Goal: Task Accomplishment & Management: Manage account settings

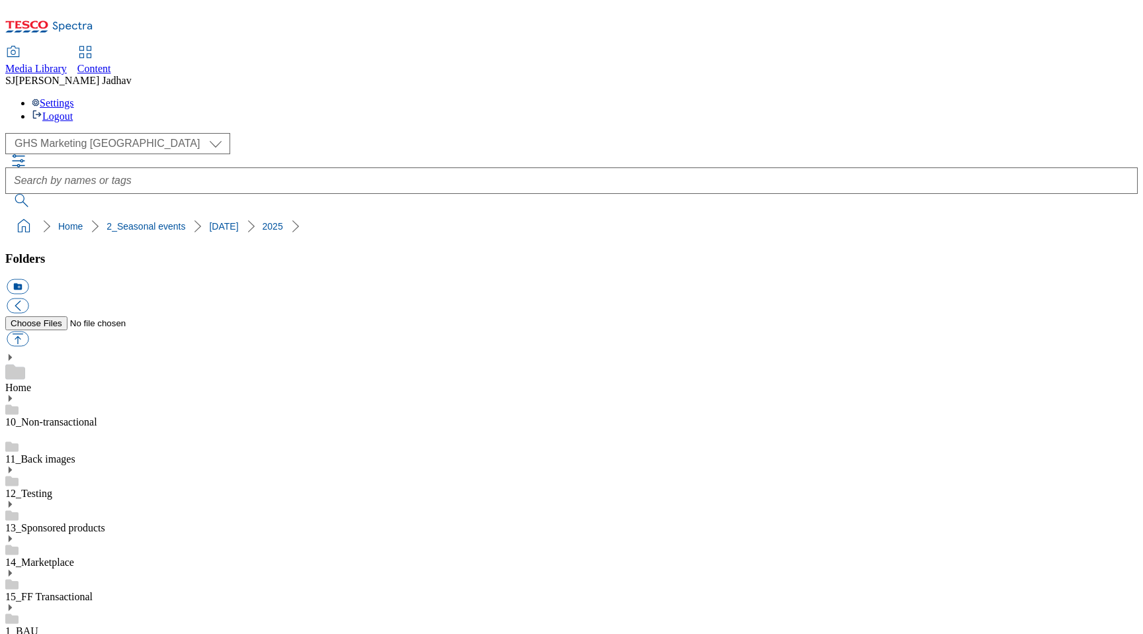
select select "flare-ghs-mktg"
click at [111, 63] on span "Content" at bounding box center [94, 68] width 34 height 11
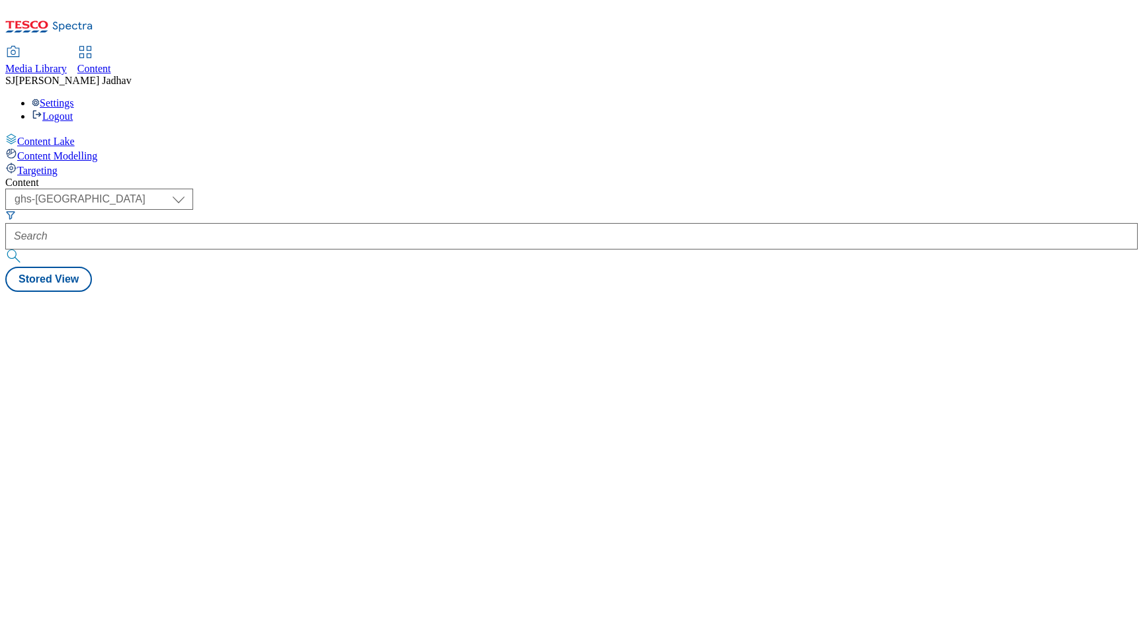
select select "ghs-[GEOGRAPHIC_DATA]"
click at [67, 63] on span "Media Library" at bounding box center [36, 68] width 62 height 11
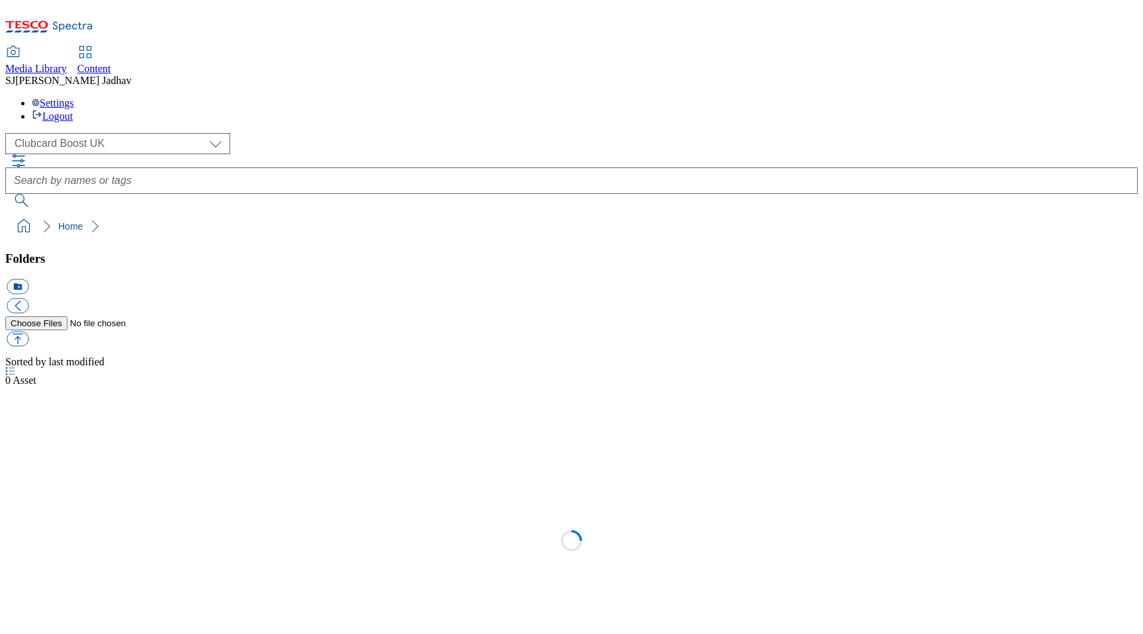
select select "flare-clubcard-boost-uk"
click at [111, 47] on link "Content" at bounding box center [94, 61] width 34 height 28
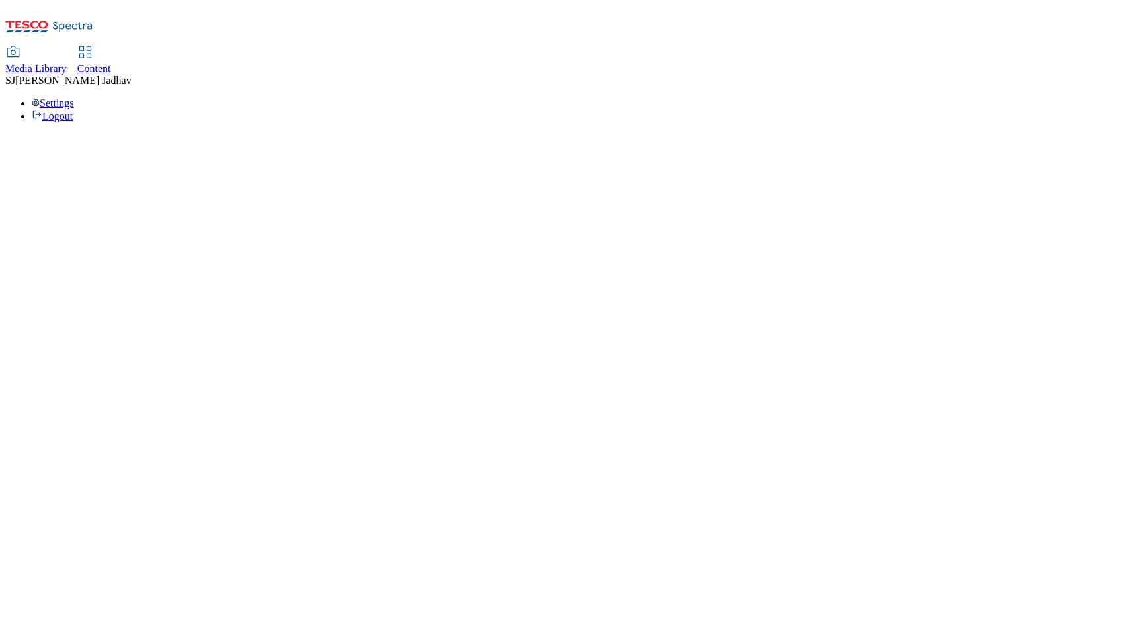
select select "ghs-uk"
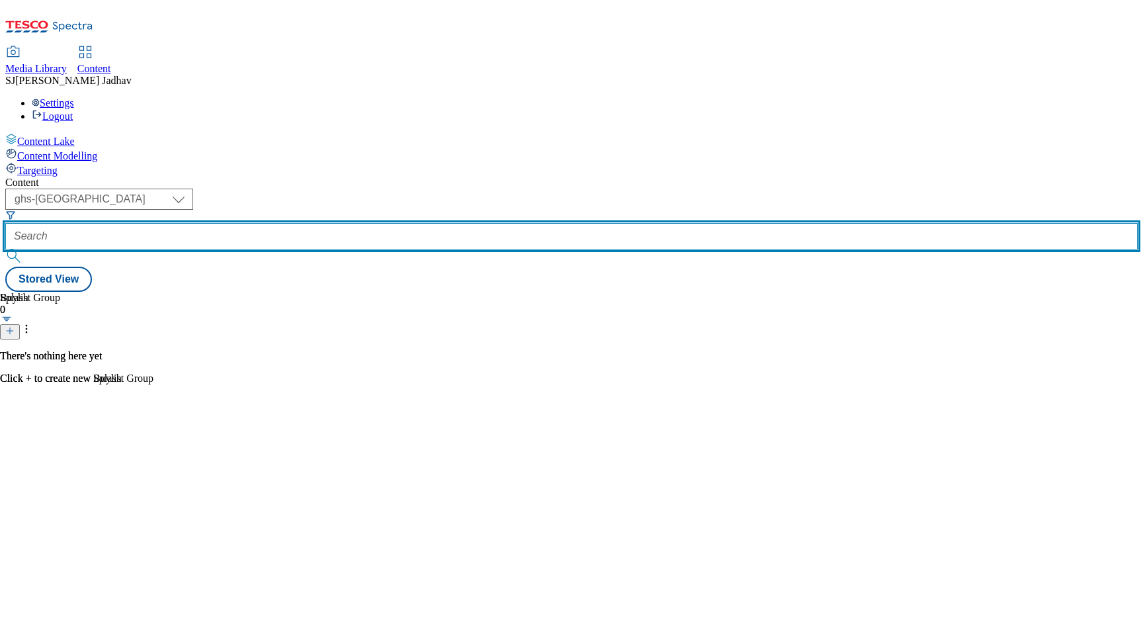
click at [329, 223] on input "text" at bounding box center [571, 236] width 1133 height 26
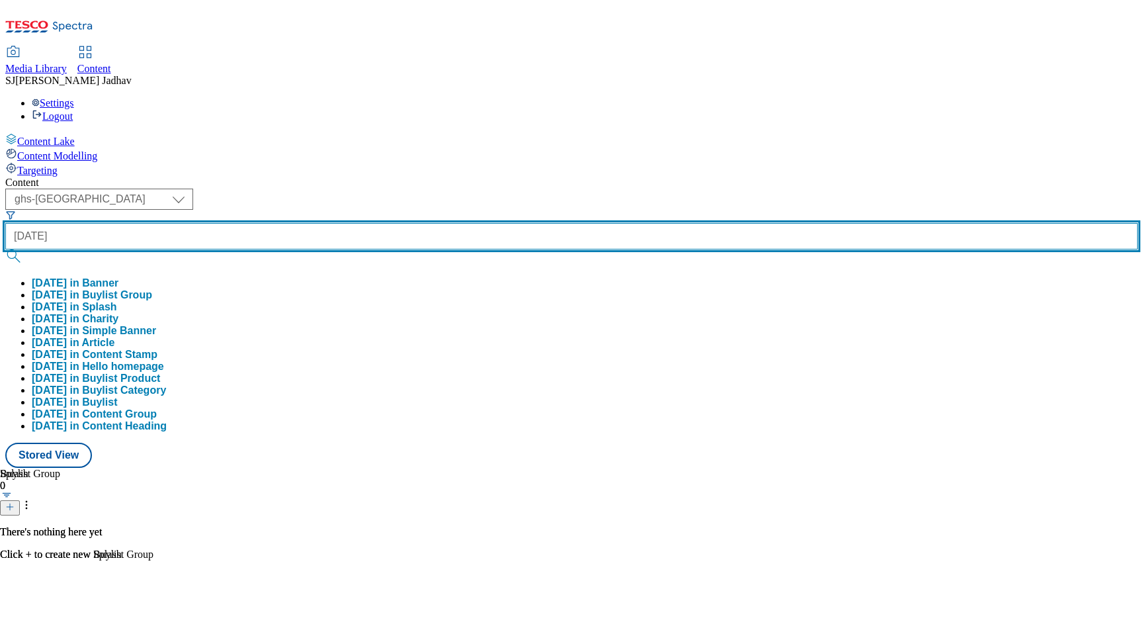
type input "halloween"
click at [5, 249] on button "submit" at bounding box center [14, 255] width 19 height 13
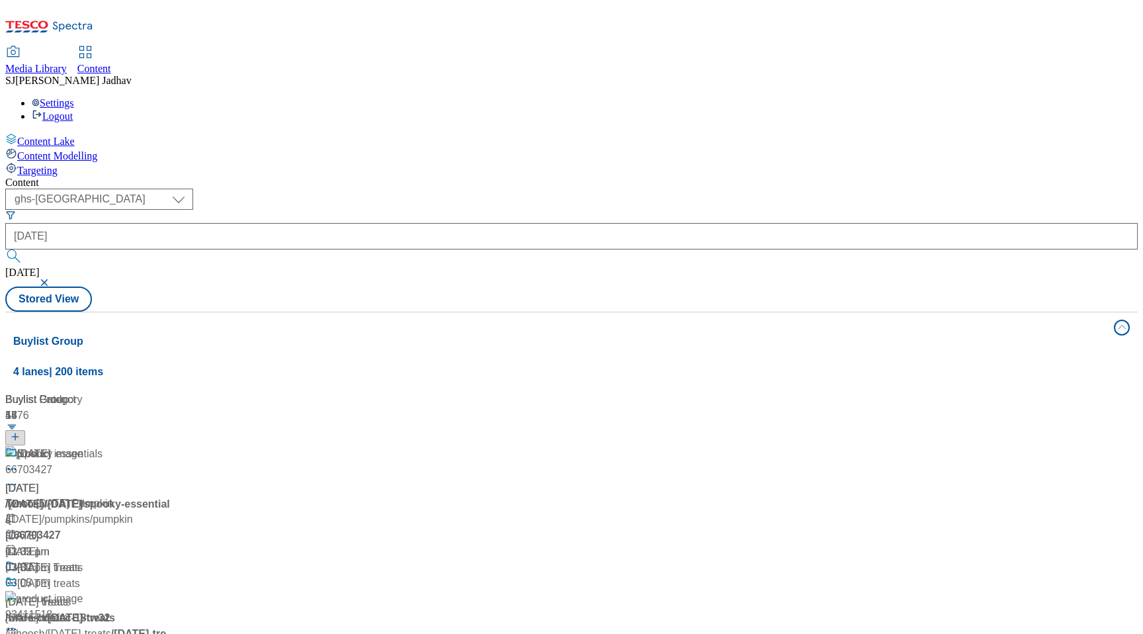
click at [43, 498] on span "/ halloween" at bounding box center [24, 503] width 38 height 11
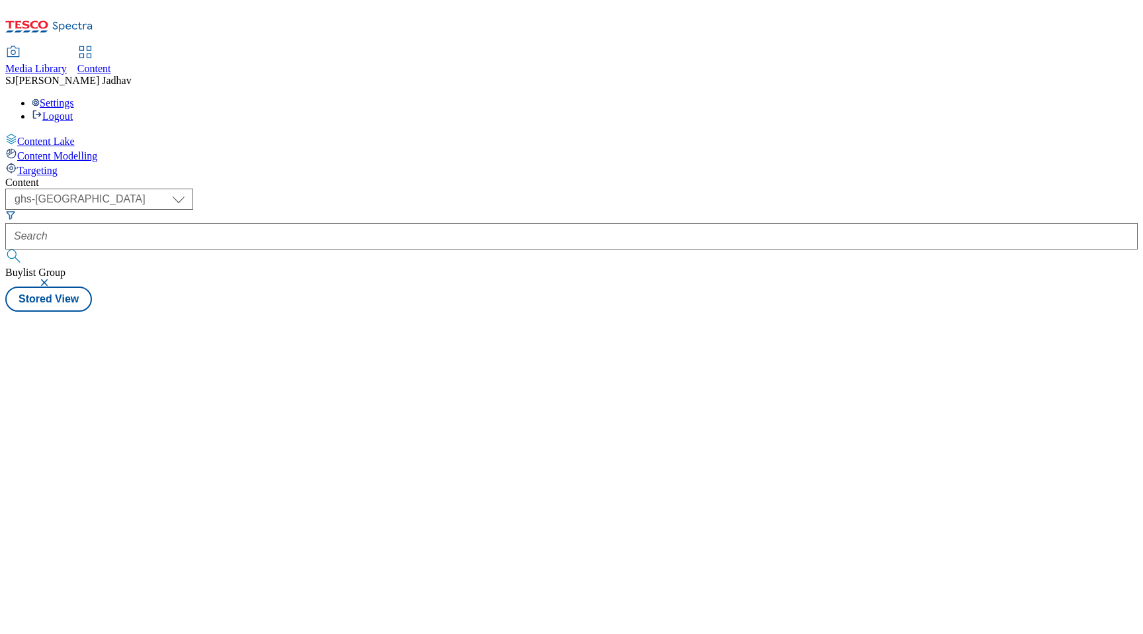
select select "ghs-[GEOGRAPHIC_DATA]"
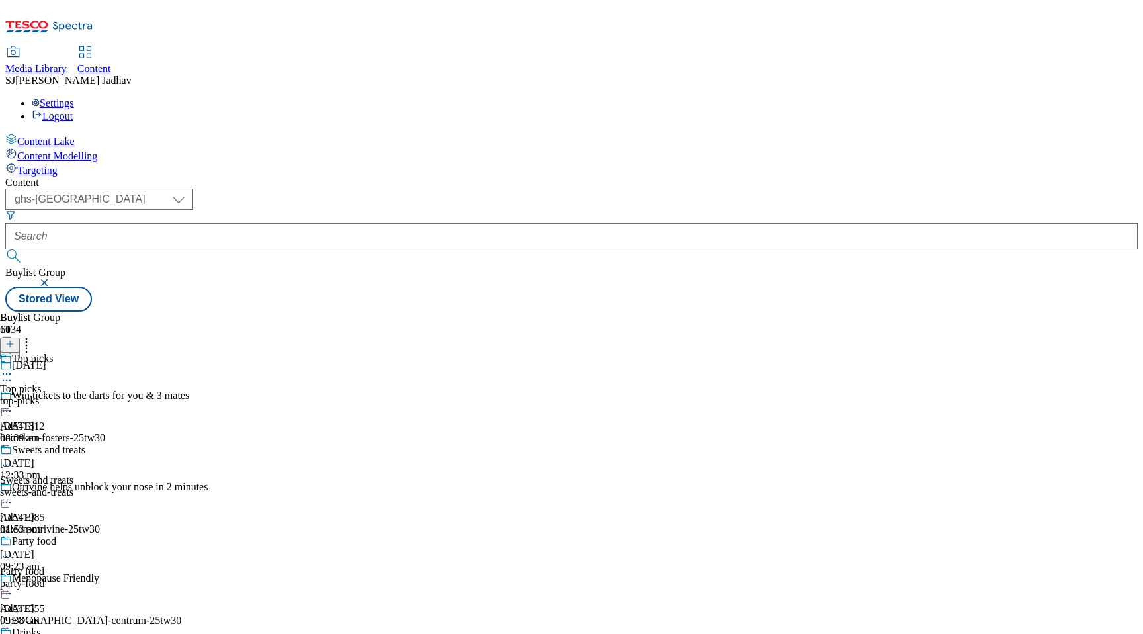
click at [13, 367] on icon at bounding box center [6, 373] width 13 height 13
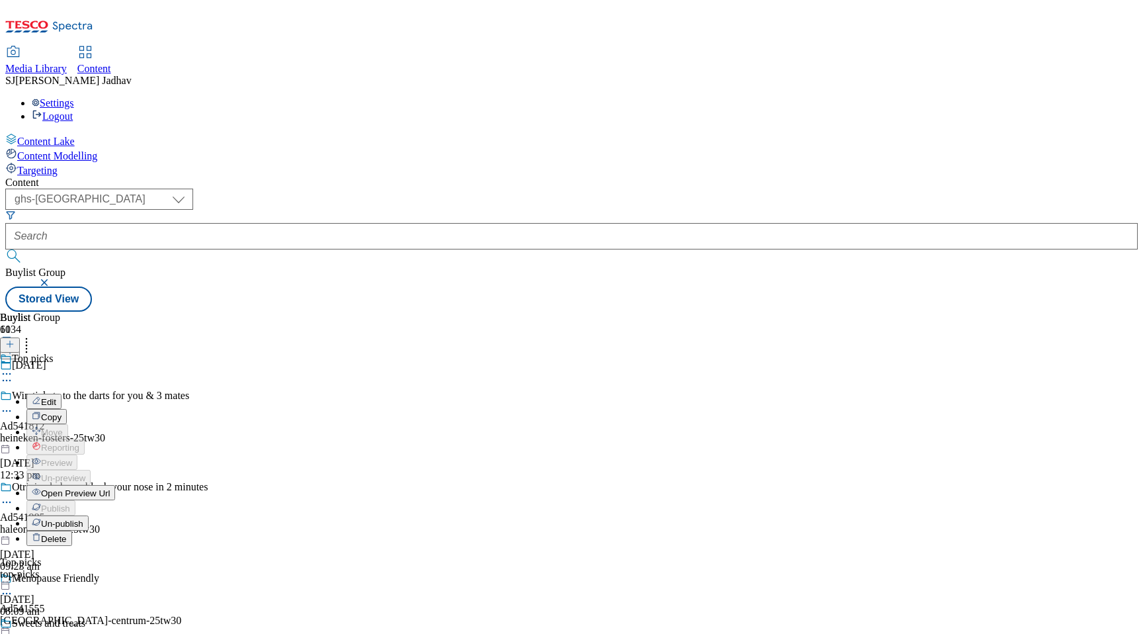
click at [110, 488] on span "Open Preview Url" at bounding box center [75, 493] width 69 height 10
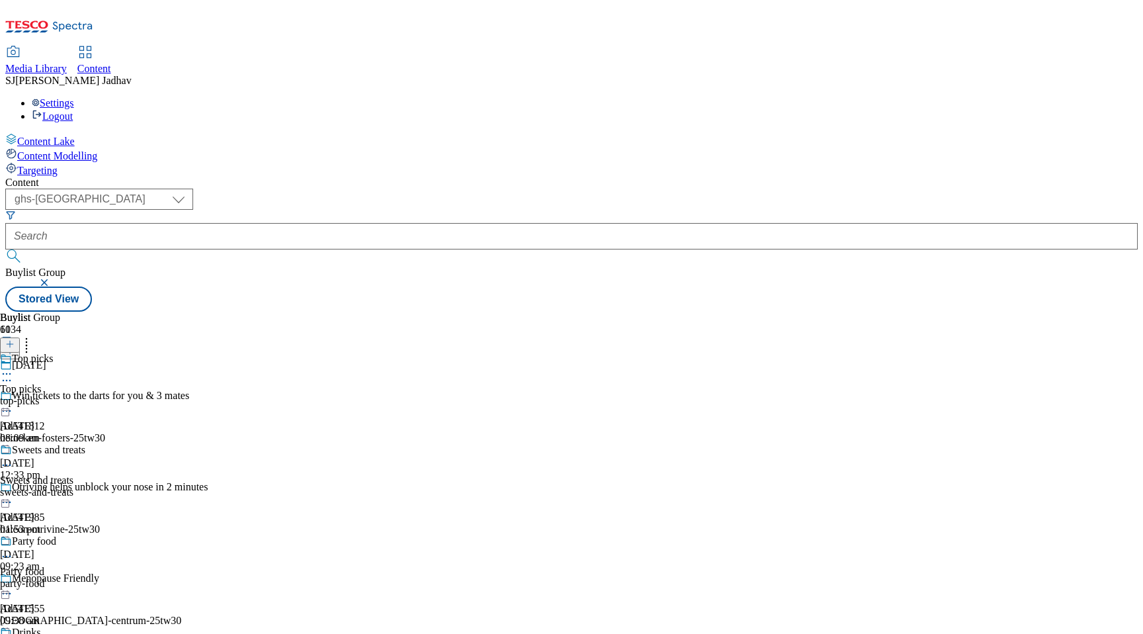
click at [110, 353] on div "Top picks Top picks top-picks [DATE] 08:09 am" at bounding box center [55, 398] width 110 height 91
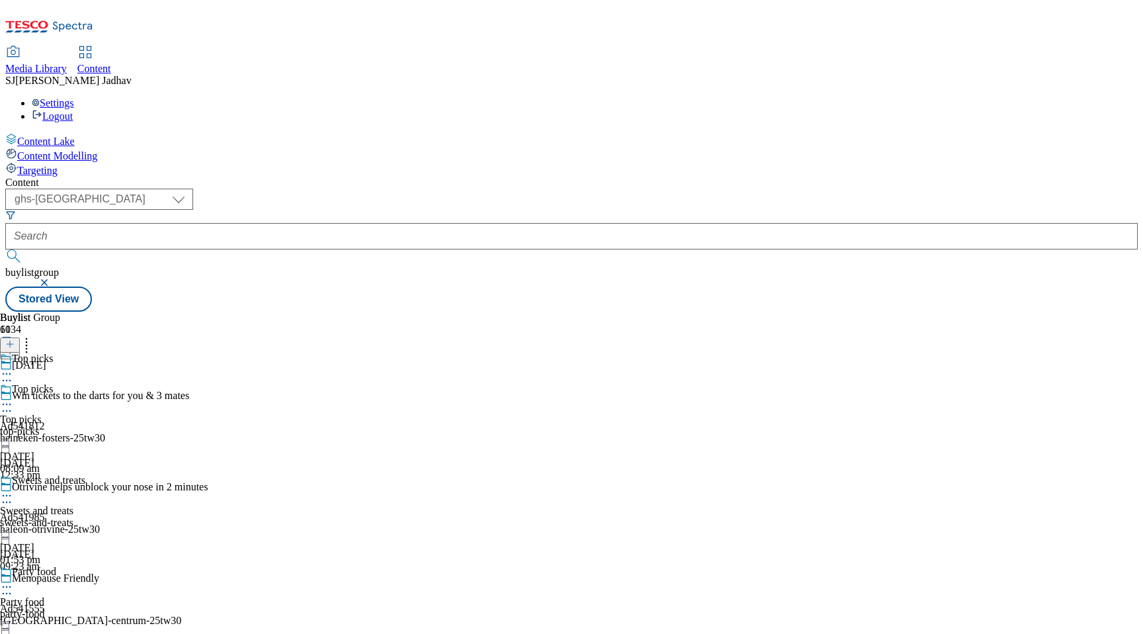
click at [110, 383] on div "Top picks Top picks top-picks [DATE] 08:09 am" at bounding box center [55, 428] width 110 height 91
click at [13, 398] on icon at bounding box center [6, 404] width 13 height 13
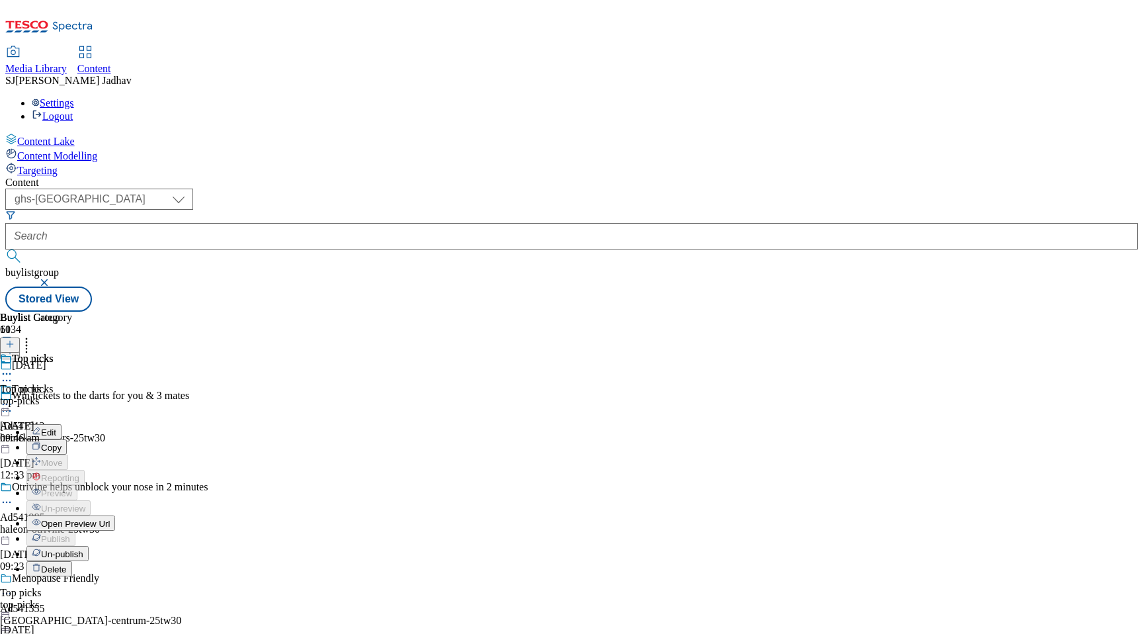
click at [56, 427] on span "Edit" at bounding box center [48, 432] width 15 height 10
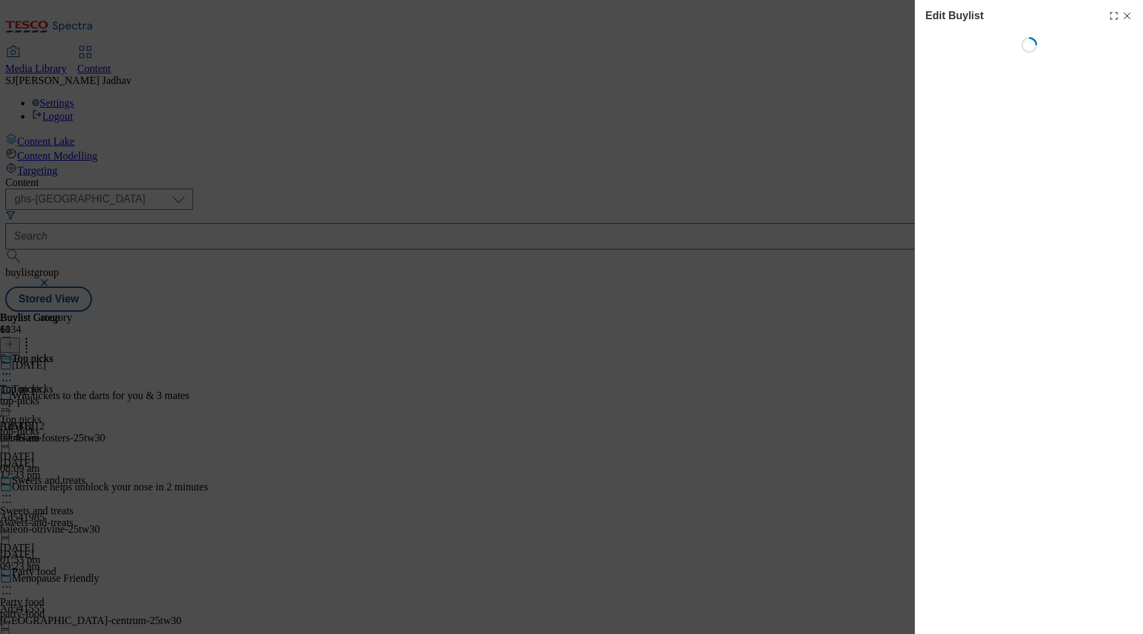
select select "evergreen"
select select "event"
select select "Banner"
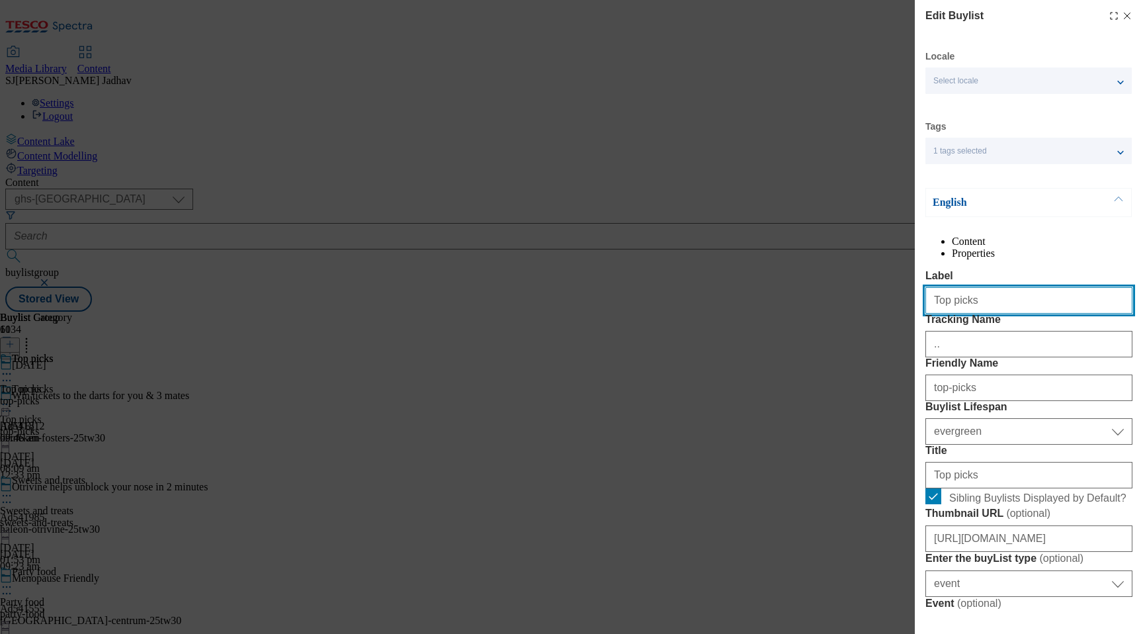
drag, startPoint x: 1028, startPoint y: 324, endPoint x: 882, endPoint y: 322, distance: 146.2
click at [882, 322] on div "Edit Buylist Locale Select locale English Welsh Tags 1 tags selected fnf market…" at bounding box center [571, 317] width 1143 height 634
paste input "[DATE] t"
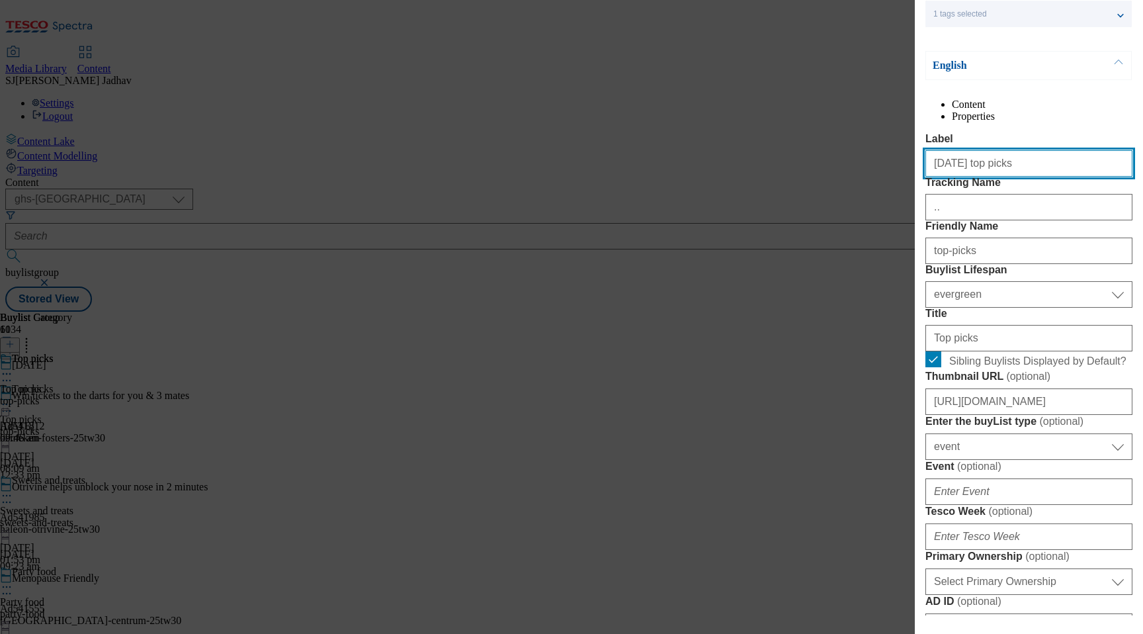
scroll to position [150, 0]
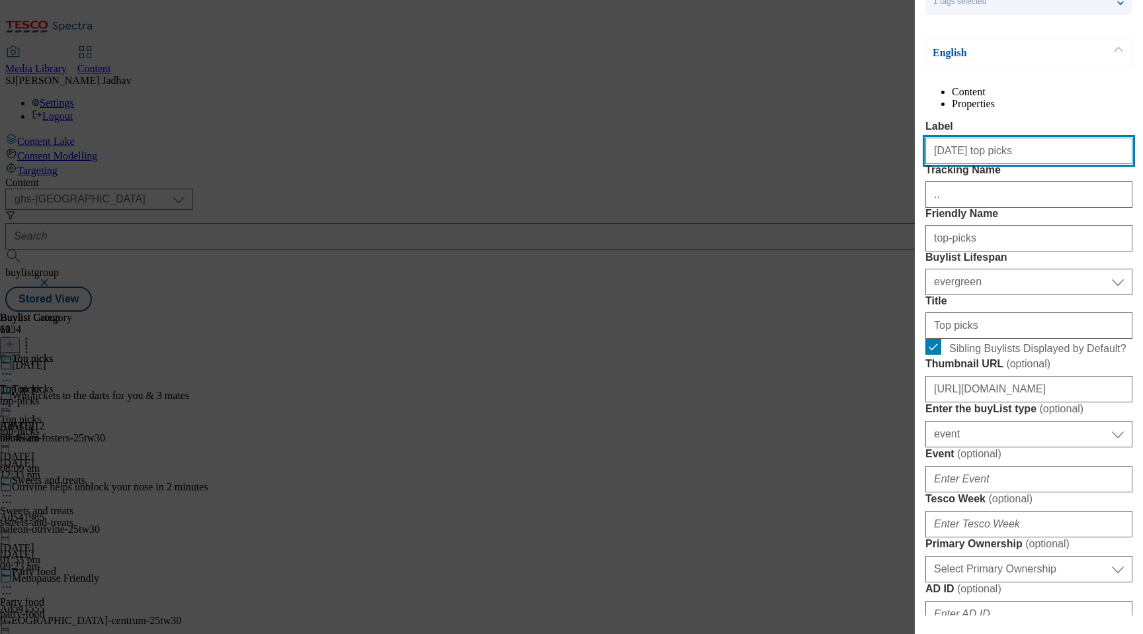
type input "[DATE] top picks"
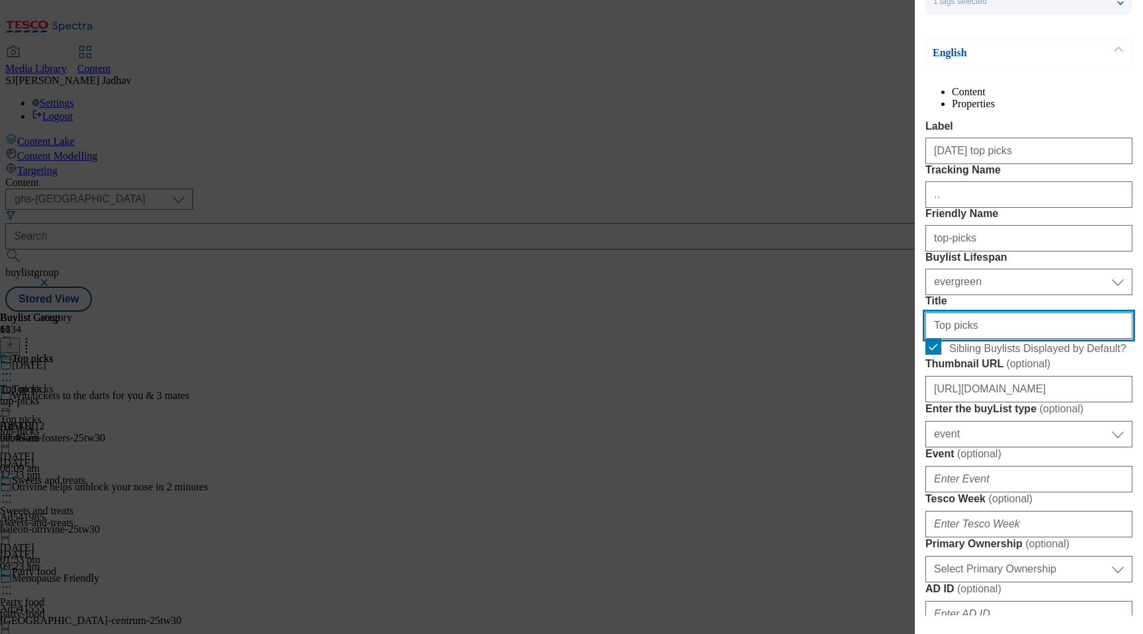
drag, startPoint x: 981, startPoint y: 443, endPoint x: 890, endPoint y: 443, distance: 91.3
click at [893, 443] on div "Edit Buylist Locale Select locale English Welsh Tags 1 tags selected fnf market…" at bounding box center [571, 317] width 1143 height 634
paste input "[DATE] t"
type input "[DATE] top picks"
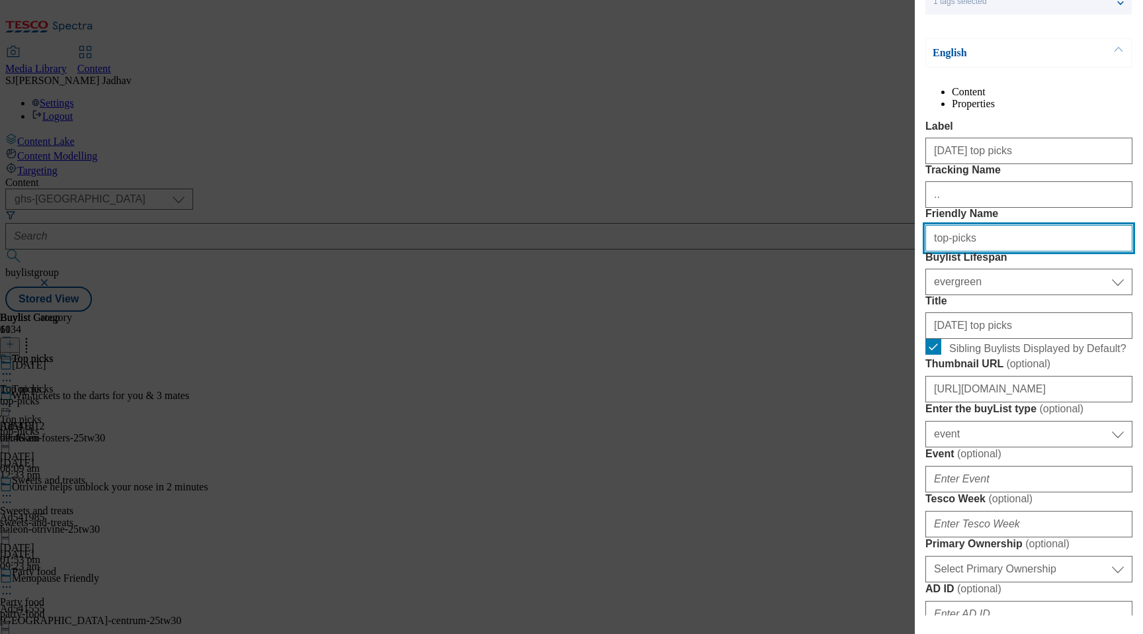
drag, startPoint x: 990, startPoint y: 313, endPoint x: 868, endPoint y: 313, distance: 121.7
click at [877, 313] on div "Edit Buylist Locale Select locale English Welsh Tags 1 tags selected fnf market…" at bounding box center [571, 317] width 1143 height 634
paste input "[DATE] top"
click at [939, 251] on input "[DATE] top picks" at bounding box center [1028, 238] width 207 height 26
click at [969, 251] on input "[DATE] top picks" at bounding box center [1028, 238] width 207 height 26
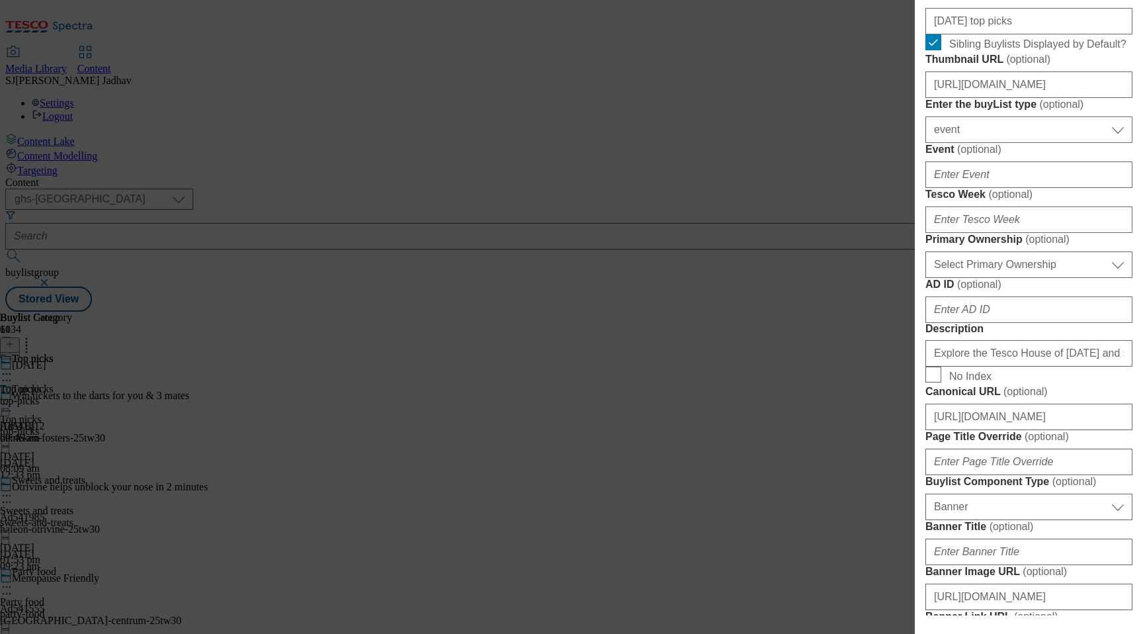
scroll to position [414, 0]
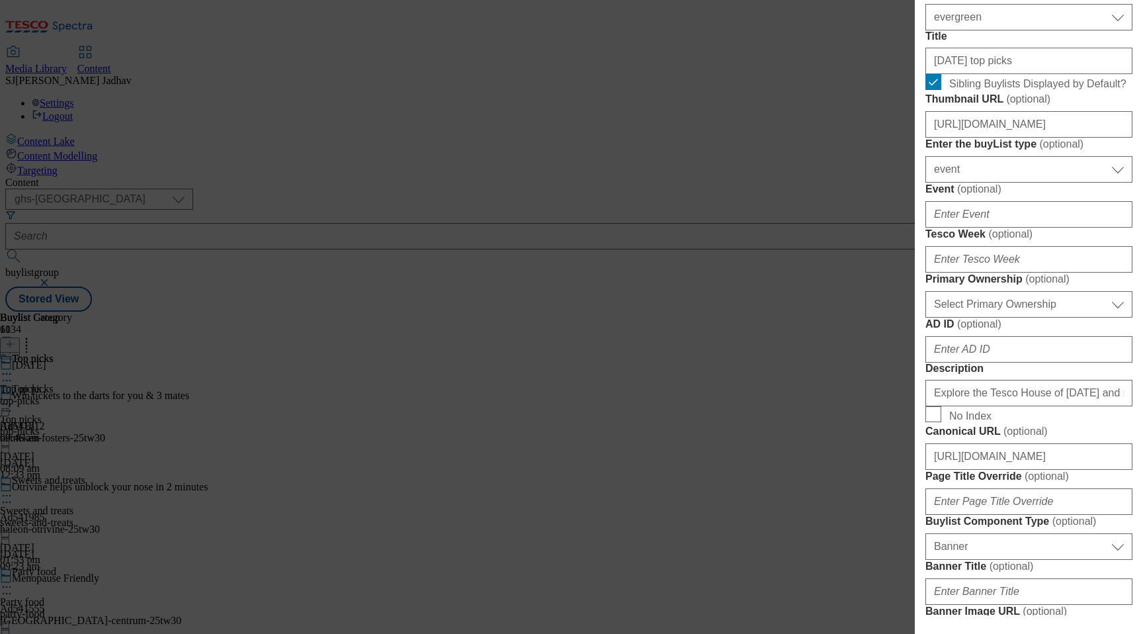
type input "[DATE]-top-picks"
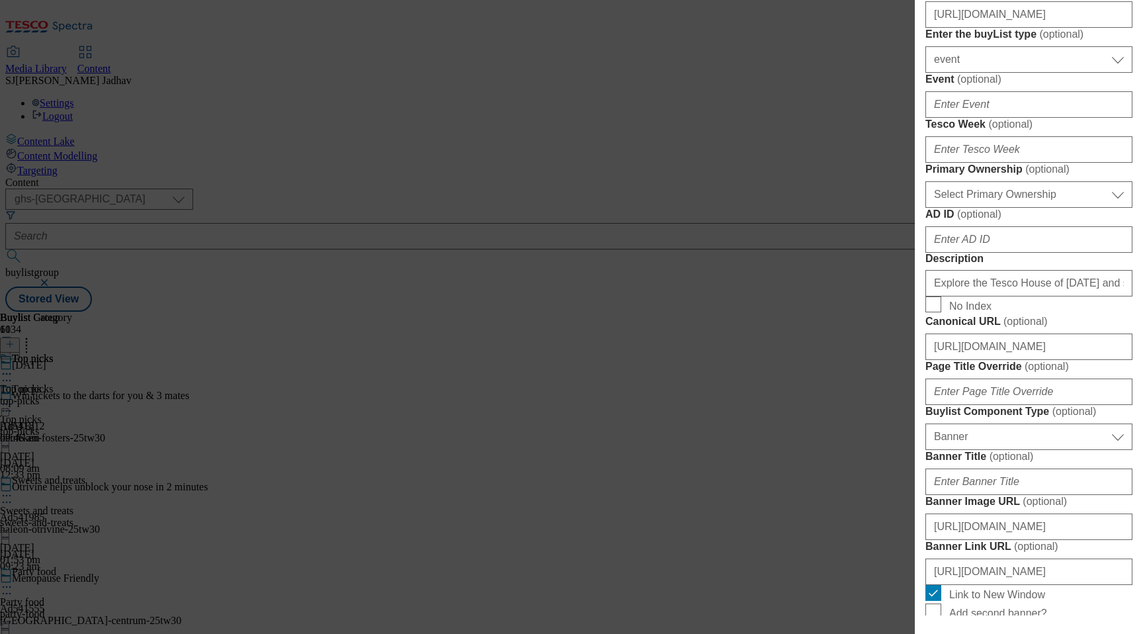
scroll to position [613, 0]
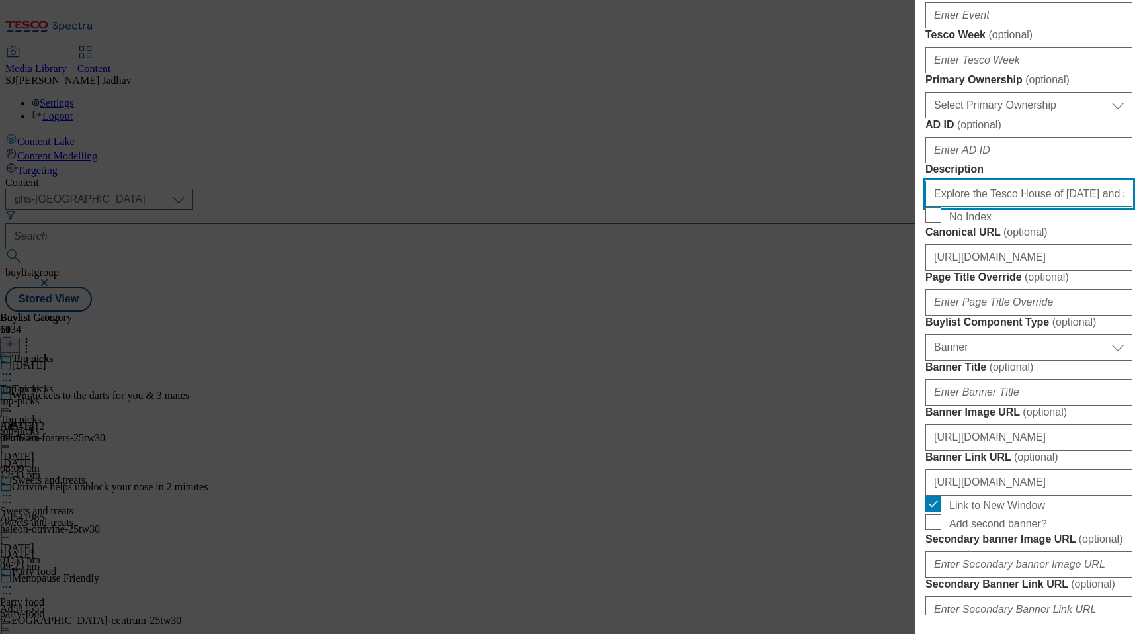
click at [983, 207] on input "Explore the Tesco House of [DATE] and save with spookily good value top picks. …" at bounding box center [1028, 194] width 207 height 26
paste input "Forget about tricks and treat yourself to the best [DATE] offers and deals and …"
type input "Forget about tricks and treat yourself to the best [DATE] offers and deals and …"
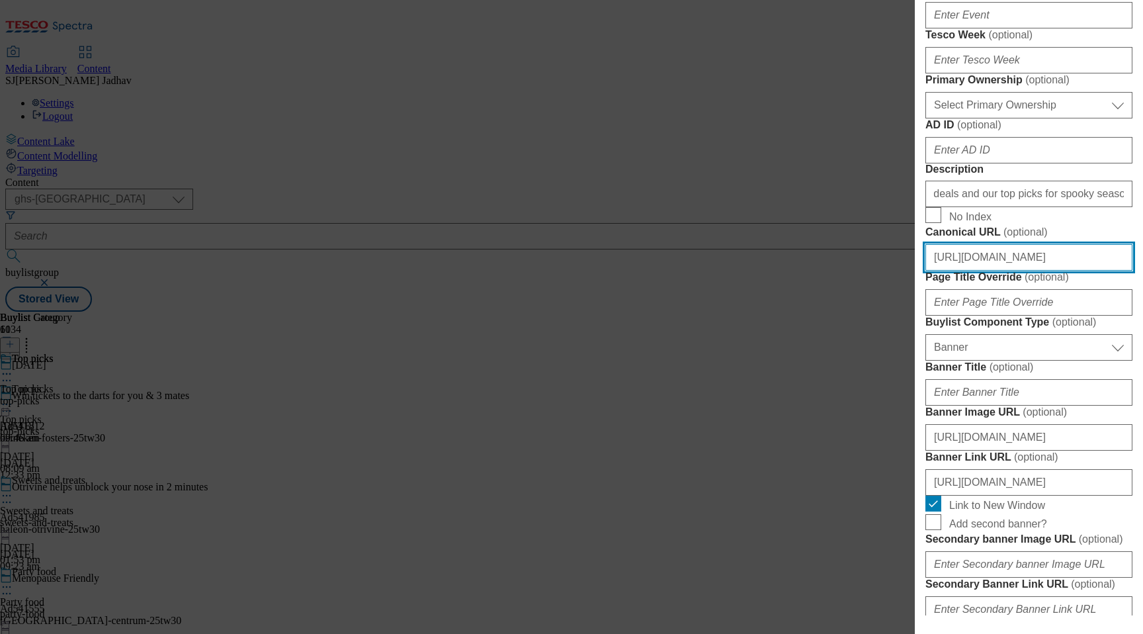
scroll to position [0, 0]
drag, startPoint x: 1030, startPoint y: 581, endPoint x: 861, endPoint y: 581, distance: 168.7
click at [861, 581] on div "Edit Buylist Locale Select locale English Welsh Tags 1 tags selected fnf market…" at bounding box center [571, 317] width 1143 height 634
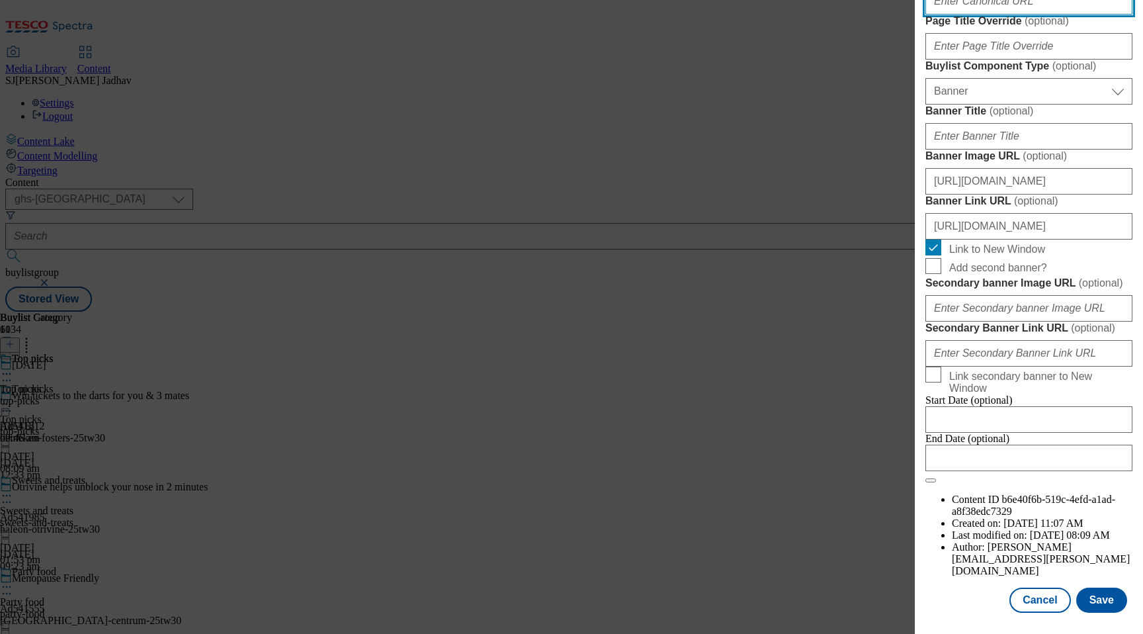
scroll to position [1352, 0]
click at [1115, 597] on button "Save" at bounding box center [1101, 599] width 51 height 25
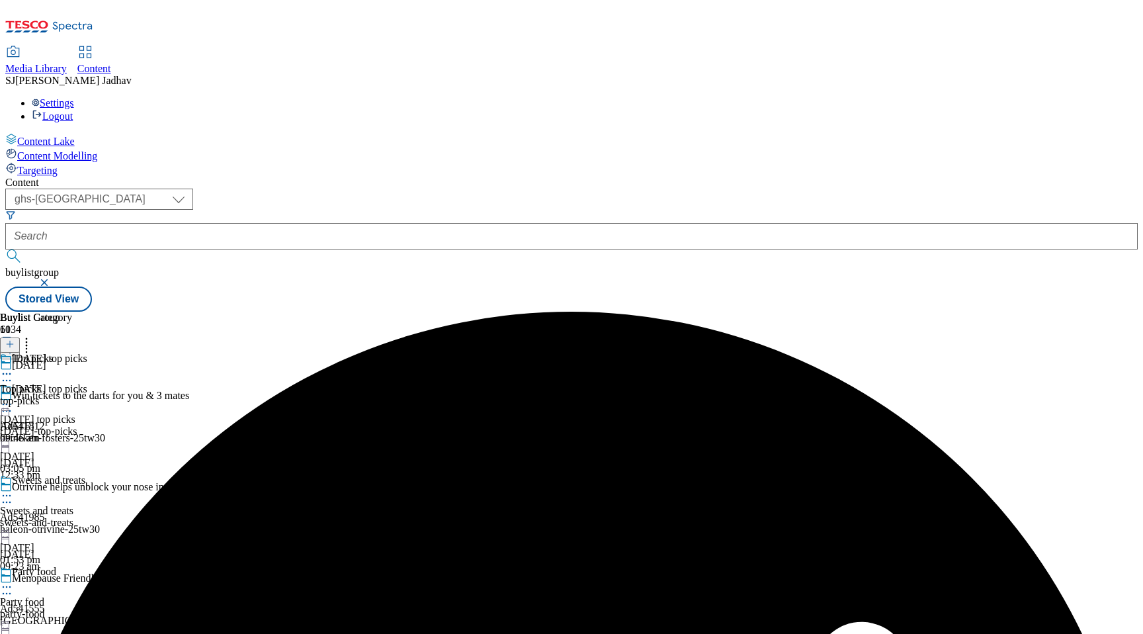
click at [13, 367] on icon at bounding box center [6, 373] width 13 height 13
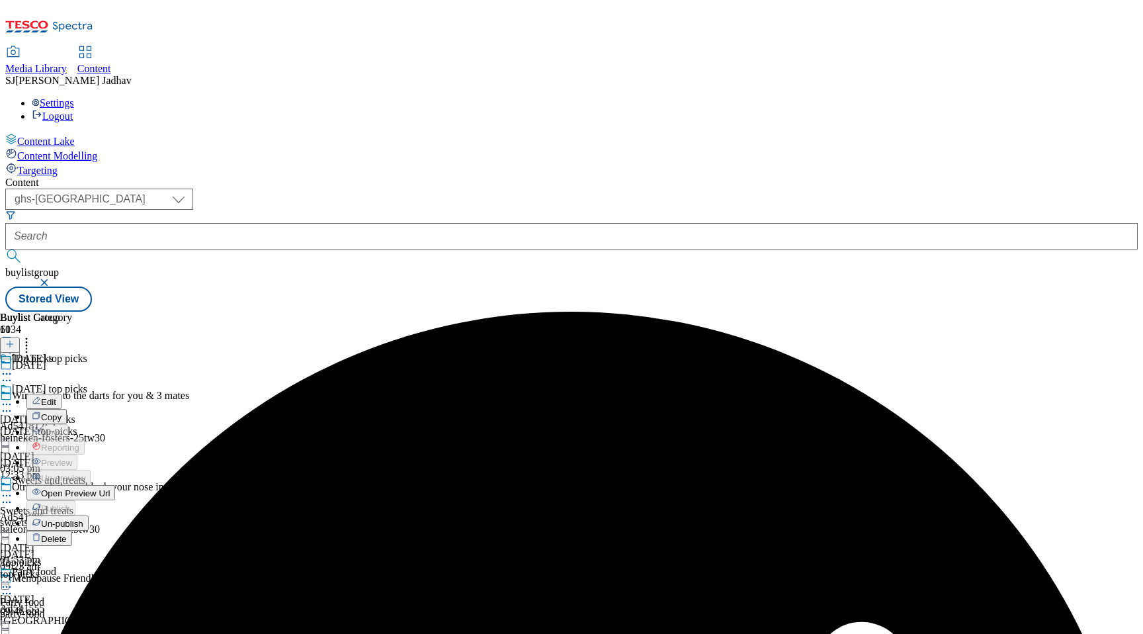
click at [56, 397] on span "Edit" at bounding box center [48, 402] width 15 height 10
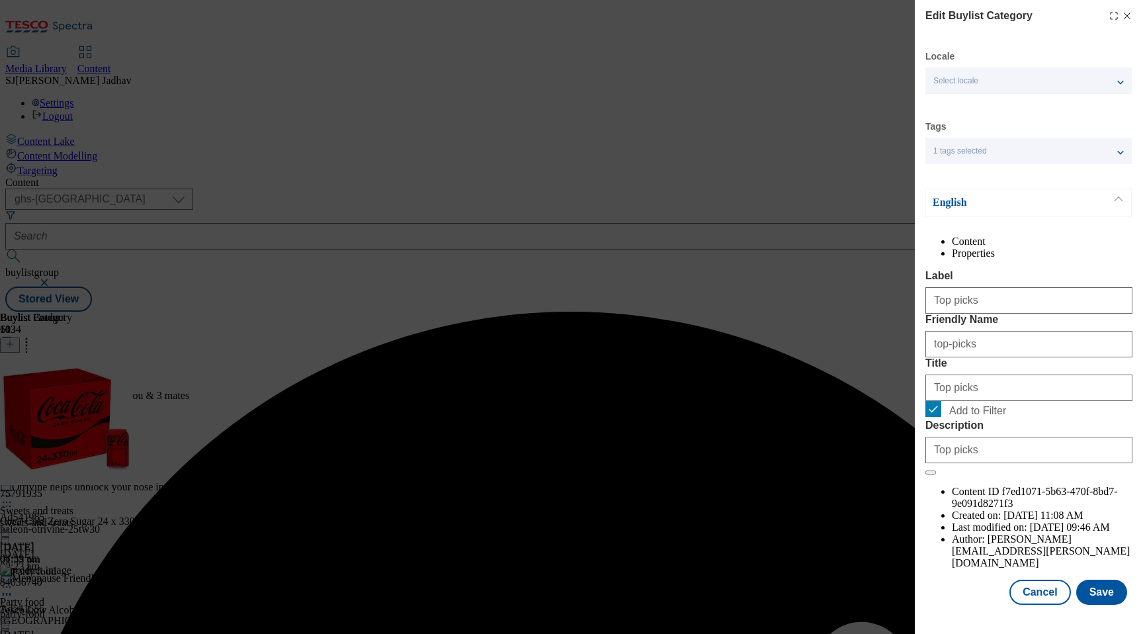
scroll to position [17, 0]
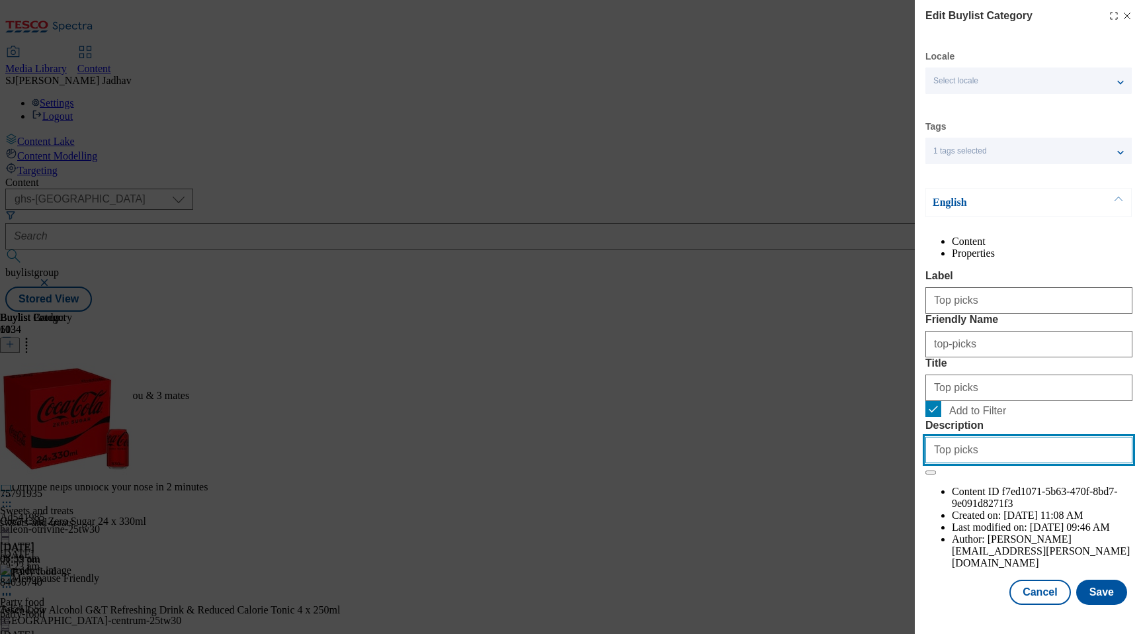
click at [940, 463] on input "Top picks" at bounding box center [1028, 450] width 207 height 26
drag, startPoint x: 976, startPoint y: 549, endPoint x: 873, endPoint y: 544, distance: 104.0
click at [874, 544] on div "Edit Buylist Category Locale Select locale English Welsh Tags 1 tags selected f…" at bounding box center [571, 317] width 1143 height 634
paste input "Forget about tricks and treat yourself to the best [DATE] offers and deals and …"
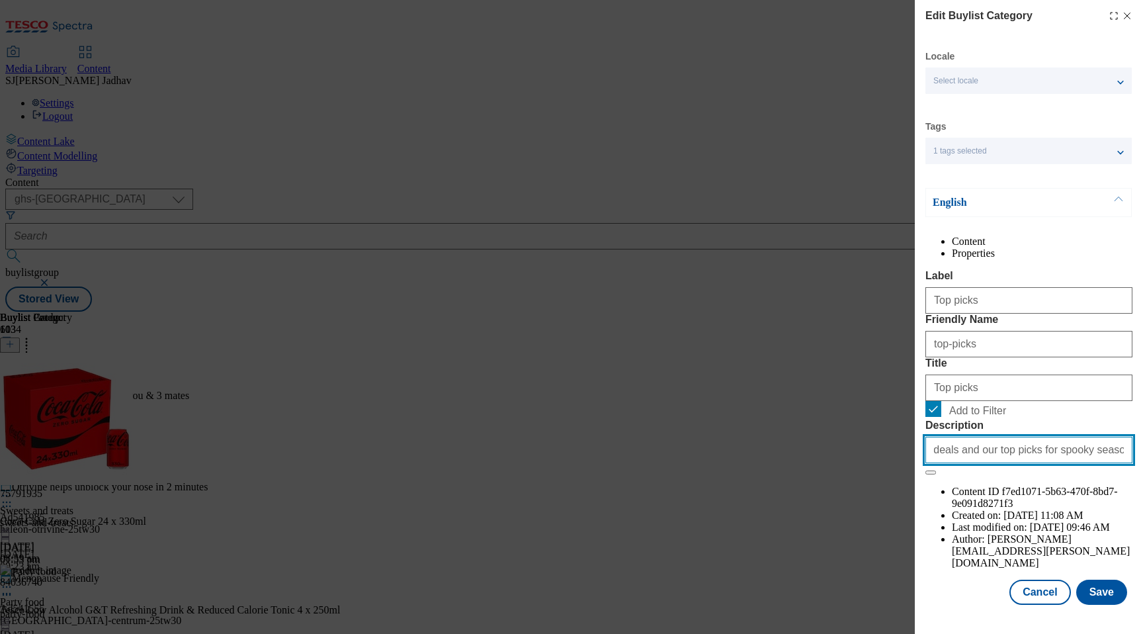
type input "Forget about tricks and treat yourself to the best [DATE] offers and deals and …"
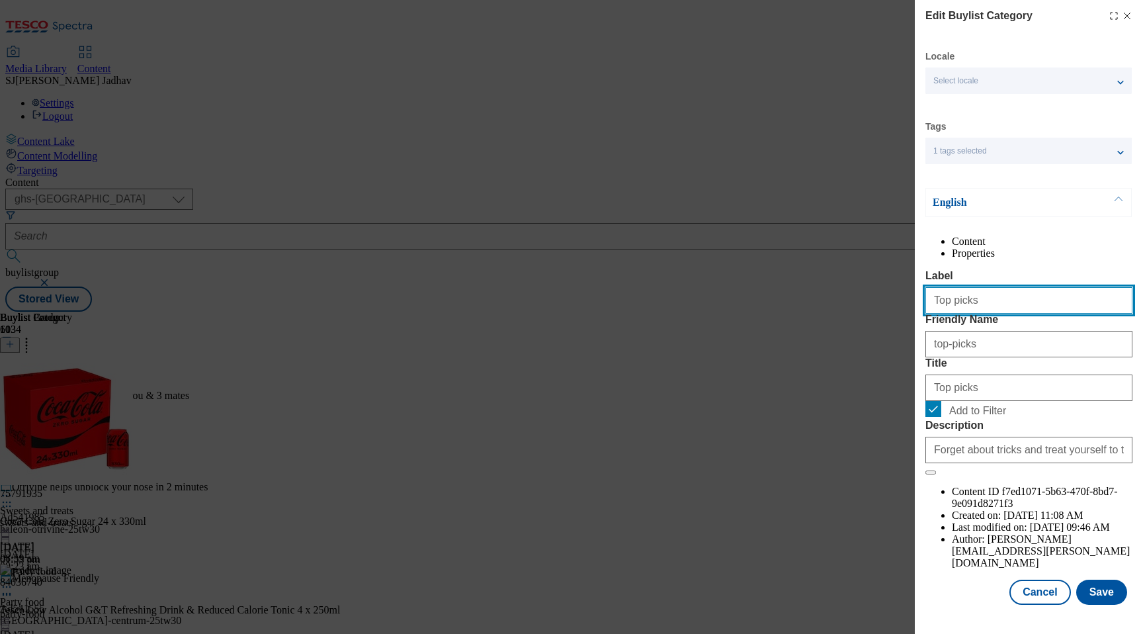
click at [1054, 313] on input "Top picks" at bounding box center [1028, 300] width 207 height 26
drag, startPoint x: 1054, startPoint y: 313, endPoint x: 865, endPoint y: 312, distance: 189.2
click at [864, 312] on div "Edit Buylist Category Locale Select locale English Welsh Tags 1 tags selected f…" at bounding box center [571, 317] width 1143 height 634
paste input "[DATE] t"
type input "[DATE] top picks"
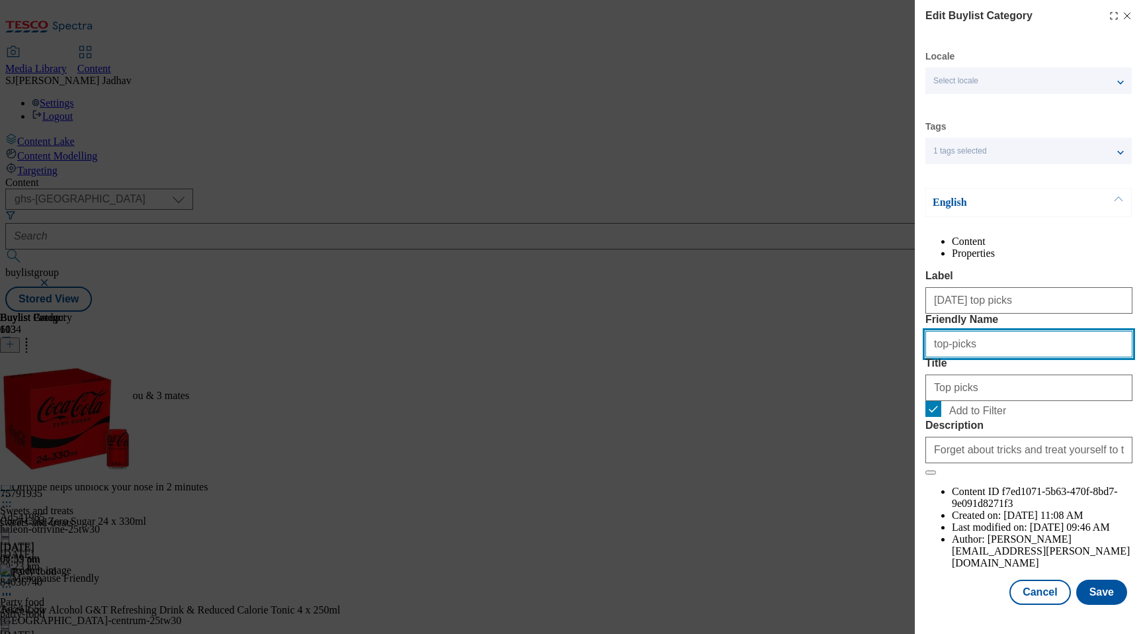
drag, startPoint x: 935, startPoint y: 378, endPoint x: 908, endPoint y: 376, distance: 27.2
click at [916, 377] on div "Edit Buylist Category Locale Select locale English Welsh Tags 1 tags selected f…" at bounding box center [1029, 303] width 228 height 607
paste input "[DATE] top"
click at [941, 357] on input "[DATE] top picks" at bounding box center [1028, 344] width 207 height 26
click at [969, 357] on input "[DATE] top picks" at bounding box center [1028, 344] width 207 height 26
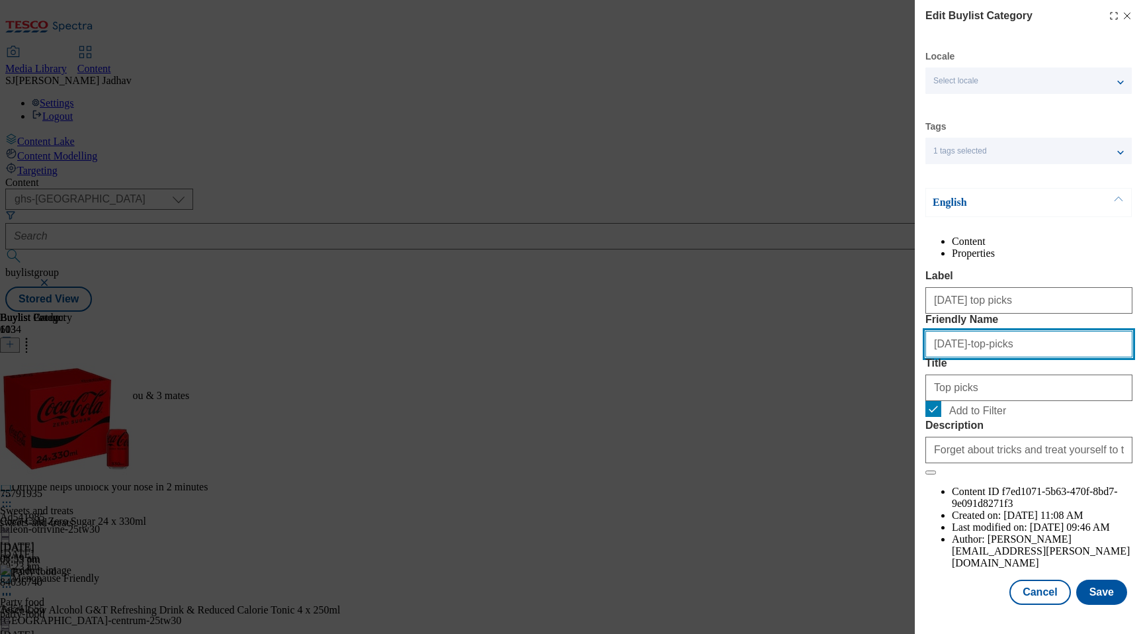
type input "[DATE]-top-picks"
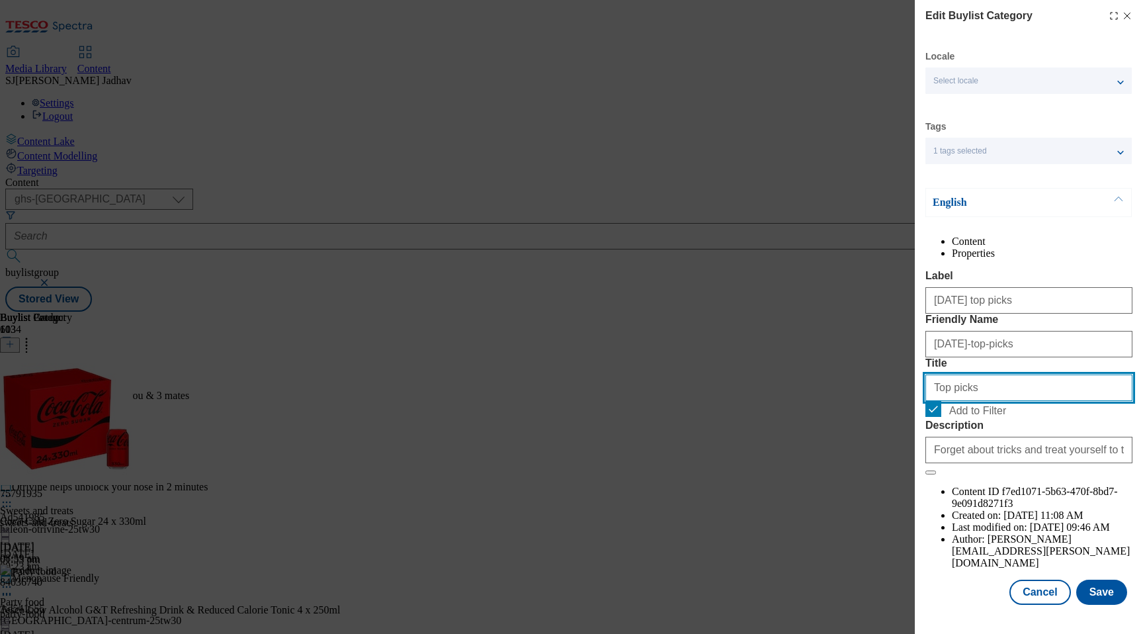
drag, startPoint x: 910, startPoint y: 441, endPoint x: 855, endPoint y: 433, distance: 55.5
click at [861, 433] on div "Edit Buylist Category Locale Select locale English Welsh Tags 1 tags selected f…" at bounding box center [571, 317] width 1143 height 634
paste input "[DATE] t"
type input "[DATE] top picks"
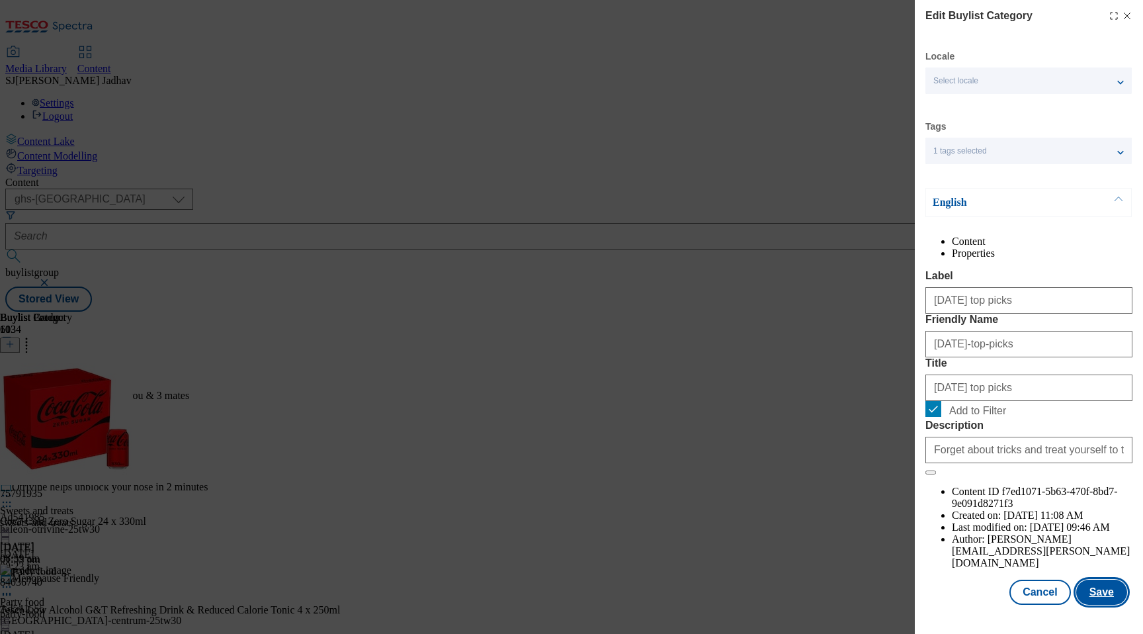
click at [1102, 605] on button "Save" at bounding box center [1101, 592] width 51 height 25
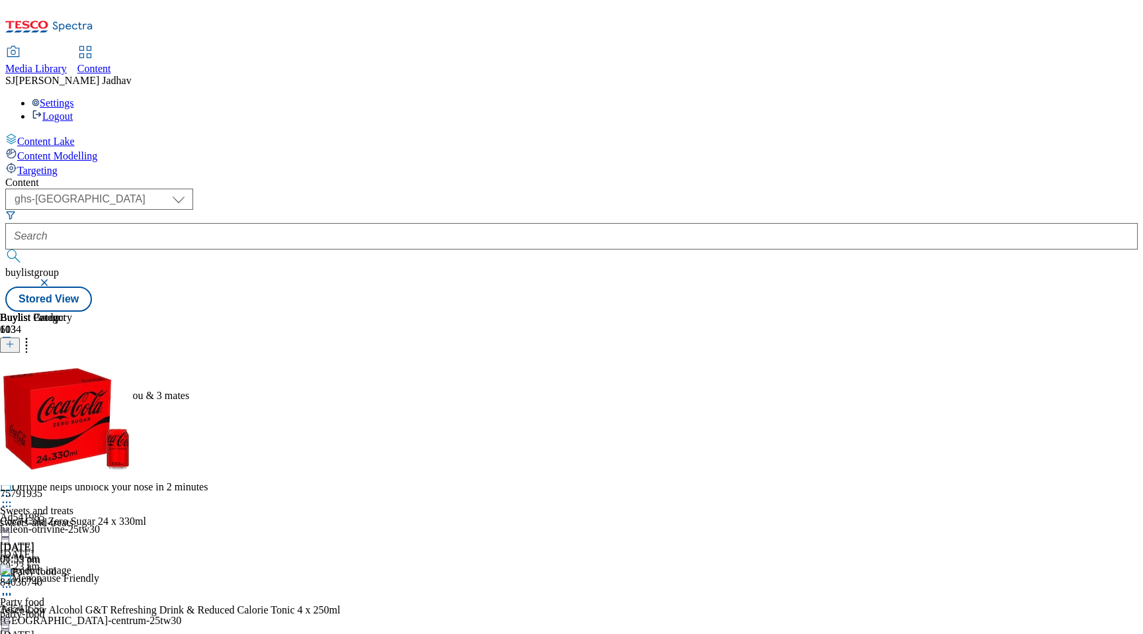
click at [13, 398] on icon at bounding box center [6, 404] width 13 height 13
click at [62, 424] on button "Edit" at bounding box center [43, 431] width 35 height 15
select select "evergreen"
select select "event"
select select "Banner"
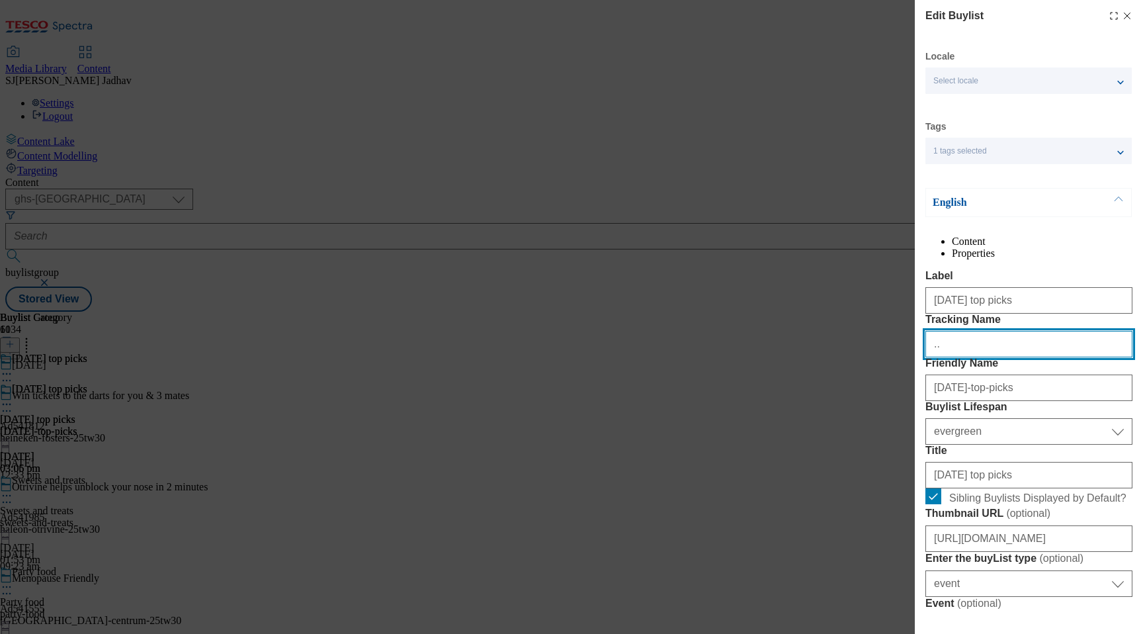
click at [980, 357] on input ".." at bounding box center [1028, 344] width 207 height 26
paste input "WK29_[DATE]_top_picks"
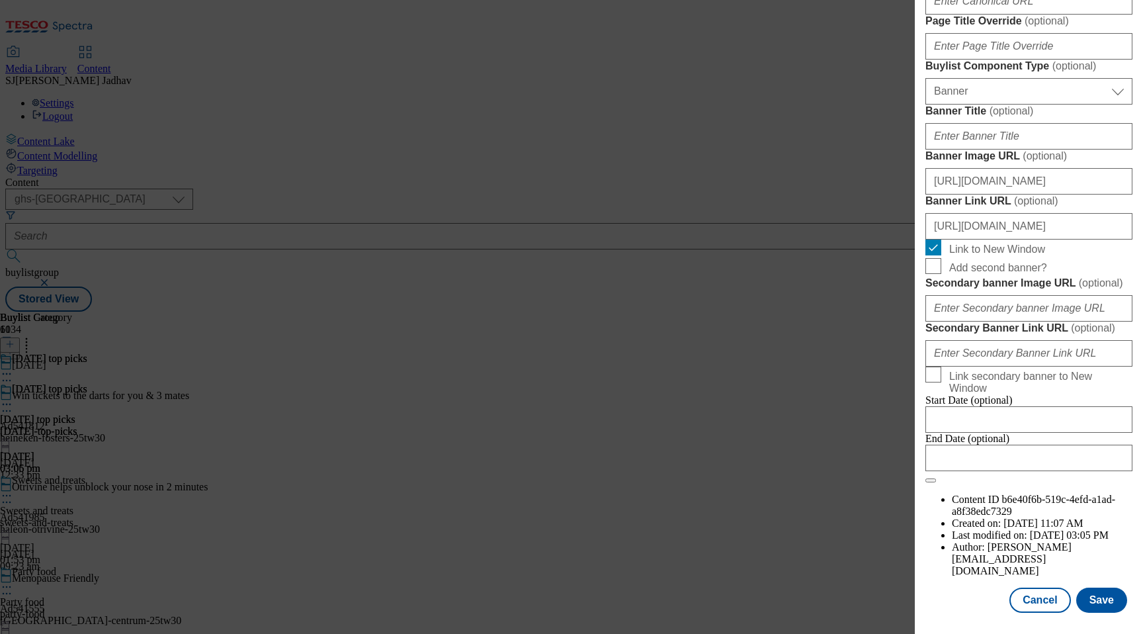
scroll to position [1352, 0]
type input "WK29_[DATE]_top_picks.."
click at [1109, 598] on button "Save" at bounding box center [1101, 599] width 51 height 25
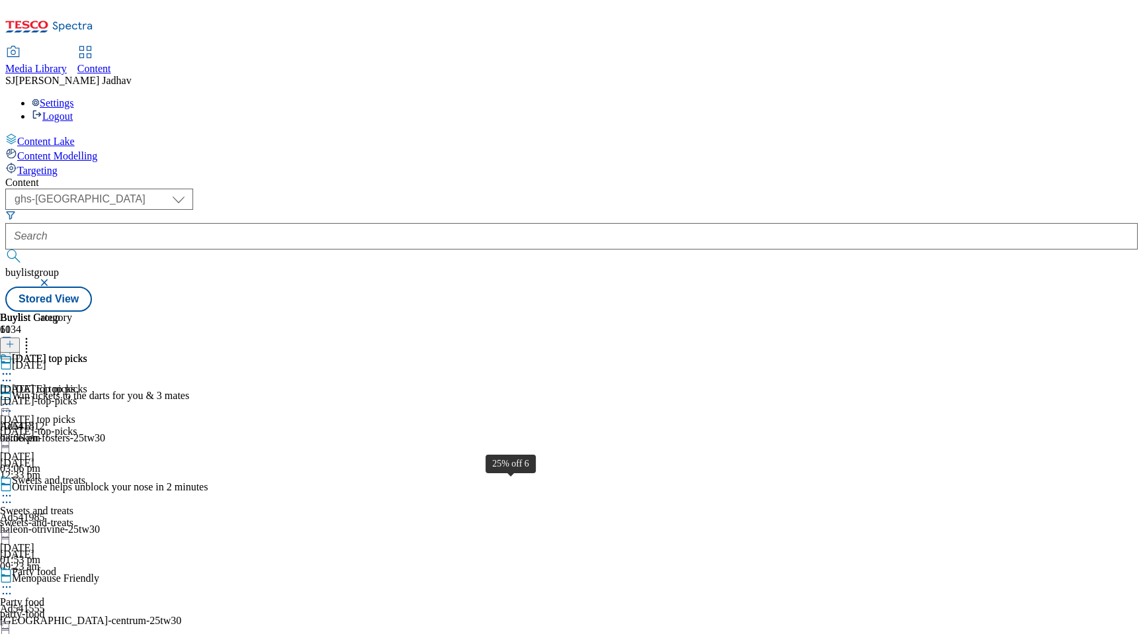
scroll to position [0, 0]
click at [13, 489] on icon at bounding box center [6, 495] width 13 height 13
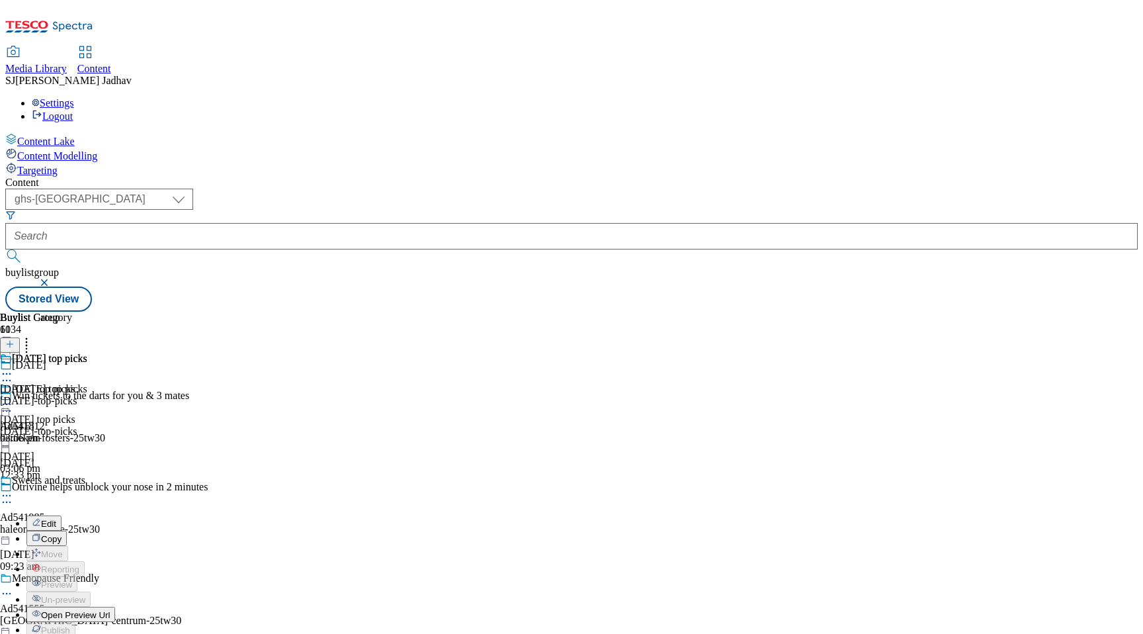
click at [56, 519] on span "Edit" at bounding box center [48, 524] width 15 height 10
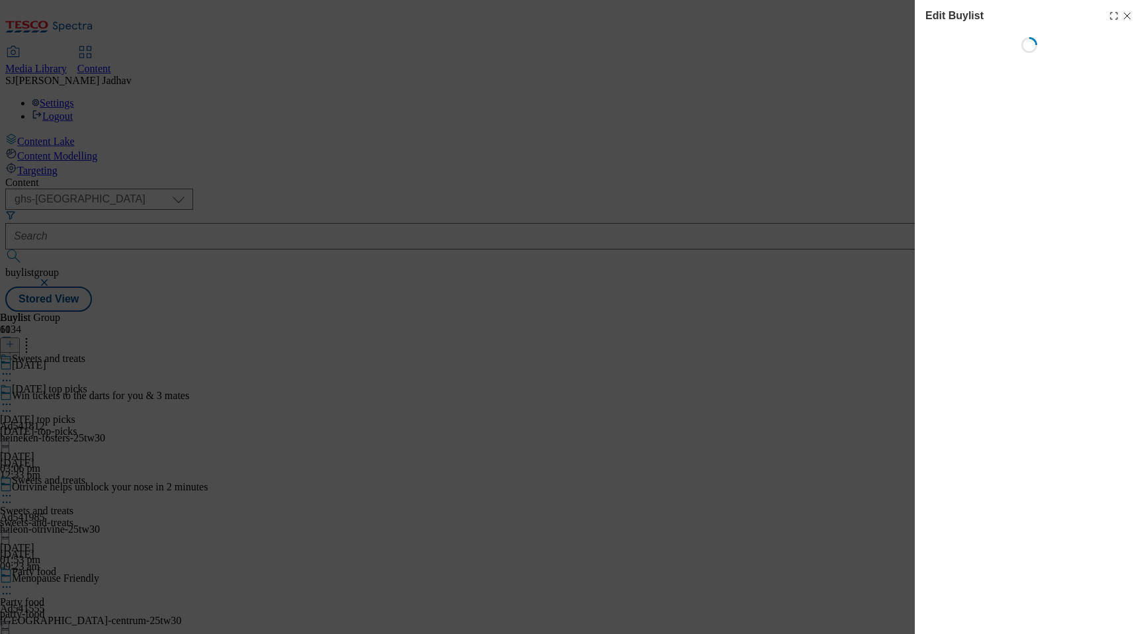
select select "evergreen"
select select "Banner"
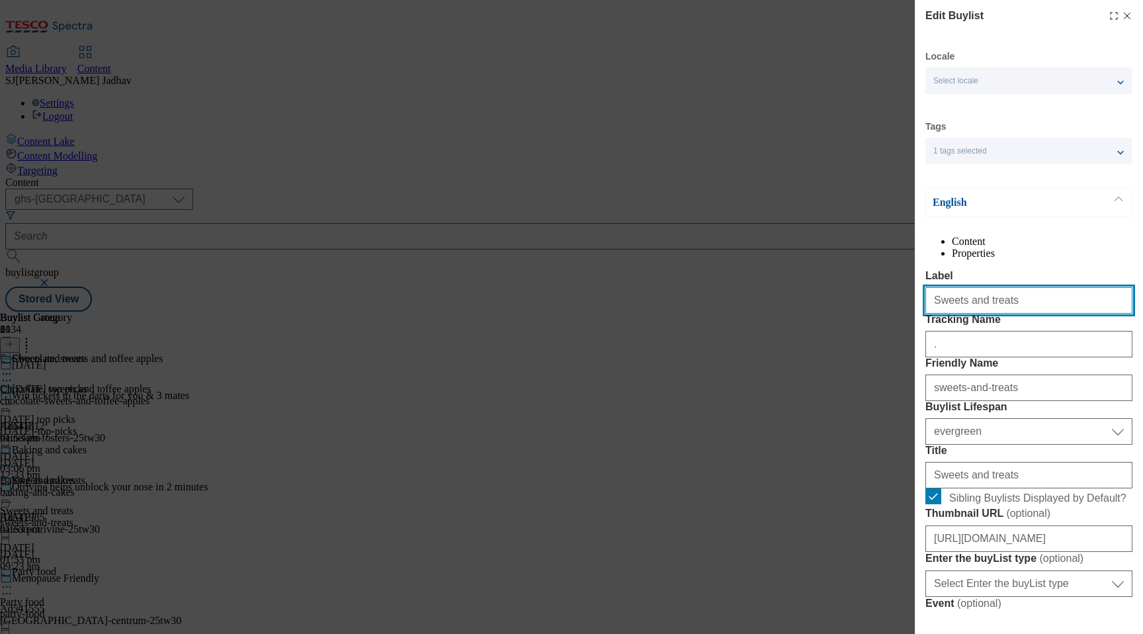
drag, startPoint x: 981, startPoint y: 331, endPoint x: 775, endPoint y: 331, distance: 206.4
click at [780, 331] on div "Edit Buylist Locale Select locale English Welsh Tags 1 tags selected fnf market…" at bounding box center [571, 317] width 1143 height 634
paste input "[DATE] kids' costume"
type input "[DATE] kids' costumes"
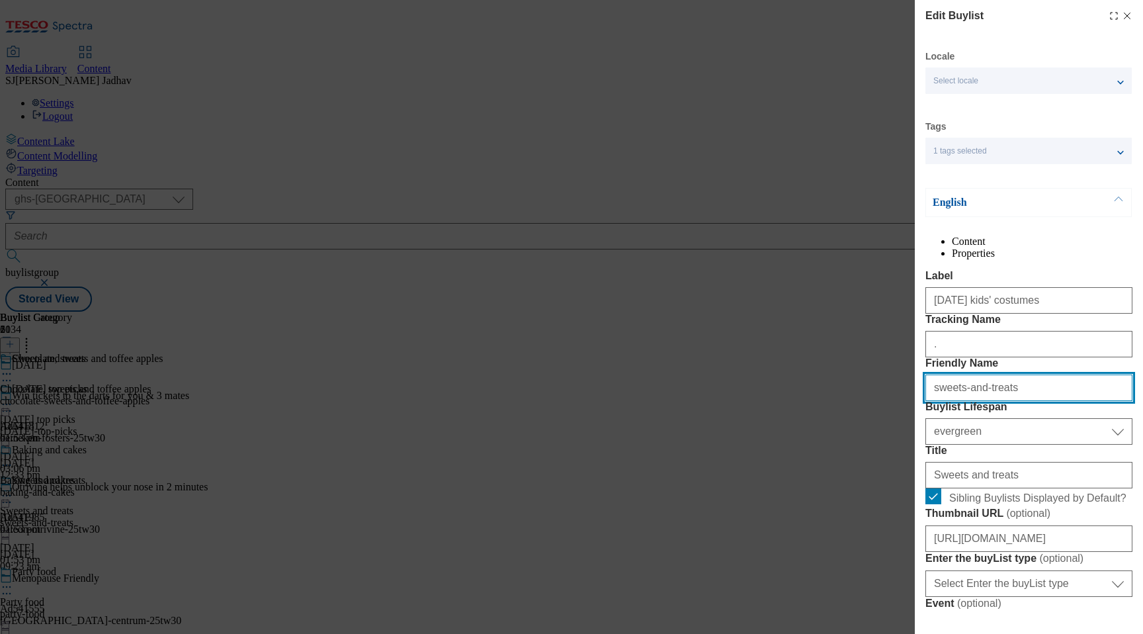
drag, startPoint x: 1012, startPoint y: 462, endPoint x: 888, endPoint y: 462, distance: 124.4
click at [888, 462] on div "Edit Buylist Locale Select locale English Welsh Tags 1 tags selected fnf market…" at bounding box center [571, 317] width 1143 height 634
paste input "[DATE] kids' costume"
click at [938, 401] on input "[DATE] kids' costumes" at bounding box center [1028, 387] width 207 height 26
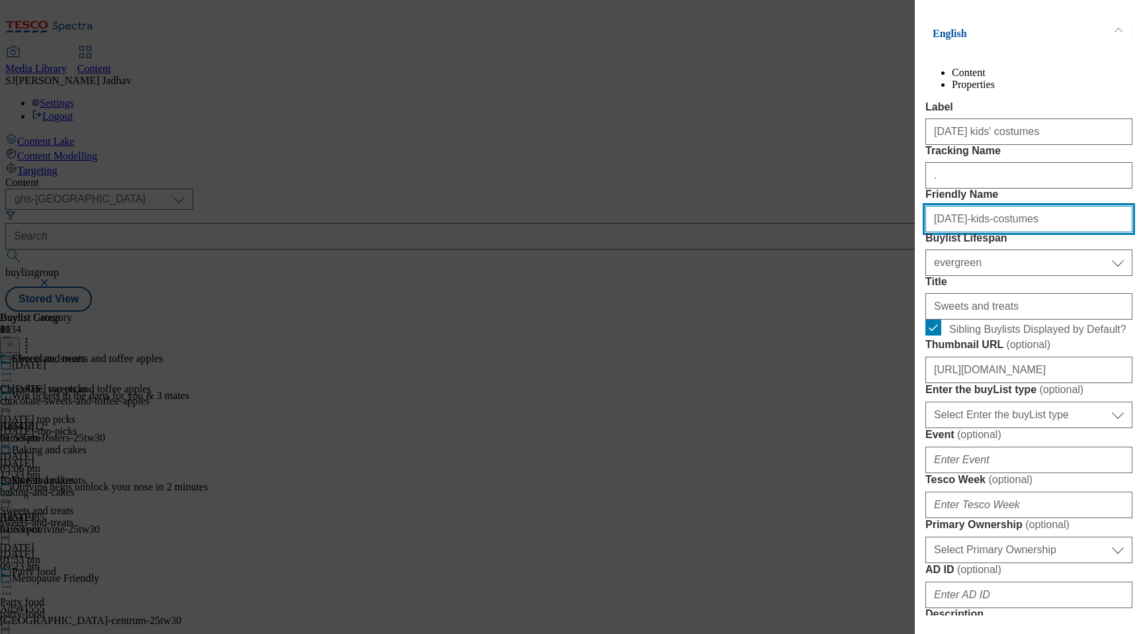
scroll to position [176, 0]
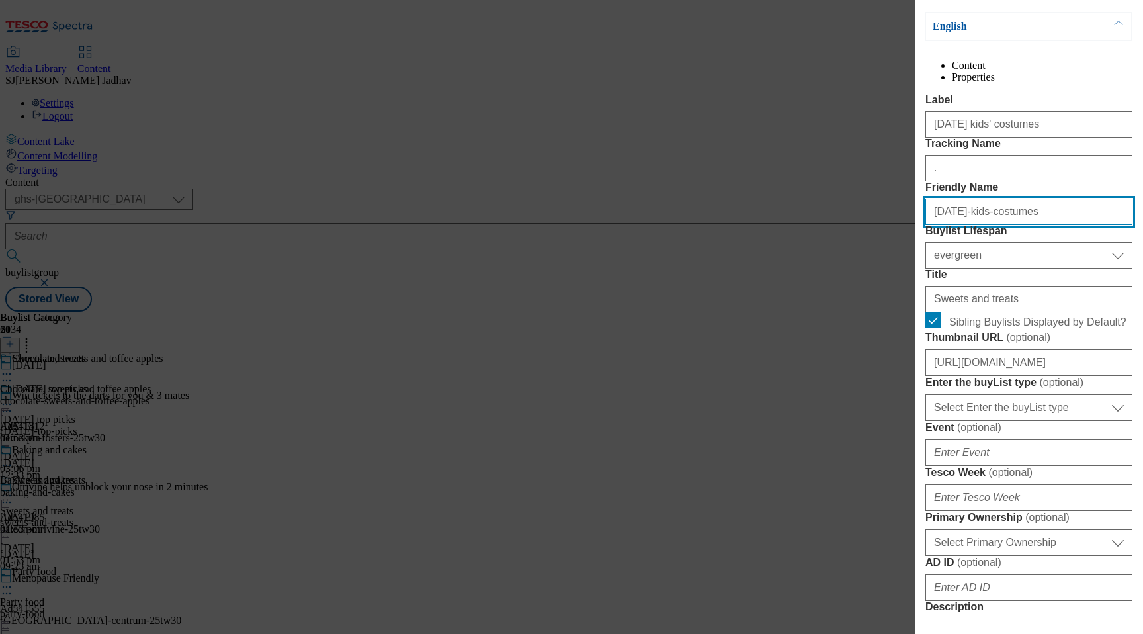
type input "[DATE]-kids-costumes"
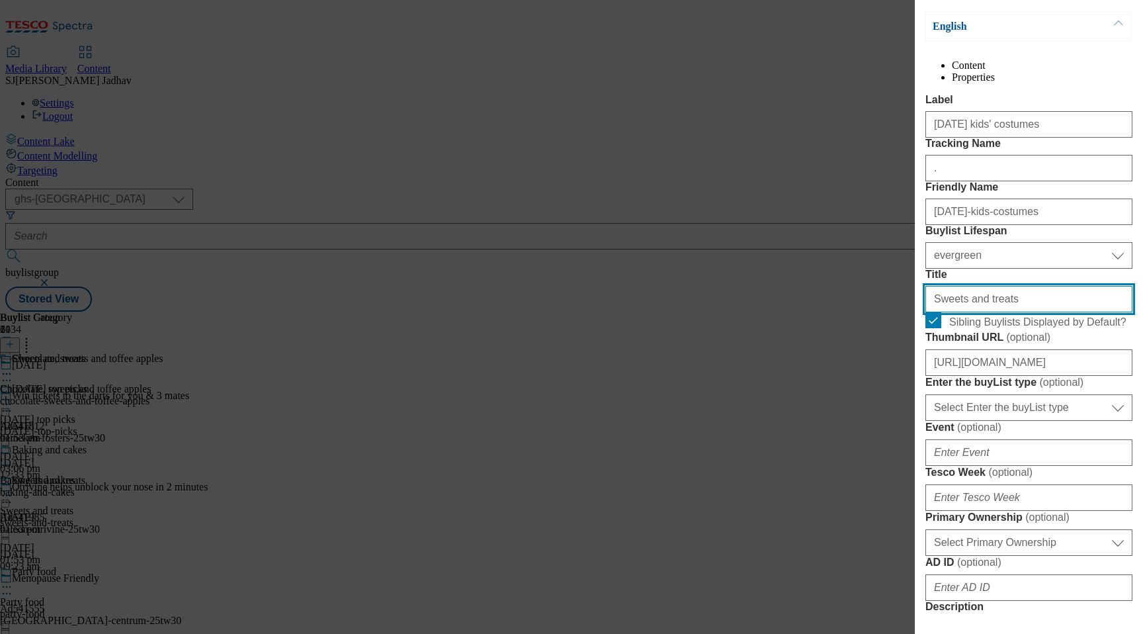
drag, startPoint x: 1015, startPoint y: 414, endPoint x: 858, endPoint y: 412, distance: 157.5
click at [858, 412] on div "Edit Buylist Locale Select locale English Welsh Tags 1 tags selected fnf market…" at bounding box center [571, 317] width 1143 height 634
paste input "[DATE] kids' costume"
type input "[DATE] kids' costumes"
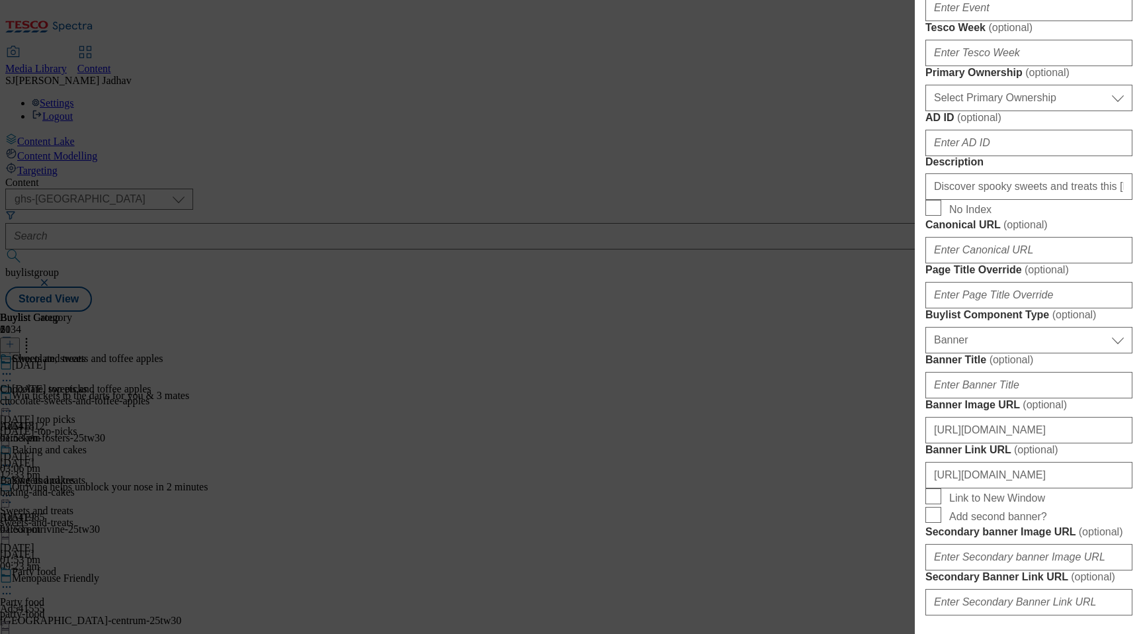
scroll to position [648, 0]
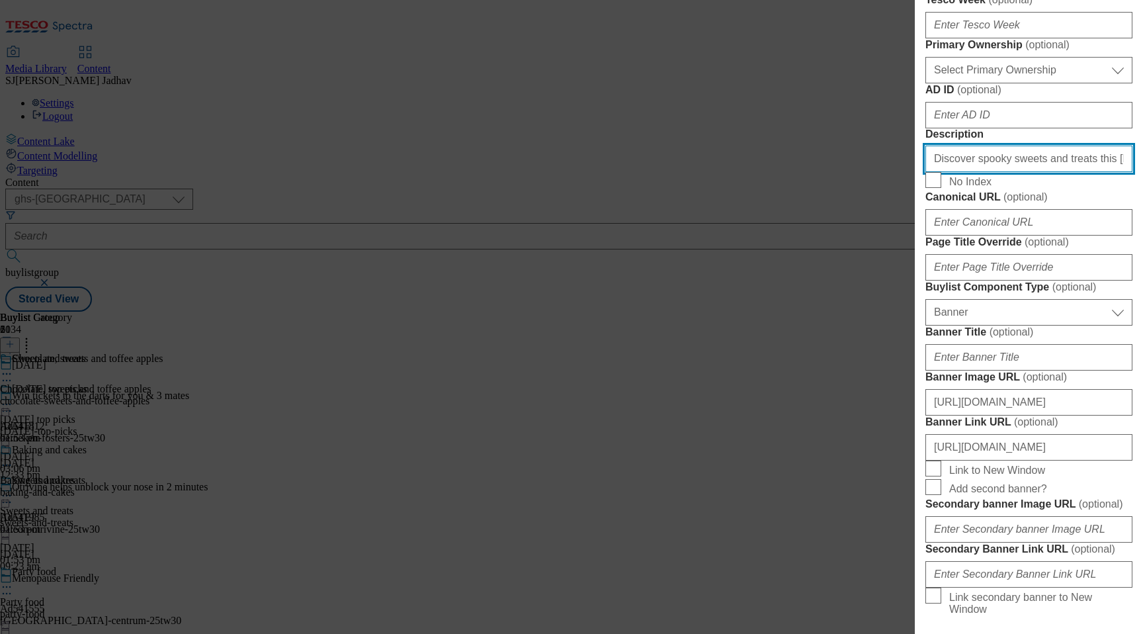
click at [1024, 172] on input "Discover spooky sweets and treats this [DATE] at [GEOGRAPHIC_DATA]. From chocol…" at bounding box center [1028, 159] width 207 height 26
paste input "It's trick or chic season! Explore children's [DATE] costumes at [GEOGRAPHIC_DA…"
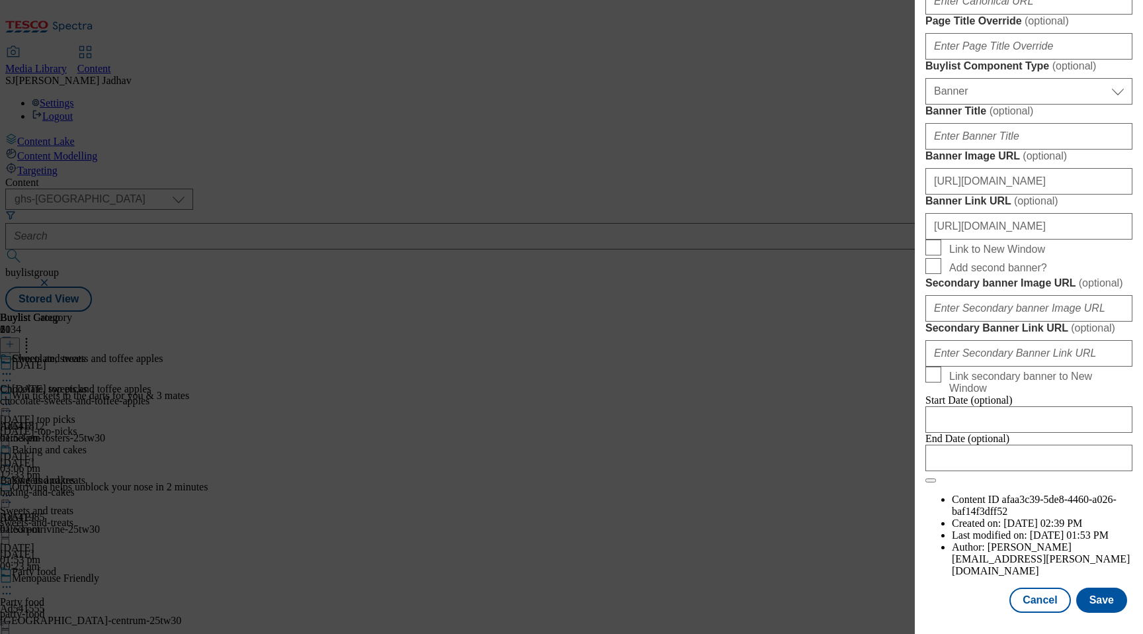
scroll to position [1008, 0]
type input "It's trick or chic season! Explore children's [DATE] costumes at [GEOGRAPHIC_DA…"
click at [1097, 239] on input "[URL][DOMAIN_NAME]" at bounding box center [1028, 226] width 207 height 26
click at [1092, 239] on input "[URL][DOMAIN_NAME]" at bounding box center [1028, 226] width 207 height 26
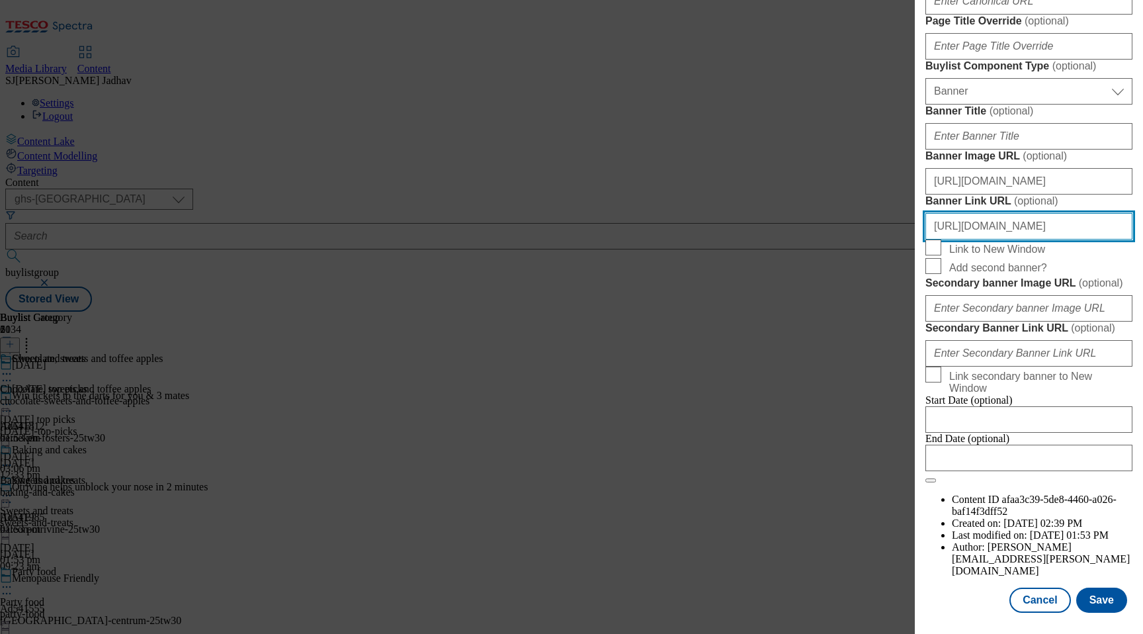
scroll to position [906, 0]
type input "[URL][DOMAIN_NAME]"
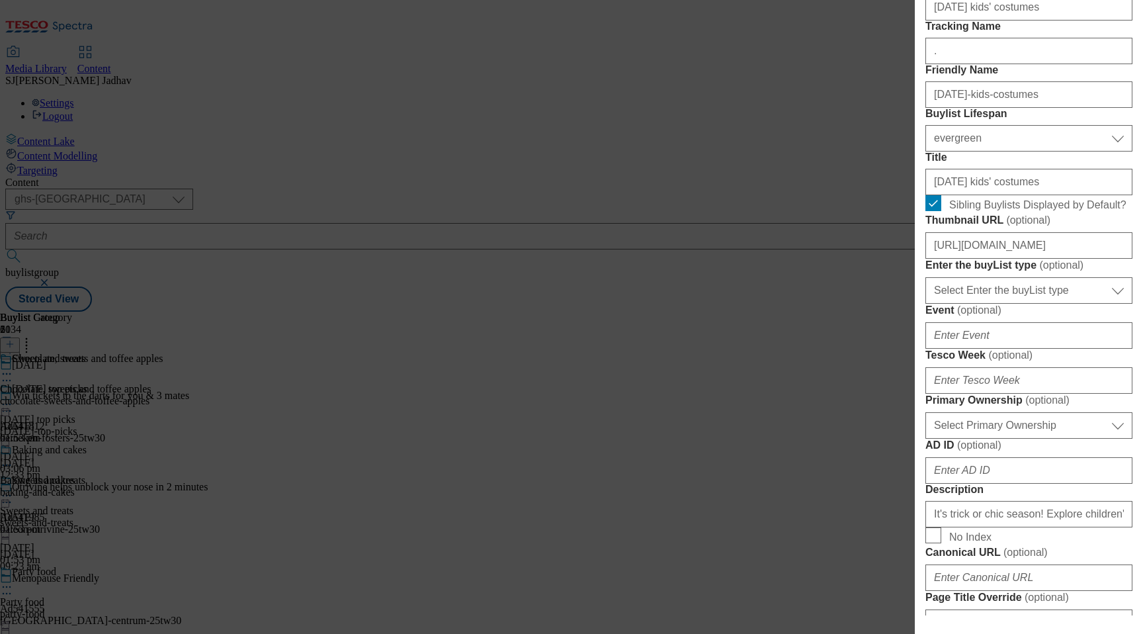
scroll to position [260, 0]
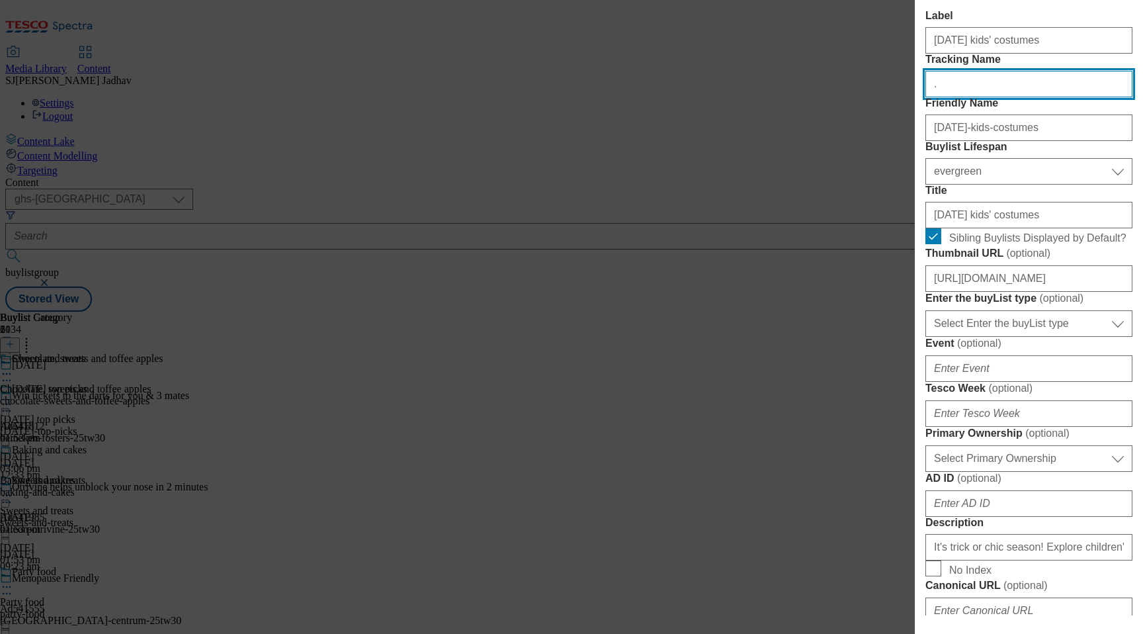
click at [994, 97] on input "." at bounding box center [1028, 84] width 207 height 26
paste input "WK29_[DATE]_kids_header"
click at [938, 97] on input ".WK29_[DATE]_kids_header" at bounding box center [1028, 84] width 207 height 26
paste input "Modal"
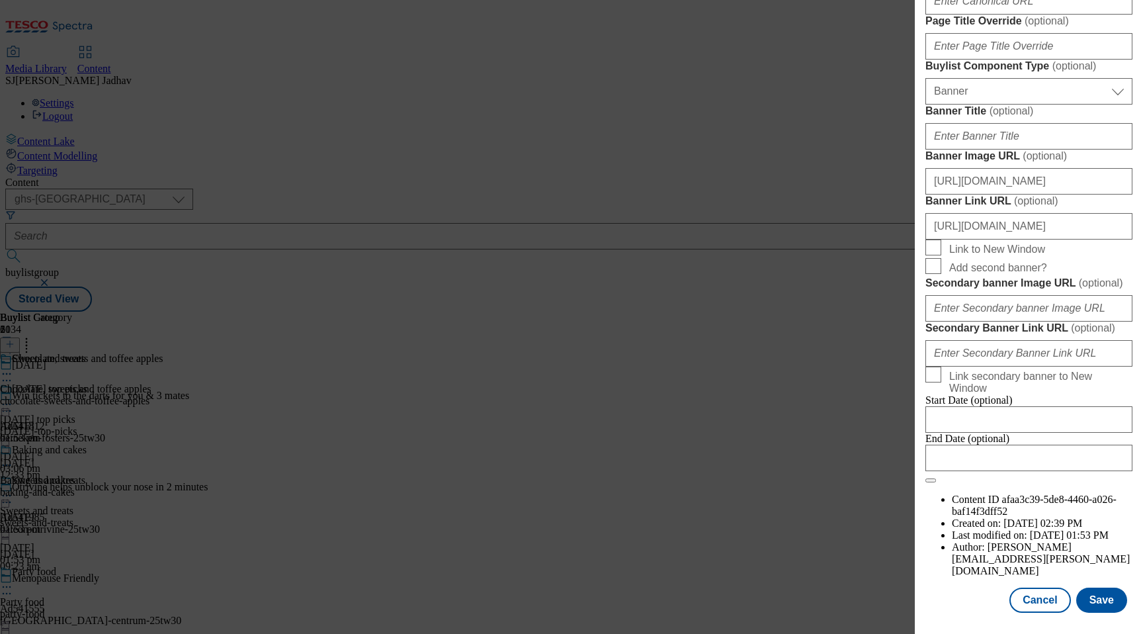
scroll to position [1352, 0]
type input "WK29_[DATE]_kids_header"
click at [1100, 588] on button "Save" at bounding box center [1101, 599] width 51 height 25
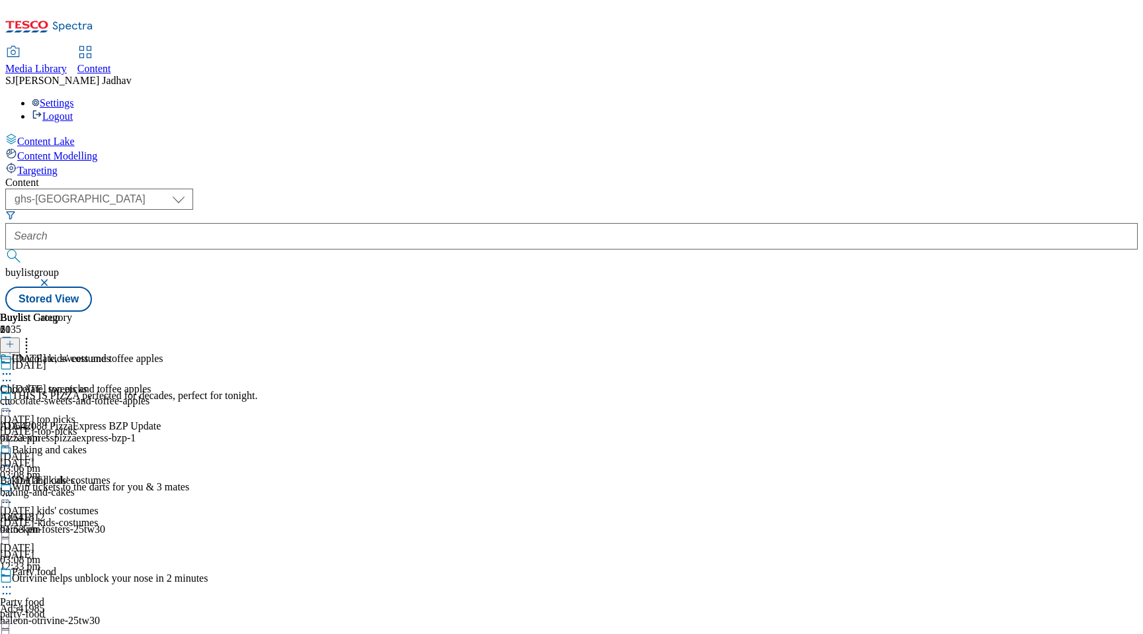
click at [13, 458] on icon at bounding box center [6, 464] width 13 height 13
click at [83, 610] on span "Un-publish" at bounding box center [62, 615] width 42 height 10
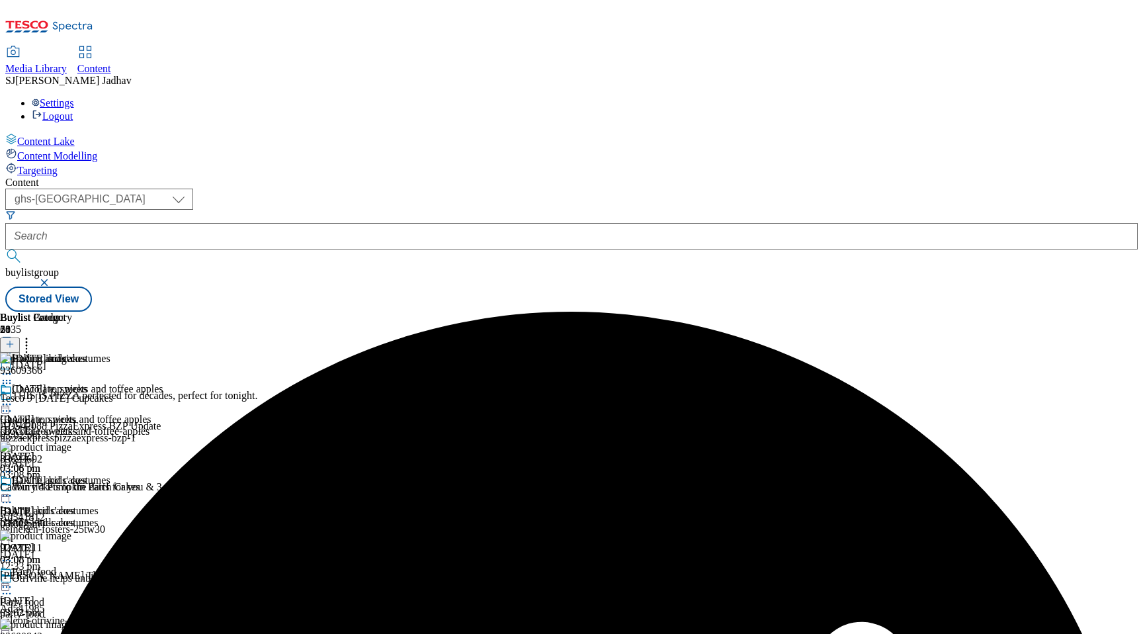
click at [13, 489] on icon at bounding box center [6, 495] width 13 height 13
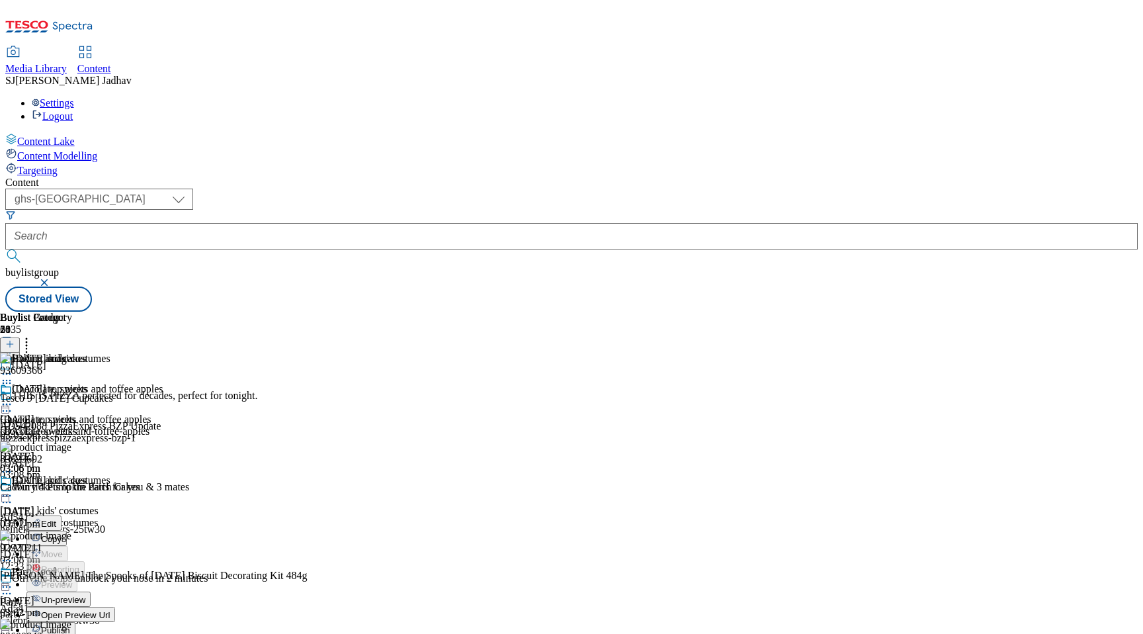
click at [85, 595] on span "Un-preview" at bounding box center [63, 600] width 44 height 10
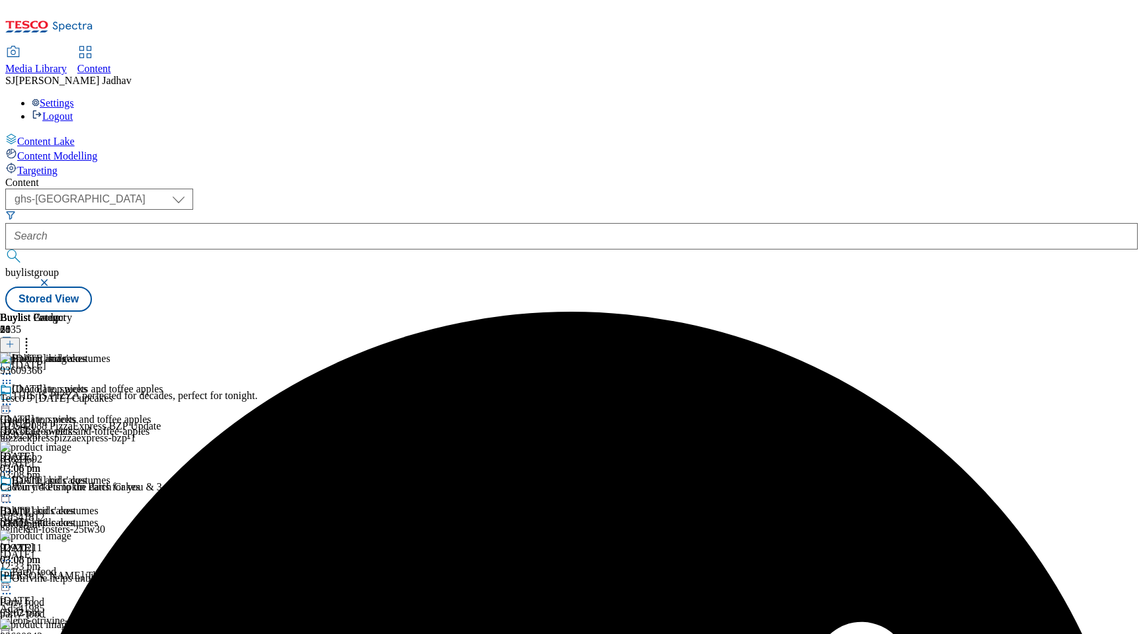
click at [13, 398] on icon at bounding box center [6, 404] width 13 height 13
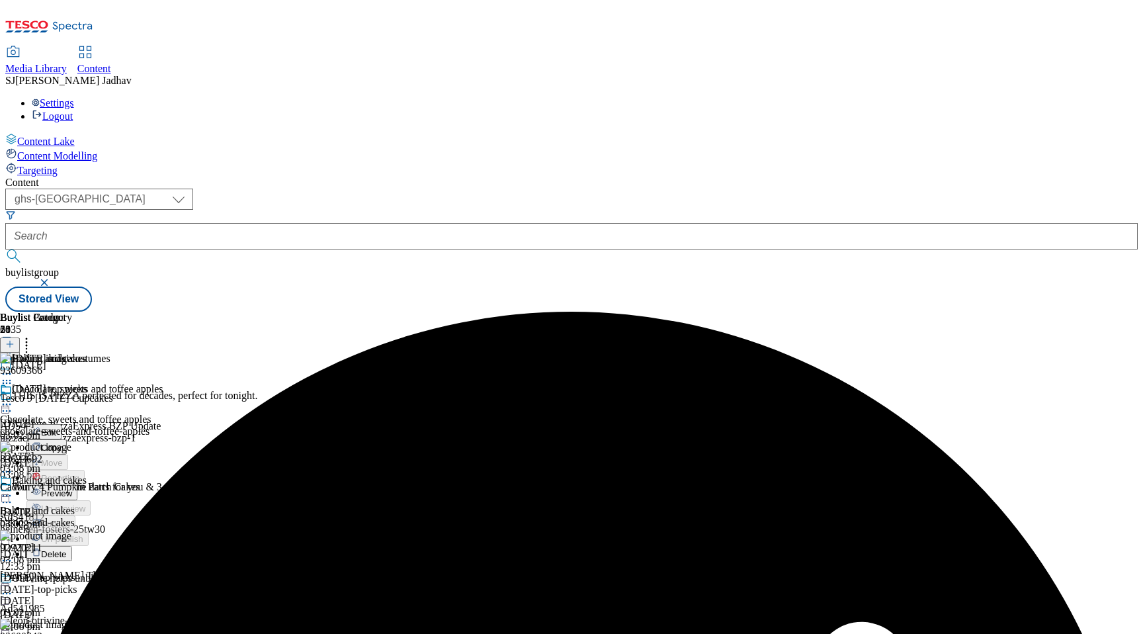
click at [72, 488] on span "Preview" at bounding box center [56, 493] width 31 height 10
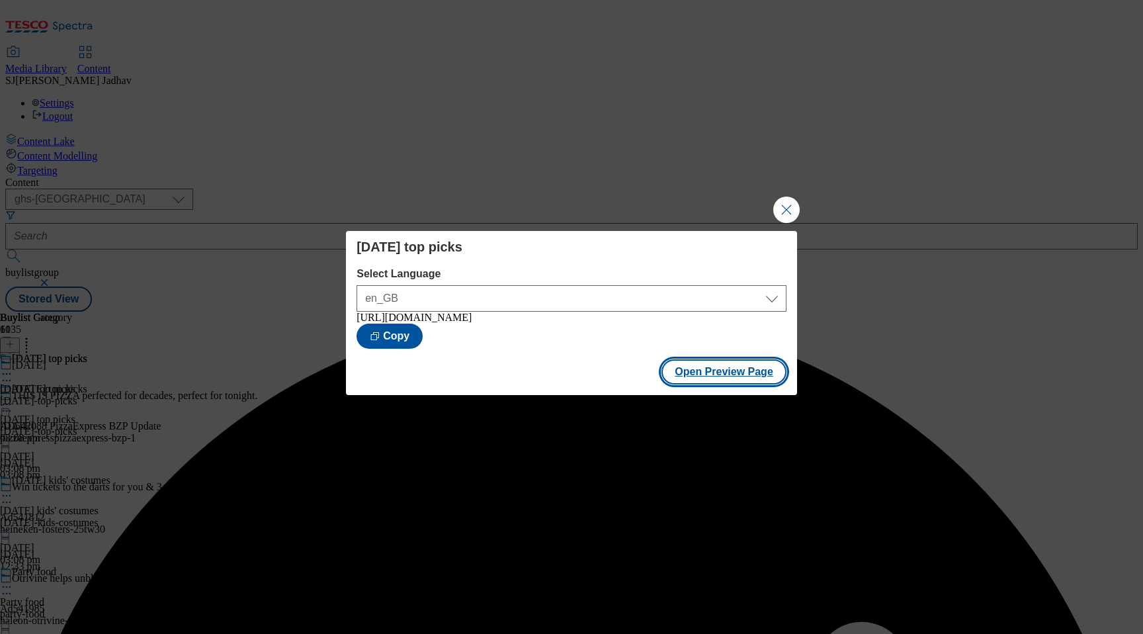
click at [709, 377] on button "Open Preview Page" at bounding box center [724, 371] width 125 height 25
click at [787, 209] on button "Close Modal" at bounding box center [786, 209] width 26 height 26
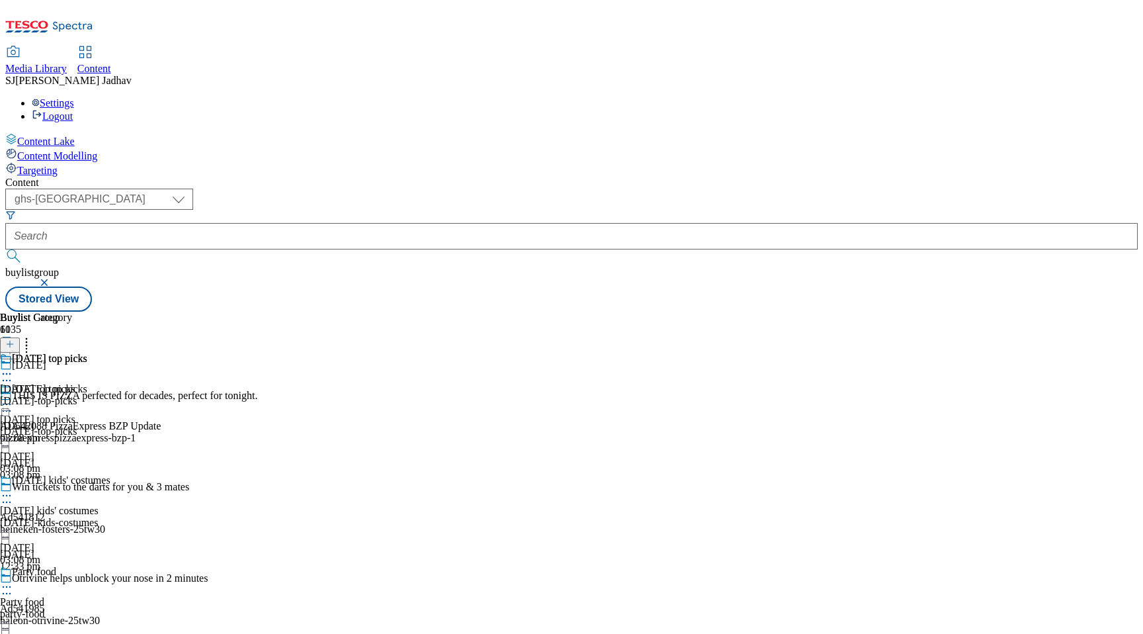
click at [110, 517] on div "[DATE]-kids-costumes" at bounding box center [55, 523] width 110 height 12
click at [13, 458] on icon at bounding box center [6, 464] width 13 height 13
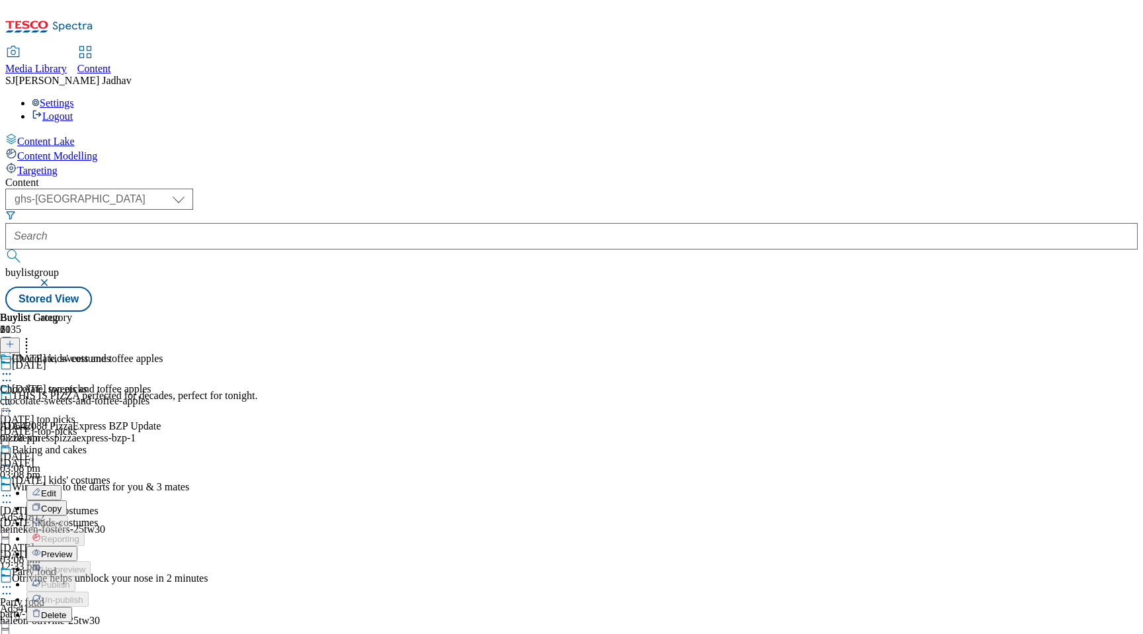
click at [67, 610] on span "Delete" at bounding box center [54, 615] width 26 height 10
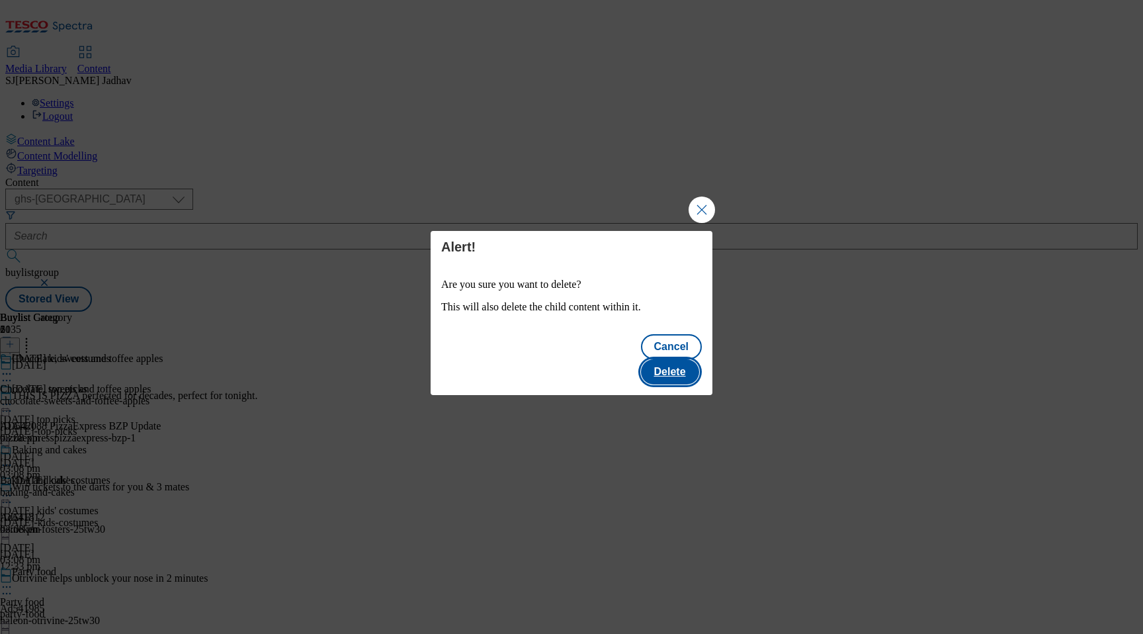
click at [675, 368] on button "Delete" at bounding box center [670, 371] width 58 height 25
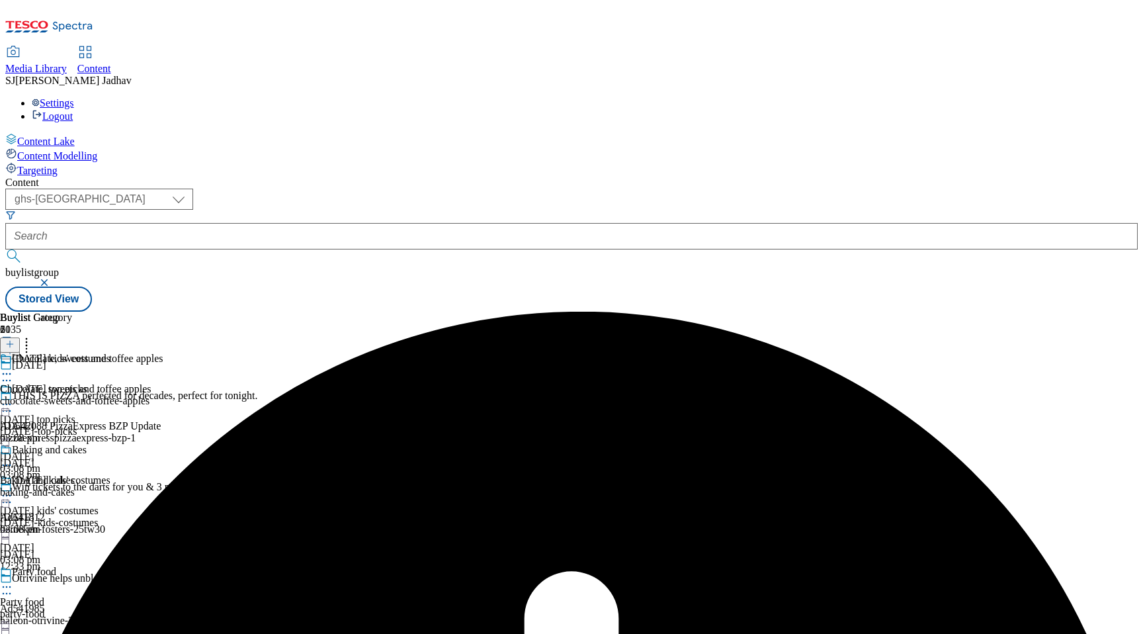
click at [13, 367] on icon at bounding box center [6, 373] width 13 height 13
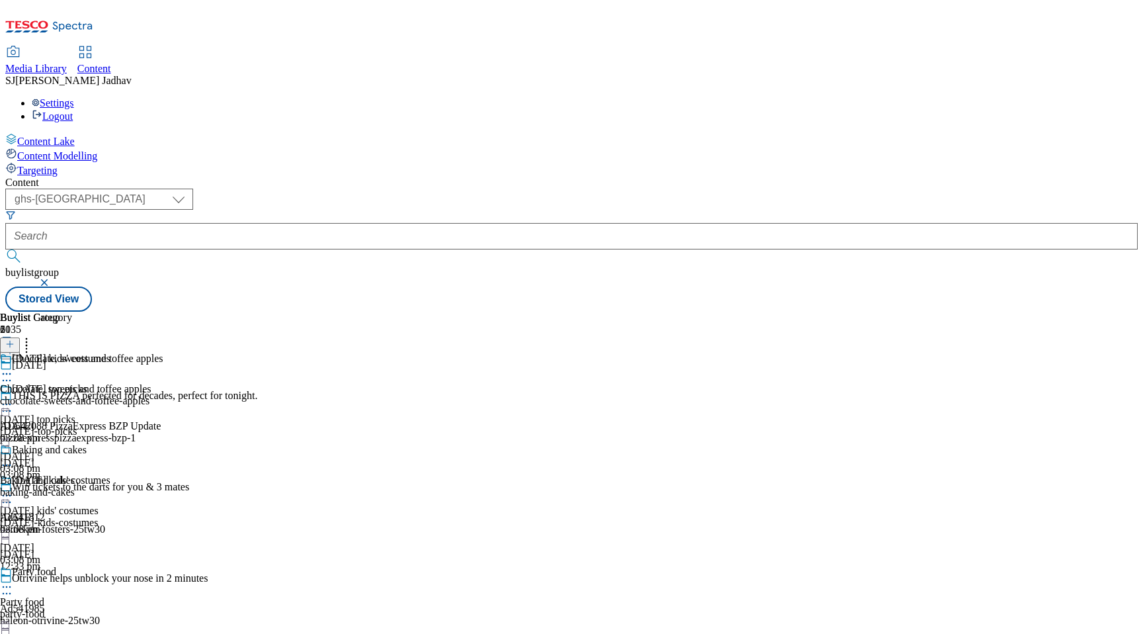
click at [13, 489] on icon at bounding box center [6, 495] width 13 height 13
click at [13, 367] on icon at bounding box center [6, 373] width 13 height 13
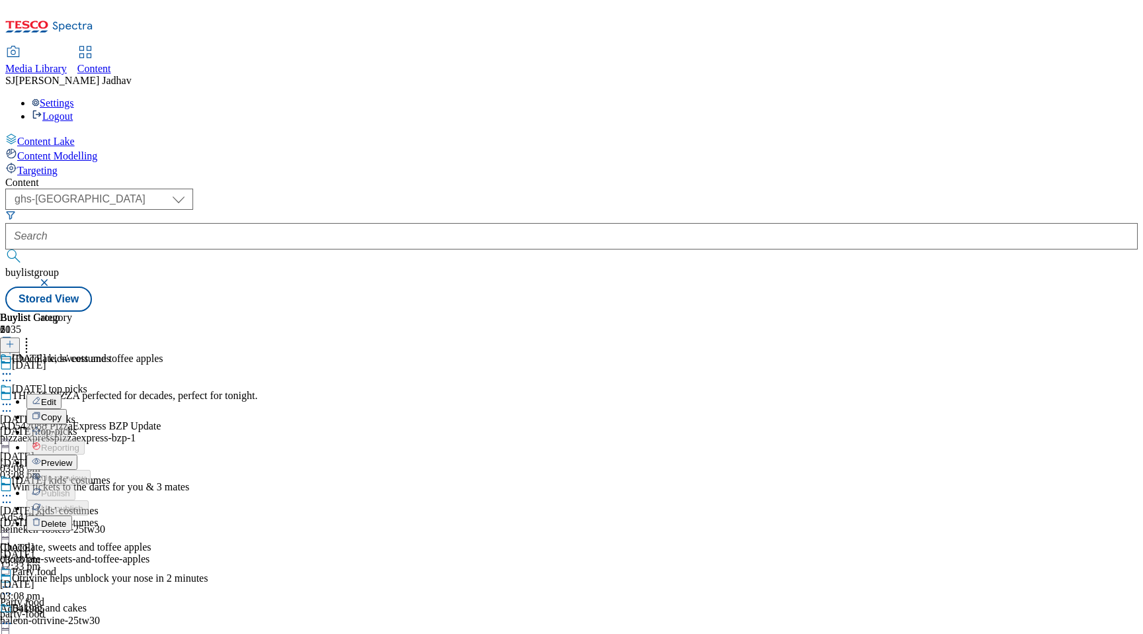
click at [72, 458] on span "Preview" at bounding box center [56, 463] width 31 height 10
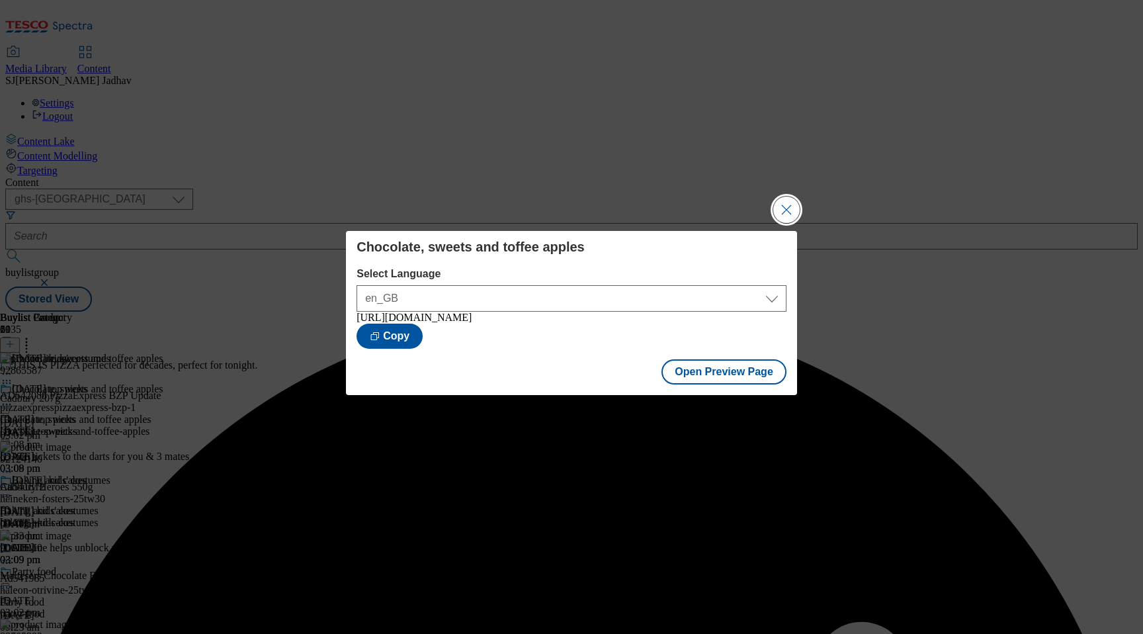
click at [783, 198] on button "Close Modal" at bounding box center [786, 209] width 26 height 26
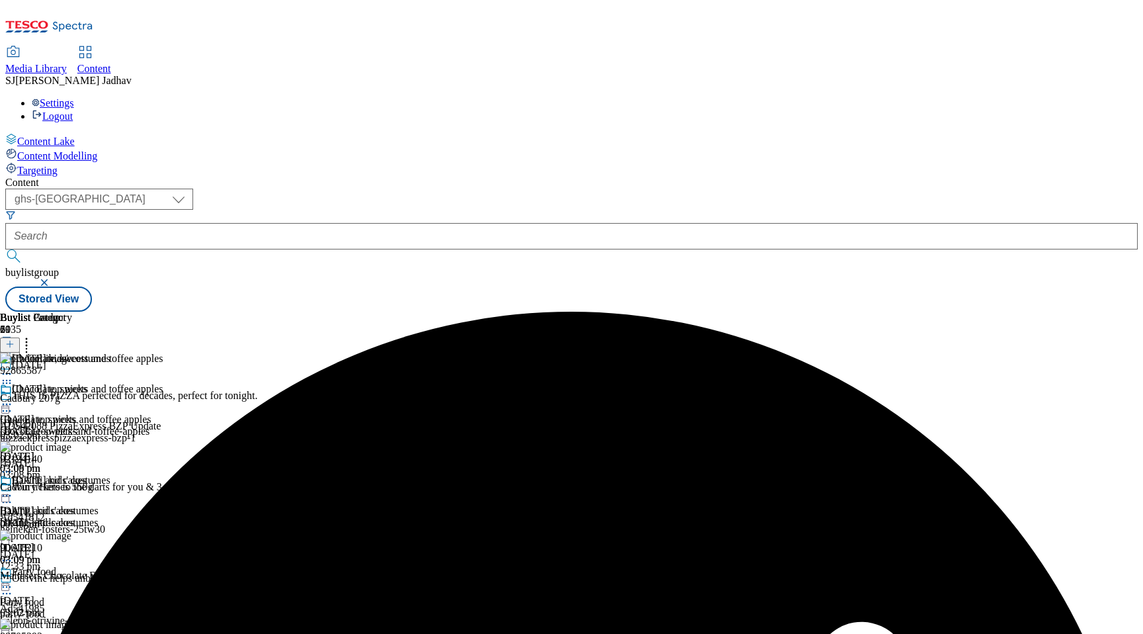
click at [13, 398] on icon at bounding box center [6, 404] width 13 height 13
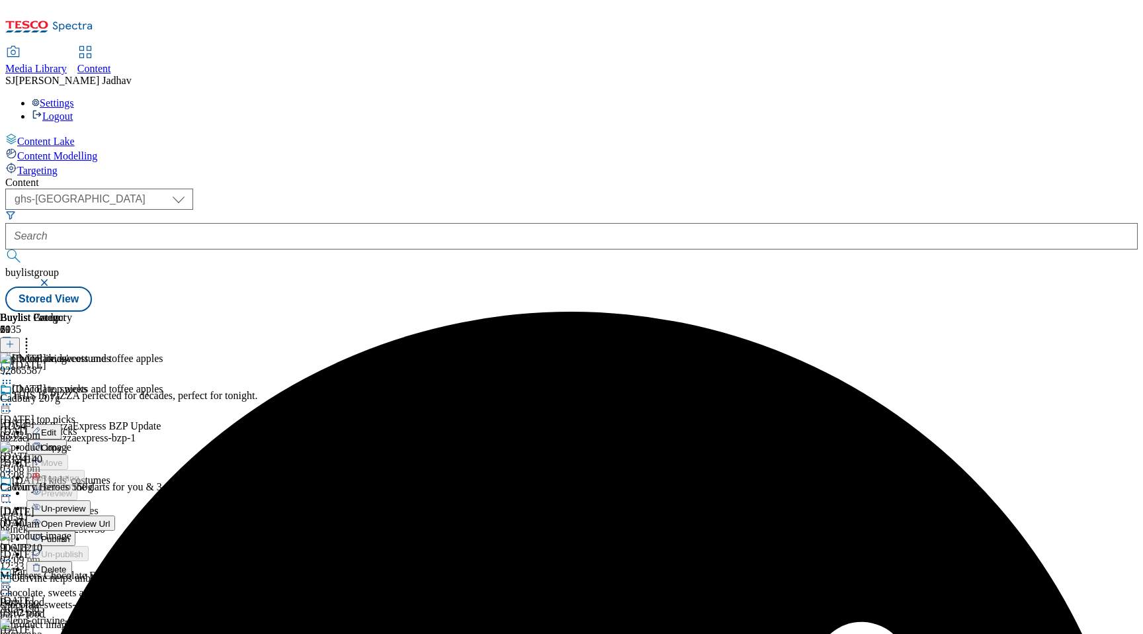
click at [85, 503] on span "Un-preview" at bounding box center [63, 508] width 44 height 10
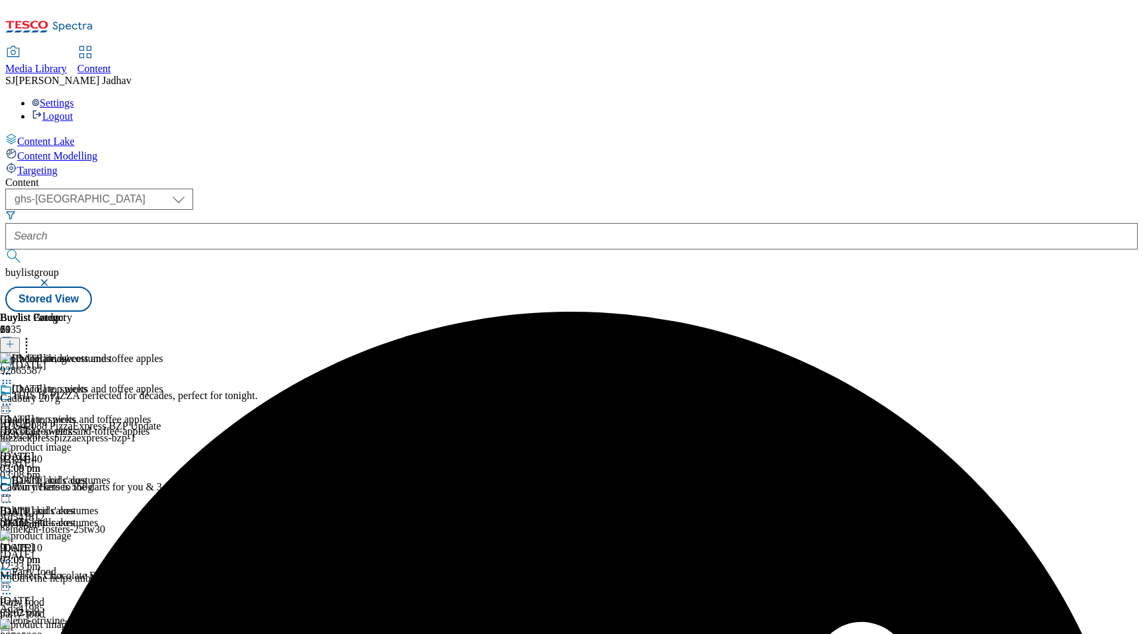
click at [13, 398] on icon at bounding box center [6, 404] width 13 height 13
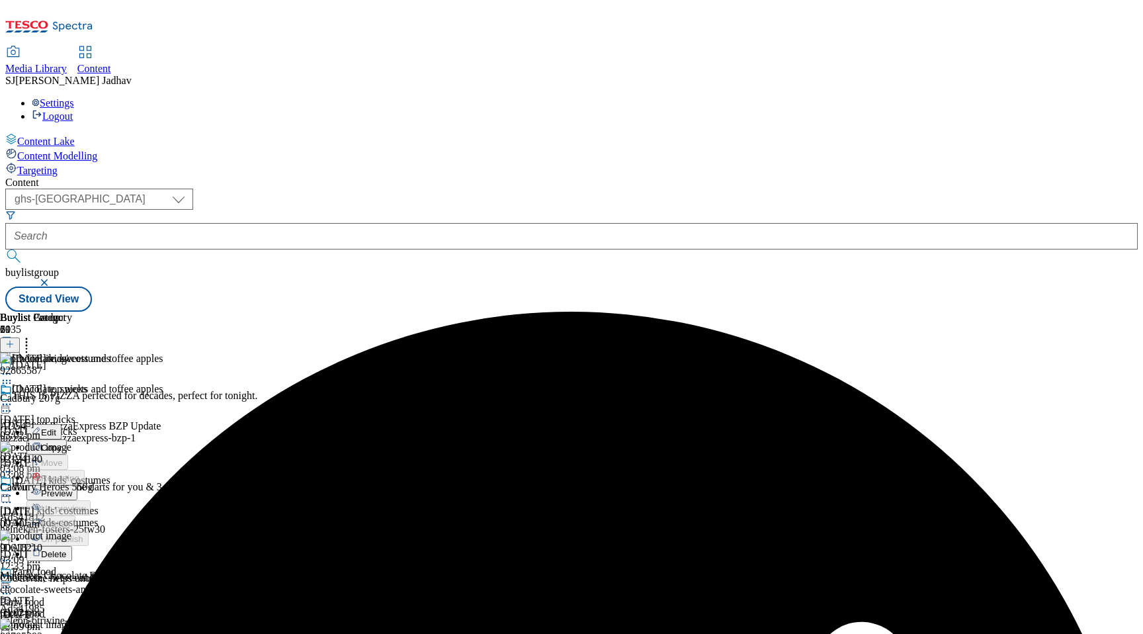
click at [67, 549] on span "Delete" at bounding box center [54, 554] width 26 height 10
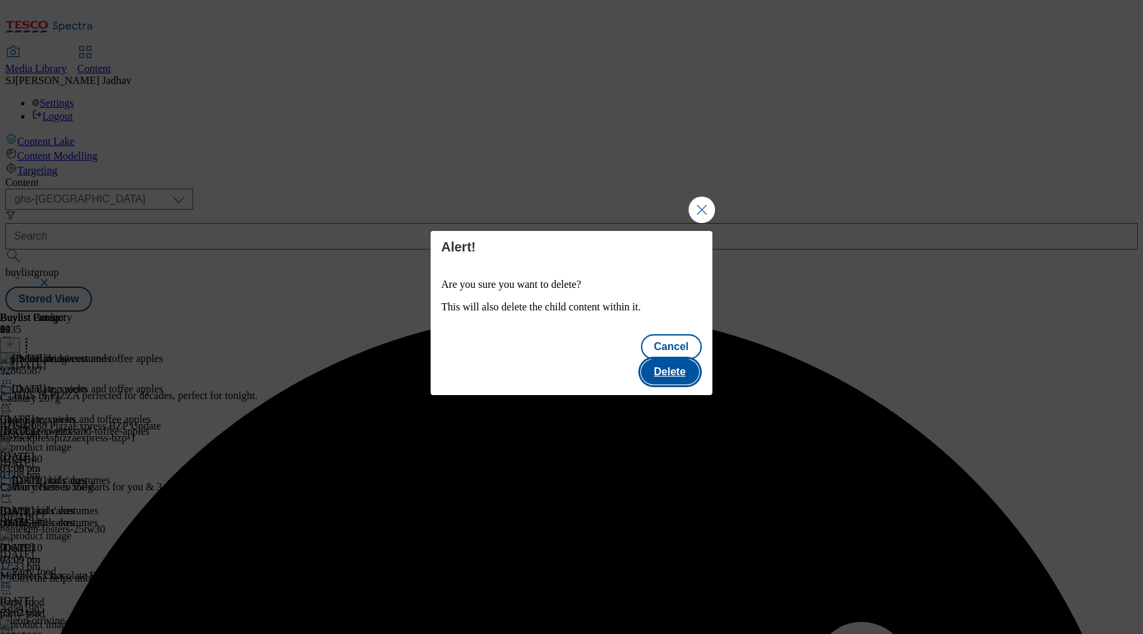
click at [682, 360] on button "Delete" at bounding box center [670, 371] width 58 height 25
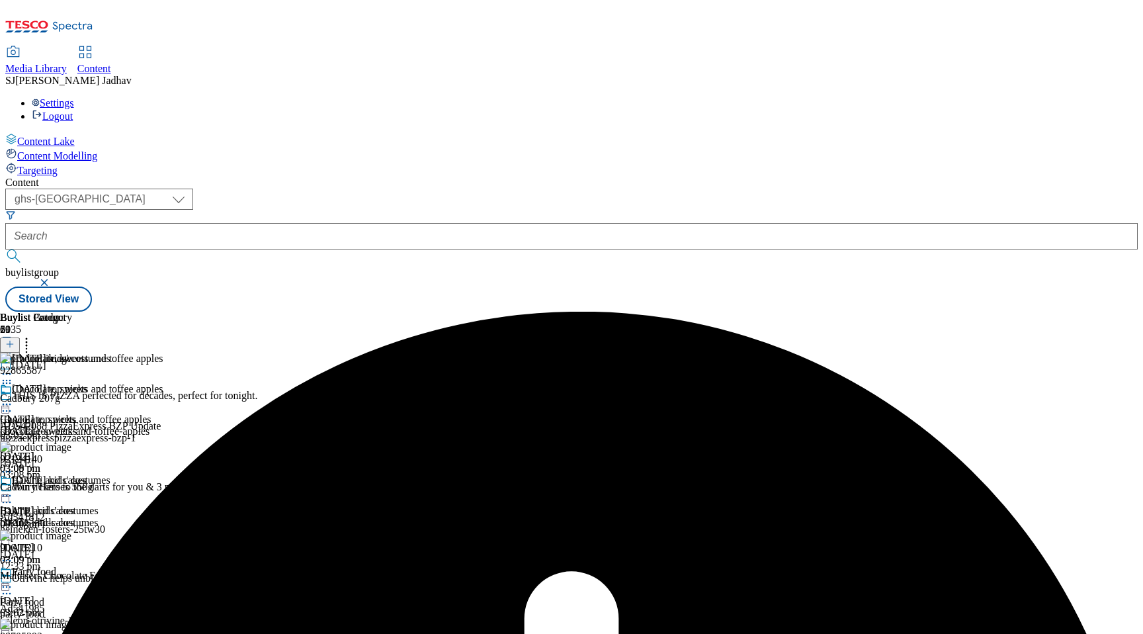
click at [13, 398] on icon at bounding box center [6, 404] width 13 height 13
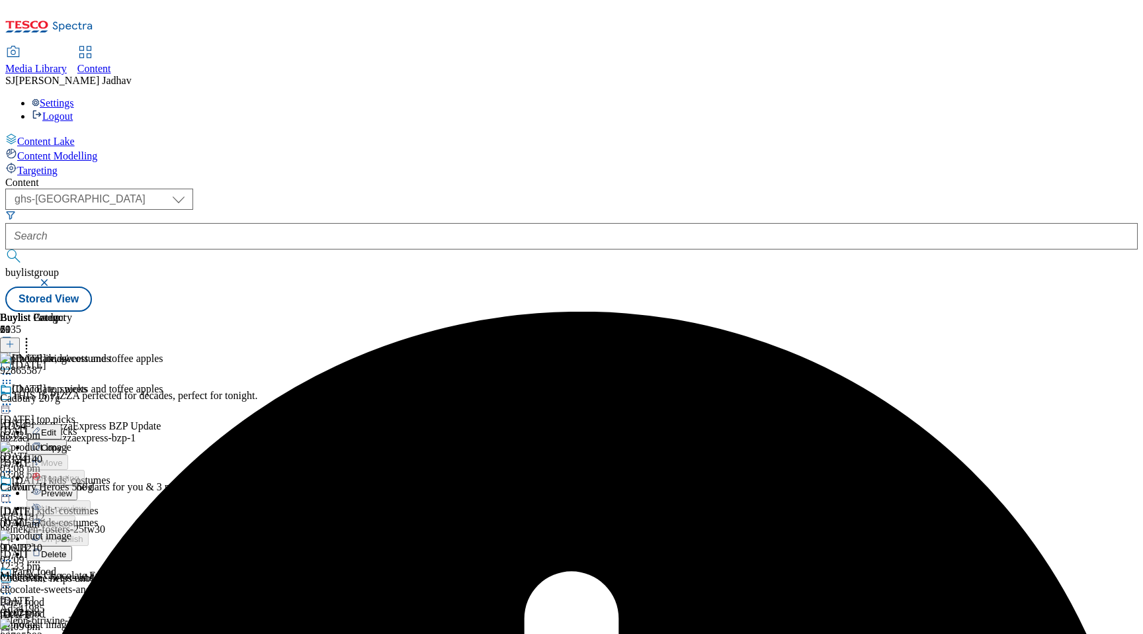
click at [72, 488] on span "Preview" at bounding box center [56, 493] width 31 height 10
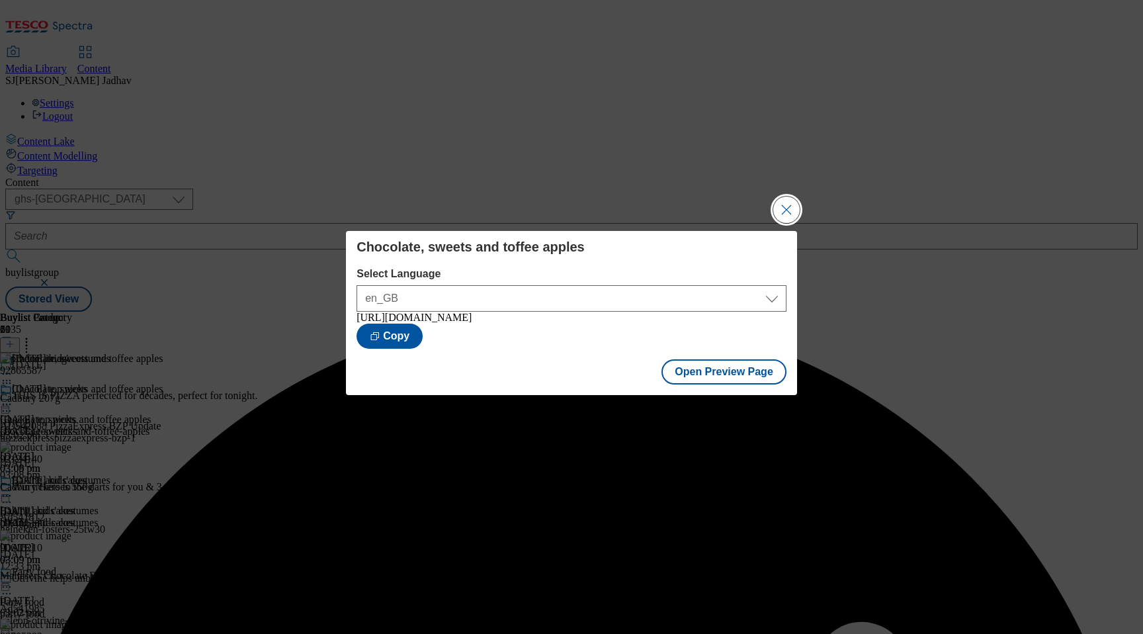
click at [798, 202] on button "Close Modal" at bounding box center [786, 209] width 26 height 26
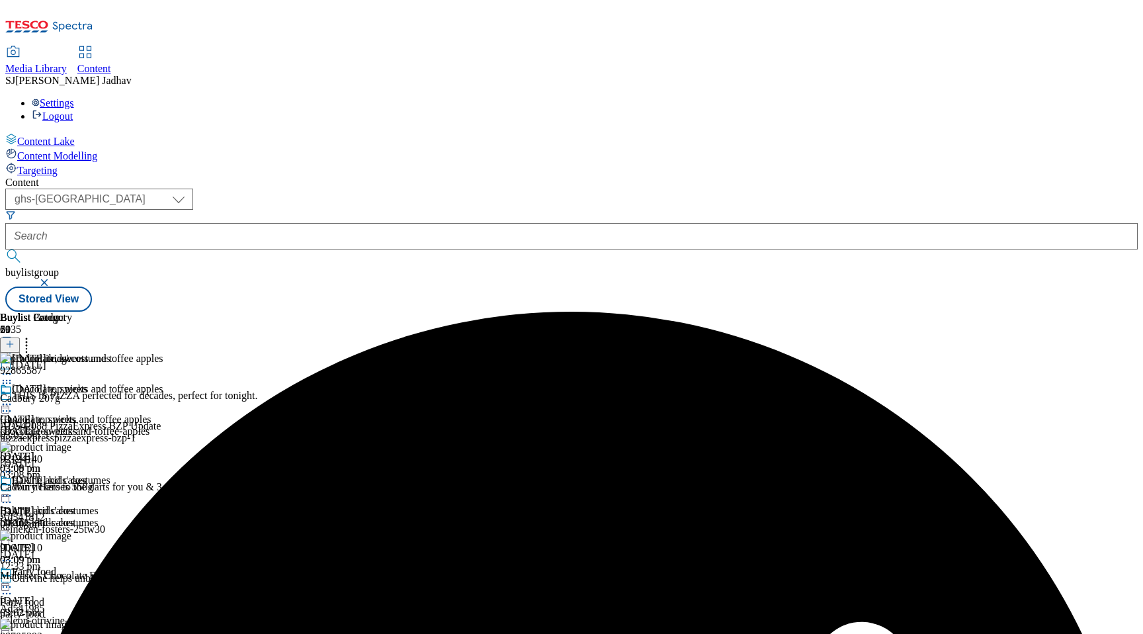
click at [163, 383] on div "Chocolate, sweets and toffee apples" at bounding box center [81, 398] width 163 height 30
click at [13, 398] on icon at bounding box center [6, 404] width 13 height 13
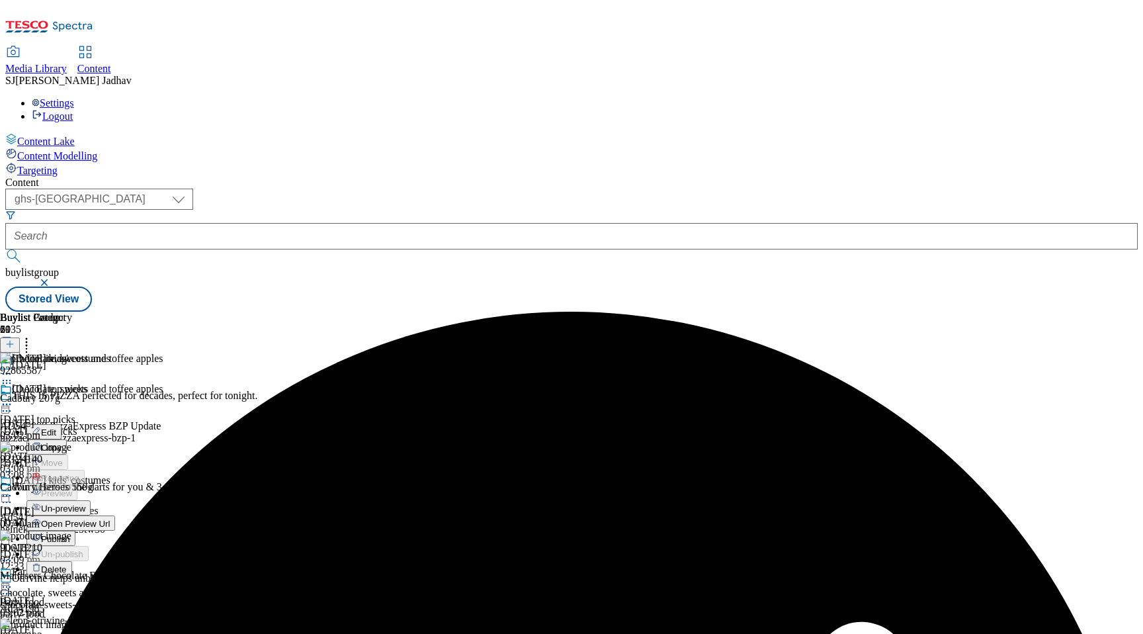
click at [70, 534] on span "Publish" at bounding box center [55, 539] width 29 height 10
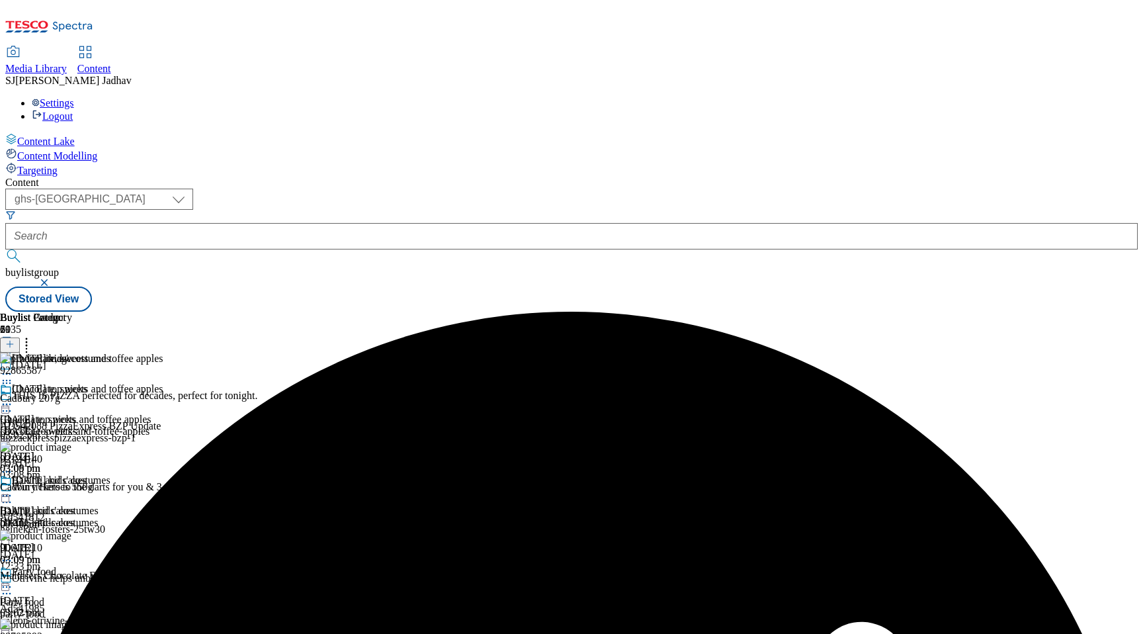
click at [13, 398] on icon at bounding box center [6, 404] width 13 height 13
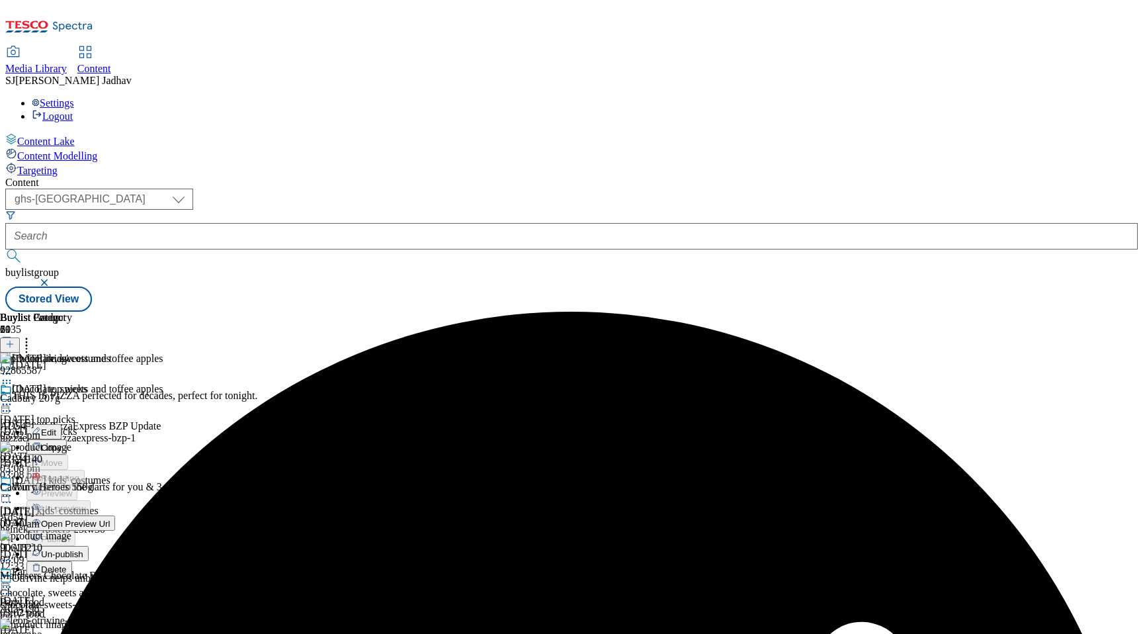
click at [83, 549] on span "Un-publish" at bounding box center [62, 554] width 42 height 10
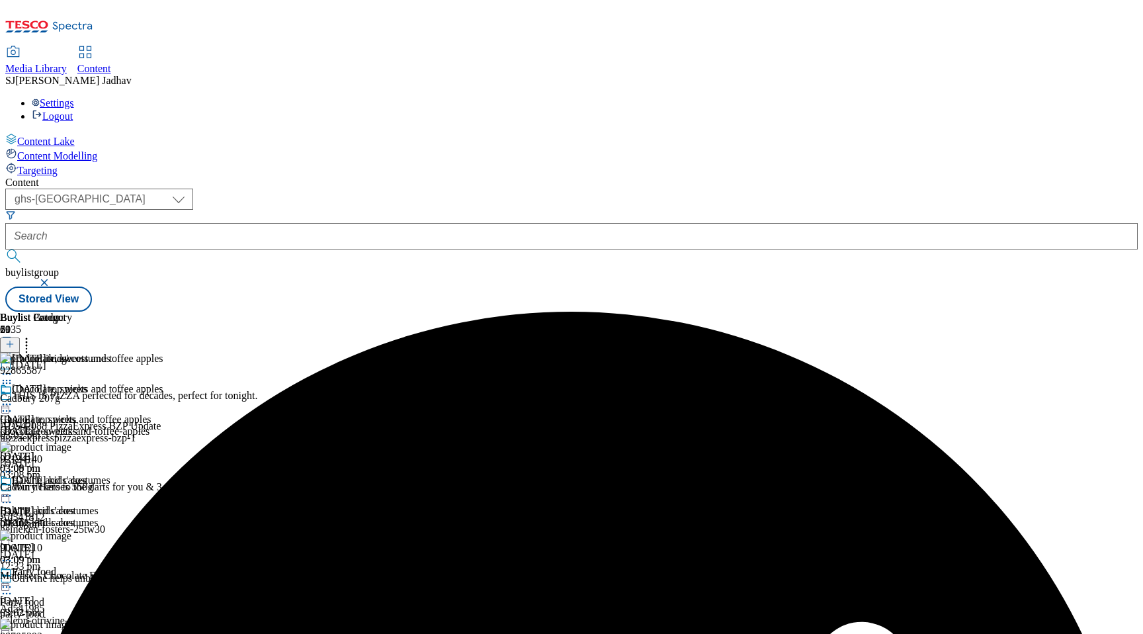
click at [13, 398] on icon at bounding box center [6, 404] width 13 height 13
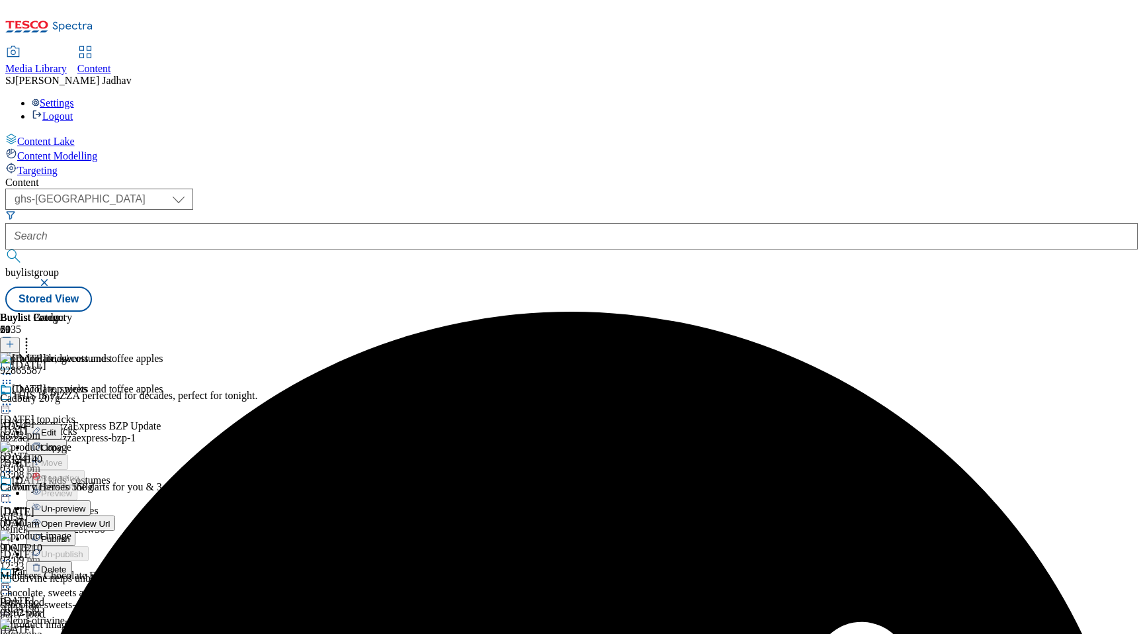
click at [85, 503] on span "Un-preview" at bounding box center [63, 508] width 44 height 10
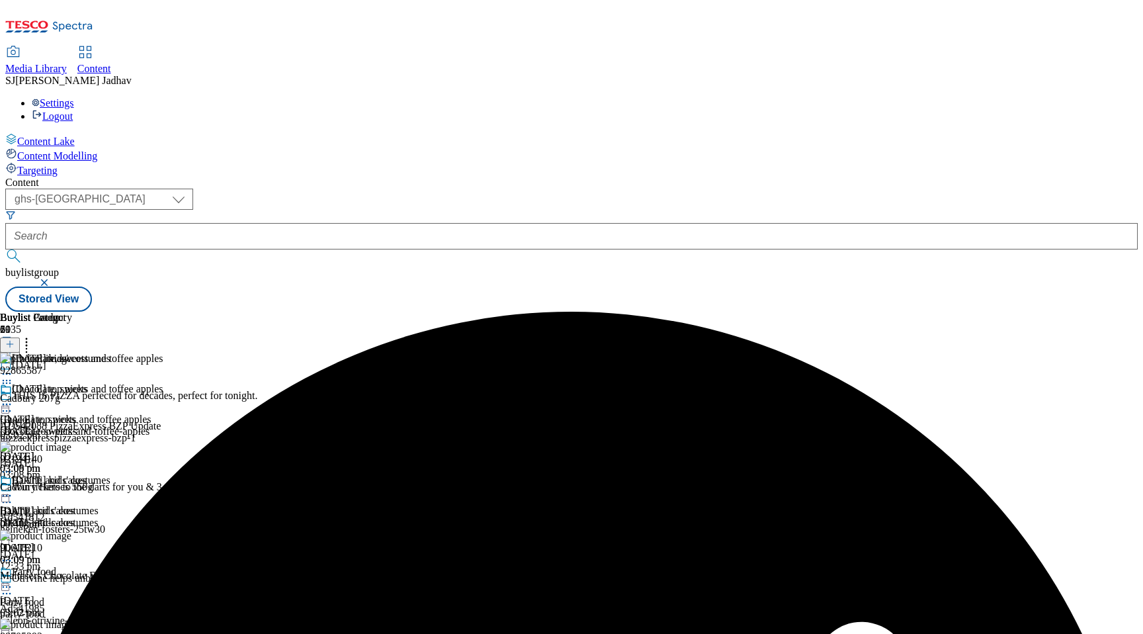
click at [13, 398] on icon at bounding box center [6, 404] width 13 height 13
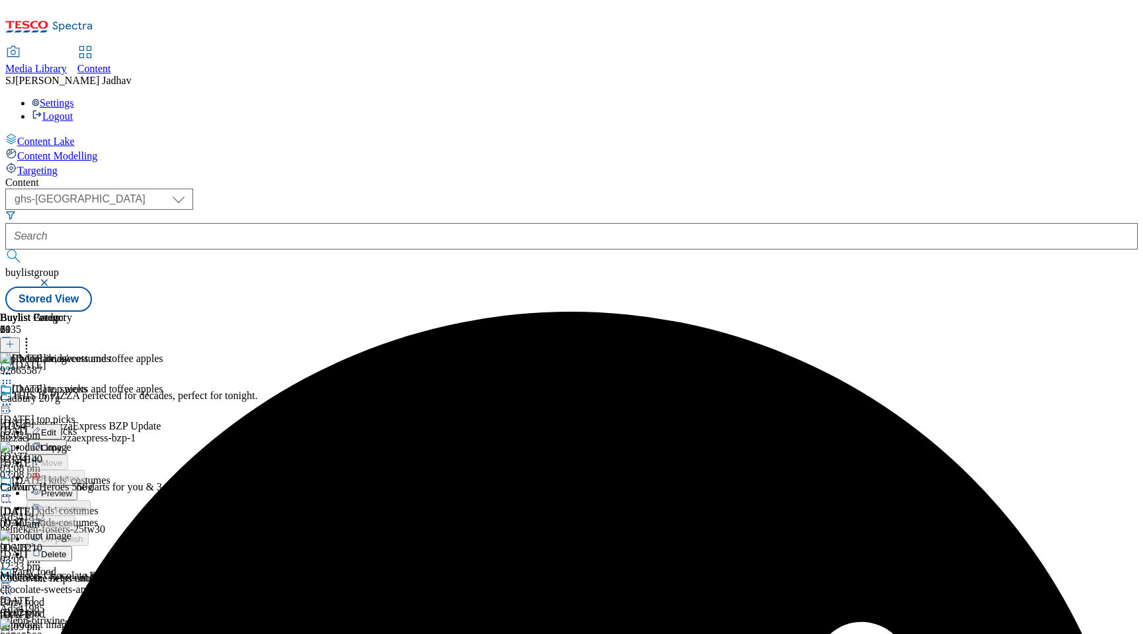
click at [67, 549] on span "Delete" at bounding box center [54, 554] width 26 height 10
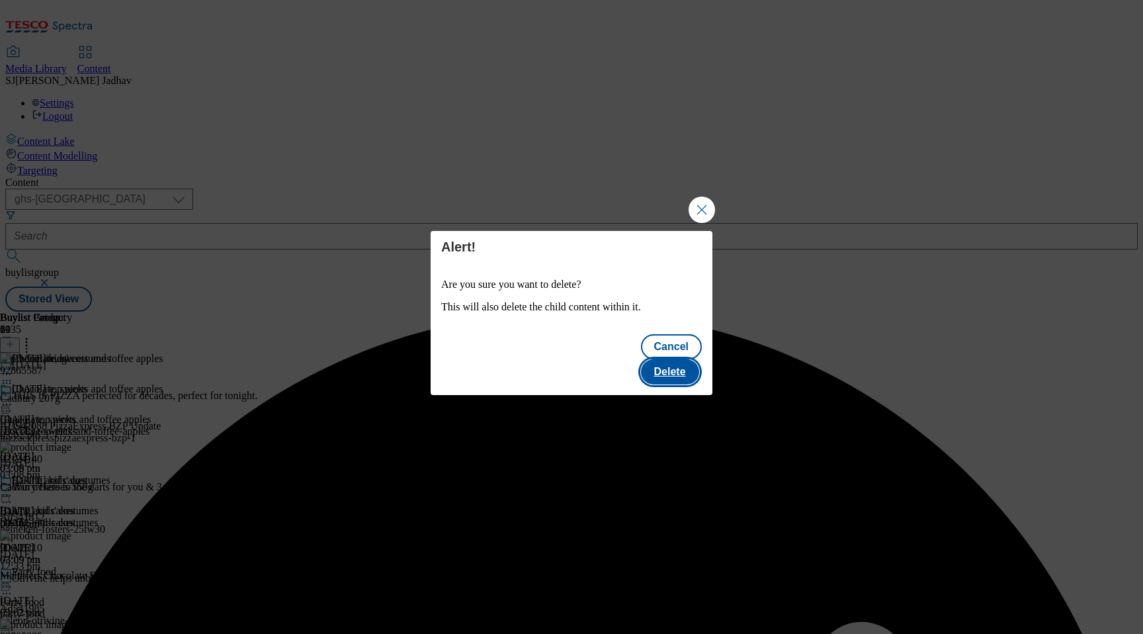
click at [691, 359] on button "Delete" at bounding box center [670, 371] width 58 height 25
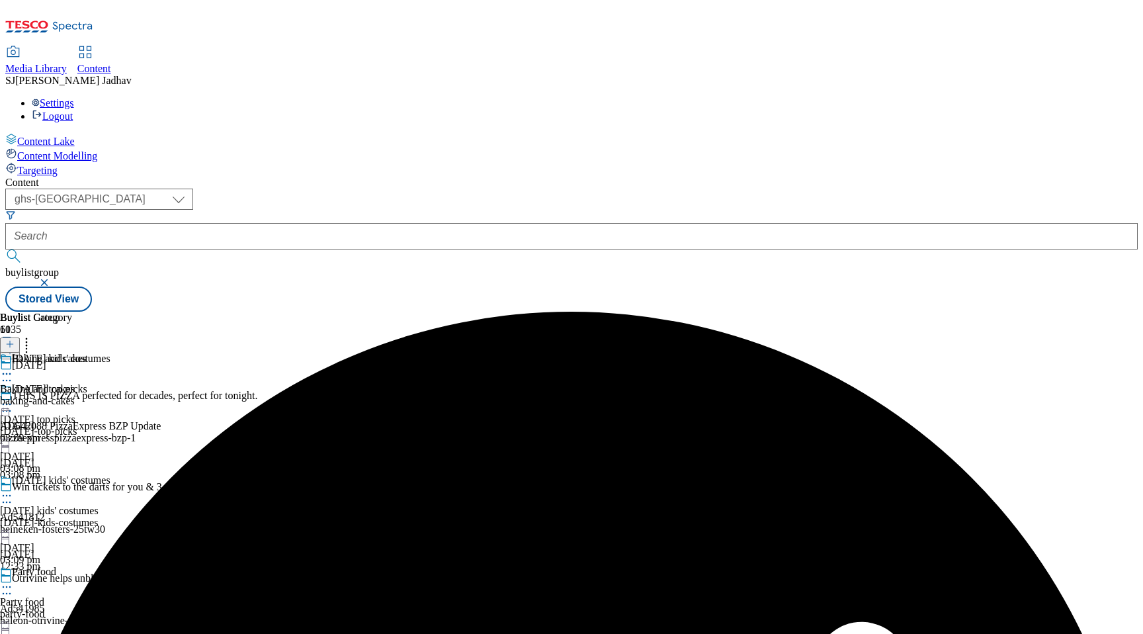
click at [13, 367] on icon at bounding box center [6, 373] width 13 height 13
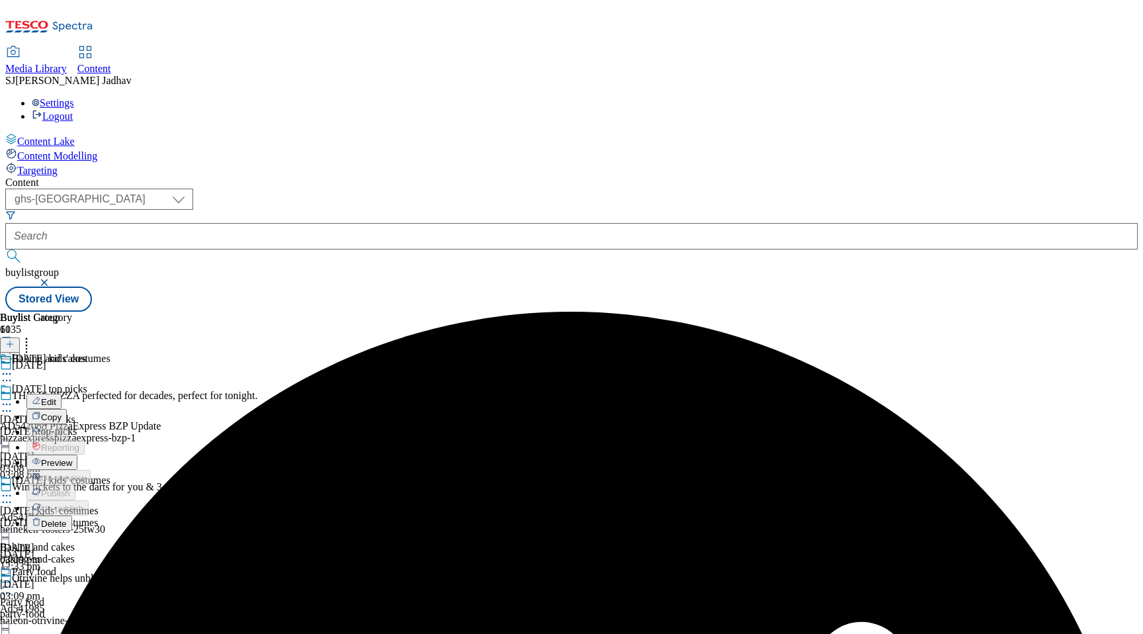
click at [56, 397] on span "Edit" at bounding box center [48, 402] width 15 height 10
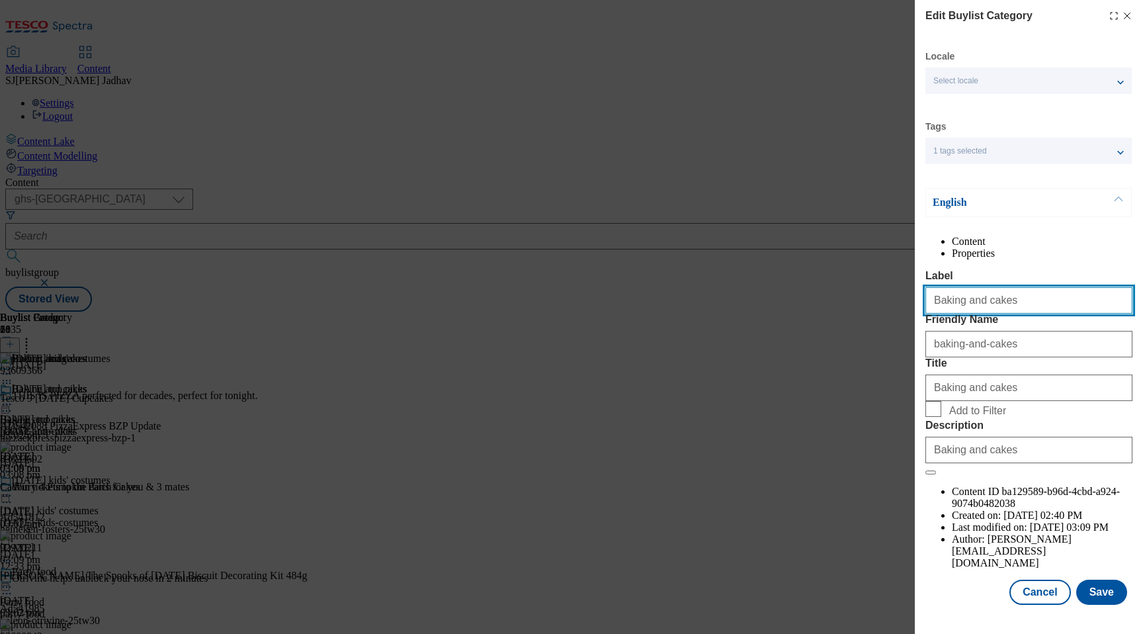
drag, startPoint x: 1014, startPoint y: 325, endPoint x: 916, endPoint y: 325, distance: 97.9
click at [916, 325] on div "Edit Buylist Category Locale Select locale English Welsh Tags 1 tags selected f…" at bounding box center [1029, 303] width 228 height 607
paste input "[DATE] kids' costum"
type input "[DATE] kids' costumes"
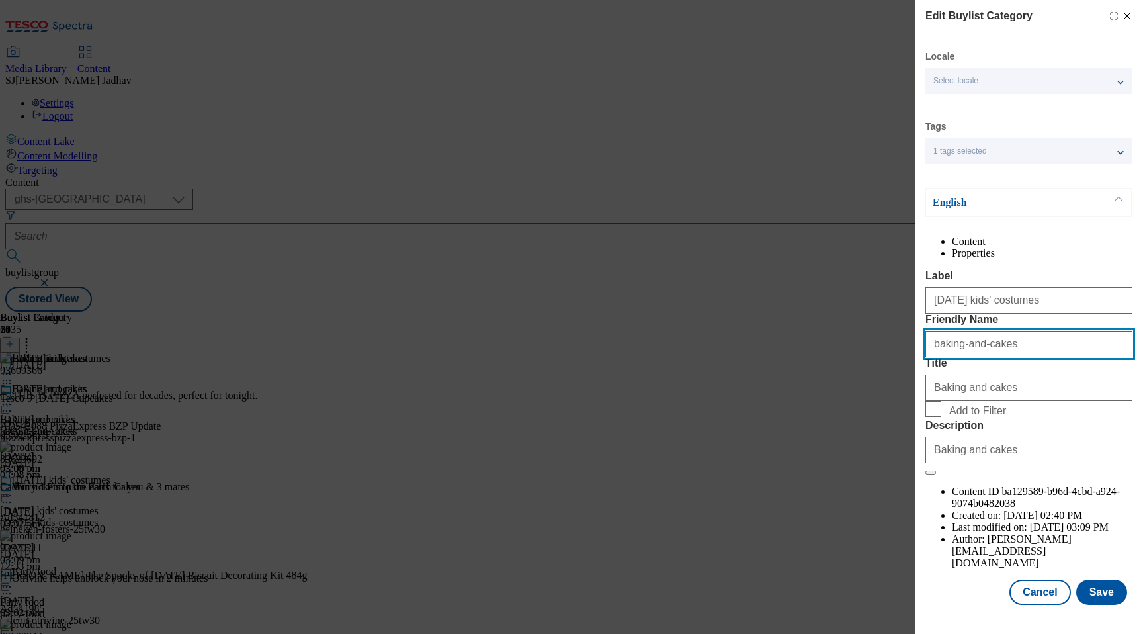
drag, startPoint x: 1018, startPoint y: 408, endPoint x: 860, endPoint y: 365, distance: 163.7
click at [859, 365] on div "Edit Buylist Category Locale Select locale English Welsh Tags 1 tags selected f…" at bounding box center [571, 317] width 1143 height 634
paste input "[DATE] kids' costum"
click at [935, 357] on input "[DATE] kids' costumes" at bounding box center [1028, 344] width 207 height 26
click at [972, 357] on input "[DATE] kids' costumes" at bounding box center [1028, 344] width 207 height 26
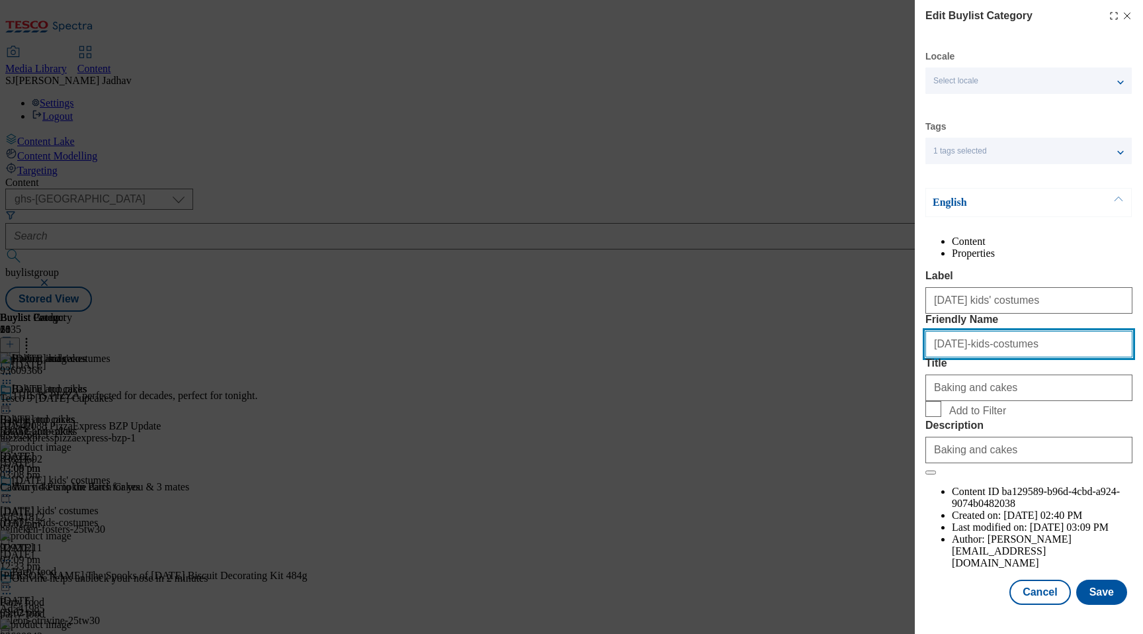
type input "[DATE]-kids-costumes"
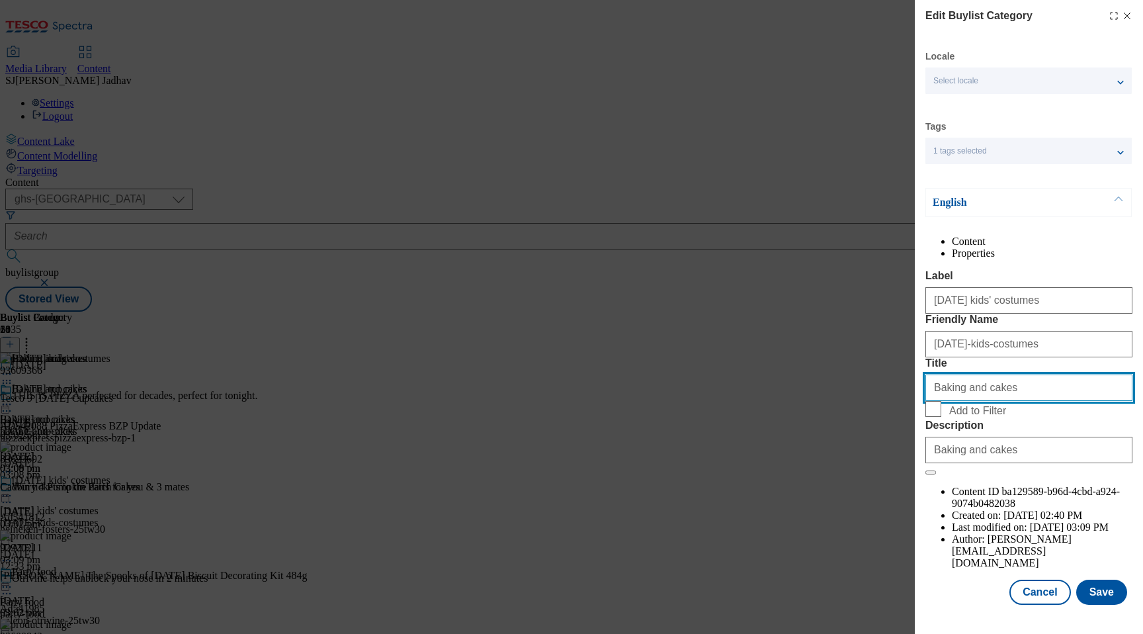
drag, startPoint x: 968, startPoint y: 462, endPoint x: 890, endPoint y: 460, distance: 78.1
click at [892, 460] on div "Edit Buylist Category Locale Select locale English Welsh Tags 1 tags selected f…" at bounding box center [571, 317] width 1143 height 634
paste input "[DATE] kids' costum"
type input "[DATE] kids' costumes"
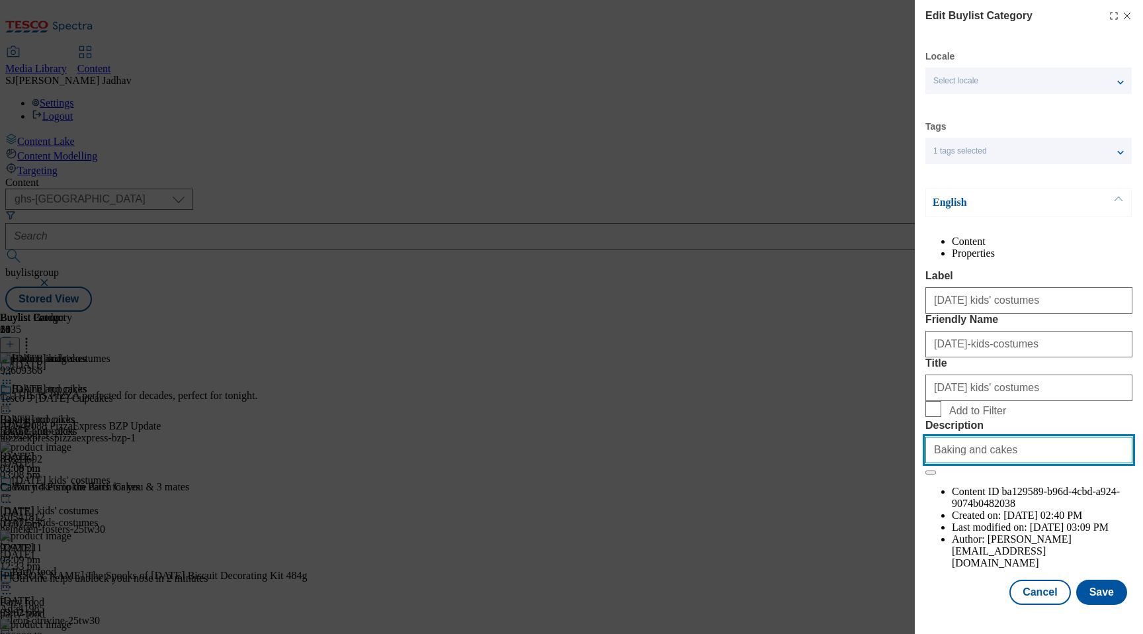
drag, startPoint x: 1022, startPoint y: 558, endPoint x: 881, endPoint y: 554, distance: 141.6
click at [883, 555] on div "Edit Buylist Category Locale Select locale English Welsh Tags 1 tags selected f…" at bounding box center [571, 317] width 1143 height 634
paste input "It's trick or chic season! Explore children's [DATE] costumes at [GEOGRAPHIC_DA…"
paste input "Modal"
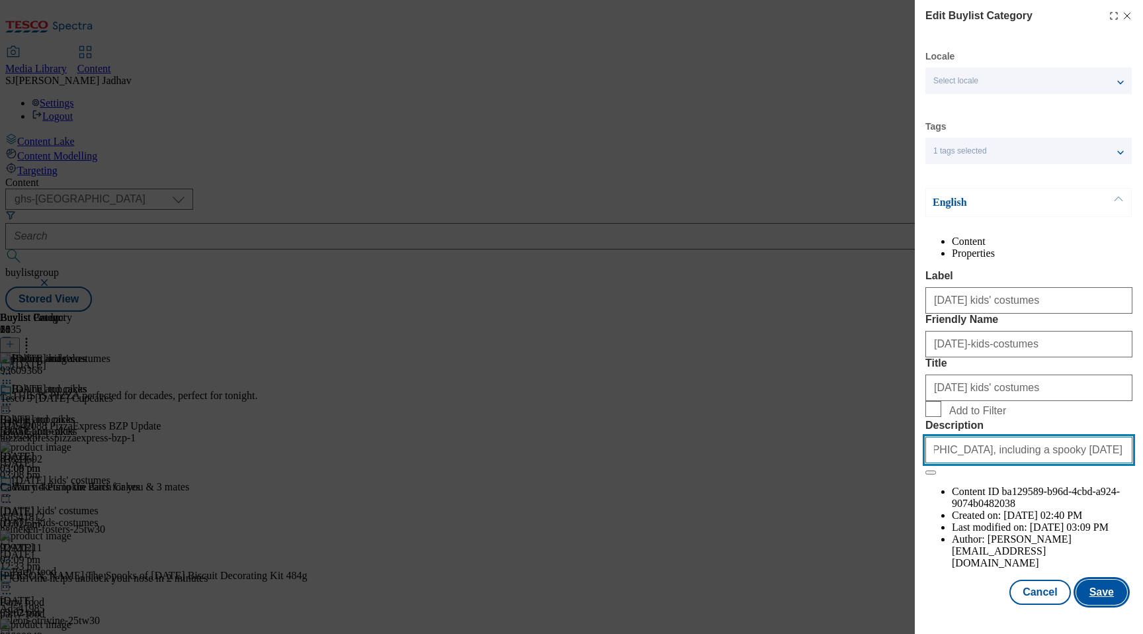
type input "It's trick or chic season! Explore children's [DATE] costumes at [GEOGRAPHIC_DA…"
click at [1101, 596] on button "Save" at bounding box center [1101, 592] width 51 height 25
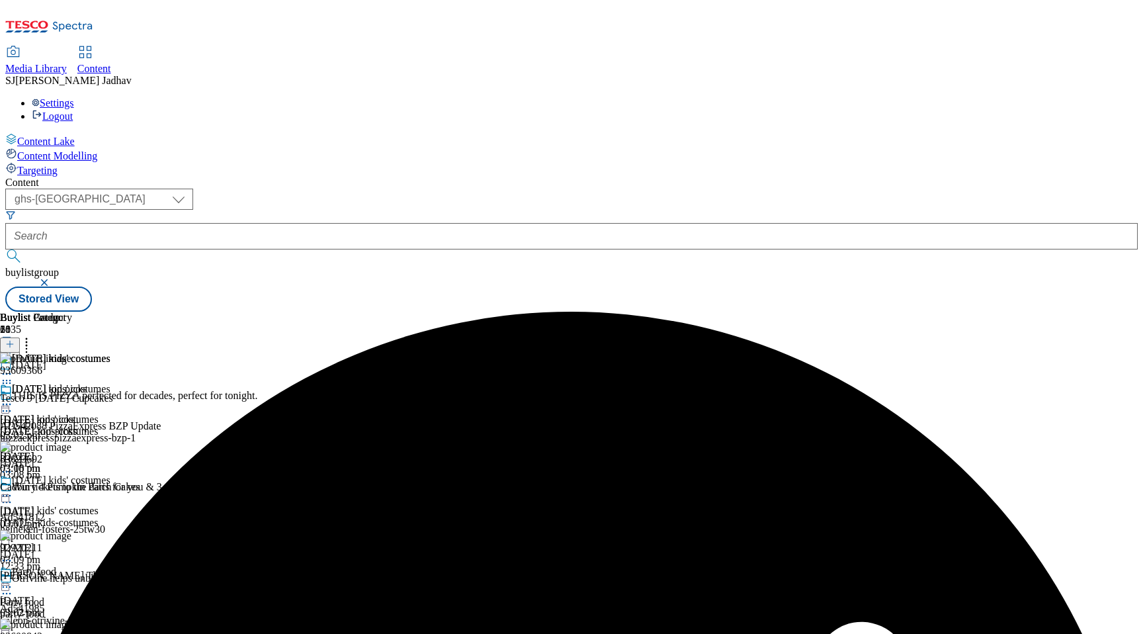
click at [13, 398] on icon at bounding box center [6, 404] width 13 height 13
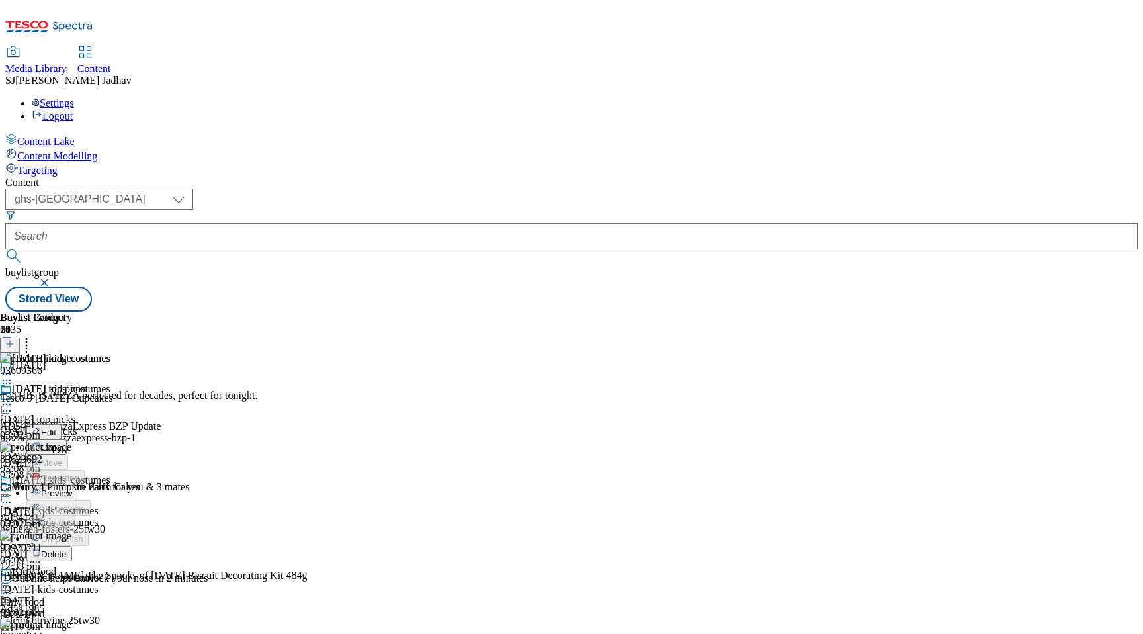
click at [62, 424] on button "Edit" at bounding box center [43, 431] width 35 height 15
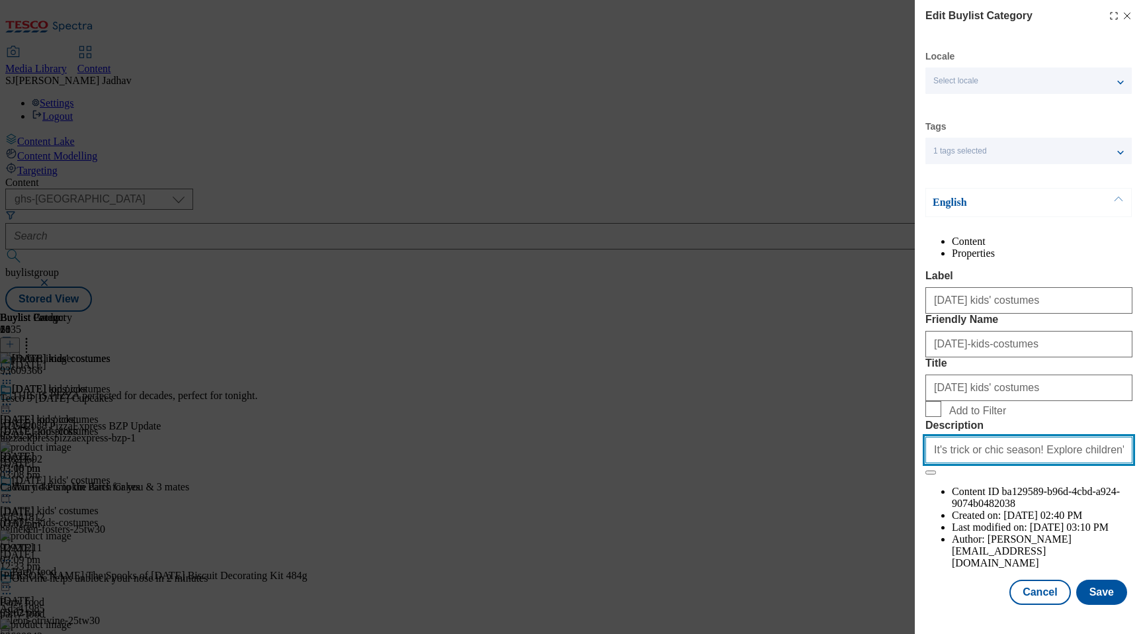
click at [1021, 463] on input "It's trick or chic season! Explore children's [DATE] costumes at [GEOGRAPHIC_DA…" at bounding box center [1028, 450] width 207 height 26
click at [1093, 605] on button "Save" at bounding box center [1101, 592] width 51 height 25
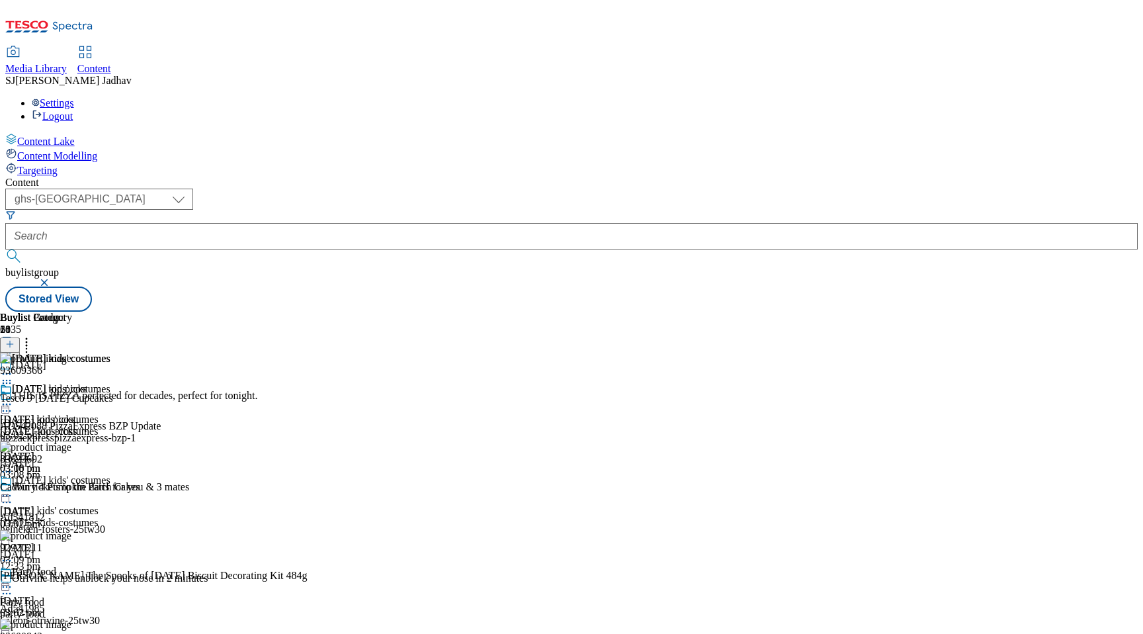
click at [13, 580] on icon at bounding box center [6, 586] width 13 height 13
click at [56, 610] on span "Edit" at bounding box center [48, 615] width 15 height 10
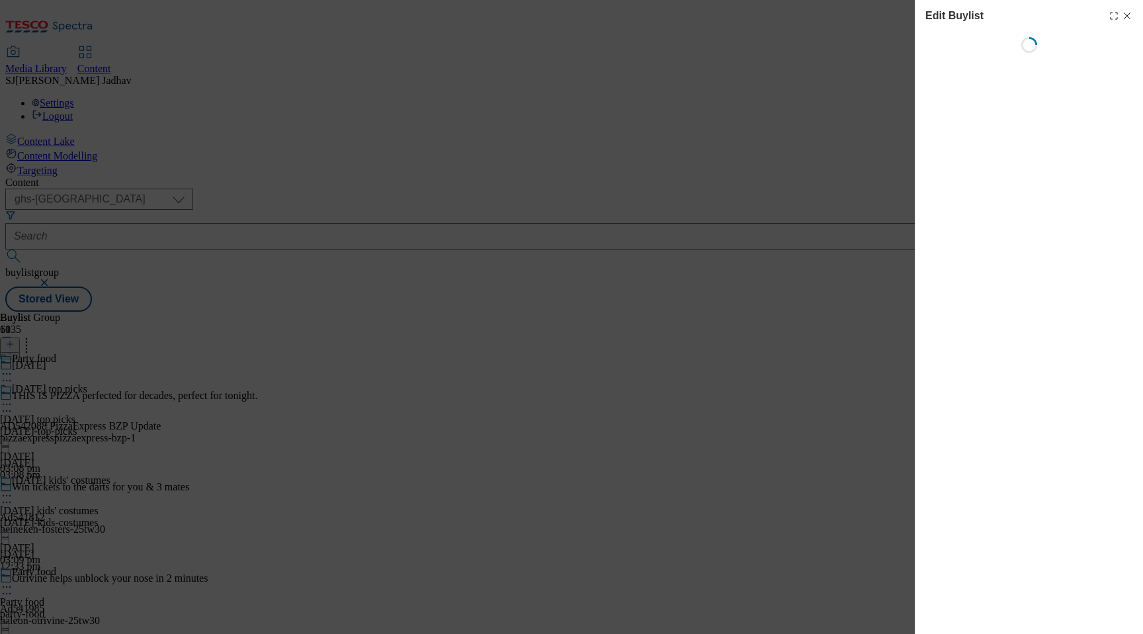
select select "evergreen"
select select "Banner"
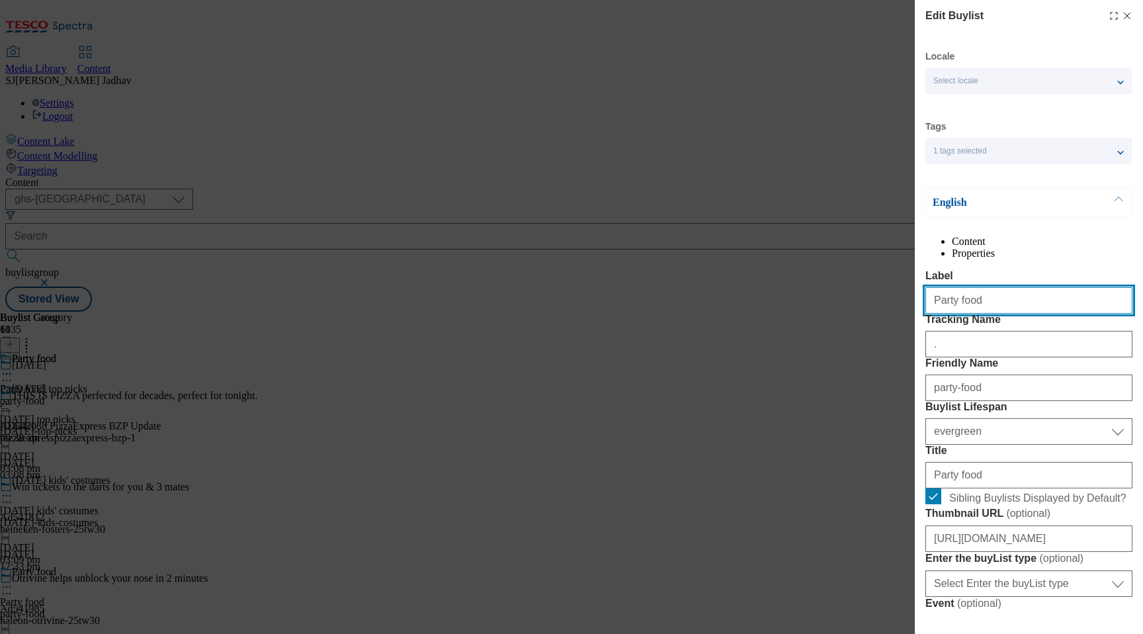
drag, startPoint x: 994, startPoint y: 324, endPoint x: 871, endPoint y: 322, distance: 122.4
click at [874, 323] on div "Edit Buylist Locale Select locale English Welsh Tags 1 tags selected fnf market…" at bounding box center [571, 317] width 1143 height 634
paste input "Adults' costumes"
type input "Adults' costumes"
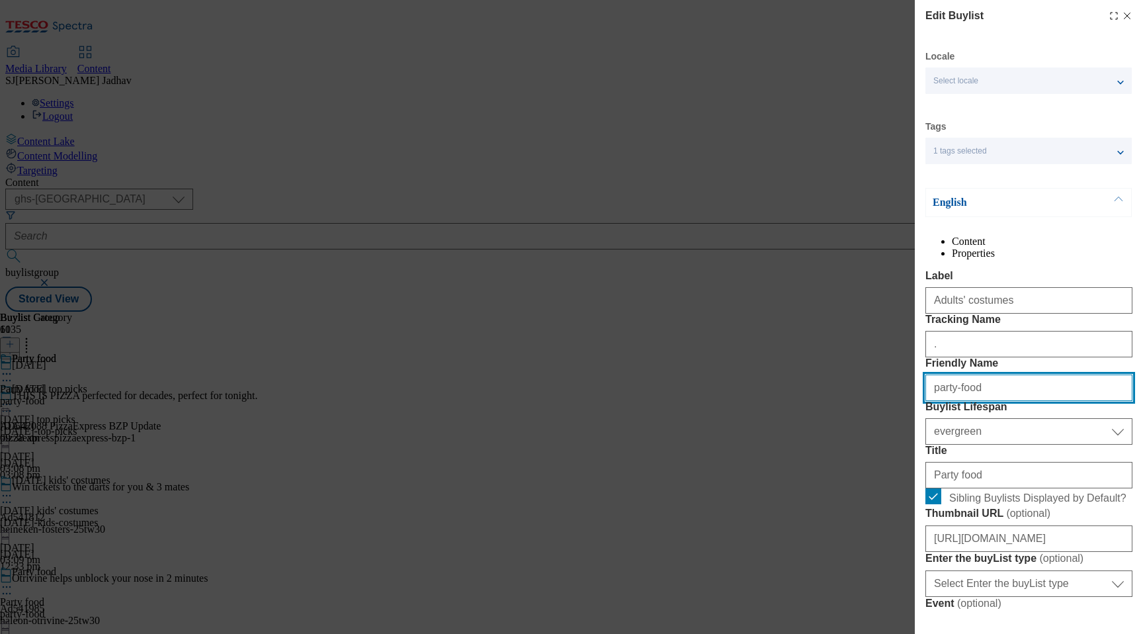
drag, startPoint x: 990, startPoint y: 462, endPoint x: 906, endPoint y: 462, distance: 84.0
click at [908, 462] on div "Edit Buylist Locale Select locale English Welsh Tags 1 tags selected fnf market…" at bounding box center [571, 317] width 1143 height 634
paste input "Adults' costumes"
click at [937, 401] on input "Adults' costumes" at bounding box center [1028, 387] width 207 height 26
click at [957, 401] on input "adults' costumes" at bounding box center [1028, 387] width 207 height 26
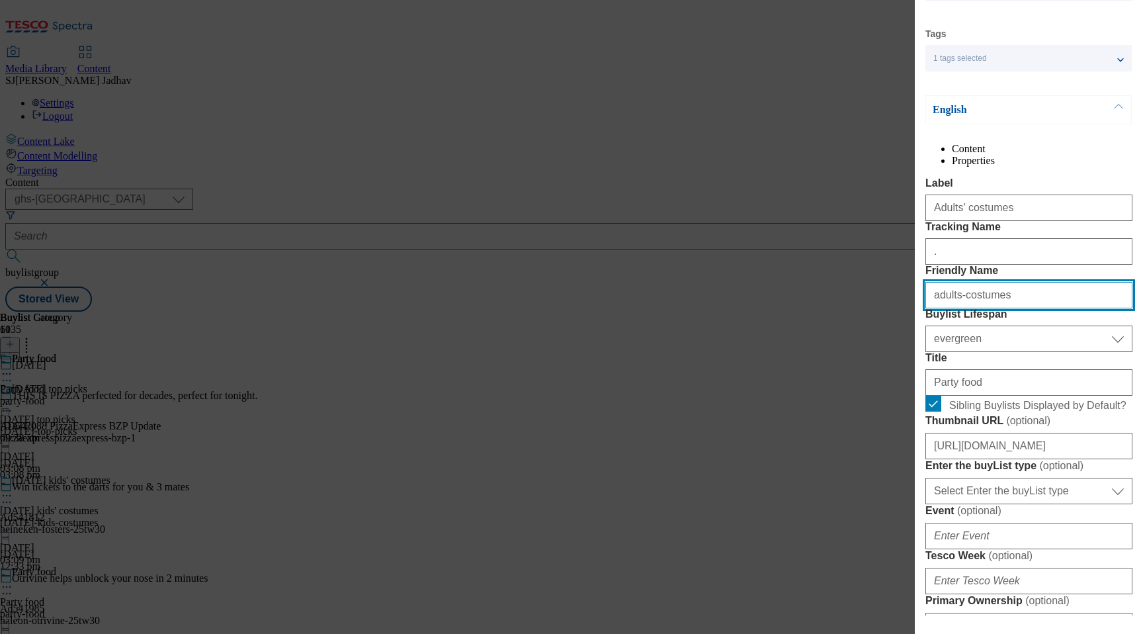
scroll to position [124, 0]
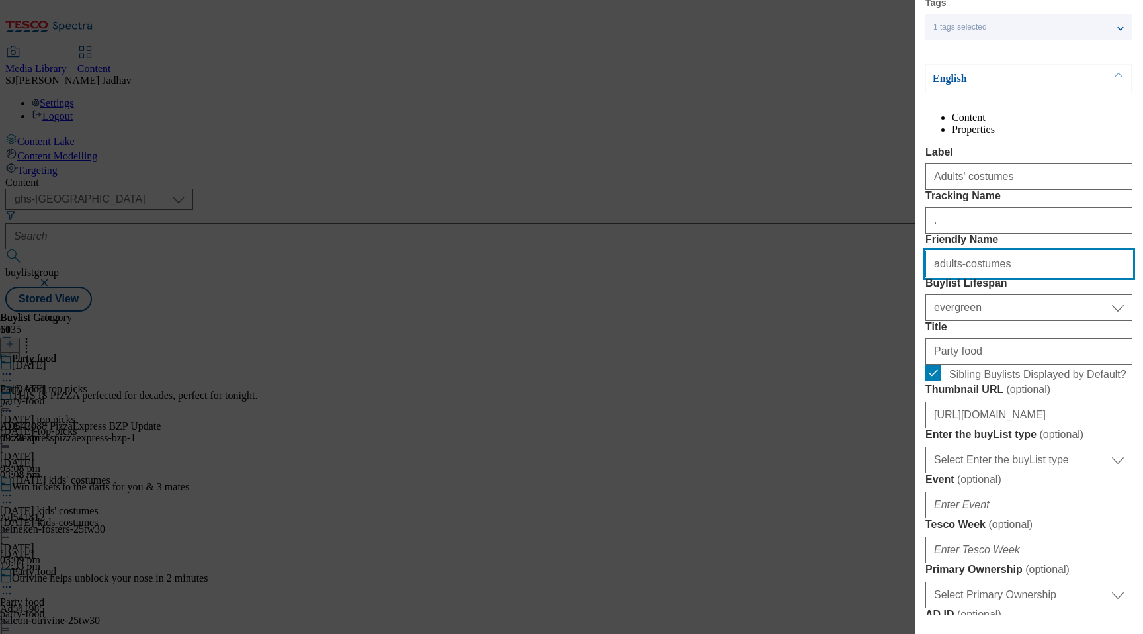
type input "adults-costumes"
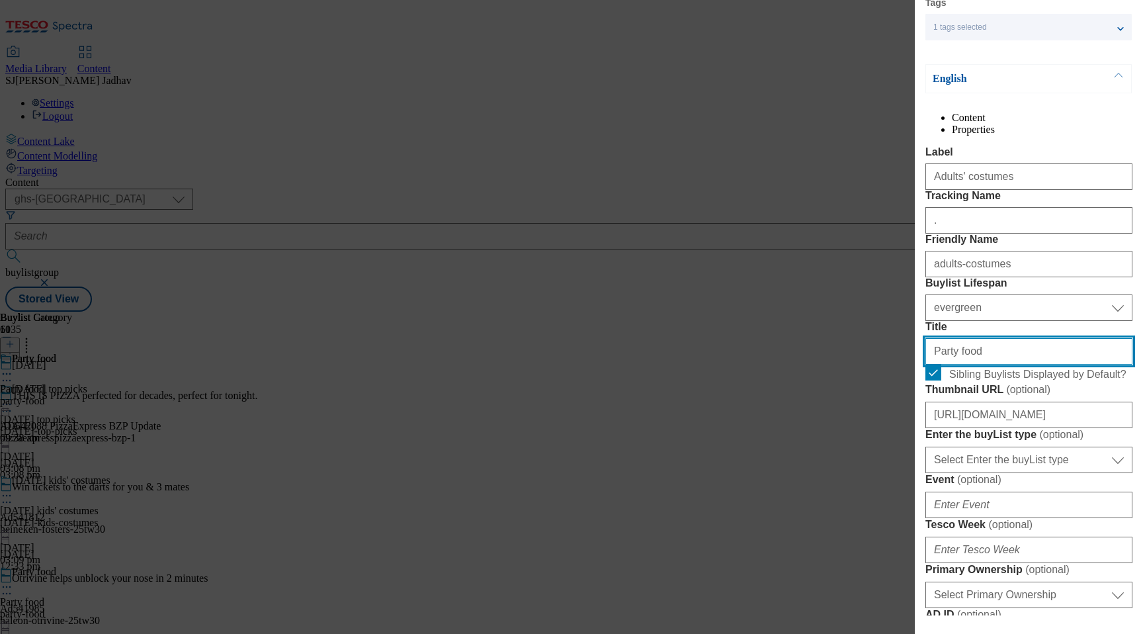
drag, startPoint x: 969, startPoint y: 475, endPoint x: 857, endPoint y: 474, distance: 112.5
click at [860, 474] on div "Edit Buylist Locale Select locale English Welsh Tags 1 tags selected fnf market…" at bounding box center [571, 317] width 1143 height 634
paste input "Adults' costumes"
paste input "Modal"
type input "Adults' costumes"
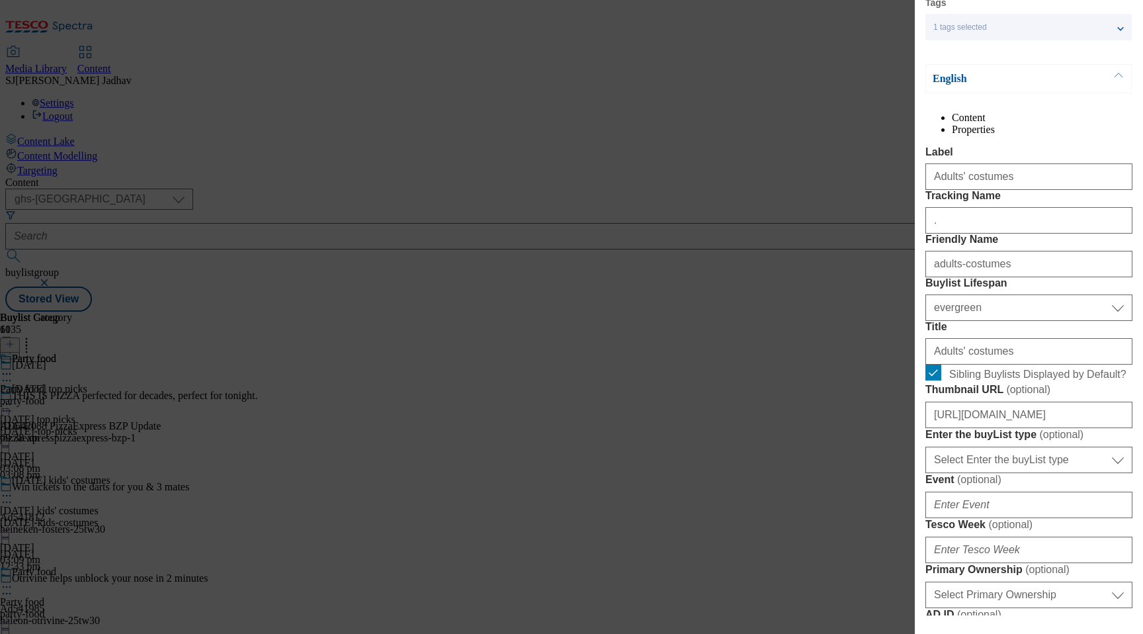
drag, startPoint x: 1007, startPoint y: 286, endPoint x: 943, endPoint y: 257, distance: 69.9
click at [943, 234] on div "." at bounding box center [1028, 218] width 207 height 32
click at [947, 234] on input "." at bounding box center [1028, 220] width 207 height 26
drag, startPoint x: 947, startPoint y: 269, endPoint x: 902, endPoint y: 269, distance: 45.0
click at [902, 269] on div "Edit Buylist Locale Select locale English Welsh Tags 1 tags selected fnf market…" at bounding box center [571, 317] width 1143 height 634
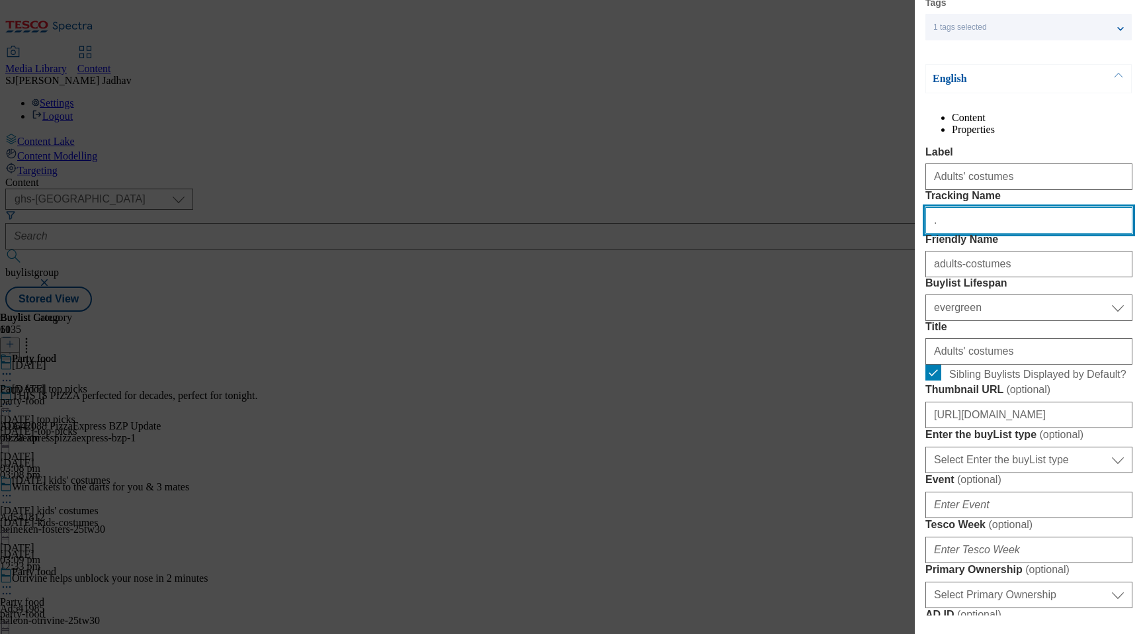
paste input "WK29_[DATE]_adult"
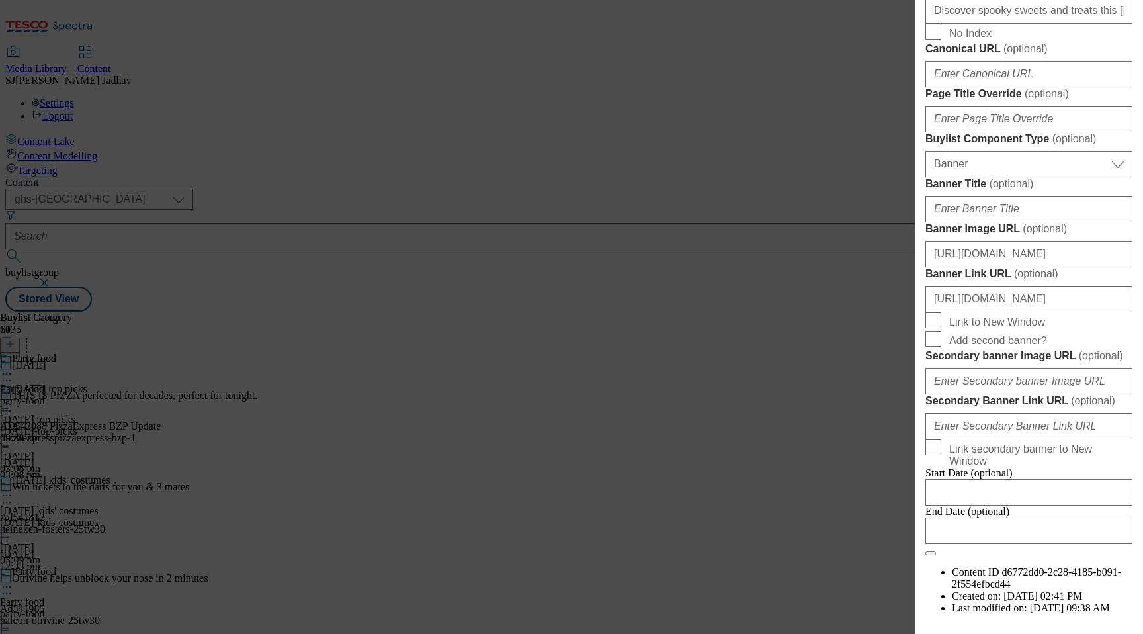
scroll to position [886, 0]
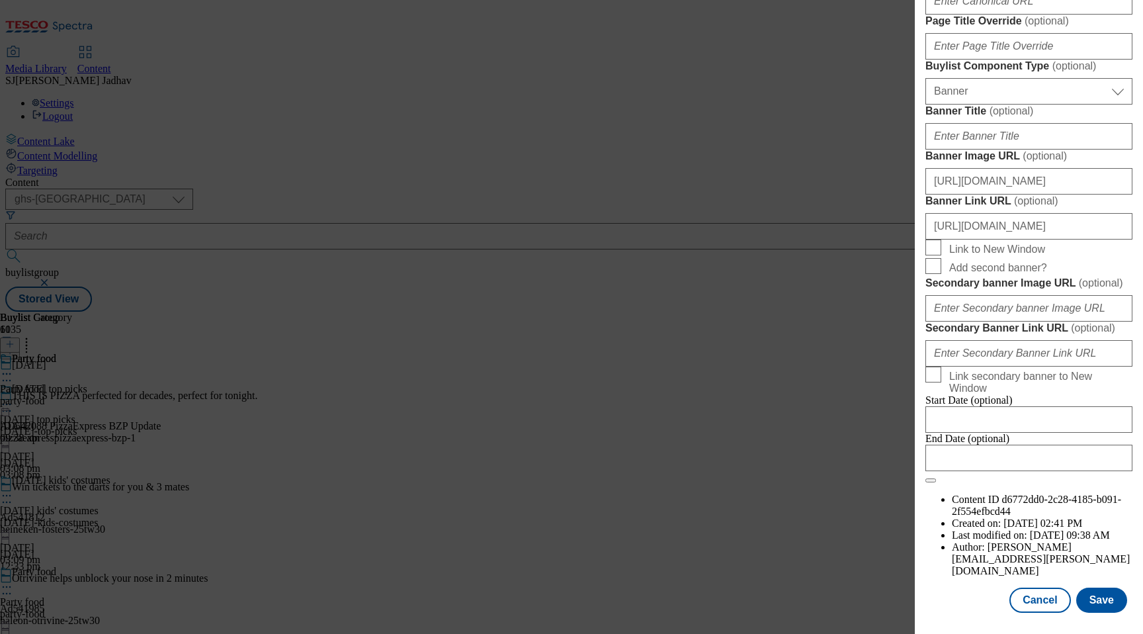
type input "WK29_[DATE]_adult"
click at [1002, 150] on input "Banner Title ( optional )" at bounding box center [1028, 136] width 207 height 26
paste input "Get the party startled with our range of adults' [DATE] costumes. From chic to …"
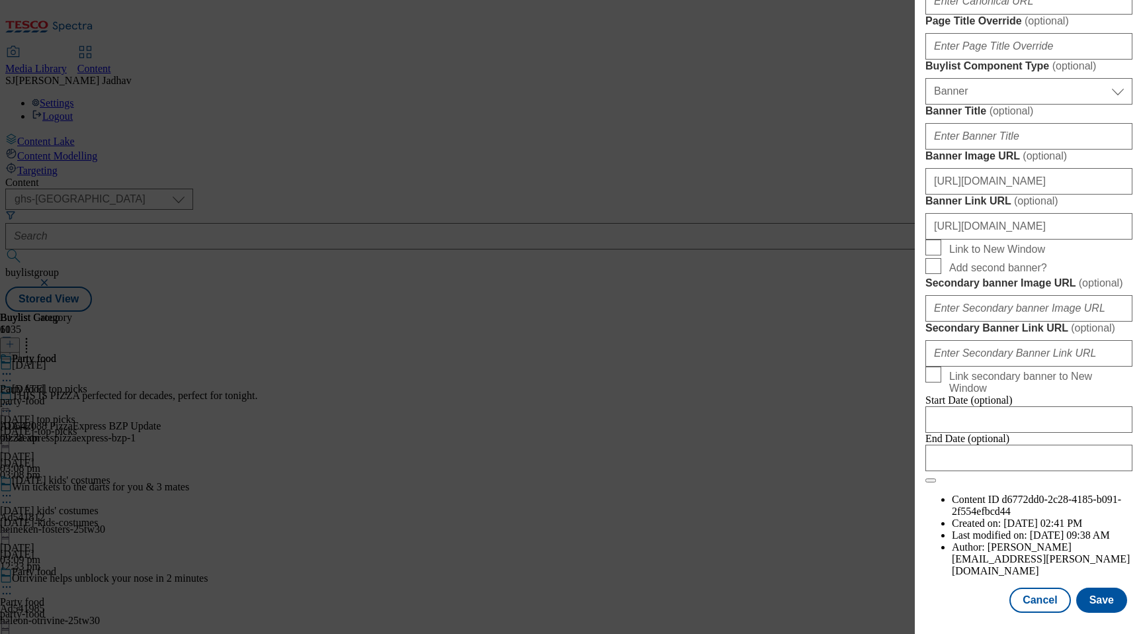
scroll to position [1352, 0]
type input "Get the party startled with our range of adults' [DATE] costumes. From chic to …"
click at [1107, 588] on button "Save" at bounding box center [1101, 599] width 51 height 25
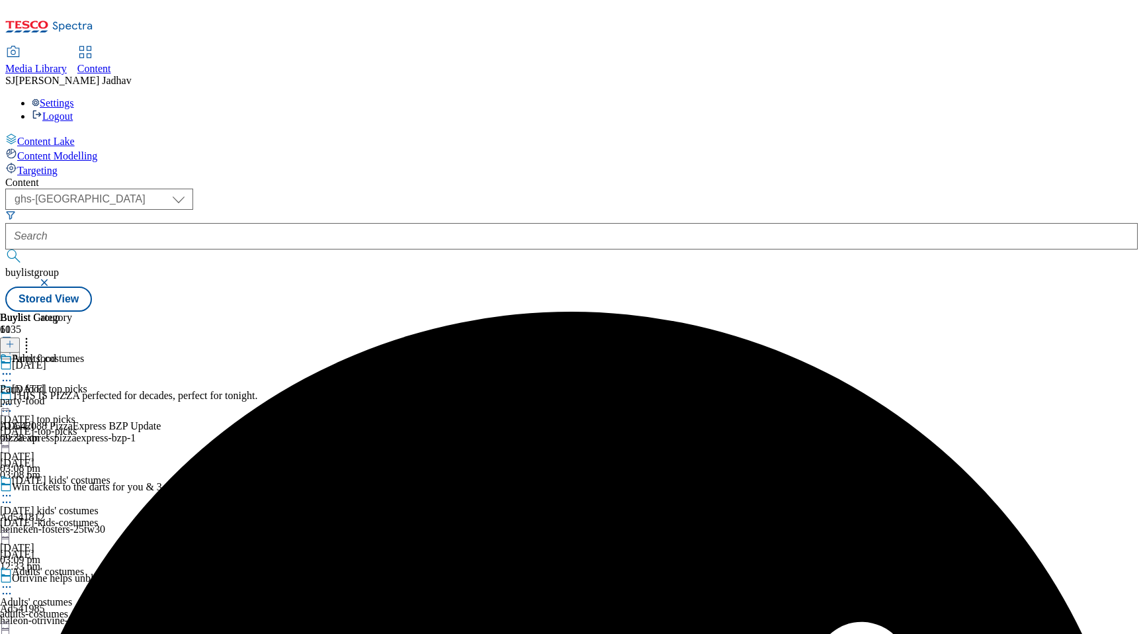
click at [13, 367] on icon at bounding box center [6, 373] width 13 height 13
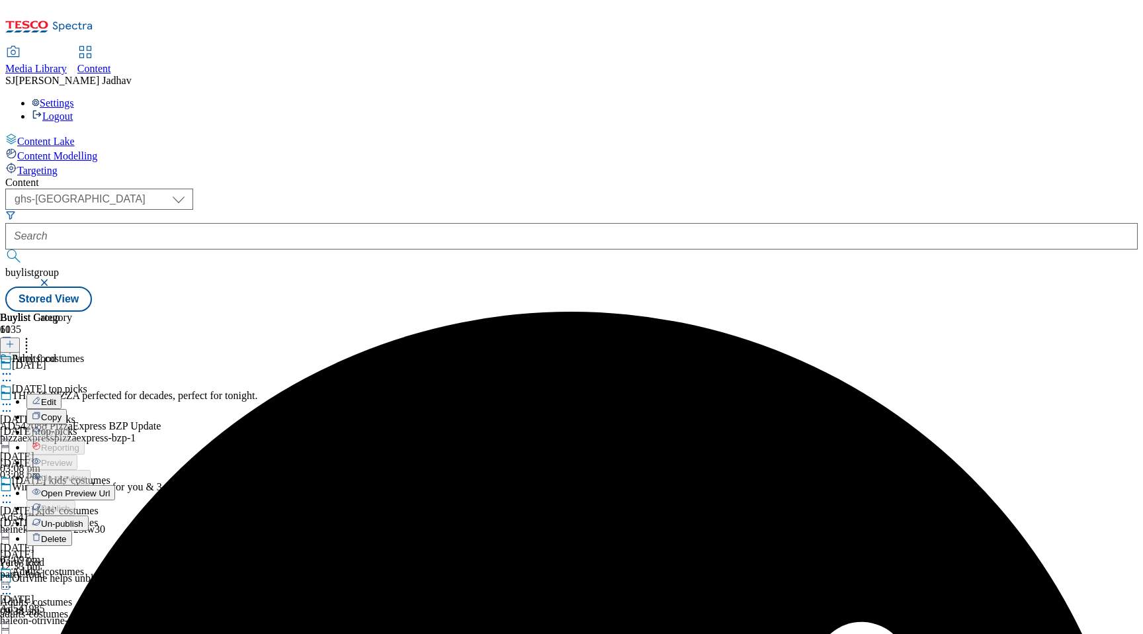
click at [62, 394] on button "Edit" at bounding box center [43, 401] width 35 height 15
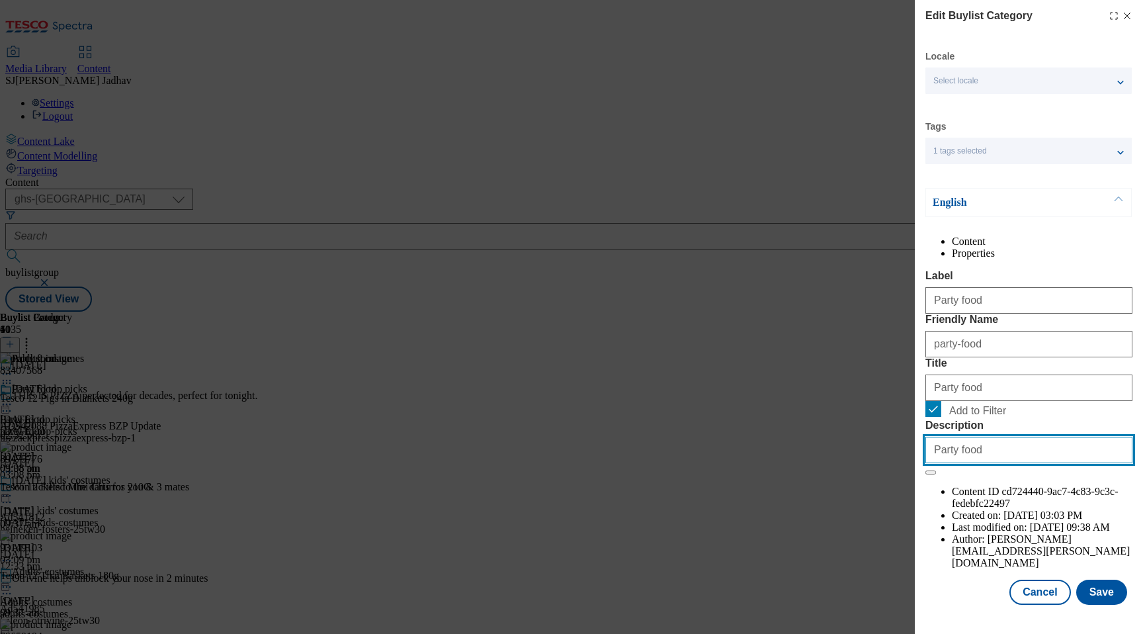
drag, startPoint x: 990, startPoint y: 563, endPoint x: 857, endPoint y: 558, distance: 133.1
click at [857, 558] on div "Edit Buylist Category Locale Select locale English Welsh Tags 1 tags selected f…" at bounding box center [571, 317] width 1143 height 634
drag, startPoint x: 1012, startPoint y: 566, endPoint x: 863, endPoint y: 562, distance: 149.5
click at [863, 563] on div "Edit Buylist Category Locale Select locale English Welsh Tags 1 tags selected f…" at bounding box center [571, 317] width 1143 height 634
paste input "Get the party startled with our range of adults' [DATE] costumes. From chic to …"
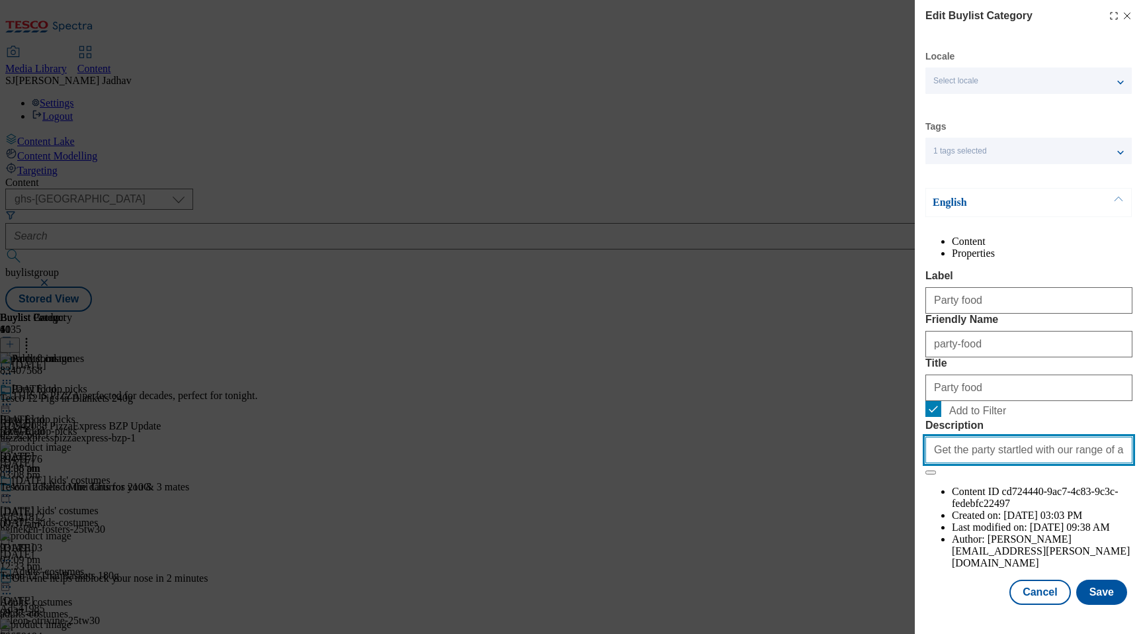
scroll to position [0, 376]
type input "Get the party startled with our range of adults' [DATE] costumes. From chic to …"
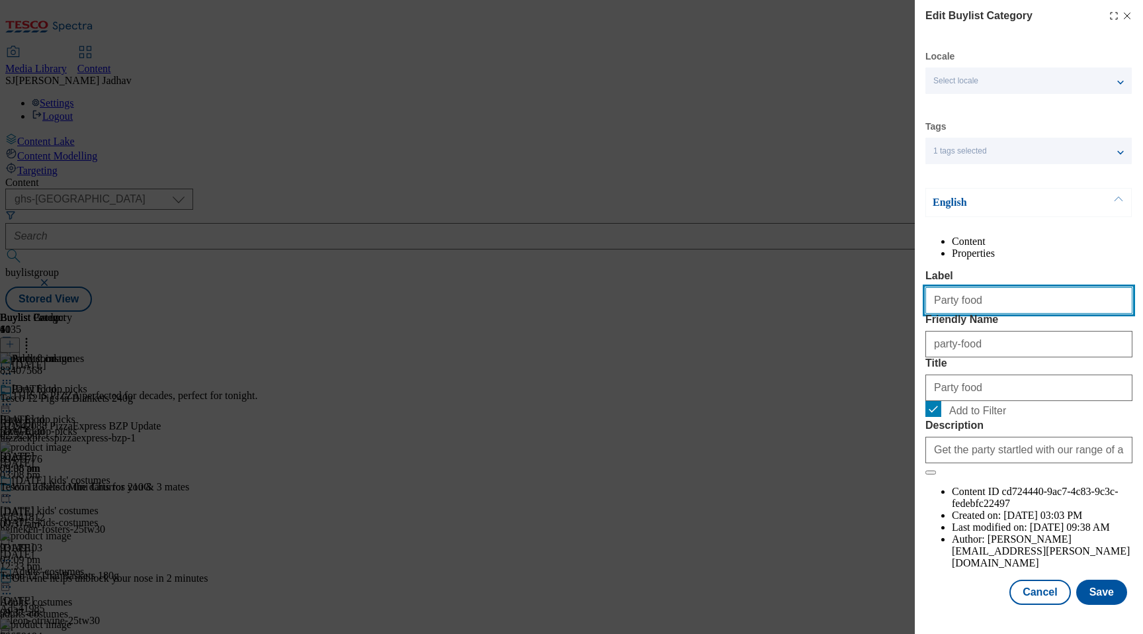
drag, startPoint x: 998, startPoint y: 334, endPoint x: 856, endPoint y: 322, distance: 142.7
click at [860, 324] on div "Edit Buylist Category Locale Select locale English Welsh Tags 1 tags selected f…" at bounding box center [571, 317] width 1143 height 634
paste input "Adults' costumes"
type input "Adults' costumes"
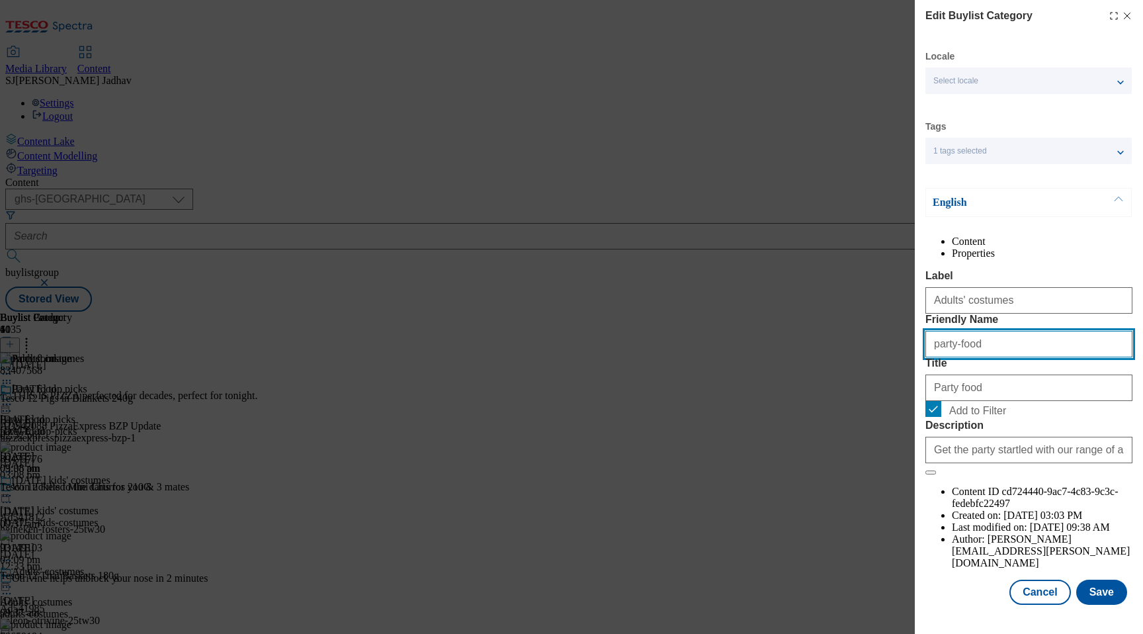
paste input "Adults' costumes"
drag, startPoint x: 1008, startPoint y: 393, endPoint x: 918, endPoint y: 392, distance: 89.3
click at [922, 393] on div "Edit Buylist Category Locale Select locale English Welsh Tags 1 tags selected f…" at bounding box center [1029, 303] width 228 height 607
click at [933, 357] on input "Adults' costumes" at bounding box center [1028, 344] width 207 height 26
click at [959, 357] on input "adults' costumes" at bounding box center [1028, 344] width 207 height 26
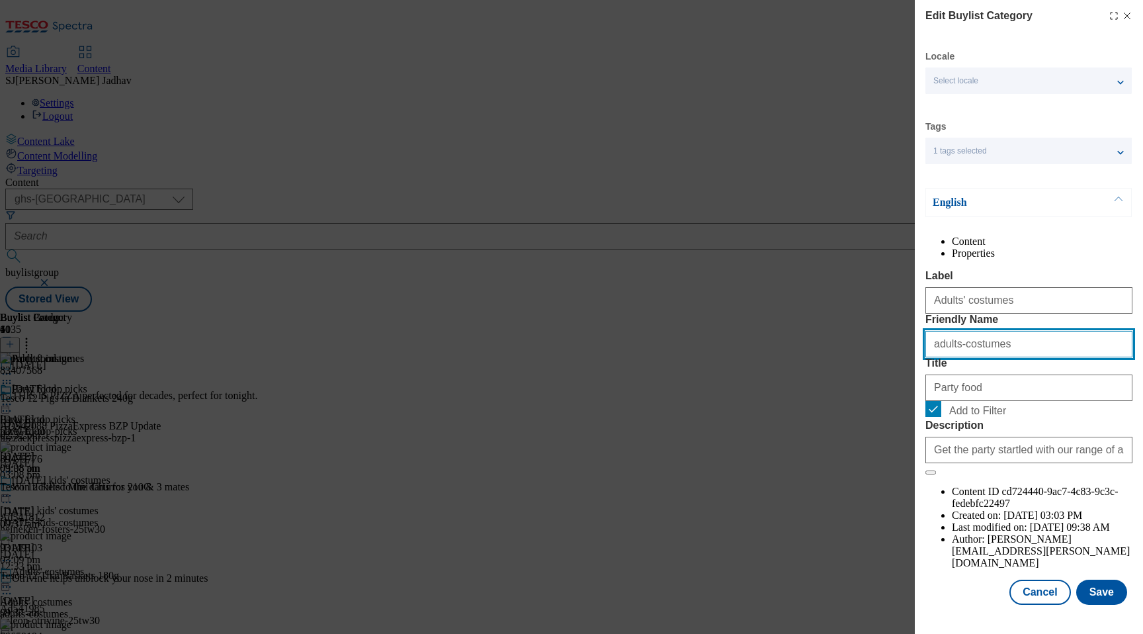
type input "adults-costumes"
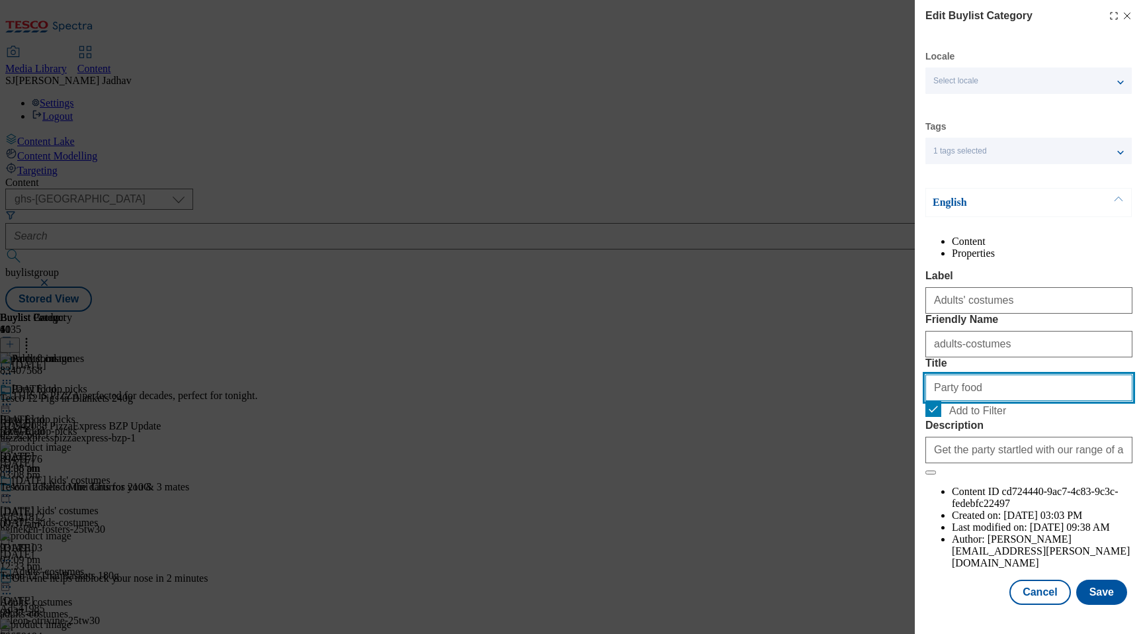
drag, startPoint x: 1000, startPoint y: 464, endPoint x: 881, endPoint y: 458, distance: 119.9
click at [886, 458] on div "Edit Buylist Category Locale Select locale English Welsh Tags 1 tags selected f…" at bounding box center [571, 317] width 1143 height 634
paste input "Adults' costumes"
type input "Adults' costumes"
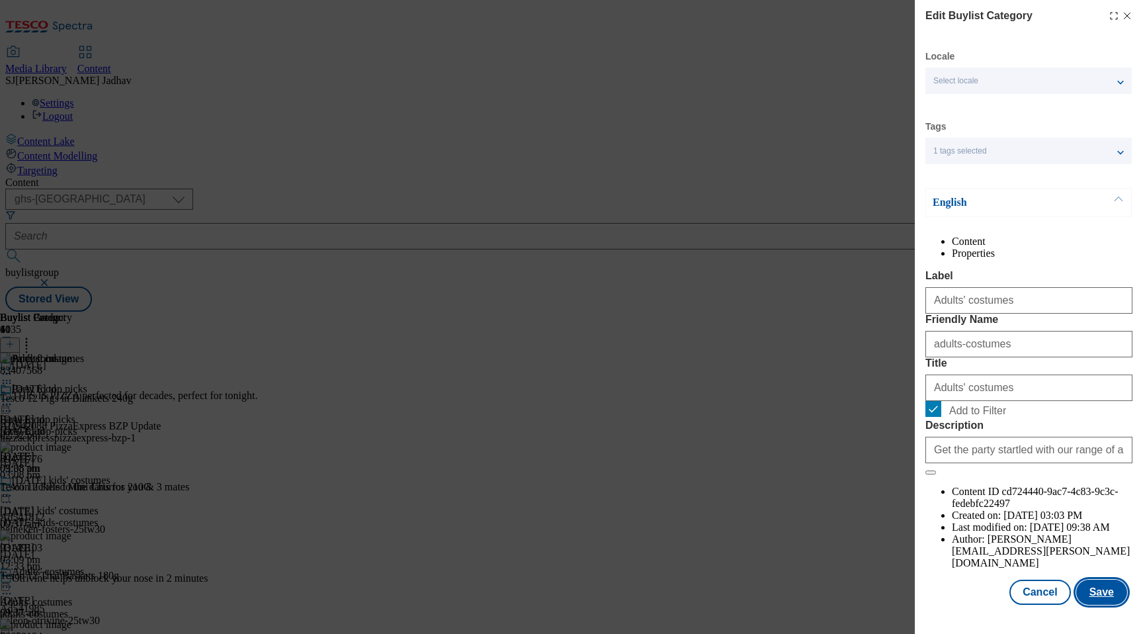
click at [1106, 600] on button "Save" at bounding box center [1101, 592] width 51 height 25
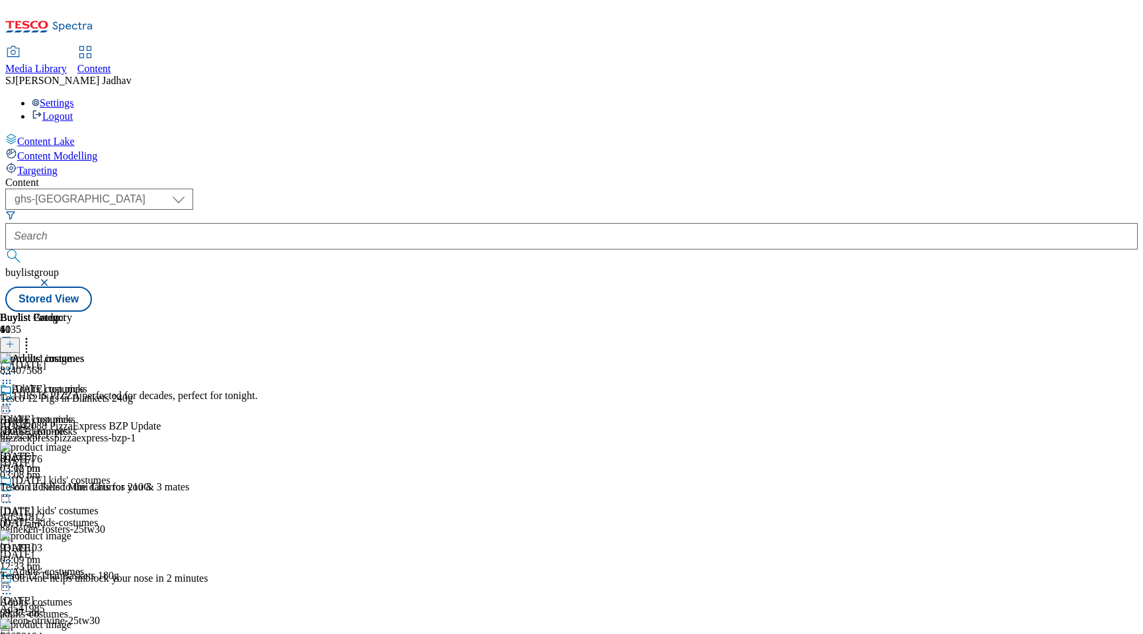
click at [13, 580] on icon at bounding box center [6, 586] width 13 height 13
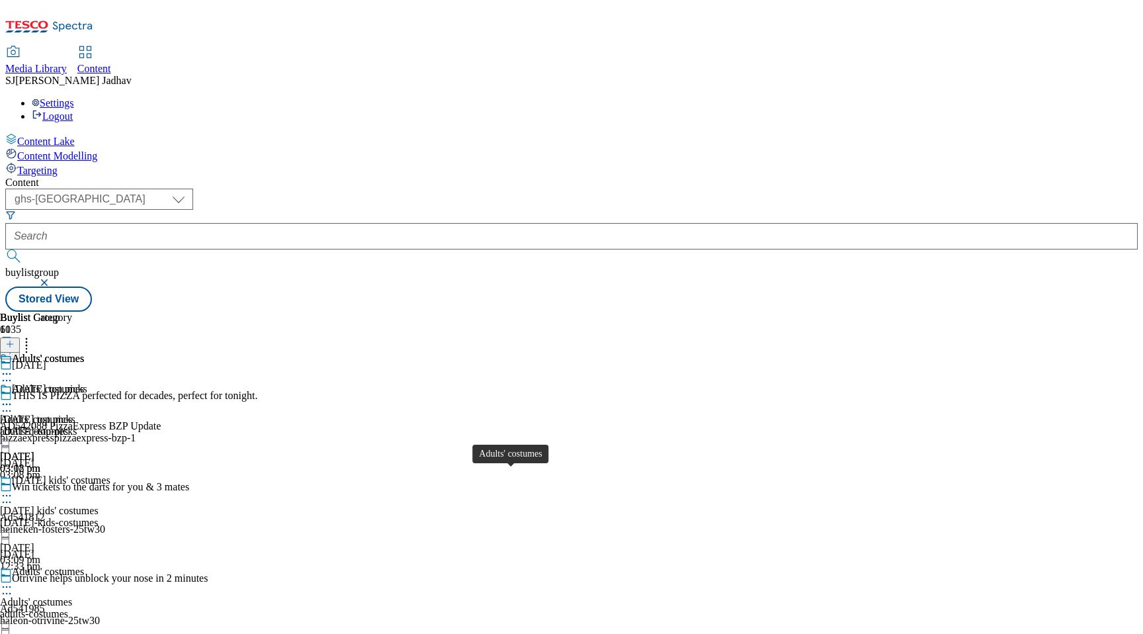
scroll to position [217, 0]
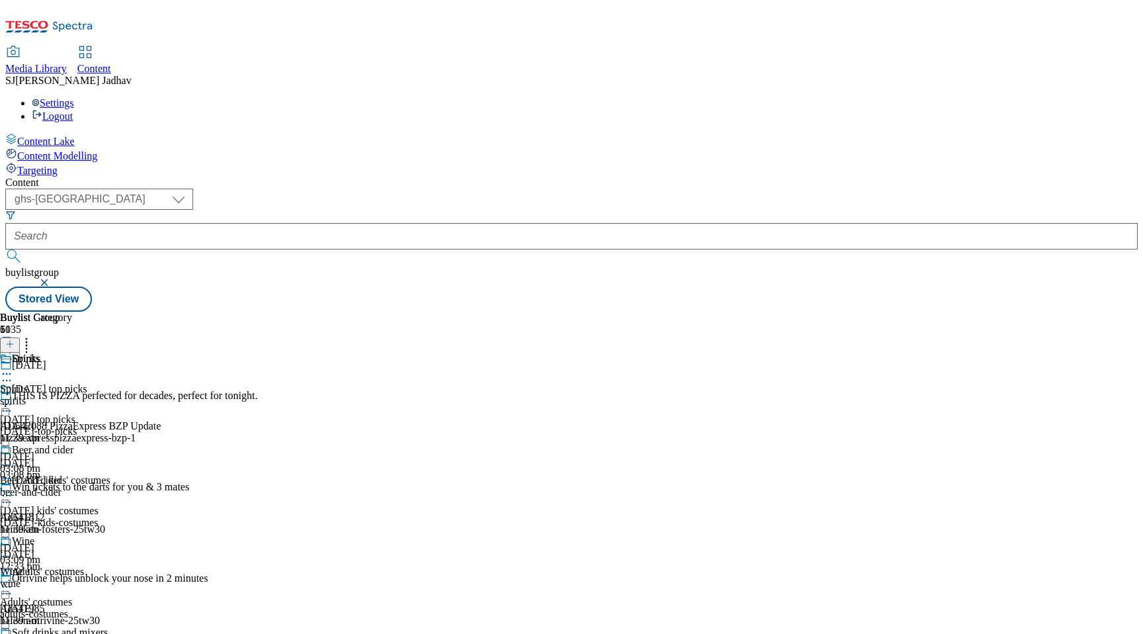
select select "evergreen"
select select "Banner"
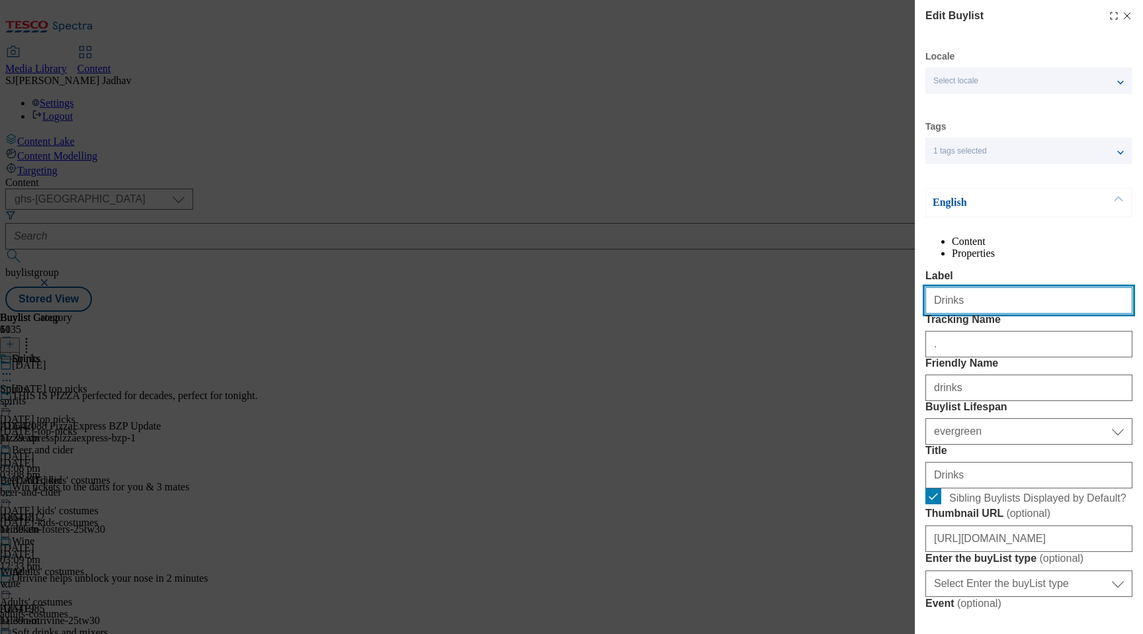
drag, startPoint x: 1038, startPoint y: 329, endPoint x: 838, endPoint y: 329, distance: 200.4
click at [839, 330] on div "Edit Buylist Locale Select locale English Welsh Tags 1 tags selected fnf market…" at bounding box center [571, 317] width 1143 height 634
paste input "Costume accessorie"
type input "Costume accessories"
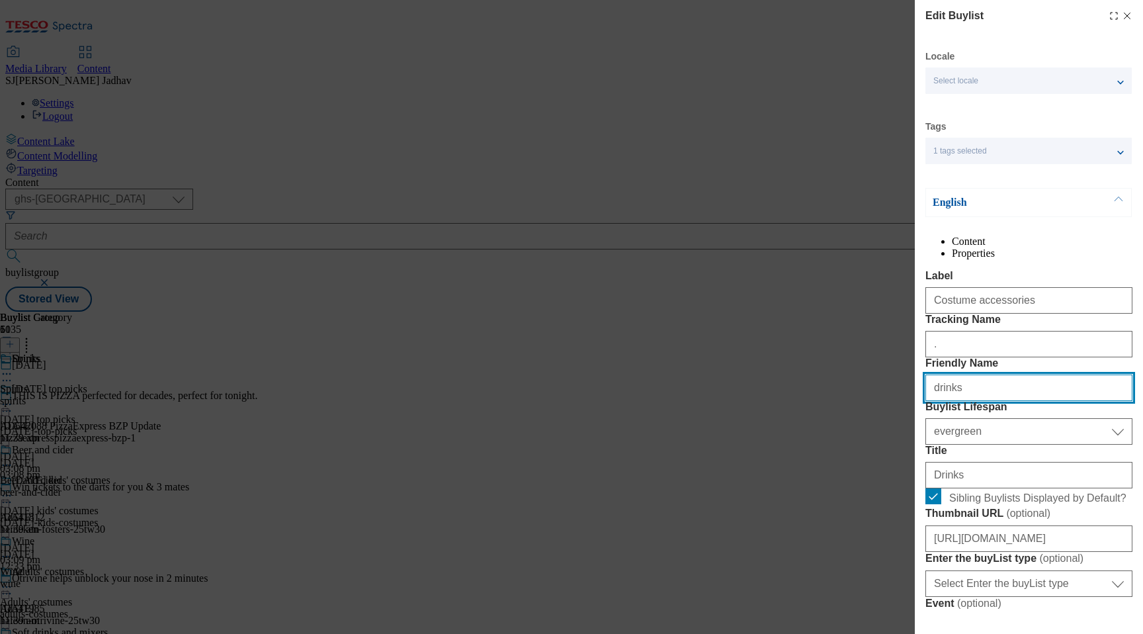
drag, startPoint x: 1019, startPoint y: 461, endPoint x: 852, endPoint y: 461, distance: 166.7
click at [857, 461] on div "Edit Buylist Locale Select locale English Welsh Tags 1 tags selected fnf market…" at bounding box center [571, 317] width 1143 height 634
paste input "Costume accessorie"
click at [939, 401] on input "Costume accessories" at bounding box center [1028, 387] width 207 height 26
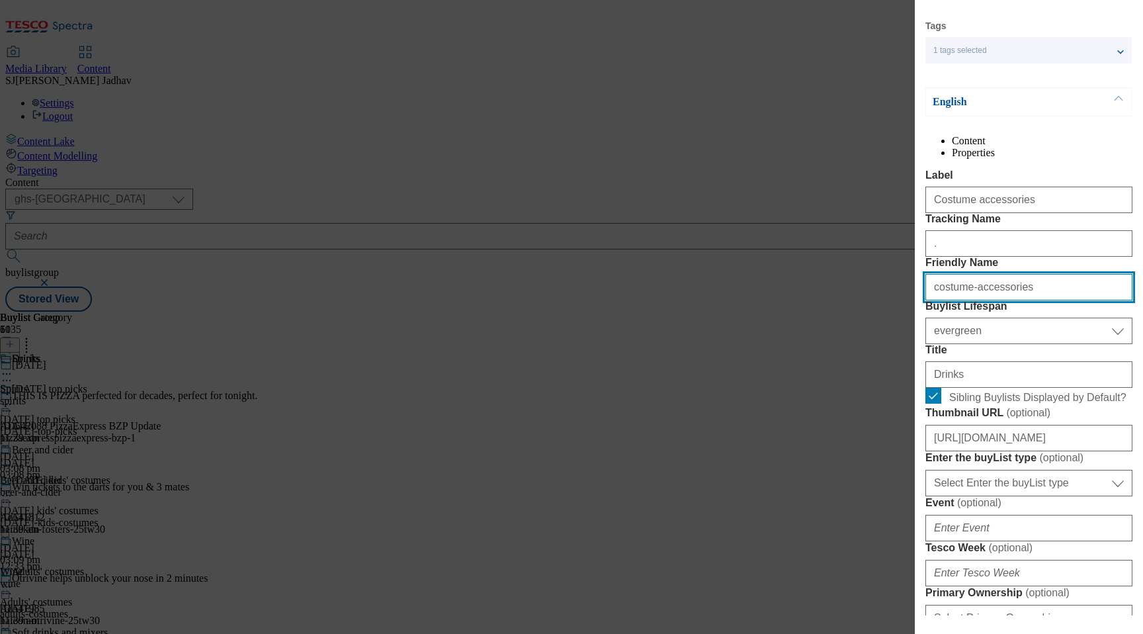
scroll to position [111, 0]
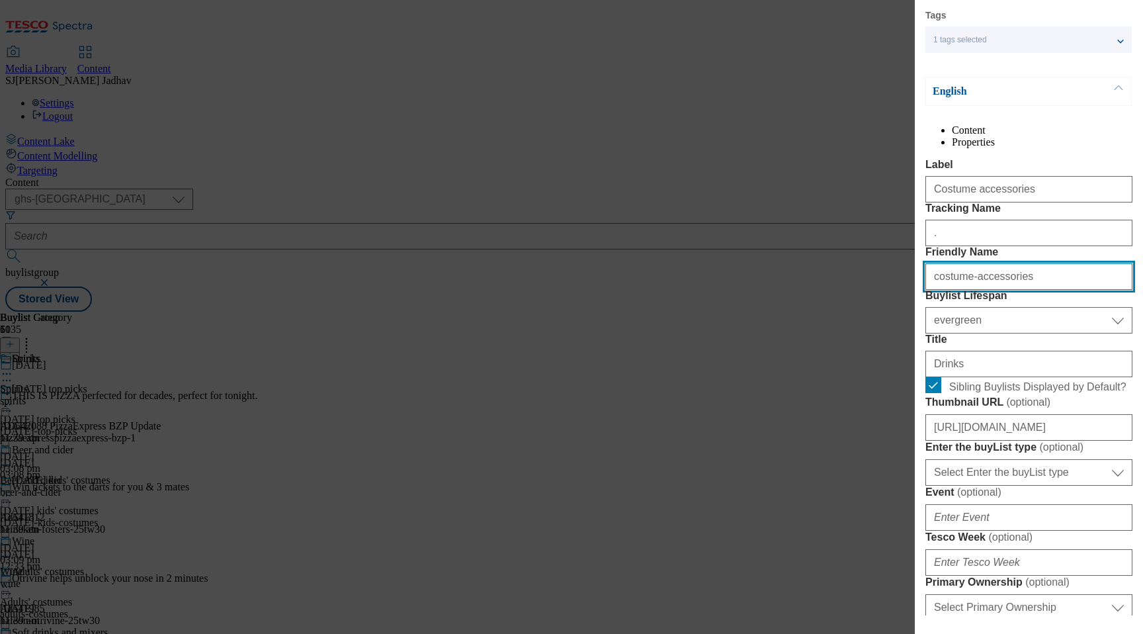
type input "costume-accessories"
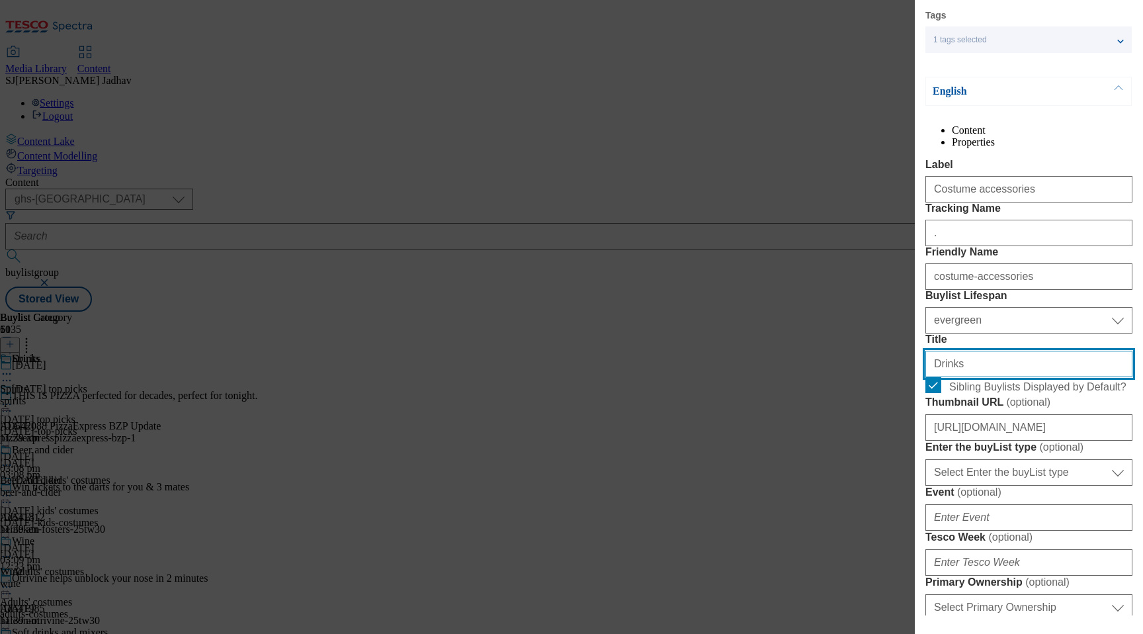
drag, startPoint x: 975, startPoint y: 476, endPoint x: 860, endPoint y: 476, distance: 115.1
click at [860, 476] on div "Edit Buylist Locale Select locale English Welsh Tags 1 tags selected fnf market…" at bounding box center [571, 317] width 1143 height 634
paste input "Costume accessorie"
type input "Costume accessories"
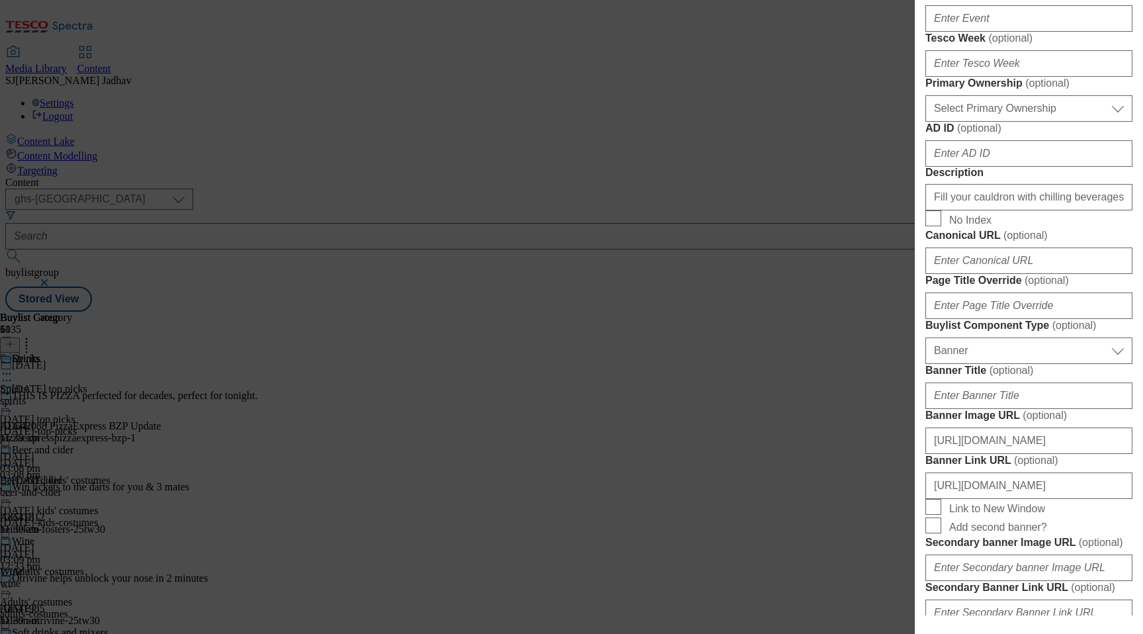
scroll to position [706, 0]
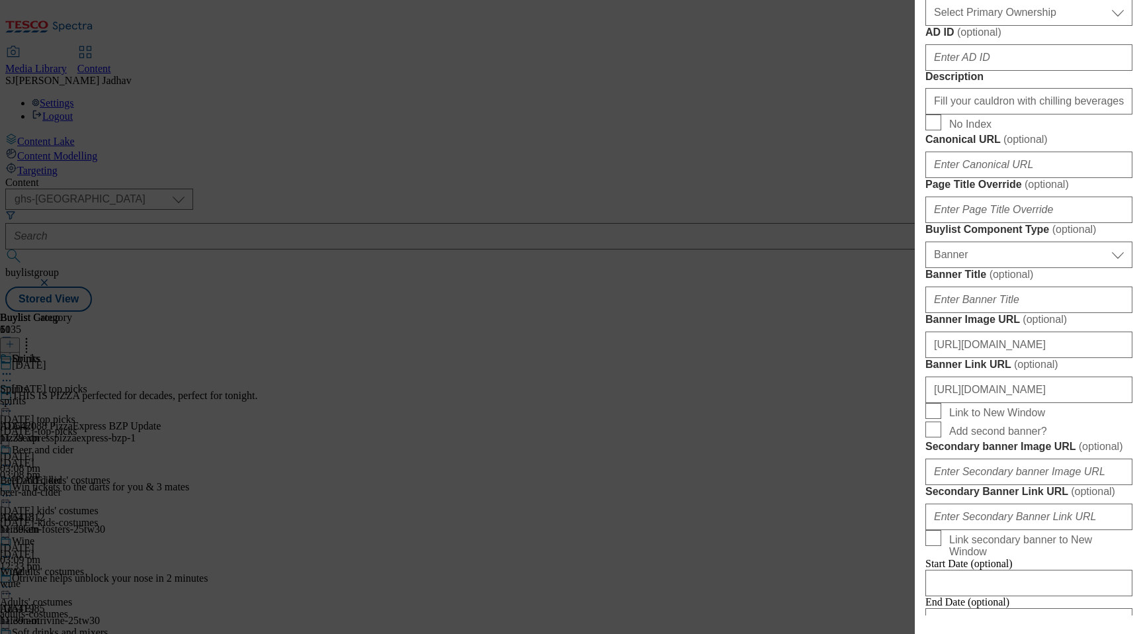
click at [994, 114] on div "Fill your cauldron with chilling beverages for your [DATE] night in. Conquer yo…" at bounding box center [1028, 99] width 207 height 32
click at [991, 114] on input "Fill your cauldron with chilling beverages for your [DATE] night in. Conquer yo…" at bounding box center [1028, 101] width 207 height 26
paste input "Explore our range of [DATE] costume accessories and get set to walk the wicked …"
type input "Explore our range of [DATE] costume accessories and get set to walk the wicked …"
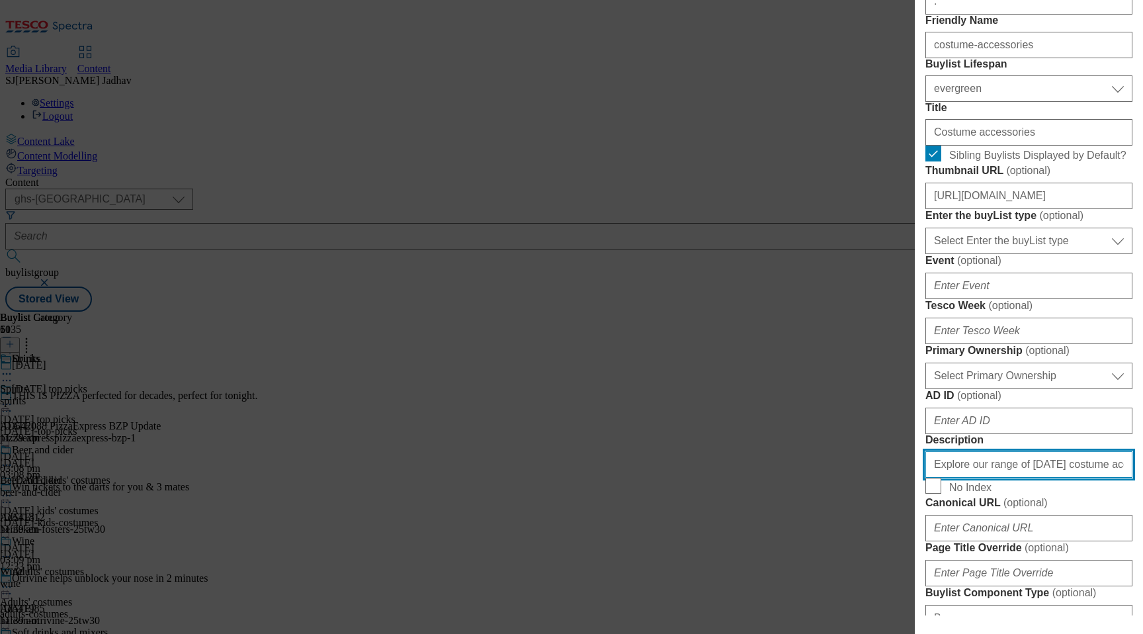
scroll to position [300, 0]
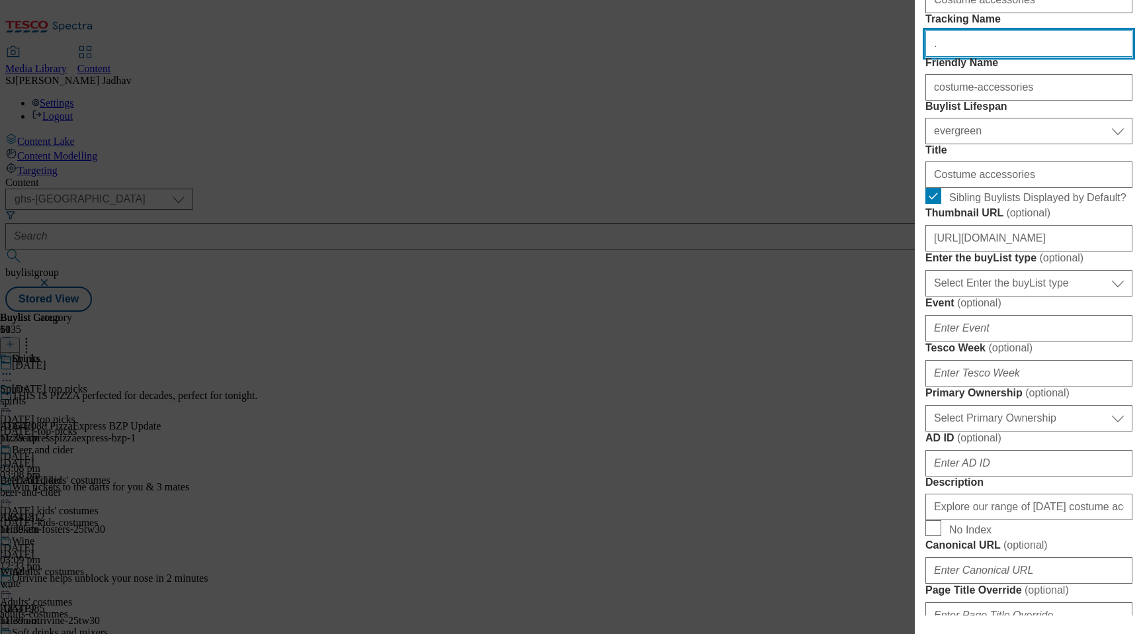
click at [972, 57] on input "." at bounding box center [1028, 43] width 207 height 26
drag, startPoint x: 972, startPoint y: 95, endPoint x: 863, endPoint y: 93, distance: 109.8
click at [863, 95] on div "Edit Buylist Locale Select locale English Welsh Tags 1 tags selected fnf market…" at bounding box center [571, 317] width 1143 height 634
paste input "WK29_[DATE]_accs"
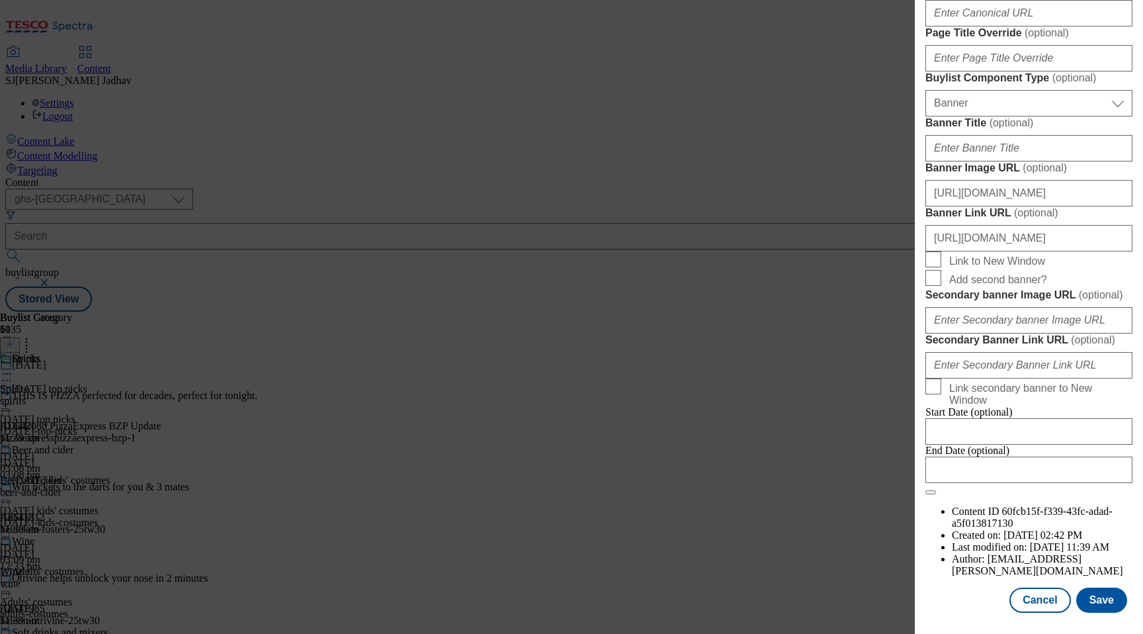
scroll to position [1352, 0]
type input "WK29_[DATE]_accs"
click at [1094, 596] on button "Save" at bounding box center [1101, 599] width 51 height 25
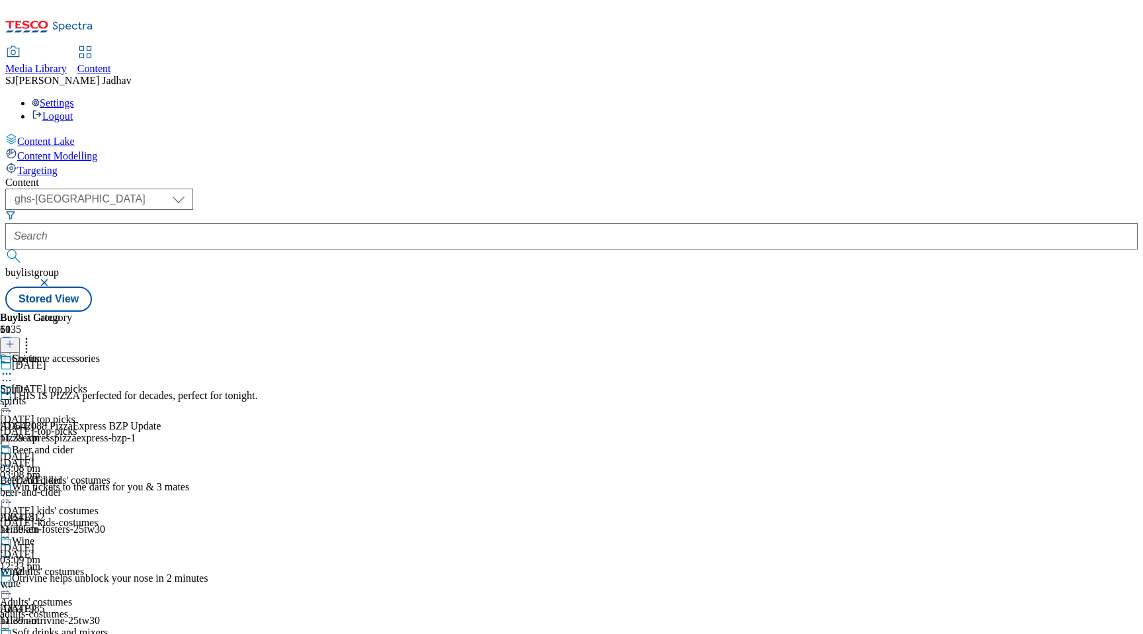
scroll to position [316, 0]
click at [13, 367] on icon at bounding box center [6, 373] width 13 height 13
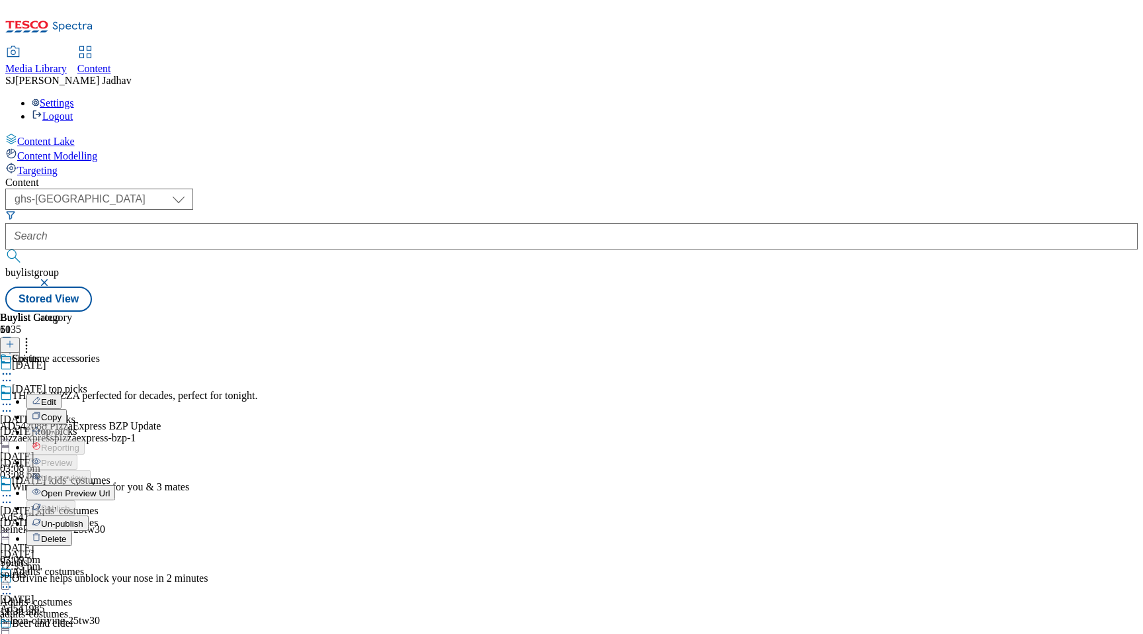
click at [83, 519] on span "Un-publish" at bounding box center [62, 524] width 42 height 10
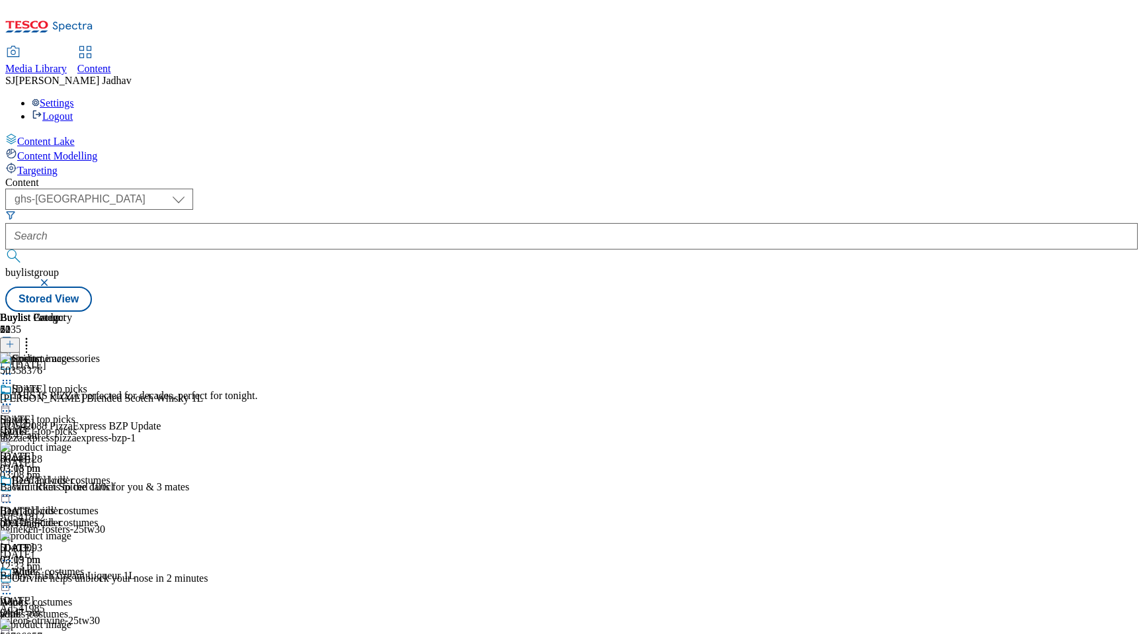
click at [13, 398] on icon at bounding box center [6, 404] width 13 height 13
click at [110, 519] on span "Open Preview Url" at bounding box center [75, 524] width 69 height 10
click at [13, 398] on icon at bounding box center [6, 404] width 13 height 13
click at [85, 503] on span "Un-preview" at bounding box center [63, 508] width 44 height 10
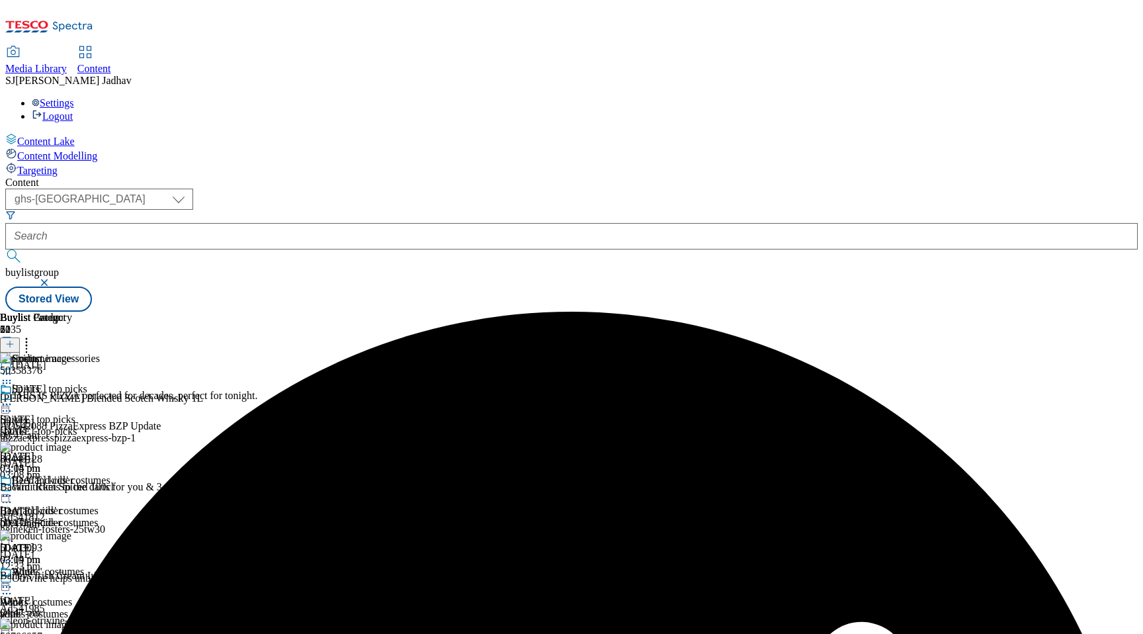
click at [13, 398] on icon at bounding box center [6, 404] width 13 height 13
click at [67, 549] on span "Delete" at bounding box center [54, 554] width 26 height 10
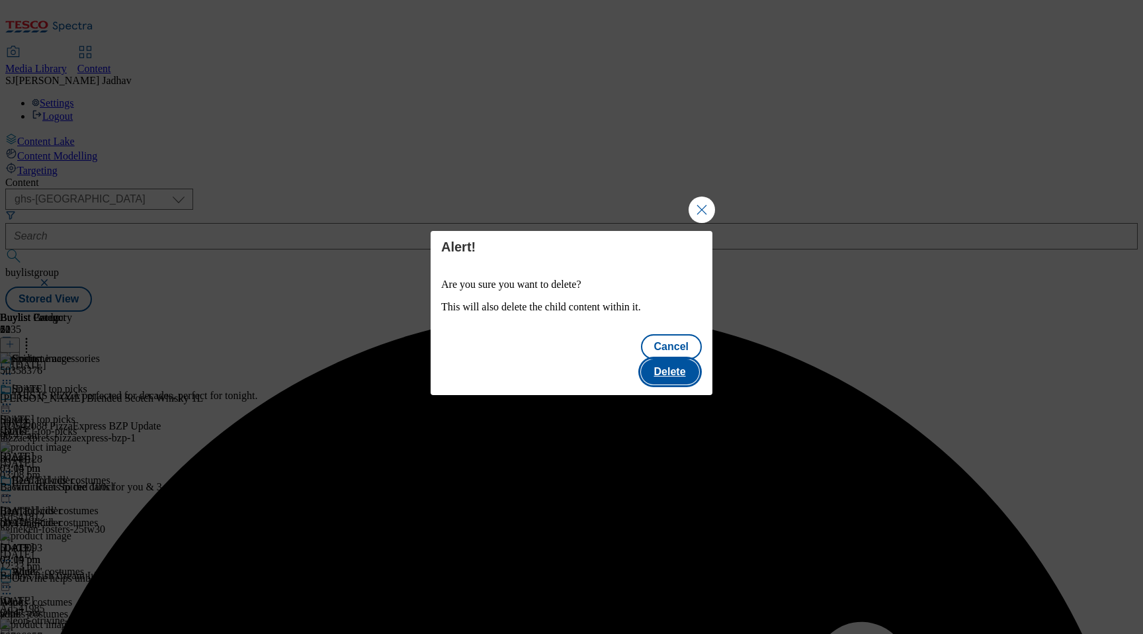
click at [693, 359] on button "Delete" at bounding box center [670, 371] width 58 height 25
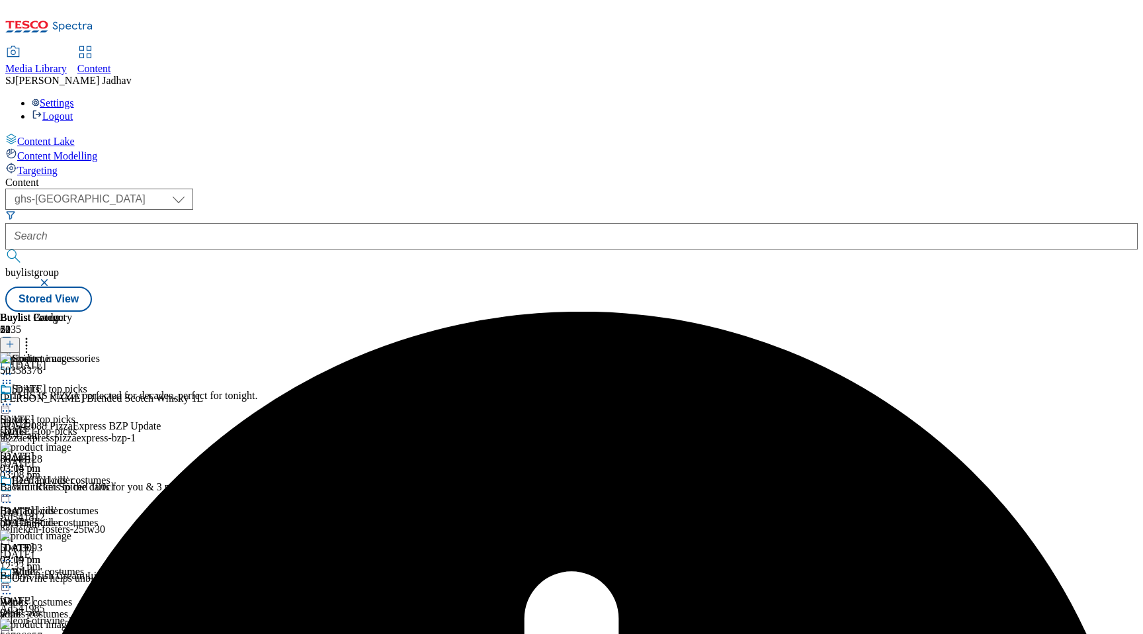
click at [13, 398] on icon at bounding box center [6, 404] width 13 height 13
click at [72, 488] on span "Preview" at bounding box center [56, 493] width 31 height 10
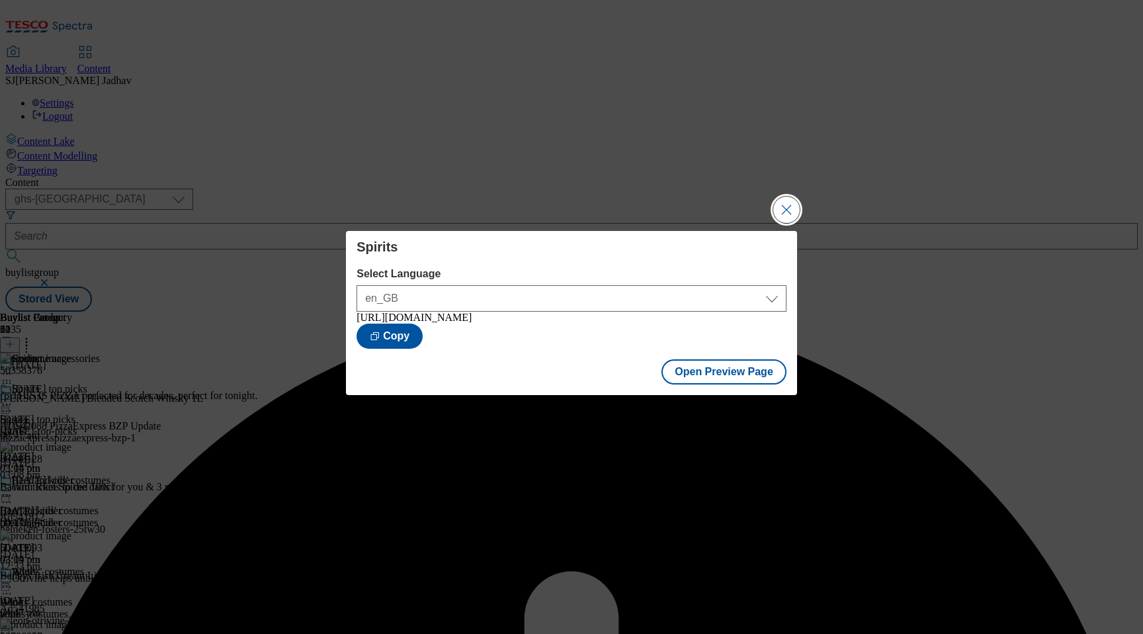
click at [791, 209] on button "Close Modal" at bounding box center [786, 209] width 26 height 26
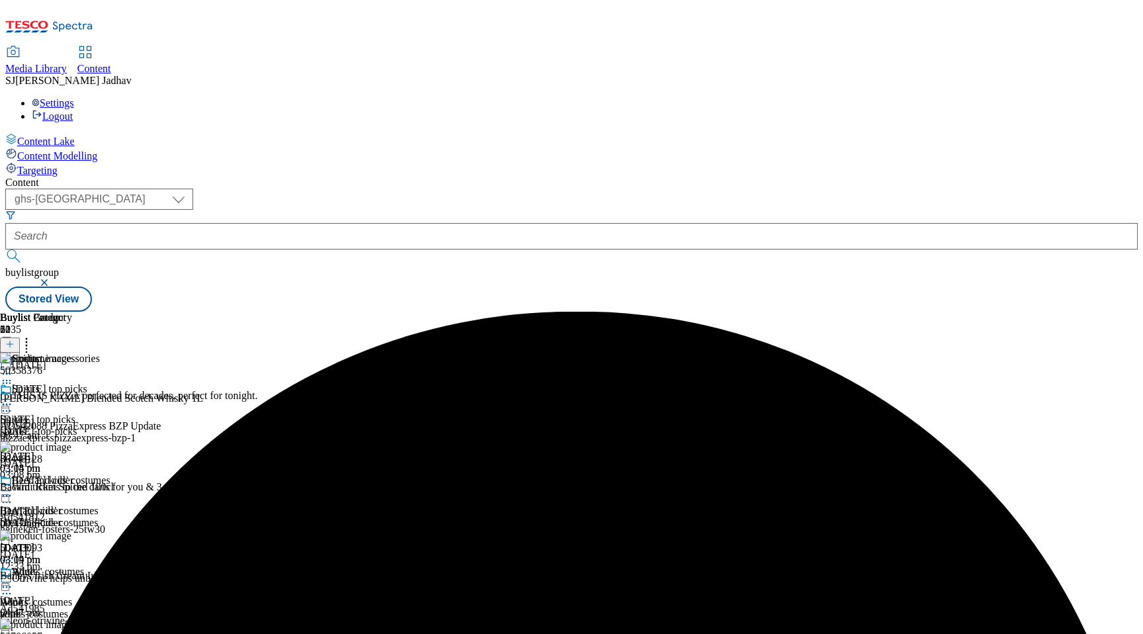
click at [13, 398] on icon at bounding box center [6, 404] width 13 height 13
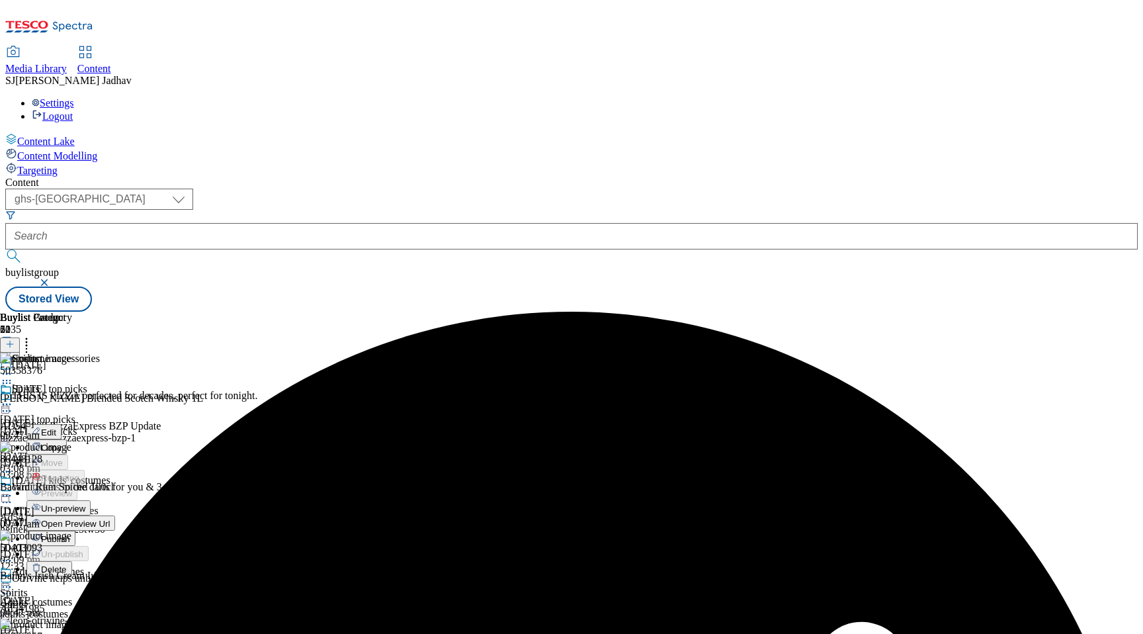
click at [70, 534] on span "Publish" at bounding box center [55, 539] width 29 height 10
click at [13, 398] on icon at bounding box center [6, 404] width 13 height 13
click at [83, 549] on span "Un-publish" at bounding box center [62, 554] width 42 height 10
click at [13, 398] on icon at bounding box center [6, 404] width 13 height 13
click at [85, 503] on span "Un-preview" at bounding box center [63, 508] width 44 height 10
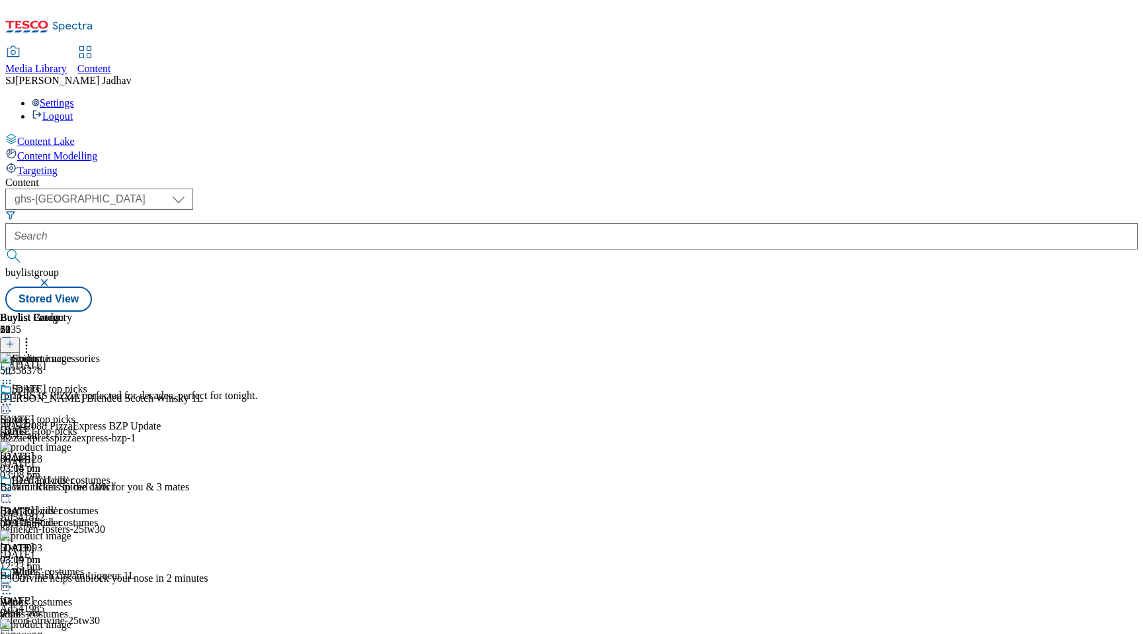
click at [8, 404] on circle at bounding box center [7, 405] width 2 height 2
click at [67, 549] on span "Delete" at bounding box center [54, 554] width 26 height 10
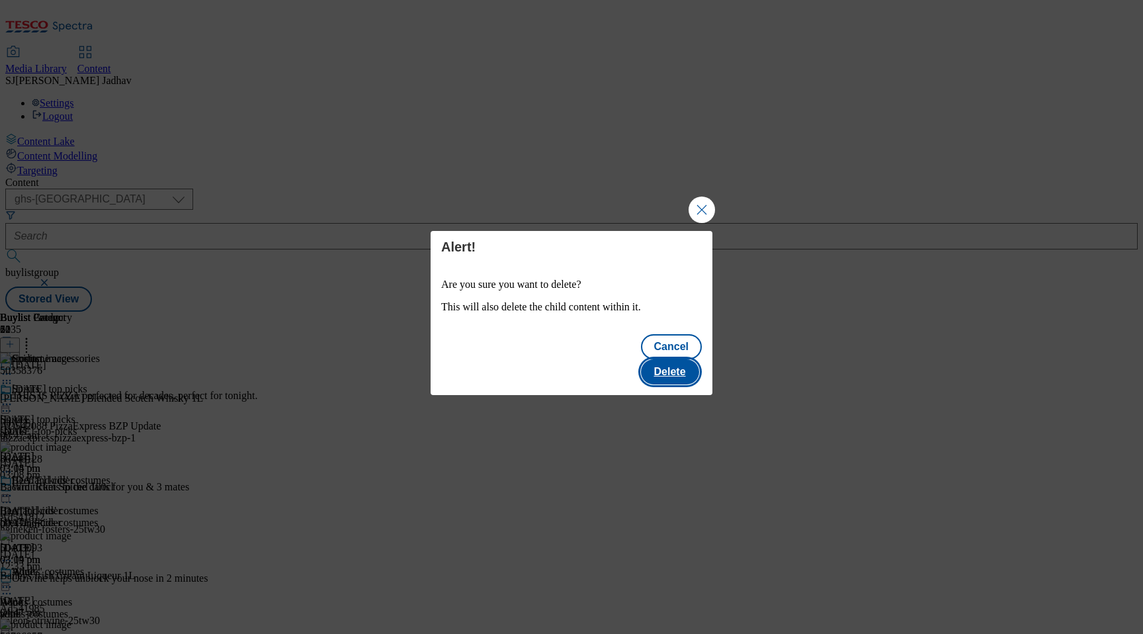
click at [689, 359] on button "Delete" at bounding box center [670, 371] width 58 height 25
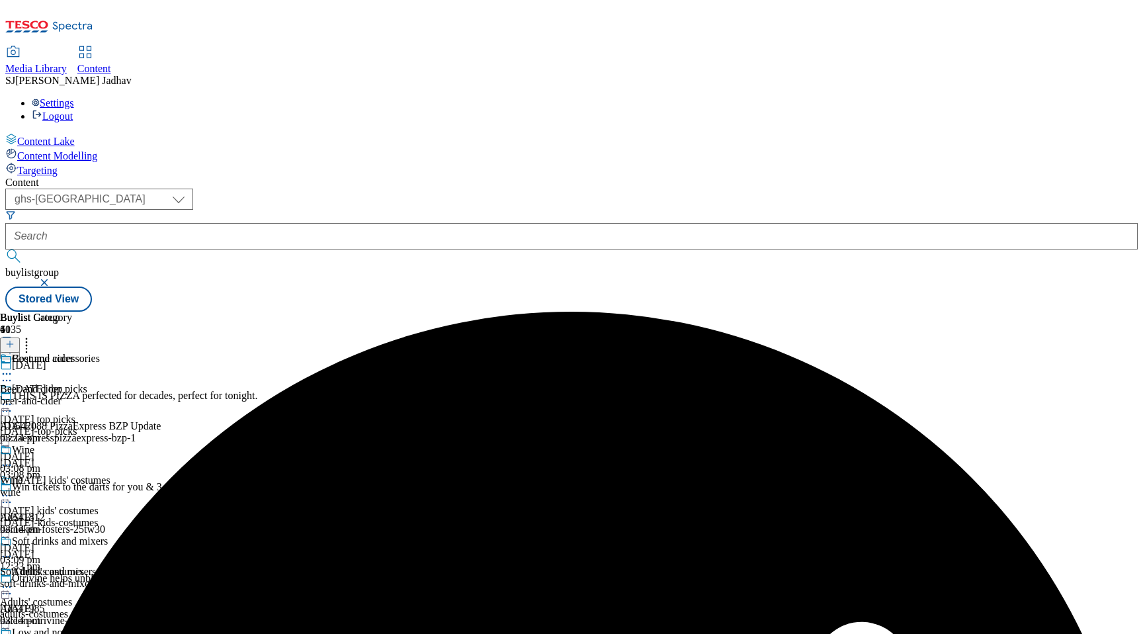
click at [13, 367] on icon at bounding box center [6, 373] width 13 height 13
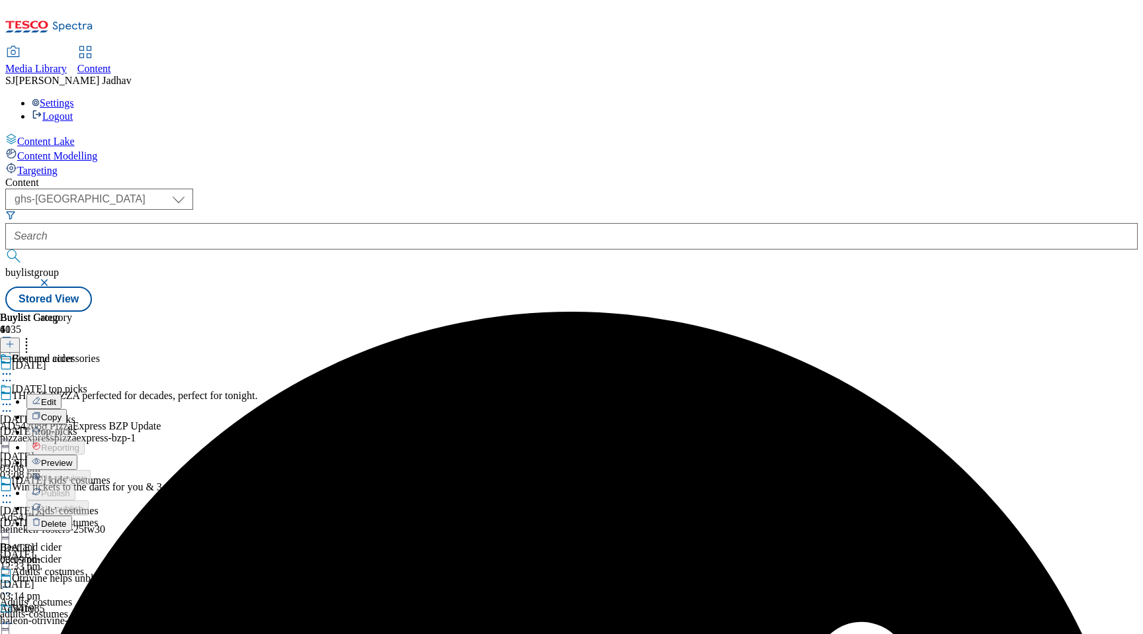
click at [67, 519] on span "Delete" at bounding box center [54, 524] width 26 height 10
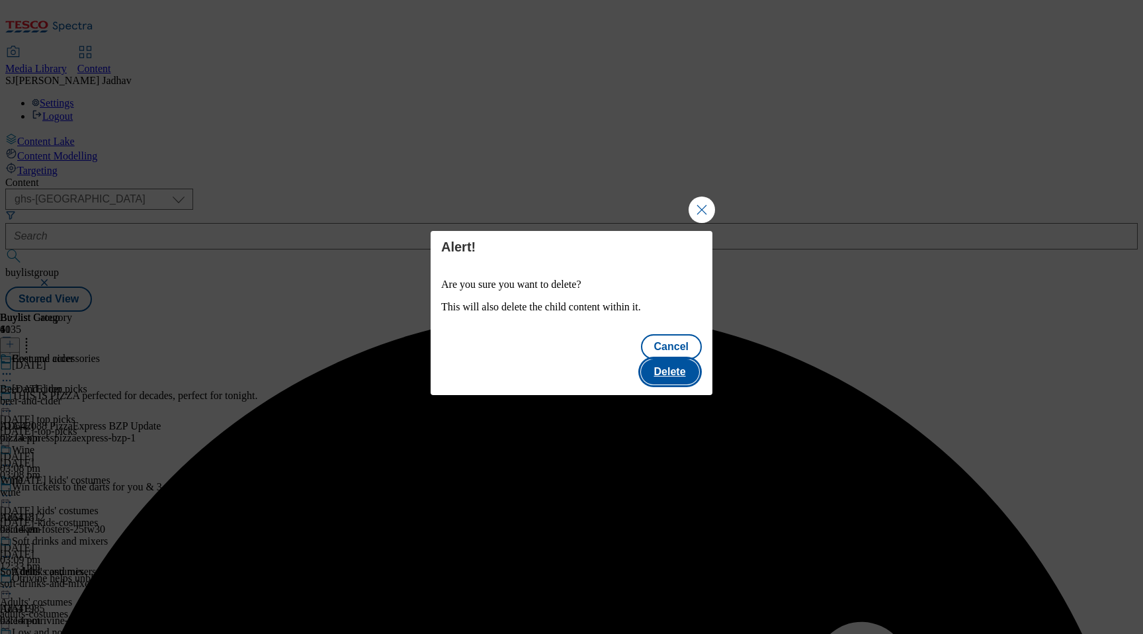
click at [685, 359] on button "Delete" at bounding box center [670, 371] width 58 height 25
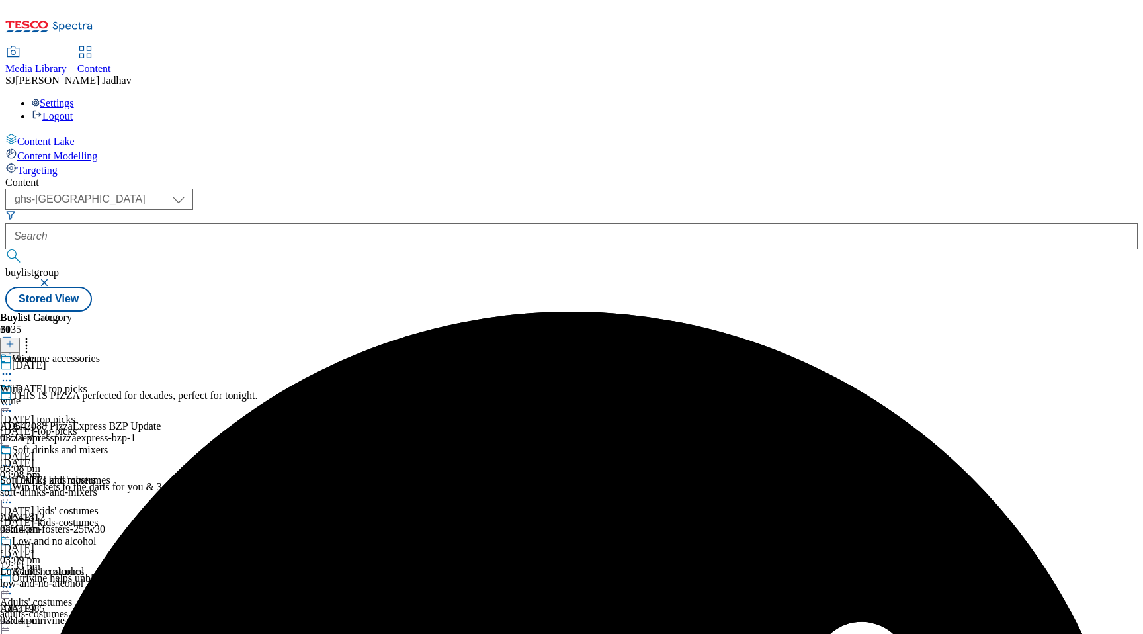
click at [13, 367] on icon at bounding box center [6, 373] width 13 height 13
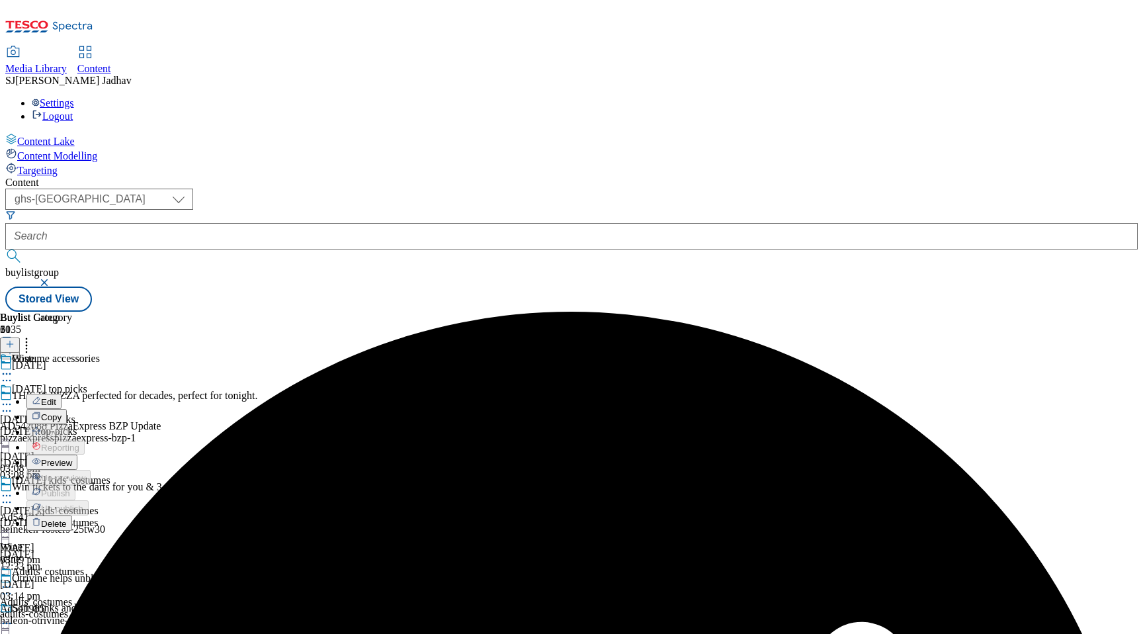
click at [67, 519] on span "Delete" at bounding box center [54, 524] width 26 height 10
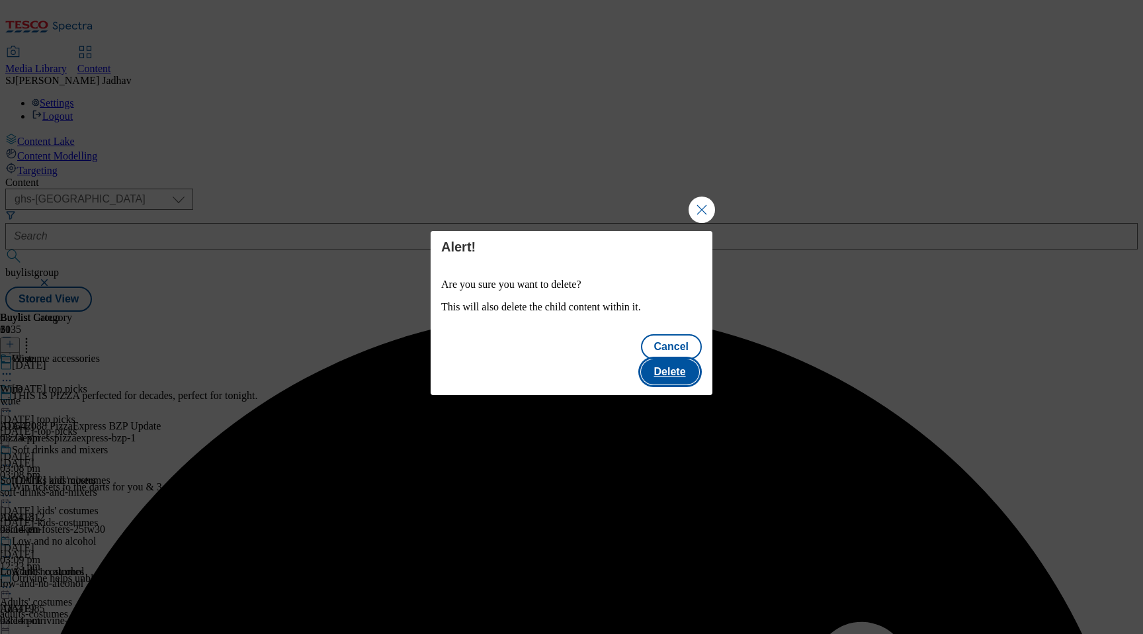
click at [675, 359] on button "Delete" at bounding box center [670, 371] width 58 height 25
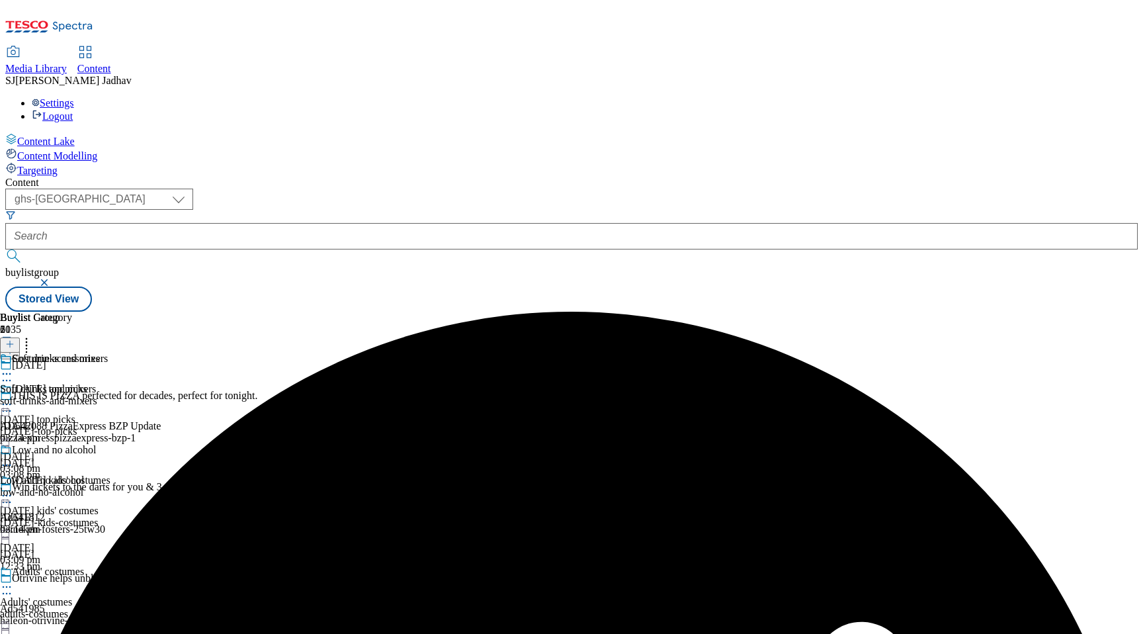
click at [8, 373] on circle at bounding box center [7, 374] width 2 height 2
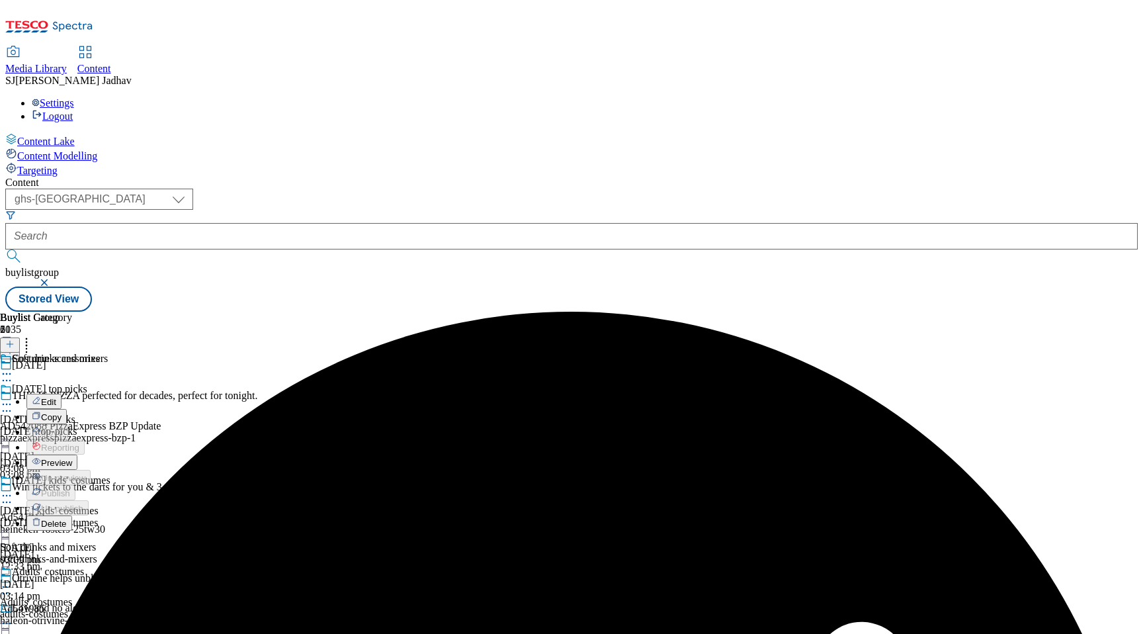
click at [67, 519] on span "Delete" at bounding box center [54, 524] width 26 height 10
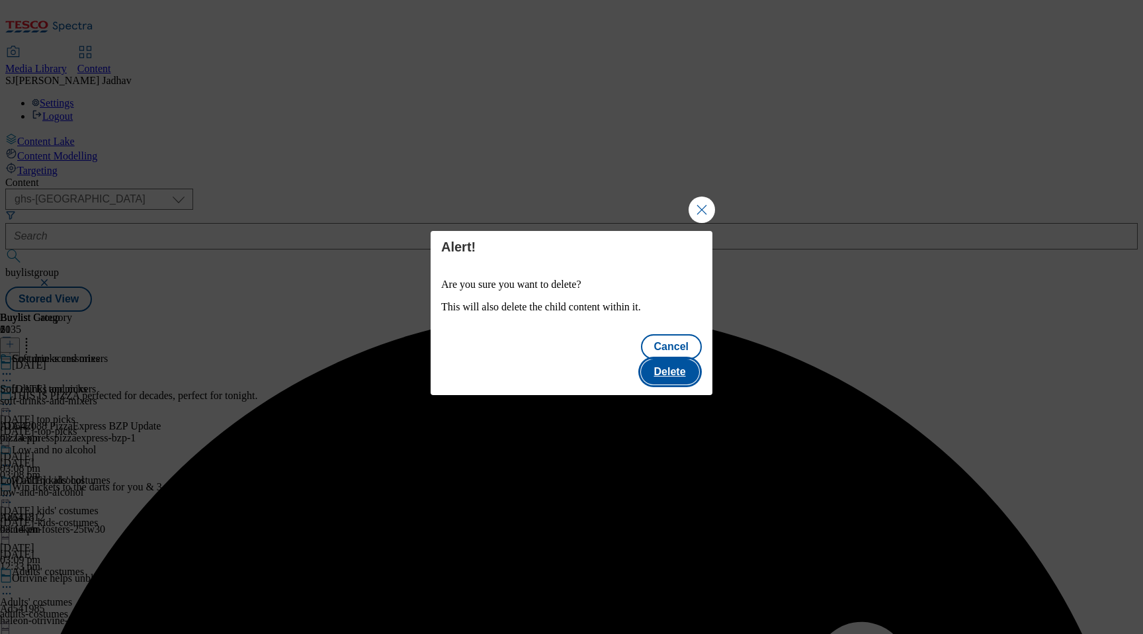
click at [687, 371] on button "Delete" at bounding box center [670, 371] width 58 height 25
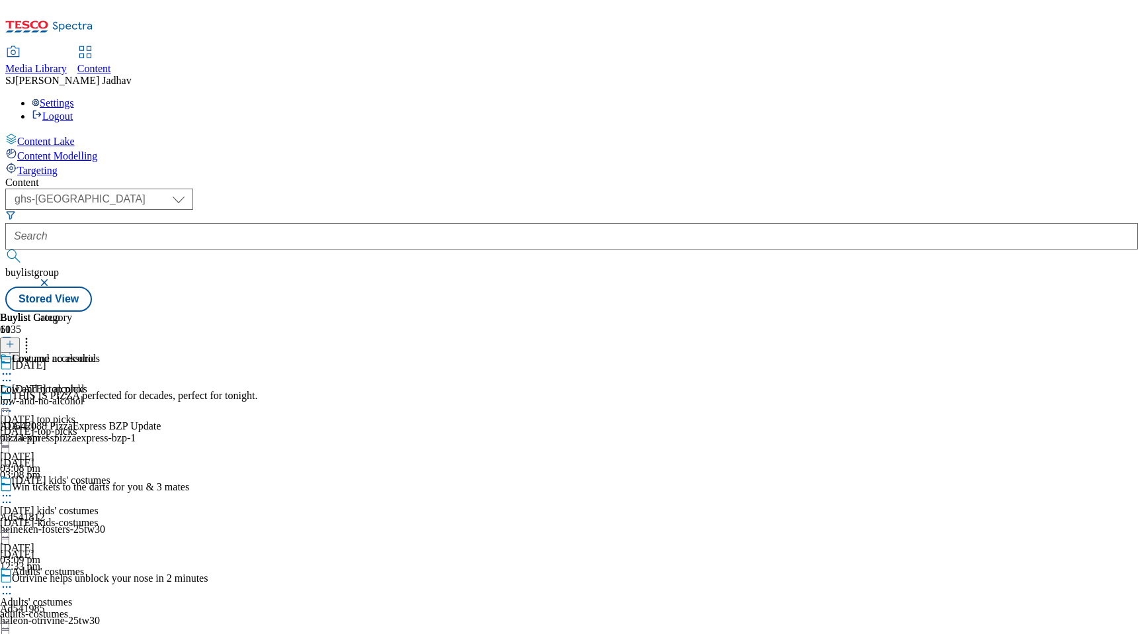
click at [13, 367] on icon at bounding box center [6, 373] width 13 height 13
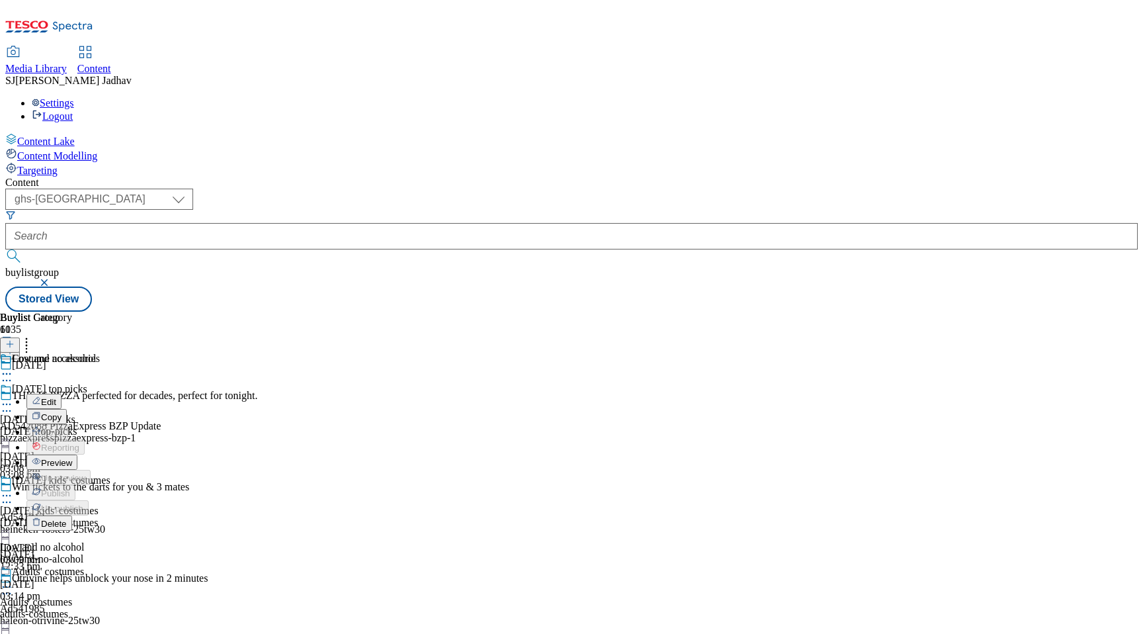
click at [56, 397] on span "Edit" at bounding box center [48, 402] width 15 height 10
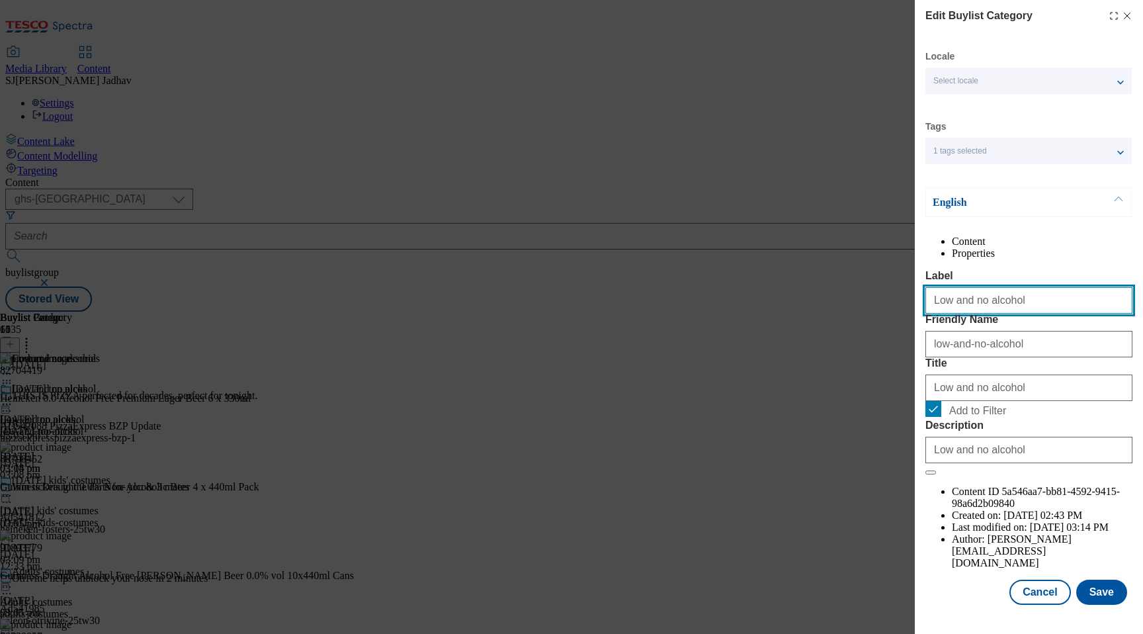
drag, startPoint x: 1025, startPoint y: 329, endPoint x: 873, endPoint y: 327, distance: 152.2
click at [880, 328] on div "Edit Buylist Category Locale Select locale English Welsh Tags 1 tags selected f…" at bounding box center [571, 317] width 1143 height 634
paste input "Costume accessories"
type input "Costume accessories"
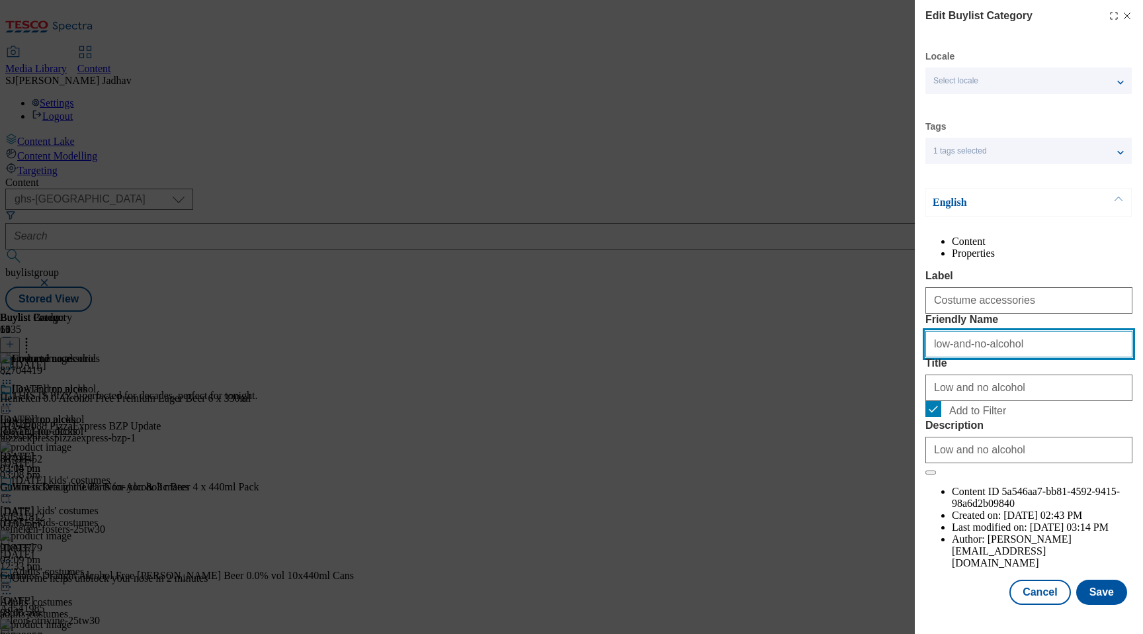
drag, startPoint x: 1033, startPoint y: 399, endPoint x: 859, endPoint y: 399, distance: 174.6
click at [859, 399] on div "Edit Buylist Category Locale Select locale English Welsh Tags 1 tags selected f…" at bounding box center [571, 317] width 1143 height 634
paste input "Costume accessories"
click at [935, 357] on input "Costume accessories" at bounding box center [1028, 344] width 207 height 26
click at [939, 357] on input "Costume accessories" at bounding box center [1028, 344] width 207 height 26
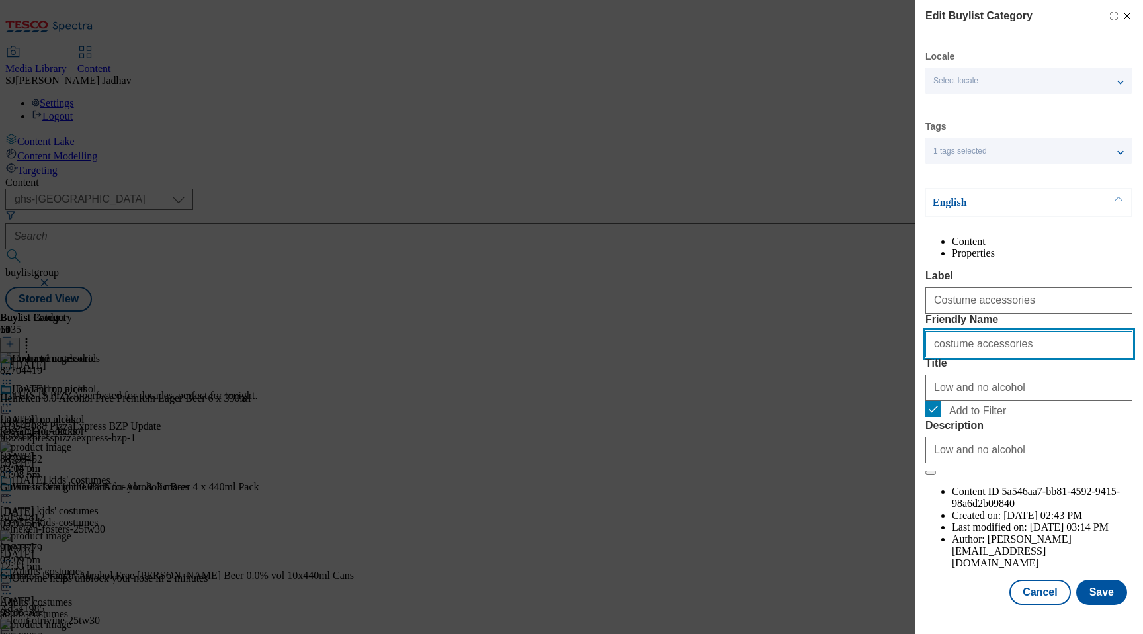
click at [967, 357] on input "costume accessories" at bounding box center [1028, 344] width 207 height 26
type input "costume-accessories"
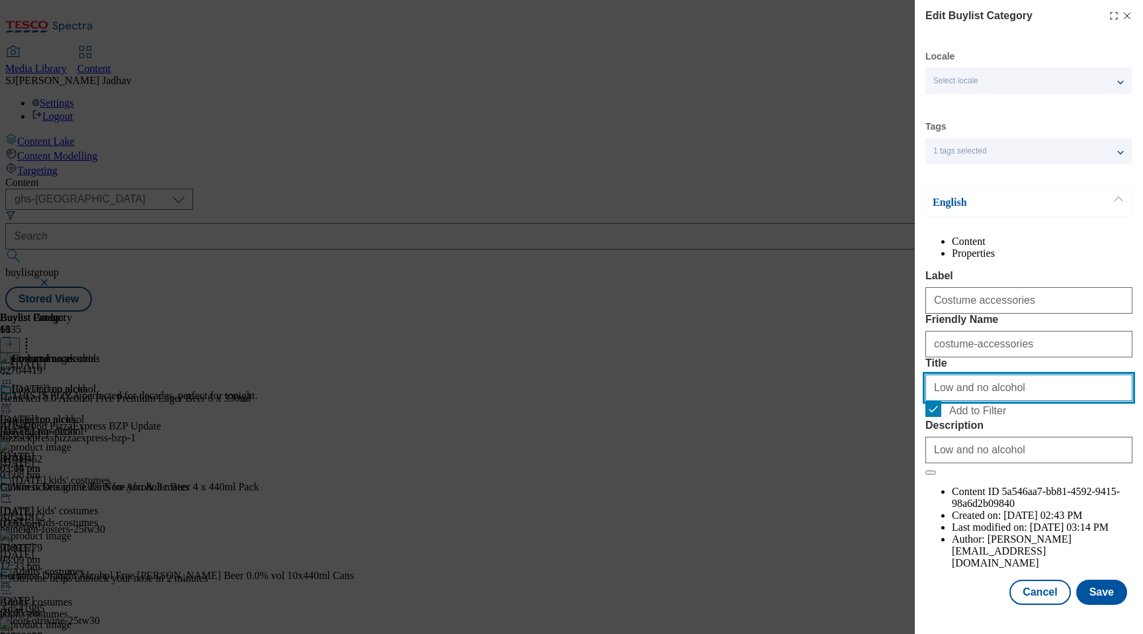
drag, startPoint x: 1060, startPoint y: 467, endPoint x: 817, endPoint y: 441, distance: 244.2
click at [821, 441] on div "Edit Buylist Category Locale Select locale English Welsh Tags 1 tags selected f…" at bounding box center [571, 317] width 1143 height 634
paste input "Costume accessories"
type input "Costume accessories"
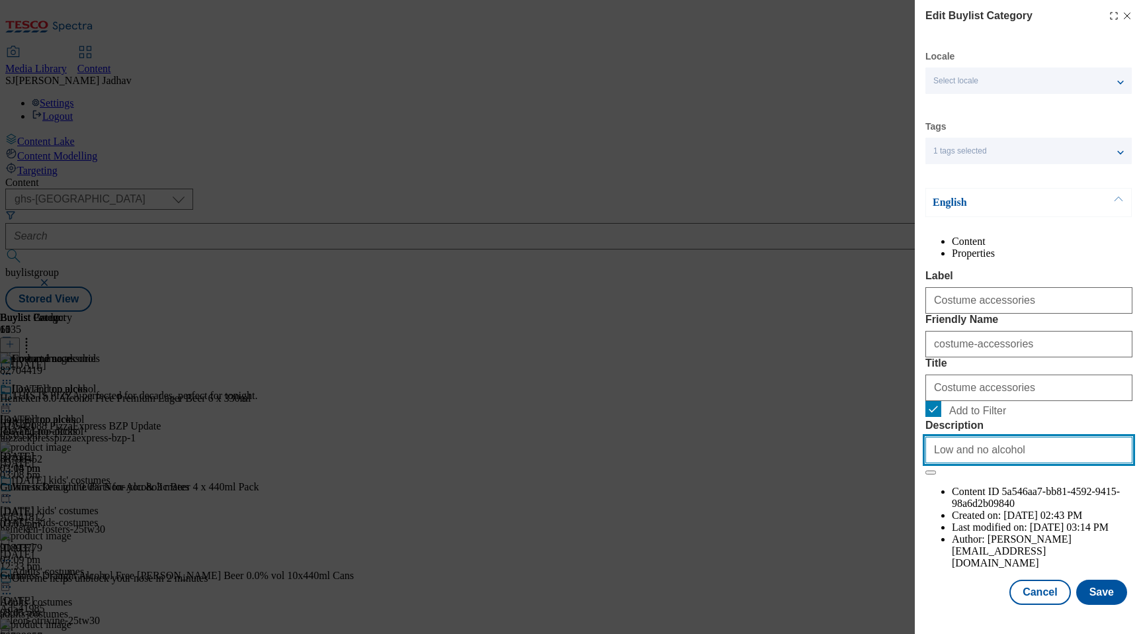
drag, startPoint x: 1019, startPoint y: 562, endPoint x: 869, endPoint y: 557, distance: 149.6
click at [874, 557] on div "Edit Buylist Category Locale Select locale English Welsh Tags 1 tags selected f…" at bounding box center [571, 317] width 1143 height 634
paste input "Explore our range of [DATE] costume accessories and get set to walk the wicked …"
type input "Explore our range of [DATE] costume accessories and get set to walk the wicked …"
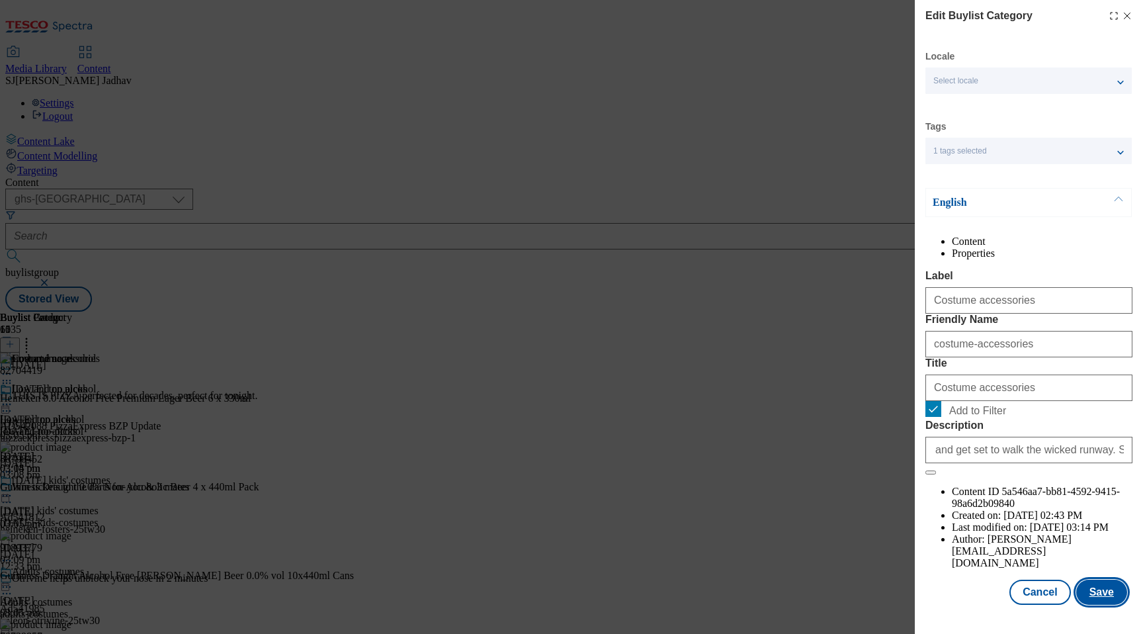
click at [1109, 592] on button "Save" at bounding box center [1101, 592] width 51 height 25
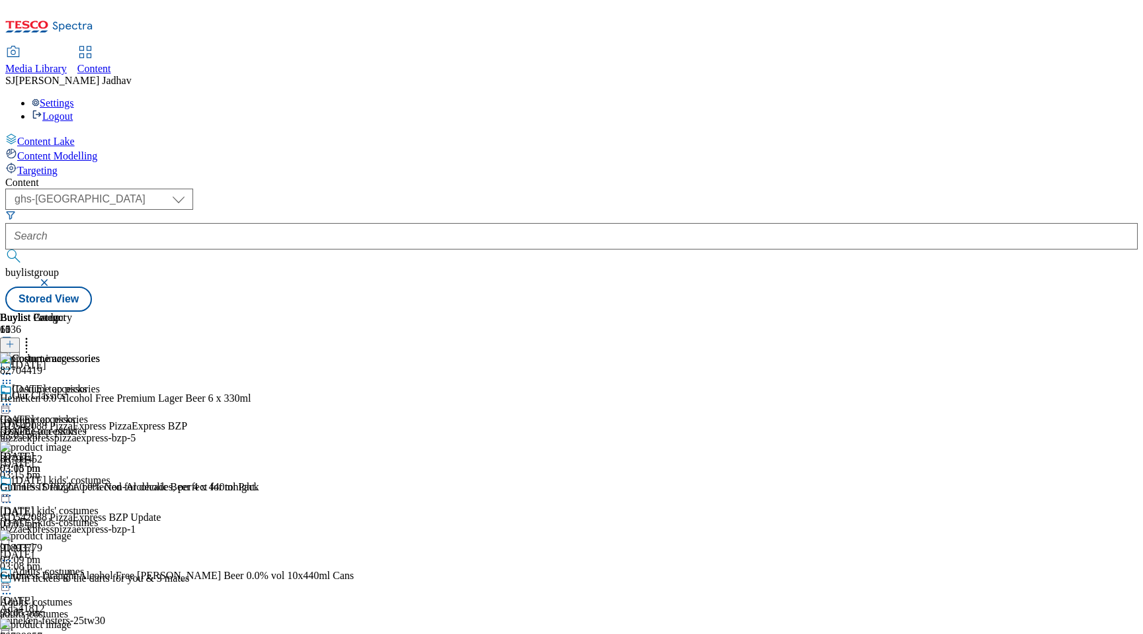
scroll to position [222, 0]
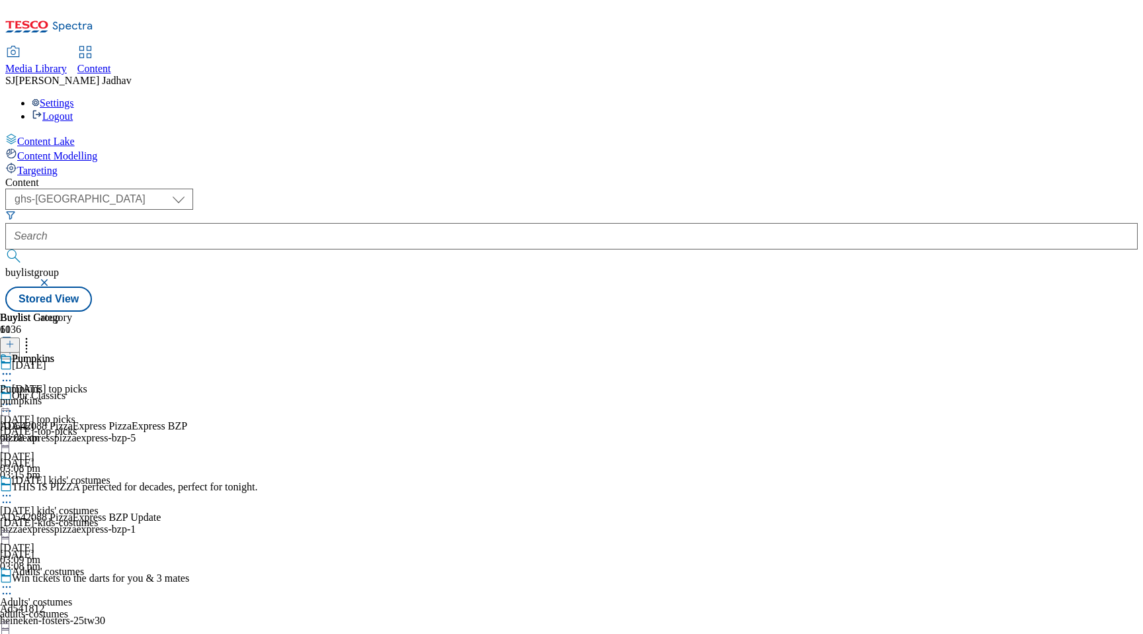
select select "evergreen"
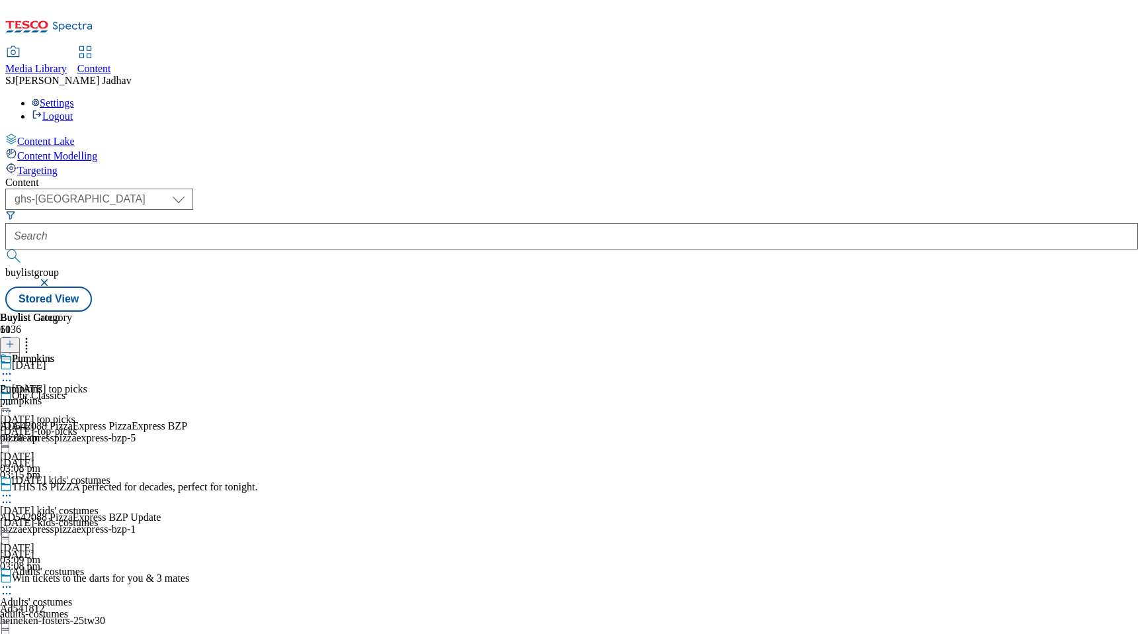
select select "Banner"
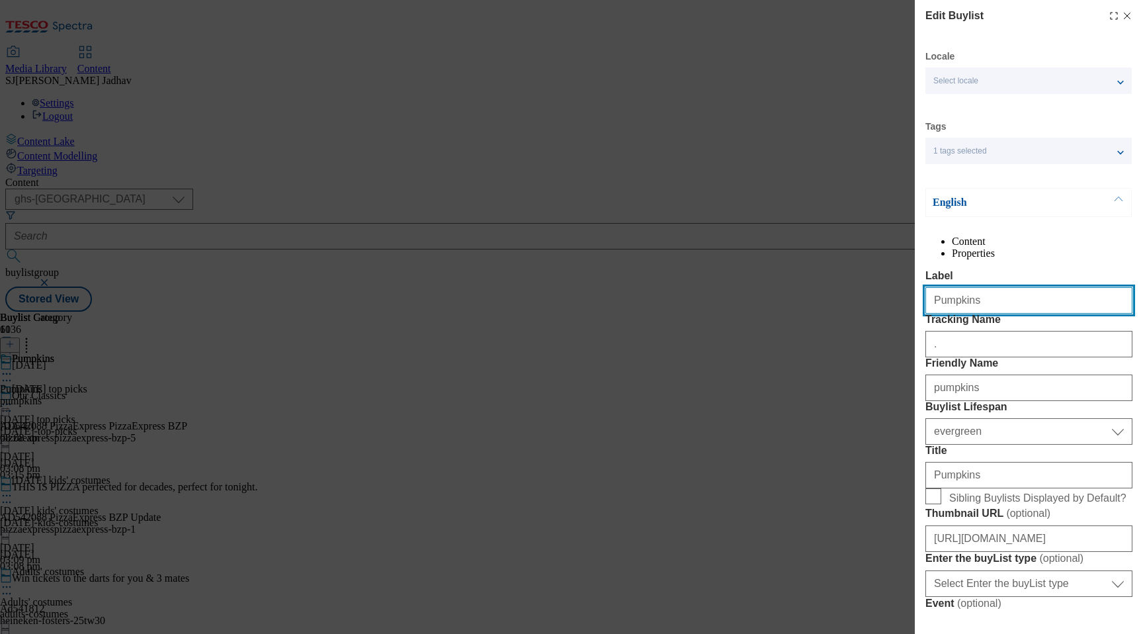
drag, startPoint x: 992, startPoint y: 327, endPoint x: 894, endPoint y: 310, distance: 99.3
click at [898, 313] on div "Edit Buylist Locale Select locale English Welsh Tags 1 tags selected fnf market…" at bounding box center [571, 317] width 1143 height 634
paste input "[DATE] mask"
type input "[DATE] masks"
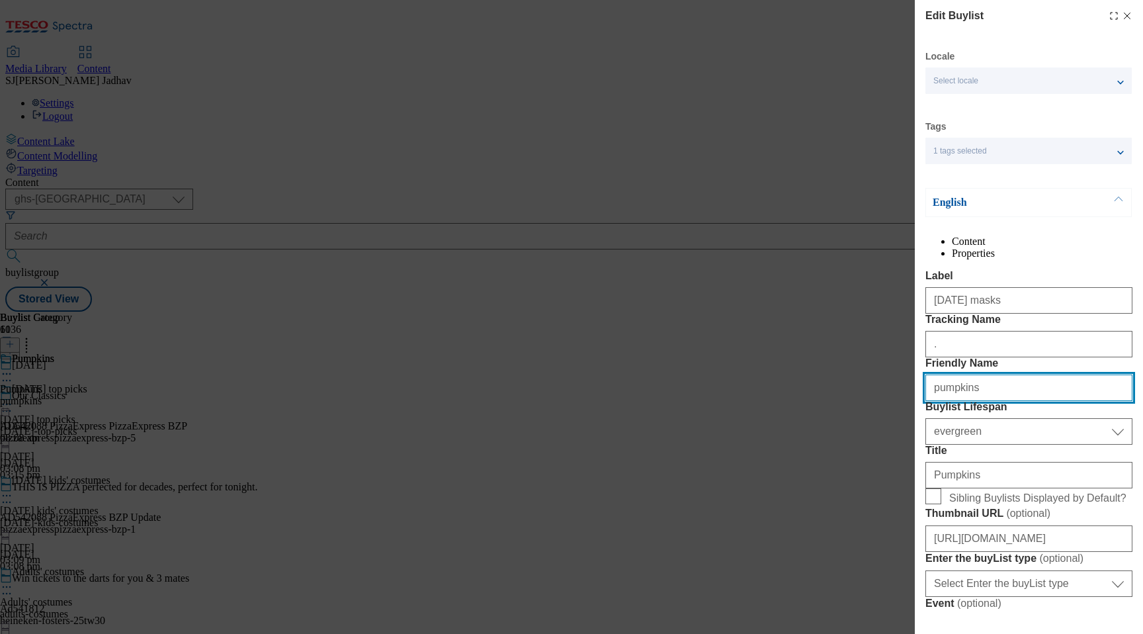
drag, startPoint x: 930, startPoint y: 455, endPoint x: 884, endPoint y: 455, distance: 46.3
click at [887, 455] on div "Edit Buylist Locale Select locale English Welsh Tags 1 tags selected fnf market…" at bounding box center [571, 317] width 1143 height 634
paste input "[DATE] mask"
click at [940, 401] on input "[DATE] masks" at bounding box center [1028, 387] width 207 height 26
click at [974, 401] on input "[DATE] masks" at bounding box center [1028, 387] width 207 height 26
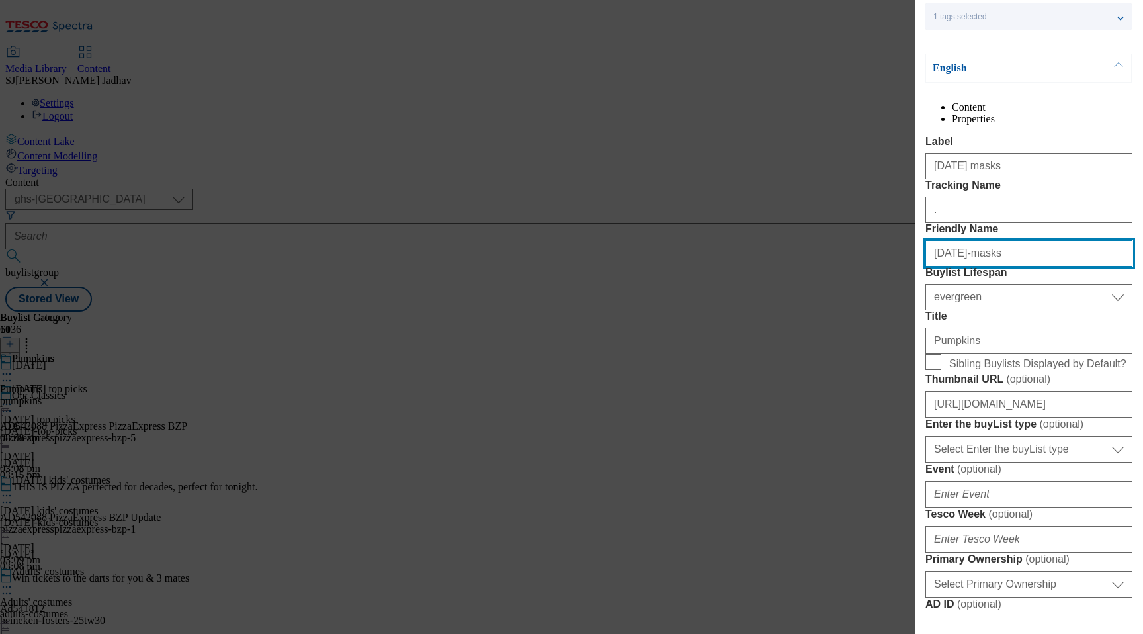
scroll to position [171, 0]
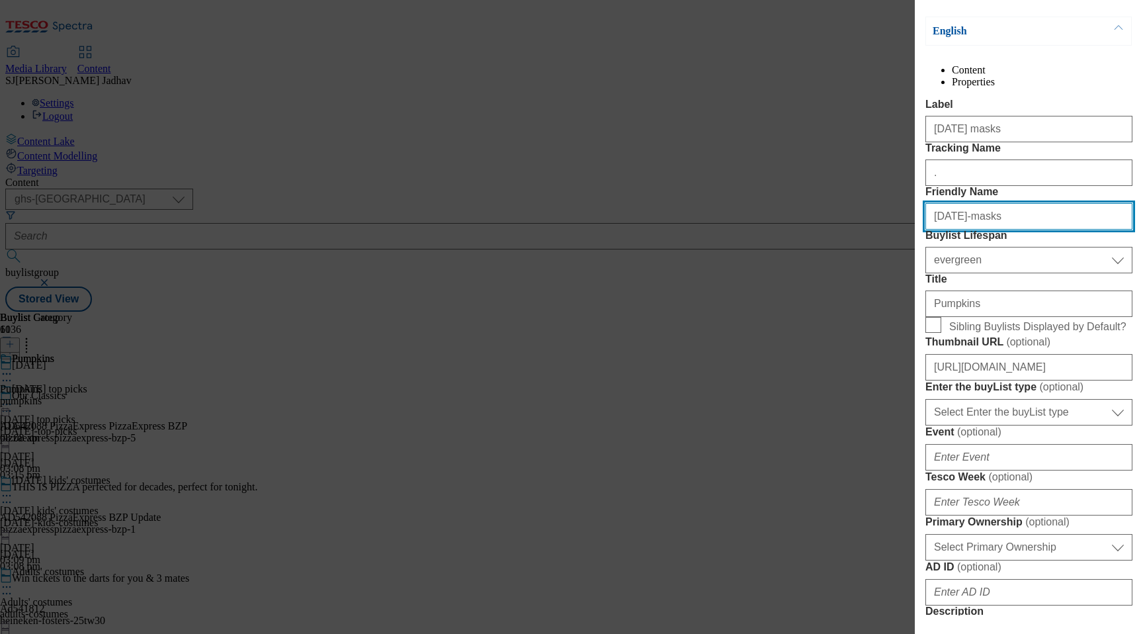
type input "[DATE]-masks"
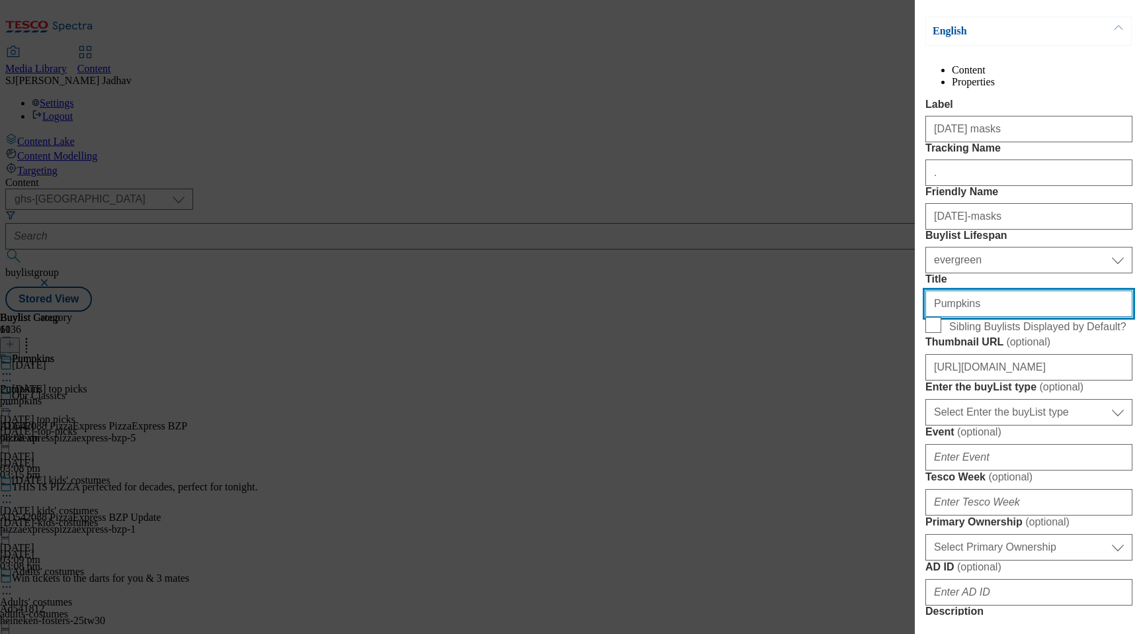
drag, startPoint x: 984, startPoint y: 428, endPoint x: 847, endPoint y: 428, distance: 136.9
click at [849, 428] on div "Edit Buylist Locale Select locale English Welsh Tags 1 tags selected fnf market…" at bounding box center [571, 317] width 1143 height 634
paste input "[DATE] masks"
paste input "Modal"
type input "[DATE] masks"
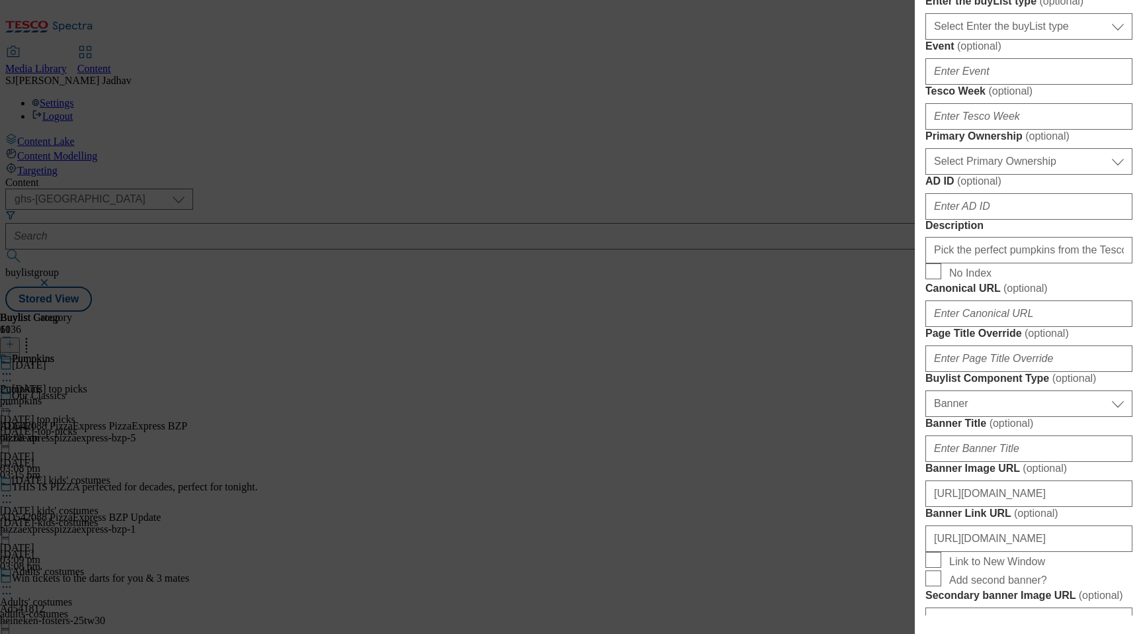
scroll to position [593, 0]
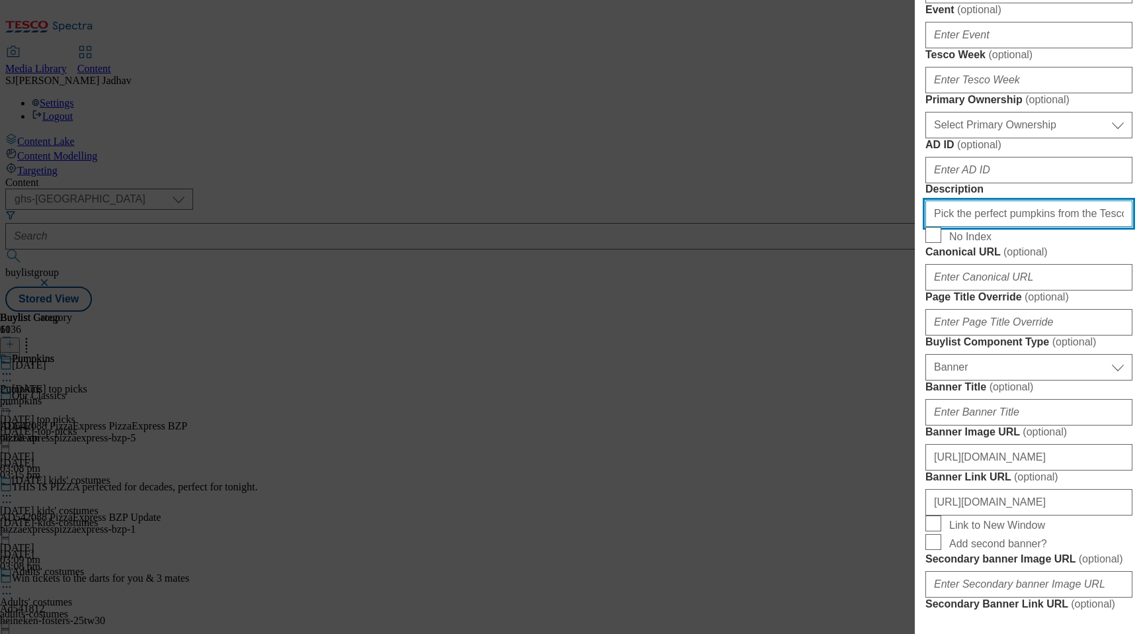
click at [972, 227] on input "Pick the perfect pumpkins from the Tesco pumpkin patch and carve out some [DATE…" at bounding box center [1028, 213] width 207 height 26
paste input "Dress to slay with our unmissable range of [DATE] masks to complete your creepy…"
type input "Dress to slay with our unmissable range of [DATE] masks to complete your creepy…"
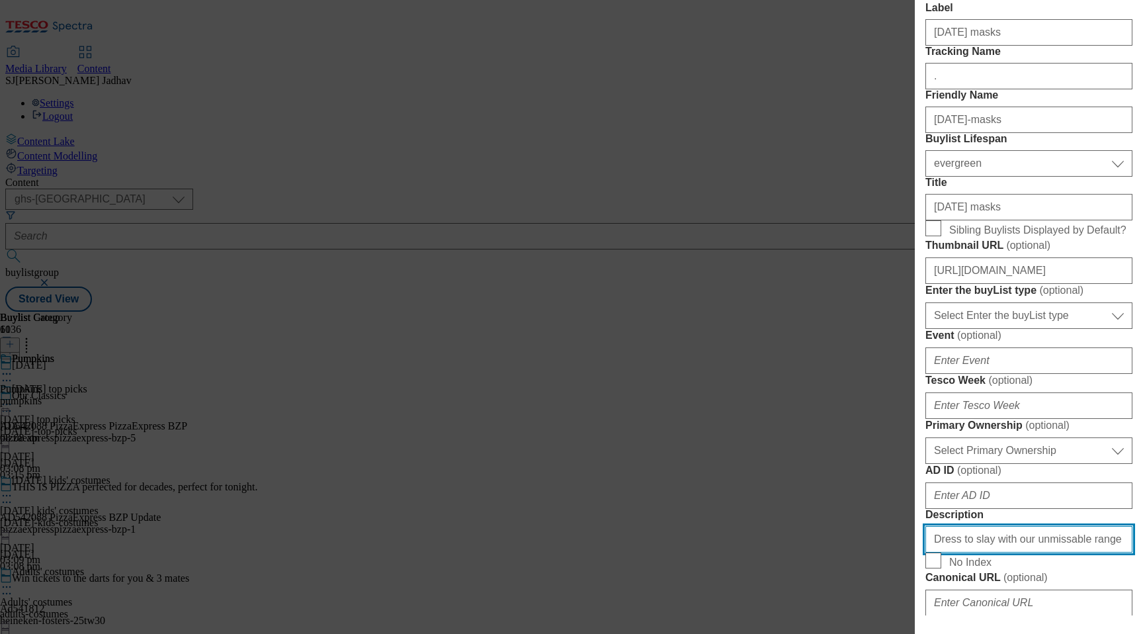
scroll to position [247, 0]
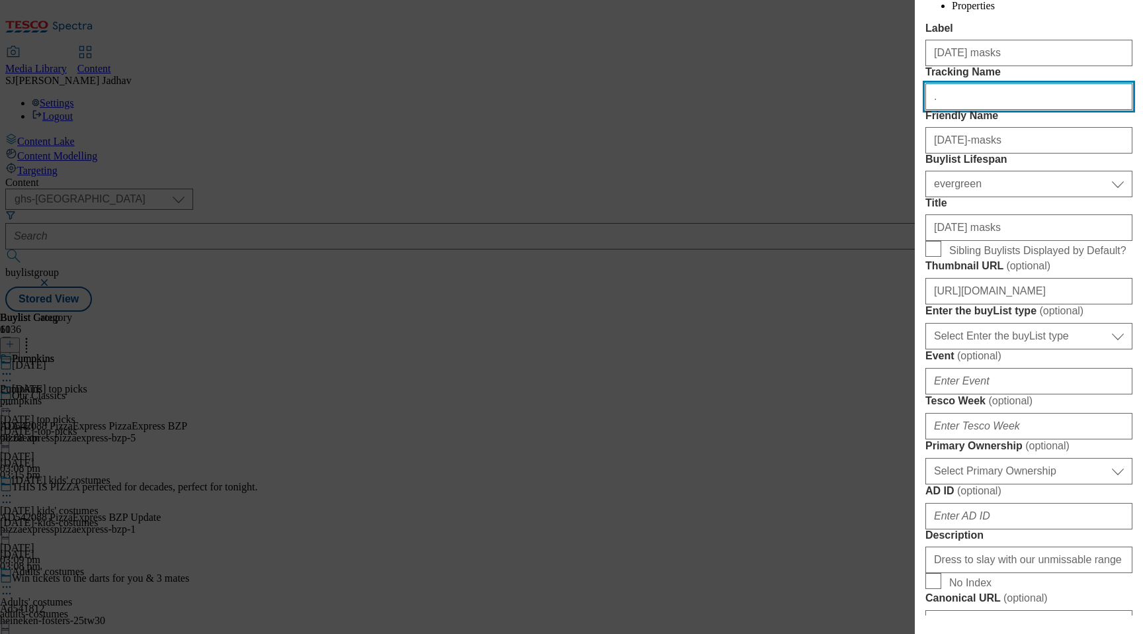
drag, startPoint x: 970, startPoint y: 153, endPoint x: 868, endPoint y: 127, distance: 105.1
click at [868, 127] on div "Edit Buylist Locale Select locale English Welsh Tags 1 tags selected fnf market…" at bounding box center [571, 317] width 1143 height 634
paste input "WK29_[DATE]_masks"
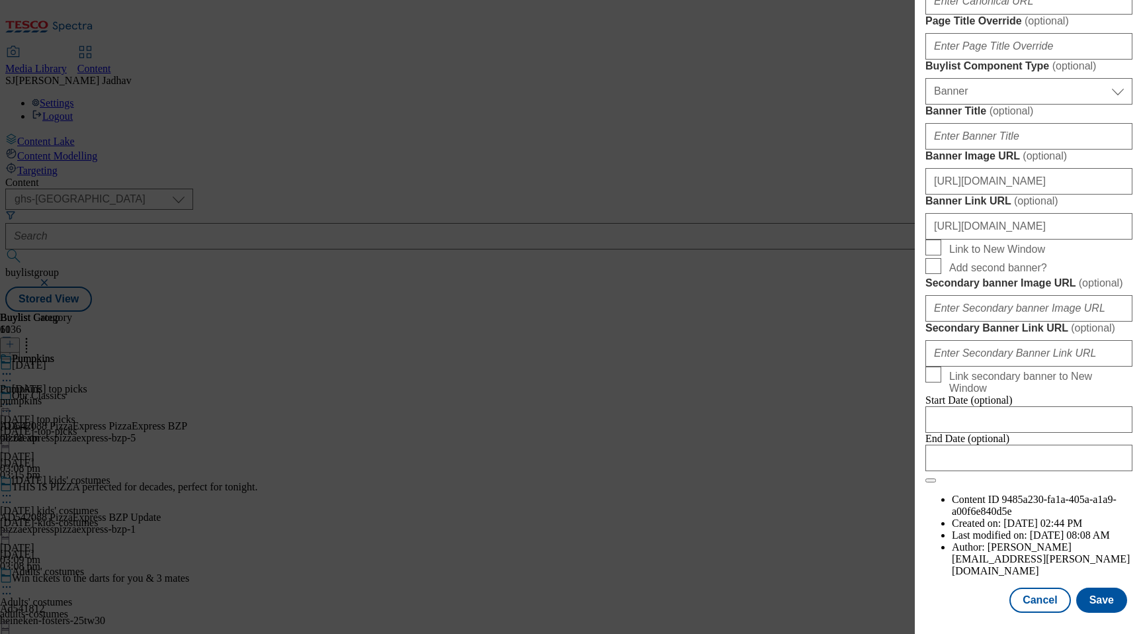
scroll to position [1228, 0]
type input "WK29_[DATE]_masks"
click at [1111, 239] on input "[URL][DOMAIN_NAME]" at bounding box center [1028, 226] width 207 height 26
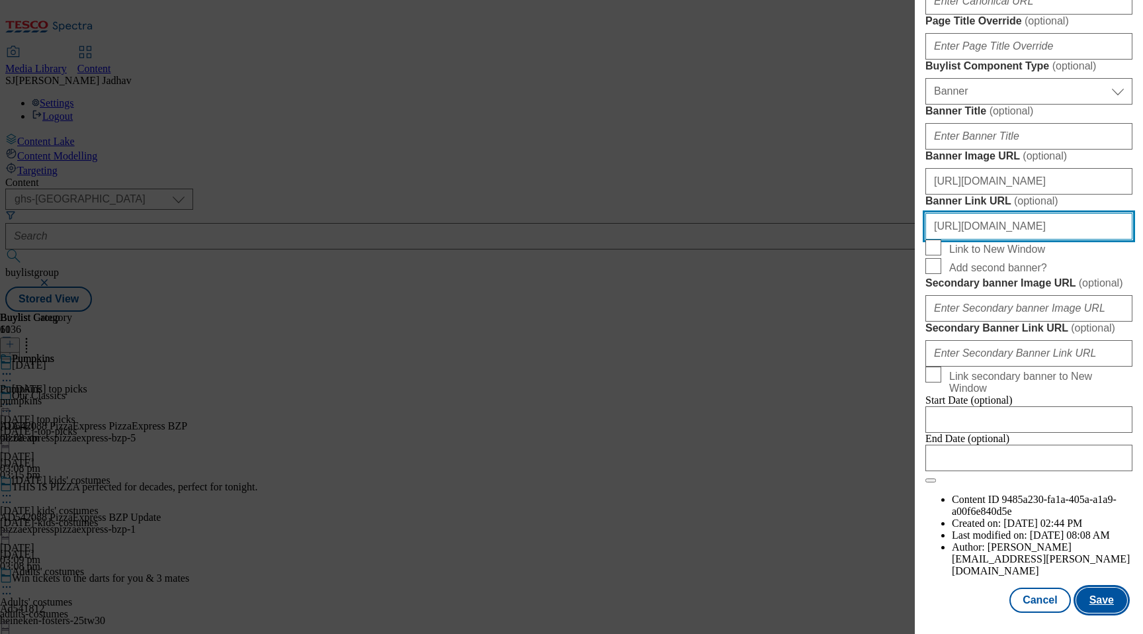
type input "[URL][DOMAIN_NAME]"
click at [1104, 604] on button "Save" at bounding box center [1101, 599] width 51 height 25
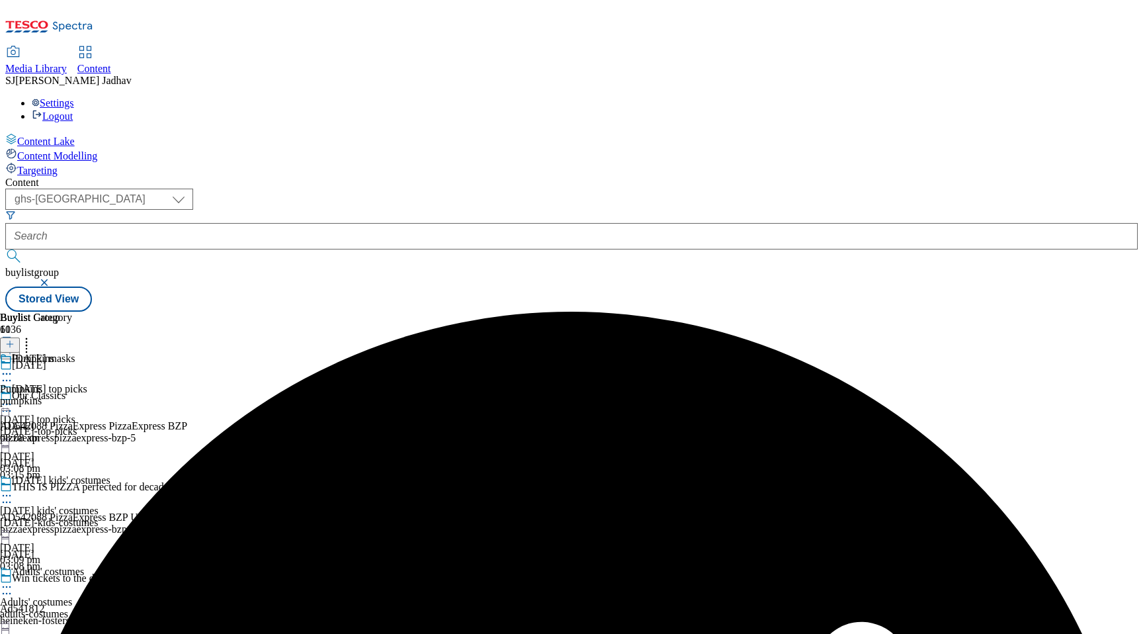
click at [13, 367] on icon at bounding box center [6, 373] width 13 height 13
click at [91, 394] on li "Edit" at bounding box center [58, 401] width 64 height 15
click at [13, 367] on icon at bounding box center [6, 373] width 13 height 13
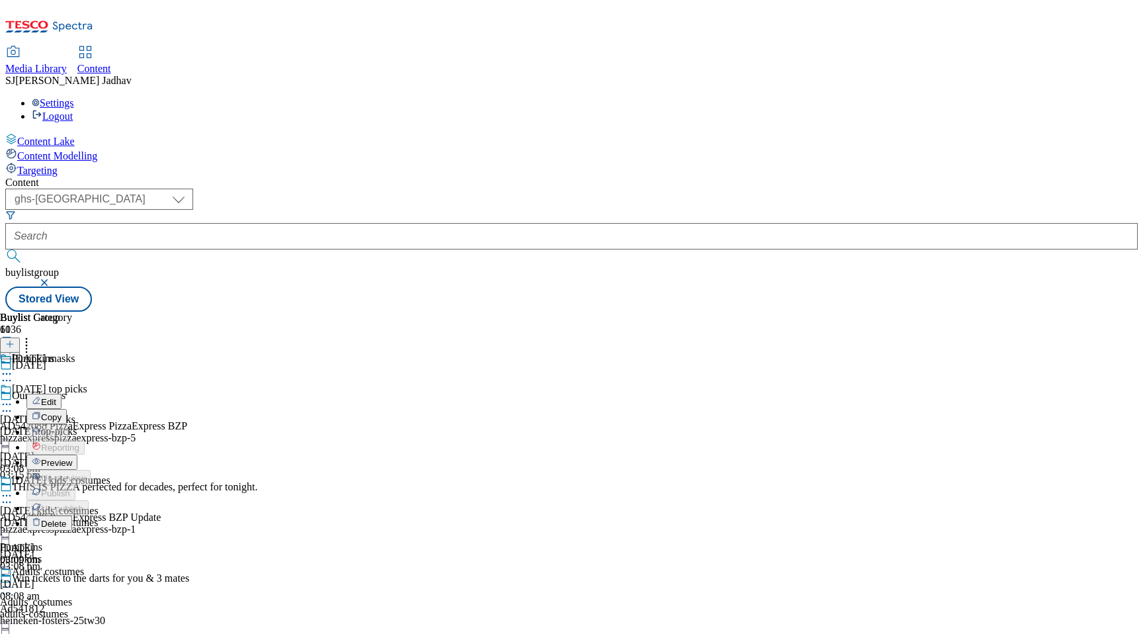
click at [56, 397] on span "Edit" at bounding box center [48, 402] width 15 height 10
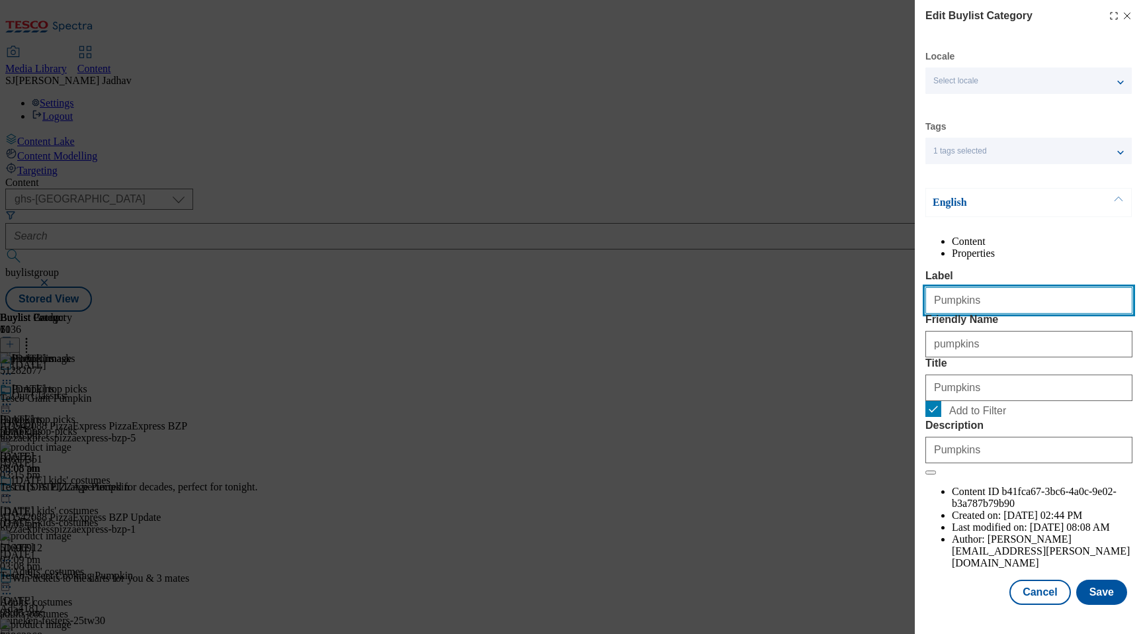
drag, startPoint x: 997, startPoint y: 338, endPoint x: 863, endPoint y: 333, distance: 133.7
click at [879, 337] on div "Edit Buylist Category Locale Select locale English Welsh Tags 1 tags selected f…" at bounding box center [571, 317] width 1143 height 634
paste input "[DATE] masks"
paste input "Modal"
type input "[DATE] masks"
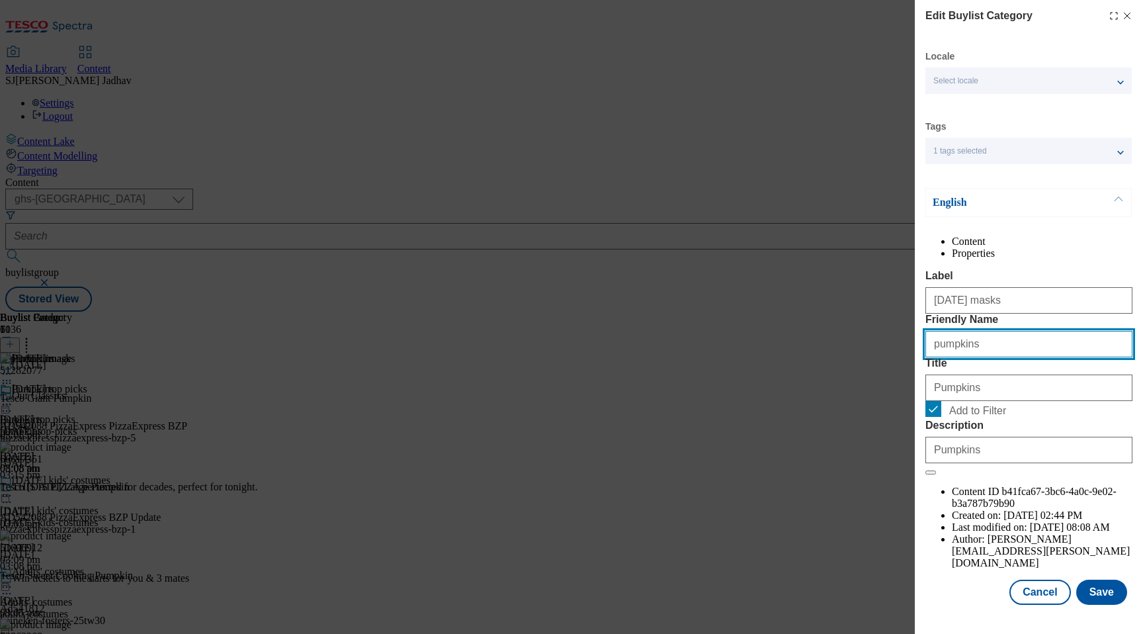
drag, startPoint x: 990, startPoint y: 388, endPoint x: 902, endPoint y: 387, distance: 88.0
click at [903, 388] on div "Edit Buylist Category Locale Select locale English Welsh Tags 1 tags selected f…" at bounding box center [571, 317] width 1143 height 634
paste input "[DATE] masks"
paste input "Modal"
click at [937, 357] on input "[DATE] masks" at bounding box center [1028, 344] width 207 height 26
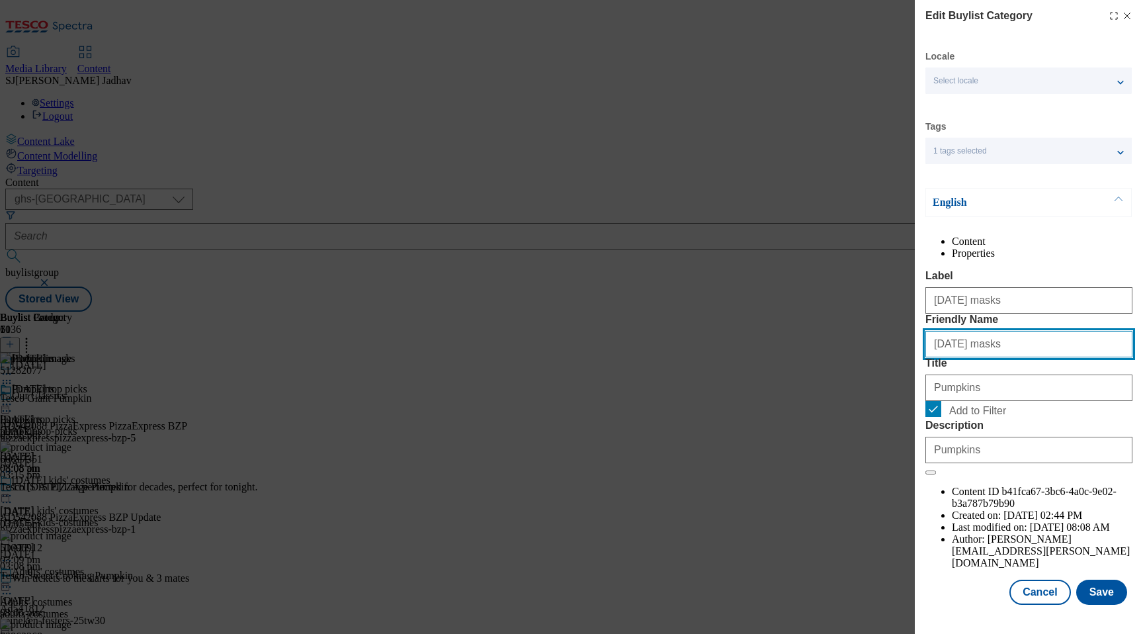
click at [970, 357] on input "[DATE] masks" at bounding box center [1028, 344] width 207 height 26
type input "[DATE]-masks"
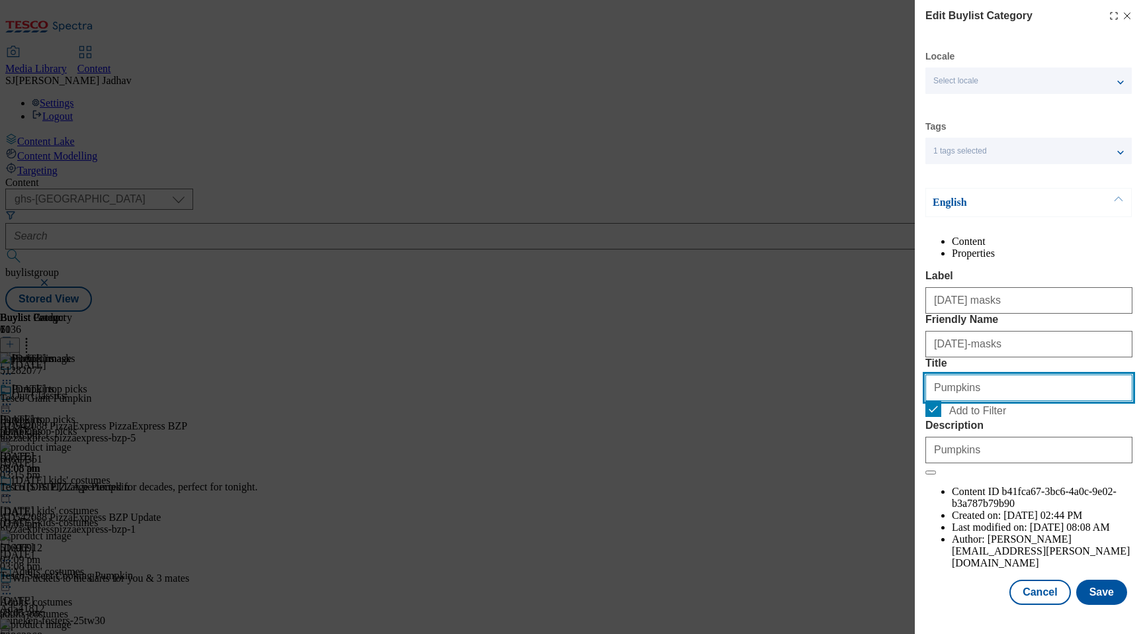
drag, startPoint x: 1007, startPoint y: 467, endPoint x: 855, endPoint y: 458, distance: 151.8
click at [857, 459] on div "Edit Buylist Category Locale Select locale English Welsh Tags 1 tags selected f…" at bounding box center [571, 317] width 1143 height 634
paste input "[DATE] mask"
type input "[DATE] masks"
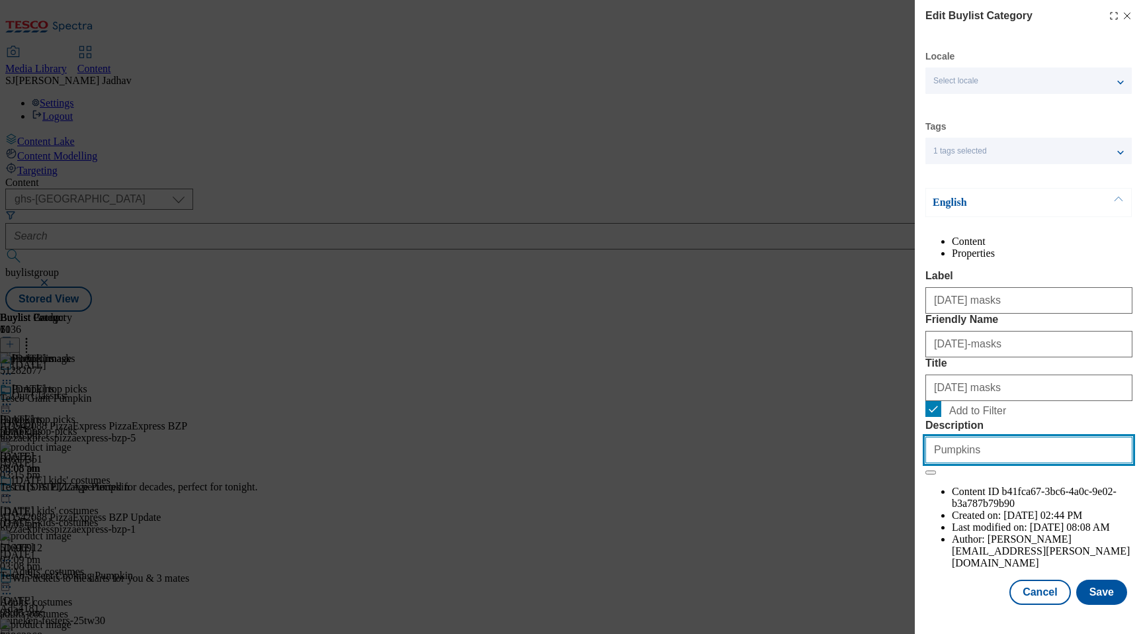
drag, startPoint x: 978, startPoint y: 561, endPoint x: 882, endPoint y: 560, distance: 95.9
click at [890, 561] on div "Edit Buylist Category Locale Select locale English Welsh Tags 1 tags selected f…" at bounding box center [571, 317] width 1143 height 634
paste input "Dress to slay with our unmissable range of [DATE] masks to complete your creepy…"
type input "Dress to slay with our unmissable range of [DATE] masks to complete your creepy…"
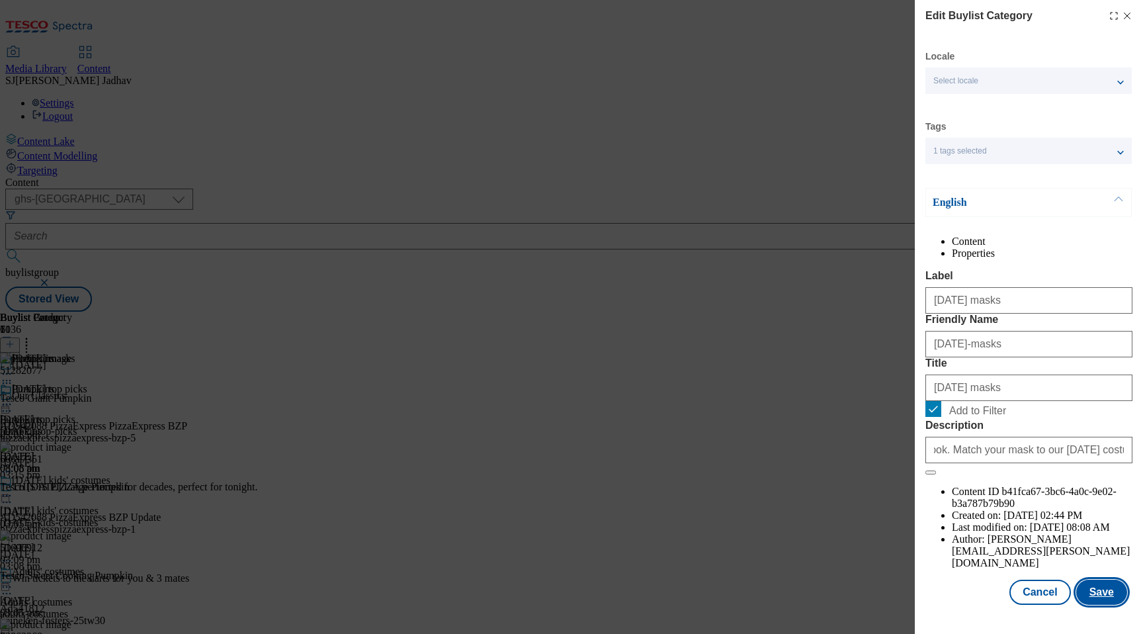
click at [1100, 605] on button "Save" at bounding box center [1101, 592] width 51 height 25
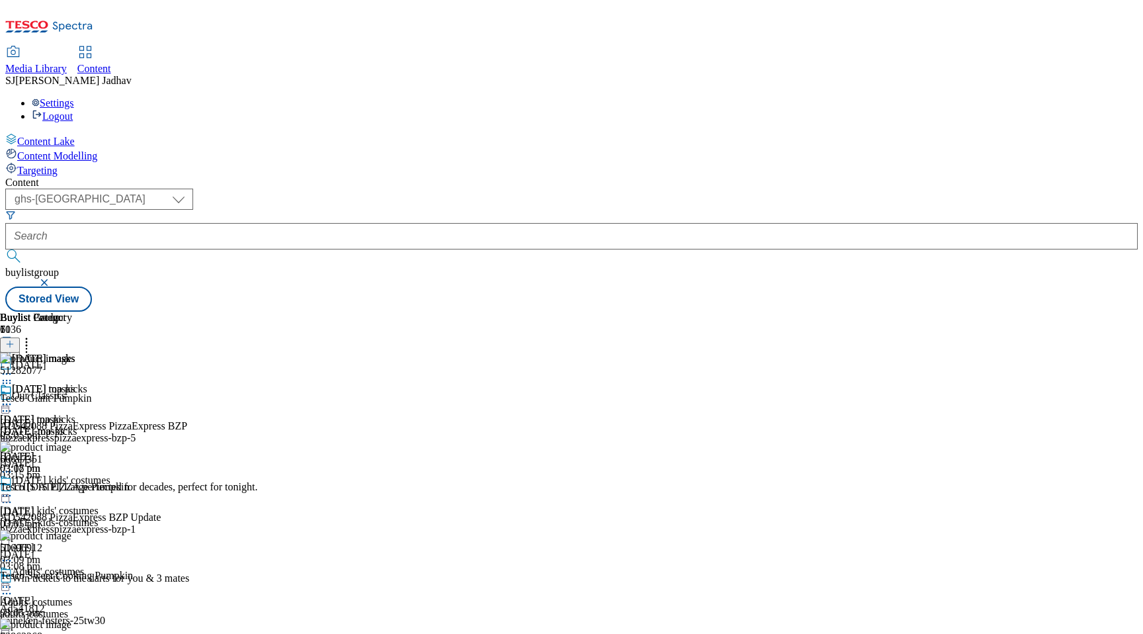
scroll to position [434, 0]
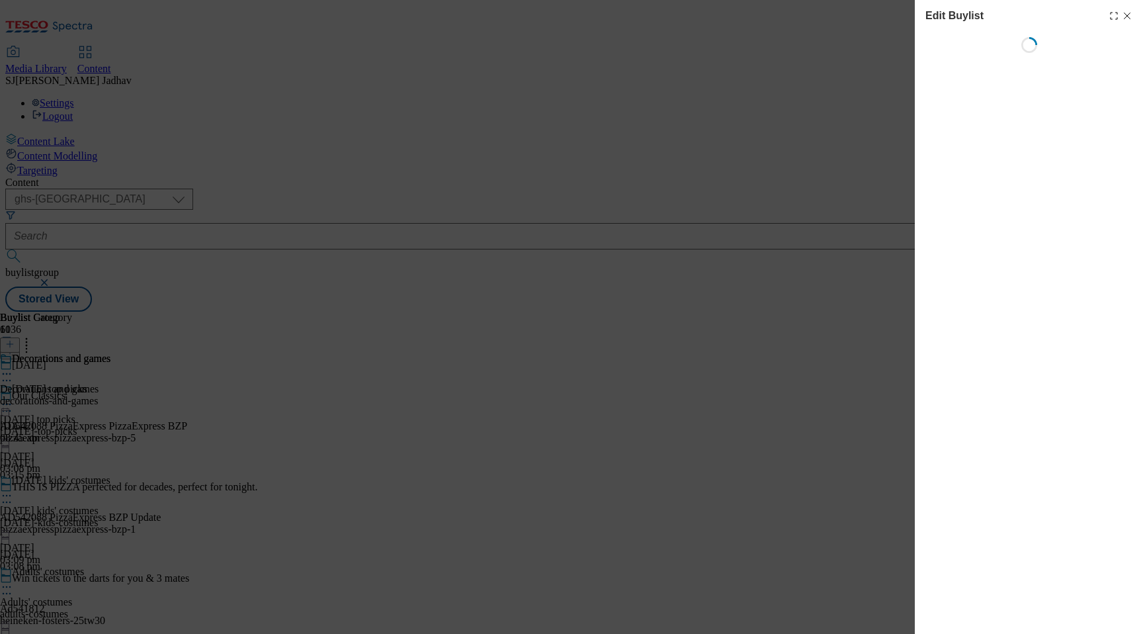
select select "evergreen"
select select "Banner"
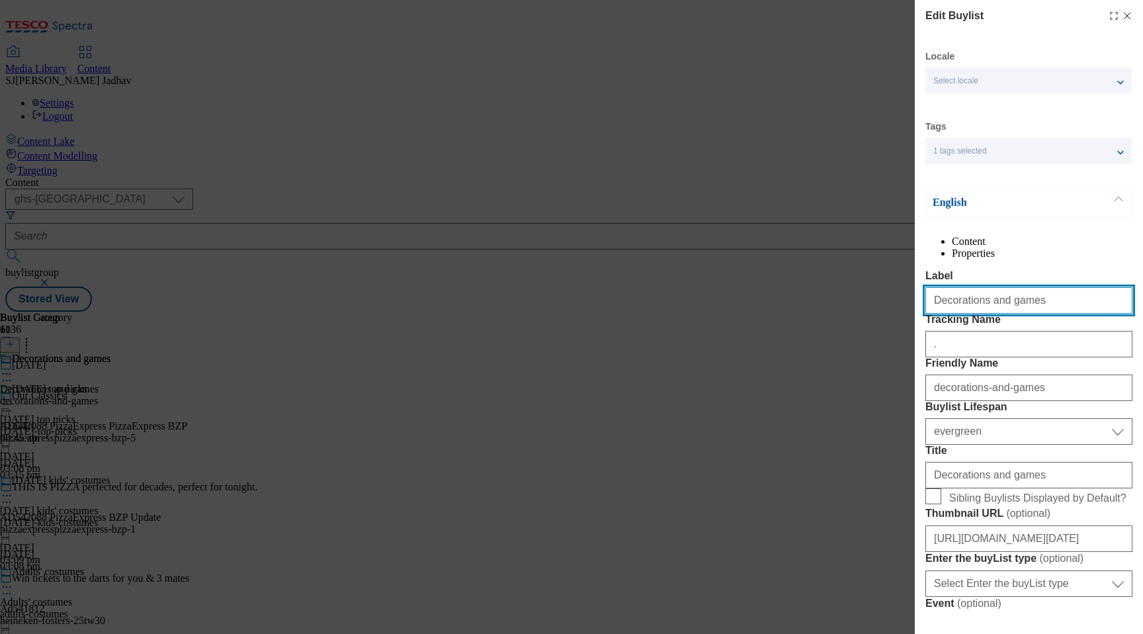
drag, startPoint x: 1002, startPoint y: 322, endPoint x: 908, endPoint y: 307, distance: 95.8
click at [908, 307] on div "Edit Buylist Locale Select locale English Welsh Tags 1 tags selected fnf market…" at bounding box center [571, 317] width 1143 height 634
paste input "[DATE] decoration"
type input "[DATE] decorations"
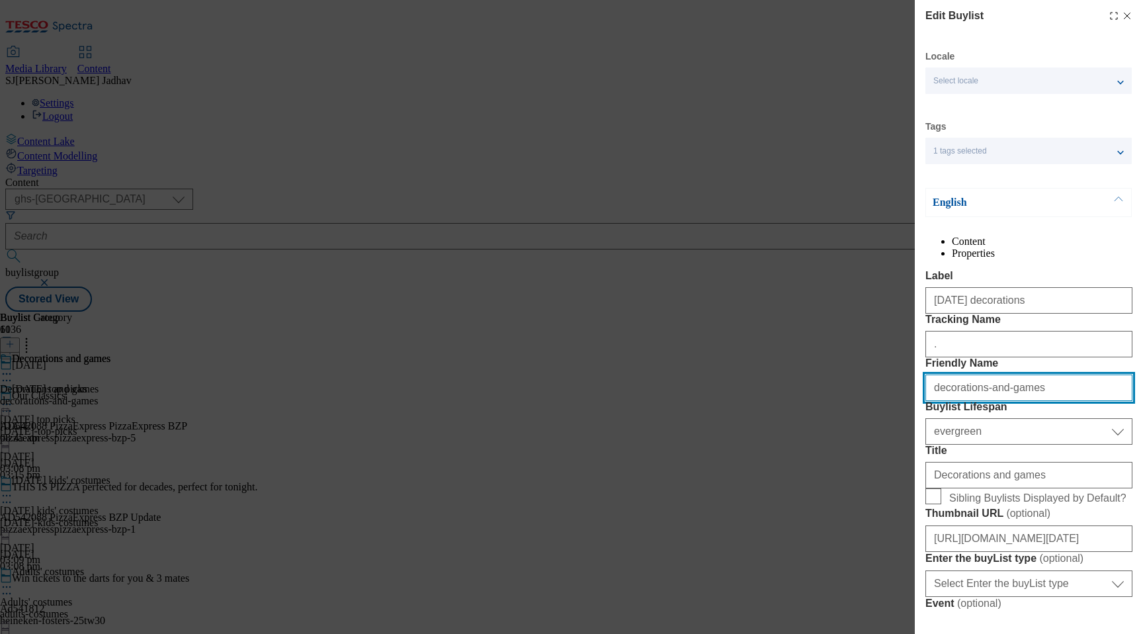
drag, startPoint x: 1031, startPoint y: 462, endPoint x: 834, endPoint y: 461, distance: 197.1
click at [832, 461] on div "Edit Buylist Locale Select locale English Welsh Tags 1 tags selected fnf market…" at bounding box center [571, 317] width 1143 height 634
paste input "[DATE] decoration"
click at [931, 401] on input "[DATE] decorations" at bounding box center [1028, 387] width 207 height 26
click at [971, 401] on input "[DATE] decorations" at bounding box center [1028, 387] width 207 height 26
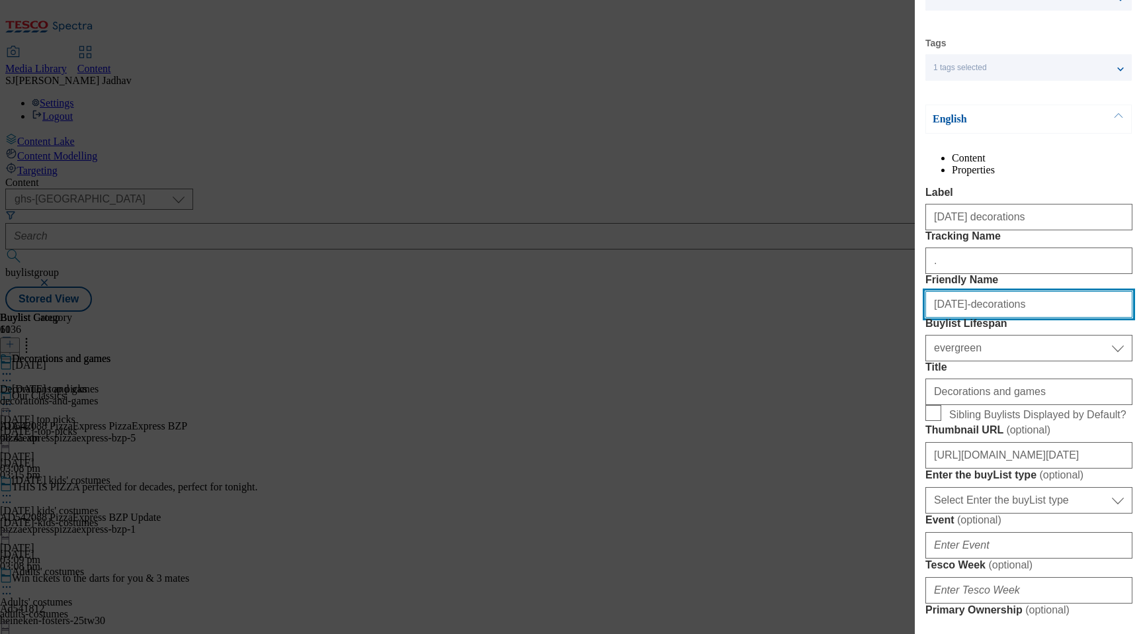
scroll to position [145, 0]
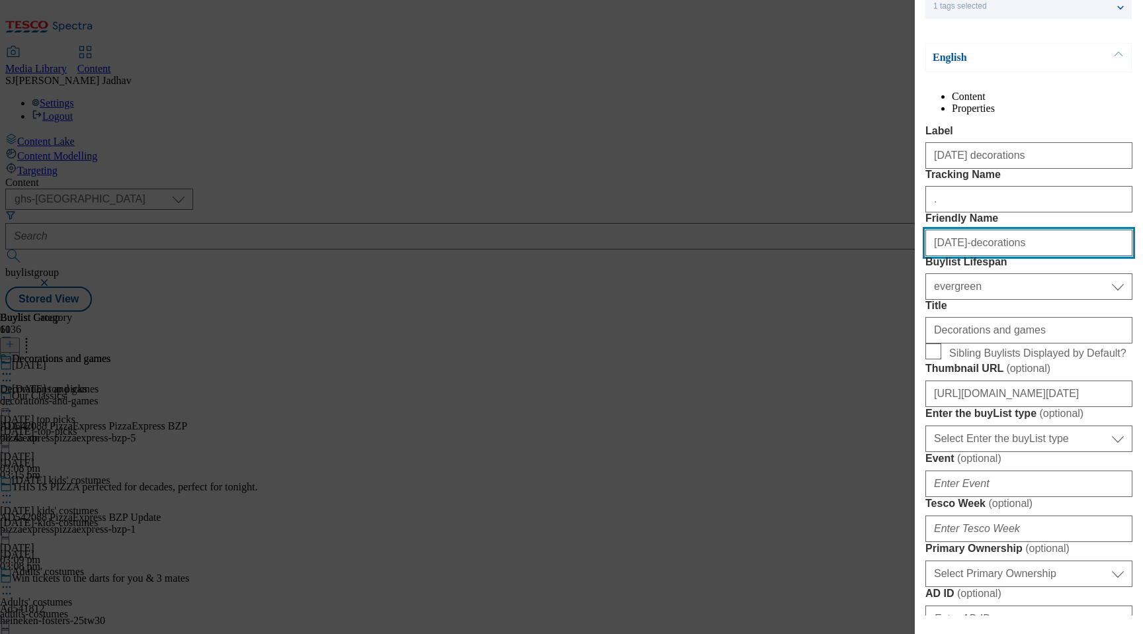
type input "[DATE]-decorations"
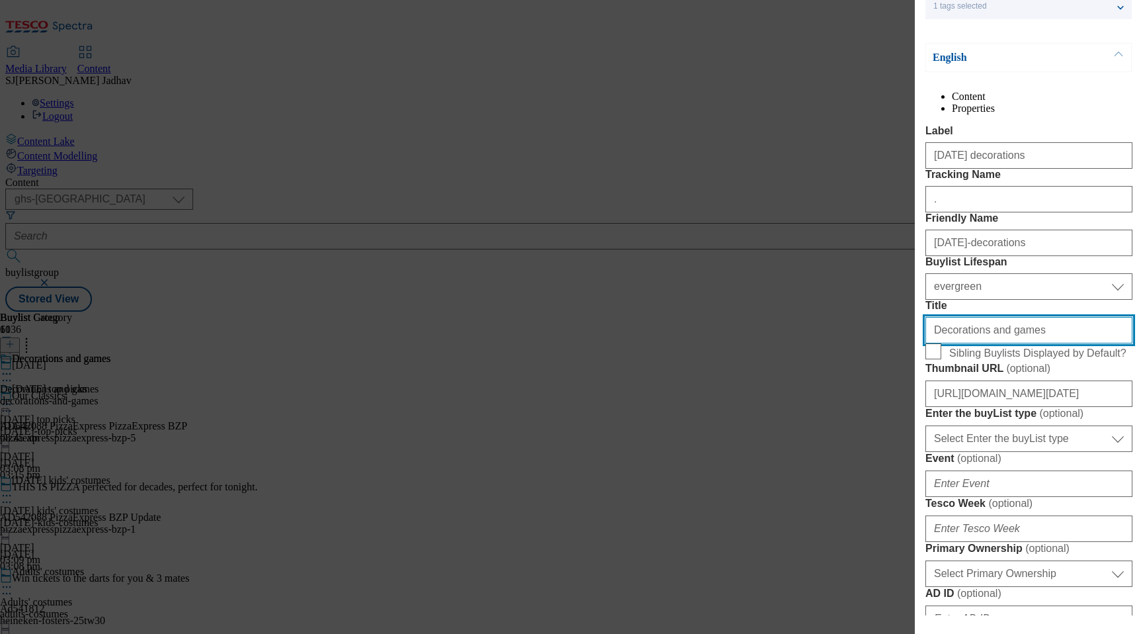
drag, startPoint x: 971, startPoint y: 450, endPoint x: 857, endPoint y: 447, distance: 114.5
click at [857, 447] on div "Edit Buylist Locale Select locale English Welsh Tags 1 tags selected fnf market…" at bounding box center [571, 317] width 1143 height 634
paste input "[DATE] decoration"
type input "[DATE] decorations"
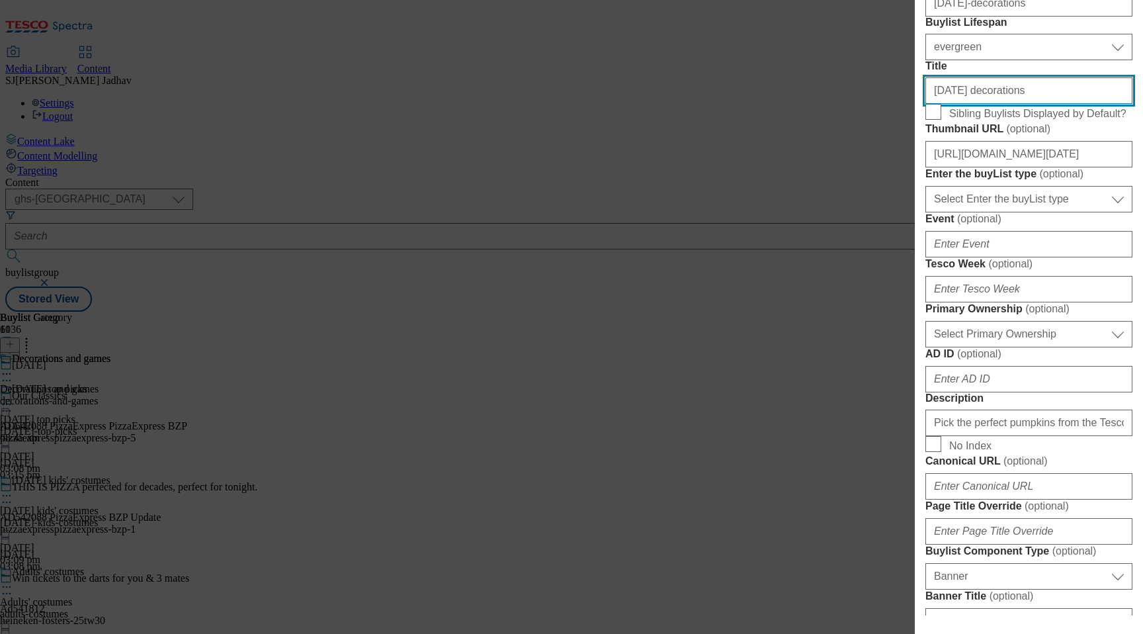
scroll to position [504, 0]
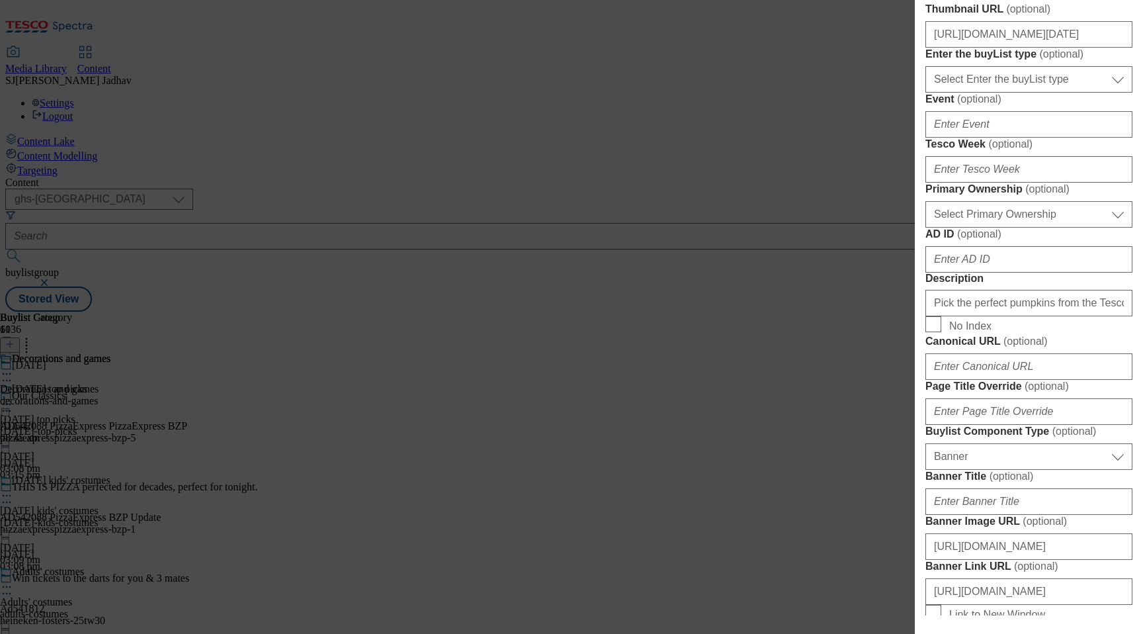
click at [1004, 284] on label "Description" at bounding box center [1028, 279] width 207 height 12
click at [1004, 316] on input "Pick the perfect pumpkins from the Tesco pumpkin patch and carve out some [DATE…" at bounding box center [1028, 303] width 207 height 26
click at [1003, 316] on input "Pick the perfect pumpkins from the Tesco pumpkin patch and carve out some [DATE…" at bounding box center [1028, 303] width 207 height 26
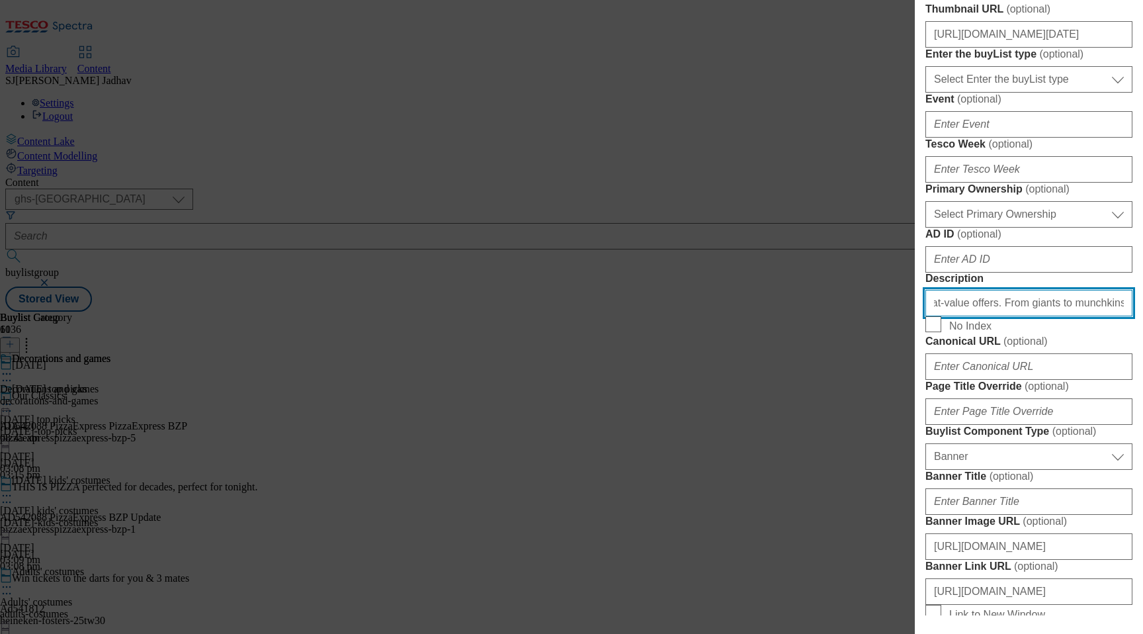
paste input "Host a monster night in with our indoor and outdoor [DATE] decorations. Find bu…"
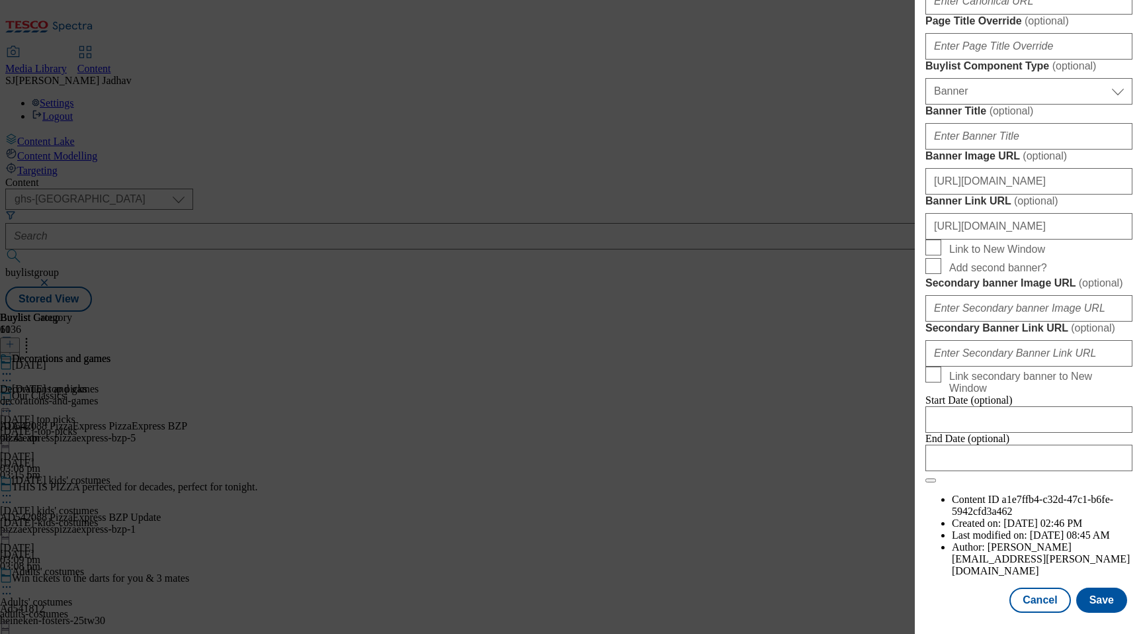
scroll to position [1352, 0]
type input "Host a monster night in with our indoor and outdoor [DATE] decorations. Find bu…"
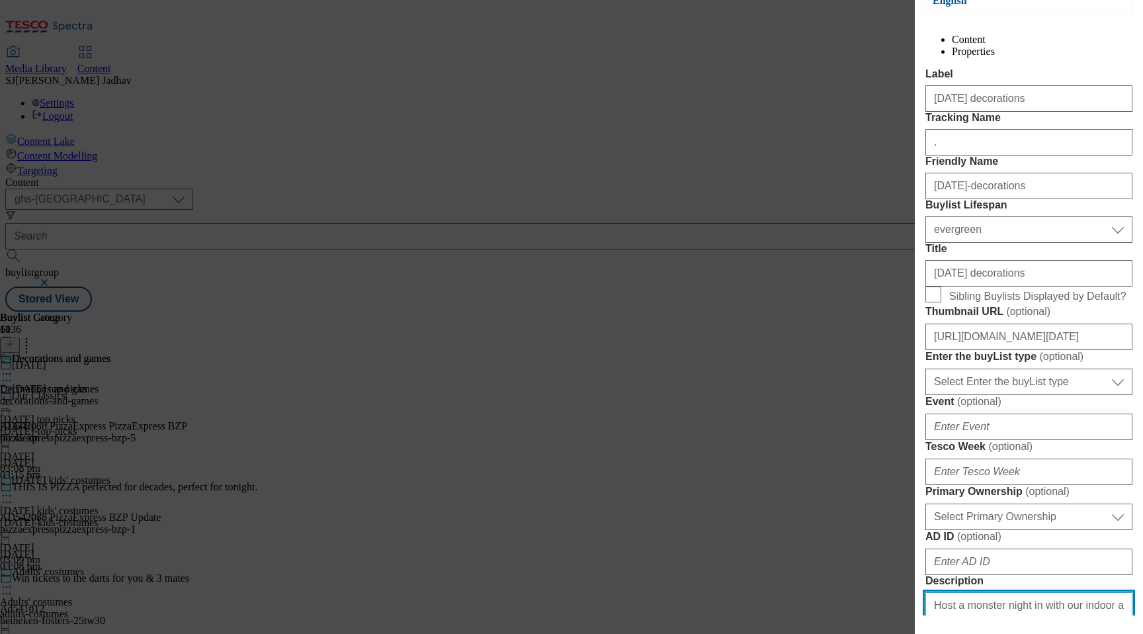
scroll to position [163, 0]
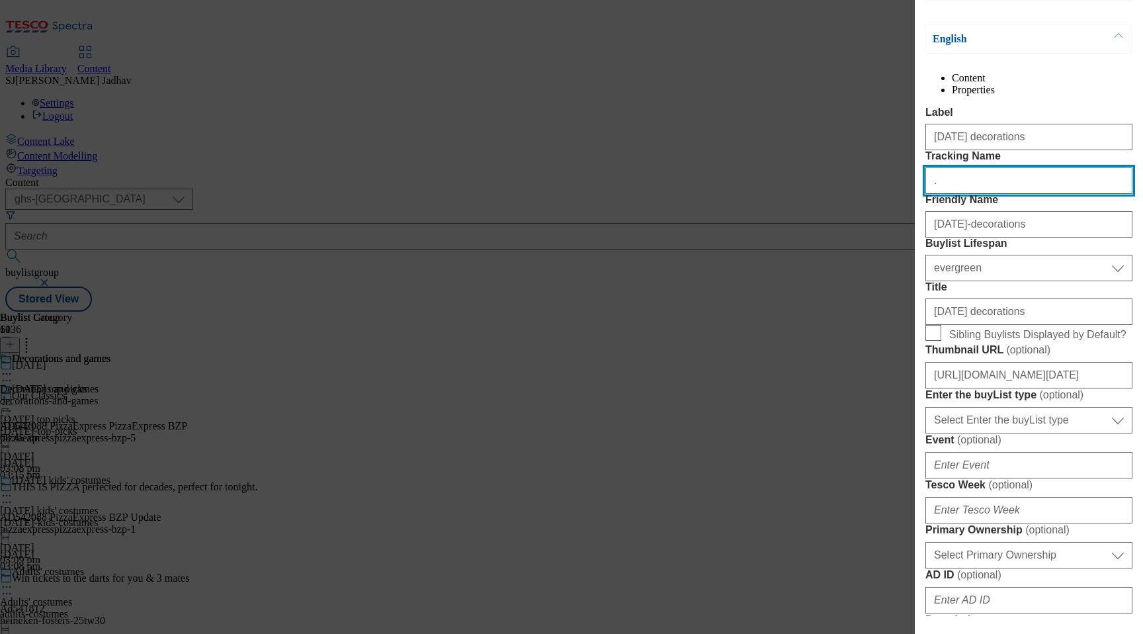
drag, startPoint x: 1002, startPoint y: 234, endPoint x: 841, endPoint y: 219, distance: 160.8
click at [842, 220] on div "Edit Buylist Locale Select locale English Welsh Tags 1 tags selected fnf market…" at bounding box center [571, 317] width 1143 height 634
paste input "WK29_[DATE]_decorations"
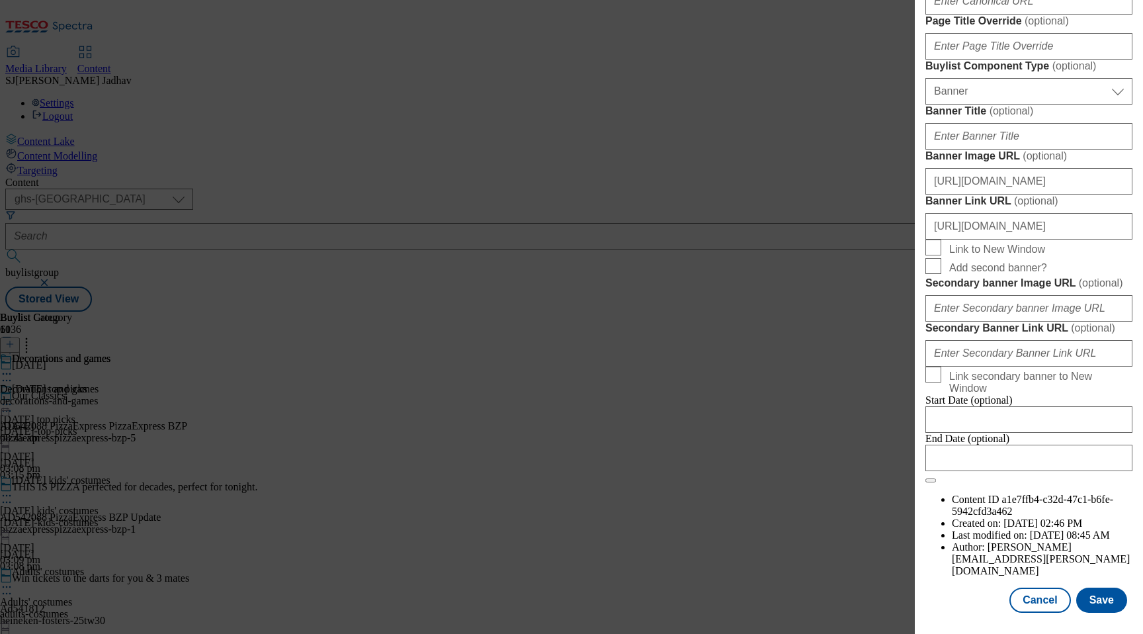
scroll to position [1352, 0]
type input "WK29_[DATE]_decorations"
click at [1113, 603] on button "Save" at bounding box center [1101, 599] width 51 height 25
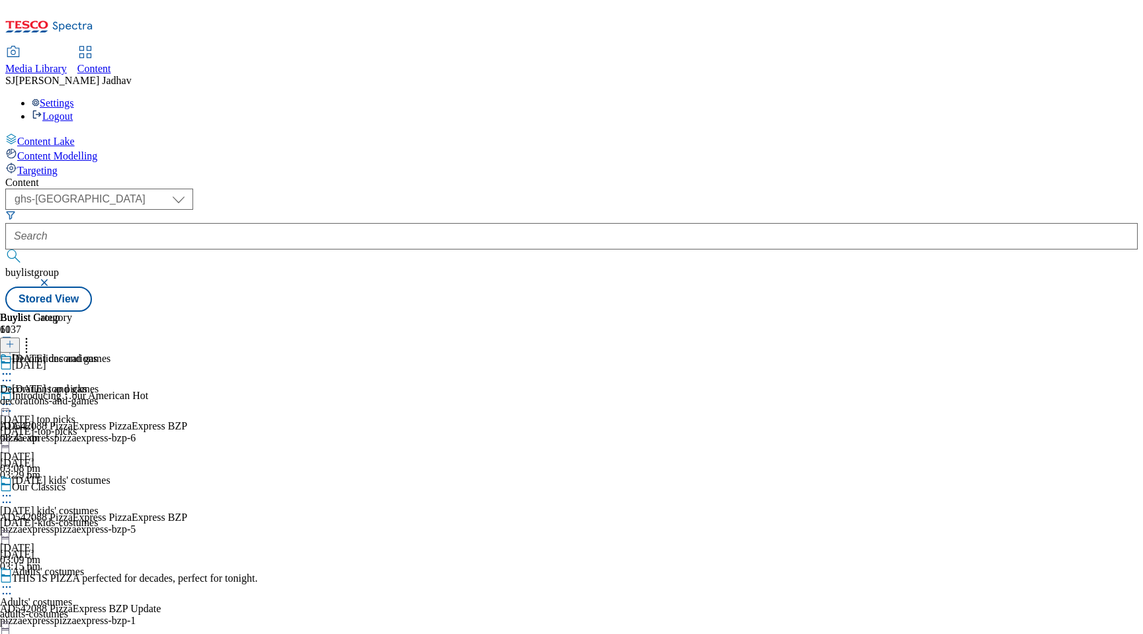
click at [13, 367] on icon at bounding box center [6, 373] width 13 height 13
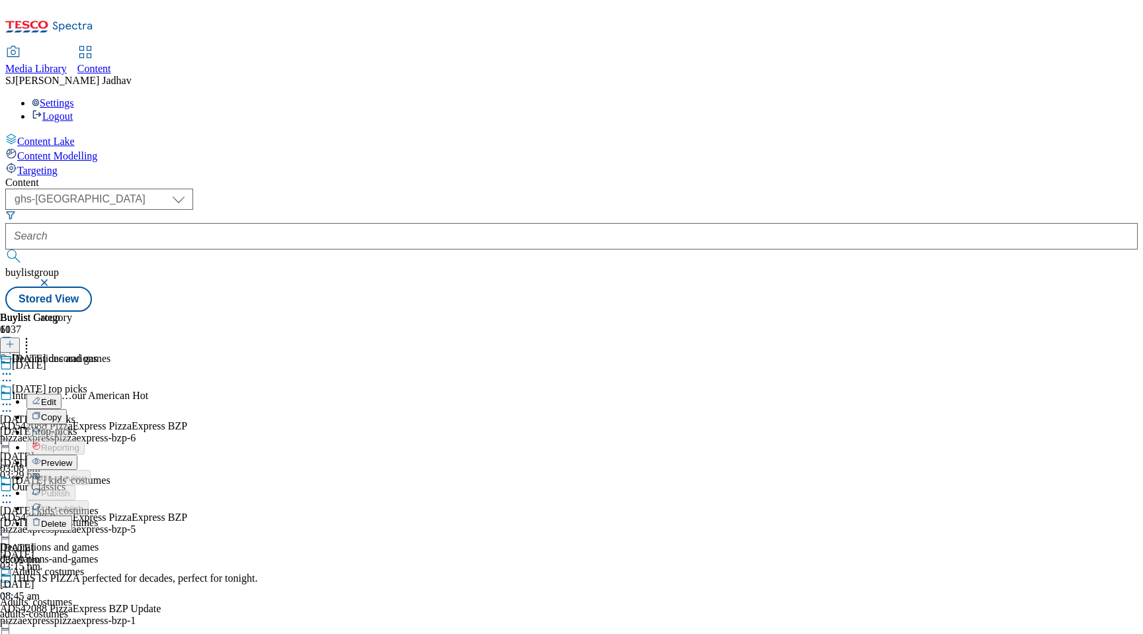
click at [56, 397] on span "Edit" at bounding box center [48, 402] width 15 height 10
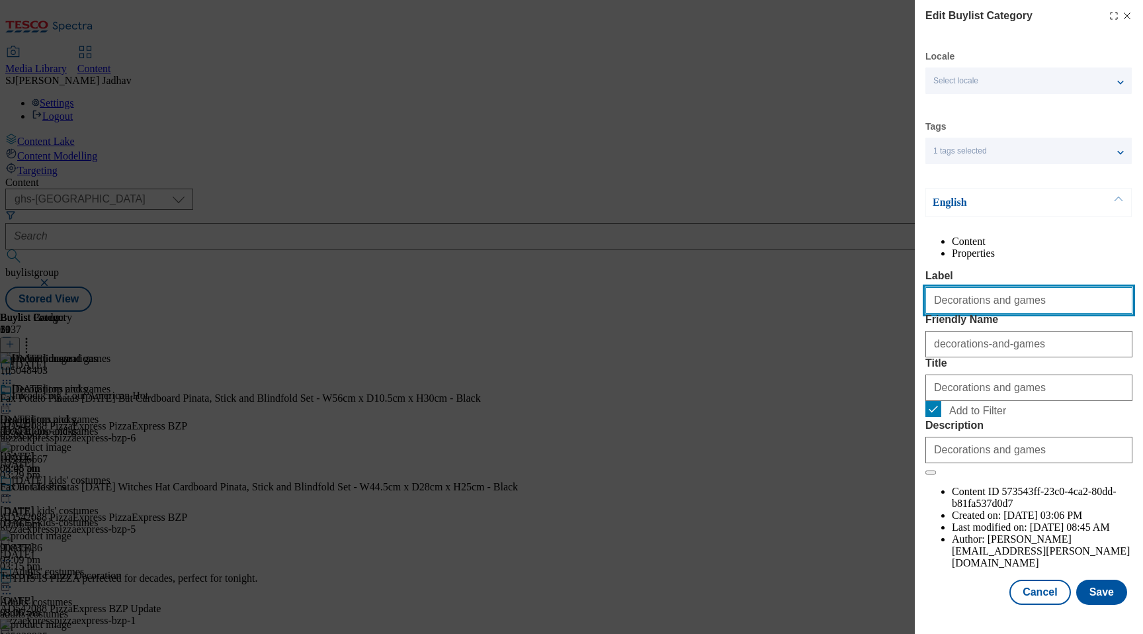
drag, startPoint x: 1037, startPoint y: 337, endPoint x: 893, endPoint y: 334, distance: 144.3
click at [898, 334] on div "Edit Buylist Category Locale Select locale English Welsh Tags 1 tags selected f…" at bounding box center [571, 317] width 1143 height 634
paste input "Indoor decoration"
type input "Indoor decorations"
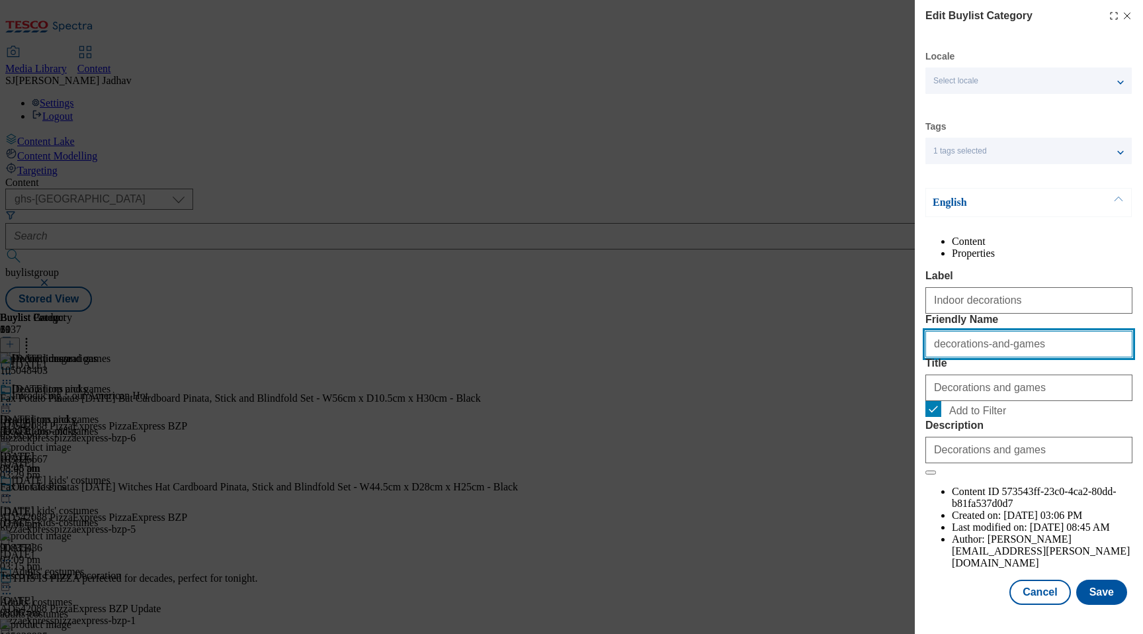
drag, startPoint x: 1041, startPoint y: 400, endPoint x: 878, endPoint y: 396, distance: 162.8
click at [881, 396] on div "Edit Buylist Category Locale Select locale English Welsh Tags 1 tags selected f…" at bounding box center [571, 317] width 1143 height 634
paste input "Indoor decoration"
click at [934, 357] on input "Indoor decorations" at bounding box center [1028, 344] width 207 height 26
click at [961, 357] on input "indoor decorations" at bounding box center [1028, 344] width 207 height 26
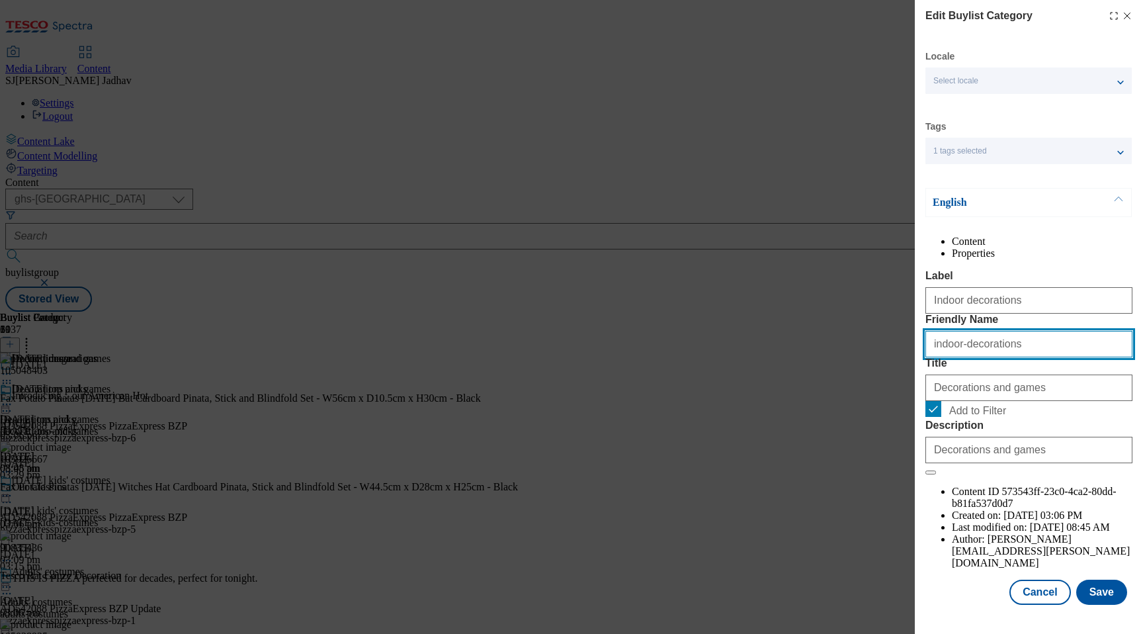
type input "indoor-decorations"
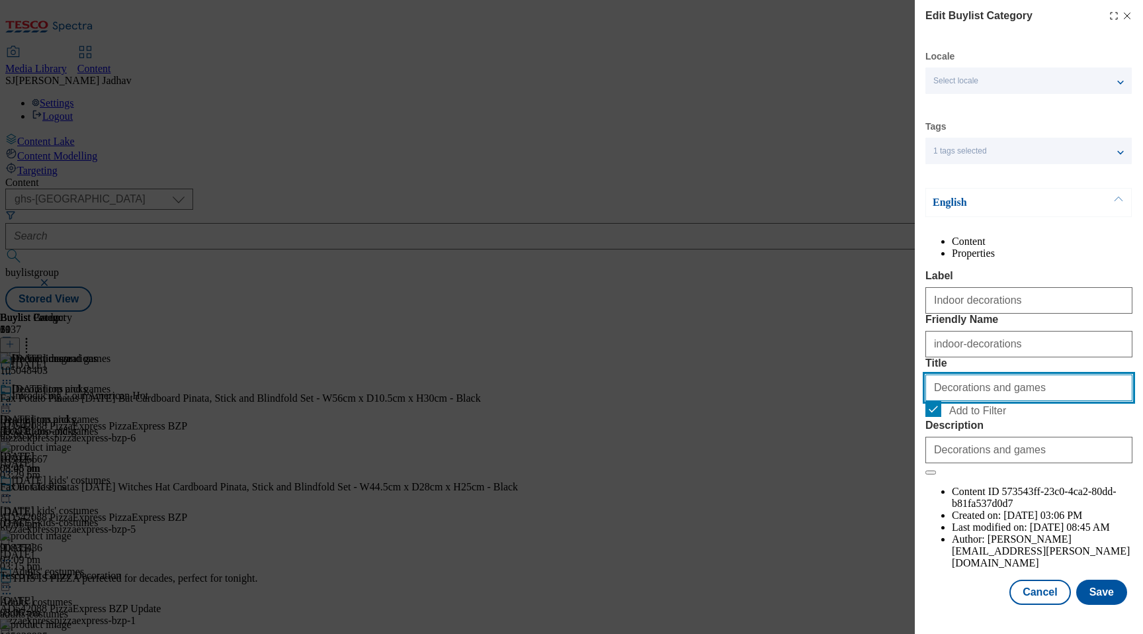
drag, startPoint x: 1027, startPoint y: 462, endPoint x: 783, endPoint y: 455, distance: 244.2
click at [784, 456] on div "Edit Buylist Category Locale Select locale English Welsh Tags 1 tags selected f…" at bounding box center [571, 317] width 1143 height 634
paste input "Indoor decoration"
type input "Indoor decorations"
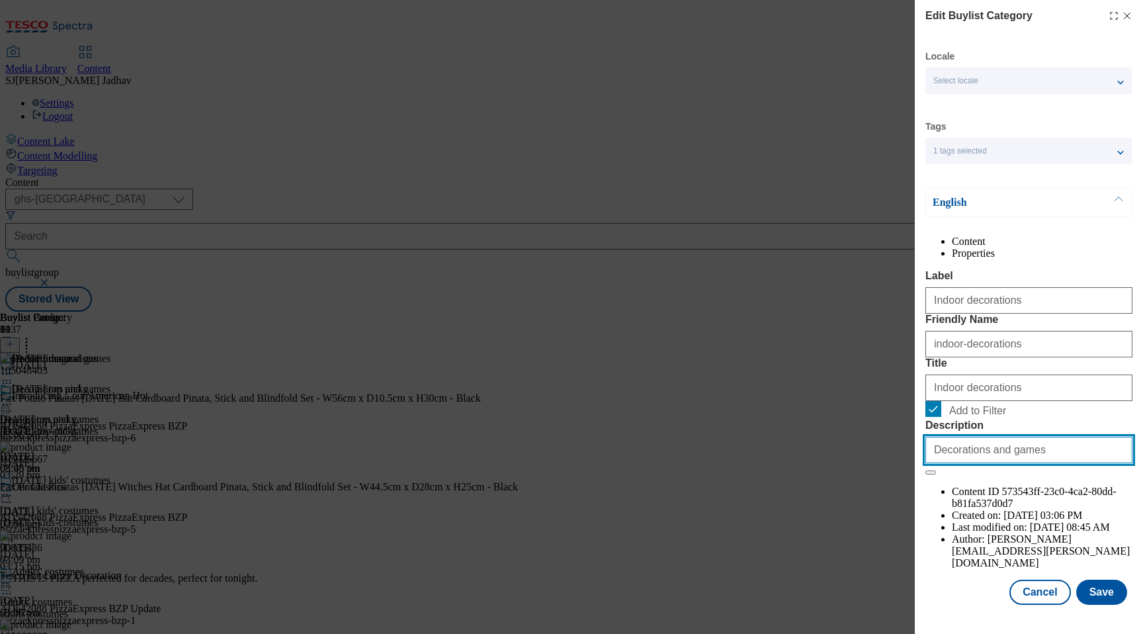
drag, startPoint x: 1026, startPoint y: 570, endPoint x: 797, endPoint y: 559, distance: 229.2
click at [798, 560] on div "Edit Buylist Category Locale Select locale English Welsh Tags 1 tags selected f…" at bounding box center [571, 317] width 1143 height 634
paste input "Host a monster night in with our indoor and outdoor [DATE] decorations. Find bu…"
type input "Host a monster night in with our indoor and outdoor [DATE] decorations. Find bu…"
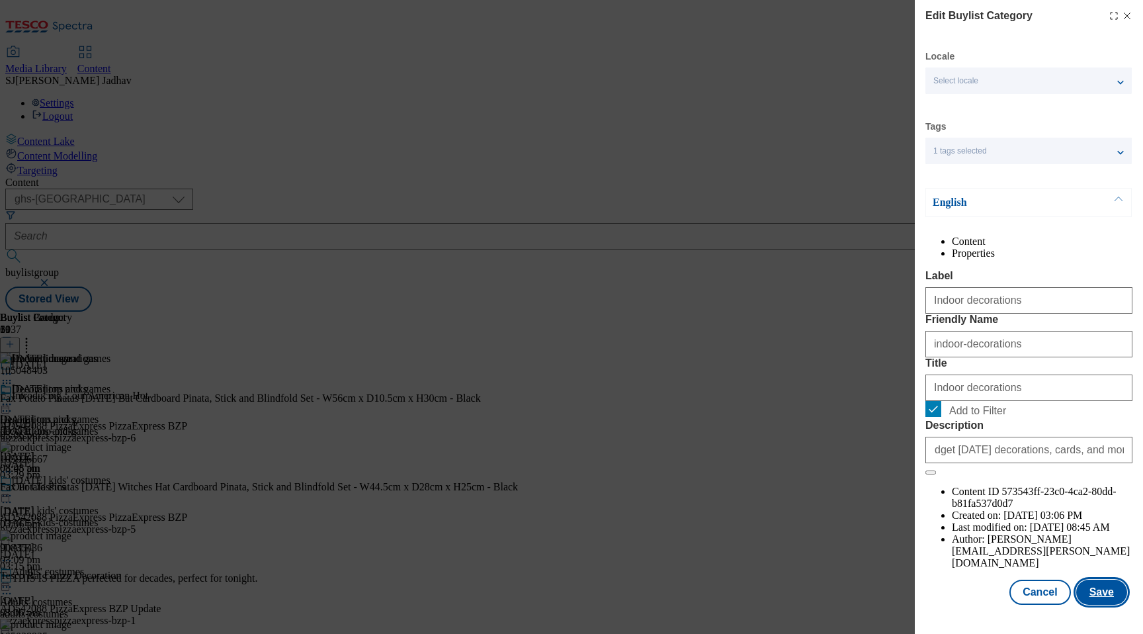
click at [1107, 605] on button "Save" at bounding box center [1101, 592] width 51 height 25
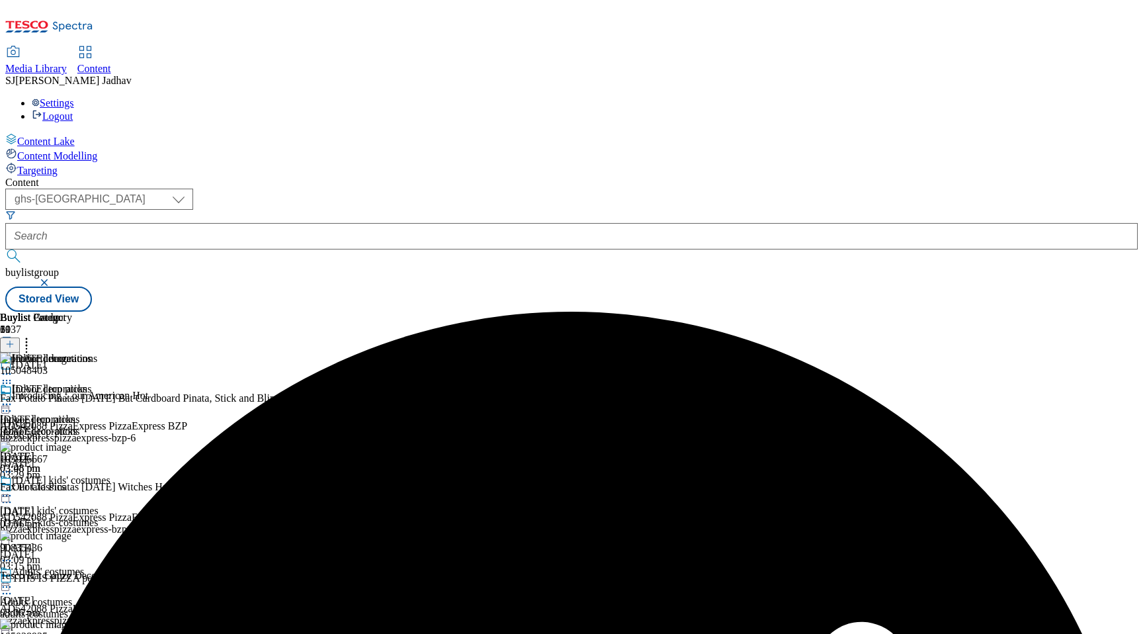
click at [13, 367] on icon at bounding box center [6, 373] width 13 height 13
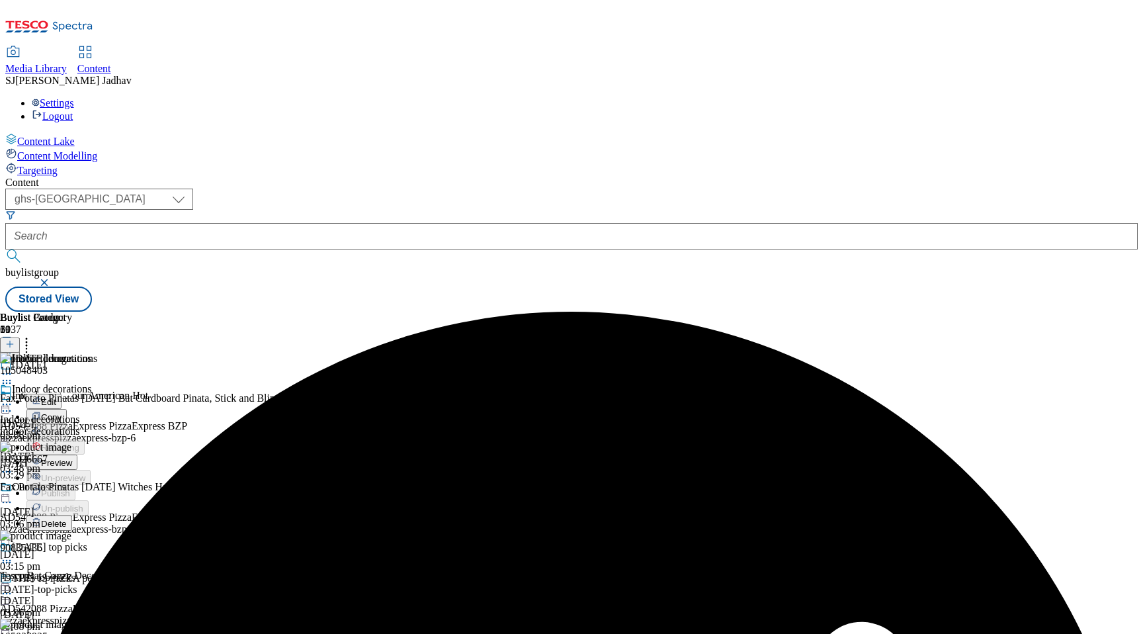
click at [56, 397] on span "Edit" at bounding box center [48, 402] width 15 height 10
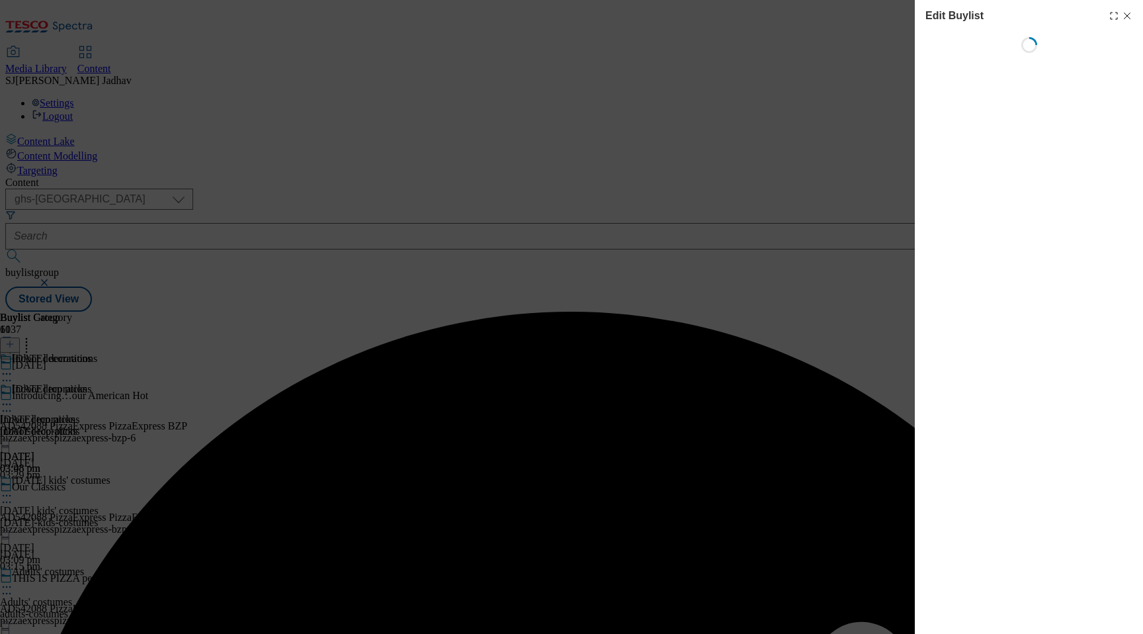
select select "evergreen"
select select "Banner"
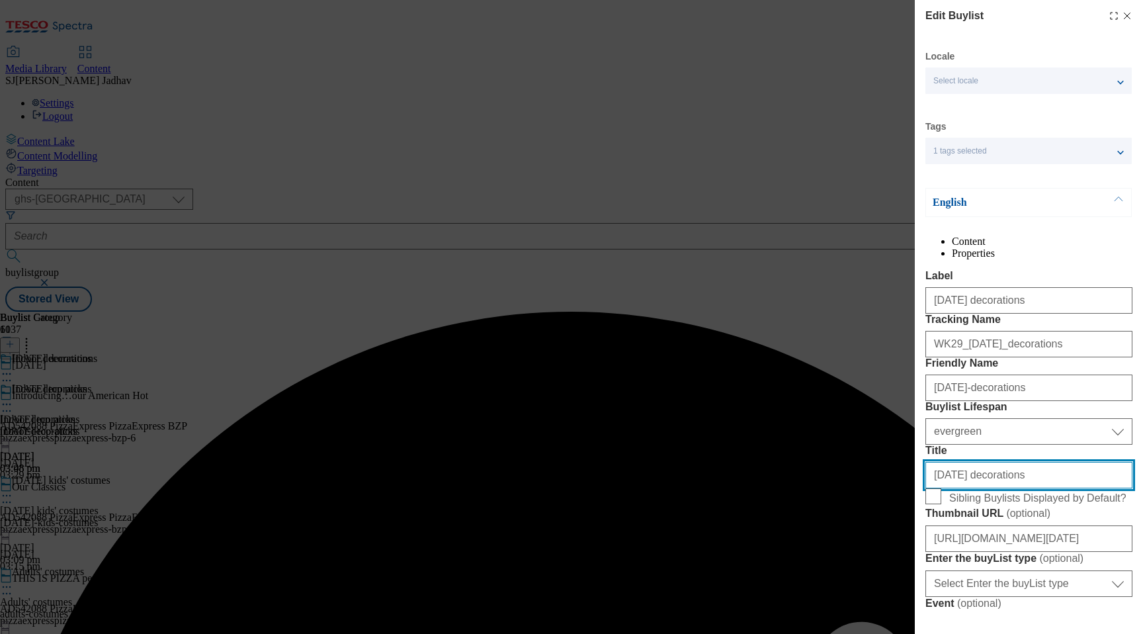
click at [1043, 488] on input "[DATE] decorations" at bounding box center [1028, 475] width 207 height 26
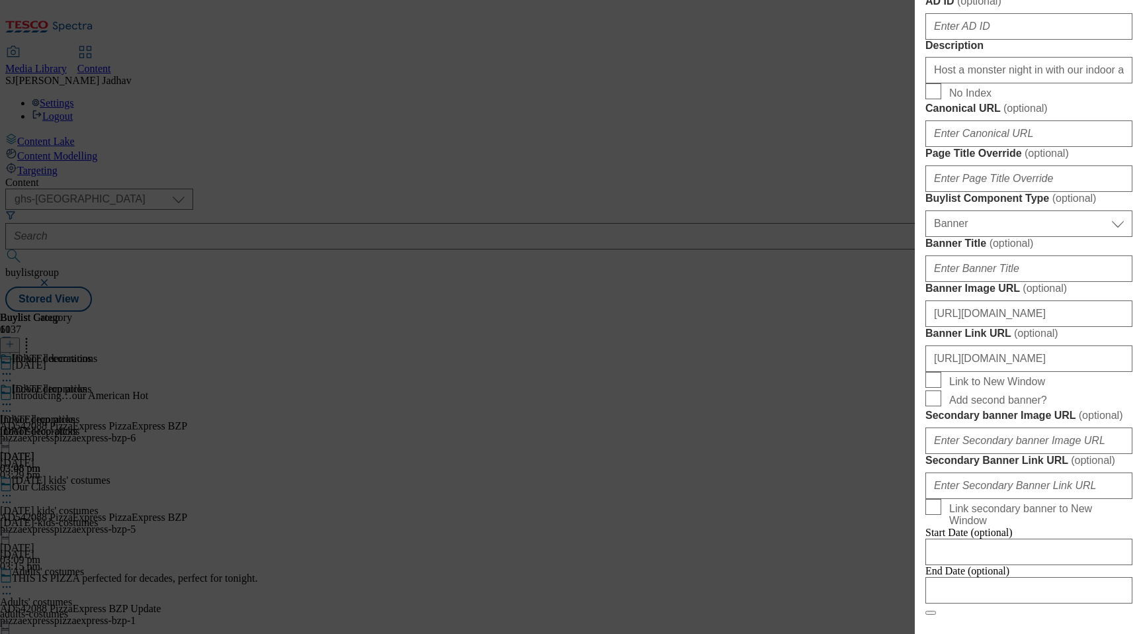
scroll to position [777, 0]
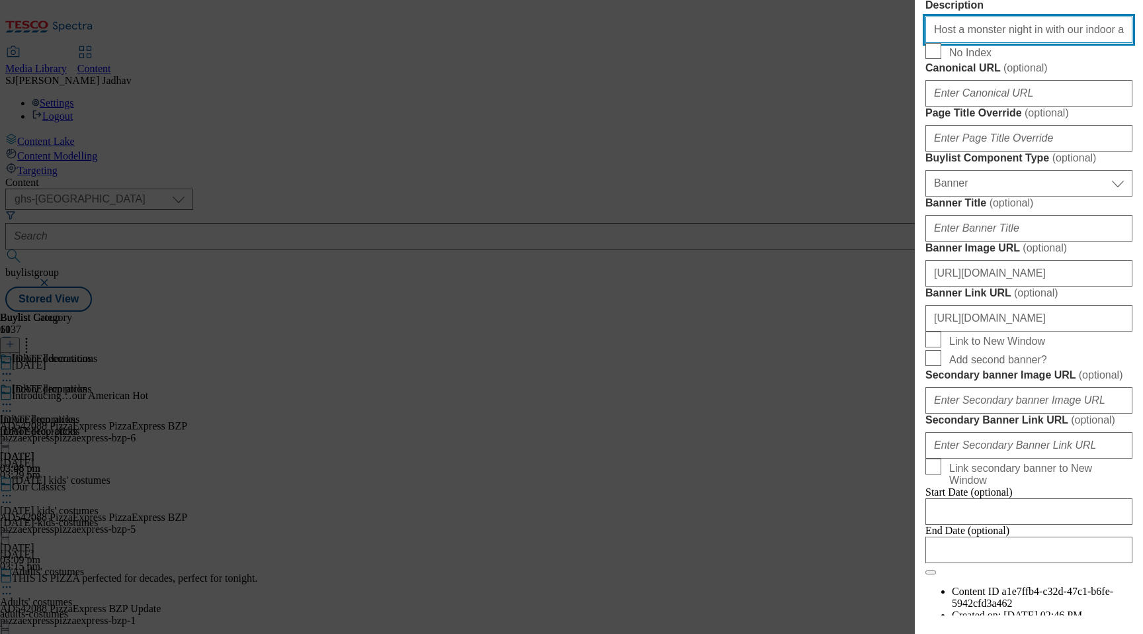
click at [1004, 43] on input "Host a monster night in with our indoor and outdoor [DATE] decorations. Find bu…" at bounding box center [1028, 30] width 207 height 26
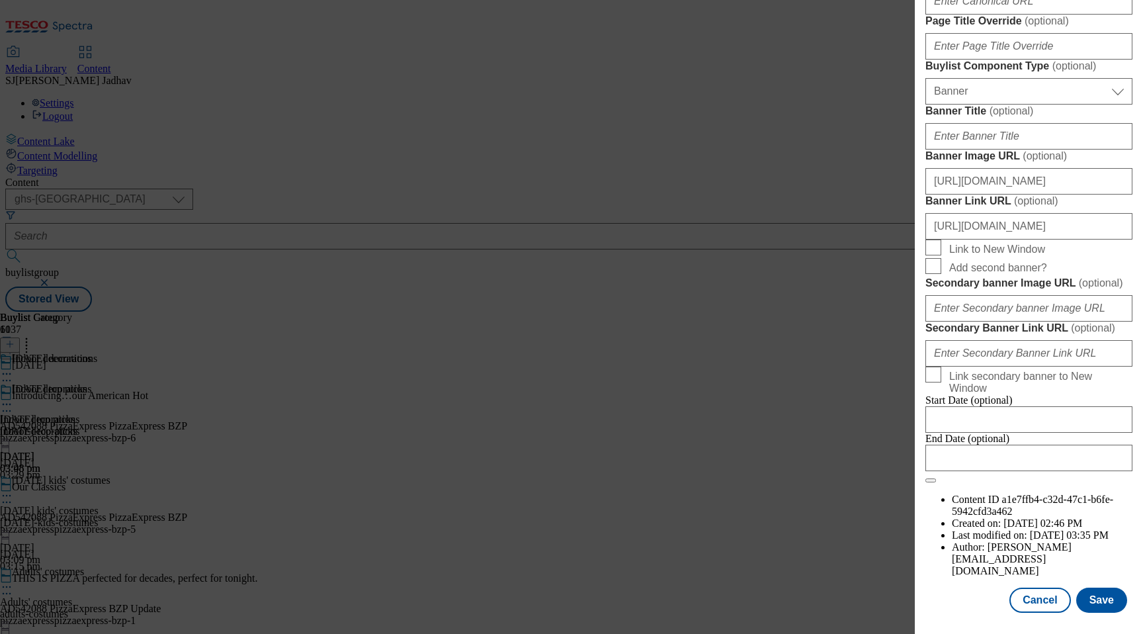
scroll to position [1352, 0]
click at [1117, 600] on button "Save" at bounding box center [1101, 599] width 51 height 25
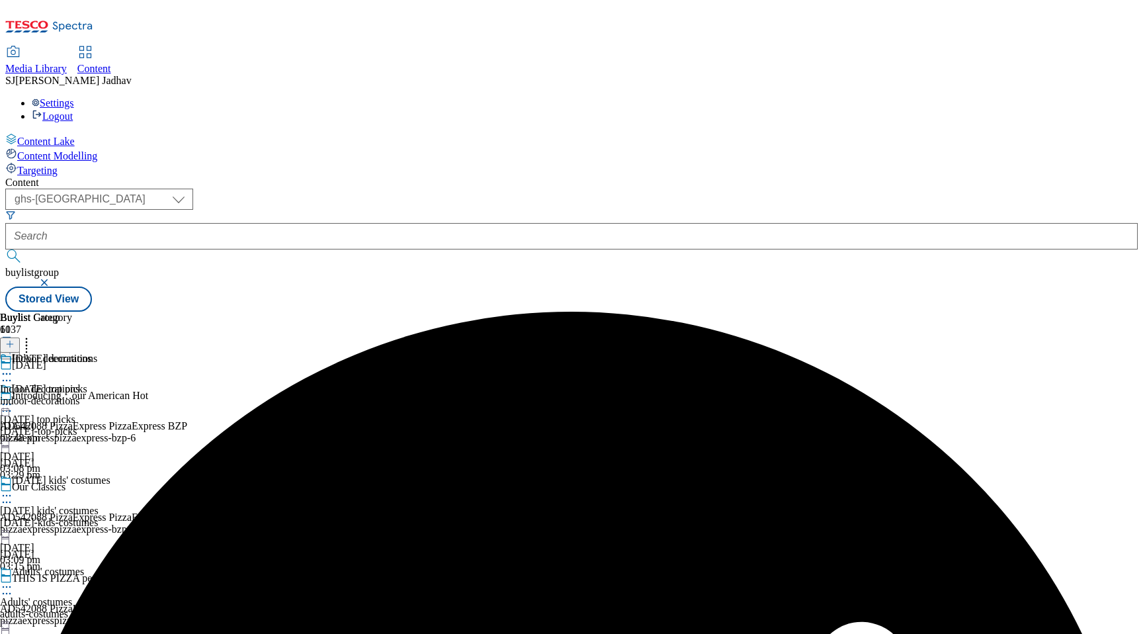
click at [13, 367] on icon at bounding box center [6, 373] width 13 height 13
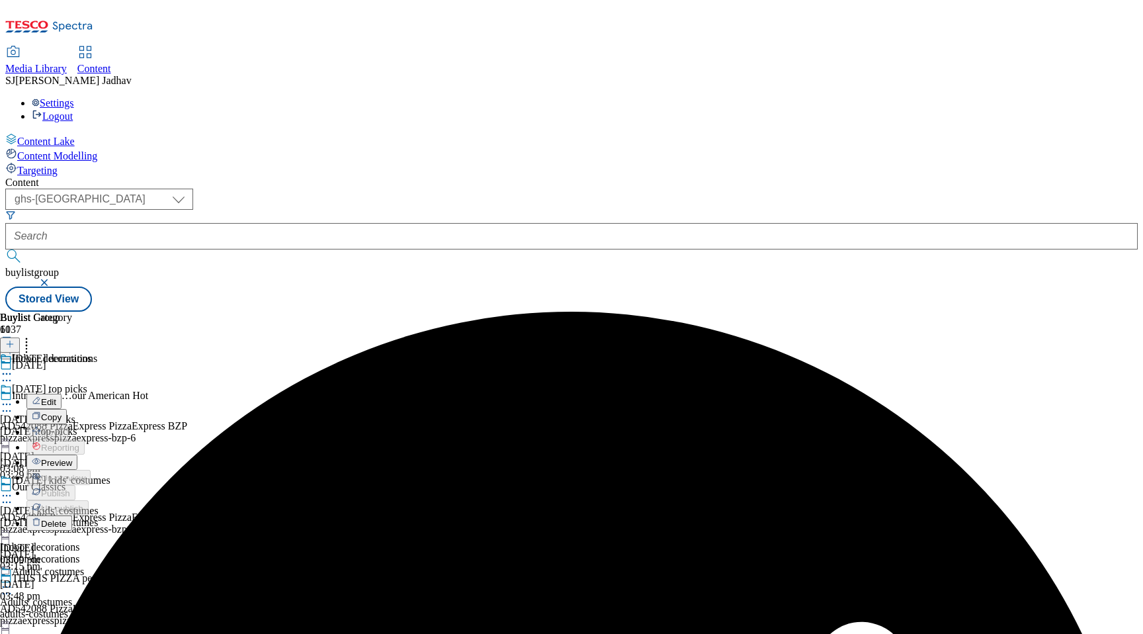
click at [62, 412] on span "Copy" at bounding box center [51, 417] width 21 height 10
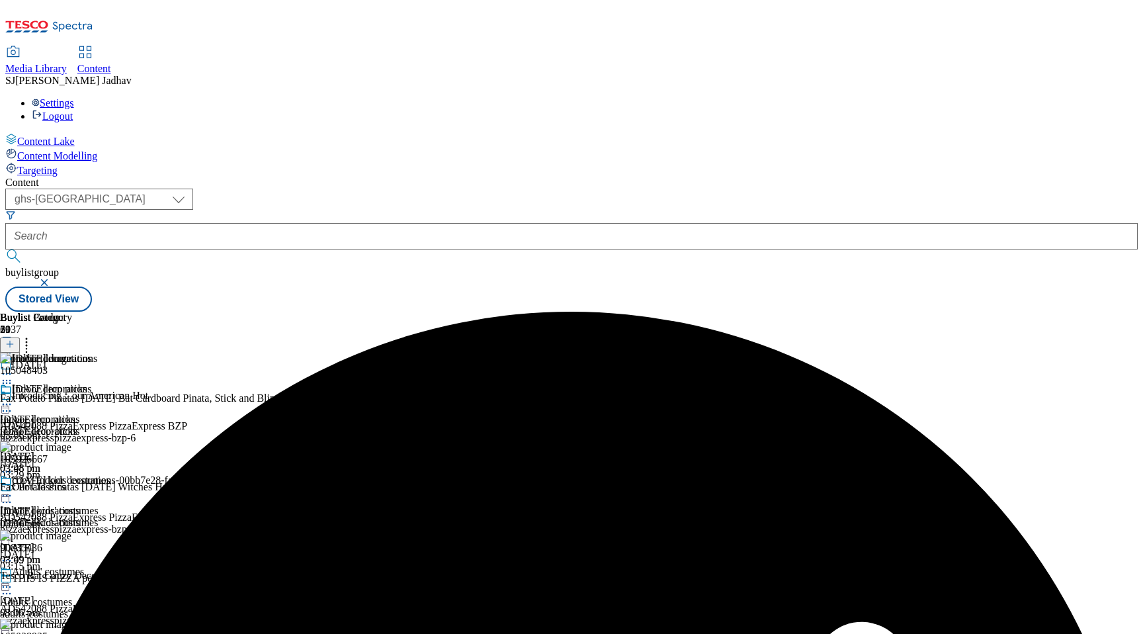
click at [5, 495] on circle at bounding box center [4, 496] width 2 height 2
click at [56, 519] on span "Edit" at bounding box center [48, 524] width 15 height 10
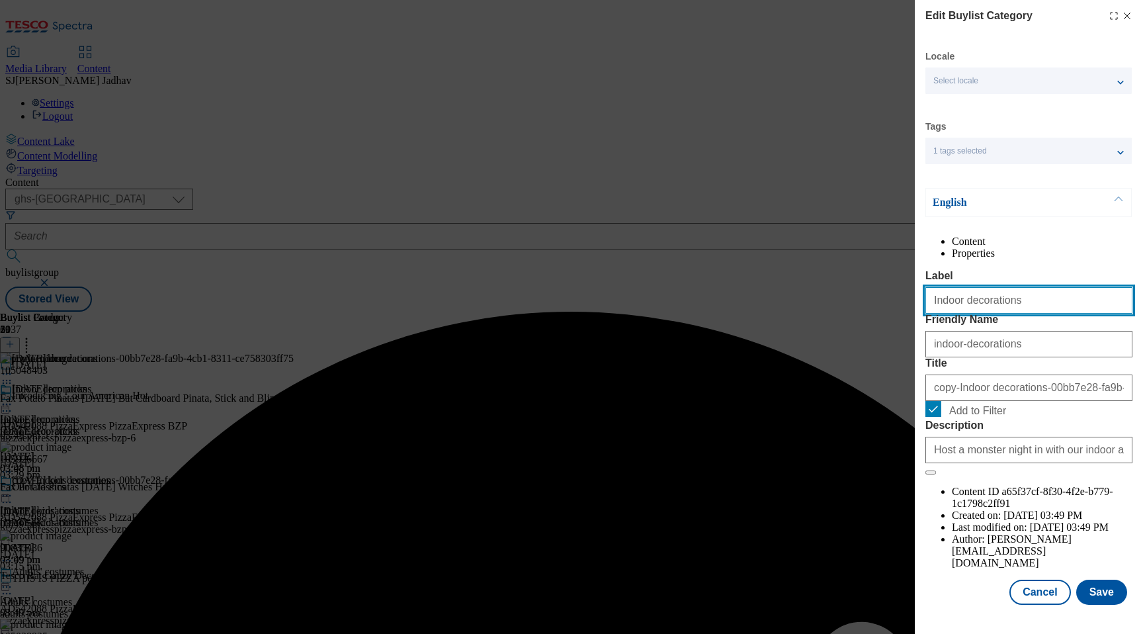
drag, startPoint x: 1042, startPoint y: 325, endPoint x: 861, endPoint y: 326, distance: 180.6
click at [861, 328] on div "Edit Buylist Category Locale Select locale English Welsh Tags 1 tags selected f…" at bounding box center [571, 317] width 1143 height 634
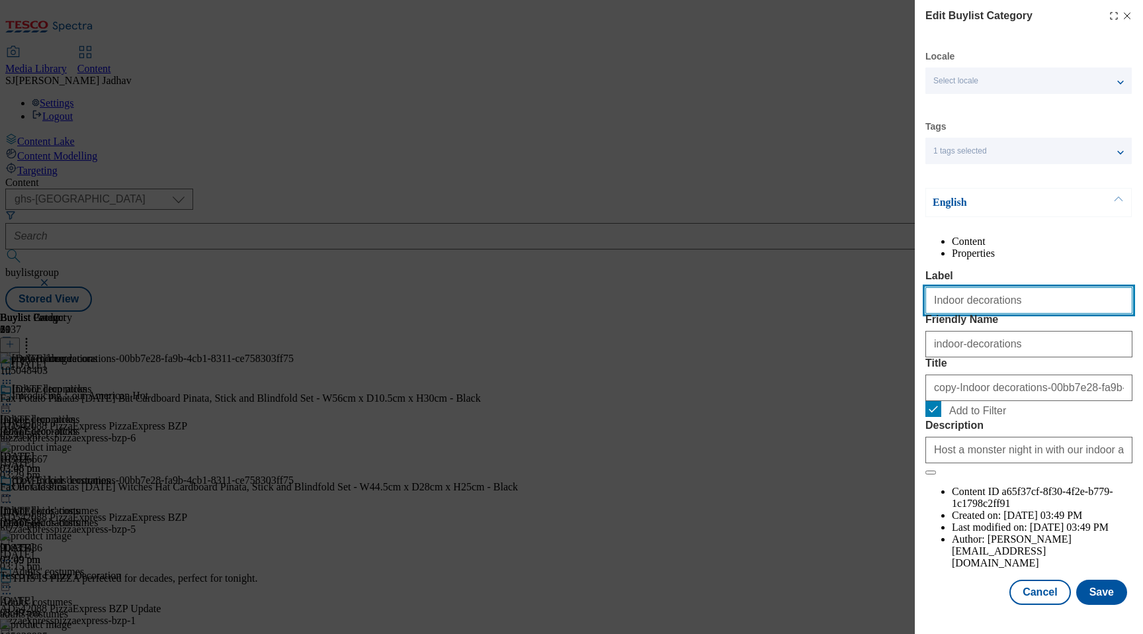
paste input "Out"
type input "Outdoor decorations"
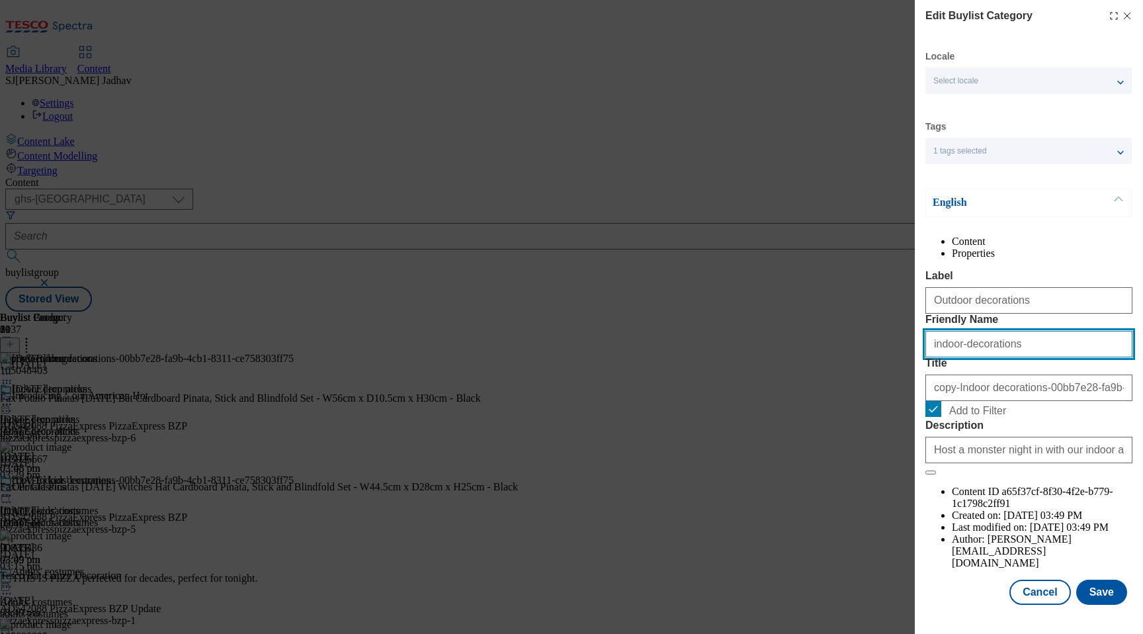
drag, startPoint x: 1014, startPoint y: 392, endPoint x: 873, endPoint y: 386, distance: 141.7
click at [883, 392] on div "Edit Buylist Category Locale Select locale English Welsh Tags 1 tags selected f…" at bounding box center [571, 317] width 1143 height 634
paste input "Outdoor"
click at [937, 357] on input "Outdoor decorations" at bounding box center [1028, 344] width 207 height 26
click at [964, 357] on input "outdoor decorations" at bounding box center [1028, 344] width 207 height 26
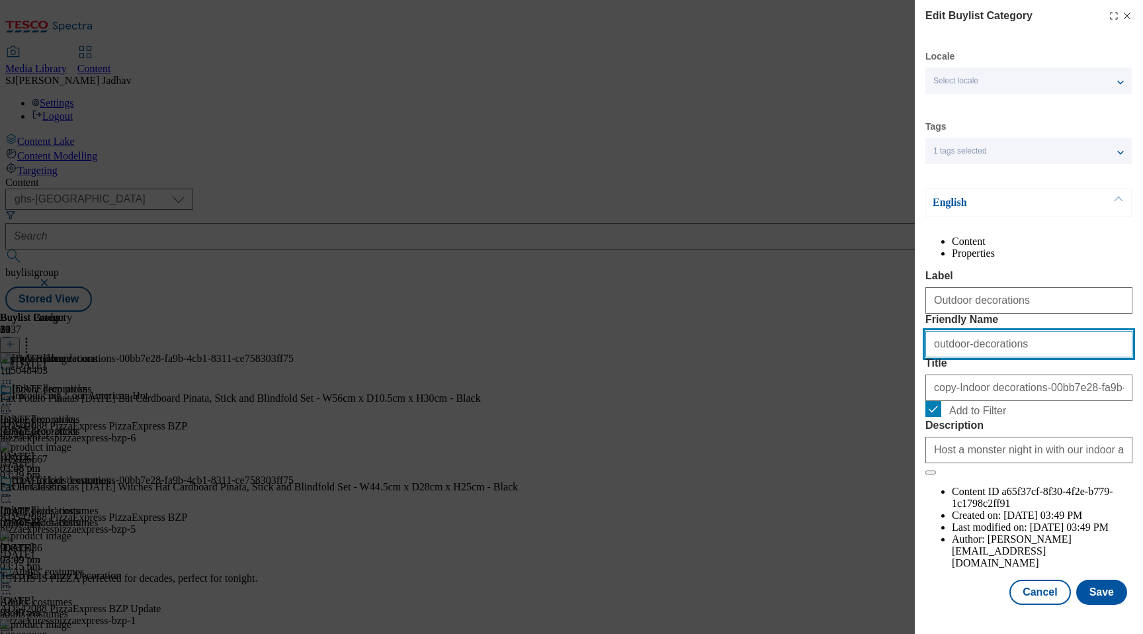
type input "outdoor-decorations"
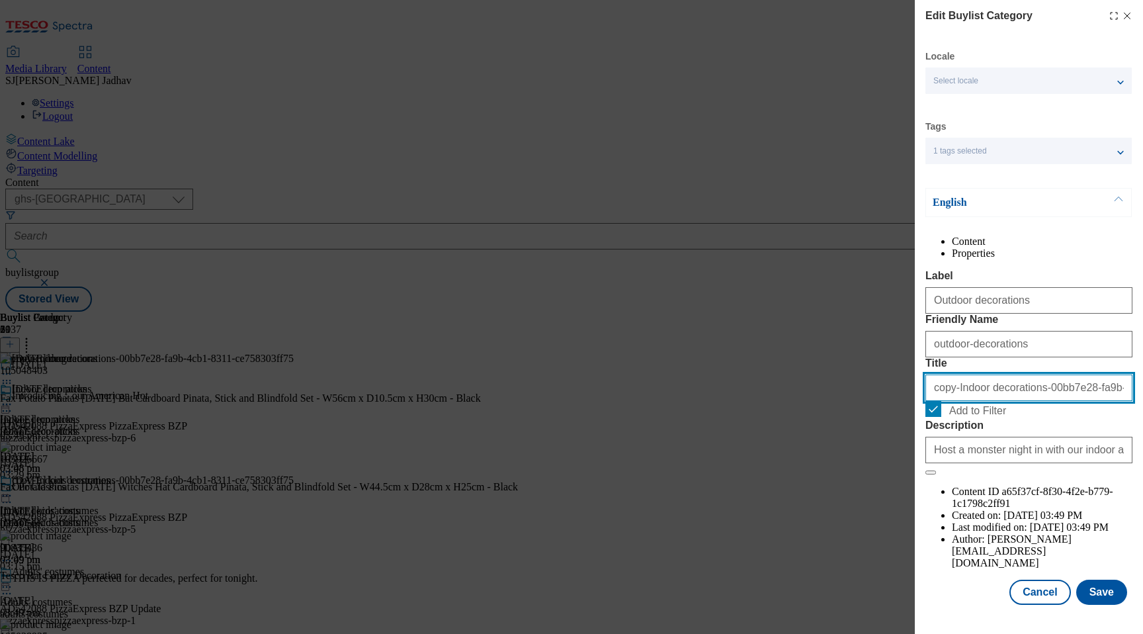
click at [972, 401] on input "copy-Indoor decorations-00bb7e28-fa9b-4cb1-8311-ce758303ff75" at bounding box center [1028, 387] width 207 height 26
paste input "Outdoor decorations"
type input "Outdoor decorations"
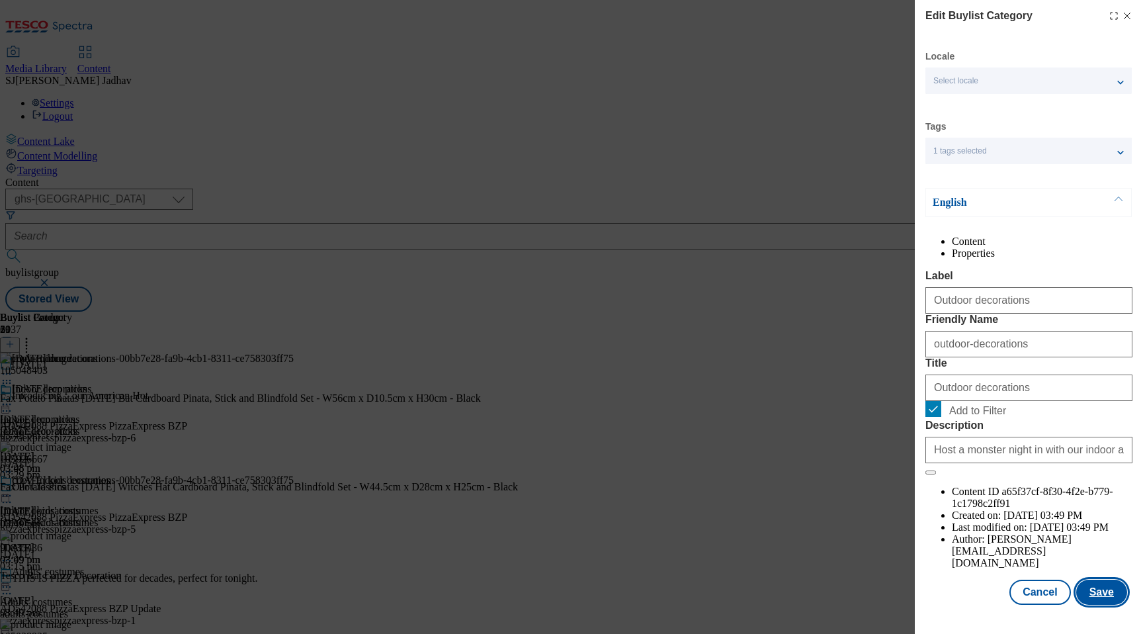
click at [1105, 605] on button "Save" at bounding box center [1101, 592] width 51 height 25
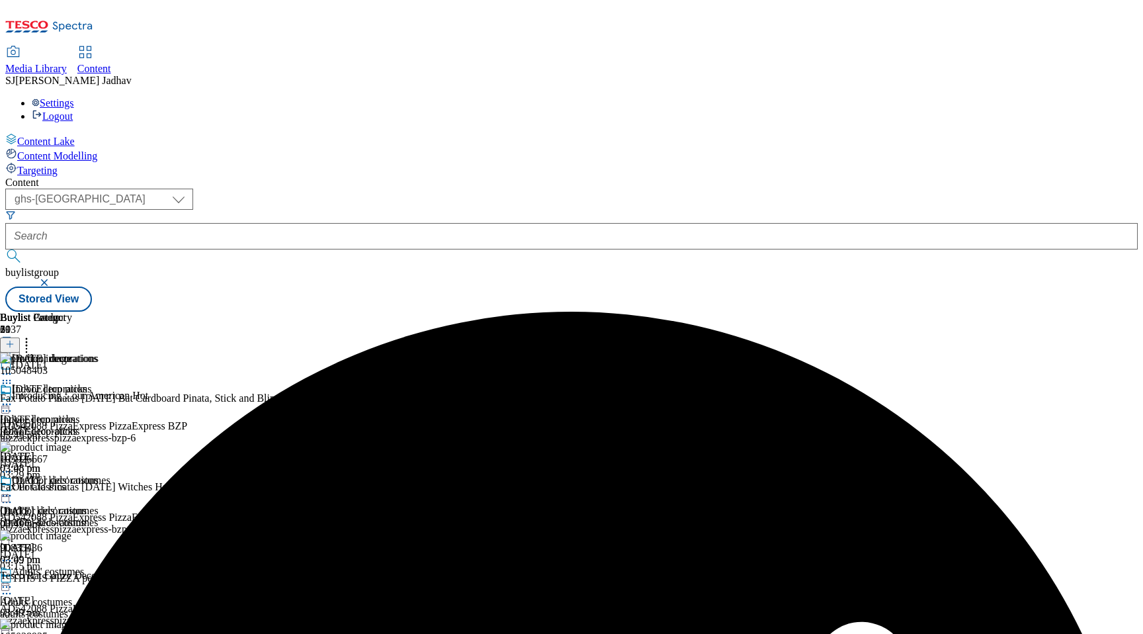
click at [13, 489] on icon at bounding box center [6, 495] width 13 height 13
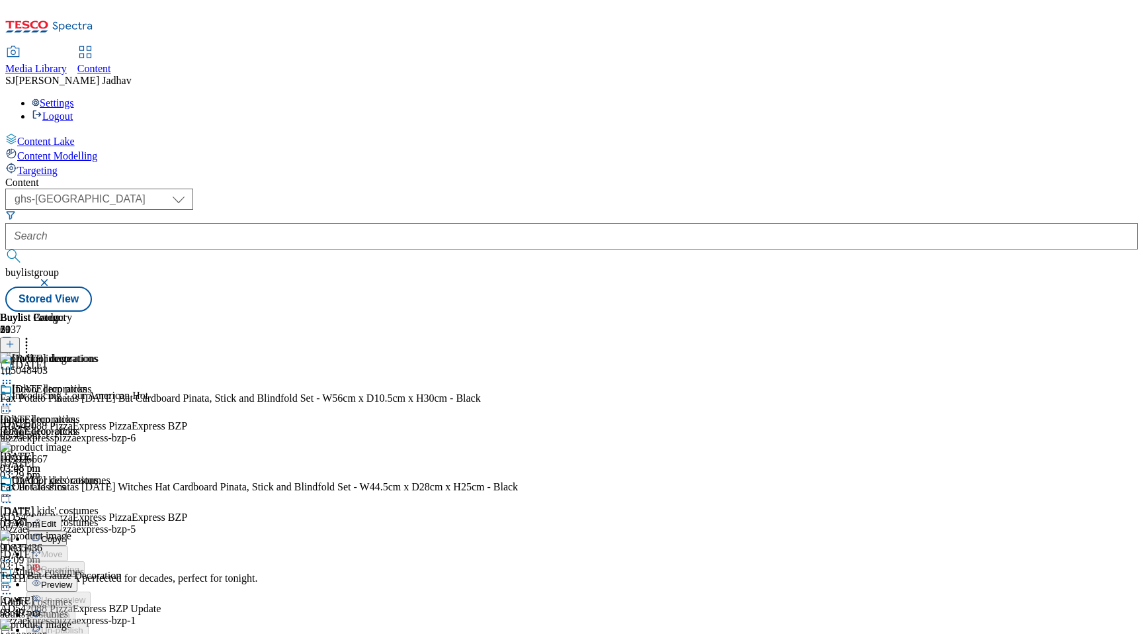
click at [62, 534] on span "Copy" at bounding box center [51, 539] width 21 height 10
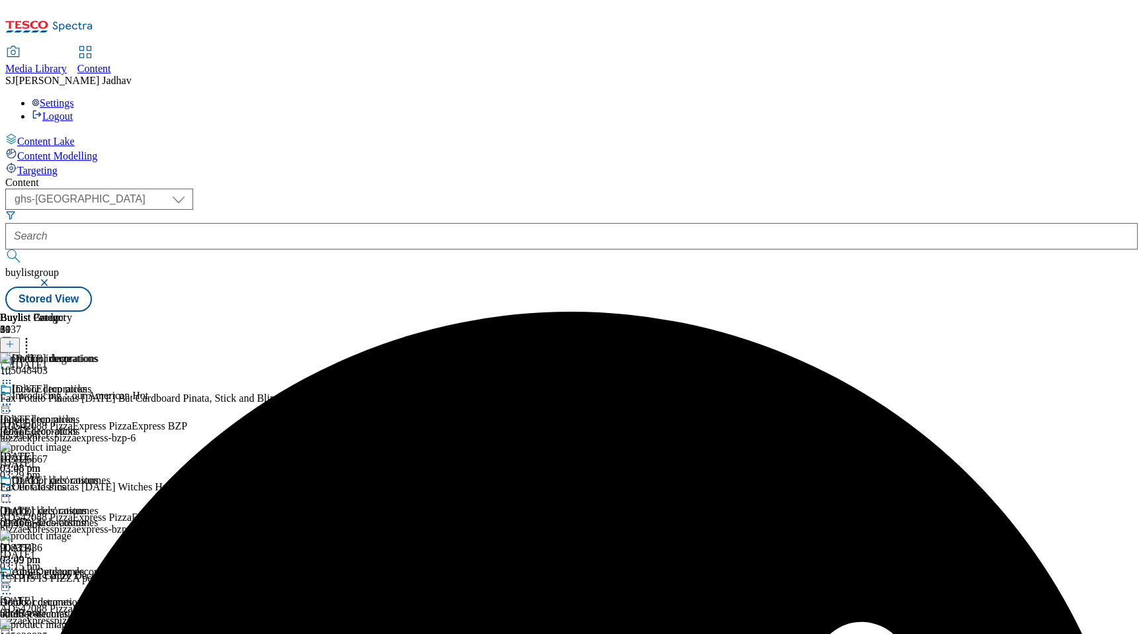
click at [13, 580] on icon at bounding box center [6, 586] width 13 height 13
click at [56, 610] on span "Edit" at bounding box center [48, 615] width 15 height 10
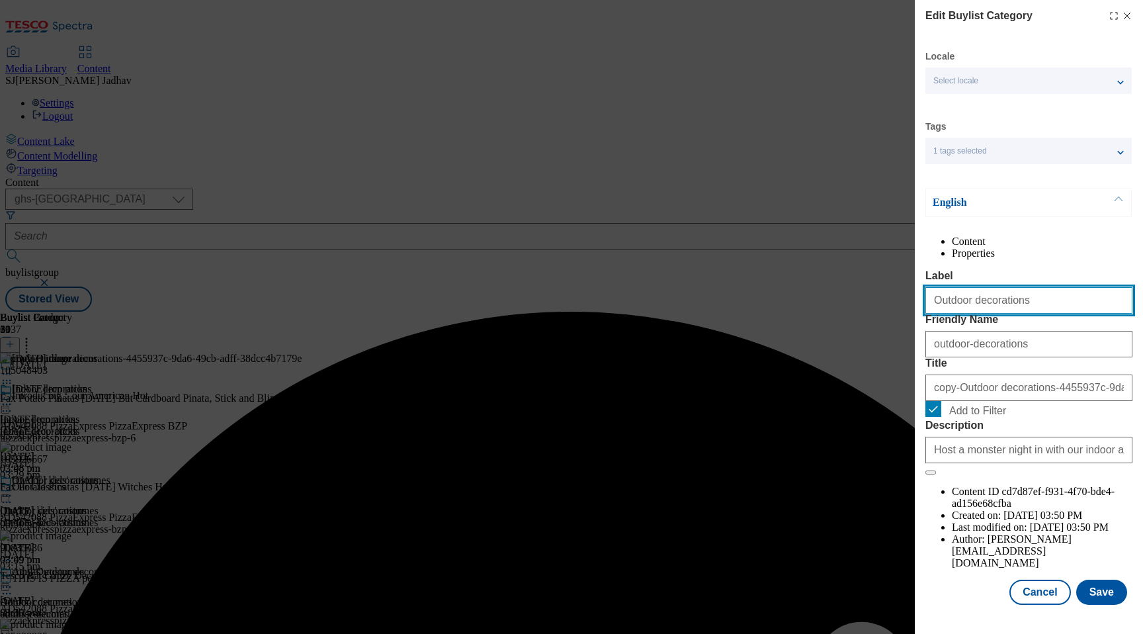
drag, startPoint x: 1015, startPoint y: 330, endPoint x: 824, endPoint y: 326, distance: 190.6
click at [826, 327] on div "Edit Buylist Category Locale Select locale English Welsh Tags 1 tags selected f…" at bounding box center [571, 317] width 1143 height 634
paste input "Candle"
type input "Candles"
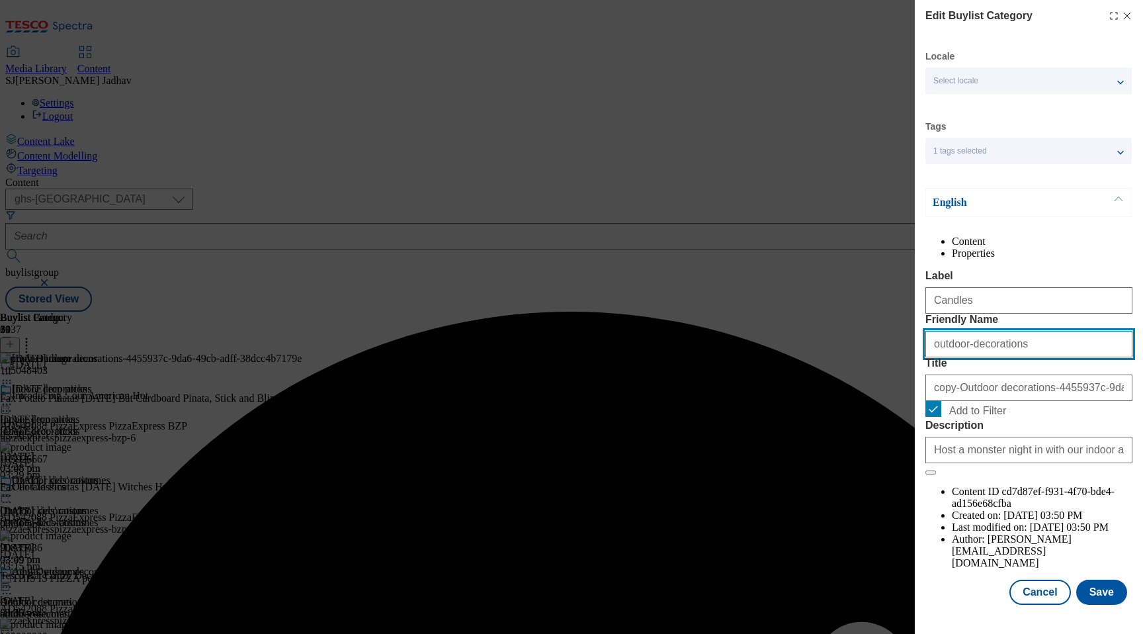
drag, startPoint x: 1023, startPoint y: 398, endPoint x: 855, endPoint y: 386, distance: 168.5
click at [859, 387] on div "Edit Buylist Category Locale Select locale English Welsh Tags 1 tags selected f…" at bounding box center [571, 317] width 1143 height 634
paste input "Candle"
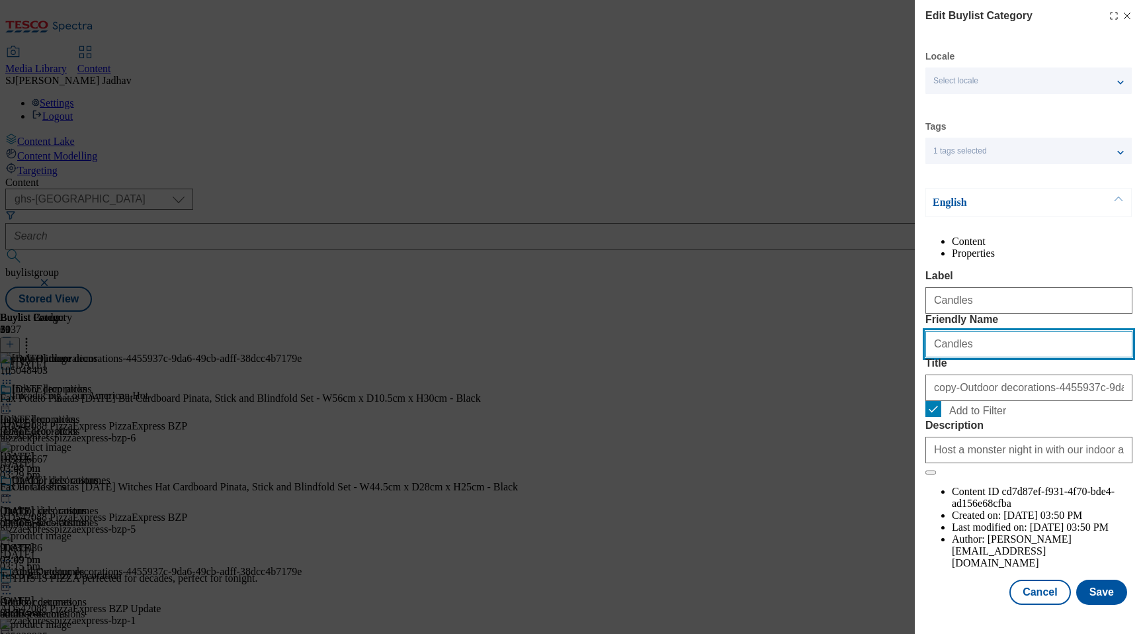
click at [937, 357] on input "Candles" at bounding box center [1028, 344] width 207 height 26
type input "candles"
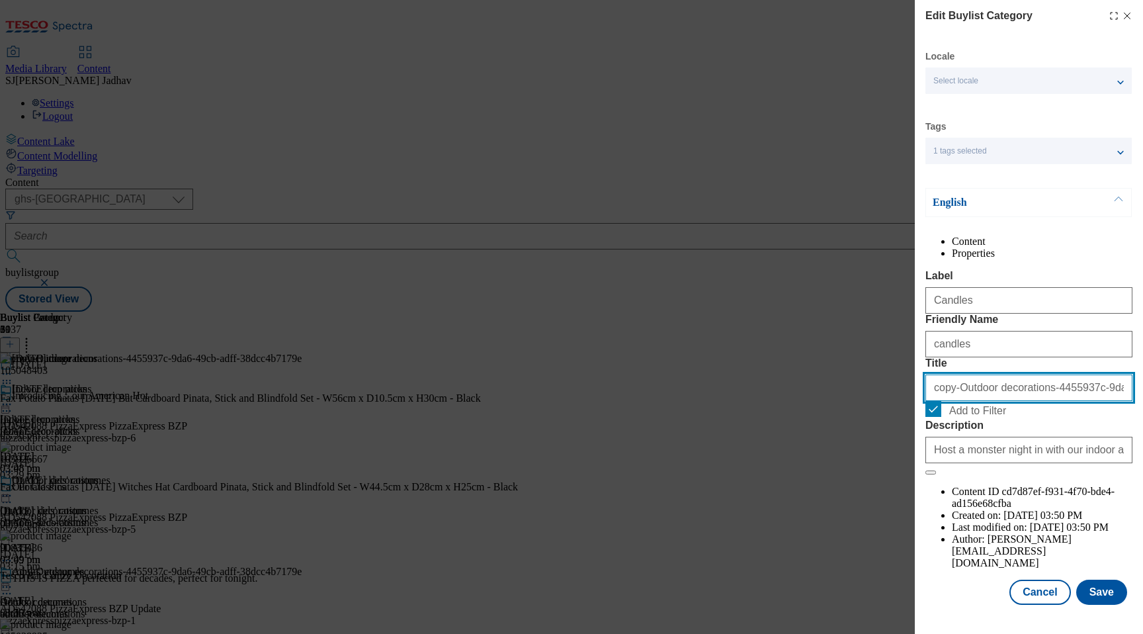
click at [998, 401] on input "copy-Outdoor decorations-4455937c-9da6-49cb-adff-38dcc4b7179e" at bounding box center [1028, 387] width 207 height 26
paste input "Candles"
type input "Candles"
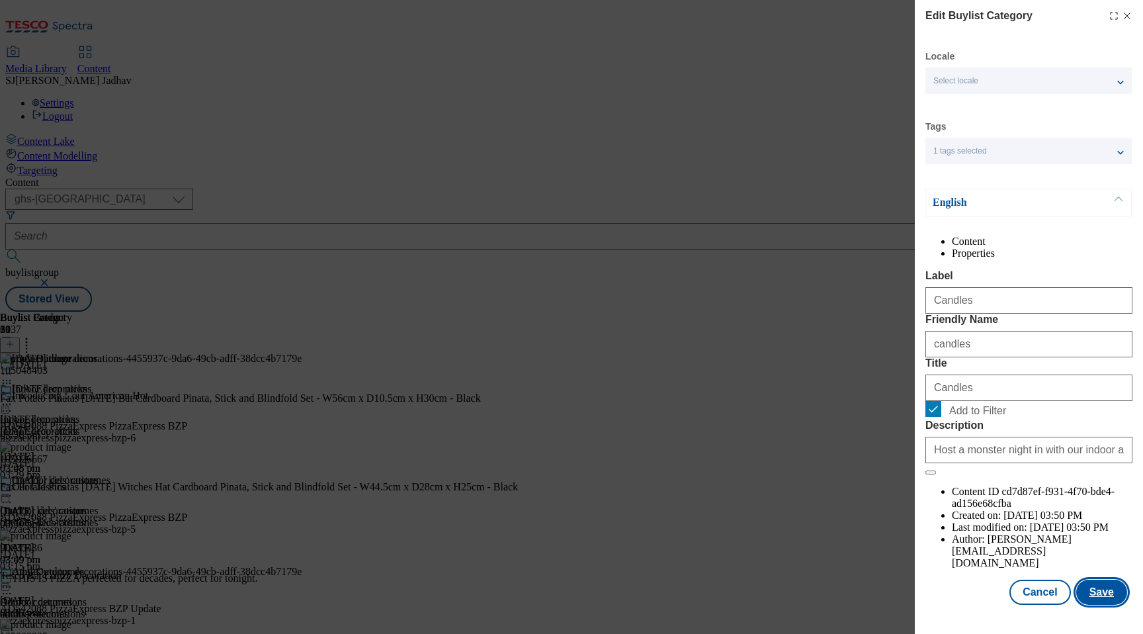
click at [1112, 598] on button "Save" at bounding box center [1101, 592] width 51 height 25
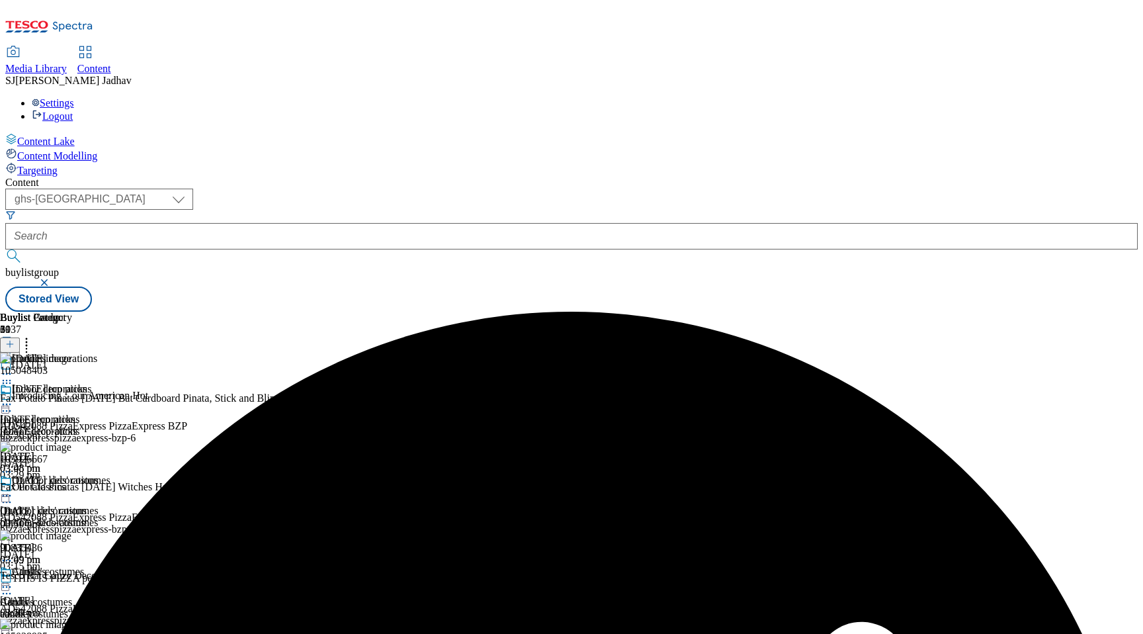
click at [13, 580] on icon at bounding box center [6, 586] width 13 height 13
click at [62, 625] on span "Copy" at bounding box center [51, 630] width 21 height 10
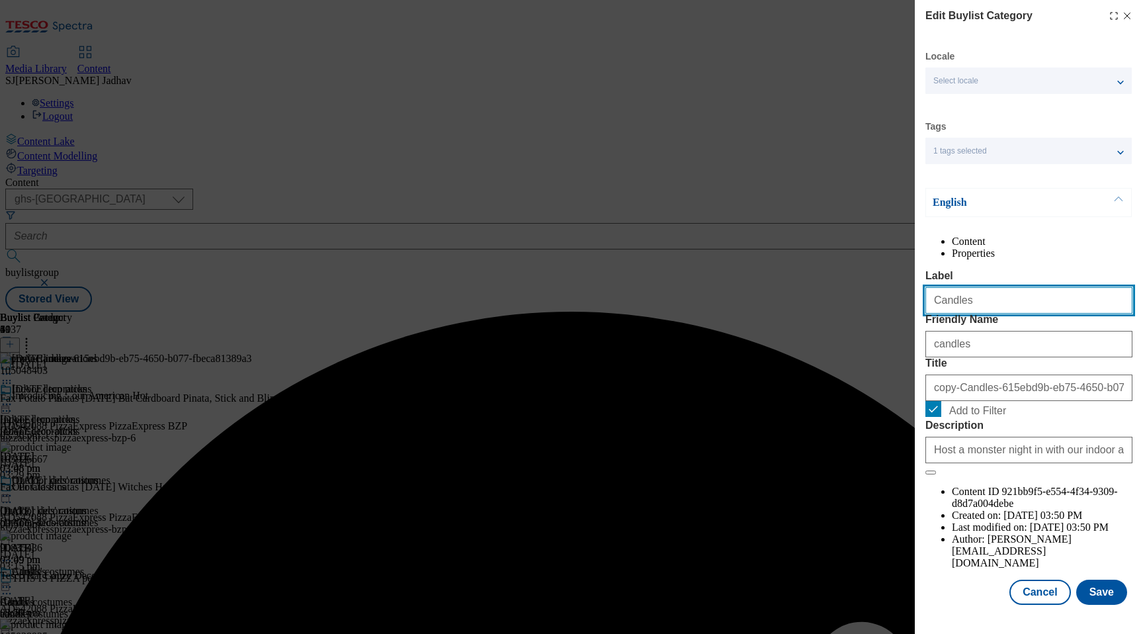
drag, startPoint x: 981, startPoint y: 323, endPoint x: 871, endPoint y: 316, distance: 110.1
click at [875, 320] on div "Edit Buylist Category Locale Select locale English Welsh Tags 1 tags selected f…" at bounding box center [571, 317] width 1143 height 634
paste input "[DATE] card"
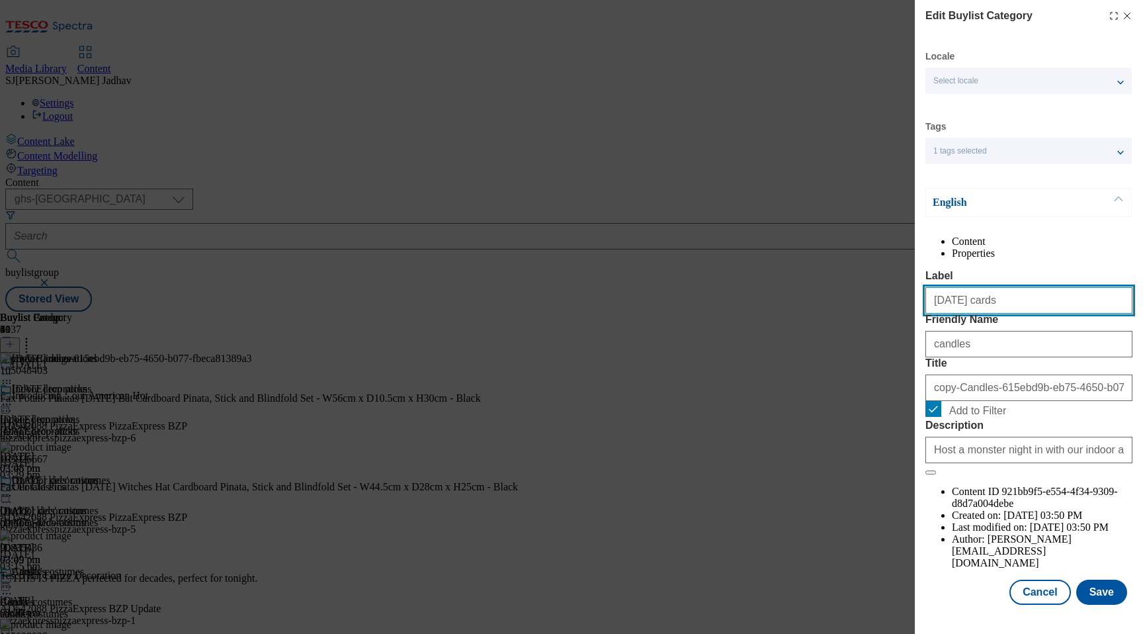
type input "[DATE] cards"
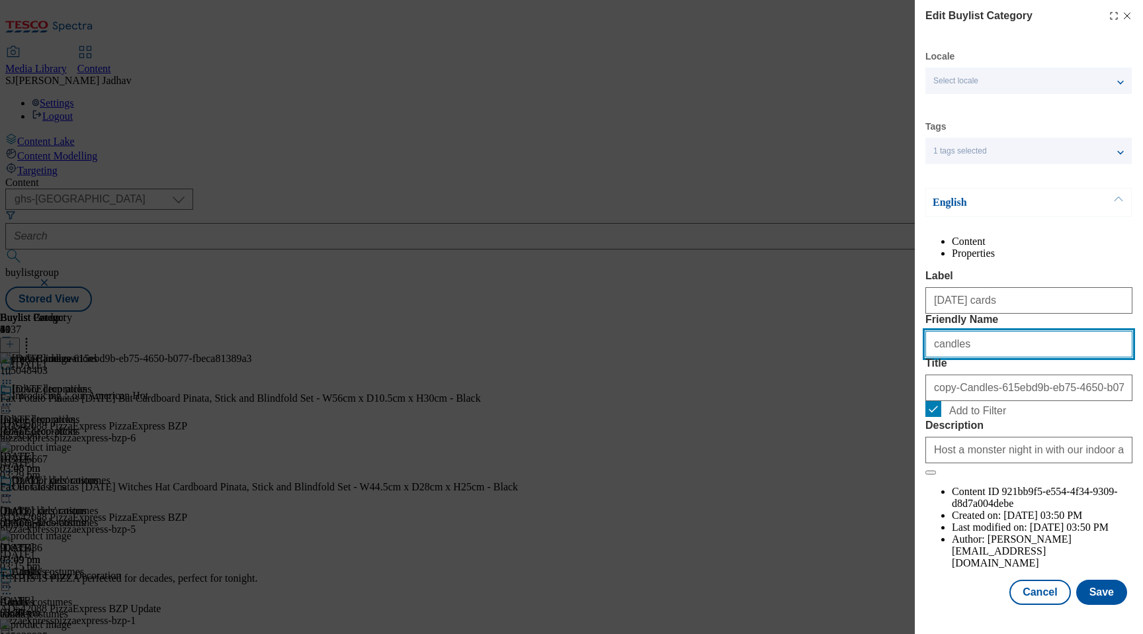
drag, startPoint x: 1006, startPoint y: 387, endPoint x: 877, endPoint y: 386, distance: 128.3
click at [877, 386] on div "Edit Buylist Category Locale Select locale English Welsh Tags 1 tags selected f…" at bounding box center [571, 317] width 1143 height 634
paste input "[DATE] cards"
paste input "Modal"
click at [938, 357] on input "[DATE] cards" at bounding box center [1028, 344] width 207 height 26
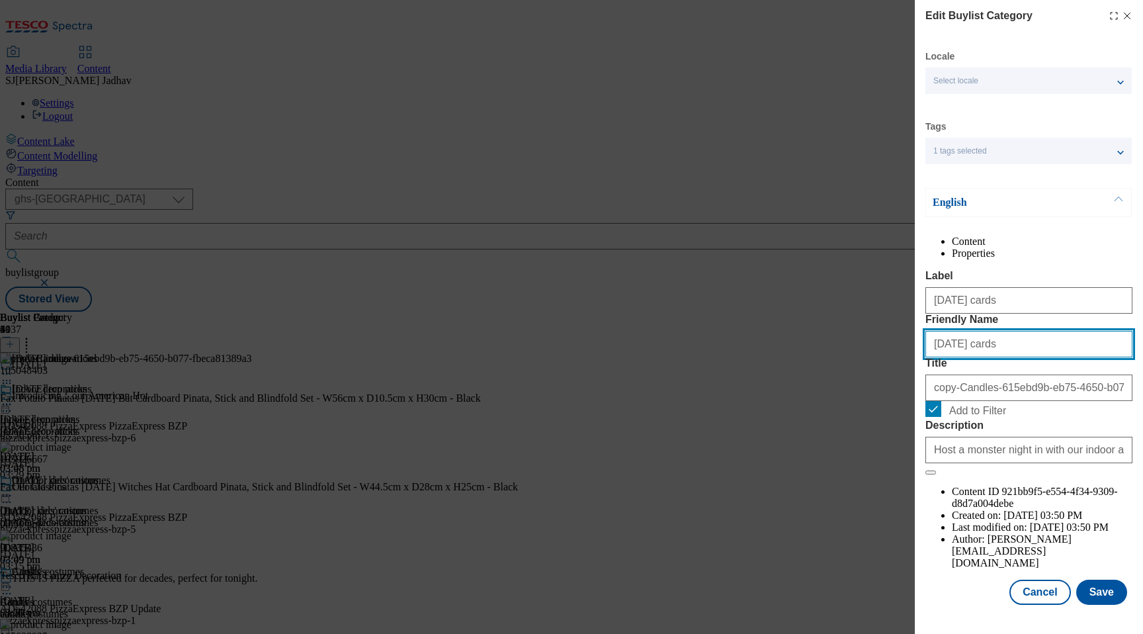
click at [973, 357] on input "[DATE] cards" at bounding box center [1028, 344] width 207 height 26
type input "[DATE]-cards"
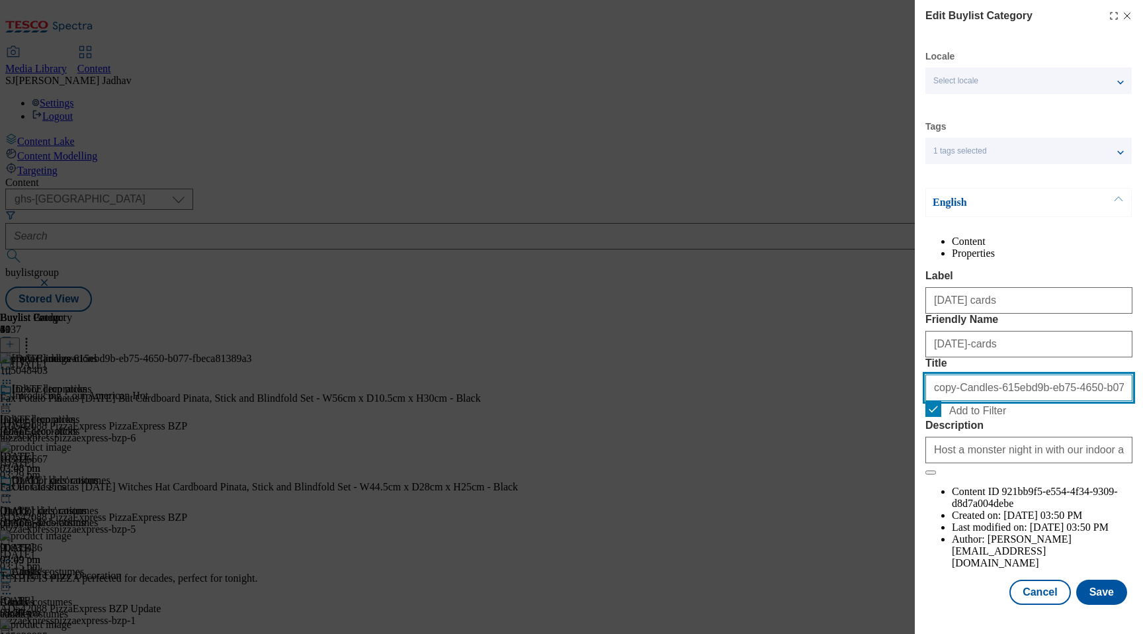
click at [1006, 401] on input "copy-Candles-615ebd9b-eb75-4650-b077-fbeca81389a3" at bounding box center [1028, 387] width 207 height 26
paste input "[DATE] cards"
type input "[DATE] cards"
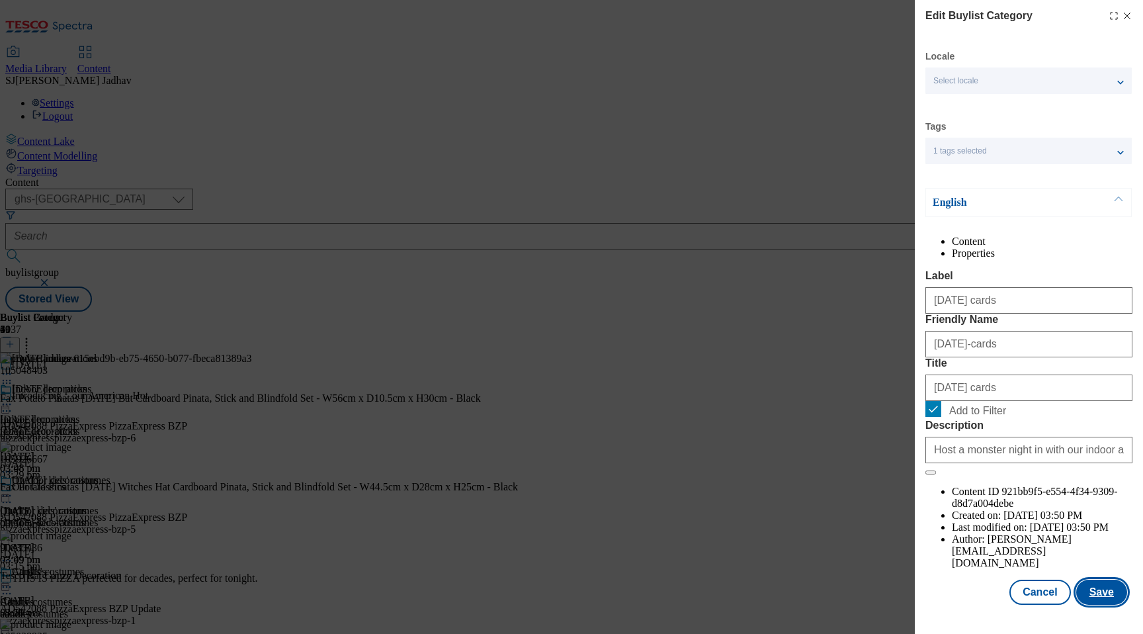
click at [1103, 605] on button "Save" at bounding box center [1101, 592] width 51 height 25
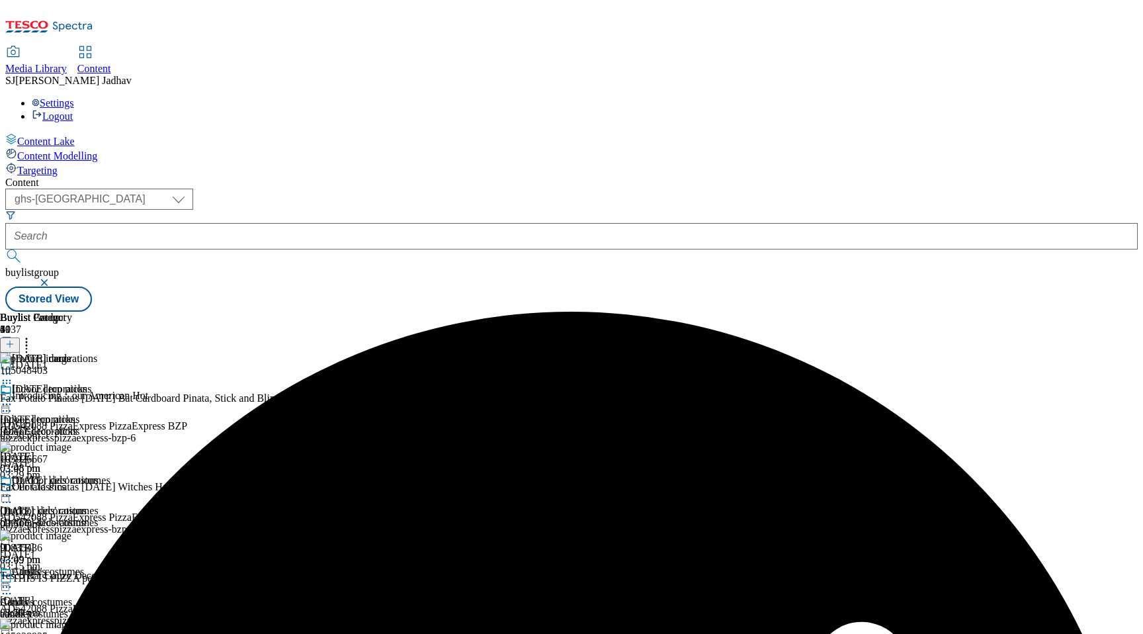
scroll to position [124, 0]
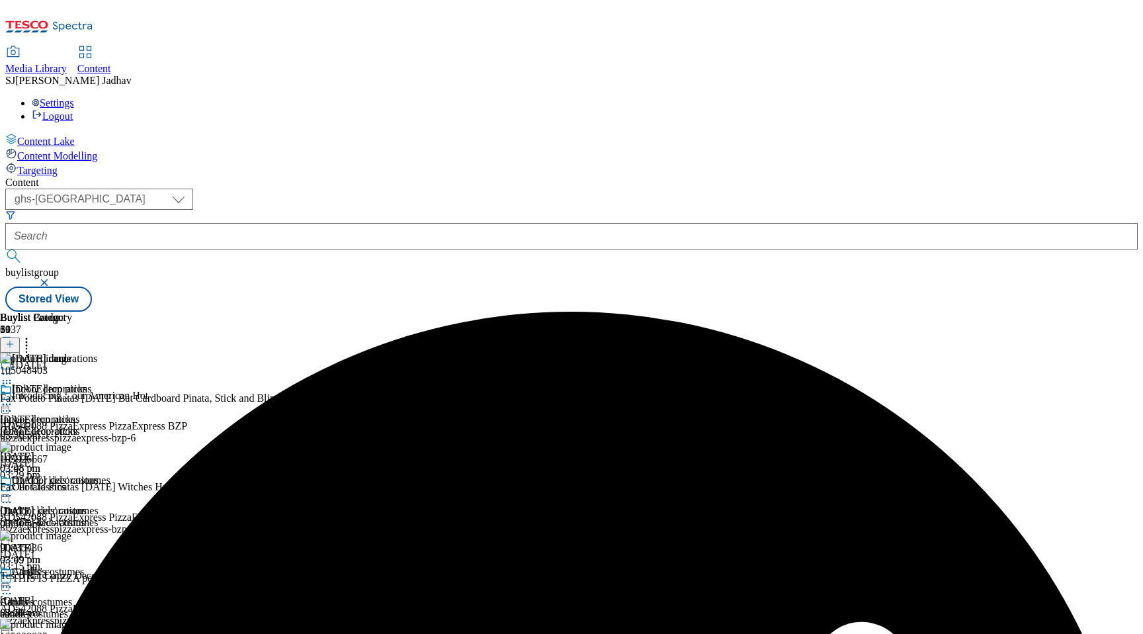
scroll to position [260, 0]
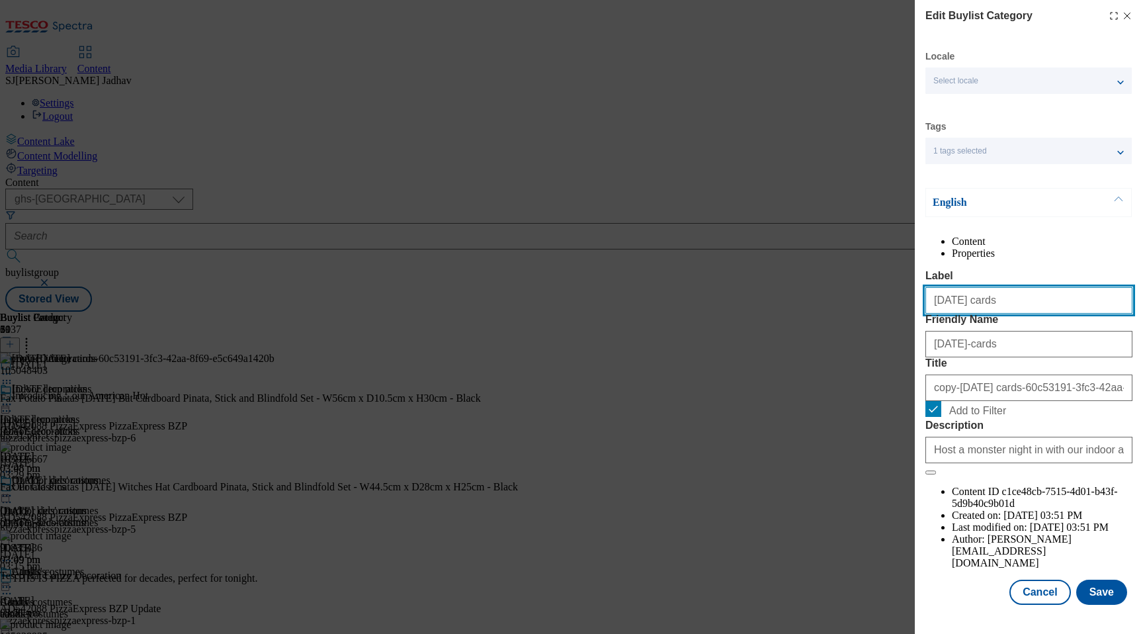
drag, startPoint x: 1009, startPoint y: 330, endPoint x: 888, endPoint y: 314, distance: 122.2
click at [888, 315] on div "Edit Buylist Category Locale Select locale English Welsh Tags 1 tags selected f…" at bounding box center [571, 317] width 1143 height 634
paste input "essential"
type input "[DATE] essentials"
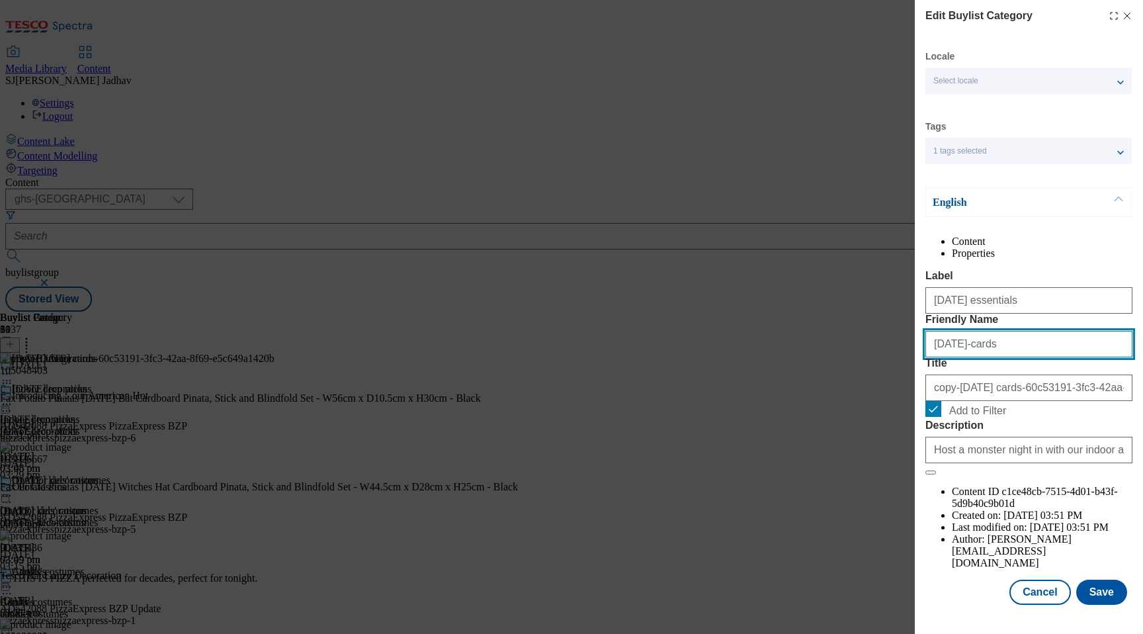
drag, startPoint x: 950, startPoint y: 395, endPoint x: 883, endPoint y: 389, distance: 67.1
click at [887, 392] on div "Edit Buylist Category Locale Select locale English Welsh Tags 1 tags selected f…" at bounding box center [571, 317] width 1143 height 634
paste input "[DATE] essential"
click at [937, 357] on input "[DATE] essentials" at bounding box center [1028, 344] width 207 height 26
click at [974, 357] on input "[DATE] essentials" at bounding box center [1028, 344] width 207 height 26
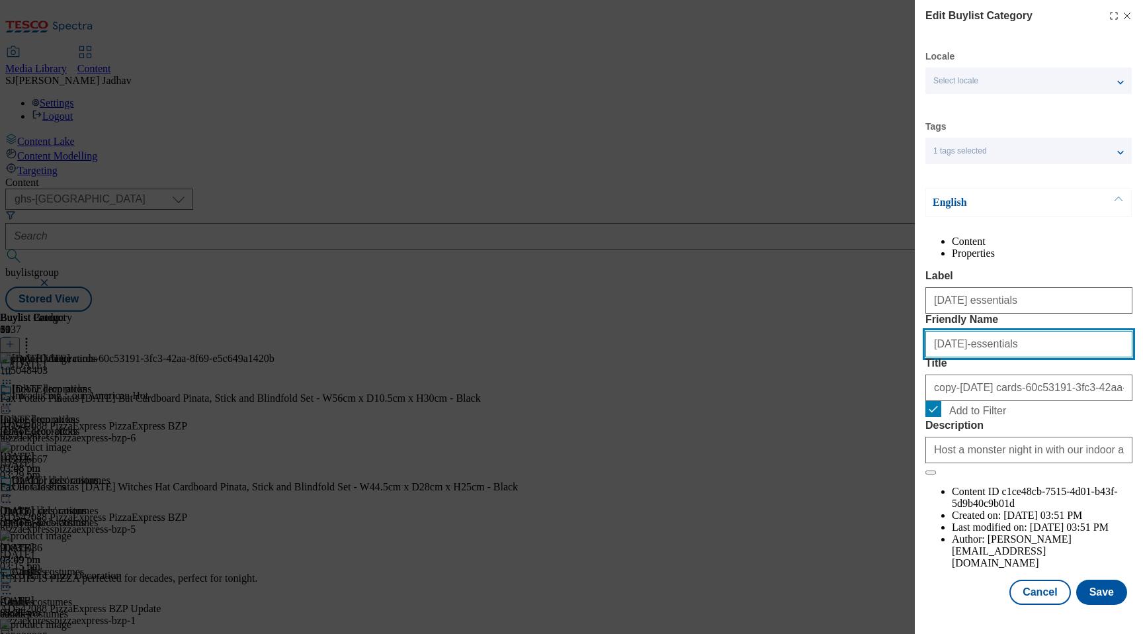
type input "[DATE]-essentials"
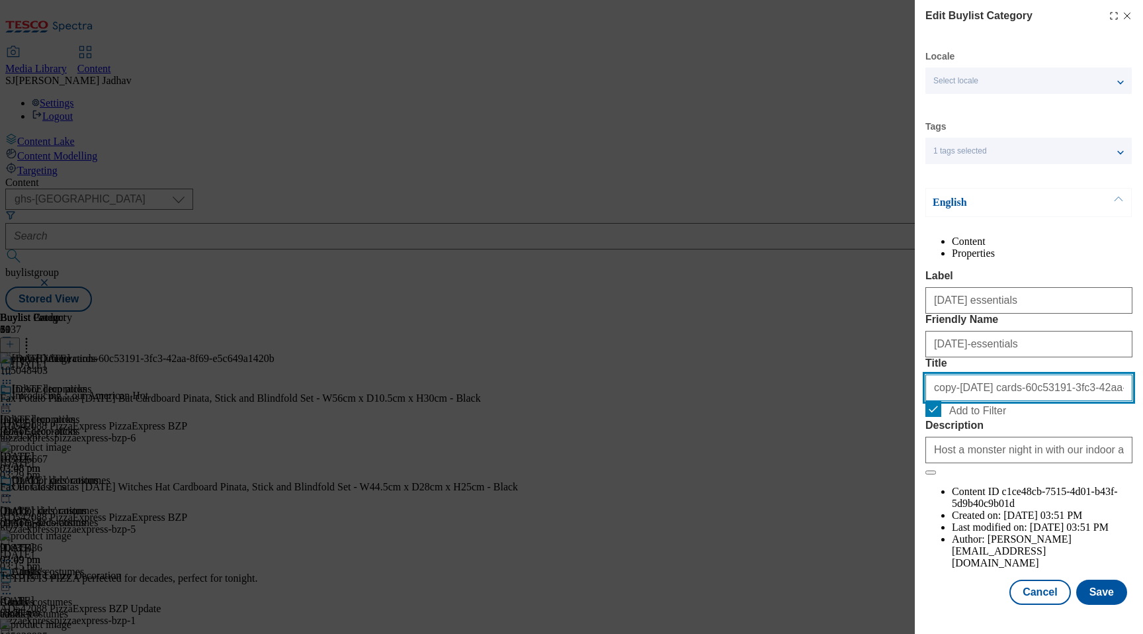
click at [1001, 401] on input "copy-[DATE] cards-60c53191-3fc3-42aa-8f69-e5c649a1420b" at bounding box center [1028, 387] width 207 height 26
paste input "[DATE] essentials"
type input "[DATE] essentials"
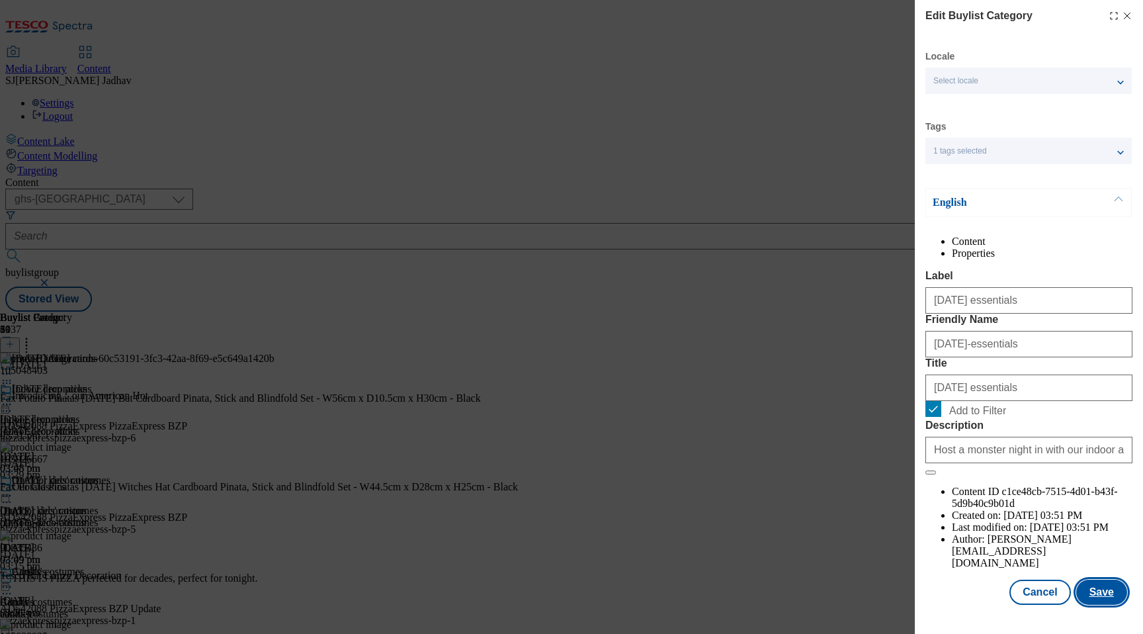
click at [1101, 605] on button "Save" at bounding box center [1101, 592] width 51 height 25
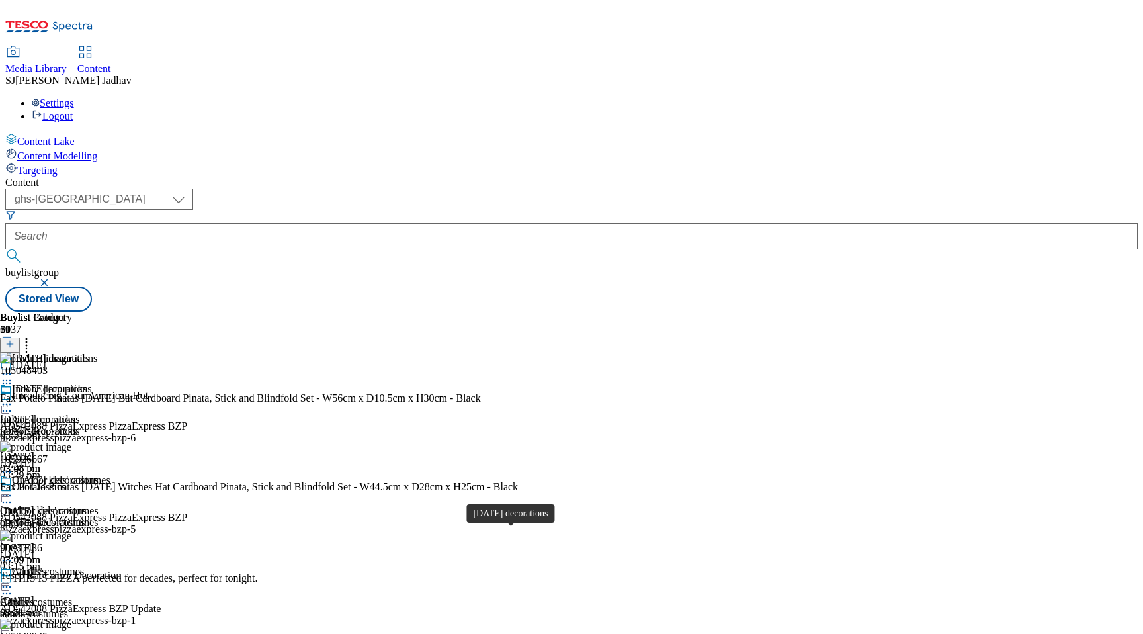
scroll to position [547, 0]
select select "evergreen"
select select "Banner"
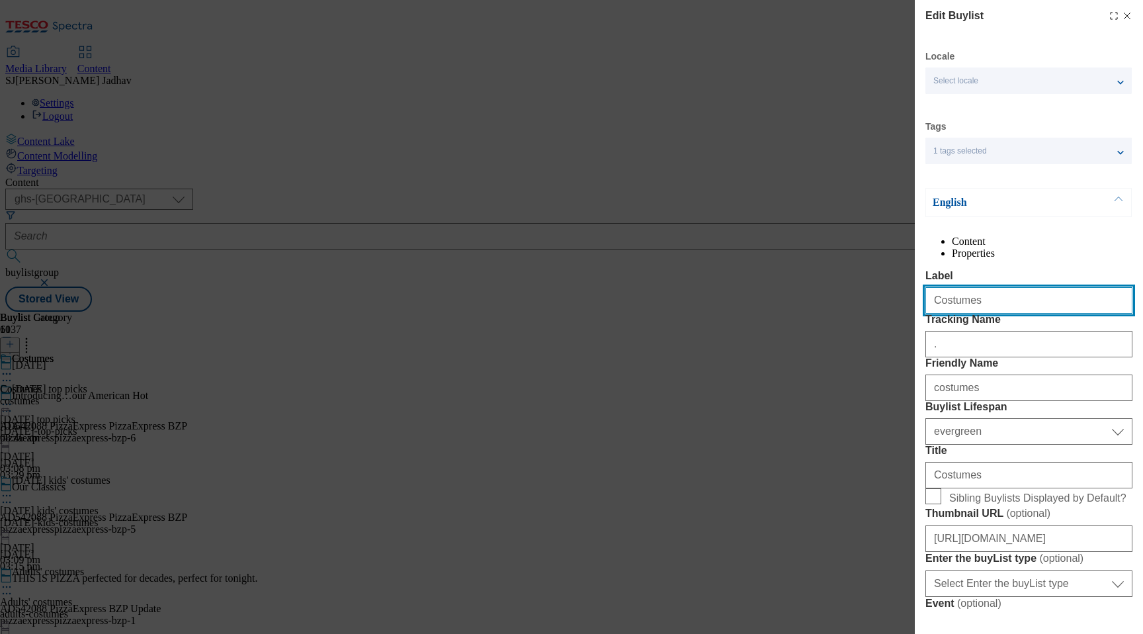
drag, startPoint x: 994, startPoint y: 327, endPoint x: 877, endPoint y: 322, distance: 116.6
click at [877, 323] on div "Edit Buylist Locale Select locale English Welsh Tags 1 tags selected fnf market…" at bounding box center [571, 317] width 1143 height 634
paste input "[DATE] home décor"
type input "[DATE] home décor"
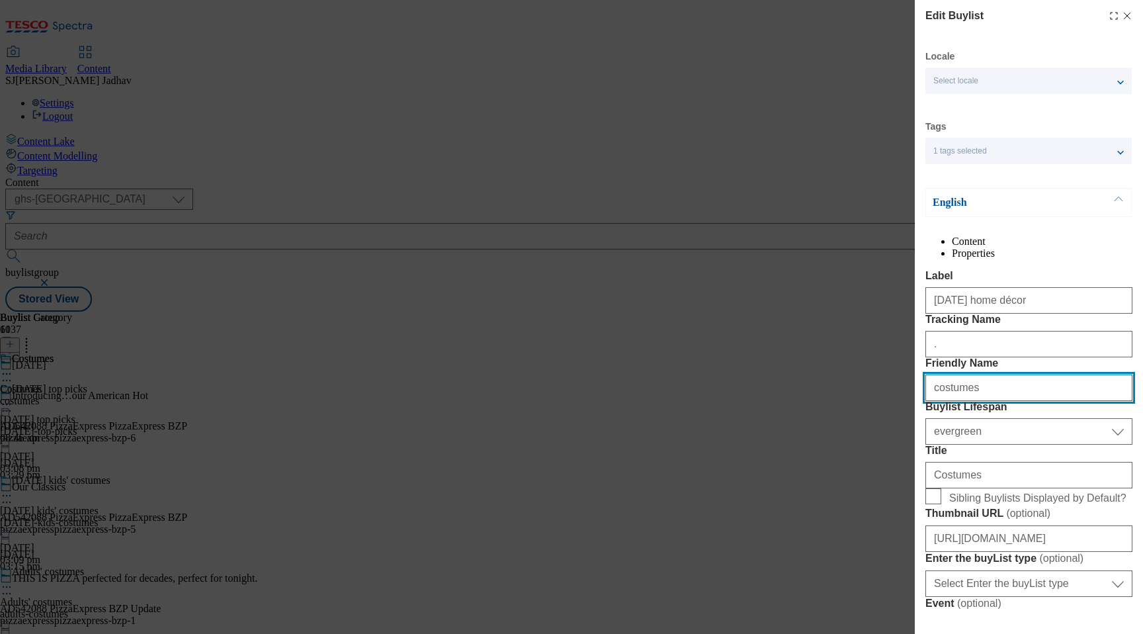
drag, startPoint x: 986, startPoint y: 463, endPoint x: 890, endPoint y: 460, distance: 96.6
click at [891, 462] on div "Edit Buylist Locale Select locale English Welsh Tags 1 tags selected fnf market…" at bounding box center [571, 317] width 1143 height 634
paste input "[DATE] home décor"
click at [940, 401] on input "[DATE] home décor" at bounding box center [1028, 387] width 207 height 26
click at [972, 401] on input "[DATE] home décor" at bounding box center [1028, 387] width 207 height 26
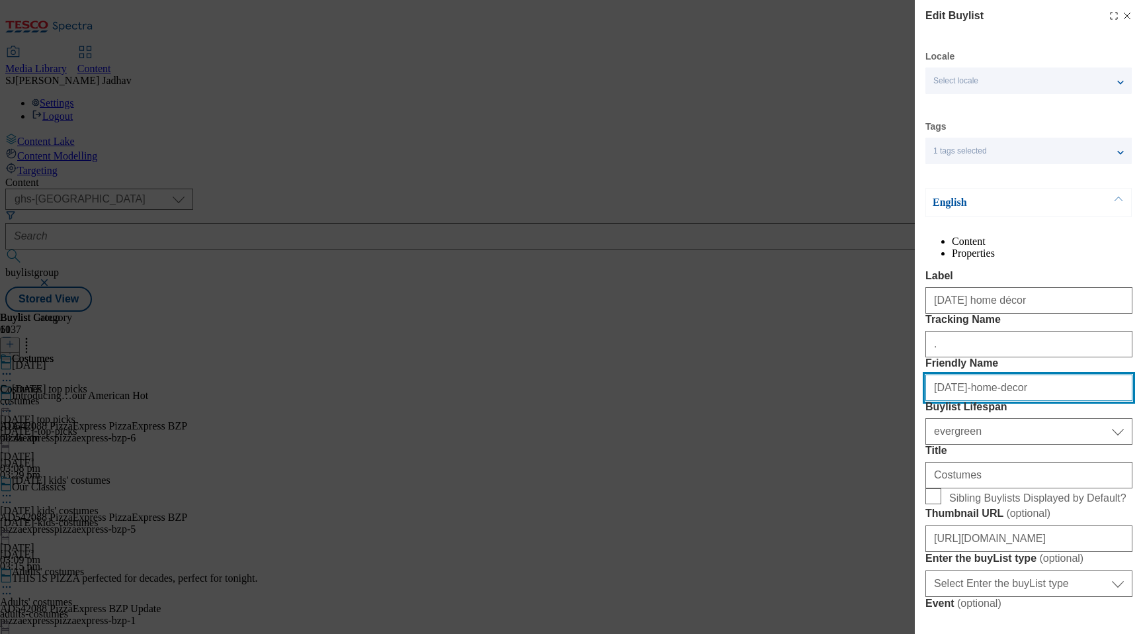
type input "[DATE]-home-decor"
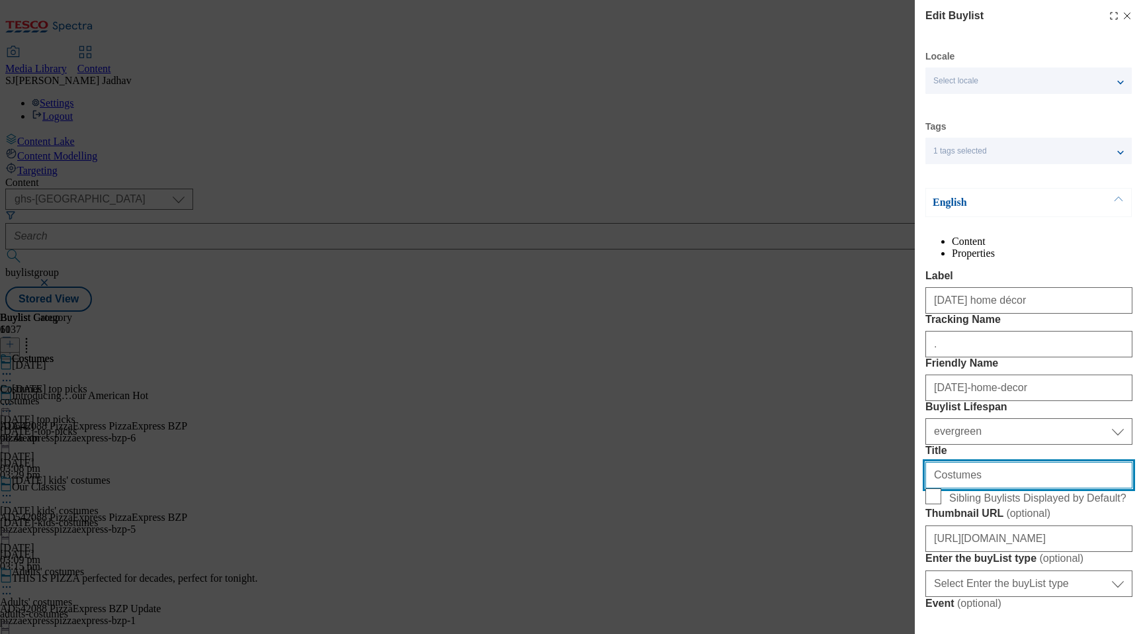
drag, startPoint x: 990, startPoint y: 586, endPoint x: 915, endPoint y: 586, distance: 74.8
click at [916, 586] on div "Edit Buylist Locale Select locale English Welsh Tags 1 tags selected fnf market…" at bounding box center [1029, 307] width 228 height 615
paste input "[DATE] home décor"
type input "[DATE] home décor"
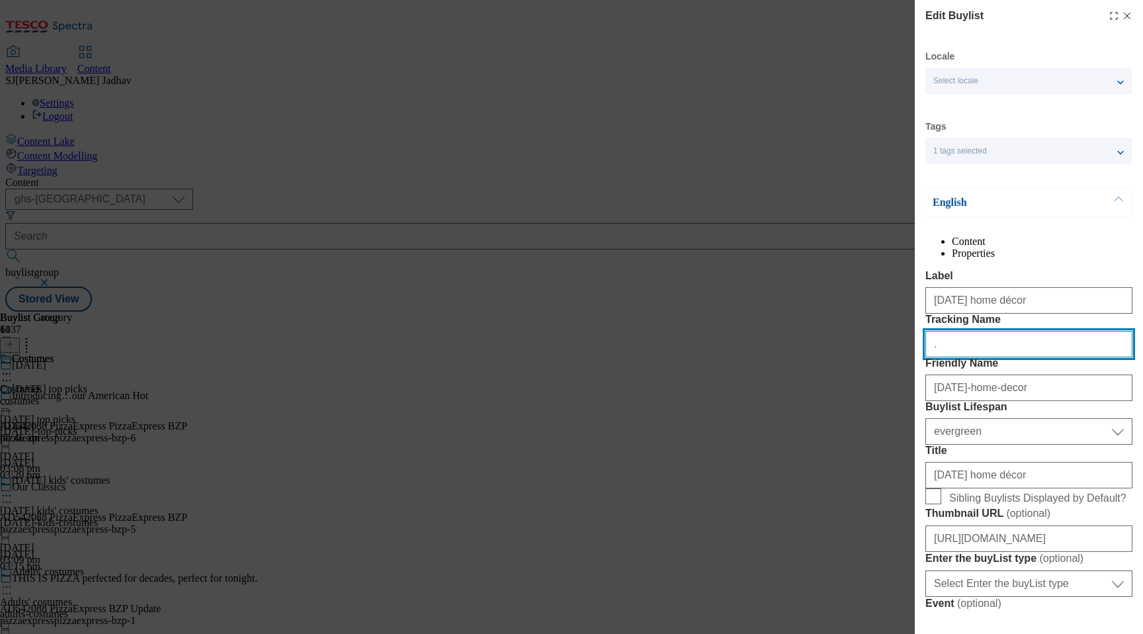
drag, startPoint x: 952, startPoint y: 405, endPoint x: 840, endPoint y: 371, distance: 116.8
click at [841, 373] on div "Edit Buylist Locale Select locale English Welsh Tags 1 tags selected fnf market…" at bounding box center [571, 317] width 1143 height 634
paste input "WK29_[DATE]_homeware"
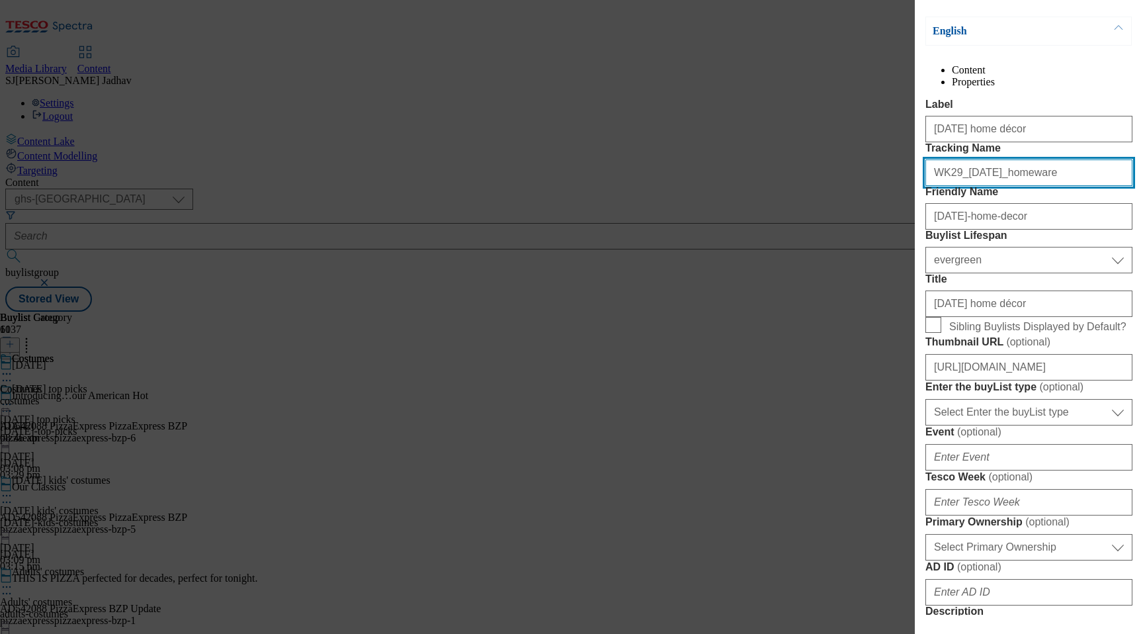
scroll to position [220, 0]
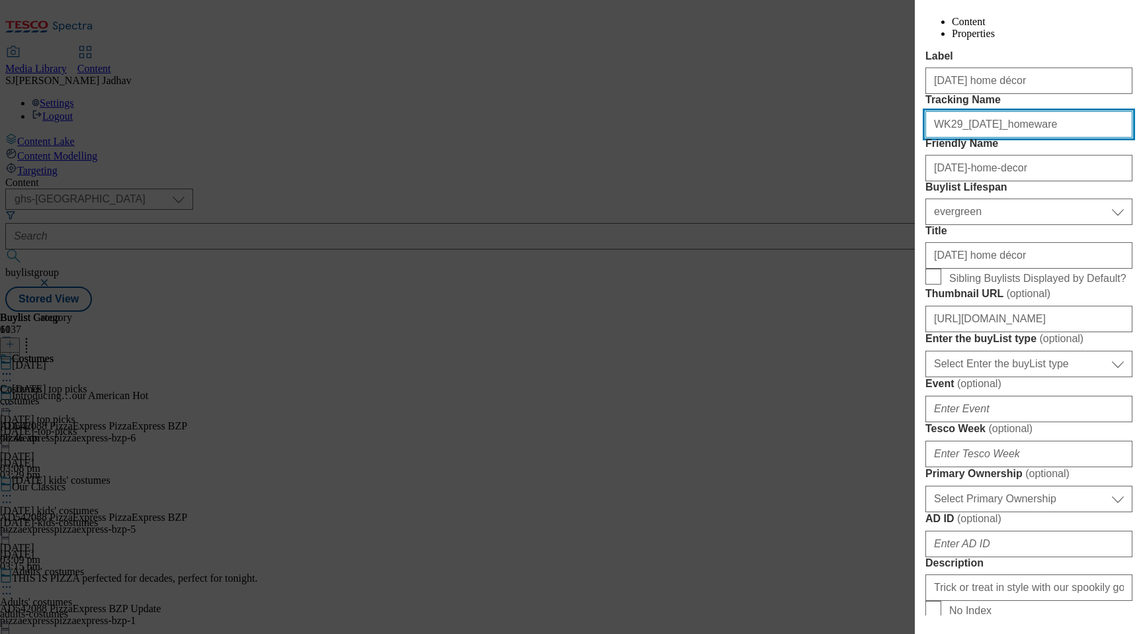
type input "WK29_[DATE]_homeware"
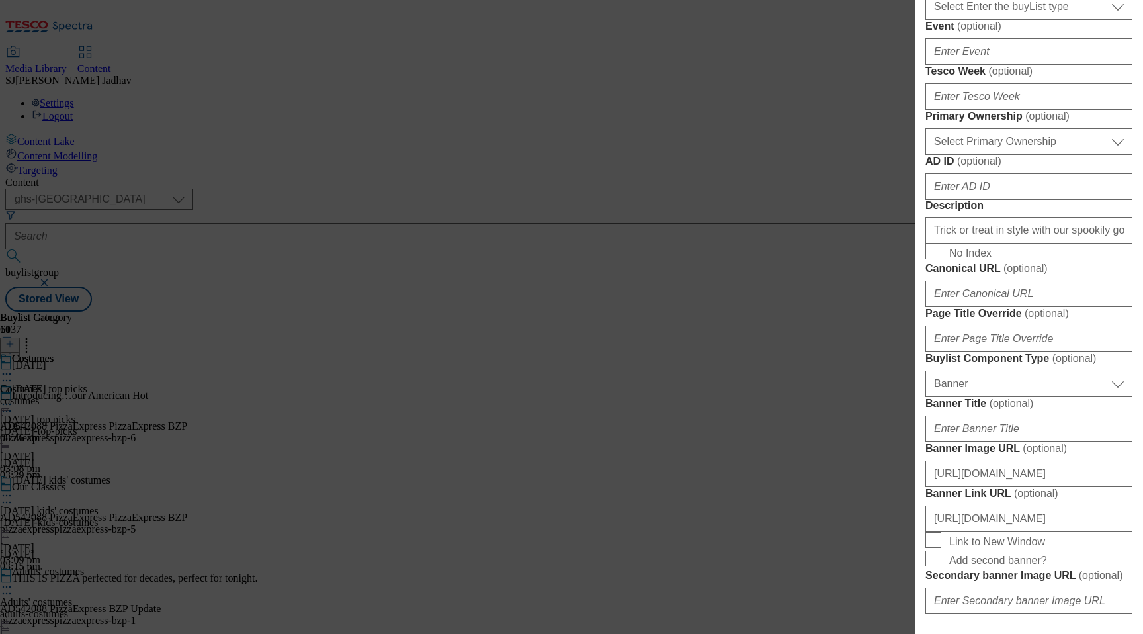
scroll to position [684, 0]
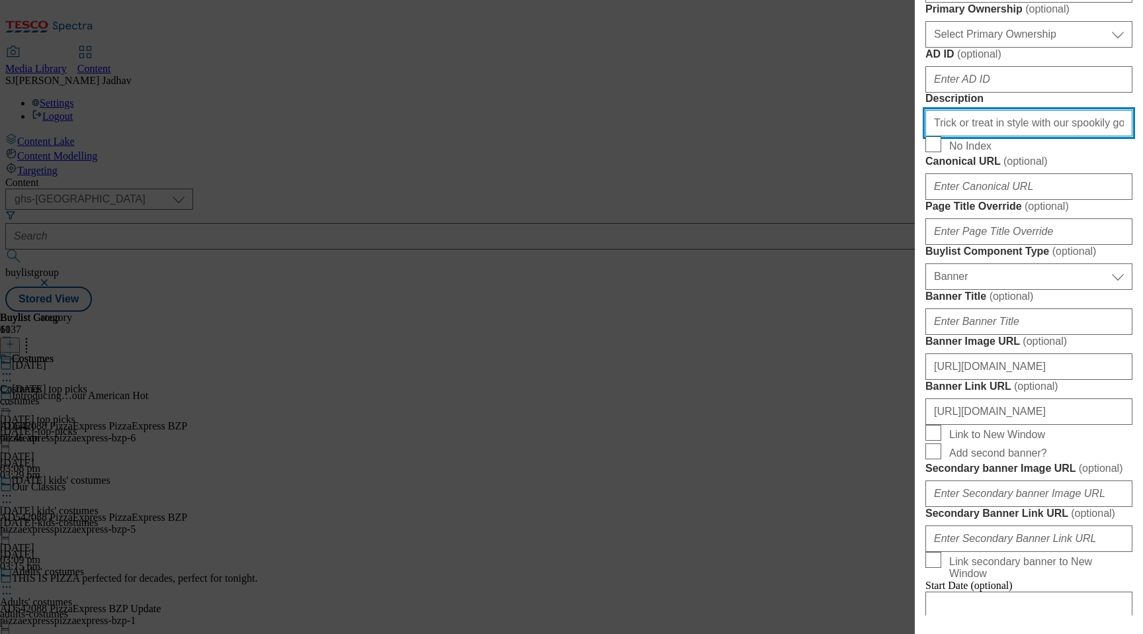
click at [988, 136] on input "Trick or treat in style with our spookily good value [DATE] costumes for little…" at bounding box center [1028, 123] width 207 height 26
paste input "Find [DATE] home decorations at spookily good prices at [GEOGRAPHIC_DATA]. From…"
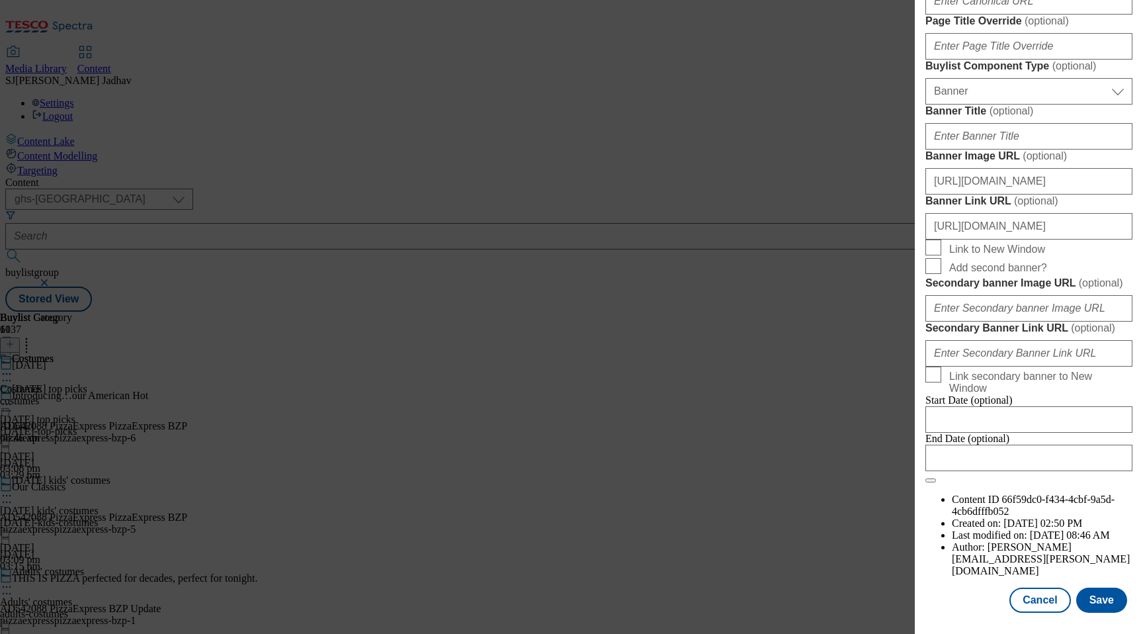
scroll to position [1352, 0]
type input "Find [DATE] home decorations at spookily good prices at [GEOGRAPHIC_DATA]. From…"
click at [1101, 596] on button "Save" at bounding box center [1101, 599] width 51 height 25
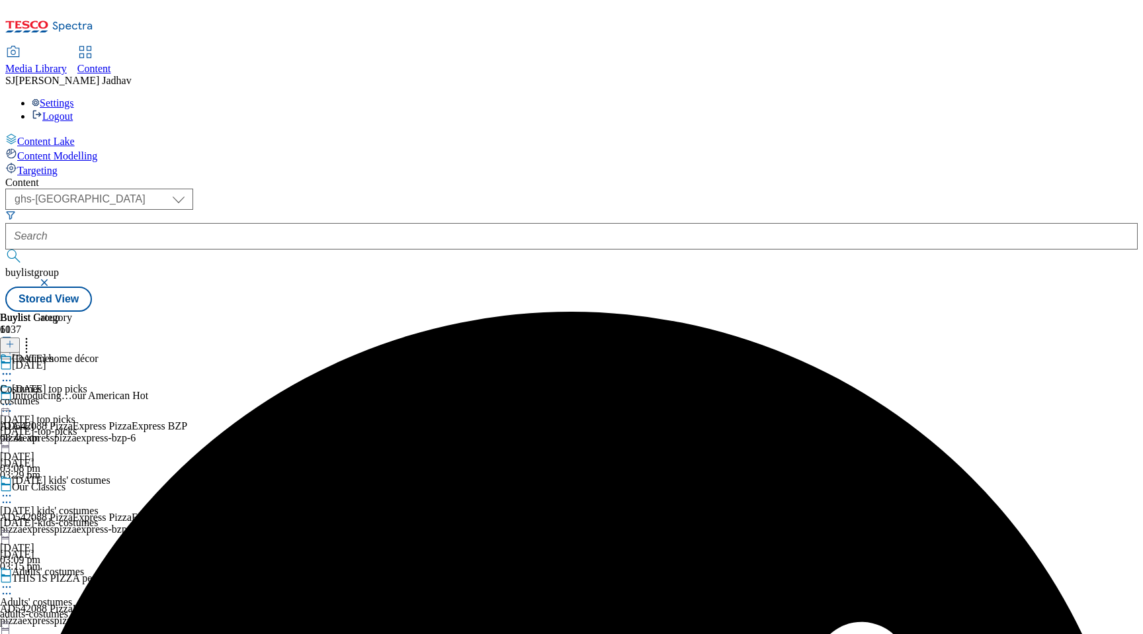
click at [13, 367] on icon at bounding box center [6, 373] width 13 height 13
click at [56, 397] on span "Edit" at bounding box center [48, 402] width 15 height 10
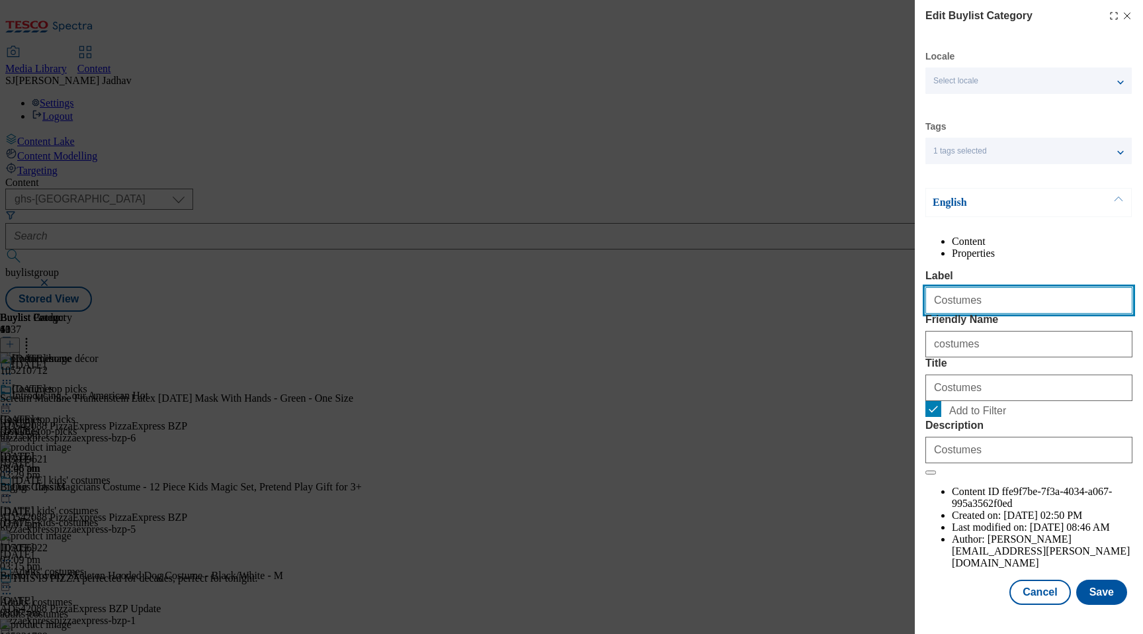
drag, startPoint x: 1017, startPoint y: 341, endPoint x: 894, endPoint y: 325, distance: 124.2
click at [896, 327] on div "Edit Buylist Category Locale Select locale English Welsh Tags 1 tags selected f…" at bounding box center [571, 317] width 1143 height 634
paste input "Home decoration"
type input "Home decorations"
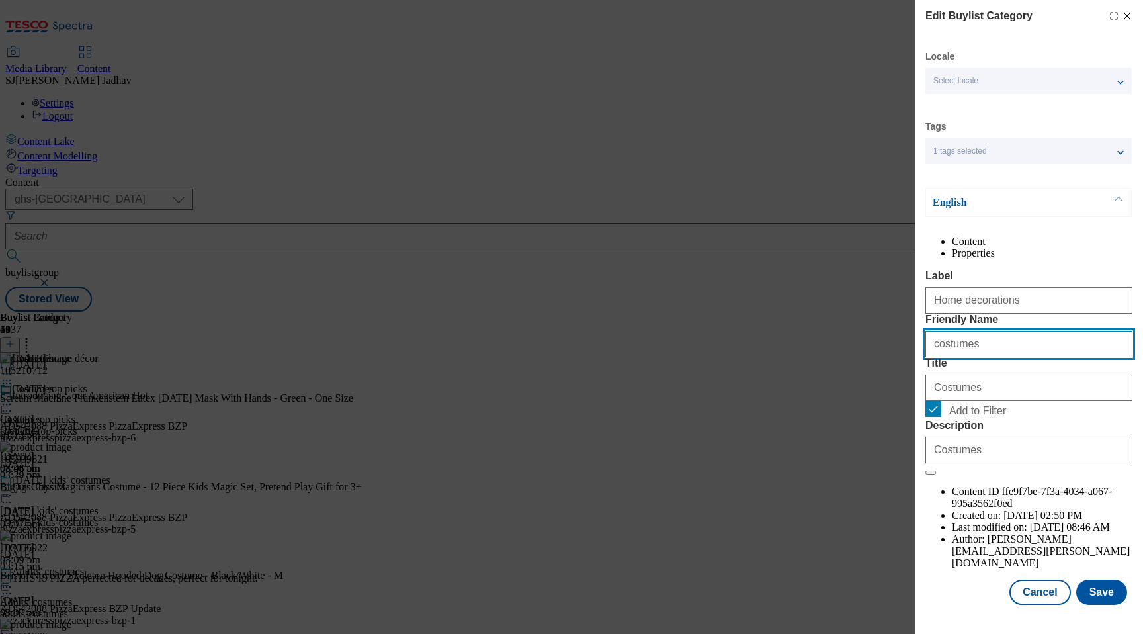
paste input "Home decoration"
drag, startPoint x: 1026, startPoint y: 391, endPoint x: 872, endPoint y: 391, distance: 154.1
click at [876, 391] on div "Edit Buylist Category Locale Select locale English Welsh Tags 1 tags selected f…" at bounding box center [571, 317] width 1143 height 634
click at [933, 357] on input "Home decorations" at bounding box center [1028, 344] width 207 height 26
click at [955, 357] on input "home decorations" at bounding box center [1028, 344] width 207 height 26
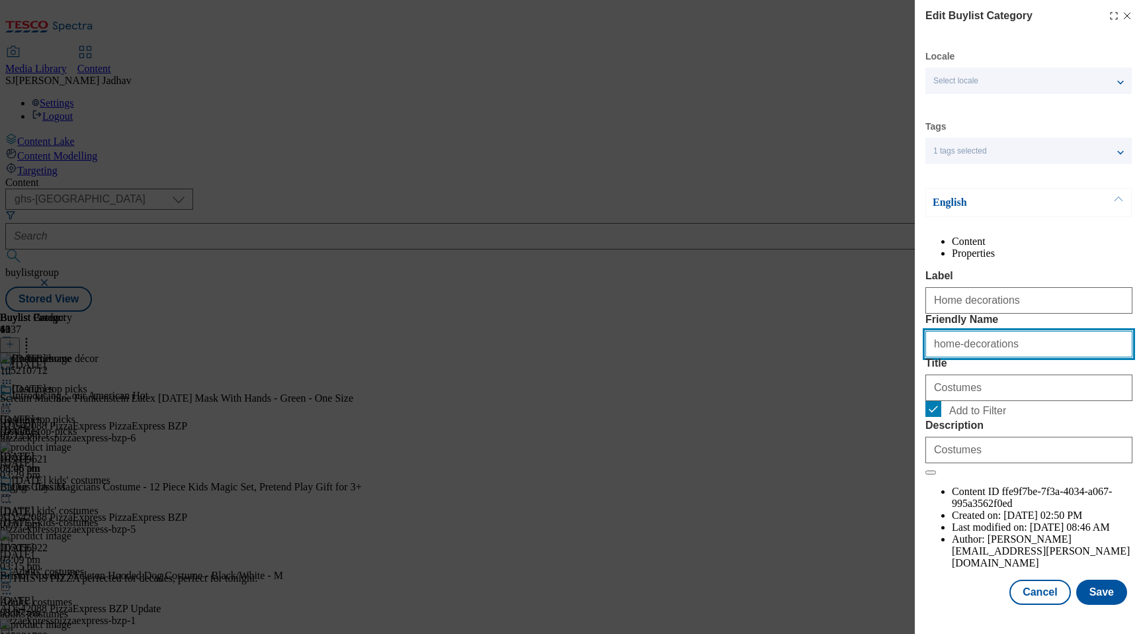
type input "home-decorations"
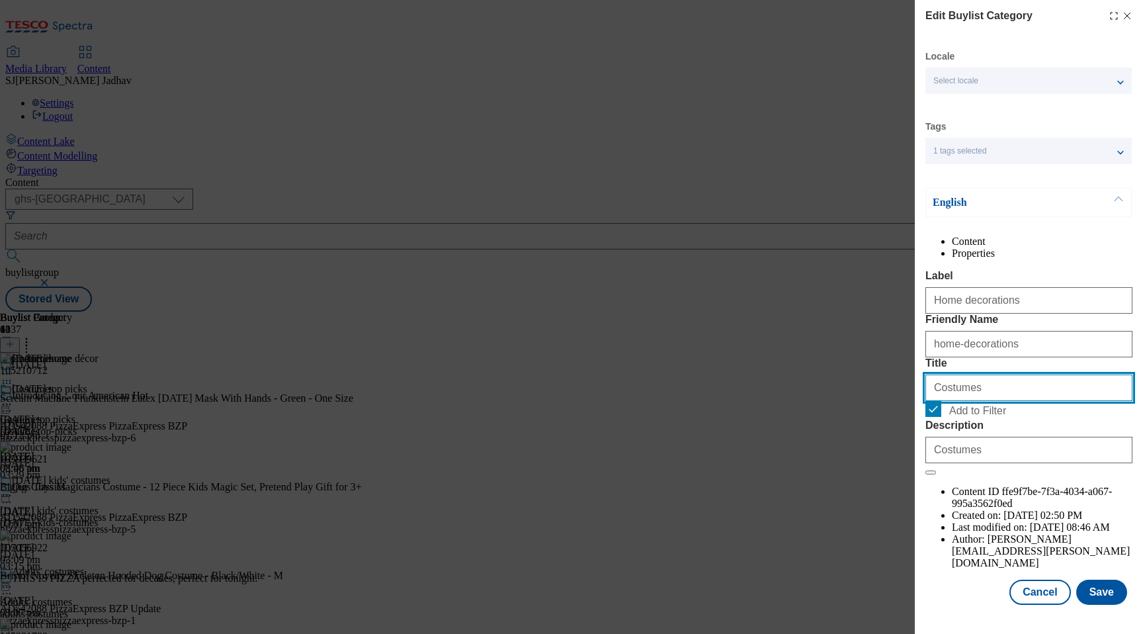
drag, startPoint x: 932, startPoint y: 462, endPoint x: 882, endPoint y: 459, distance: 49.7
click at [883, 460] on div "Edit Buylist Category Locale Select locale English Welsh Tags 1 tags selected f…" at bounding box center [571, 317] width 1143 height 634
paste input "Home decoration"
type input "Home decorations"
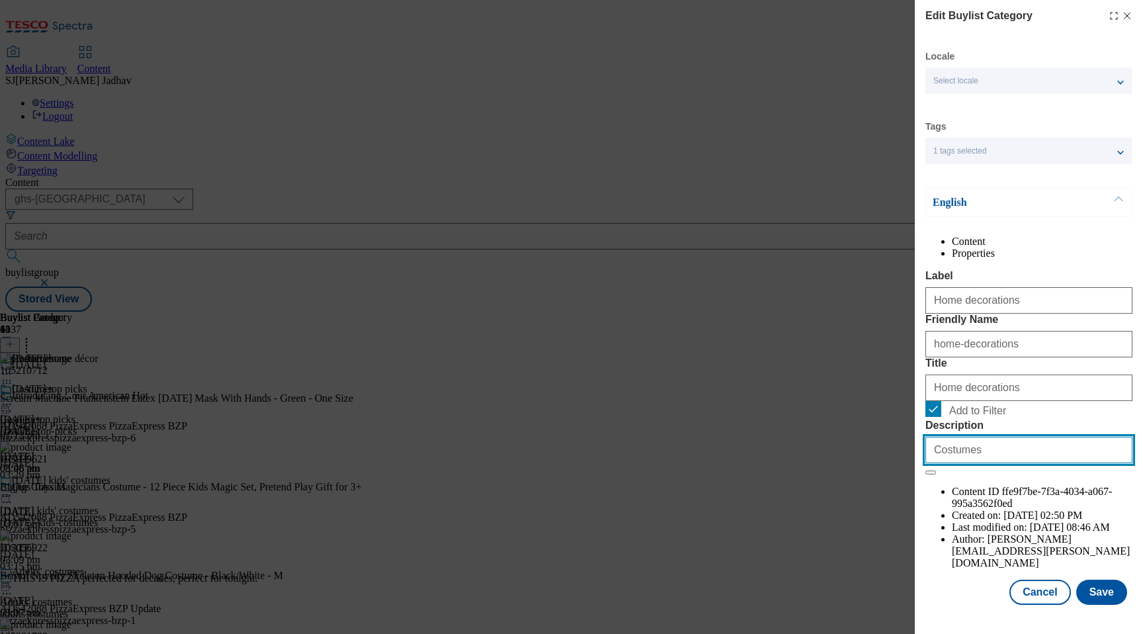
drag, startPoint x: 1034, startPoint y: 572, endPoint x: 764, endPoint y: 551, distance: 270.7
click at [768, 554] on div "Edit Buylist Category Locale Select locale English Welsh Tags 1 tags selected f…" at bounding box center [571, 317] width 1143 height 634
paste input "Find [DATE] home decorations at spookily good prices at [GEOGRAPHIC_DATA]. From…"
type input "Find [DATE] home decorations at spookily good prices at [GEOGRAPHIC_DATA]. From…"
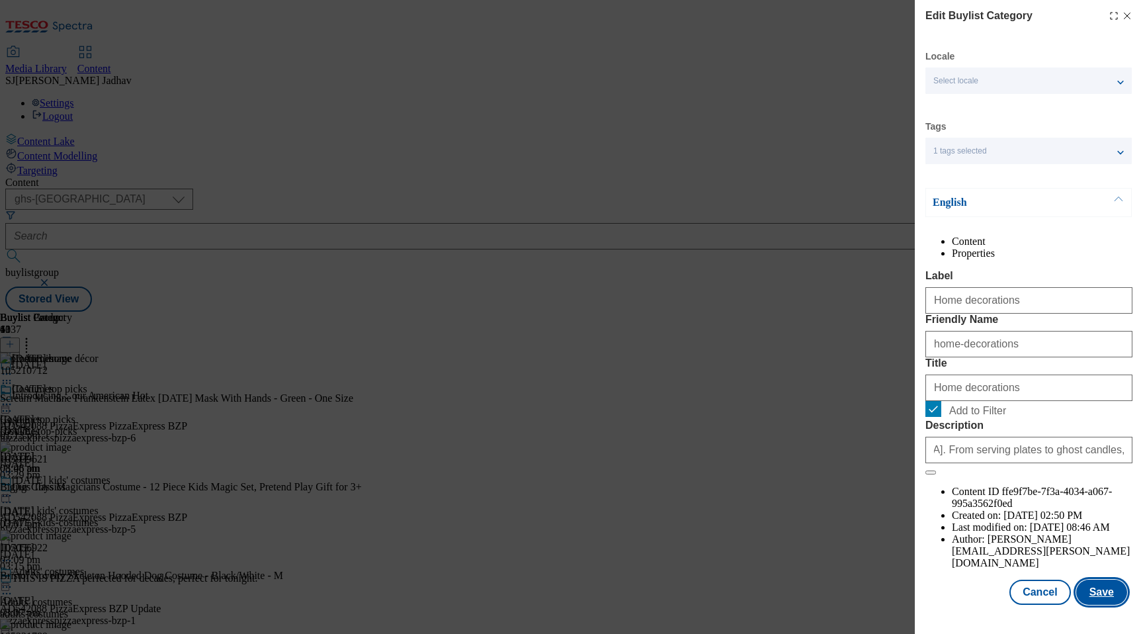
click at [1107, 599] on button "Save" at bounding box center [1101, 592] width 51 height 25
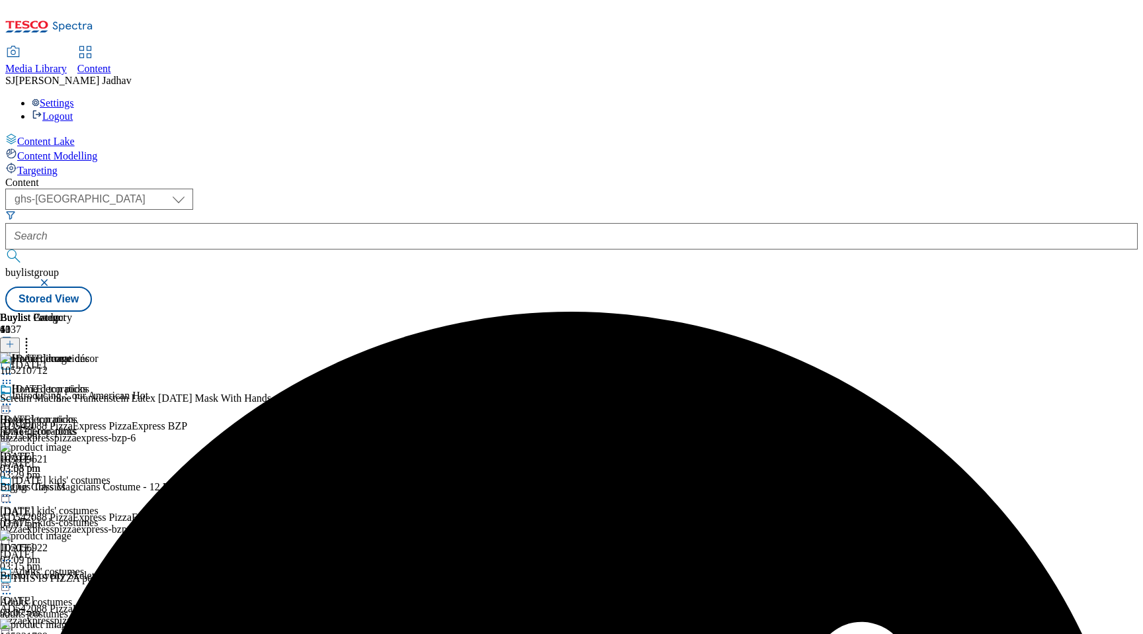
click at [13, 398] on icon at bounding box center [6, 404] width 13 height 13
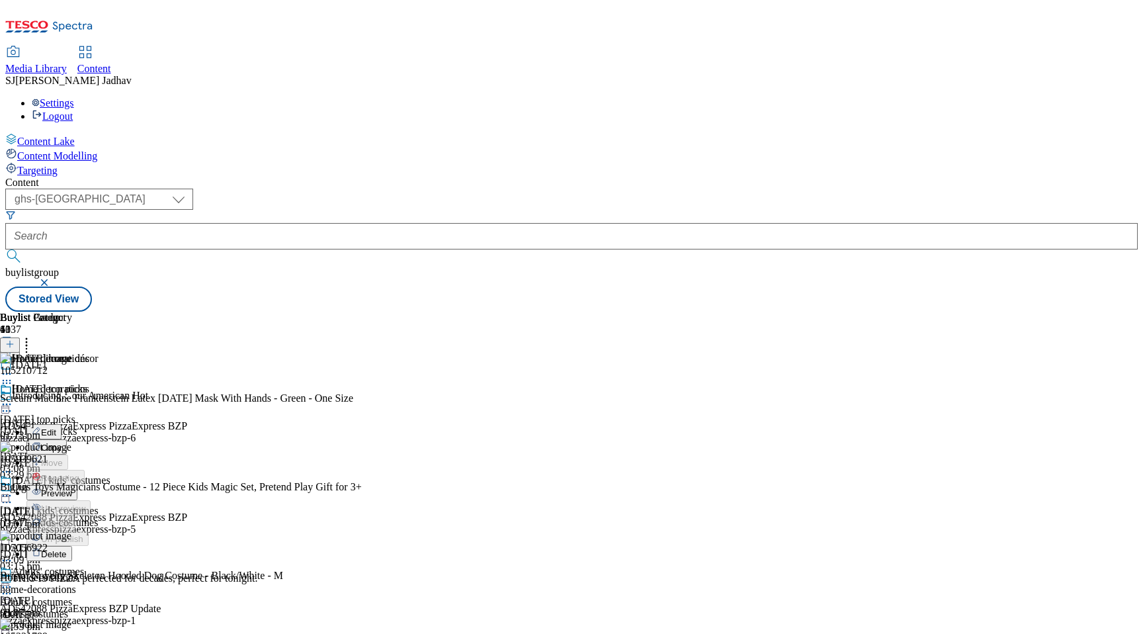
click at [62, 443] on span "Copy" at bounding box center [51, 448] width 21 height 10
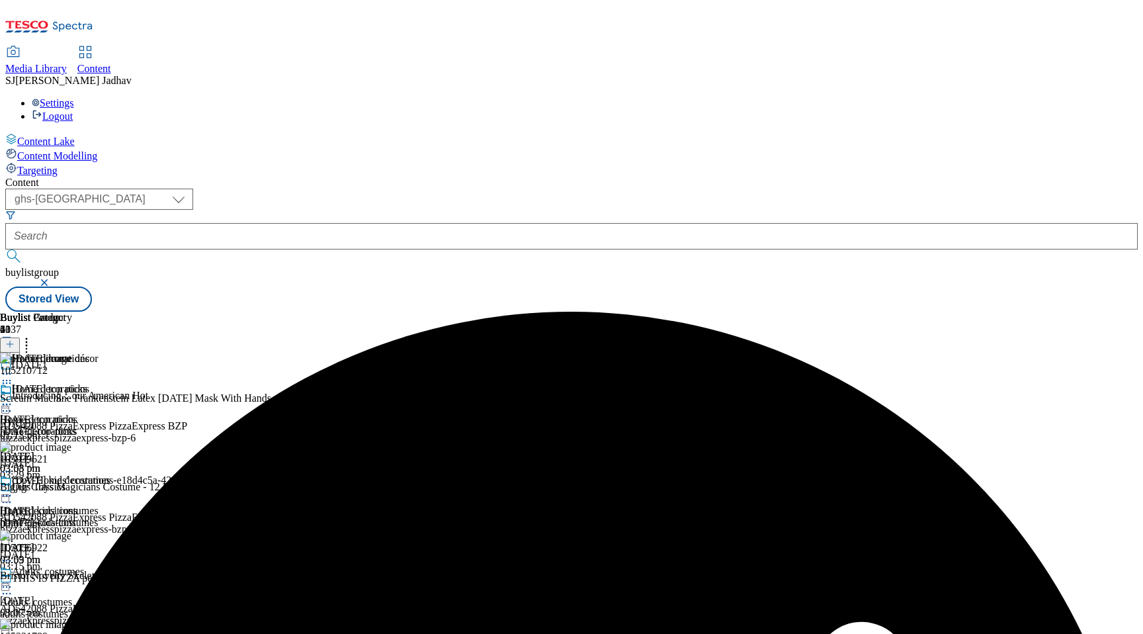
click at [13, 489] on icon at bounding box center [6, 495] width 13 height 13
click at [56, 519] on span "Edit" at bounding box center [48, 524] width 15 height 10
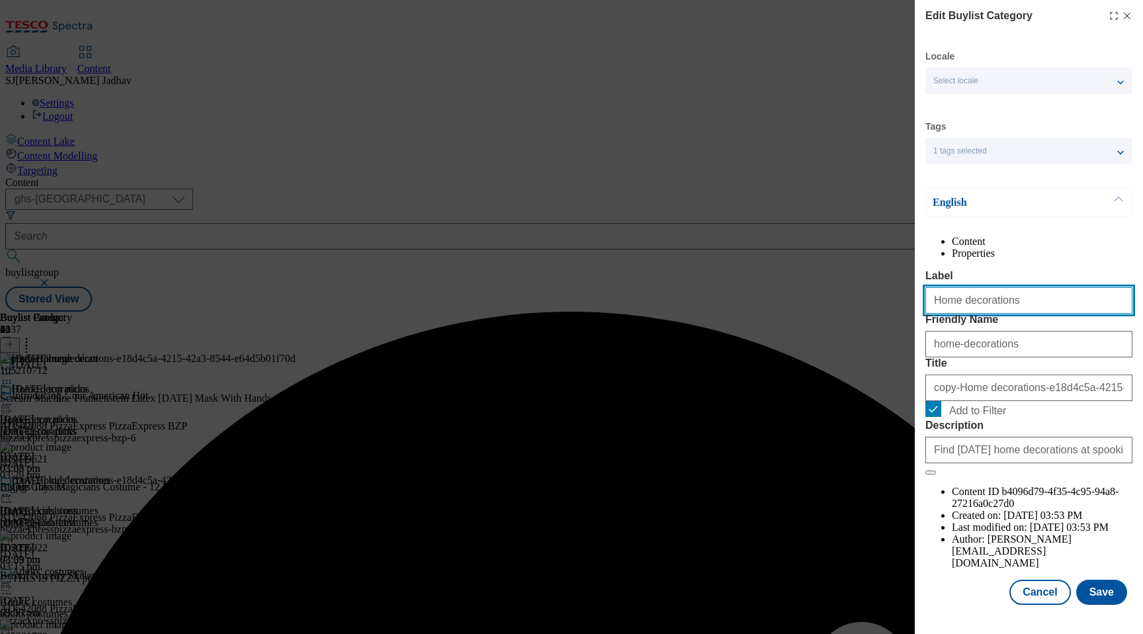
drag, startPoint x: 968, startPoint y: 325, endPoint x: 870, endPoint y: 314, distance: 99.3
click at [871, 317] on div "Edit Buylist Category Locale Select locale English Welsh Tags 1 tags selected f…" at bounding box center [571, 317] width 1143 height 634
paste input "Tableware"
type input "Tableware"
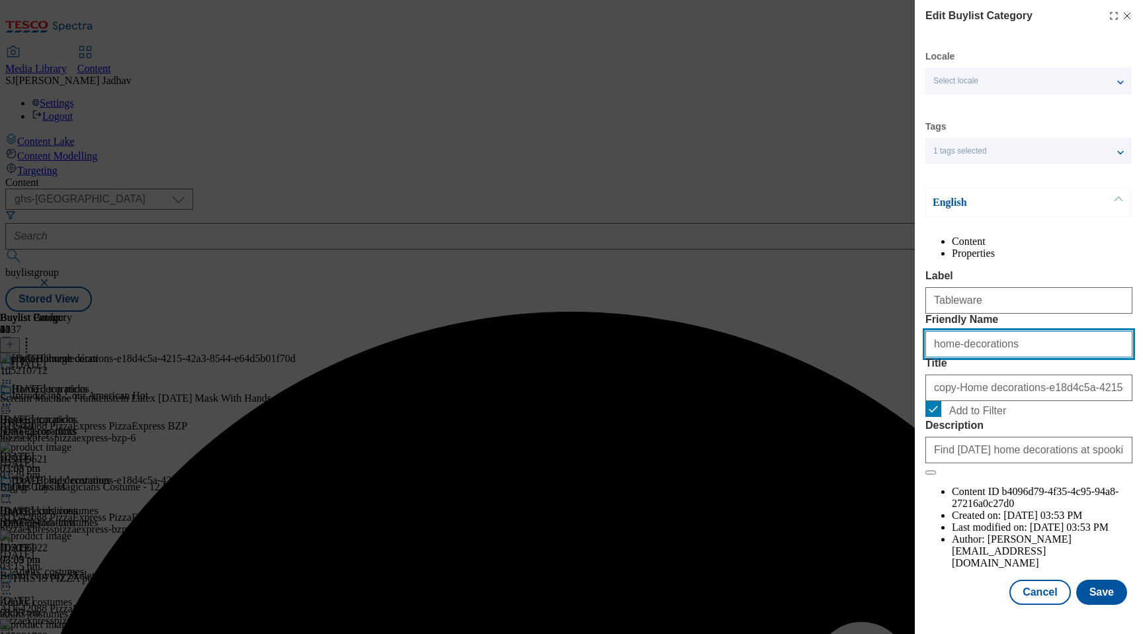
drag, startPoint x: 1024, startPoint y: 394, endPoint x: 898, endPoint y: 389, distance: 126.5
click at [899, 390] on div "Edit Buylist Category Locale Select locale English Welsh Tags 1 tags selected f…" at bounding box center [571, 317] width 1143 height 634
paste input "Tableware"
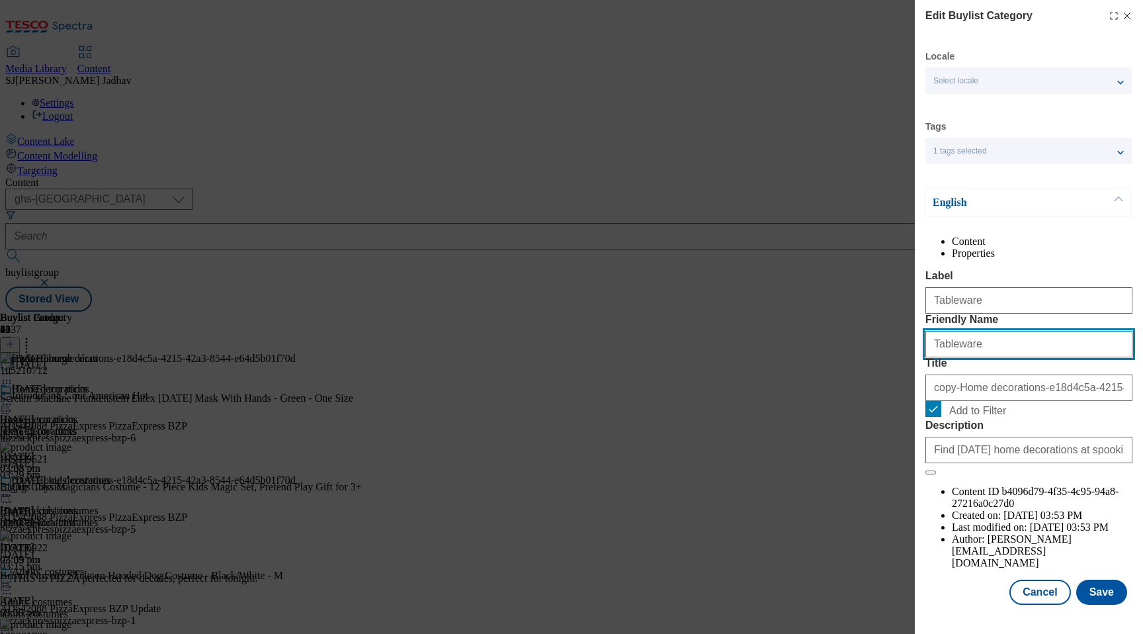
click at [939, 357] on input "Tableware" at bounding box center [1028, 344] width 207 height 26
type input "tableware"
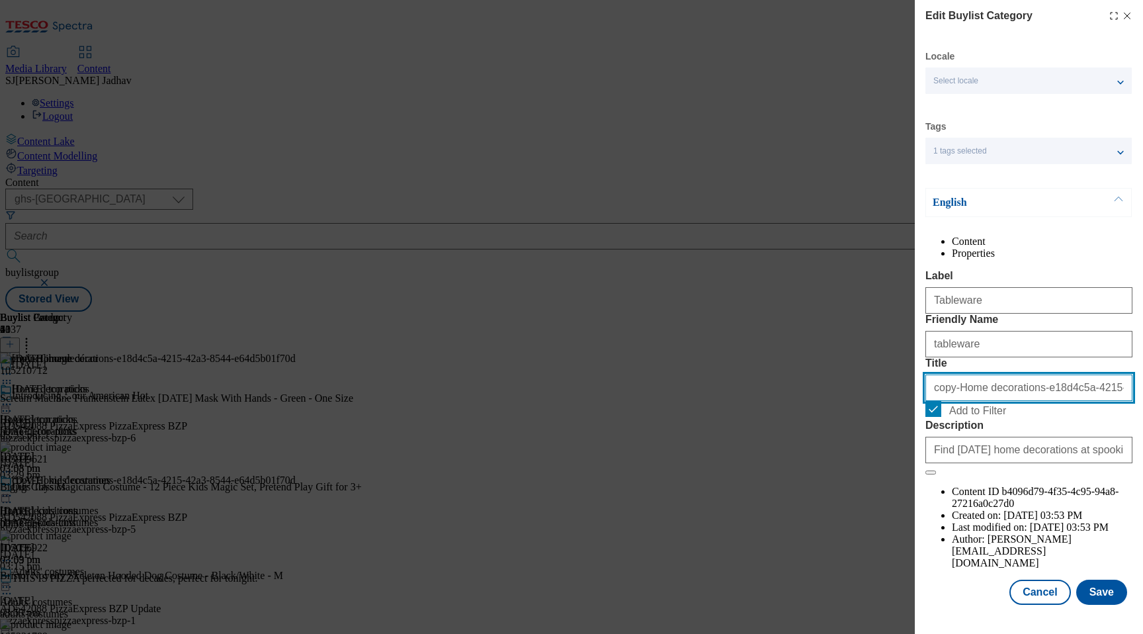
click at [1021, 401] on input "copy-Home decorations-e18d4c5a-4215-42a3-8544-e64d5b01f70d" at bounding box center [1028, 387] width 207 height 26
paste input "Tableware"
type input "Tableware"
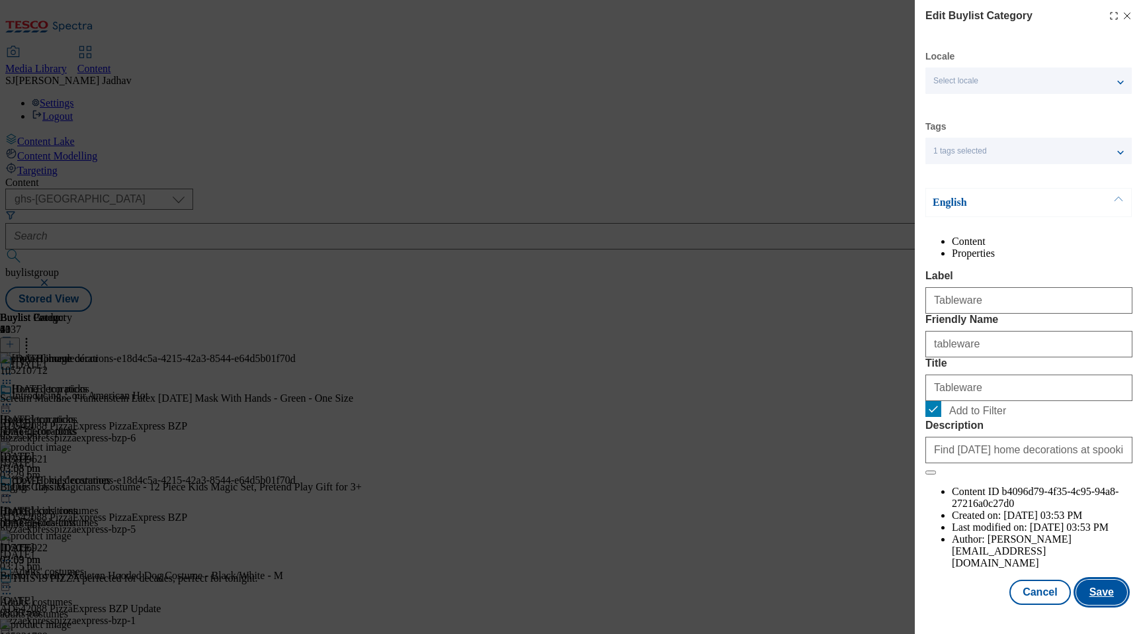
click at [1101, 605] on button "Save" at bounding box center [1101, 592] width 51 height 25
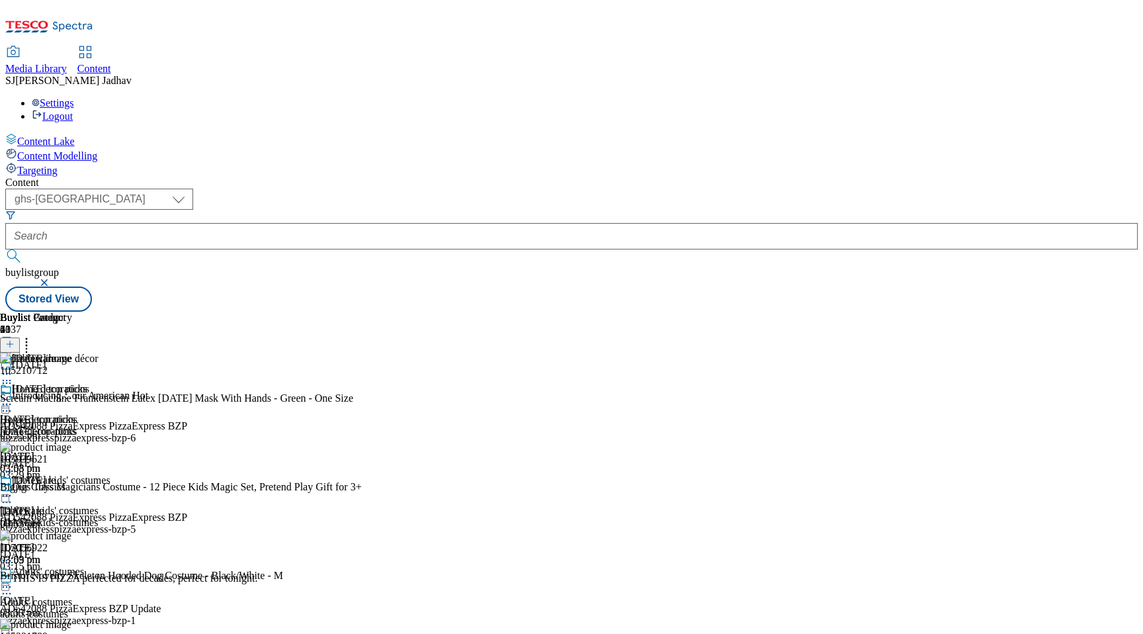
scroll to position [684, 0]
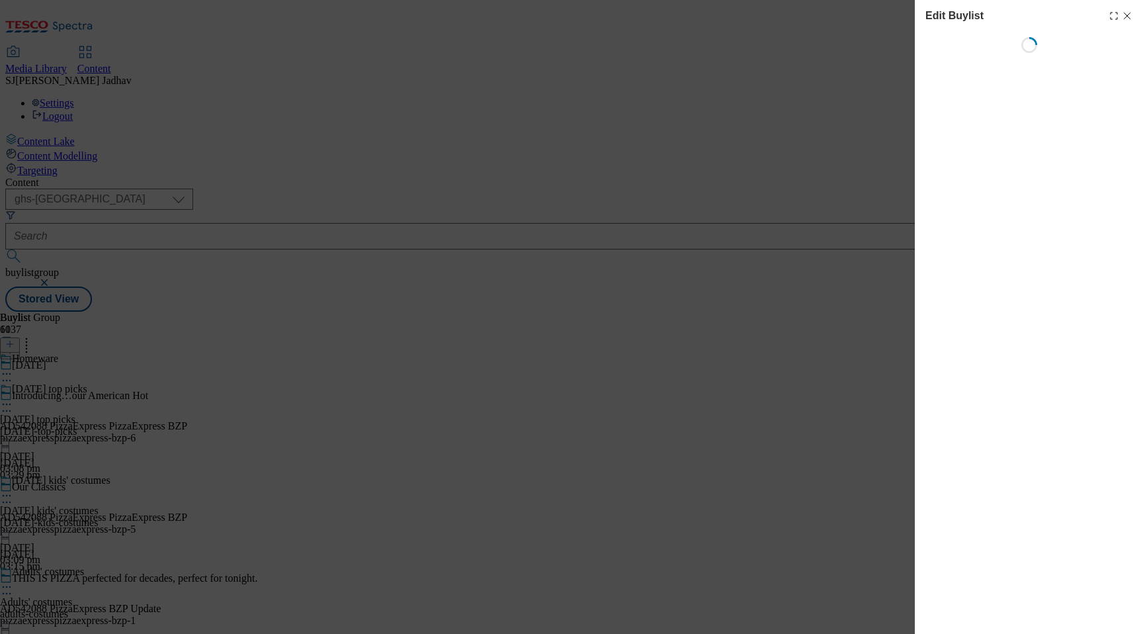
select select "evergreen"
select select "Banner"
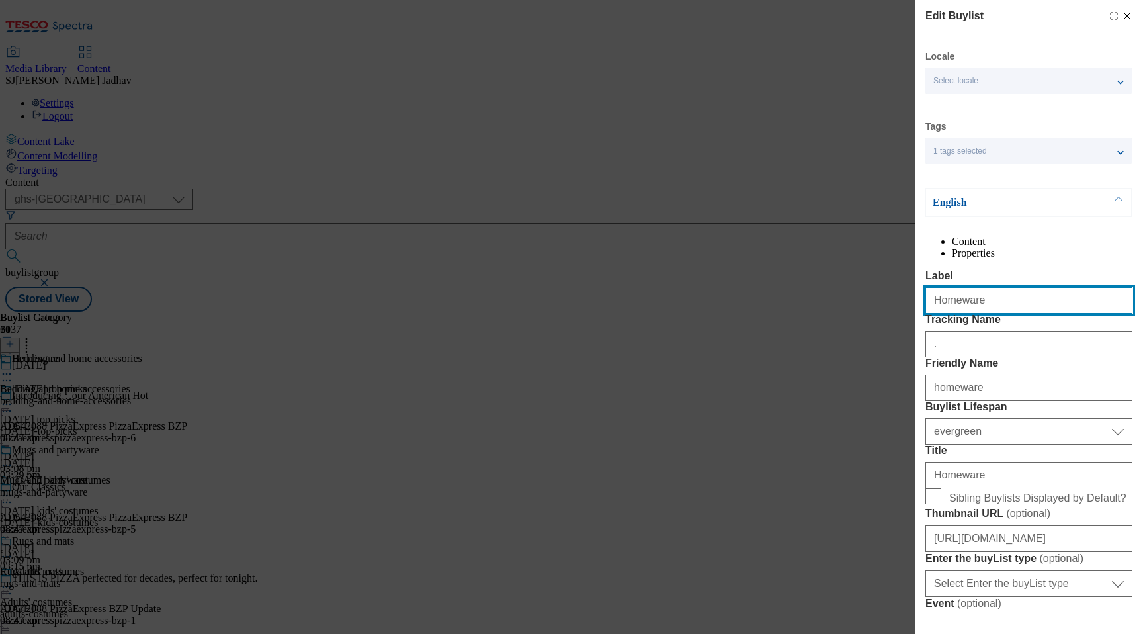
drag, startPoint x: 998, startPoint y: 338, endPoint x: 892, endPoint y: 330, distance: 106.1
click at [893, 330] on div "Edit Buylist Locale Select locale English Welsh Tags 1 tags selected fnf market…" at bounding box center [571, 317] width 1143 height 634
paste input "Devilish drinks"
type input "Devilish drinks"
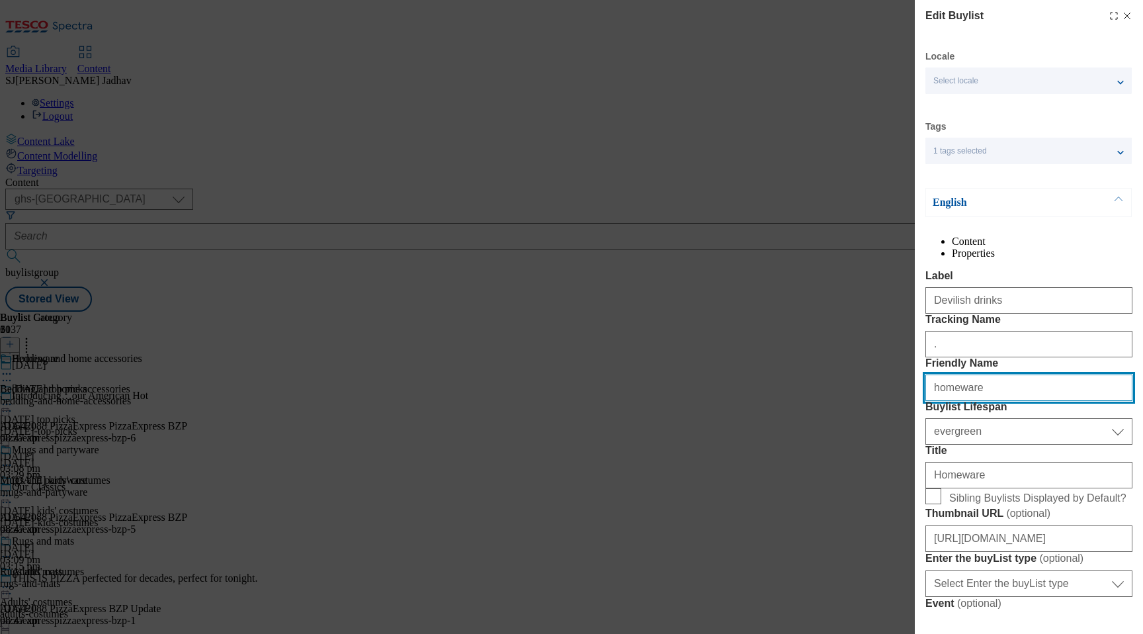
drag, startPoint x: 988, startPoint y: 461, endPoint x: 908, endPoint y: 458, distance: 80.1
click at [914, 460] on div "Edit Buylist Locale Select locale English Welsh Tags 1 tags selected fnf market…" at bounding box center [571, 317] width 1143 height 634
paste input "Devilish drinks"
click at [936, 401] on input "Devilish drinks" at bounding box center [1028, 387] width 207 height 26
click at [963, 401] on input "devilish drinks" at bounding box center [1028, 387] width 207 height 26
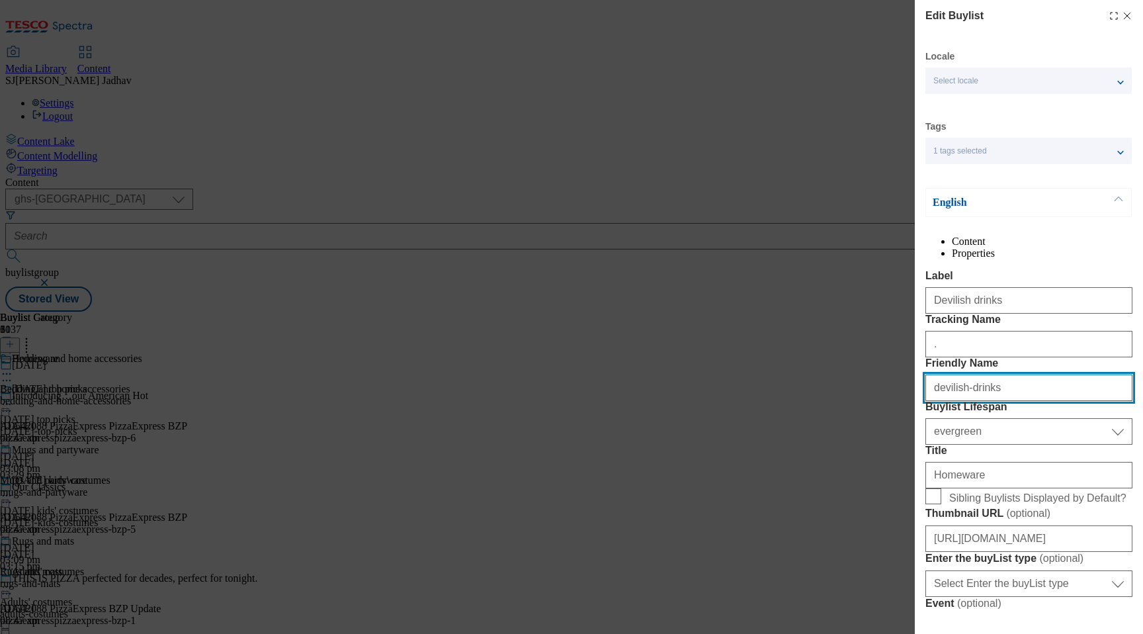
scroll to position [110, 0]
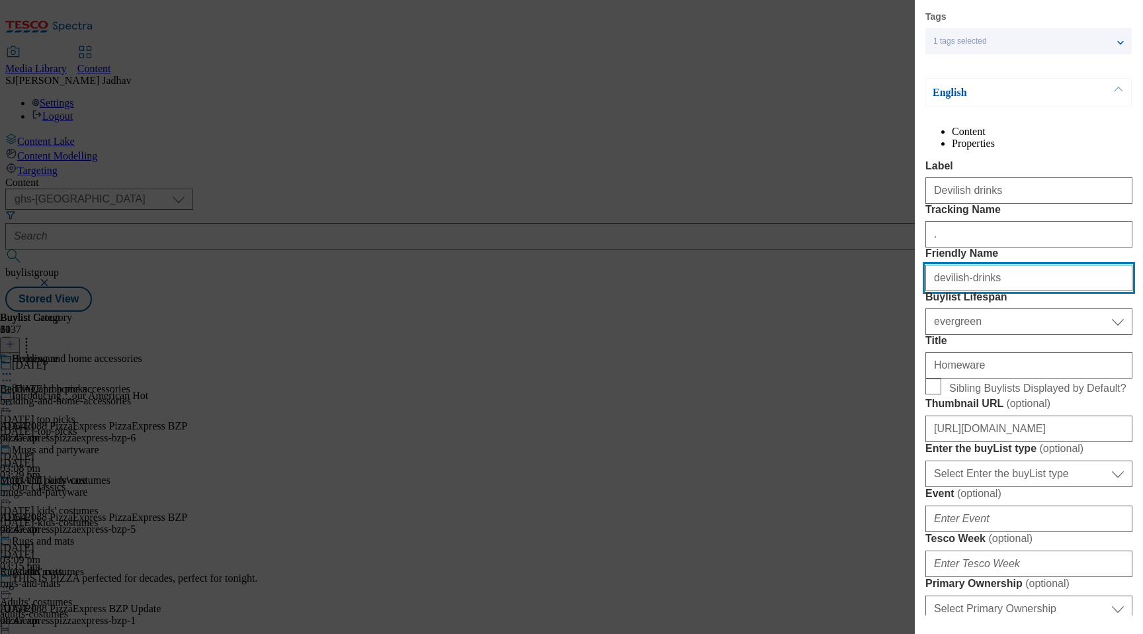
type input "devilish-drinks"
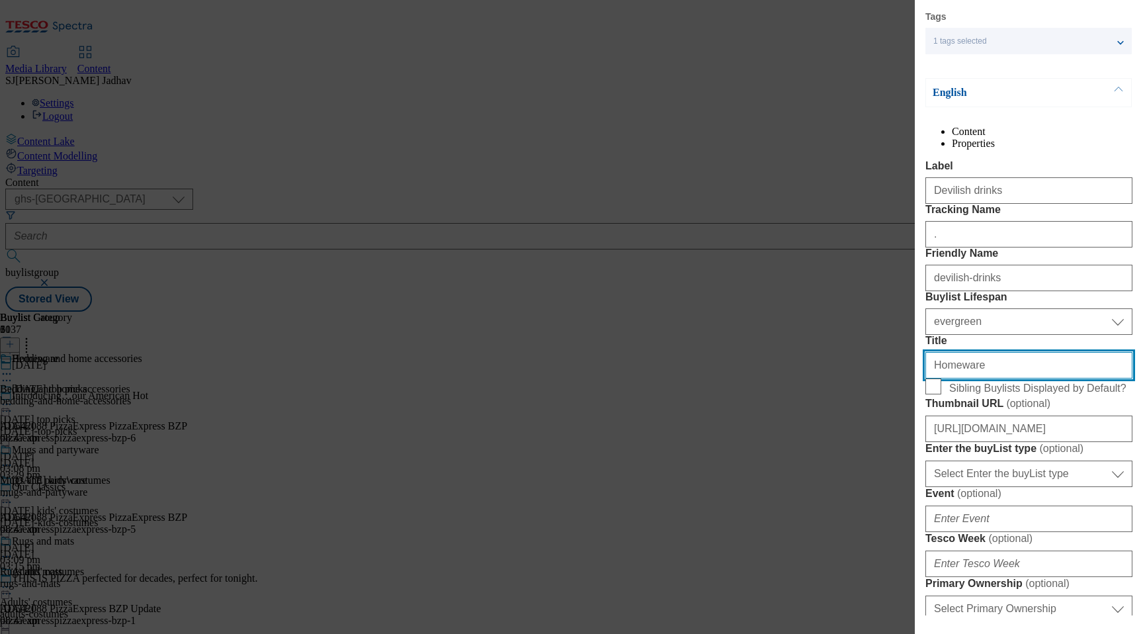
drag, startPoint x: 1009, startPoint y: 489, endPoint x: 856, endPoint y: 470, distance: 154.0
click at [859, 470] on div "Edit Buylist Locale Select locale English Welsh Tags 1 tags selected fnf market…" at bounding box center [571, 317] width 1143 height 634
paste input "Devilish drinks"
type input "Devilish drinks"
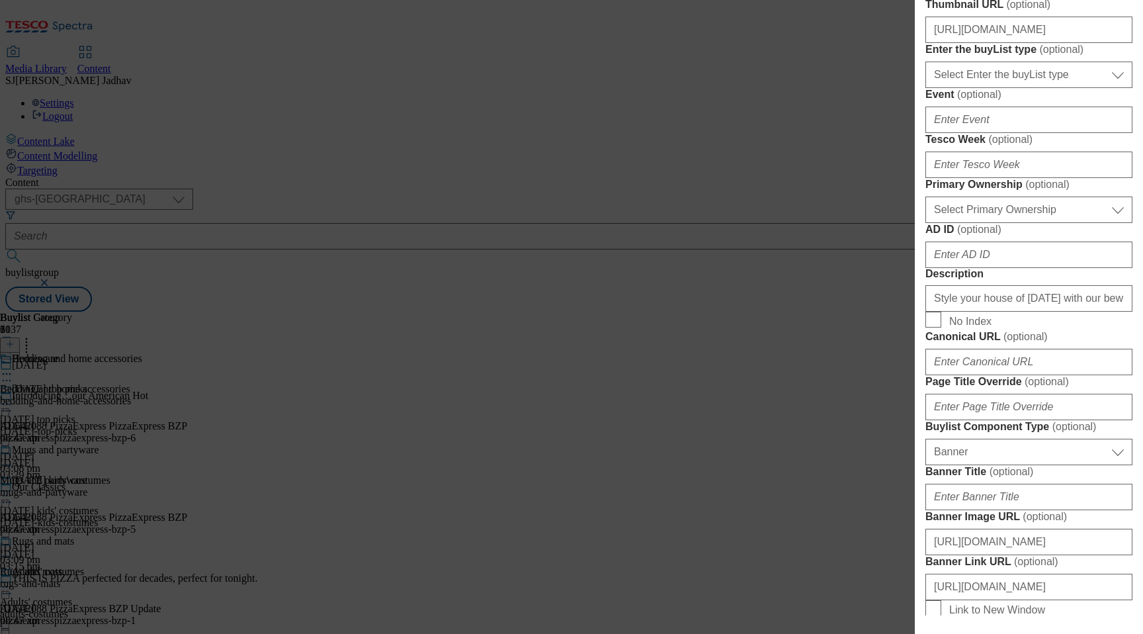
scroll to position [551, 0]
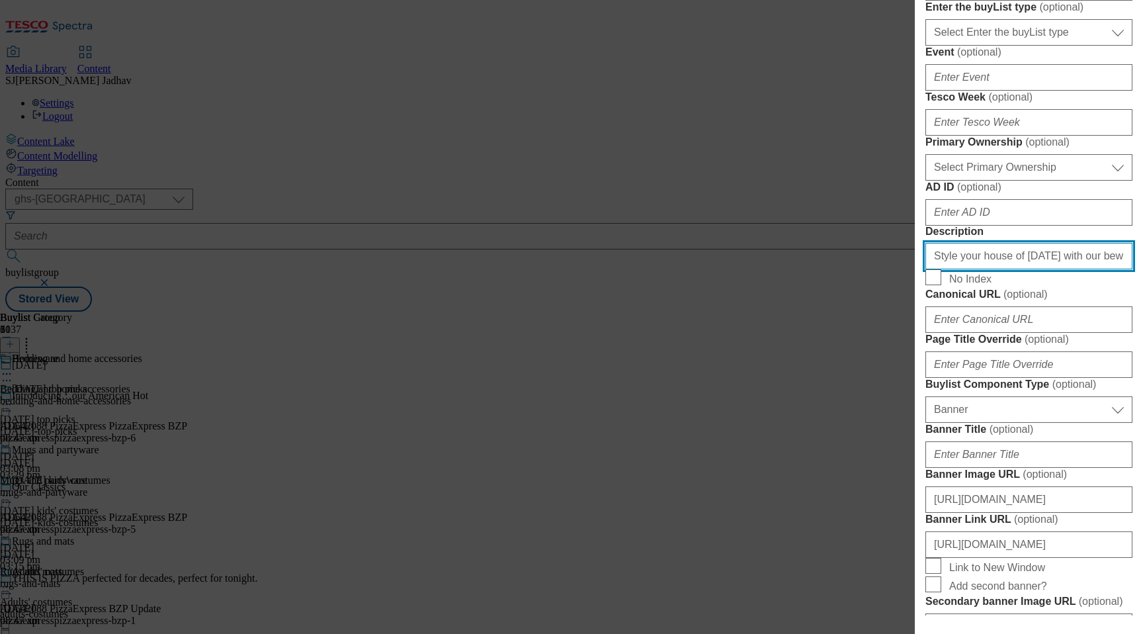
click at [996, 269] on input "Style your house of [DATE] with our bewitching range of seasonal homeware, incl…" at bounding box center [1028, 256] width 207 height 26
paste input "Eat, drink and be scary with our range of devilish [DATE] drinks. Find soft dri…"
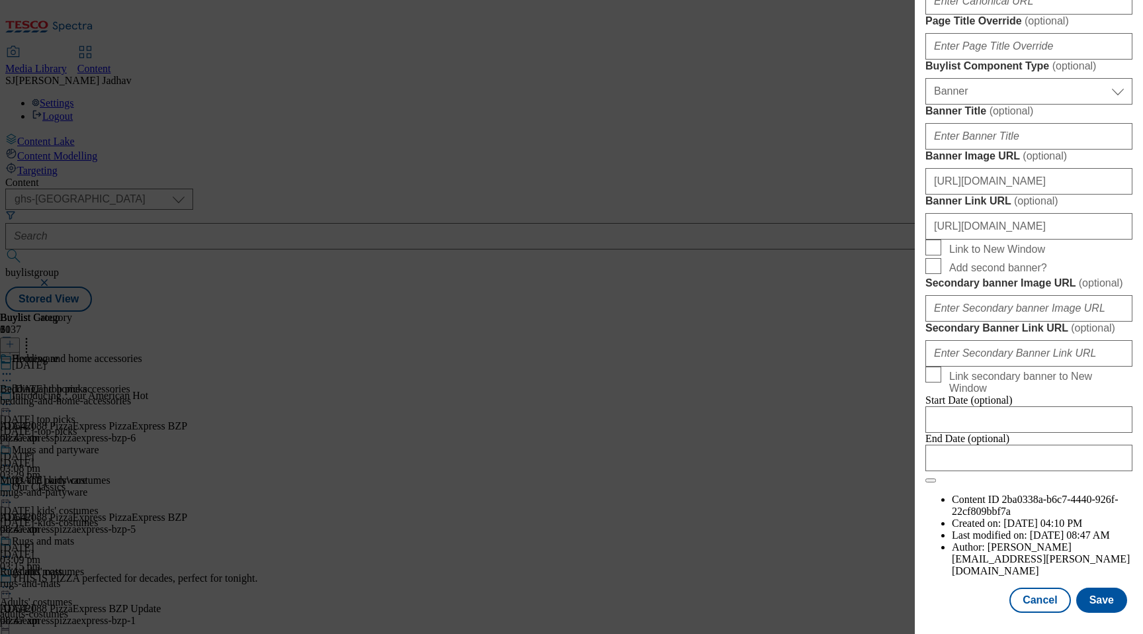
scroll to position [734, 0]
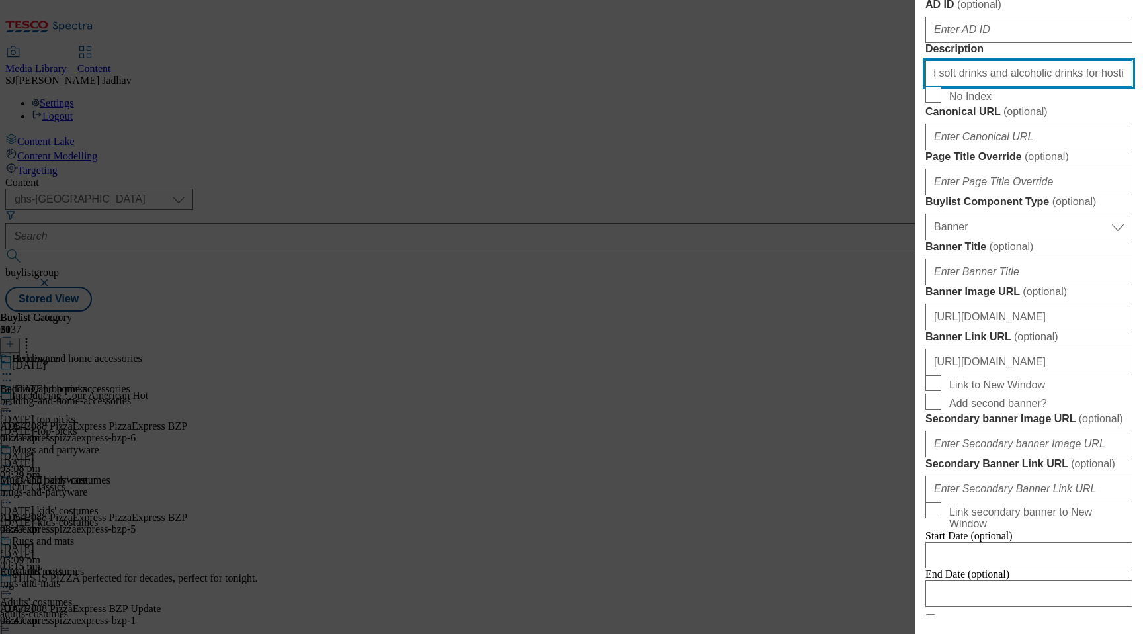
type input "Eat, drink and be scary with our range of devilish [DATE] drinks. Find soft dri…"
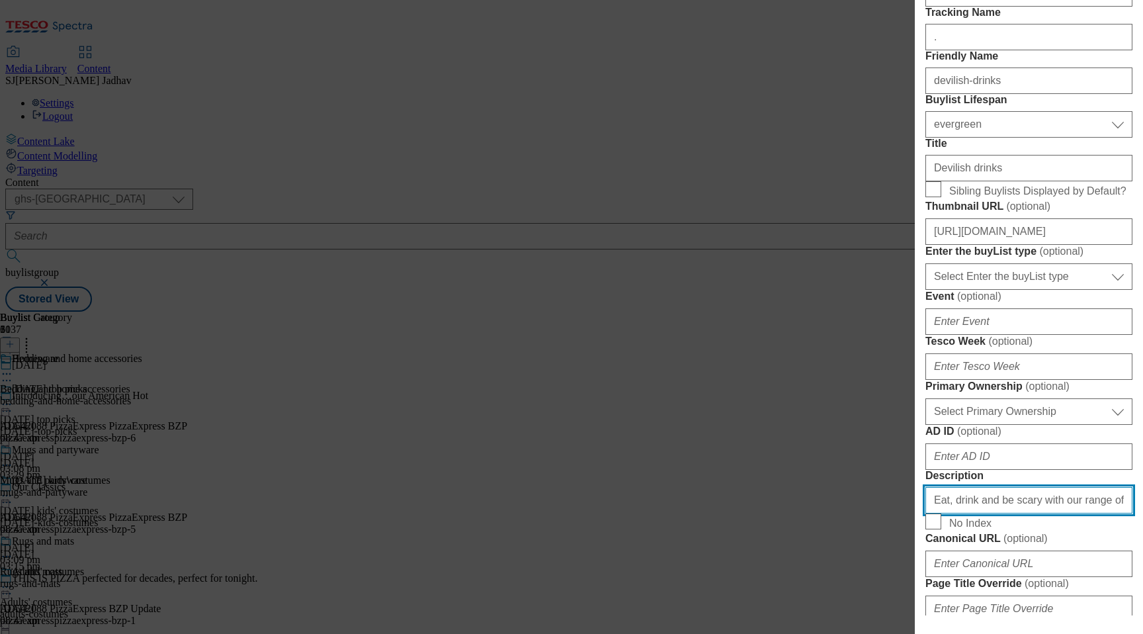
scroll to position [237, 0]
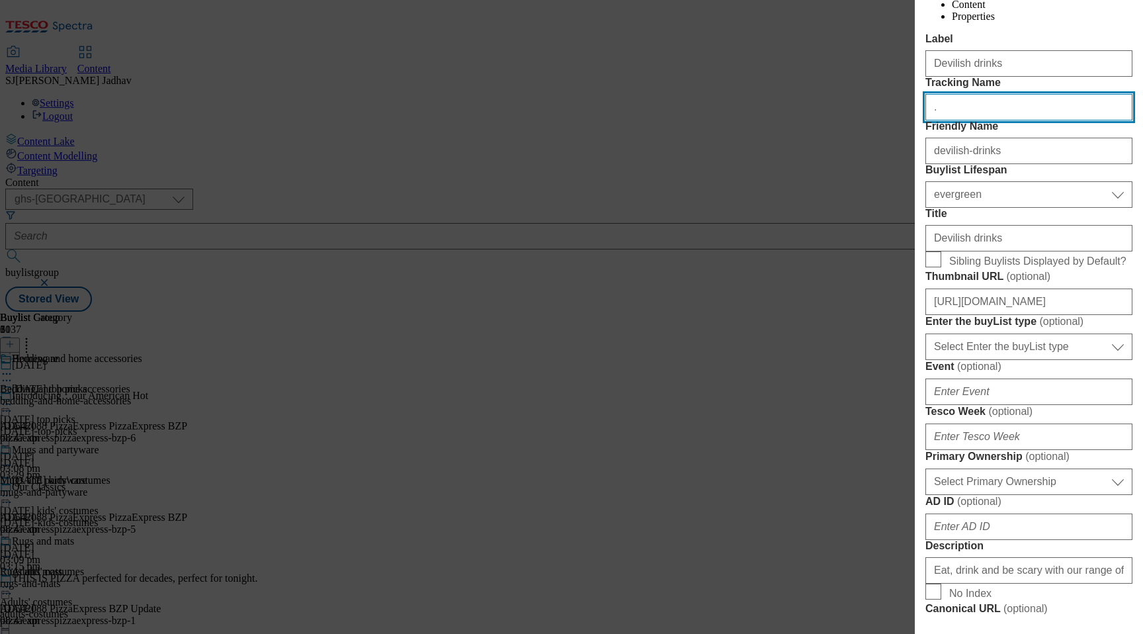
drag, startPoint x: 959, startPoint y: 164, endPoint x: 867, endPoint y: 162, distance: 91.3
click at [871, 162] on div "Edit Buylist Locale Select locale English Welsh Tags 1 tags selected fnf market…" at bounding box center [571, 317] width 1143 height 634
paste input "WK29_[DATE]_homeware"
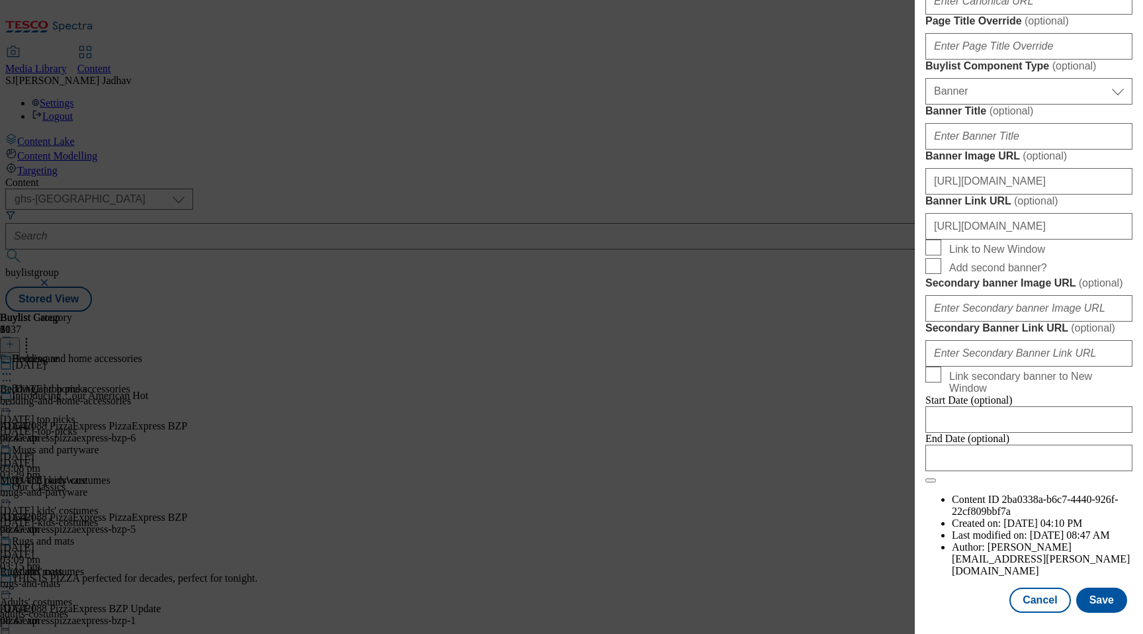
scroll to position [1352, 0]
type input "WK29_[DATE]_homeware"
click at [1090, 597] on button "Save" at bounding box center [1101, 599] width 51 height 25
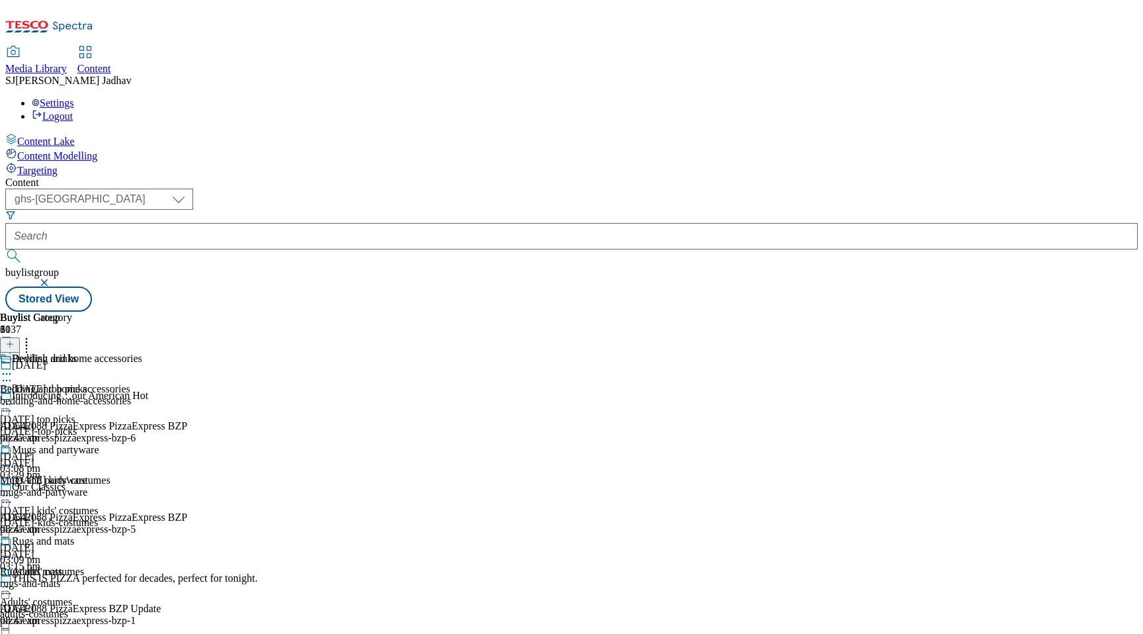
click at [13, 367] on icon at bounding box center [6, 373] width 13 height 13
click at [142, 353] on div "Bedding and home accessories Bedding and home accessories bedding-and-home-acce…" at bounding box center [71, 398] width 142 height 91
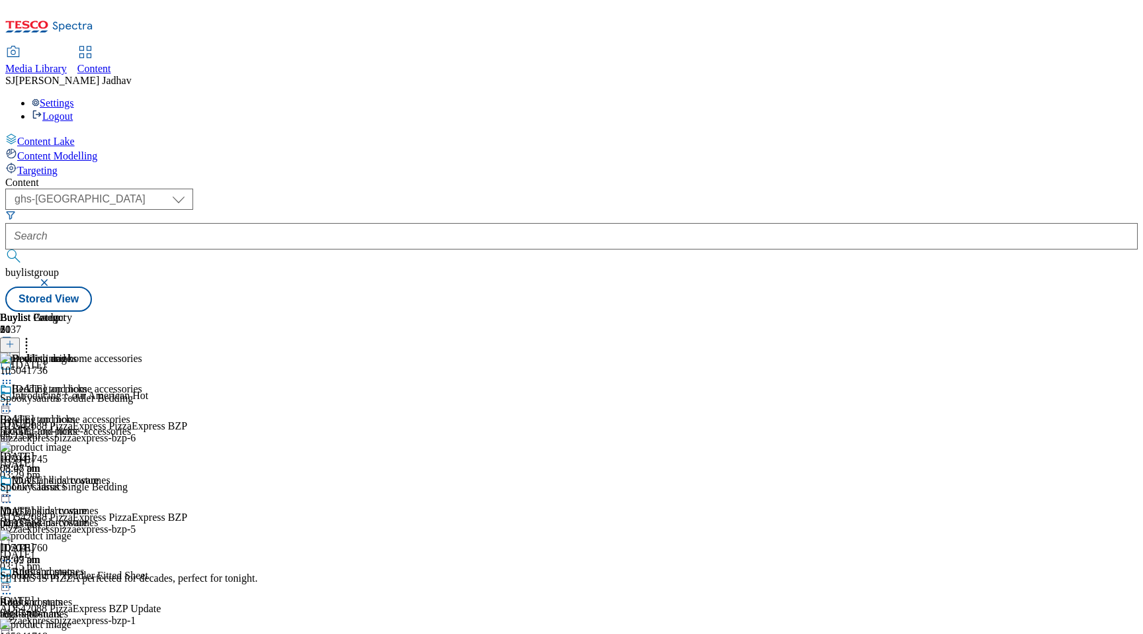
click at [13, 489] on icon at bounding box center [6, 495] width 13 height 13
click at [67, 633] on span "Delete" at bounding box center [54, 645] width 26 height 10
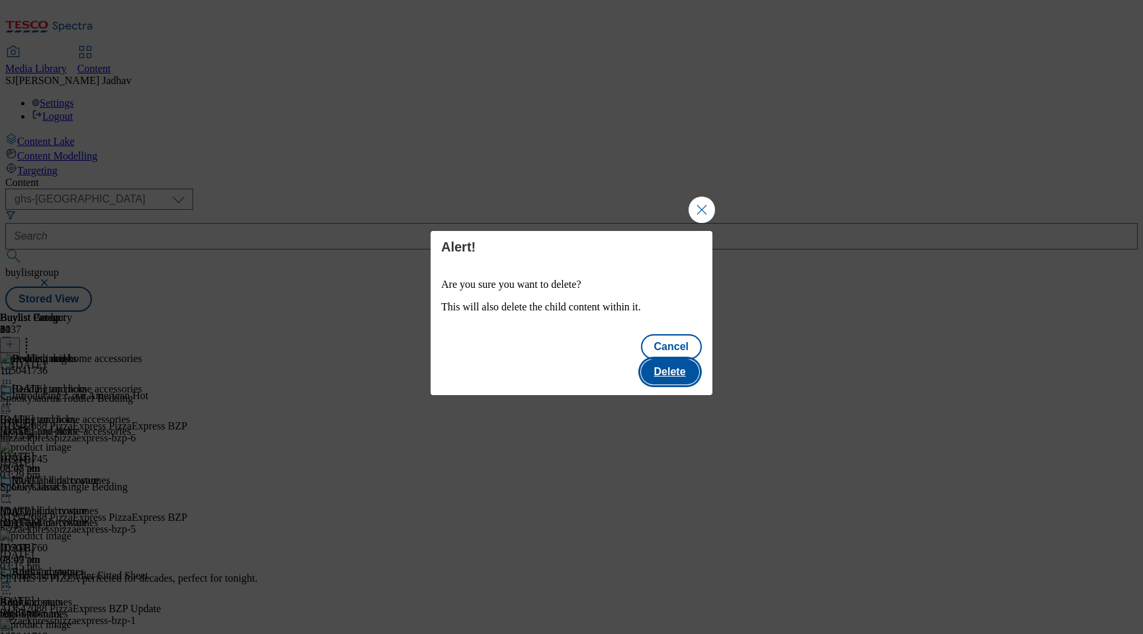
click at [662, 366] on button "Delete" at bounding box center [670, 371] width 58 height 25
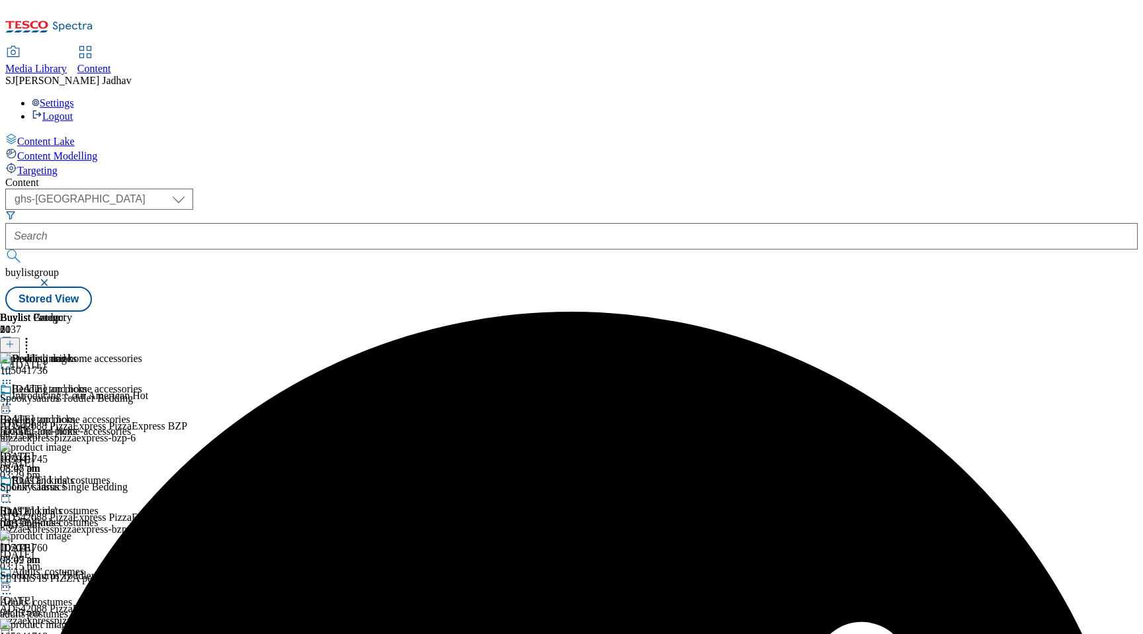
click at [13, 489] on icon at bounding box center [6, 495] width 13 height 13
click at [67, 633] on span "Delete" at bounding box center [54, 645] width 26 height 10
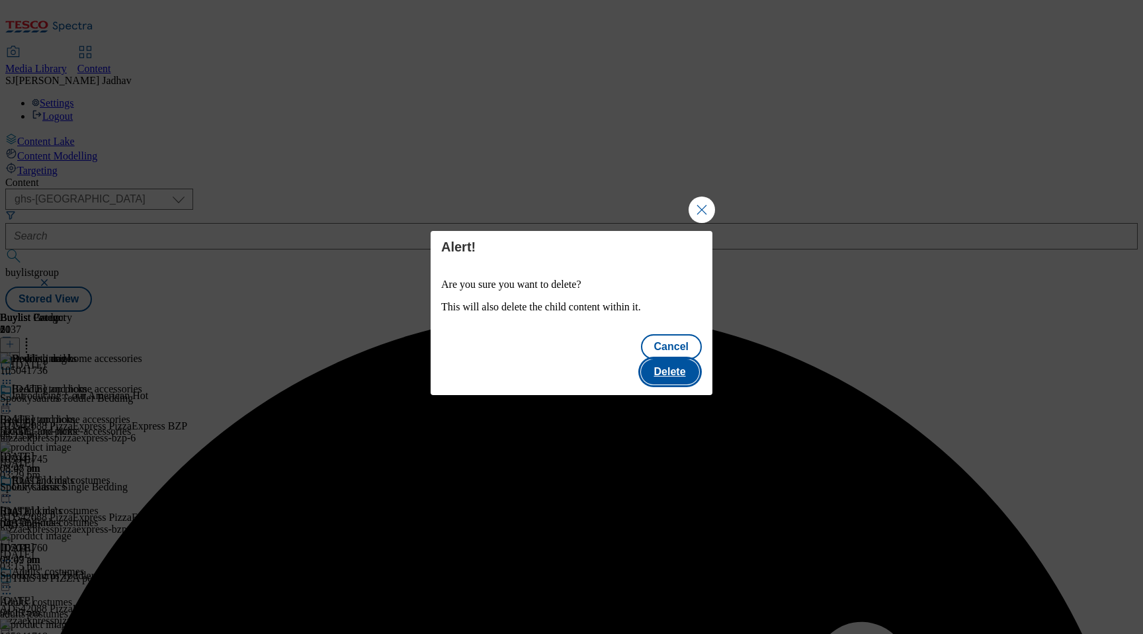
click at [672, 363] on button "Delete" at bounding box center [670, 371] width 58 height 25
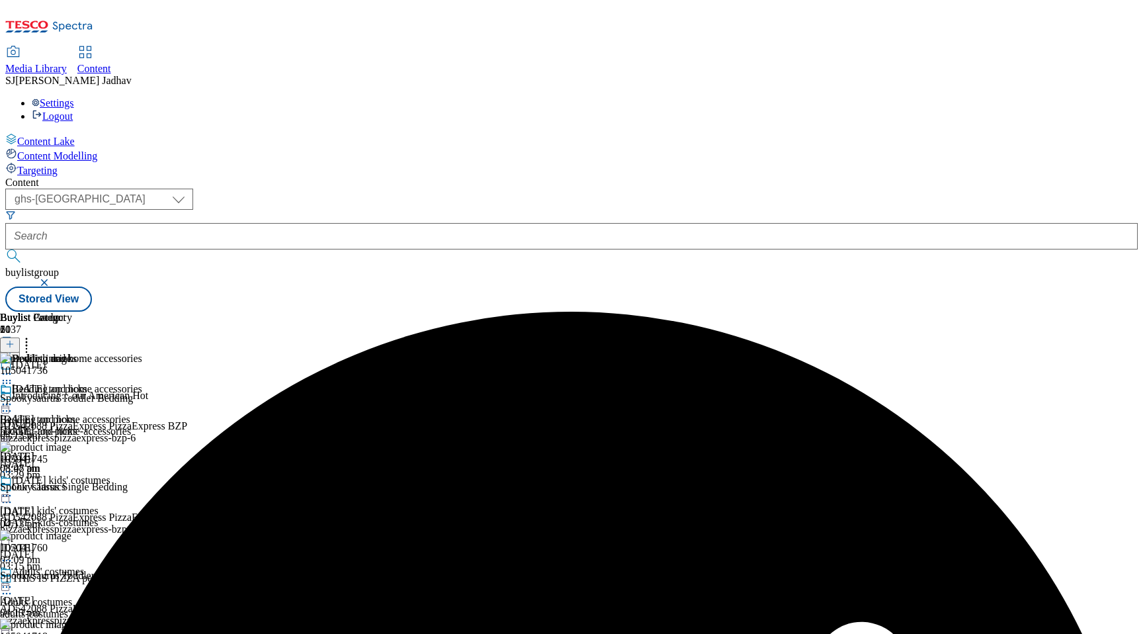
click at [13, 398] on icon at bounding box center [6, 404] width 13 height 13
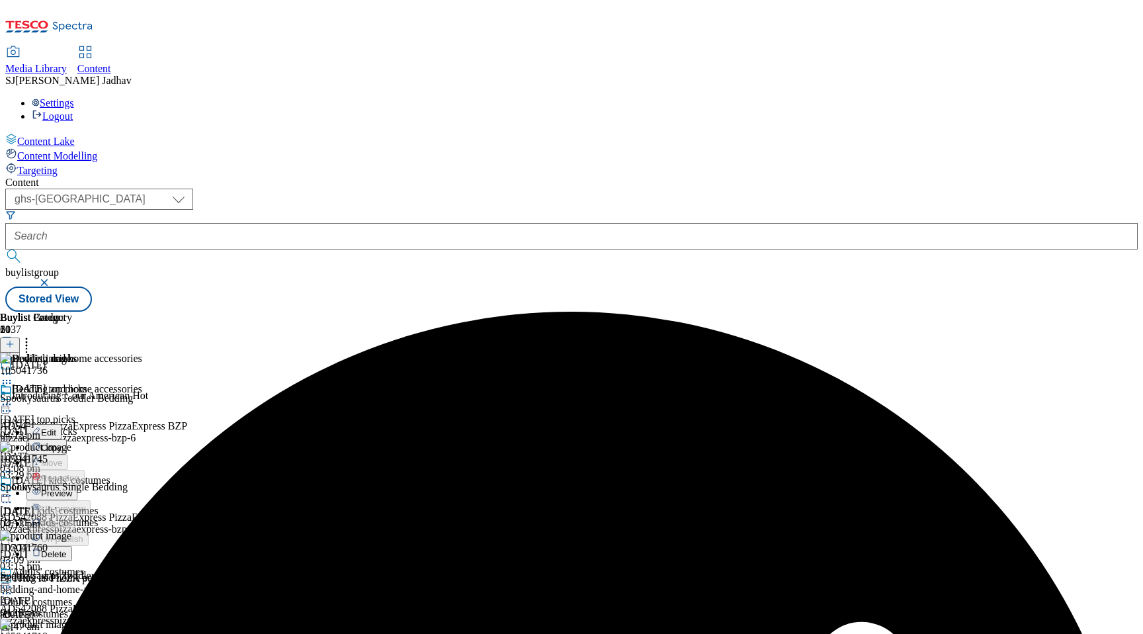
click at [56, 427] on span "Edit" at bounding box center [48, 432] width 15 height 10
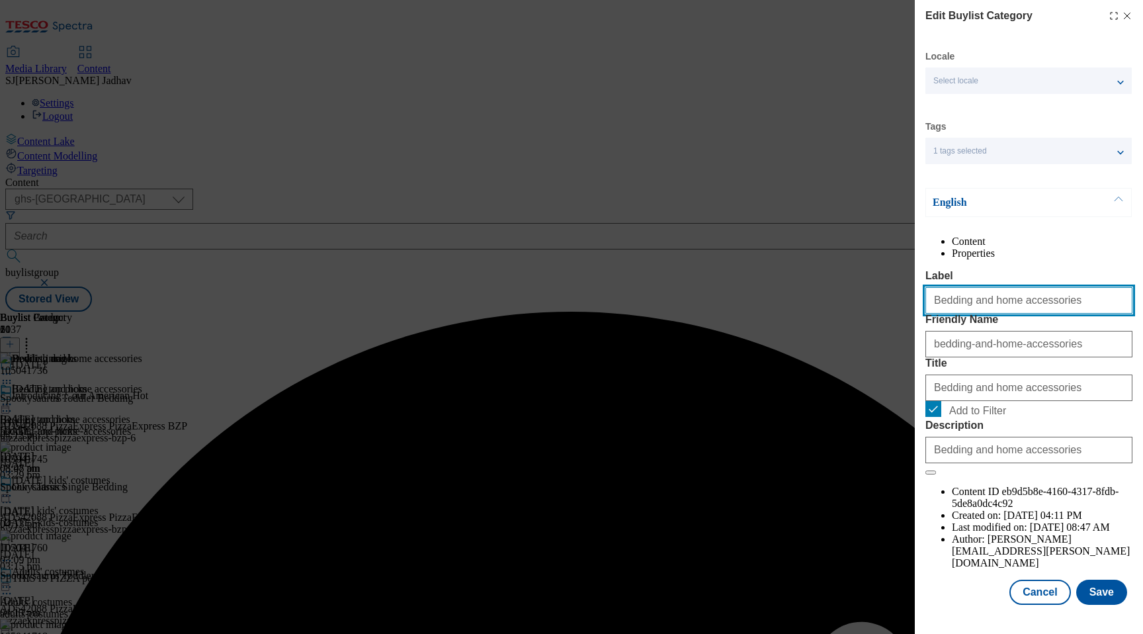
drag, startPoint x: 1044, startPoint y: 329, endPoint x: 916, endPoint y: 330, distance: 128.3
click at [915, 329] on div "Edit Buylist Category Locale Select locale English Welsh Tags 1 tags selected f…" at bounding box center [1029, 303] width 228 height 607
paste input "Spirit"
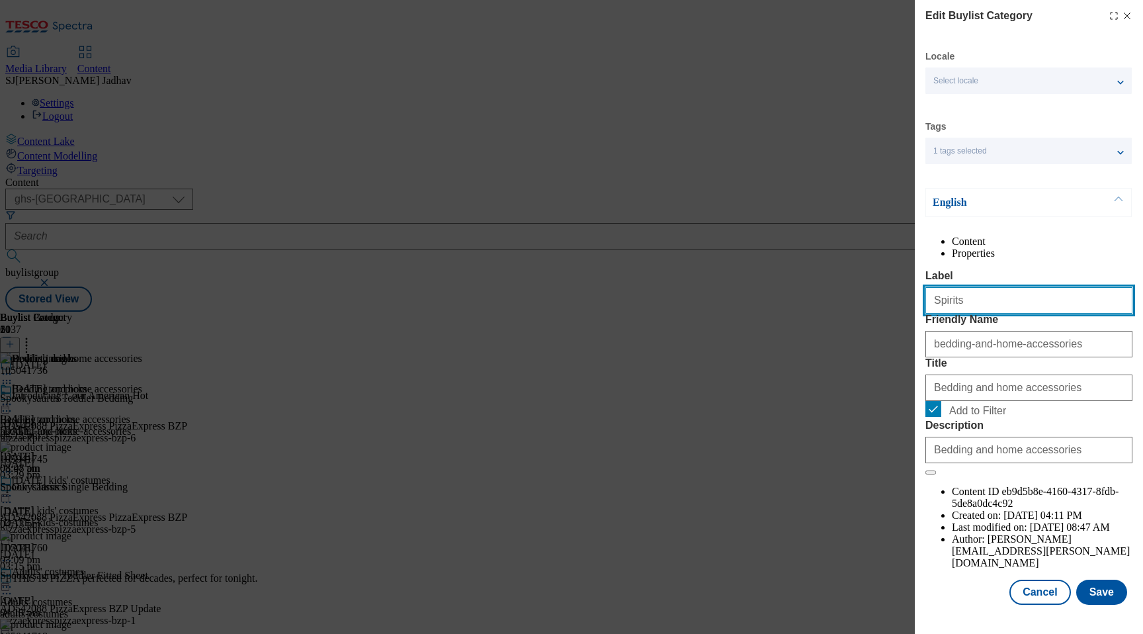
type input "Spirits"
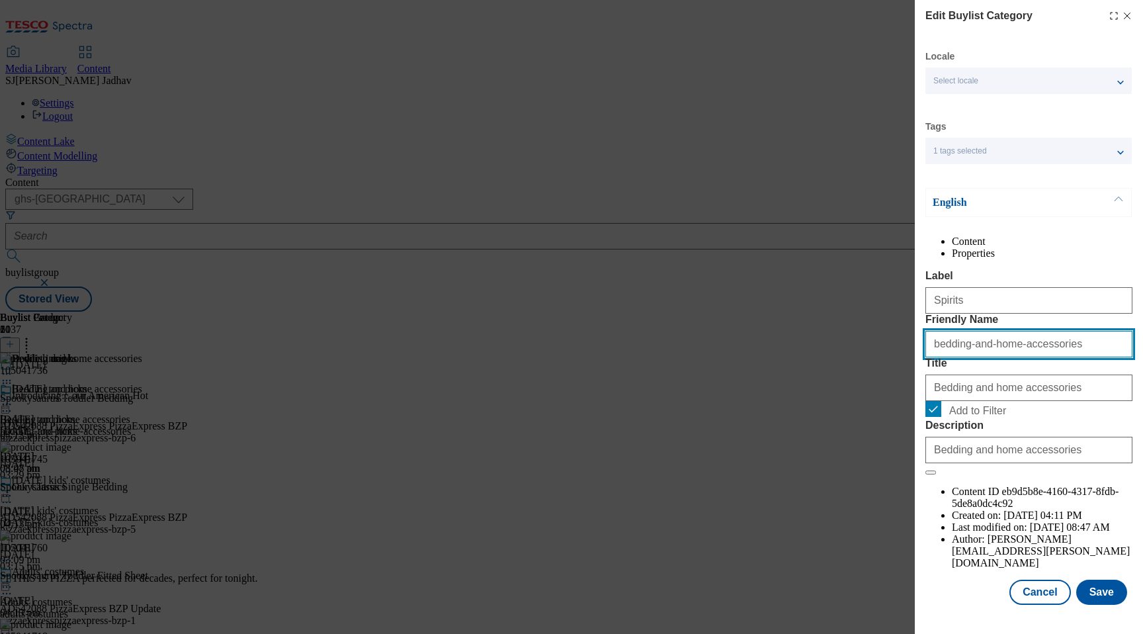
drag, startPoint x: 1008, startPoint y: 390, endPoint x: 834, endPoint y: 380, distance: 174.3
click at [836, 381] on div "Edit Buylist Category Locale Select locale English Welsh Tags 1 tags selected f…" at bounding box center [571, 317] width 1143 height 634
paste input "Spirit"
click at [935, 357] on input "Spirits" at bounding box center [1028, 344] width 207 height 26
type input "spirits"
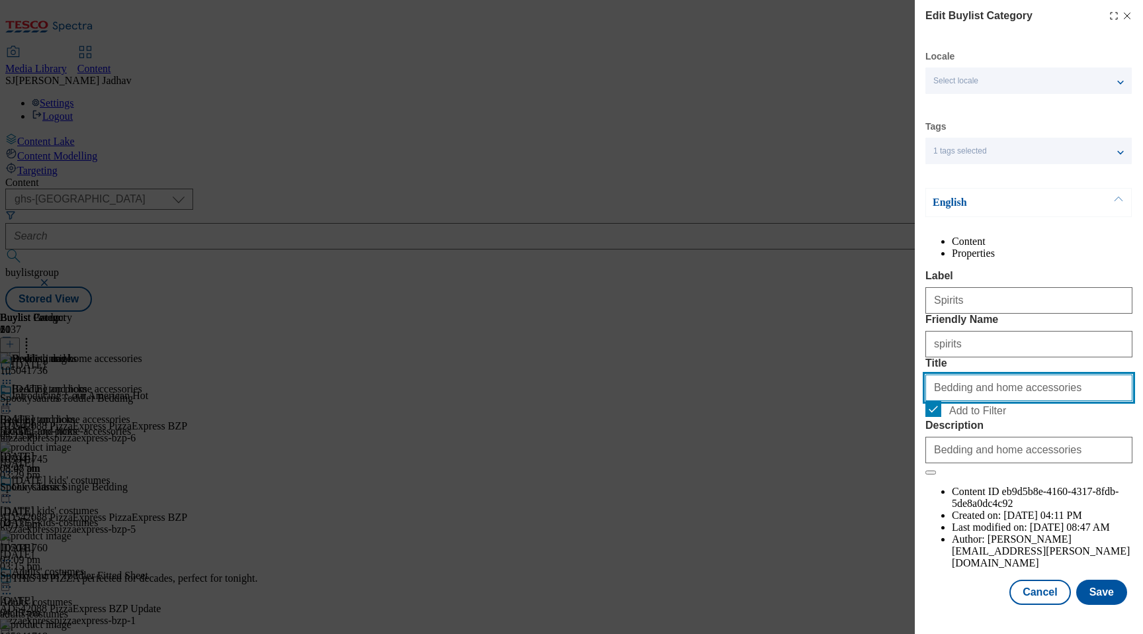
drag, startPoint x: 1058, startPoint y: 455, endPoint x: 867, endPoint y: 446, distance: 191.4
click at [870, 447] on div "Edit Buylist Category Locale Select locale English Welsh Tags 1 tags selected f…" at bounding box center [571, 317] width 1143 height 634
paste input "Spirits"
paste input "Modal"
type input "Spirits"
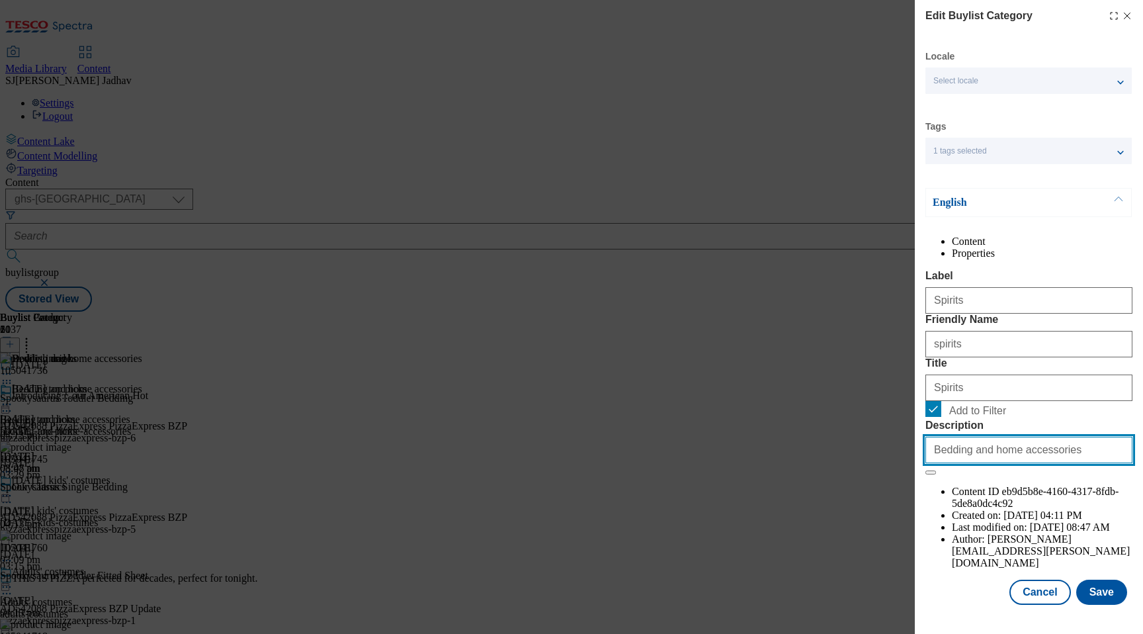
drag, startPoint x: 1056, startPoint y: 564, endPoint x: 904, endPoint y: 550, distance: 152.8
click at [908, 550] on div "Edit Buylist Category Locale Select locale English Welsh Tags 1 tags selected f…" at bounding box center [571, 317] width 1143 height 634
paste input "Eat, drink and be scary with our range of devilish [DATE] drinks. Find soft dri…"
type input "Eat, drink and be scary with our range of devilish [DATE] drinks. Find soft dri…"
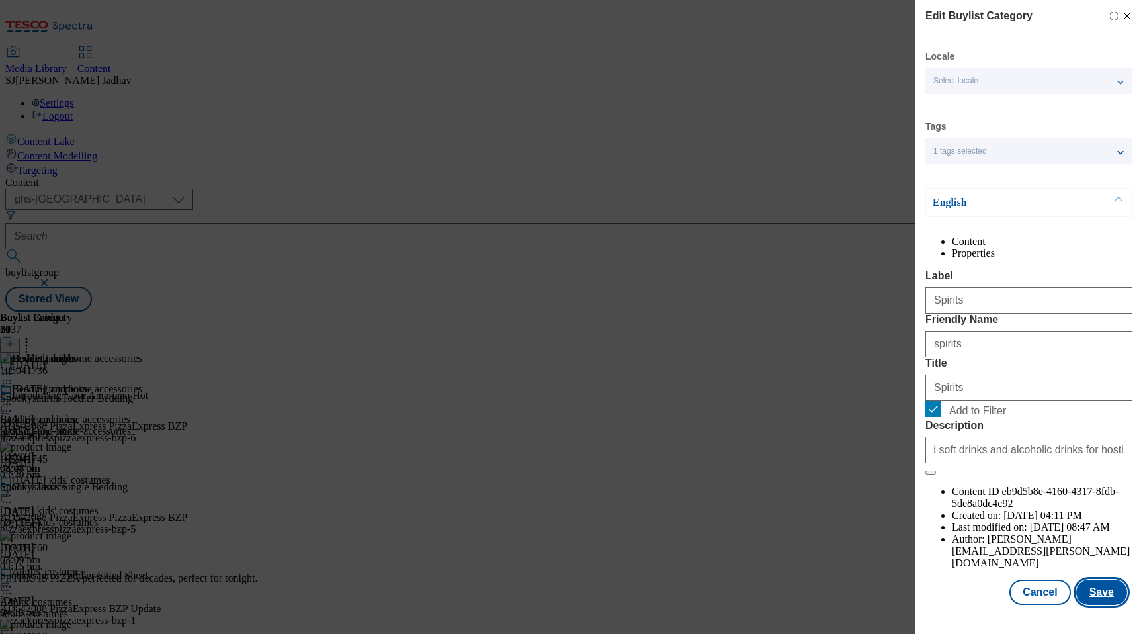
click at [1118, 605] on button "Save" at bounding box center [1101, 592] width 51 height 25
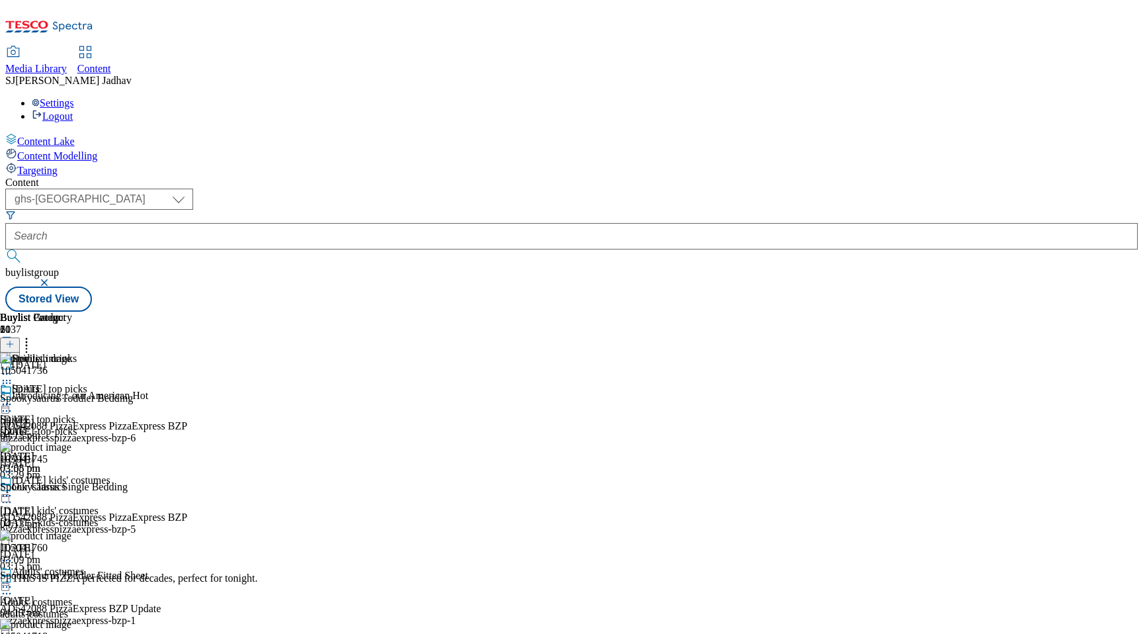
scroll to position [939, 0]
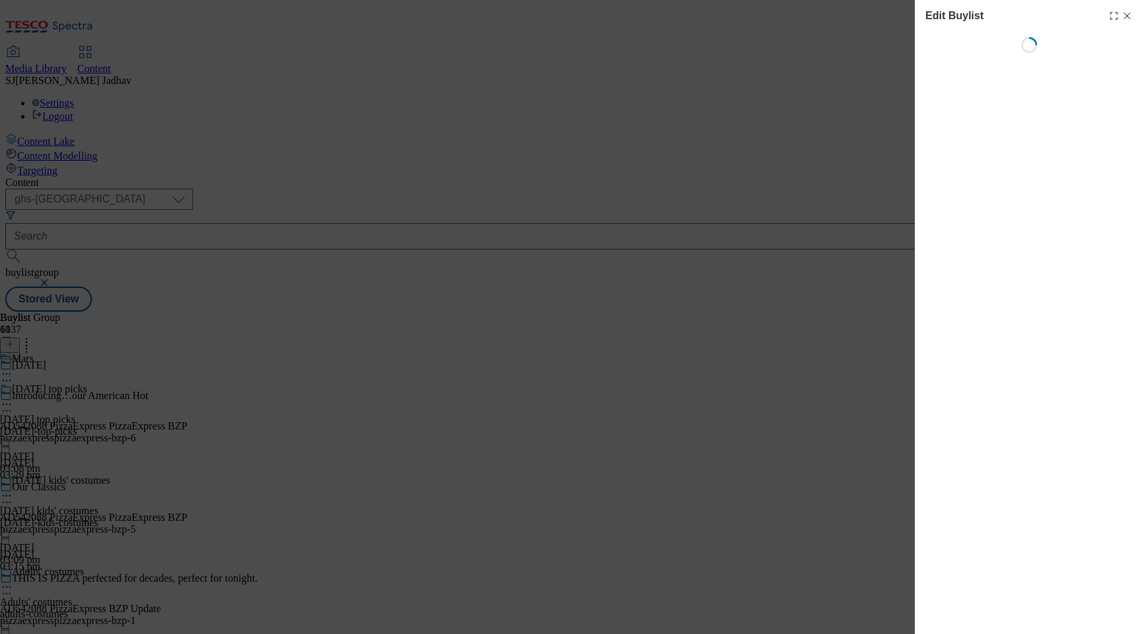
select select "evergreen"
select select "Banner"
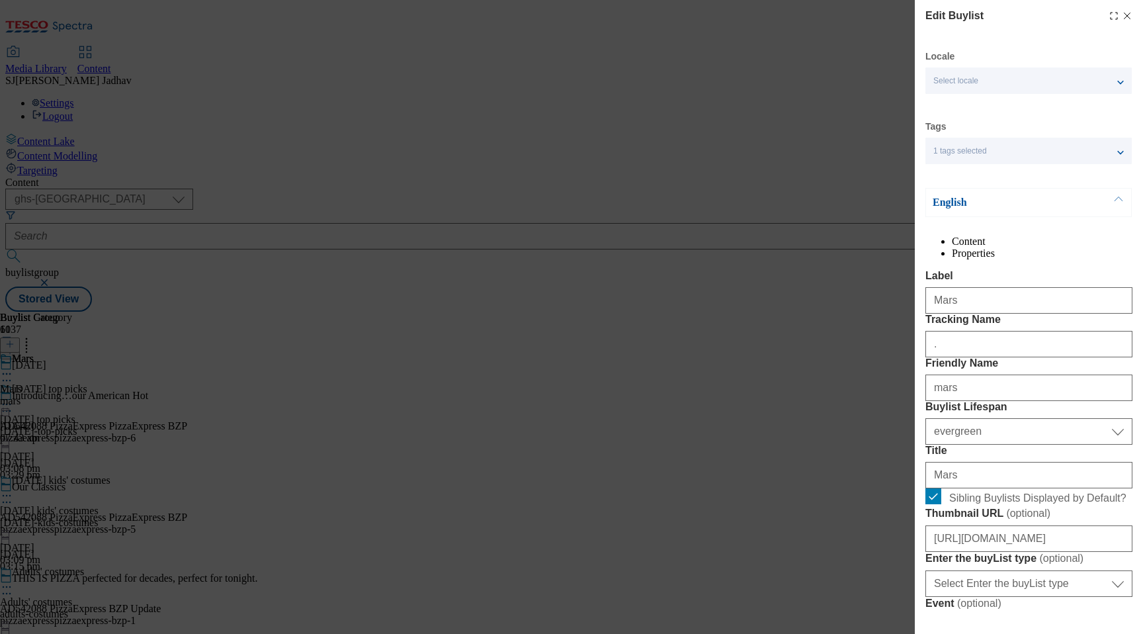
click at [985, 314] on div "Mars" at bounding box center [1028, 298] width 207 height 32
drag, startPoint x: 949, startPoint y: 330, endPoint x: 900, endPoint y: 329, distance: 48.3
click at [901, 329] on div "Edit Buylist Locale Select locale English Welsh Tags 1 tags selected fnf market…" at bounding box center [571, 317] width 1143 height 634
paste input "The Pumpkin Patch"
type input "The Pumpkin Patch"
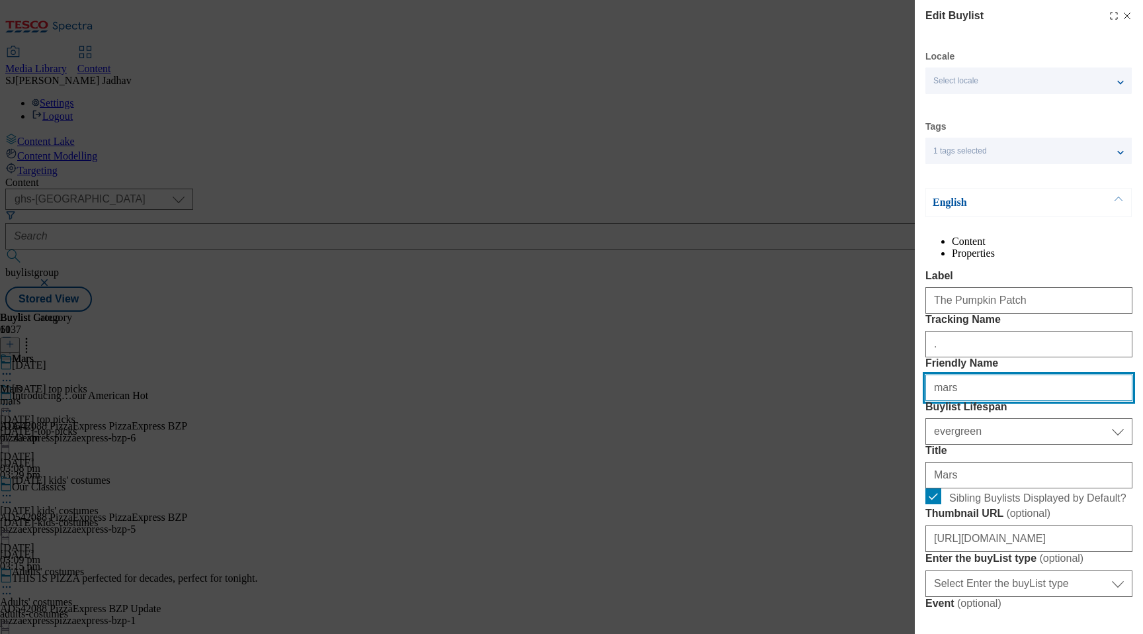
drag, startPoint x: 973, startPoint y: 463, endPoint x: 896, endPoint y: 463, distance: 76.7
click at [897, 463] on div "Edit Buylist Locale Select locale English Welsh Tags 1 tags selected fnf market…" at bounding box center [571, 317] width 1143 height 634
paste input "The Pumpkin Patch"
click at [935, 401] on input "The Pumpkin Patch" at bounding box center [1028, 387] width 207 height 26
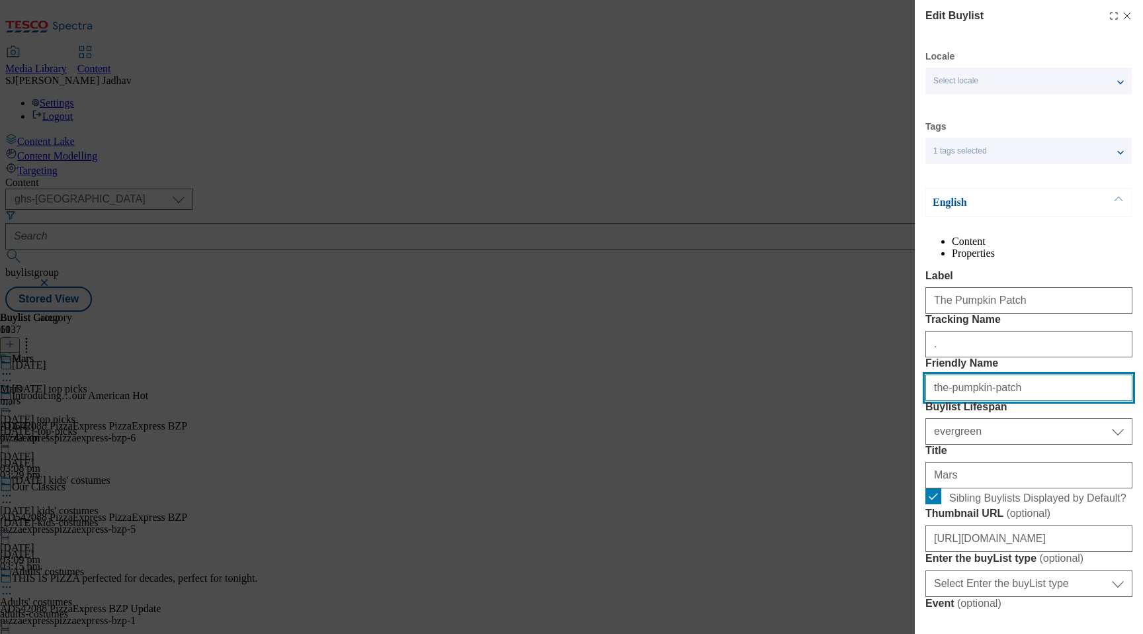
scroll to position [155, 0]
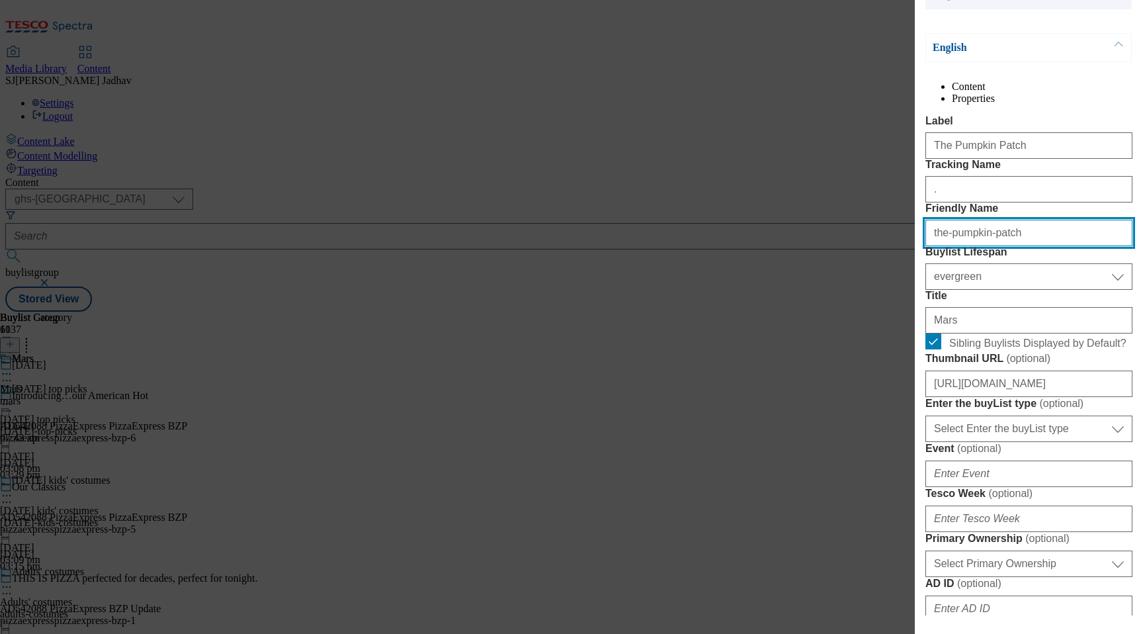
type input "the-pumpkin-patch"
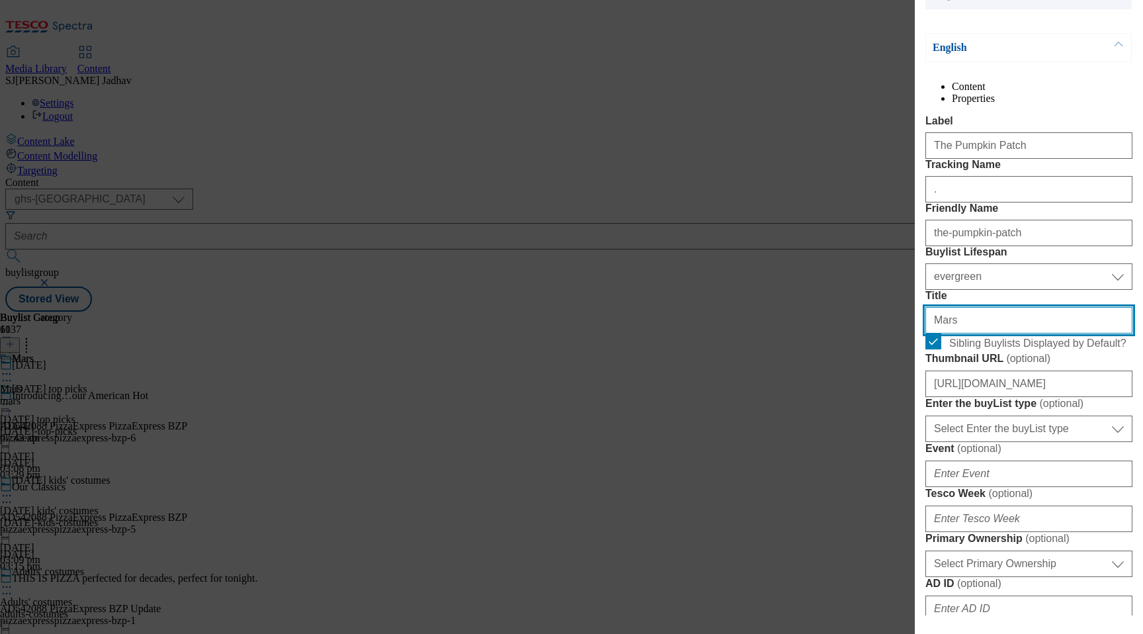
drag, startPoint x: 976, startPoint y: 448, endPoint x: 939, endPoint y: 444, distance: 37.3
click at [939, 333] on input "Mars" at bounding box center [1028, 320] width 207 height 26
paste input "The Pumpkin Patch"
paste input "Modal"
type input "The Pumpkin Patch"
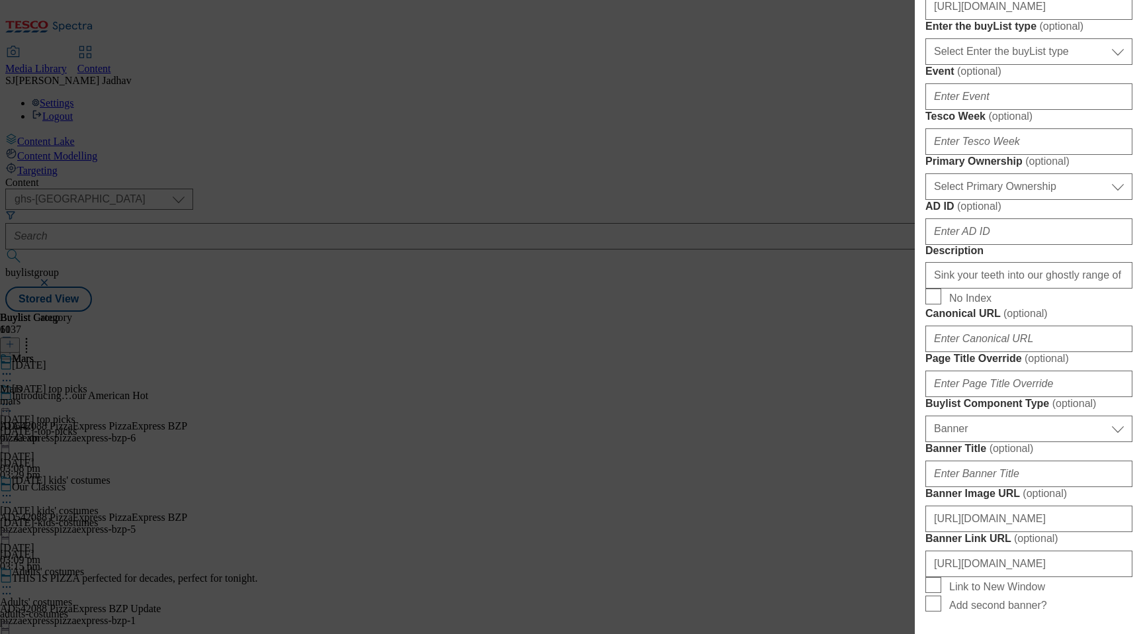
scroll to position [550, 0]
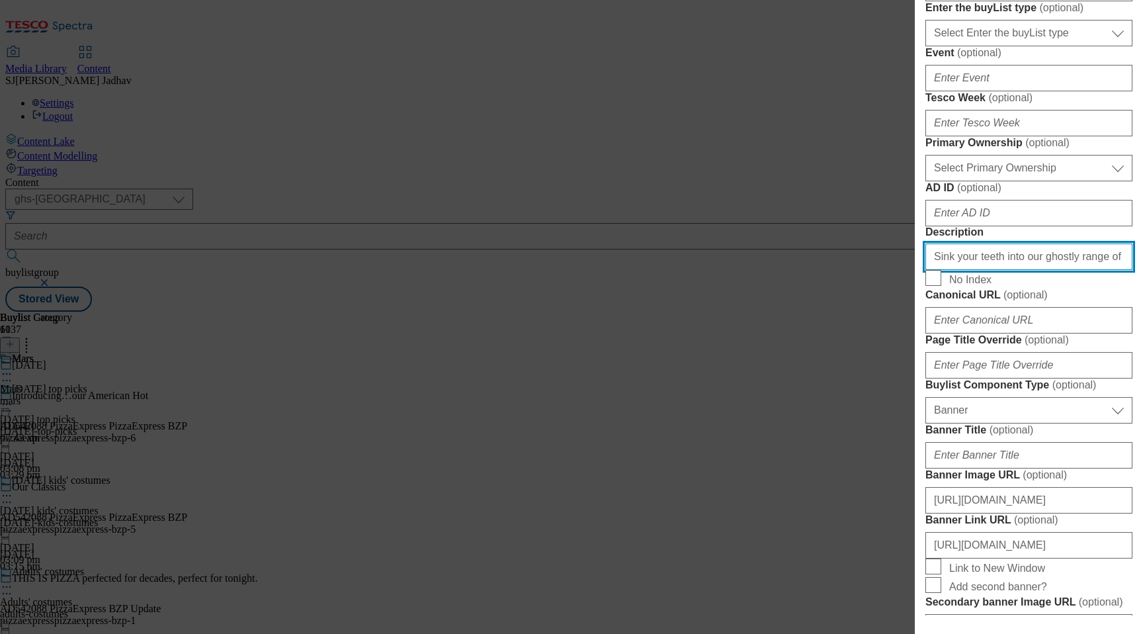
click at [990, 270] on input "Sink your teeth into our ghostly range of tantalising Mars treats, including Ma…" at bounding box center [1028, 256] width 207 height 26
paste input "Explore the Tesco pumpkin patch and find petrifying pumpkins of all sizes, as w…"
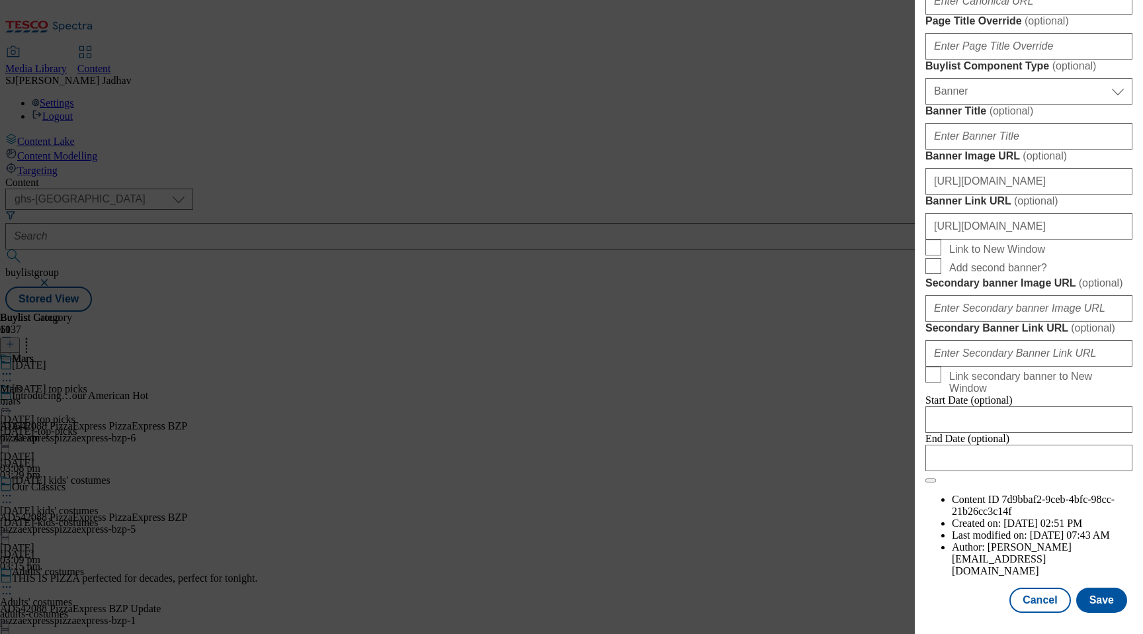
scroll to position [1334, 0]
type input "Explore the Tesco pumpkin patch and find petrifying pumpkins of all sizes, as w…"
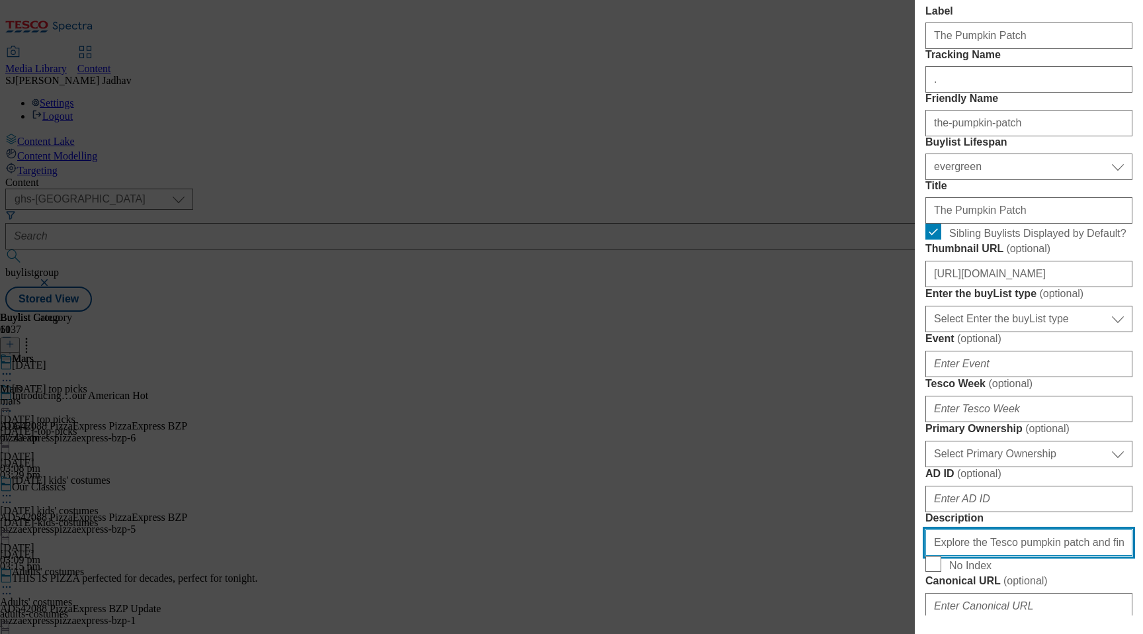
scroll to position [230, 0]
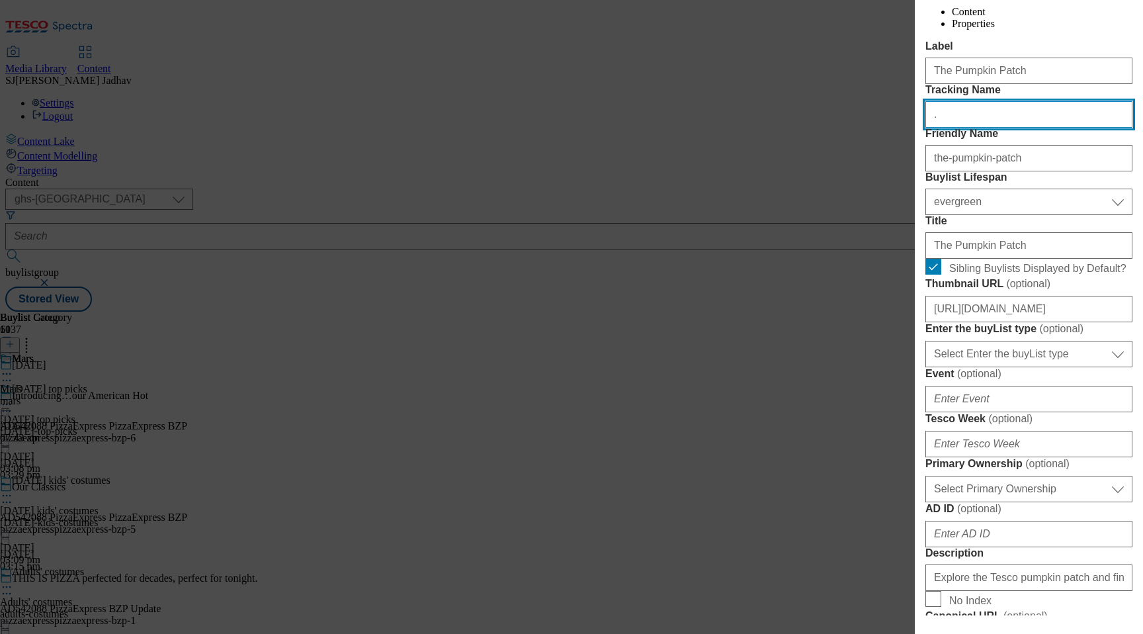
drag, startPoint x: 968, startPoint y: 163, endPoint x: 877, endPoint y: 163, distance: 91.3
click at [881, 163] on div "Edit Buylist Locale Select locale English Welsh Tags 1 tags selected fnf market…" at bounding box center [571, 317] width 1143 height 634
paste
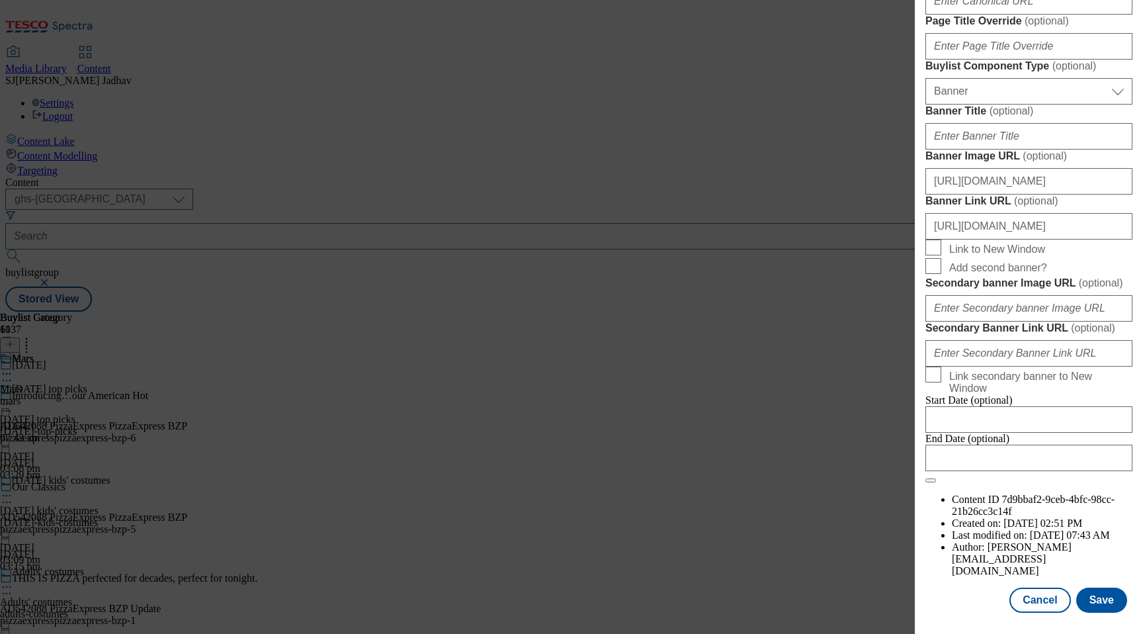
scroll to position [1352, 0]
type input "WK29_[DATE]_pumpkin"
click at [1099, 596] on button "Save" at bounding box center [1101, 599] width 51 height 25
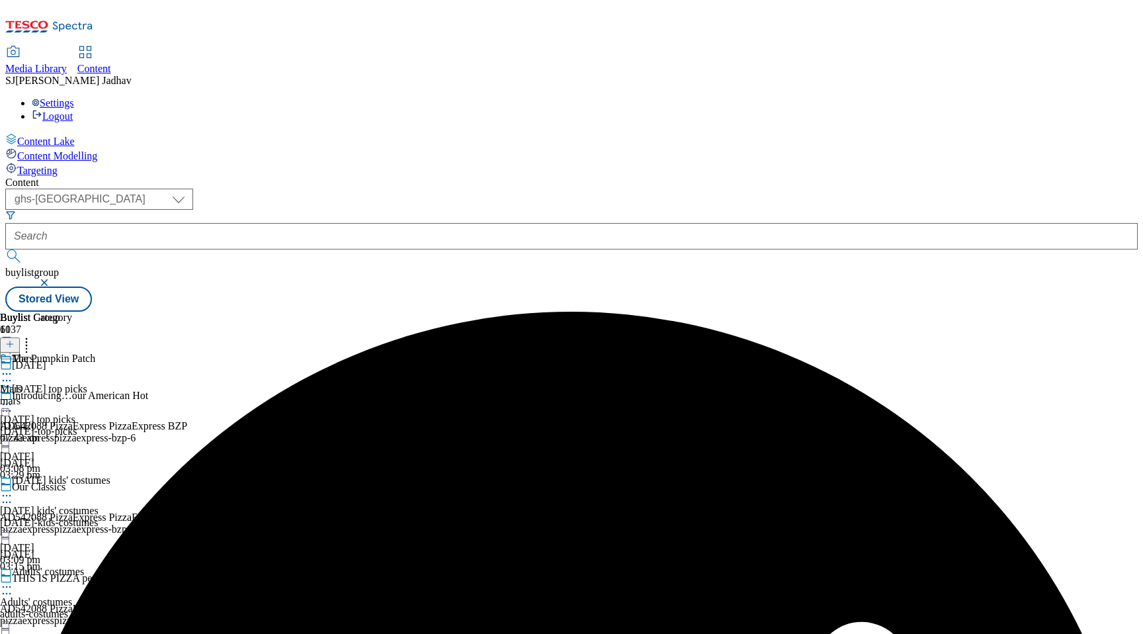
click at [13, 367] on icon at bounding box center [6, 373] width 13 height 13
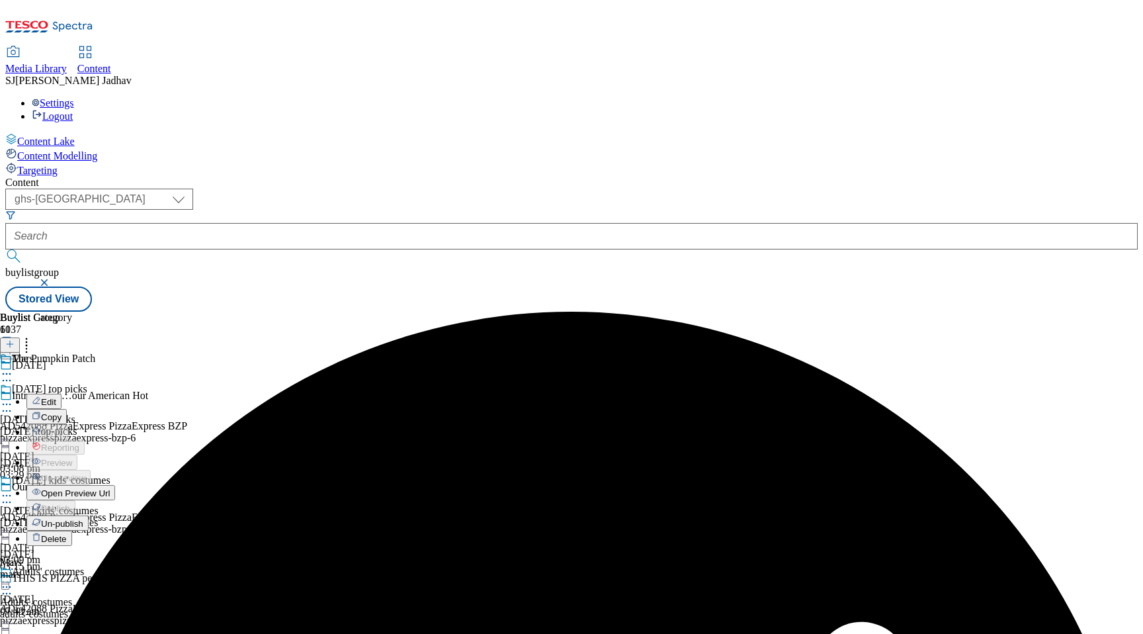
click at [56, 397] on span "Edit" at bounding box center [48, 402] width 15 height 10
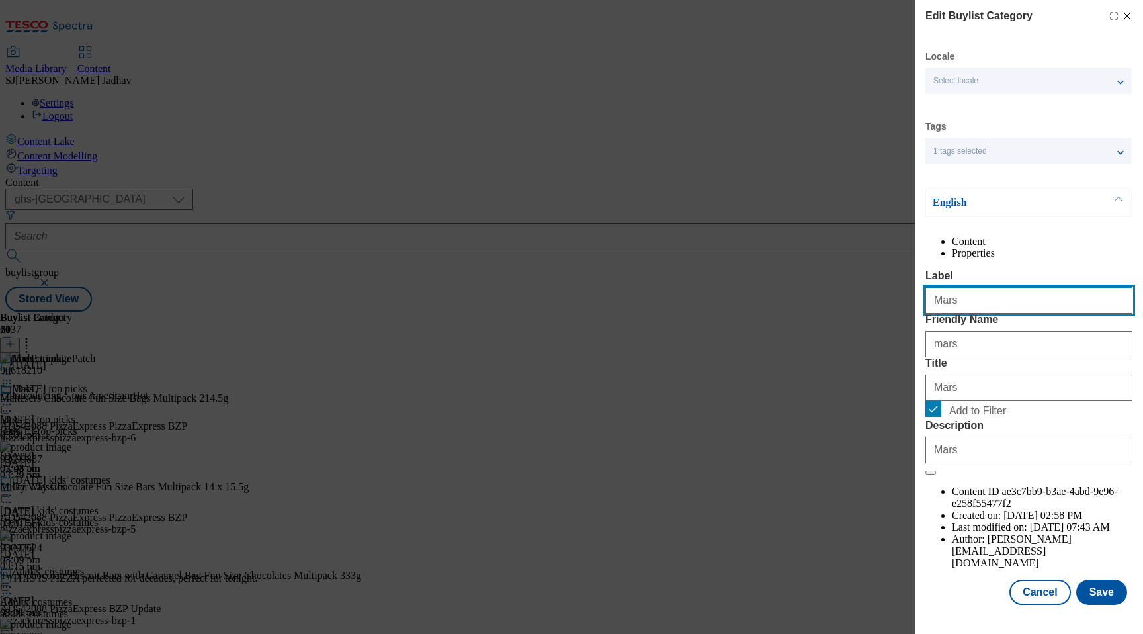
drag, startPoint x: 968, startPoint y: 331, endPoint x: 875, endPoint y: 327, distance: 92.7
click at [878, 329] on div "Edit Buylist Category Locale Select locale English Welsh Tags 1 tags selected f…" at bounding box center [571, 317] width 1143 height 634
type input "Indoor decorations"
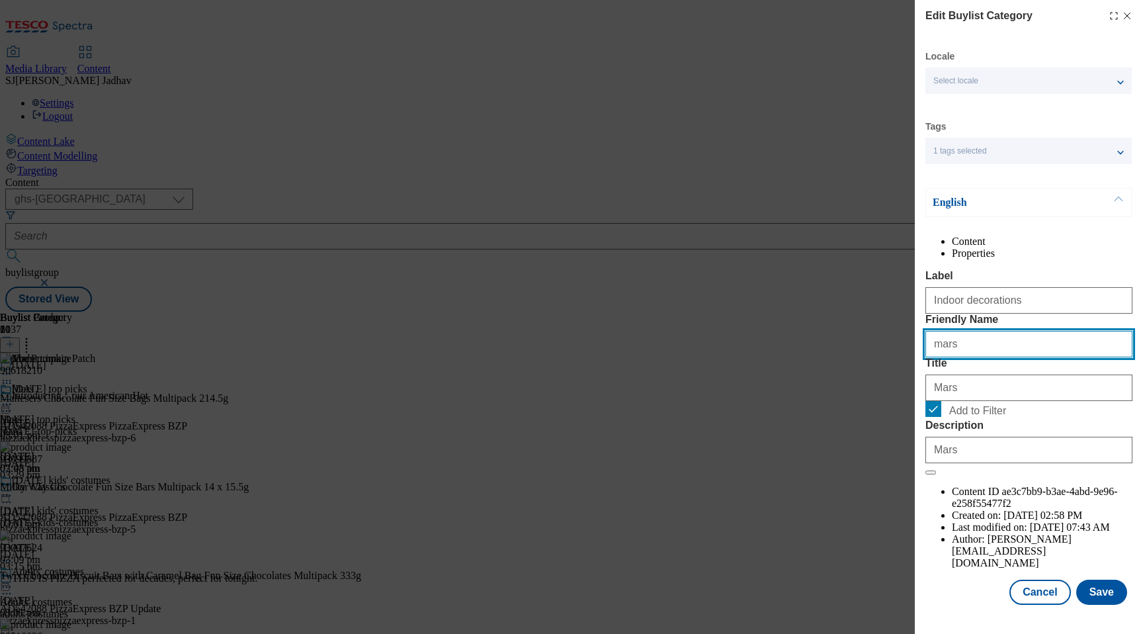
drag, startPoint x: 904, startPoint y: 398, endPoint x: 881, endPoint y: 398, distance: 23.8
click at [882, 398] on div "Edit Buylist Category Locale Select locale English Welsh Tags 1 tags selected f…" at bounding box center [571, 317] width 1143 height 634
click at [928, 357] on input "Indoor decorations" at bounding box center [1028, 344] width 207 height 26
click at [961, 357] on input "indoor decorations" at bounding box center [1028, 344] width 207 height 26
type input "indoor-decorations"
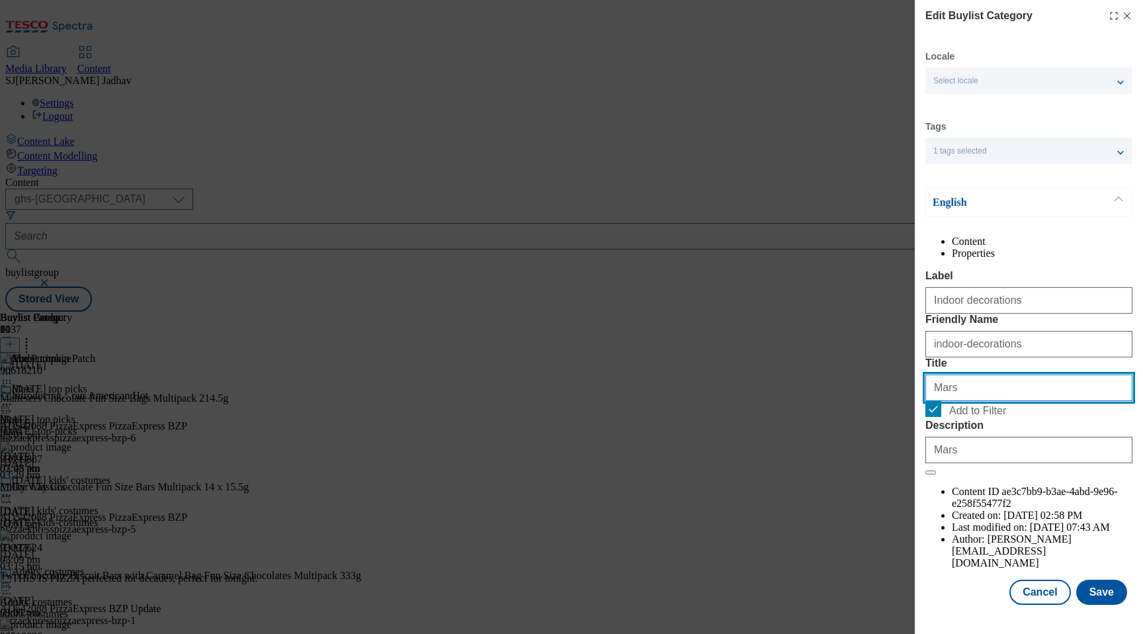
drag, startPoint x: 904, startPoint y: 458, endPoint x: 864, endPoint y: 447, distance: 41.9
click at [864, 447] on div "Edit Buylist Category Locale Select locale English Welsh Tags 1 tags selected f…" at bounding box center [571, 317] width 1143 height 634
type input "Indoor decorations"
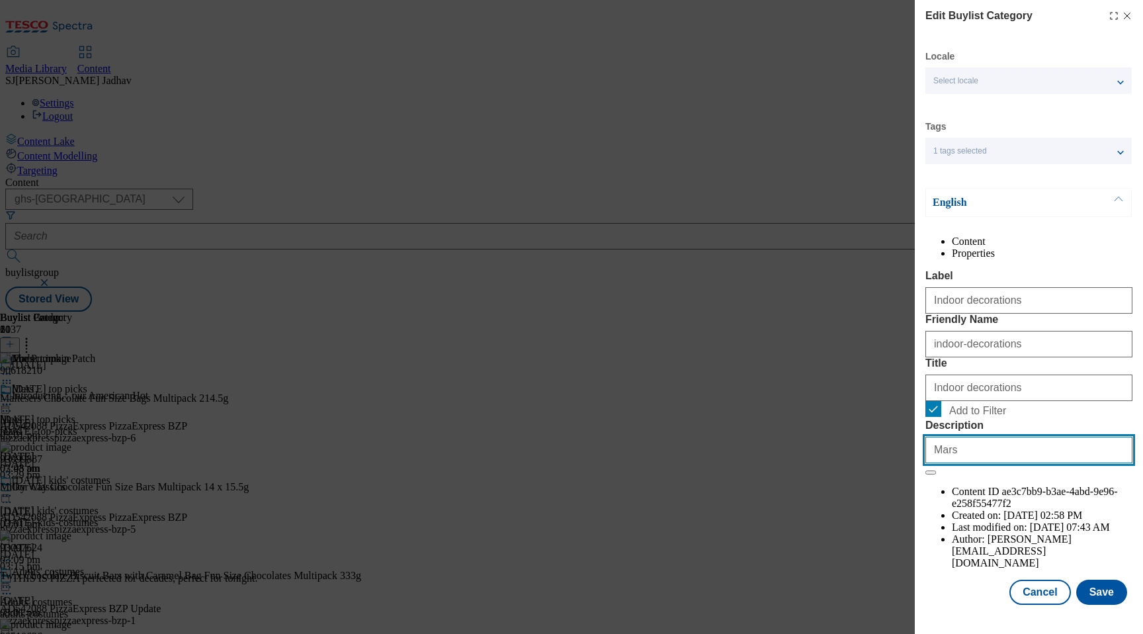
drag, startPoint x: 943, startPoint y: 564, endPoint x: 894, endPoint y: 560, distance: 48.4
click at [898, 560] on div "Edit Buylist Category Locale Select locale English Welsh Tags 1 tags selected f…" at bounding box center [571, 317] width 1143 height 634
type input "Explore the Tesco pumpkin patch and find petrifying pumpkins of all sizes, as w…"
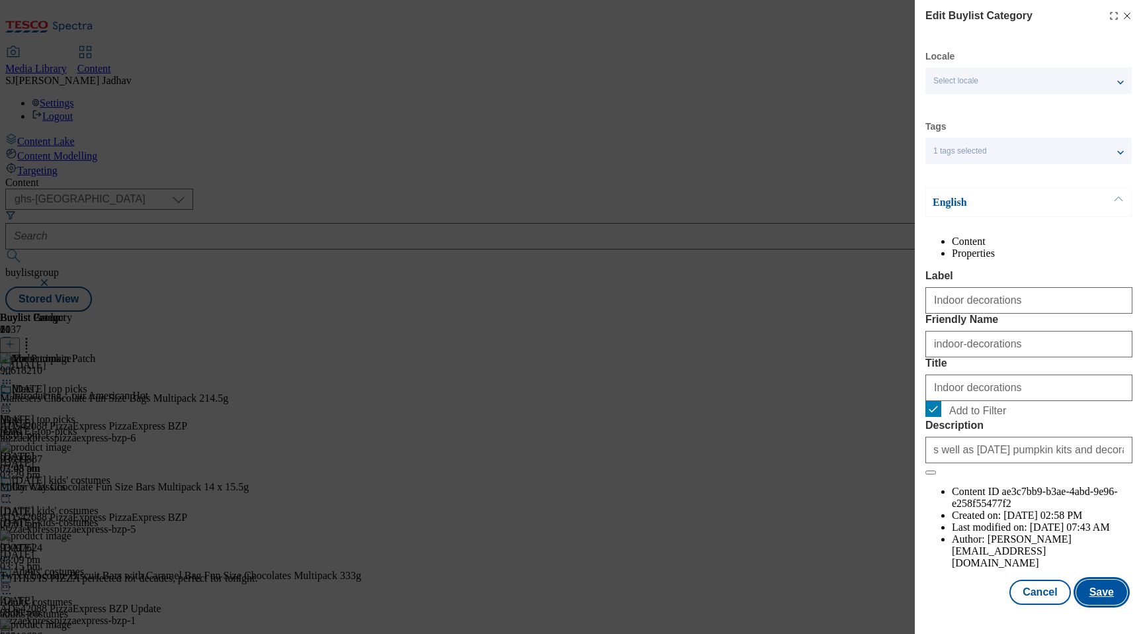
click at [1087, 597] on button "Save" at bounding box center [1101, 592] width 51 height 25
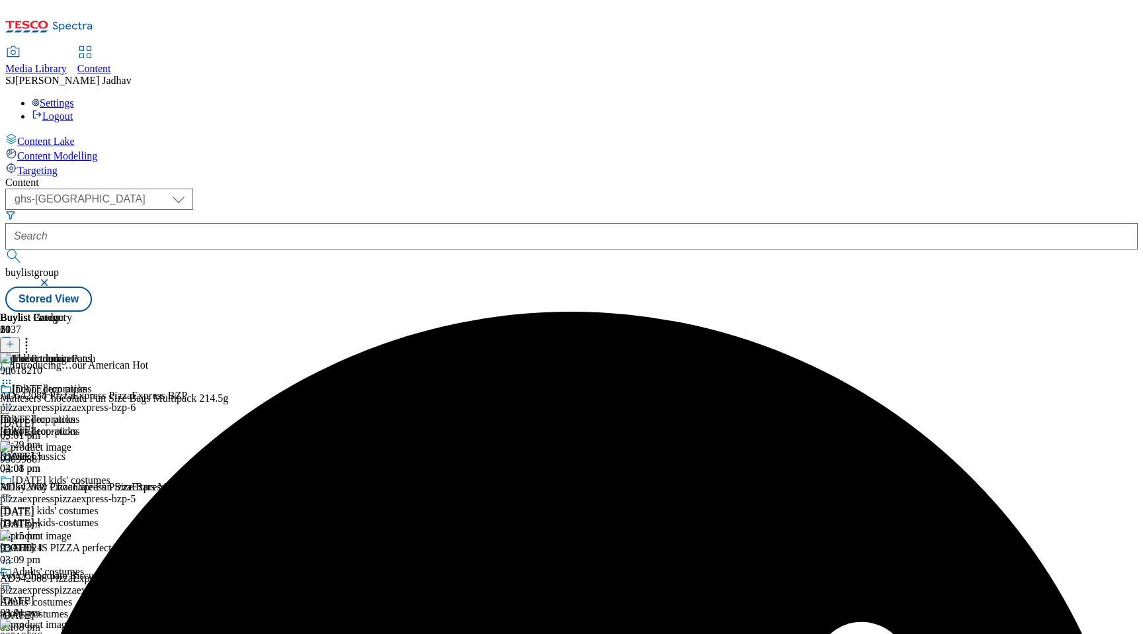
click at [13, 398] on icon at bounding box center [6, 404] width 13 height 13
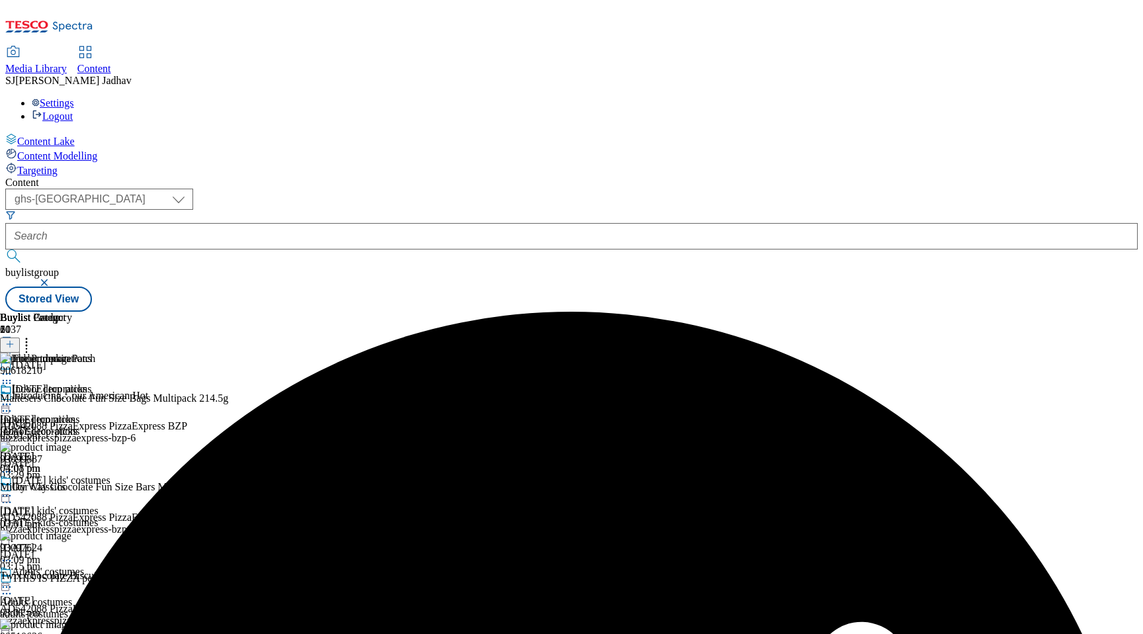
click at [13, 398] on icon at bounding box center [6, 404] width 13 height 13
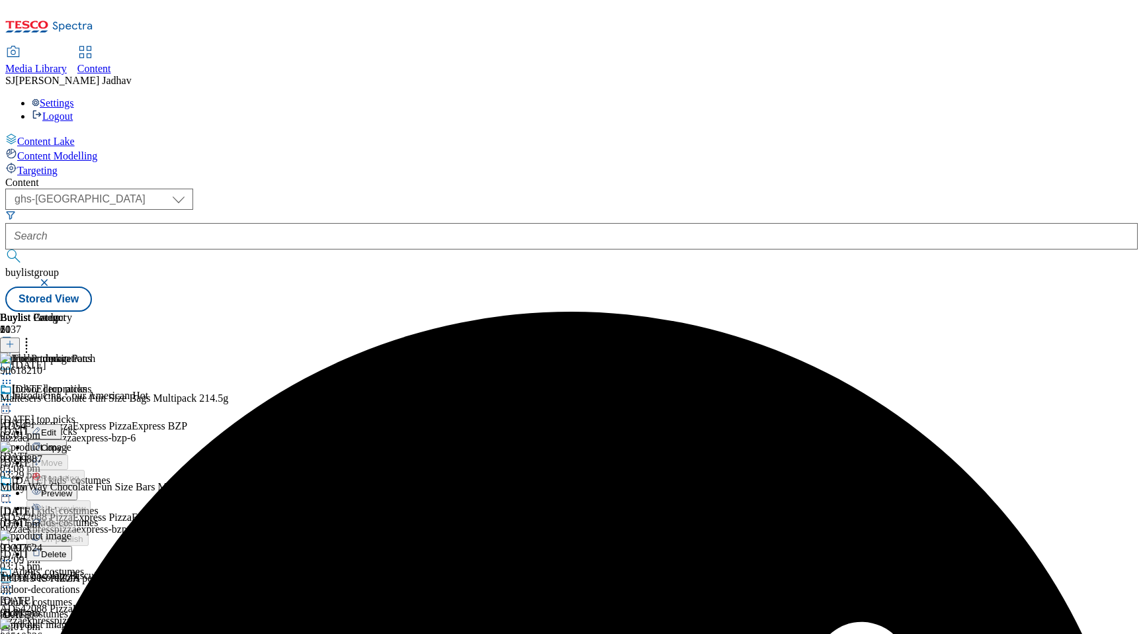
click at [62, 443] on span "Copy" at bounding box center [51, 448] width 21 height 10
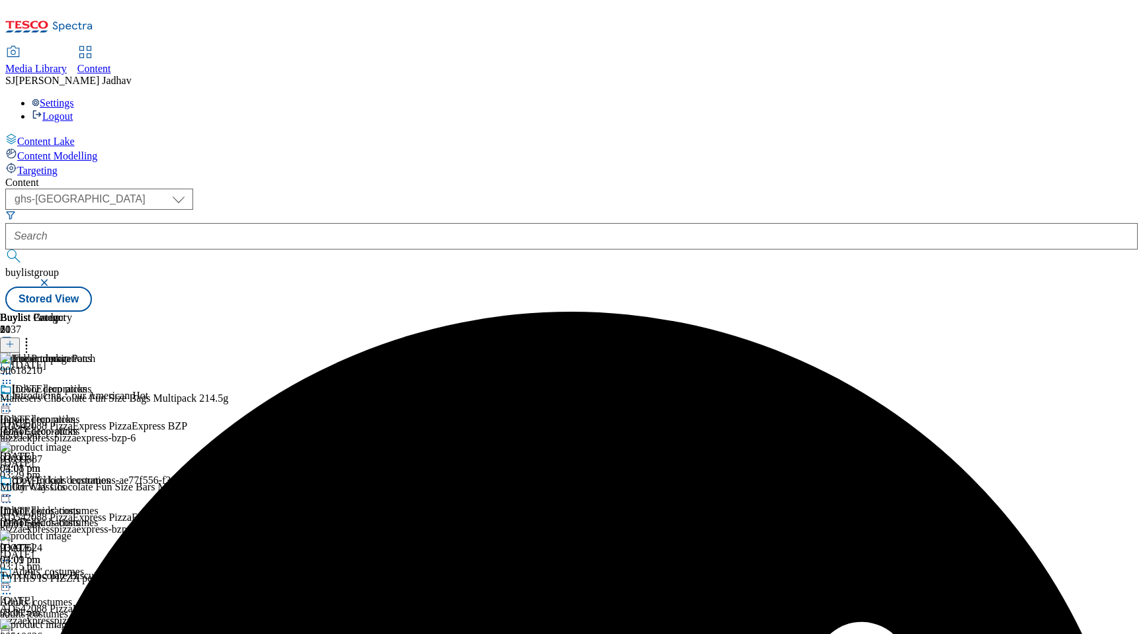
click at [13, 489] on icon at bounding box center [6, 495] width 13 height 13
click at [56, 519] on span "Edit" at bounding box center [48, 524] width 15 height 10
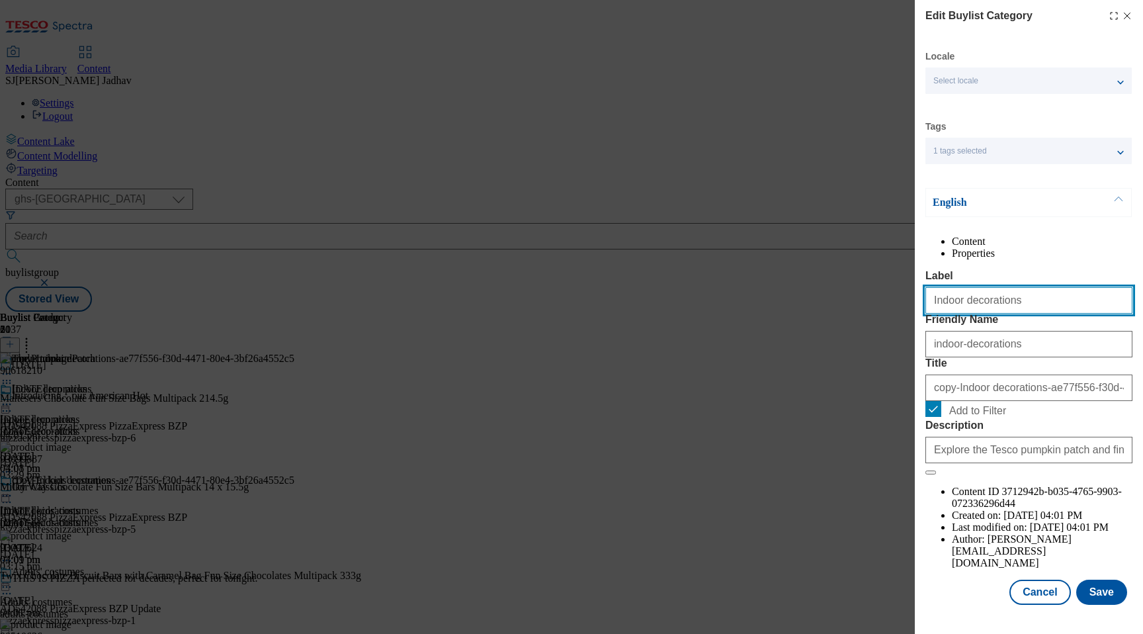
drag, startPoint x: 1015, startPoint y: 328, endPoint x: 880, endPoint y: 325, distance: 135.0
click at [881, 326] on div "Edit Buylist Category Locale Select locale English Welsh Tags 1 tags selected f…" at bounding box center [571, 317] width 1143 height 634
type input "Outdoor decorations"
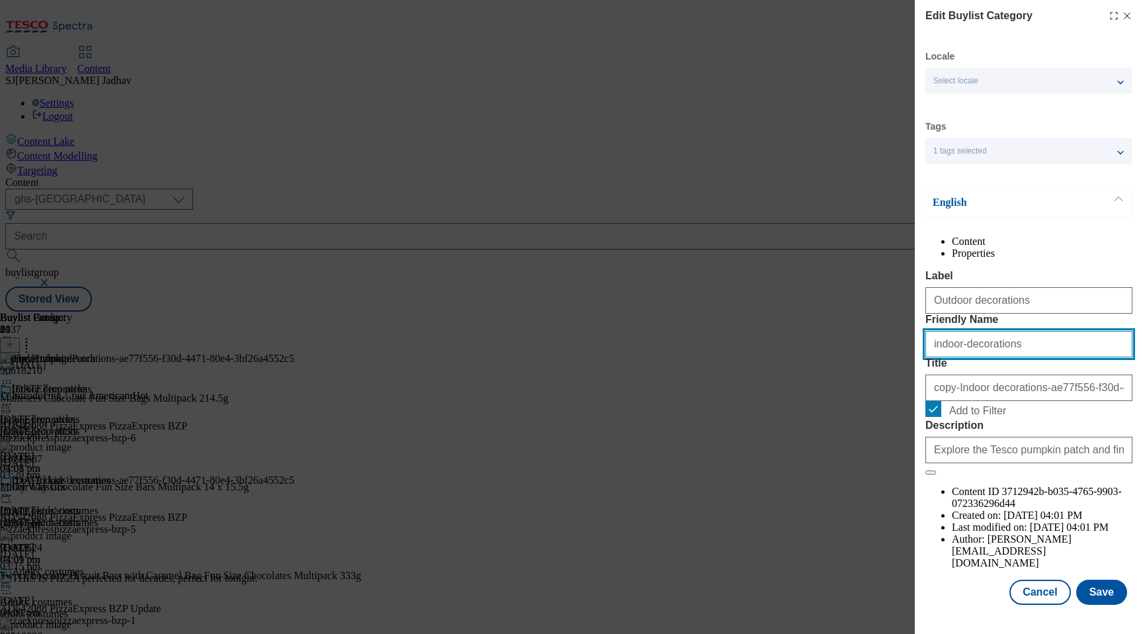
drag, startPoint x: 970, startPoint y: 397, endPoint x: 818, endPoint y: 397, distance: 152.2
click at [820, 397] on div "Edit Buylist Category Locale Select locale English Welsh Tags 1 tags selected f…" at bounding box center [571, 317] width 1143 height 634
click at [939, 357] on input "Outdoor decorations" at bounding box center [1028, 344] width 207 height 26
click at [965, 357] on input "outdoor decorations" at bounding box center [1028, 344] width 207 height 26
type input "outdoor-decorations"
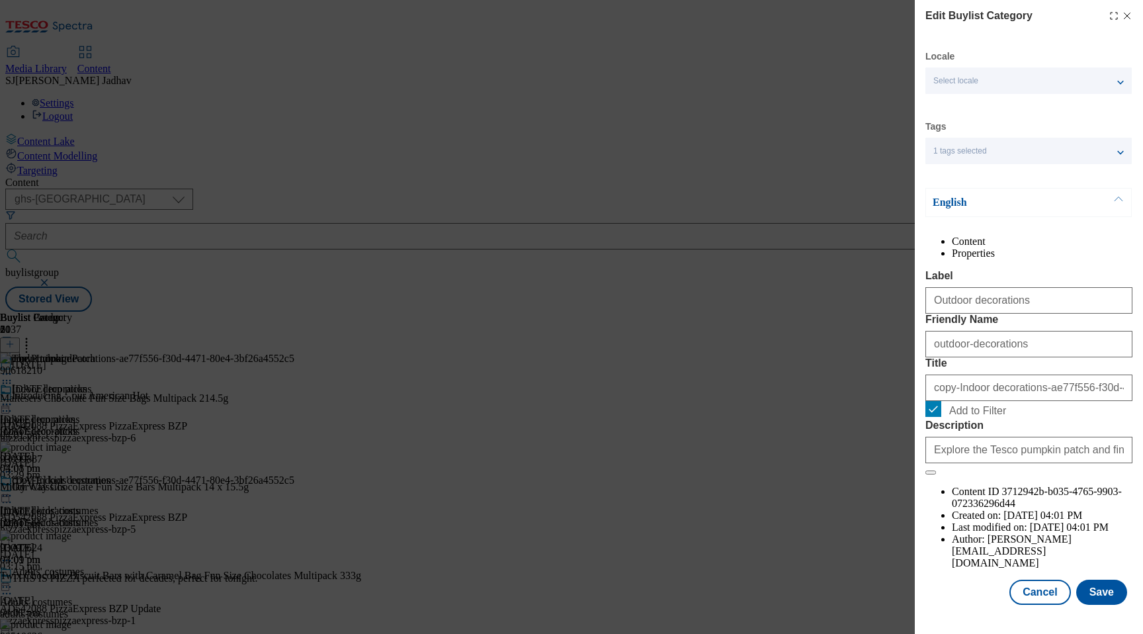
click at [983, 401] on div "Title copy-Indoor decorations-ae77f556-f30d-4471-80e4-3bf26a4552c5" at bounding box center [1028, 379] width 207 height 44
click at [978, 401] on input "copy-Indoor decorations-ae77f556-f30d-4471-80e4-3bf26a4552c5" at bounding box center [1028, 387] width 207 height 26
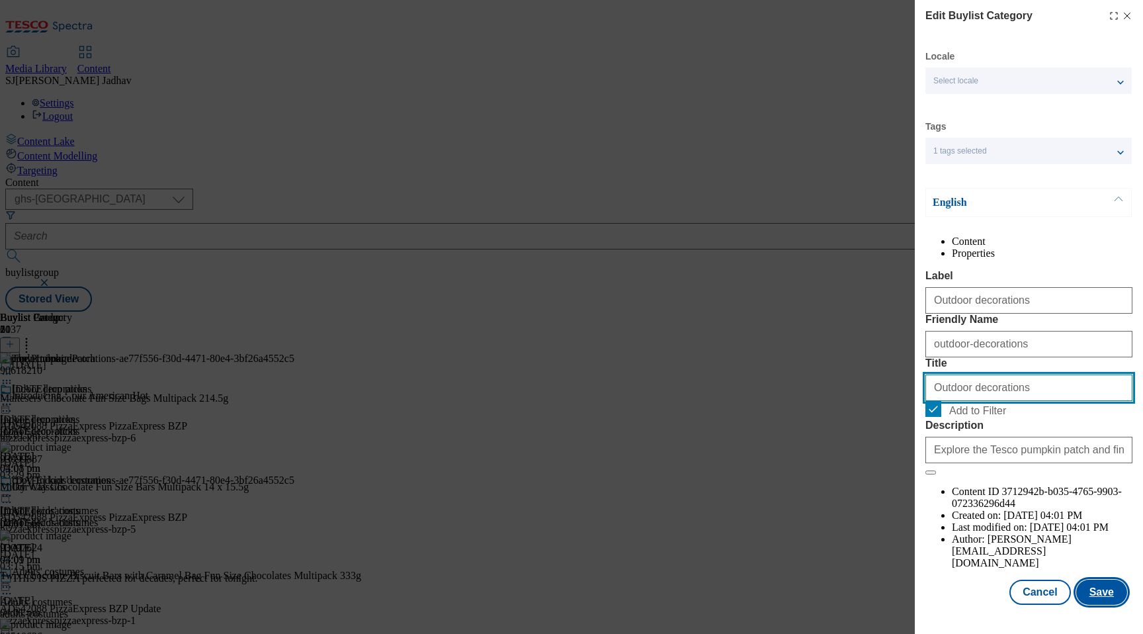
type input "Outdoor decorations"
click at [1107, 605] on button "Save" at bounding box center [1101, 592] width 51 height 25
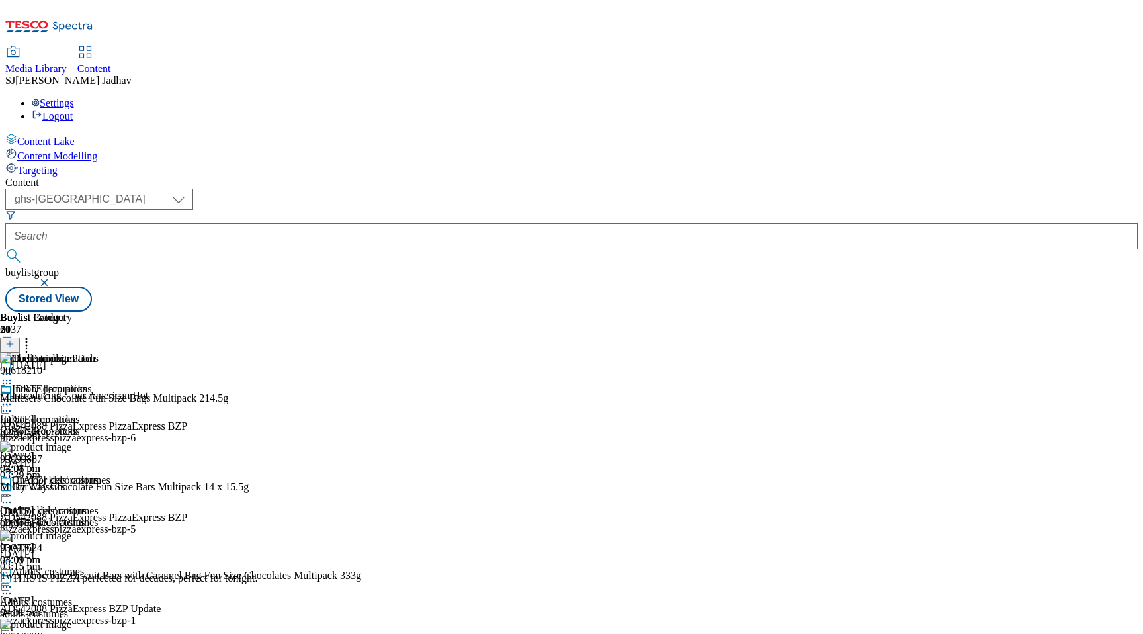
scroll to position [939, 0]
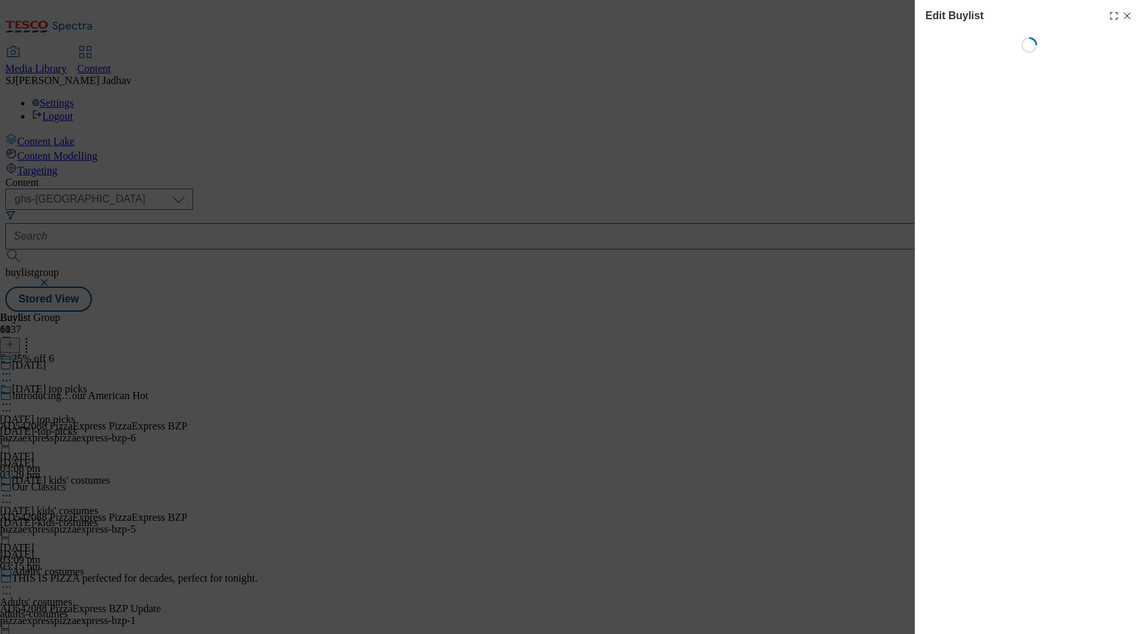
select select "evergreen"
select select "Banner"
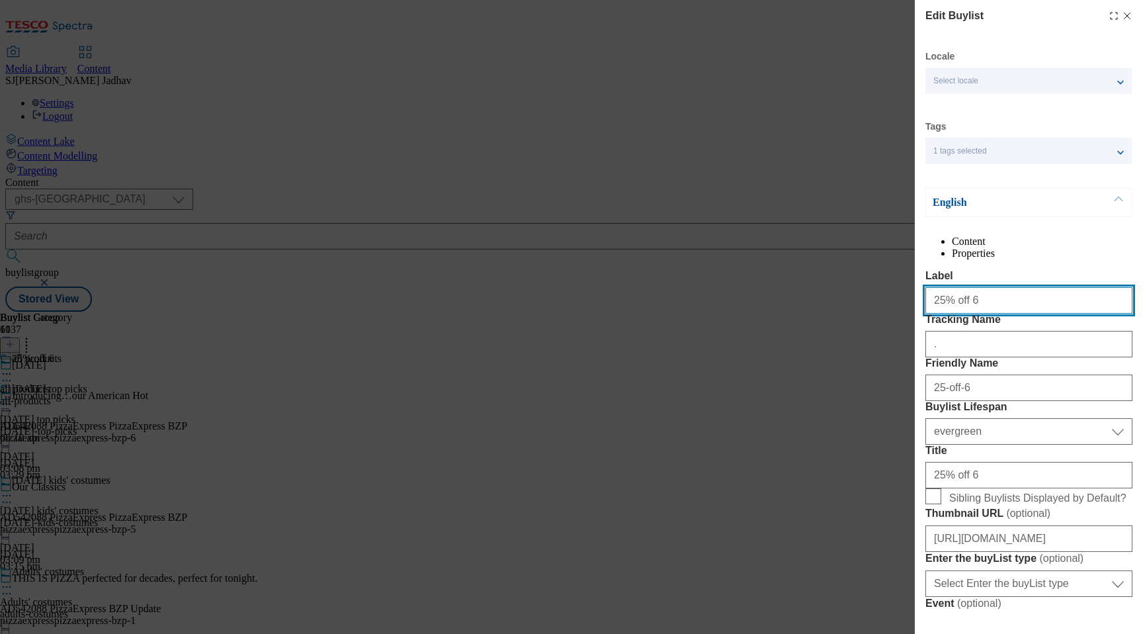
drag, startPoint x: 972, startPoint y: 329, endPoint x: 886, endPoint y: 325, distance: 85.4
click at [896, 329] on div "Edit Buylist Locale Select locale English Welsh Tags 1 tags selected fnf market…" at bounding box center [571, 317] width 1143 height 634
type input "Pet costumes"
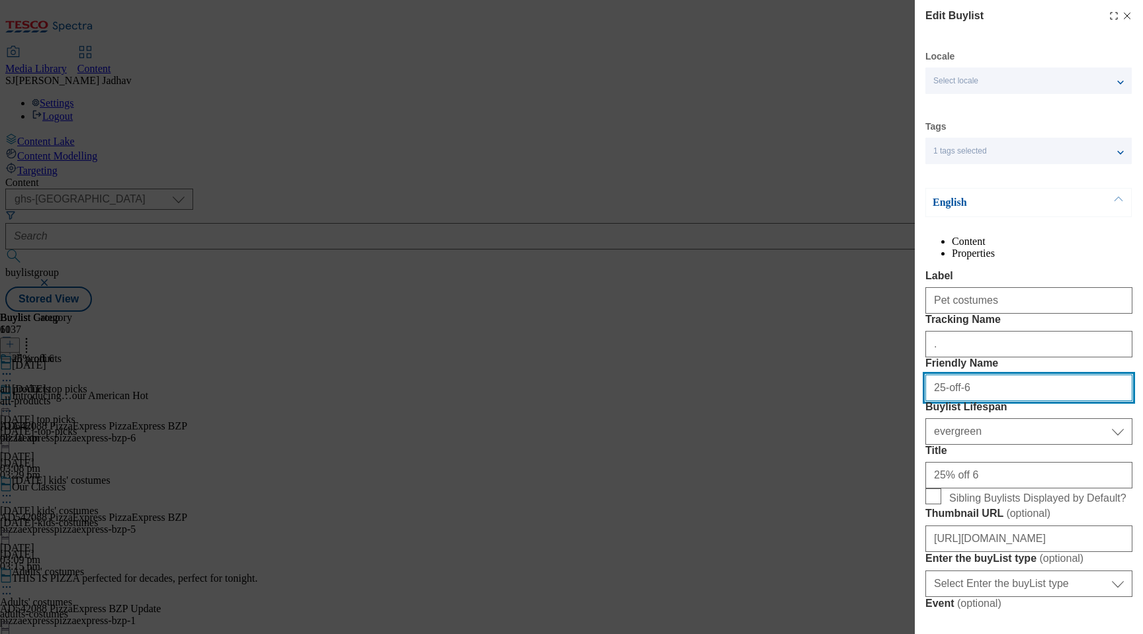
drag, startPoint x: 993, startPoint y: 465, endPoint x: 896, endPoint y: 462, distance: 97.3
click at [898, 462] on div "Edit Buylist Locale Select locale English Welsh Tags 1 tags selected fnf market…" at bounding box center [571, 317] width 1143 height 634
click at [935, 401] on input "Pet costumes" at bounding box center [1028, 387] width 207 height 26
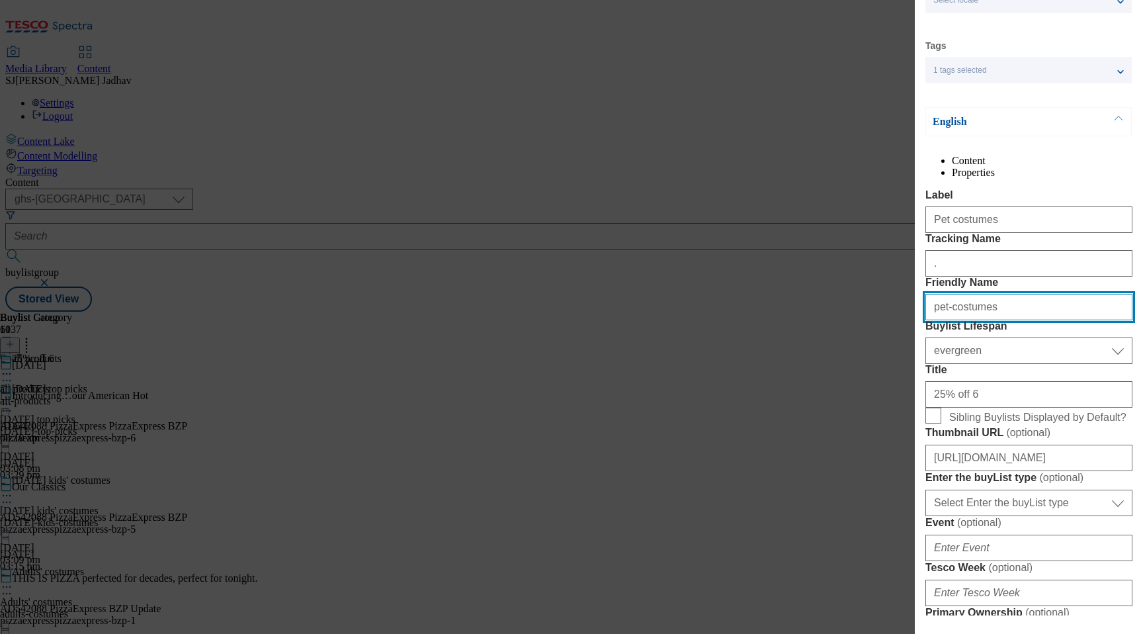
type input "pet-costumes"
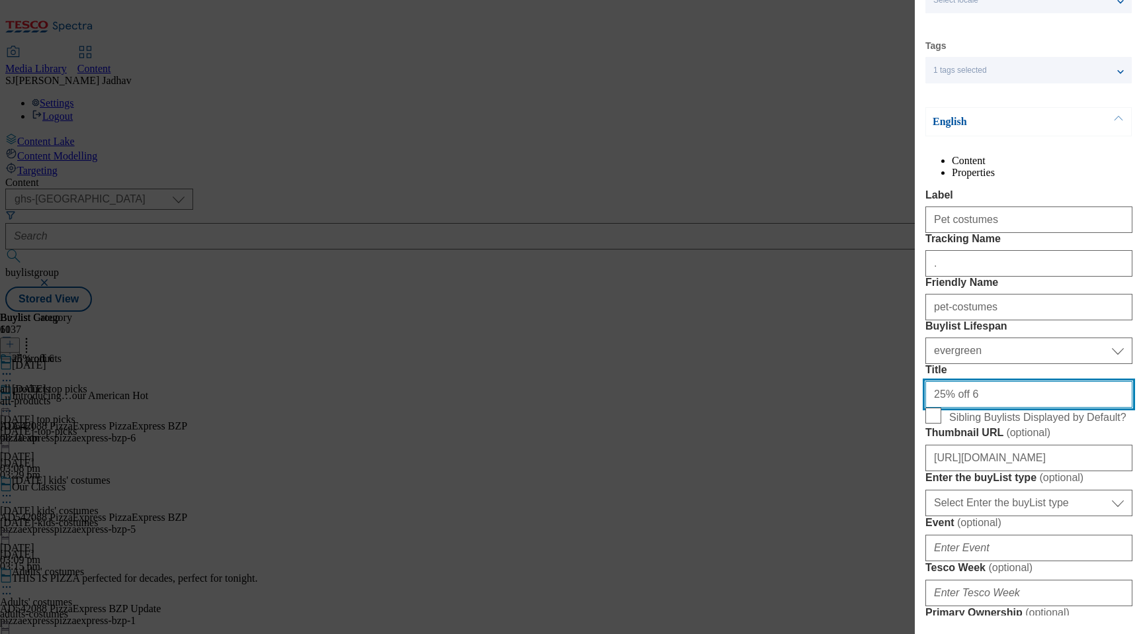
drag, startPoint x: 984, startPoint y: 508, endPoint x: 888, endPoint y: 508, distance: 95.9
click at [892, 508] on div "Edit Buylist Locale Select locale English Welsh Tags 1 tags selected fnf market…" at bounding box center [571, 317] width 1143 height 634
type input "Pet costumes"
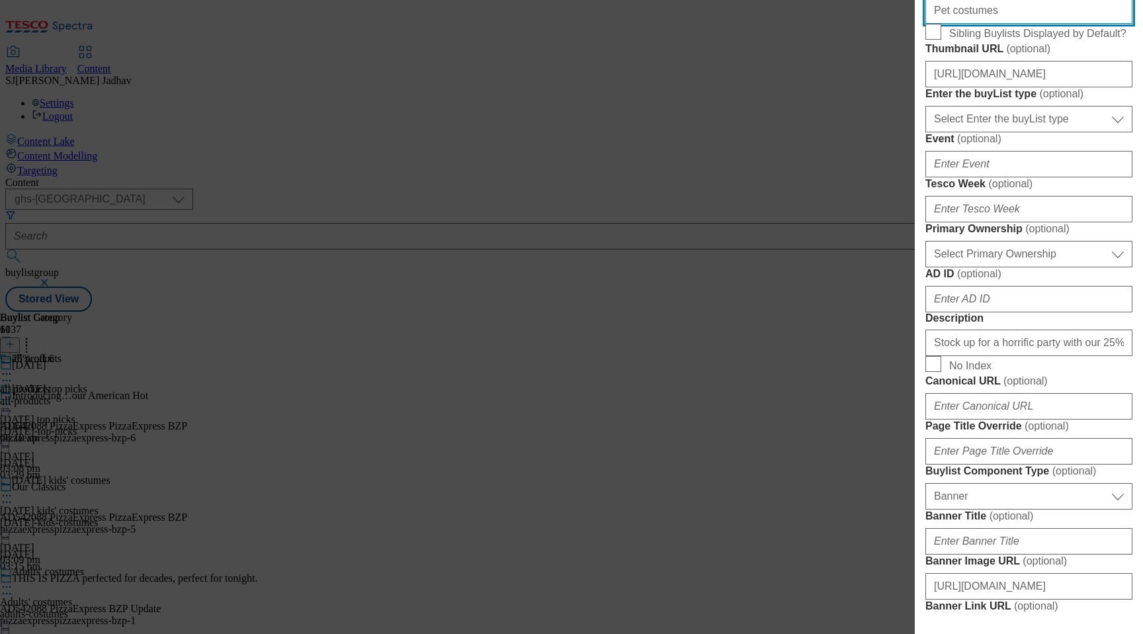
scroll to position [607, 0]
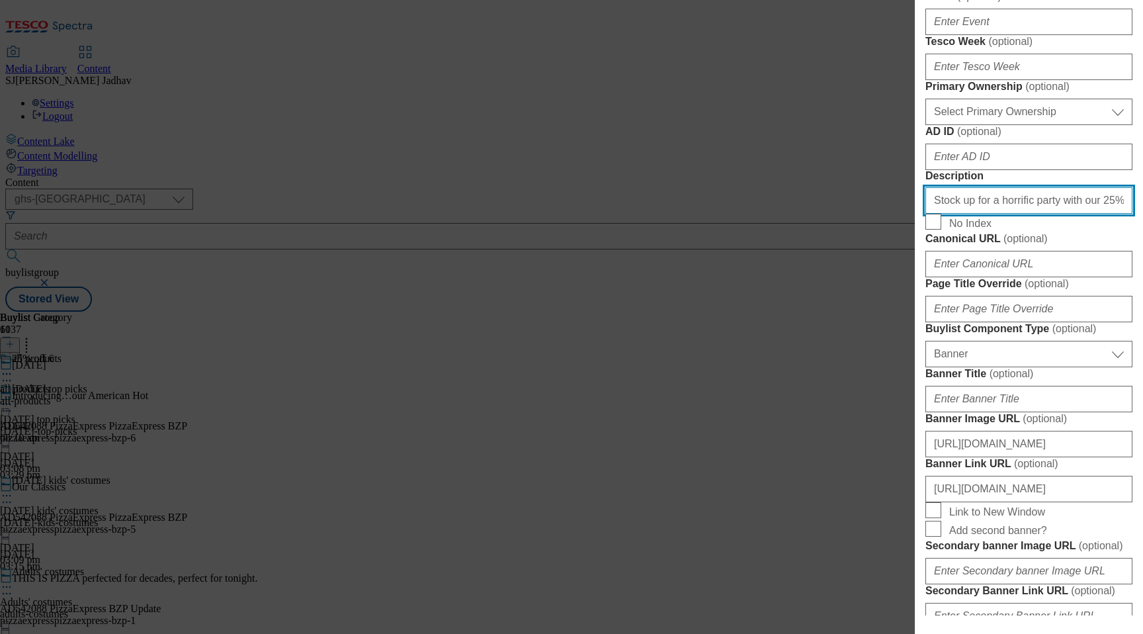
click at [1009, 214] on input "Stock up for a horrific party with our 25% off 6 wines [DATE] offer. Shop prose…" at bounding box center [1028, 200] width 207 height 26
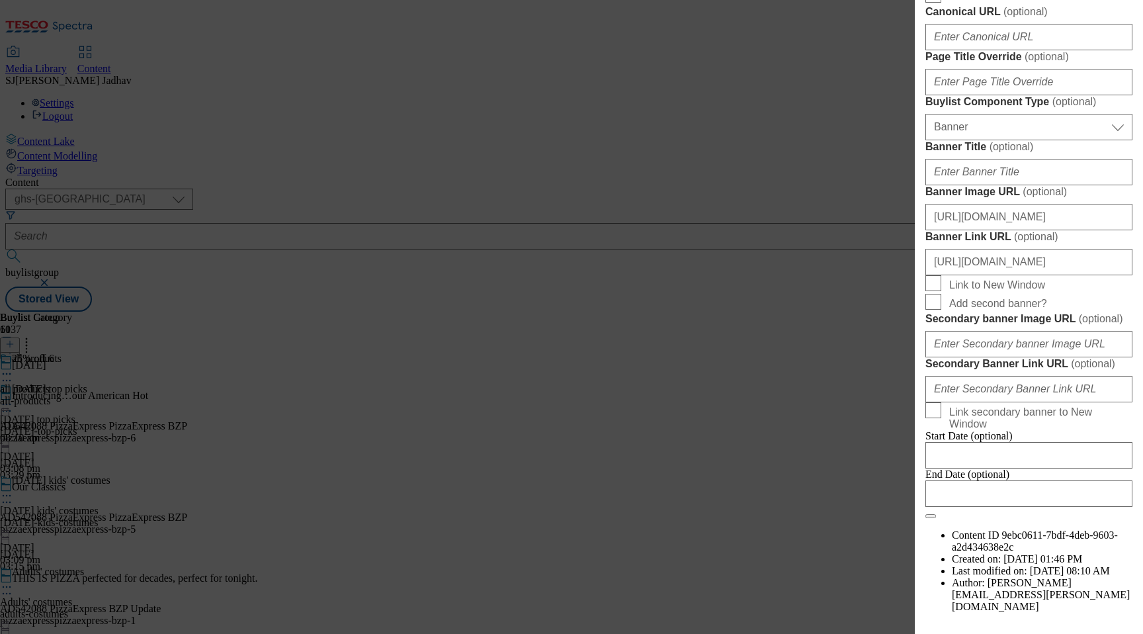
scroll to position [1037, 0]
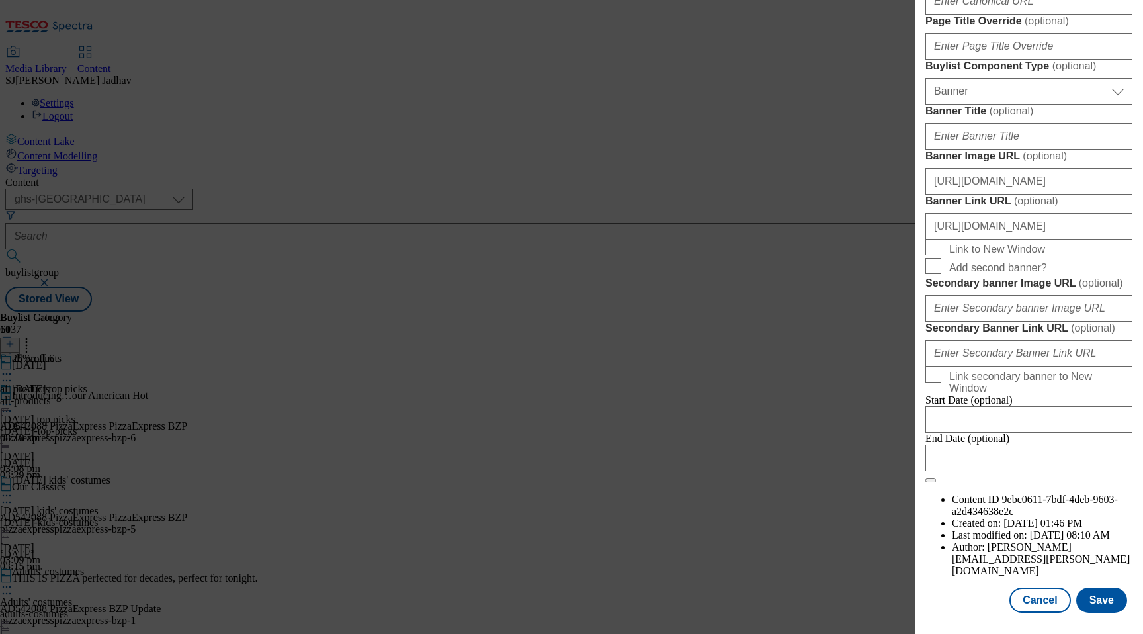
type input "Explore [DATE] dog costumes for the ultimate boo-nanza this spooky season. Shop…"
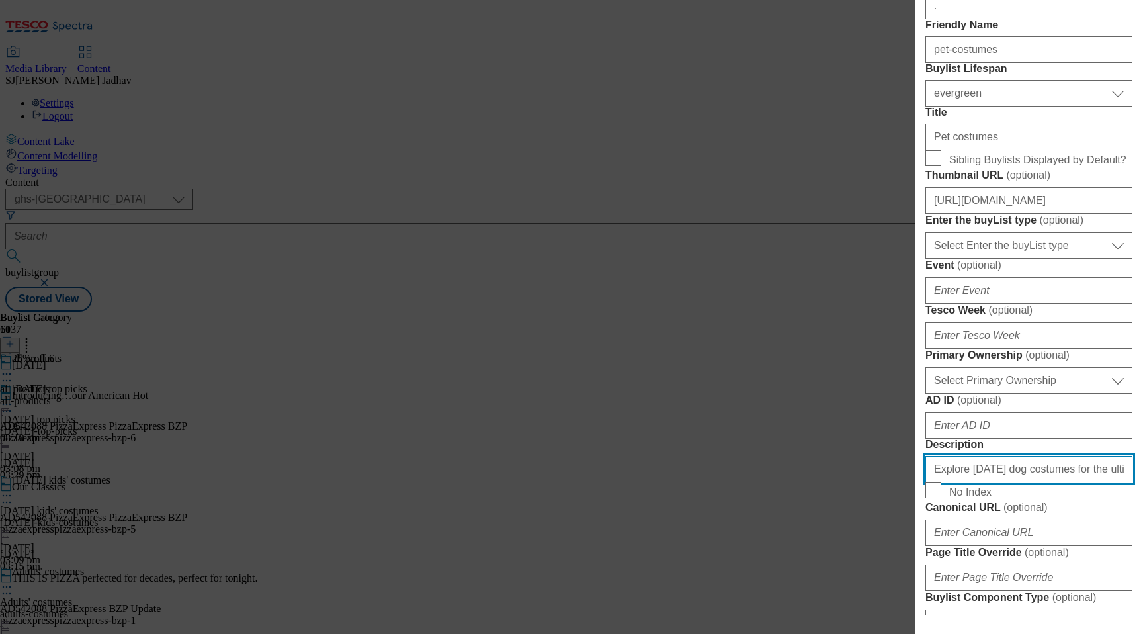
scroll to position [314, 0]
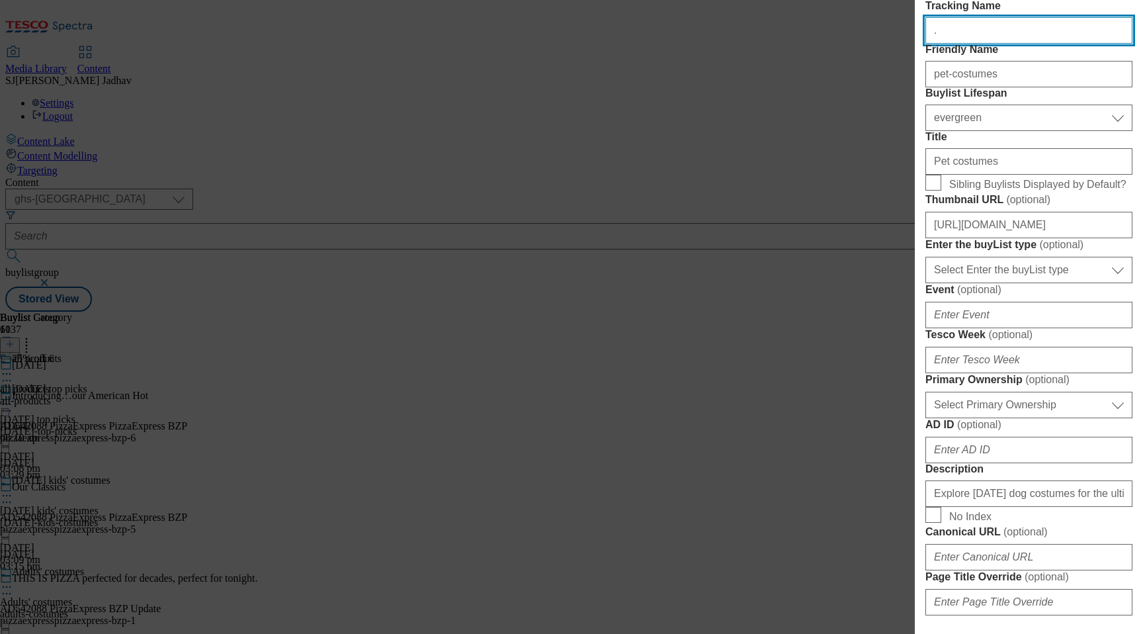
drag, startPoint x: 957, startPoint y: 86, endPoint x: 839, endPoint y: 72, distance: 118.6
click at [839, 72] on div "Edit Buylist Locale Select locale English Welsh Tags 1 tags selected fnf market…" at bounding box center [571, 317] width 1143 height 634
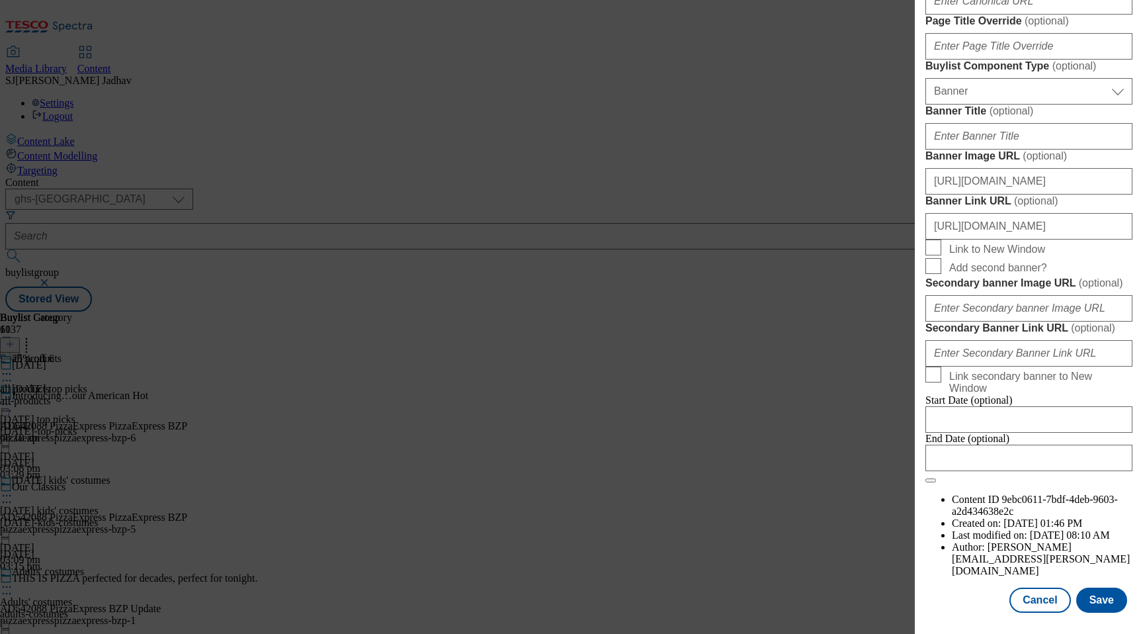
scroll to position [1352, 0]
type input "WK29_[DATE]_pets"
click at [1092, 599] on button "Save" at bounding box center [1101, 599] width 51 height 25
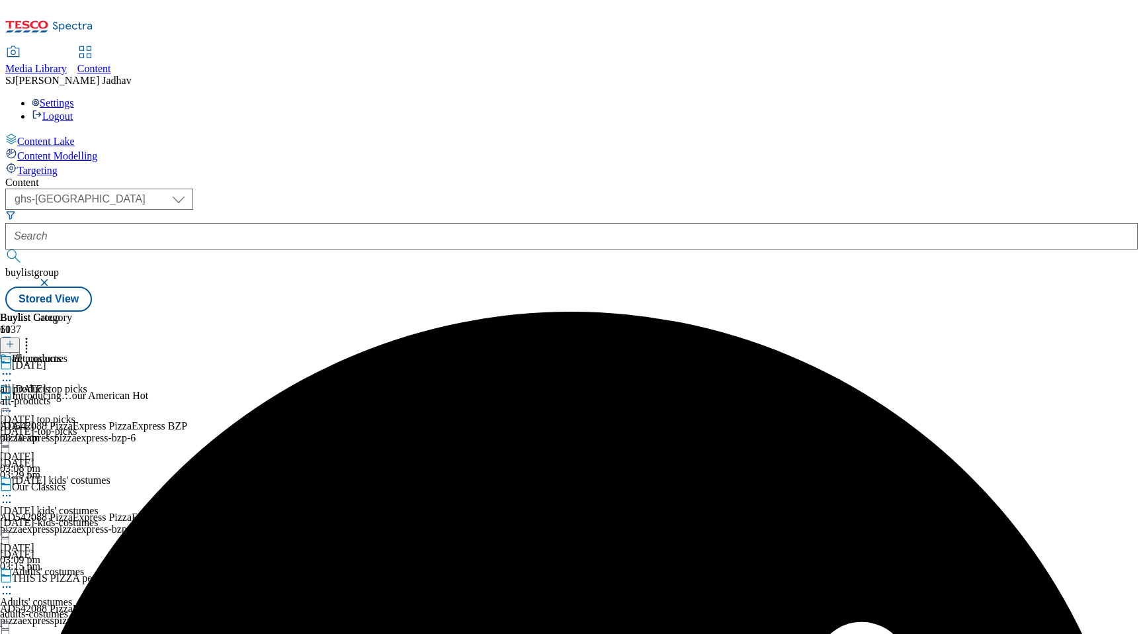
click at [13, 367] on icon at bounding box center [6, 373] width 13 height 13
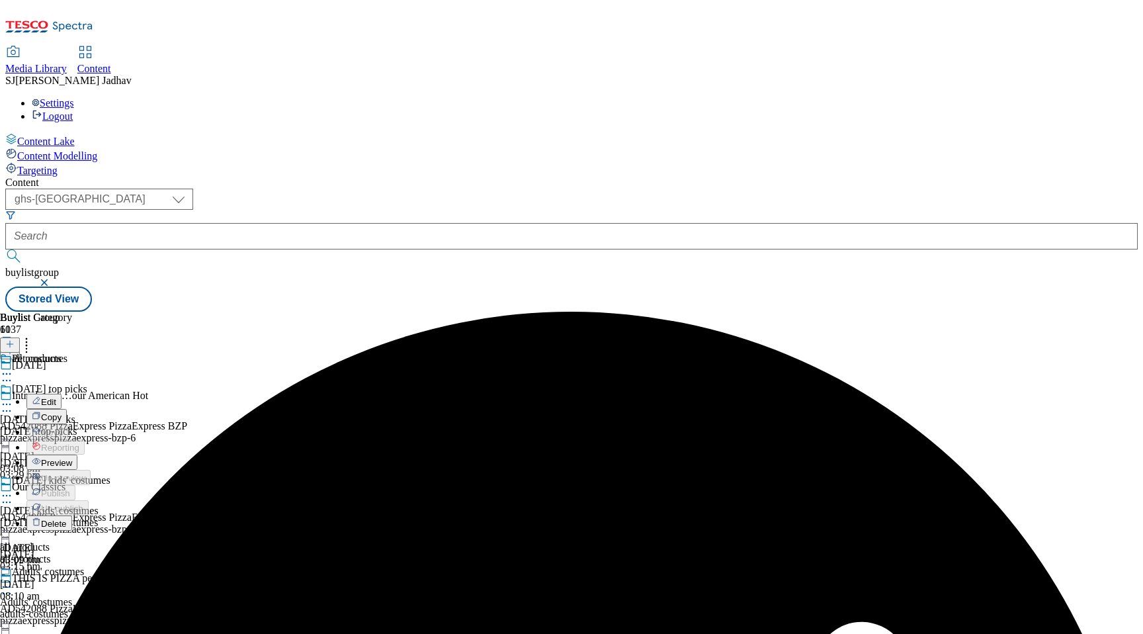
click at [56, 397] on span "Edit" at bounding box center [48, 402] width 15 height 10
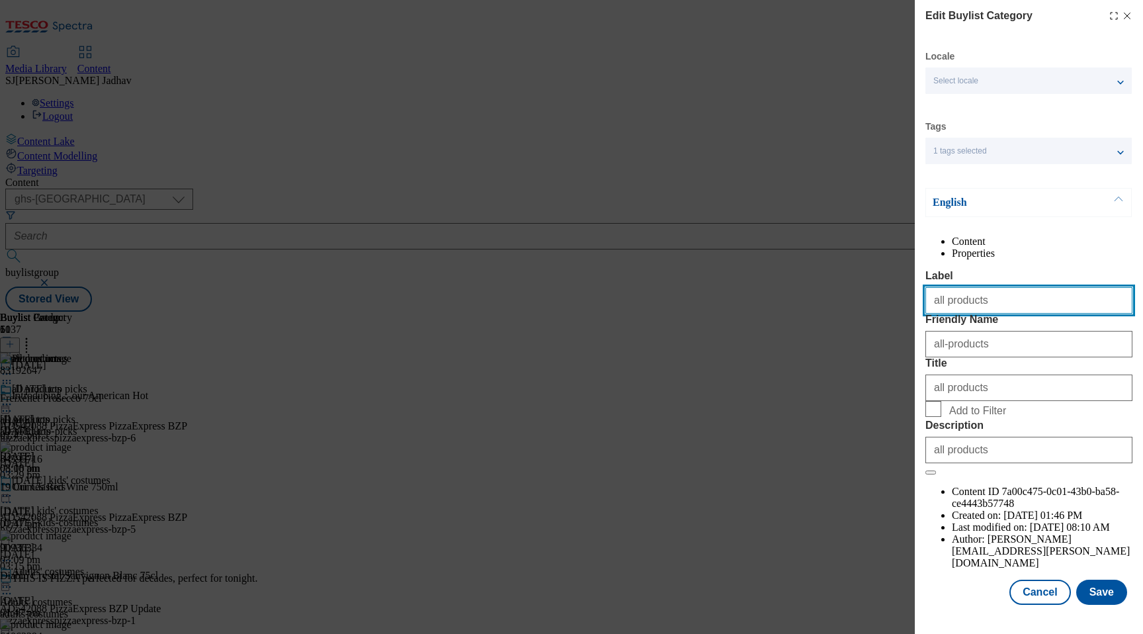
drag, startPoint x: 989, startPoint y: 331, endPoint x: 879, endPoint y: 327, distance: 110.6
click at [882, 329] on div "Edit Buylist Category Locale Select locale English Welsh Tags 1 tags selected f…" at bounding box center [571, 317] width 1143 height 634
type input "Pet costumes"
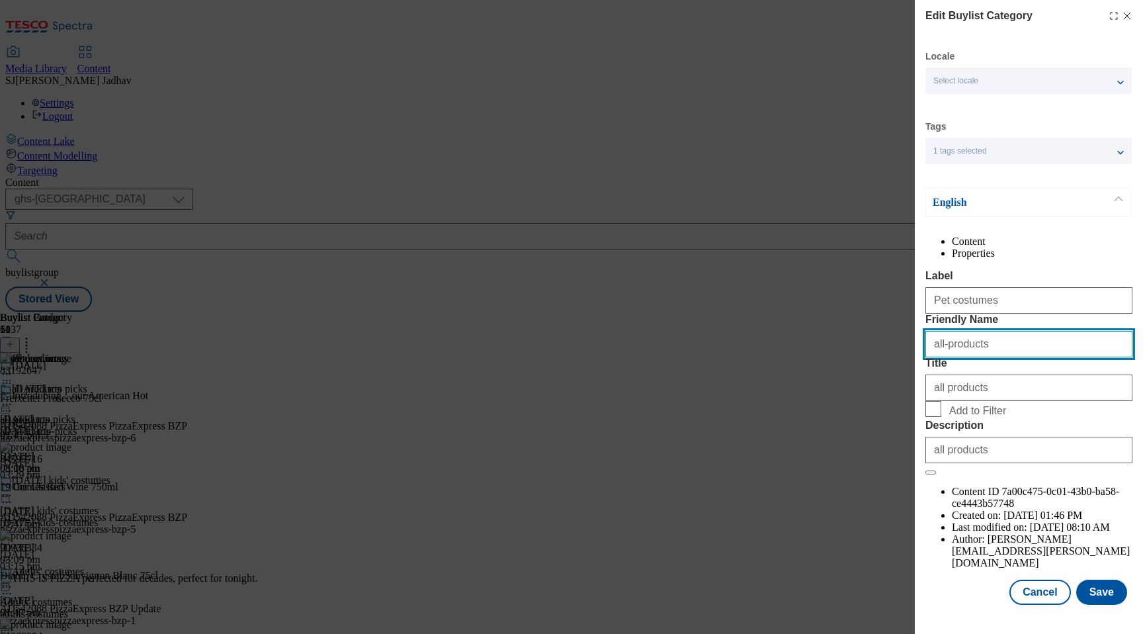
drag, startPoint x: 915, startPoint y: 398, endPoint x: 887, endPoint y: 398, distance: 27.8
click at [879, 398] on div "Edit Buylist Category Locale Select locale English Welsh Tags 1 tags selected f…" at bounding box center [571, 317] width 1143 height 634
click at [936, 357] on input "Pet costumes" at bounding box center [1028, 344] width 207 height 26
type input "pet-costumes"
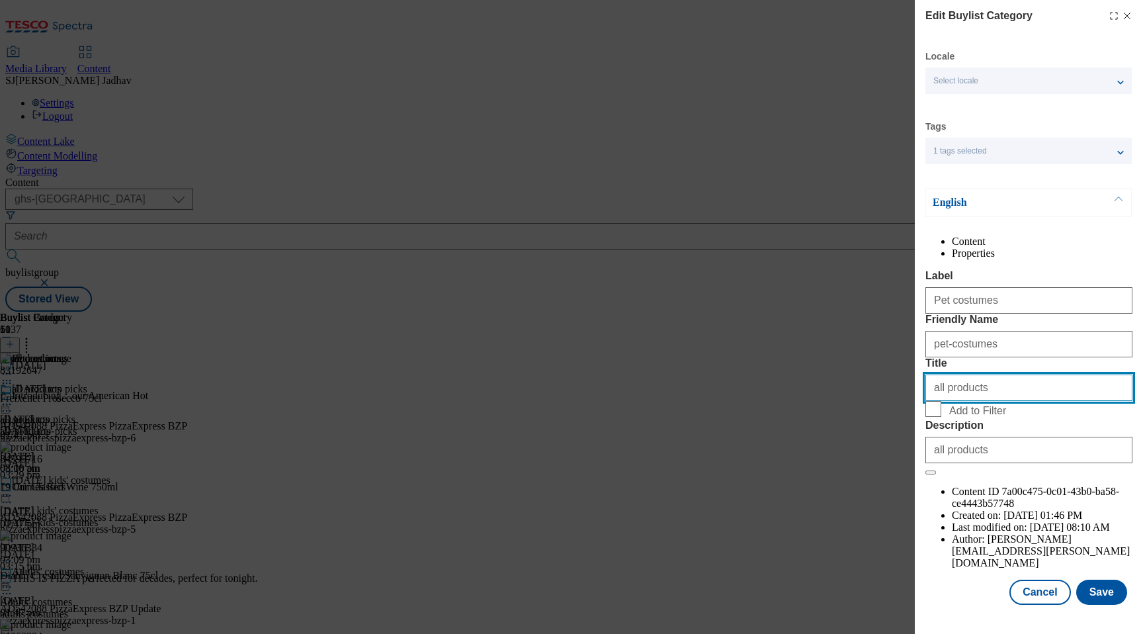
drag, startPoint x: 982, startPoint y: 463, endPoint x: 858, endPoint y: 441, distance: 125.6
click at [863, 441] on div "Edit Buylist Category Locale Select locale English Welsh Tags 1 tags selected f…" at bounding box center [571, 317] width 1143 height 634
type input "Pet costumes"
click at [937, 417] on input "Add to Filter" at bounding box center [933, 409] width 16 height 16
checkbox input "true"
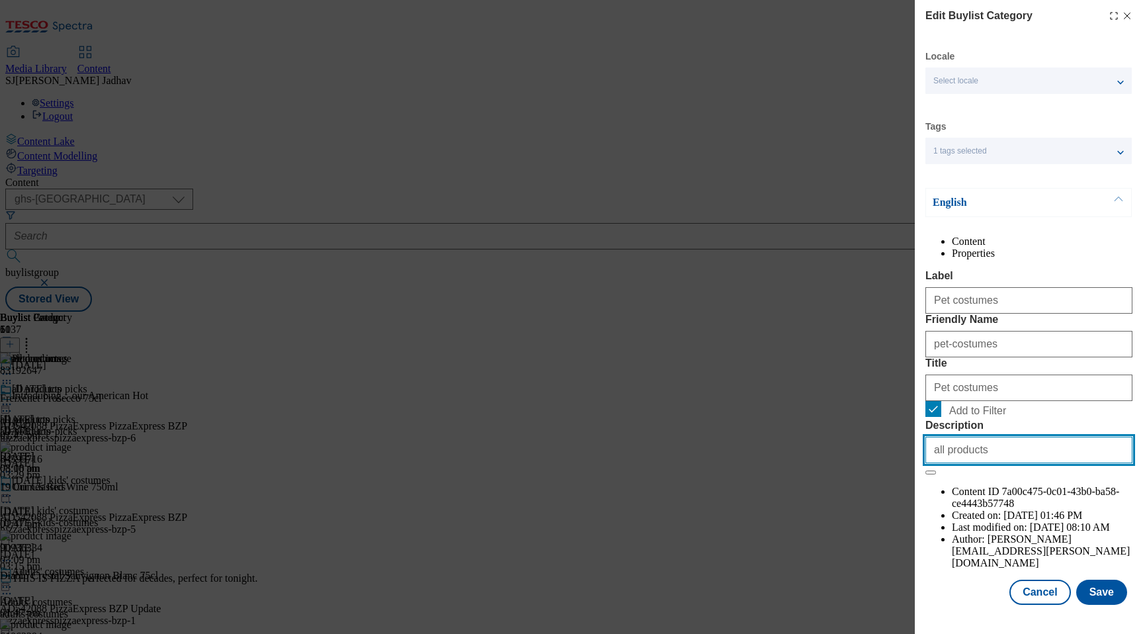
drag, startPoint x: 1000, startPoint y: 561, endPoint x: 838, endPoint y: 560, distance: 161.4
click at [839, 560] on div "Edit Buylist Category Locale Select locale English Welsh Tags 1 tags selected f…" at bounding box center [571, 317] width 1143 height 634
type input "Explore [DATE] dog costumes for the ultimate boo-nanza this spooky season. Shop…"
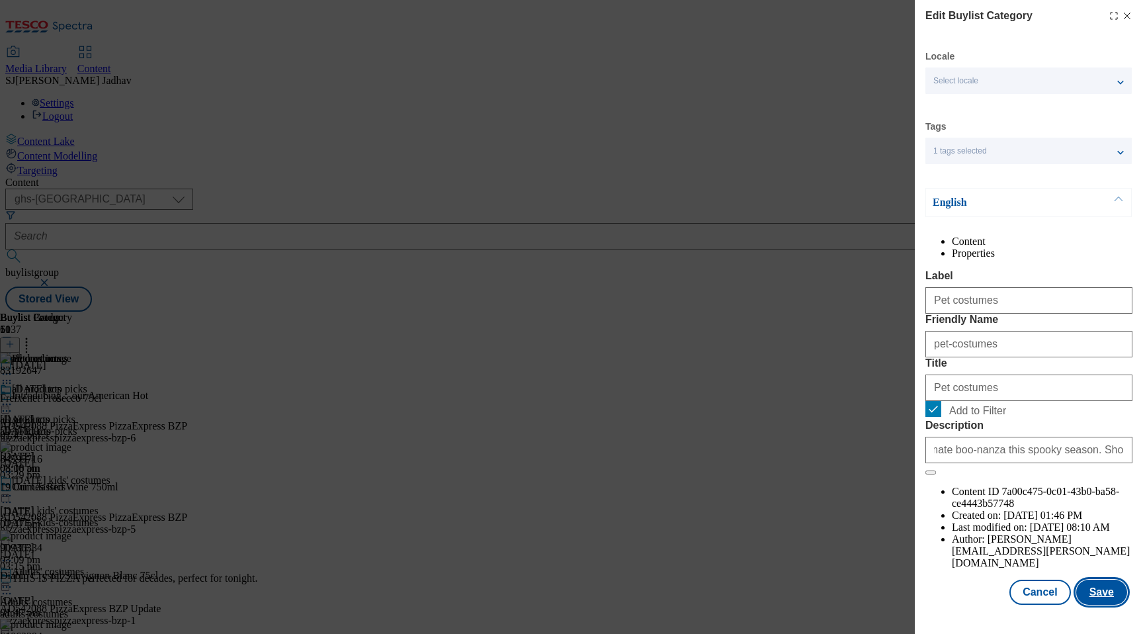
click at [1109, 587] on button "Save" at bounding box center [1101, 592] width 51 height 25
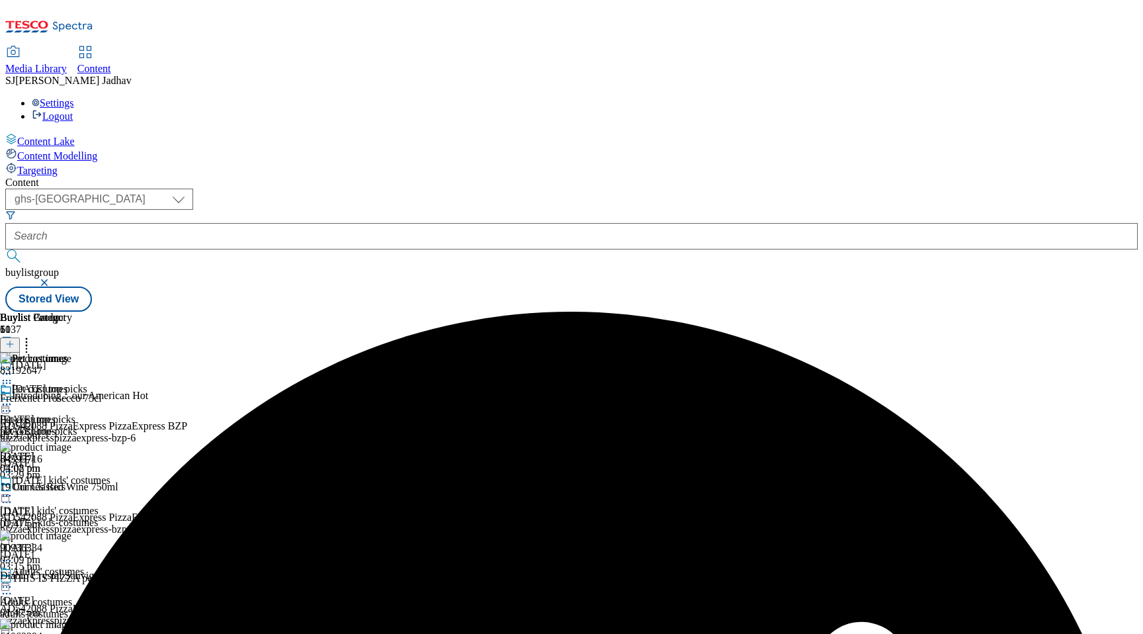
click at [110, 383] on div "[DATE] top picks [DATE] top picks [DATE]-top-picks [DATE] 03:08 pm" at bounding box center [55, 428] width 110 height 91
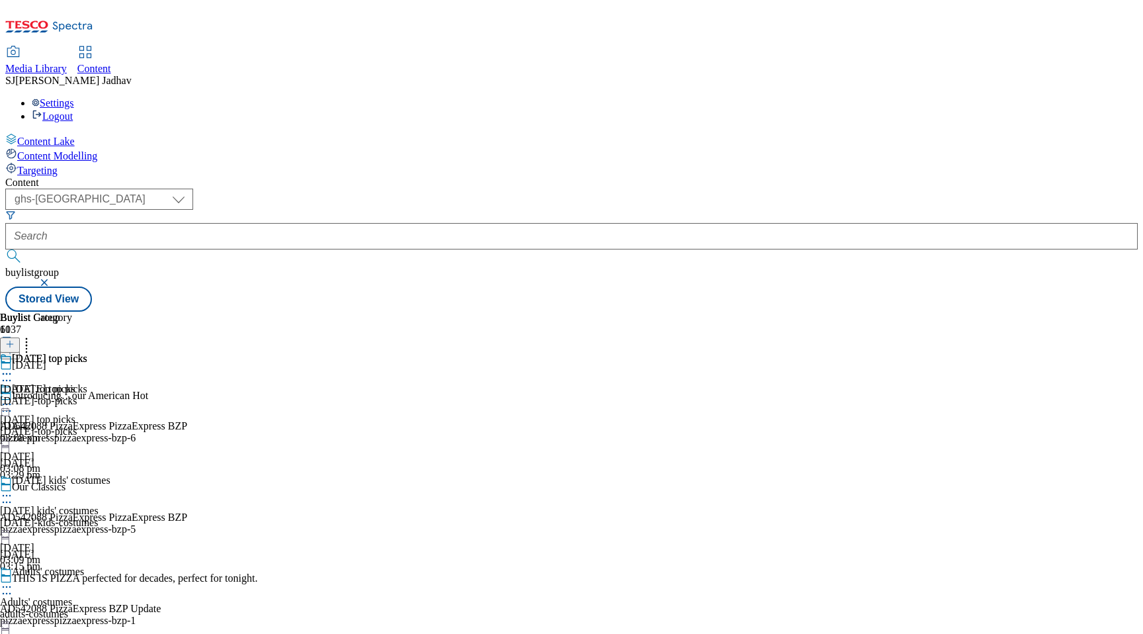
click at [87, 395] on div "[DATE]-top-picks" at bounding box center [43, 401] width 87 height 12
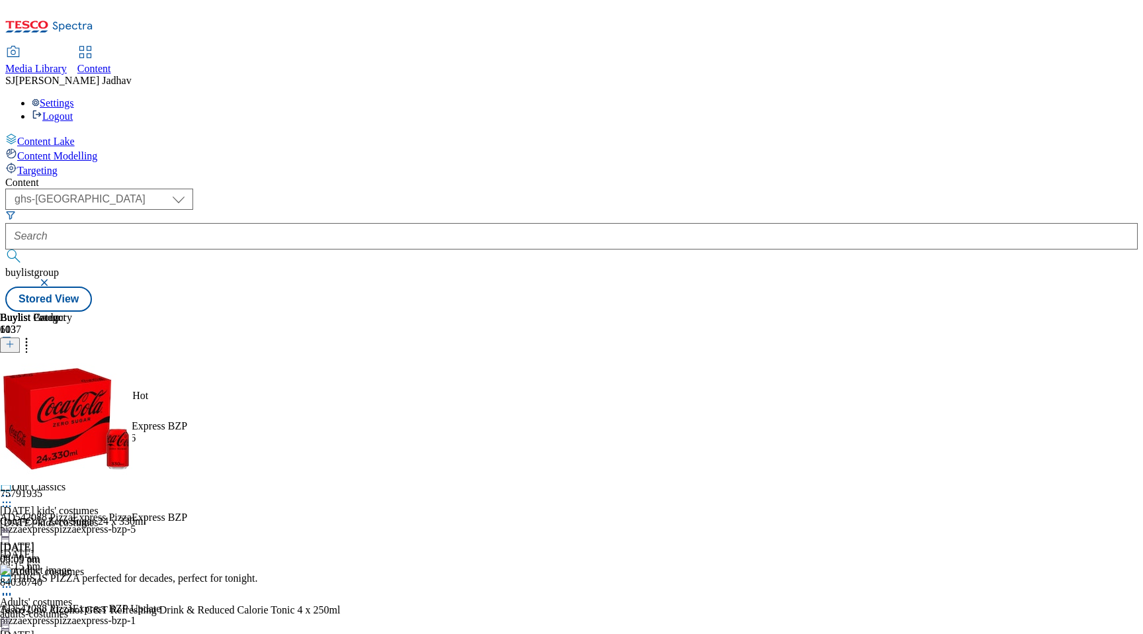
scroll to position [0, 31]
click at [13, 499] on icon at bounding box center [6, 505] width 13 height 13
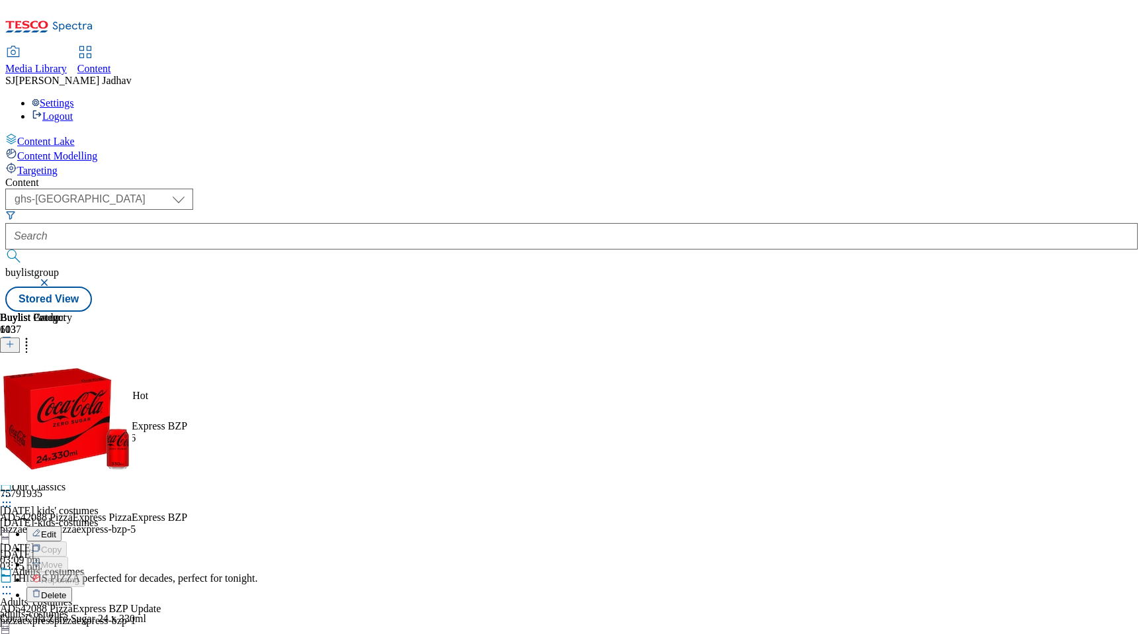
click at [67, 590] on span "Delete" at bounding box center [54, 595] width 26 height 10
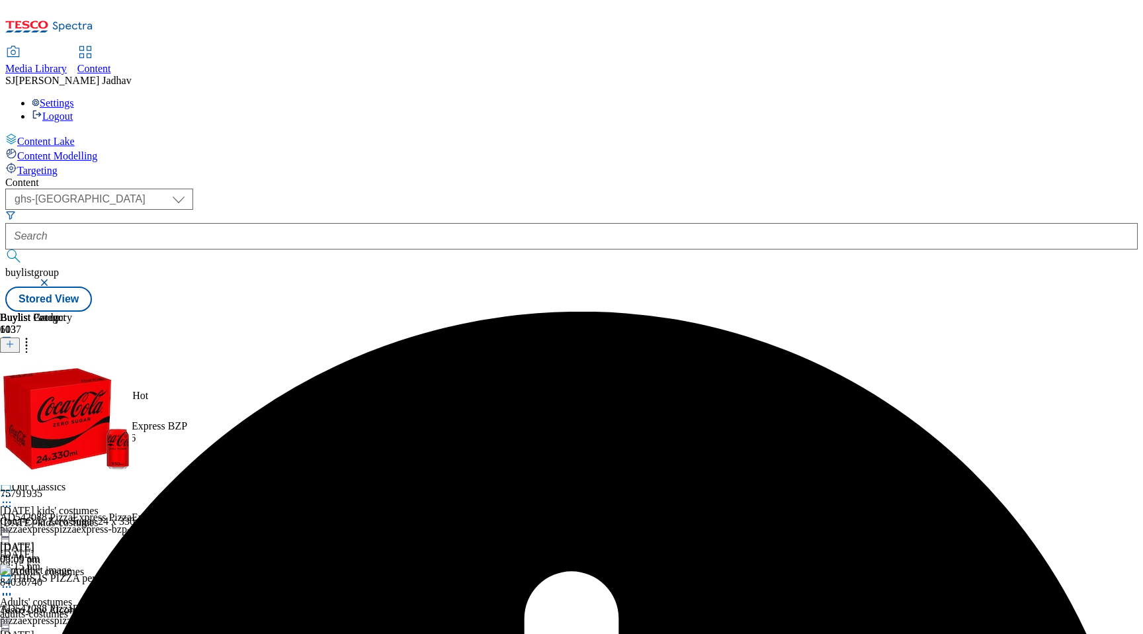
click at [87, 398] on div at bounding box center [43, 406] width 87 height 16
click at [85, 503] on span "Un-preview" at bounding box center [63, 508] width 44 height 10
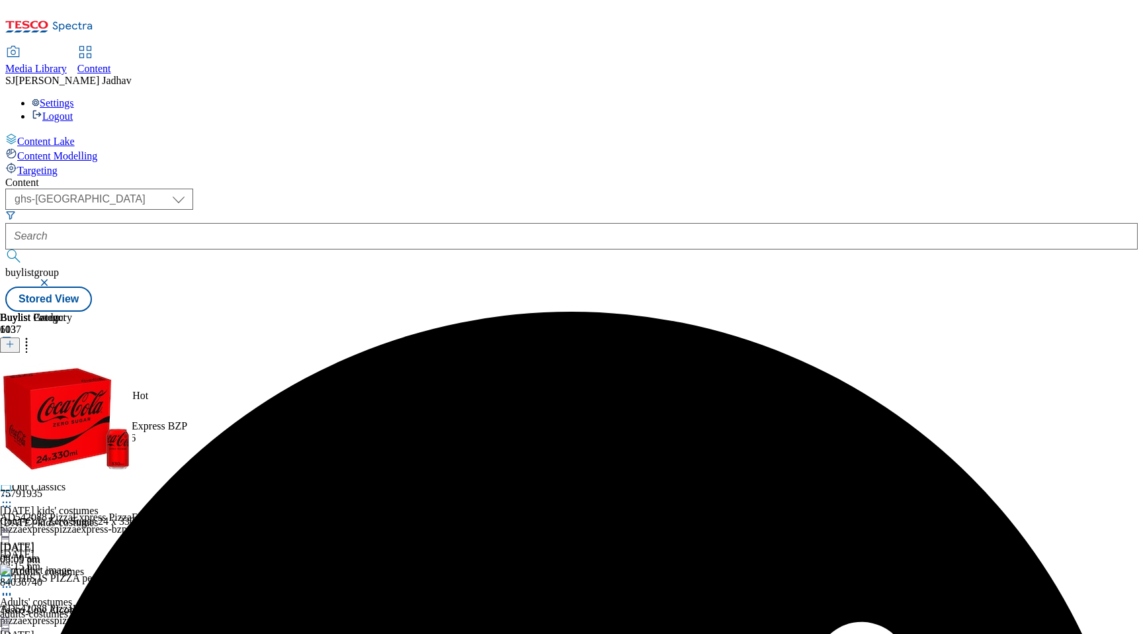
scroll to position [0, 0]
click at [5, 505] on circle at bounding box center [4, 506] width 2 height 2
click at [386, 587] on li "Delete" at bounding box center [206, 594] width 360 height 15
click at [13, 499] on icon at bounding box center [6, 505] width 13 height 13
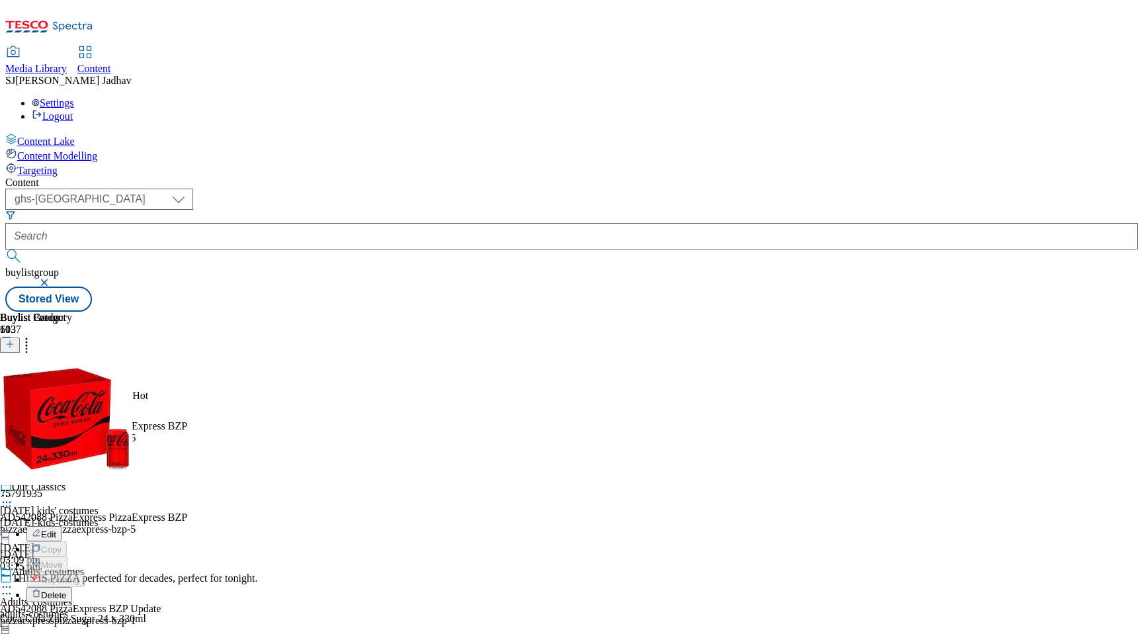
click at [67, 590] on span "Delete" at bounding box center [54, 595] width 26 height 10
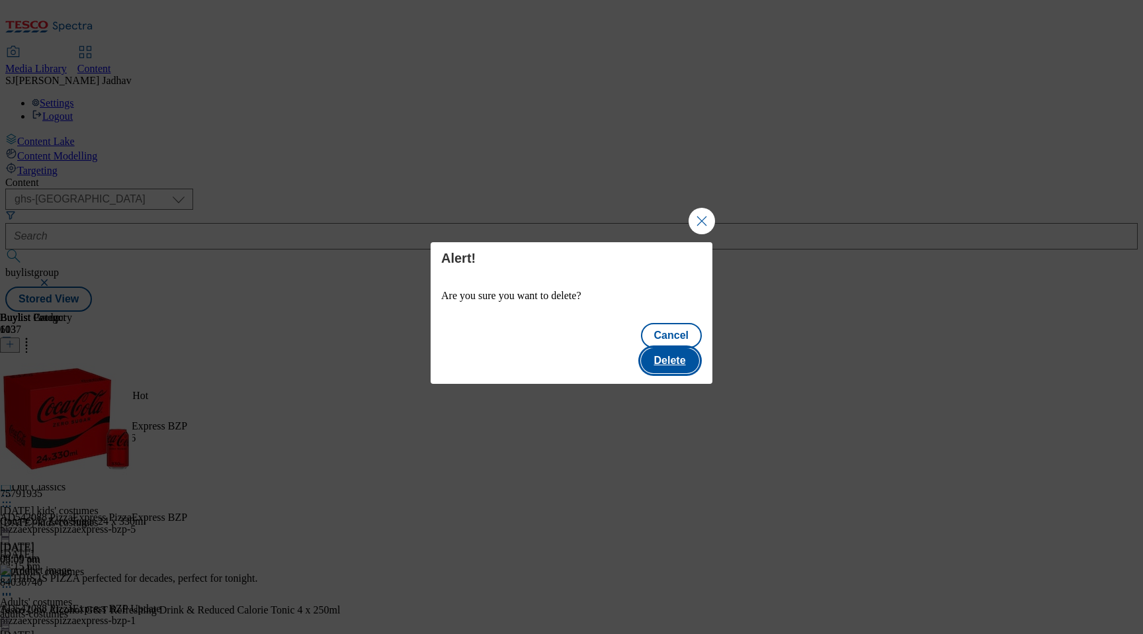
click at [691, 348] on button "Delete" at bounding box center [670, 360] width 58 height 25
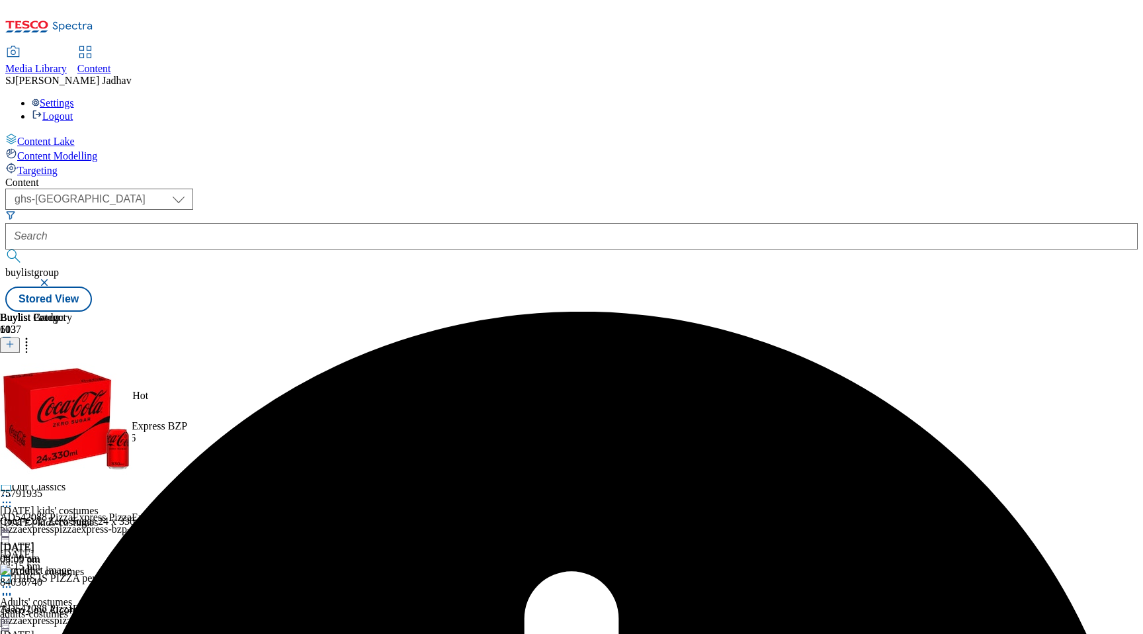
scroll to position [0, 31]
click at [13, 398] on icon at bounding box center [6, 404] width 13 height 13
click at [72, 488] on span "Preview" at bounding box center [56, 493] width 31 height 10
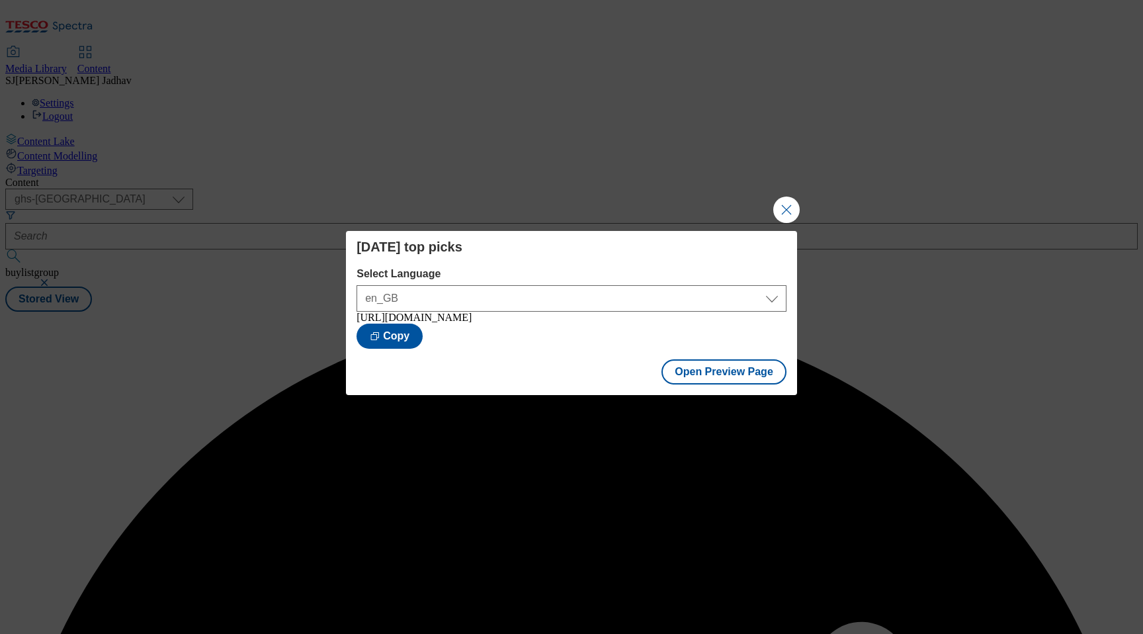
scroll to position [0, 0]
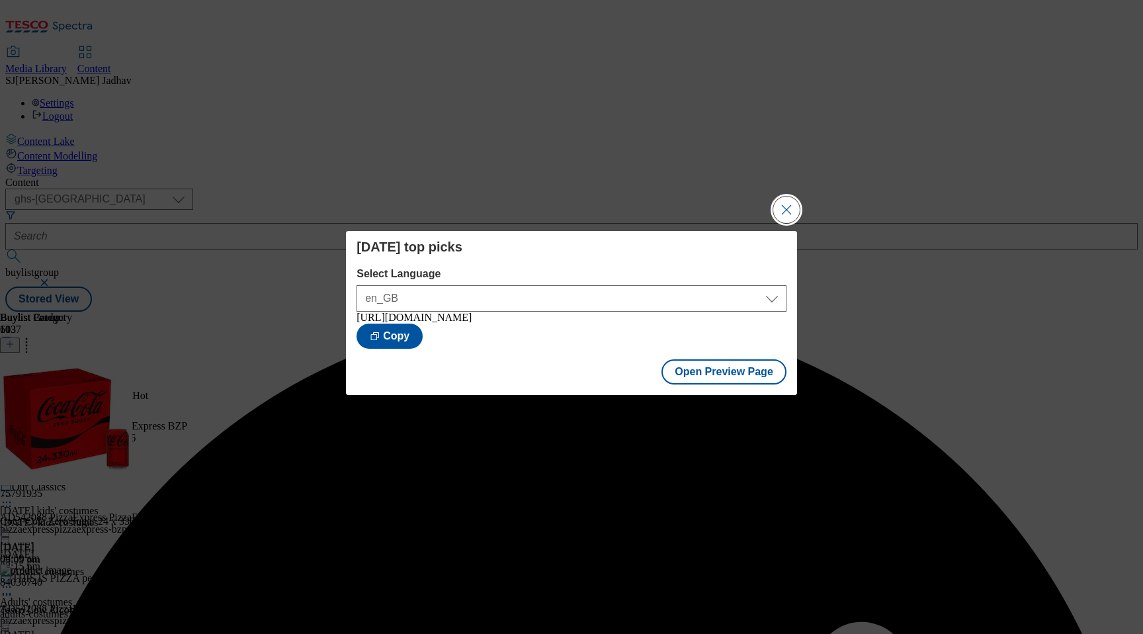
click at [786, 210] on button "Close Modal" at bounding box center [786, 209] width 26 height 26
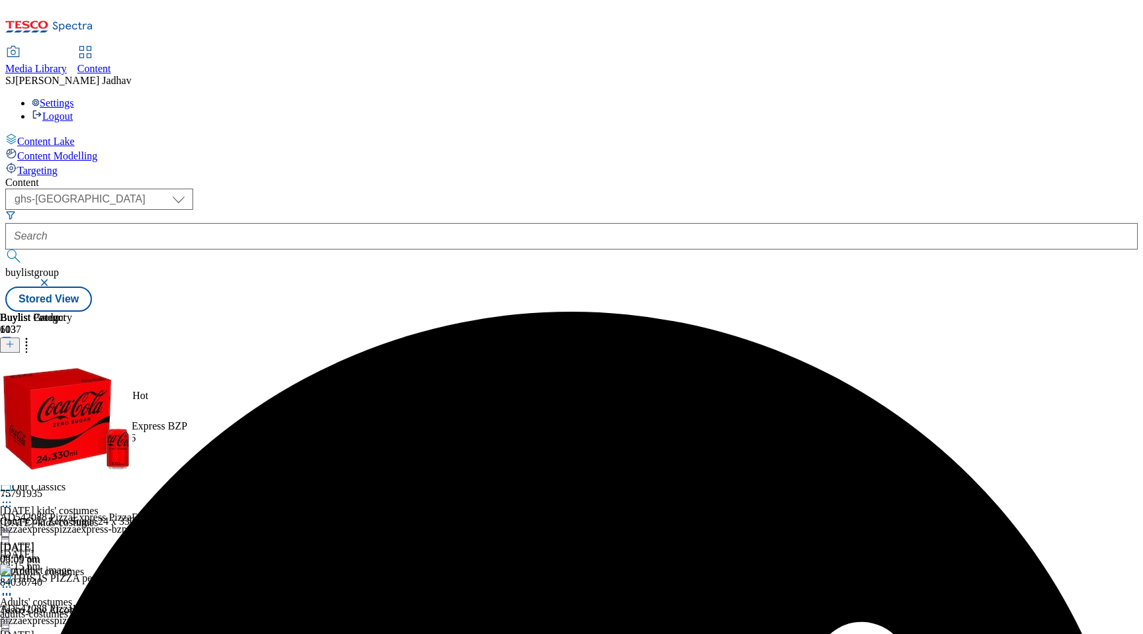
click at [13, 398] on icon at bounding box center [6, 404] width 13 height 13
click at [85, 503] on span "Un-preview" at bounding box center [63, 508] width 44 height 10
click at [5, 505] on circle at bounding box center [4, 506] width 2 height 2
click at [67, 590] on span "Delete" at bounding box center [54, 595] width 26 height 10
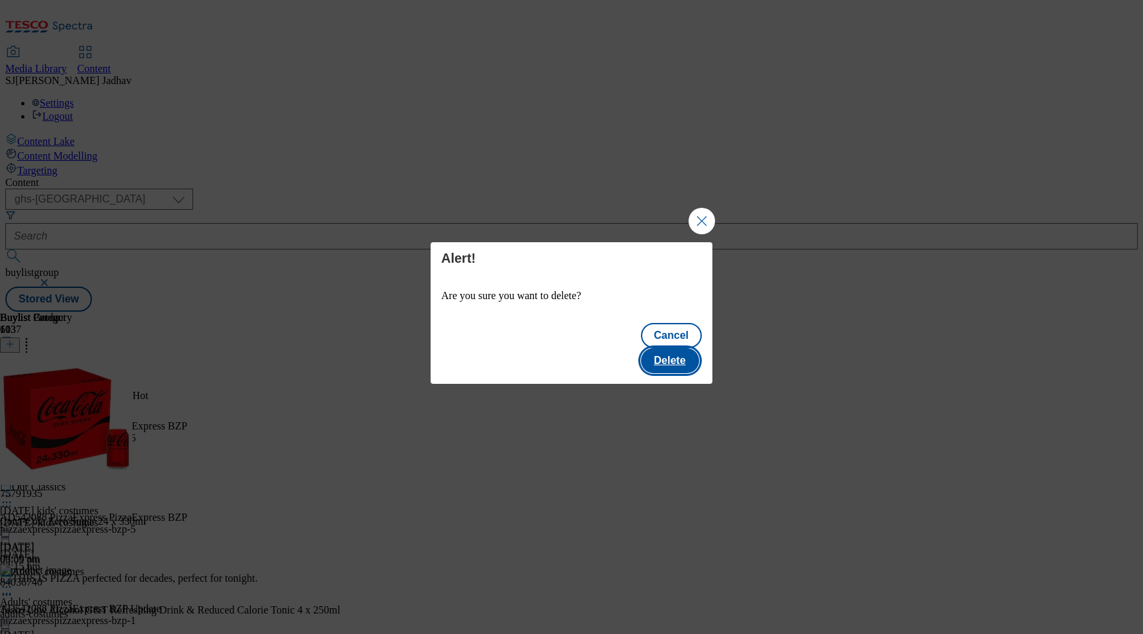
click at [691, 353] on button "Delete" at bounding box center [670, 360] width 58 height 25
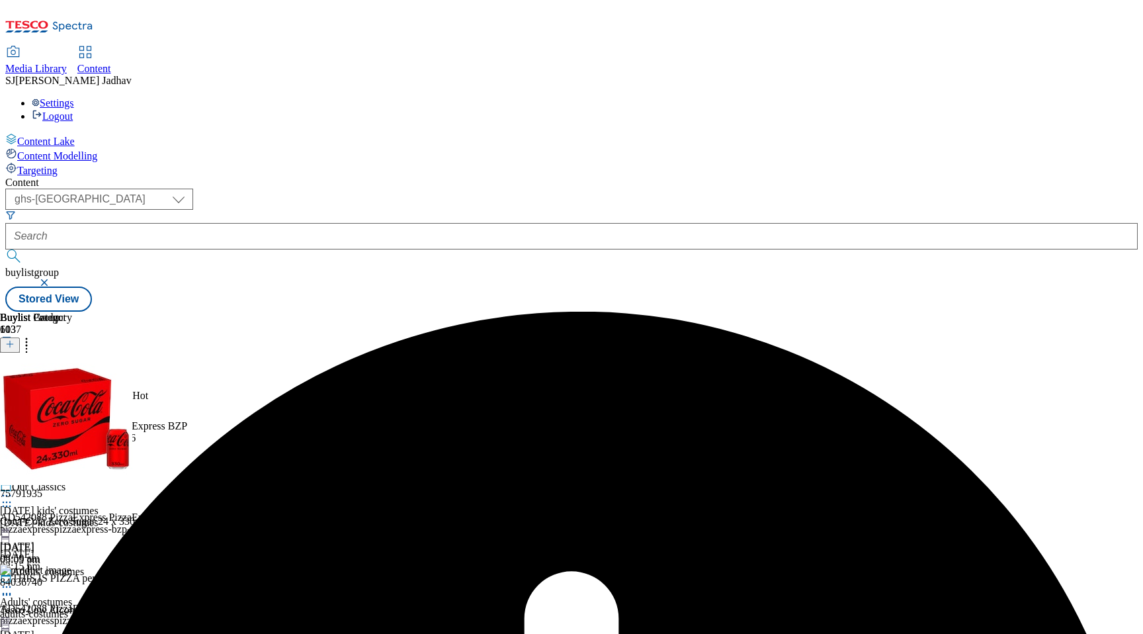
click at [5, 404] on circle at bounding box center [4, 405] width 2 height 2
click at [72, 488] on span "Preview" at bounding box center [56, 493] width 31 height 10
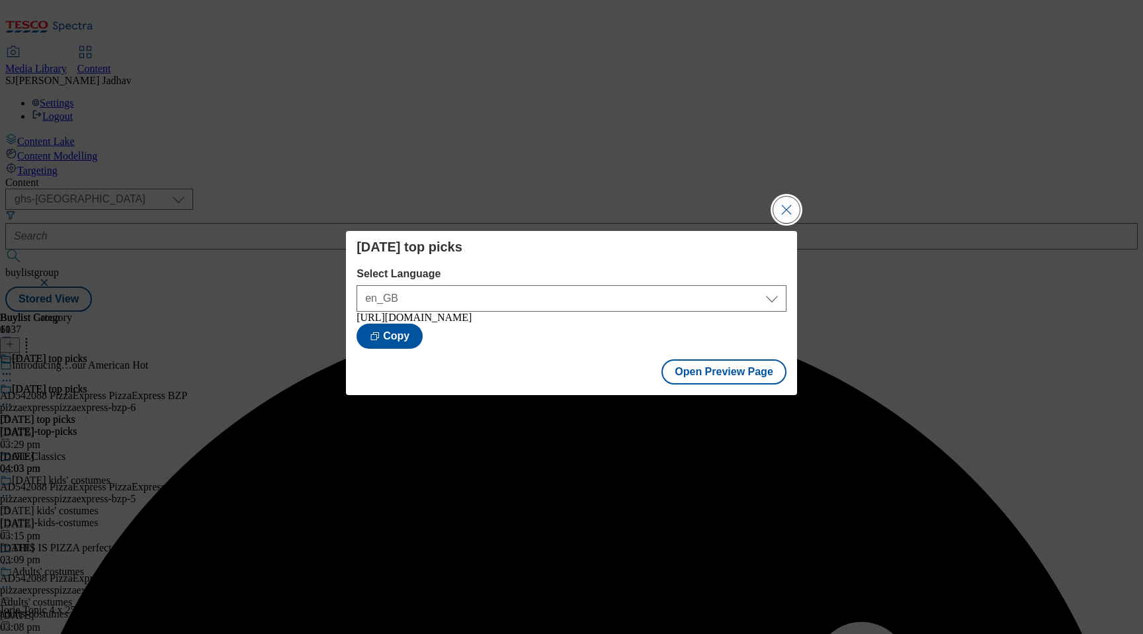
click at [791, 203] on button "Close Modal" at bounding box center [786, 209] width 26 height 26
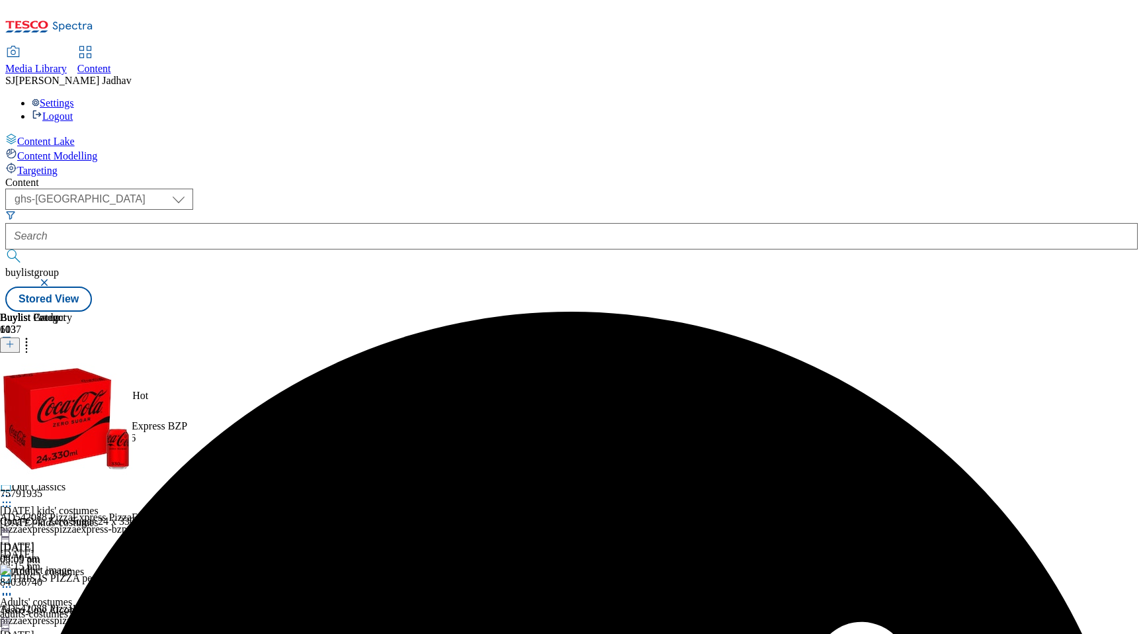
click at [13, 398] on icon at bounding box center [6, 404] width 13 height 13
click at [70, 534] on span "Publish" at bounding box center [55, 539] width 29 height 10
click at [5, 404] on circle at bounding box center [4, 405] width 2 height 2
click at [83, 549] on span "Un-publish" at bounding box center [62, 554] width 42 height 10
click at [13, 398] on icon at bounding box center [6, 404] width 13 height 13
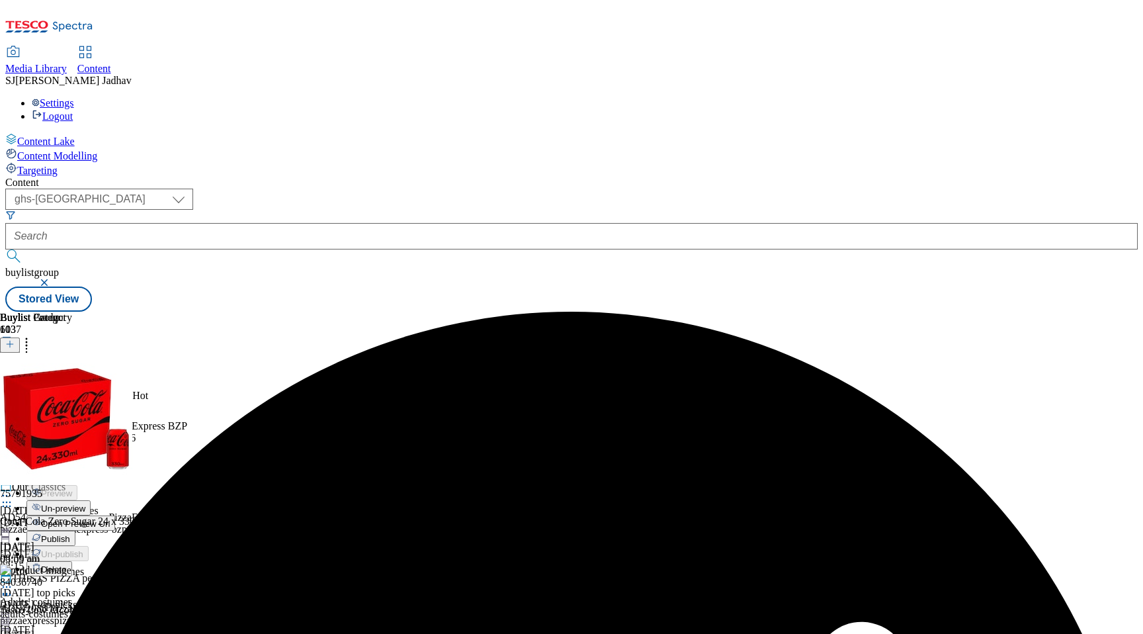
click at [85, 503] on span "Un-preview" at bounding box center [63, 508] width 44 height 10
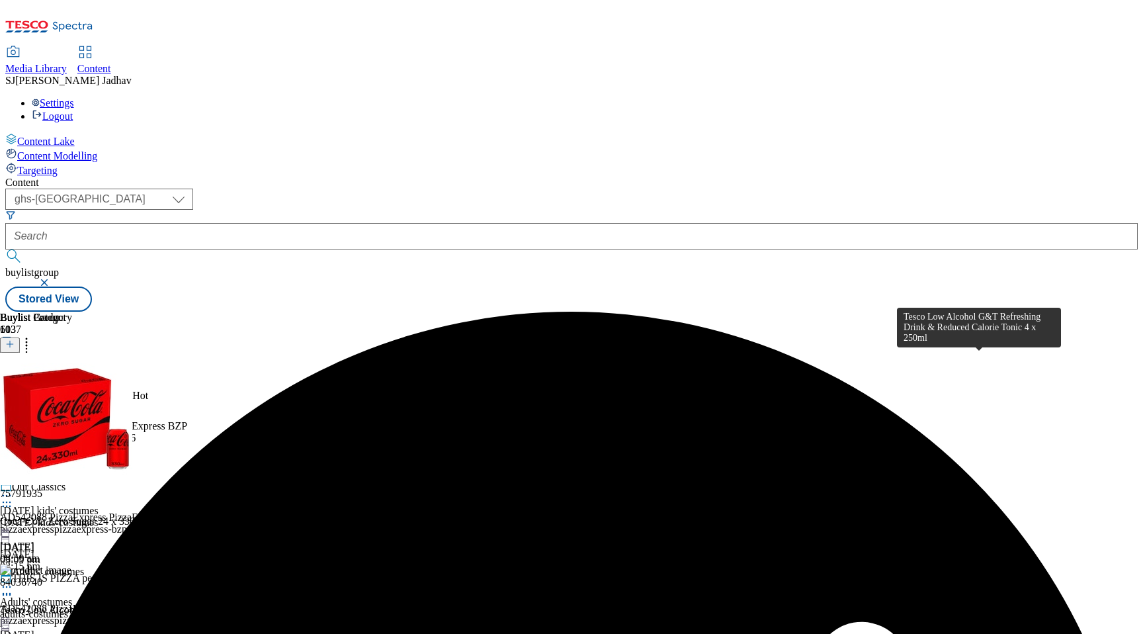
scroll to position [0, 31]
click at [33, 335] on icon at bounding box center [26, 341] width 13 height 13
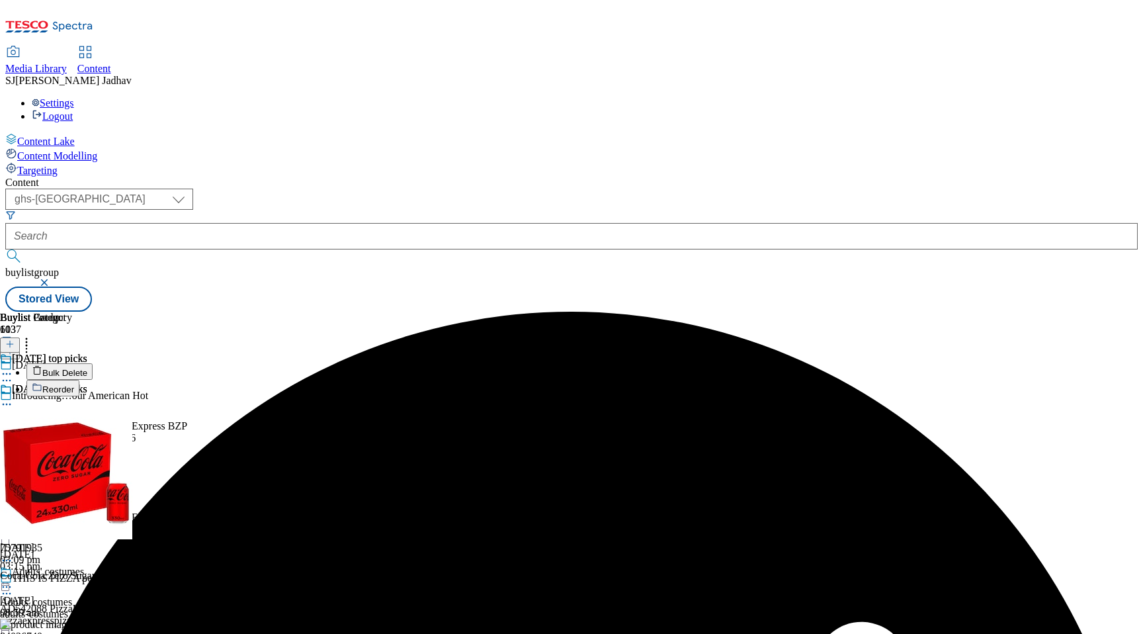
click at [87, 368] on span "Bulk Delete" at bounding box center [64, 373] width 45 height 10
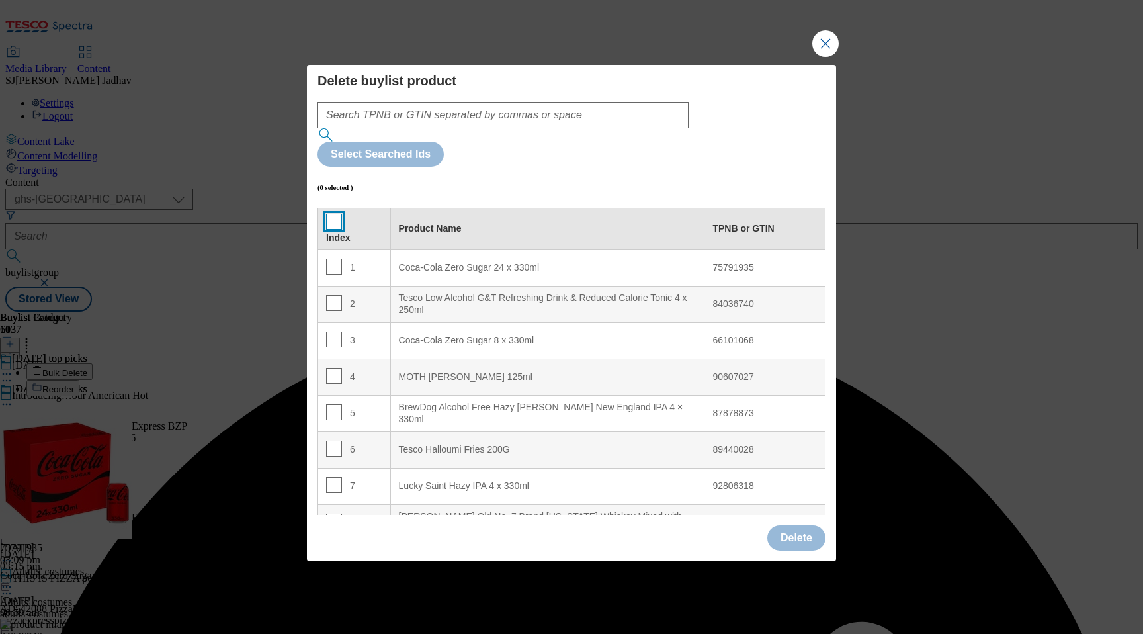
click at [332, 214] on input "Modal" at bounding box center [334, 222] width 16 height 16
checkbox input "true"
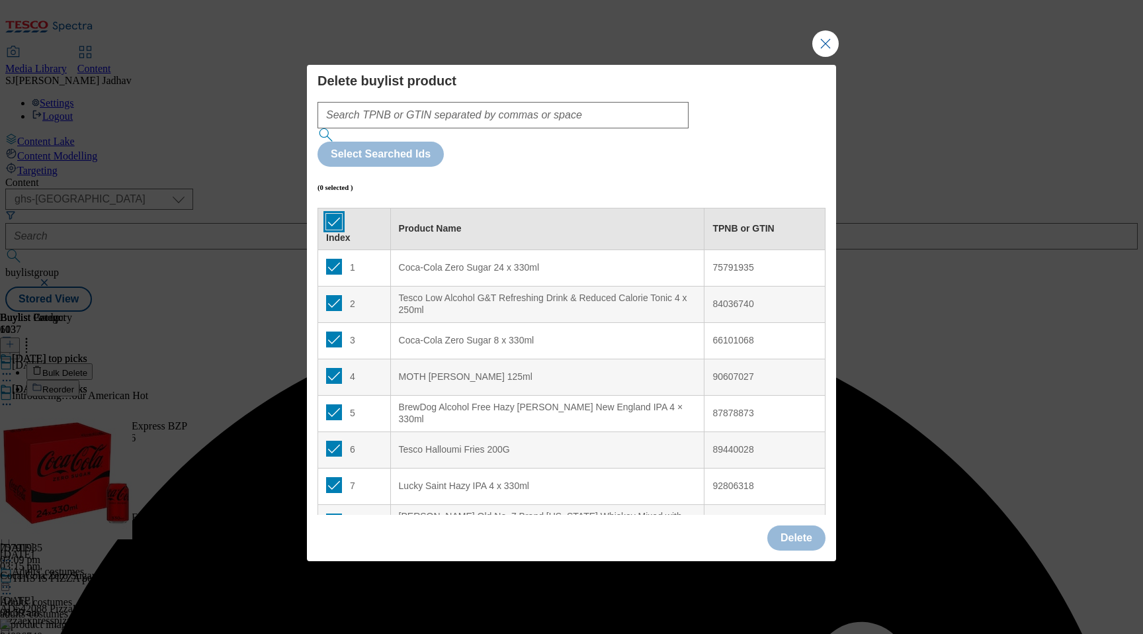
checkbox input "true"
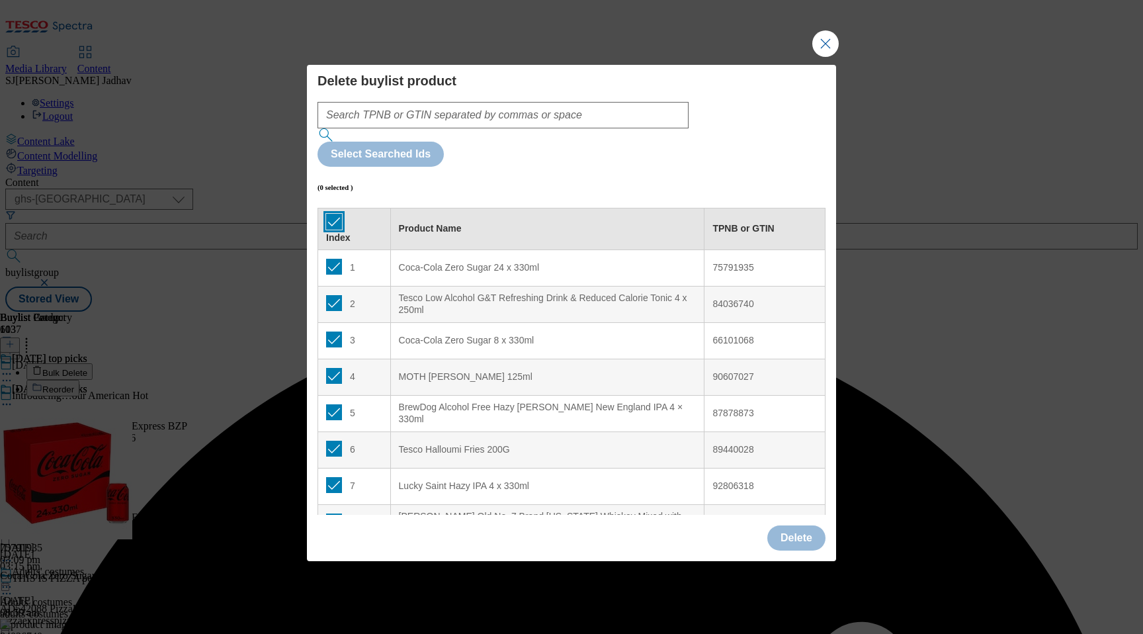
checkbox input "true"
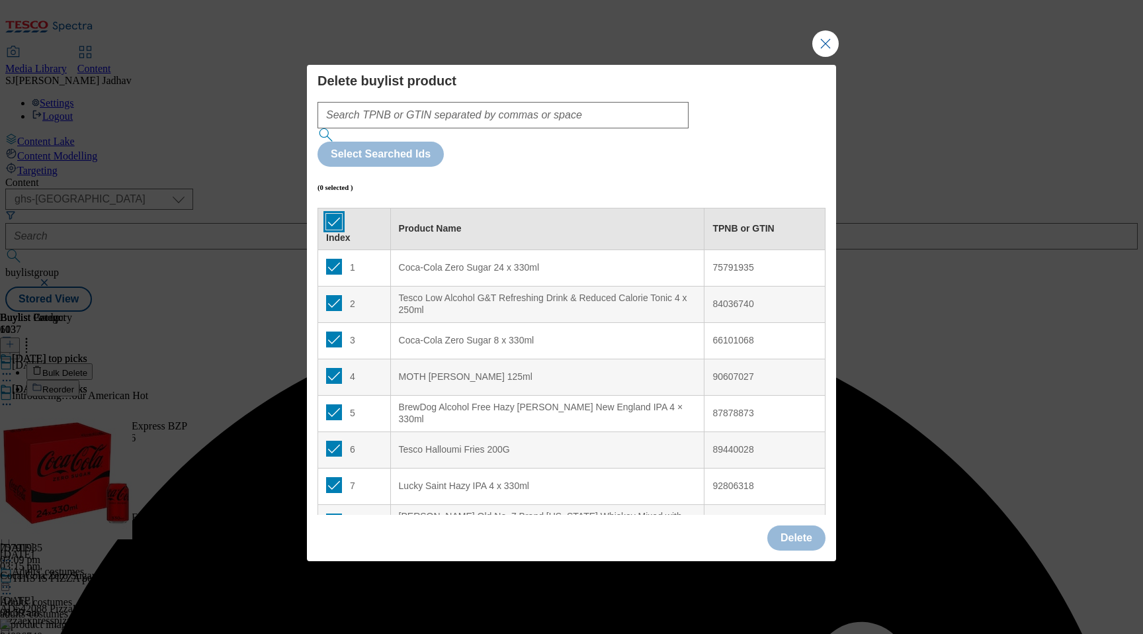
checkbox input "true"
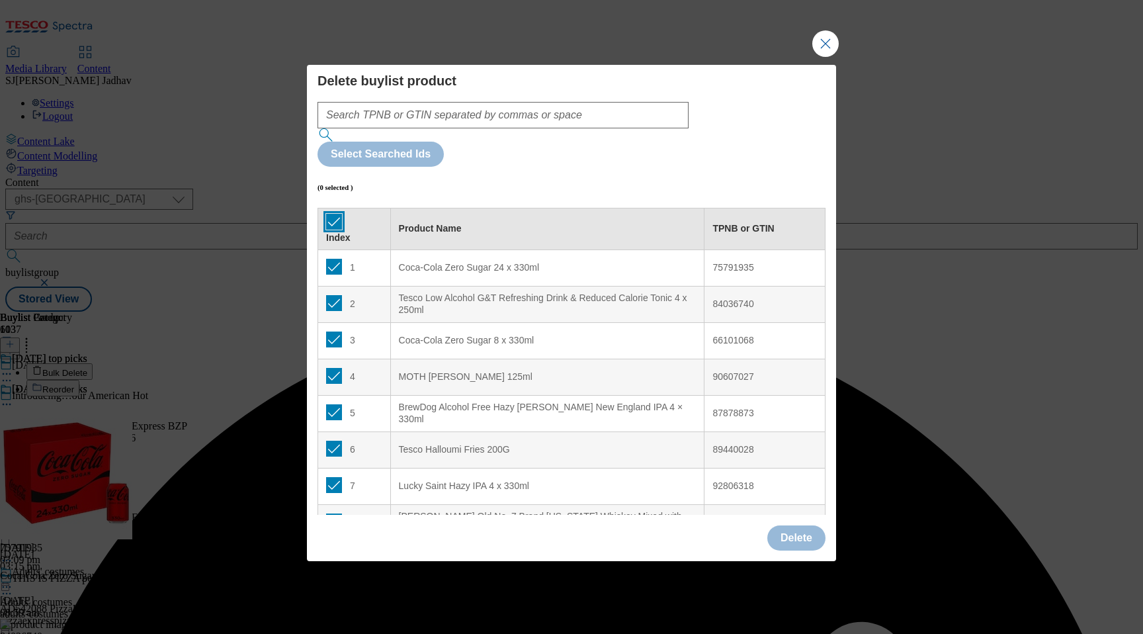
checkbox input "true"
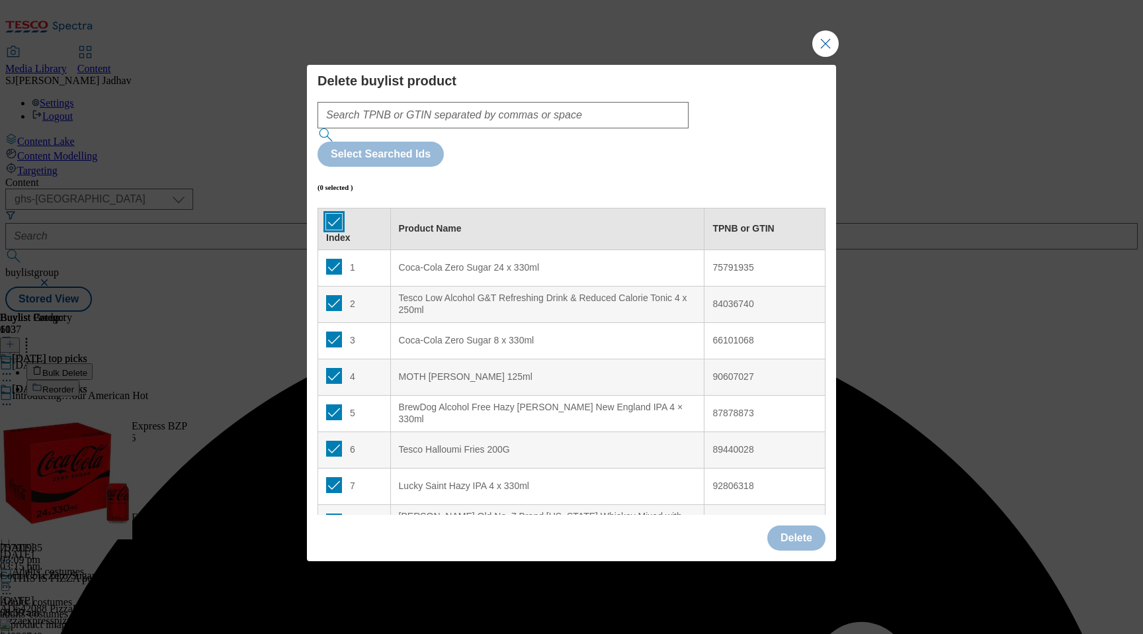
checkbox input "true"
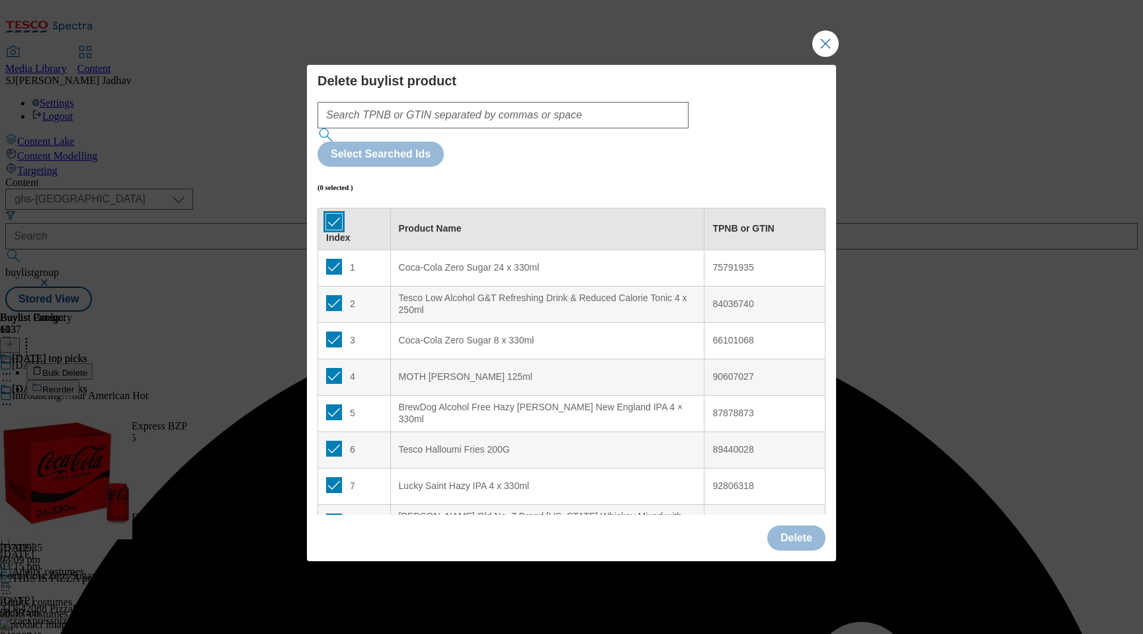
checkbox input "true"
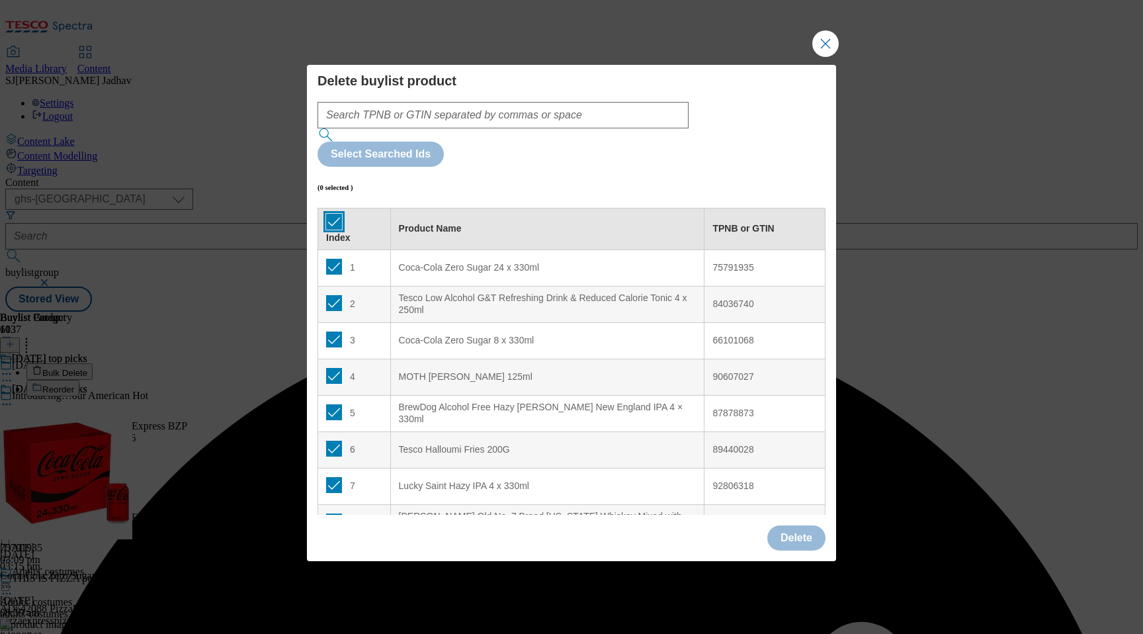
checkbox input "true"
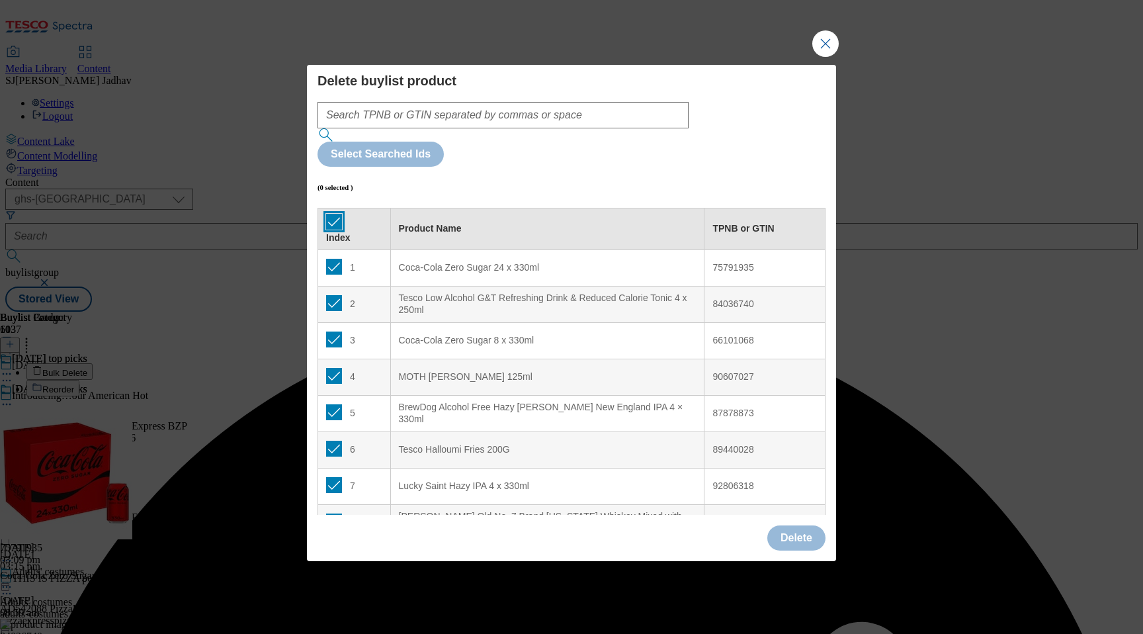
checkbox input "true"
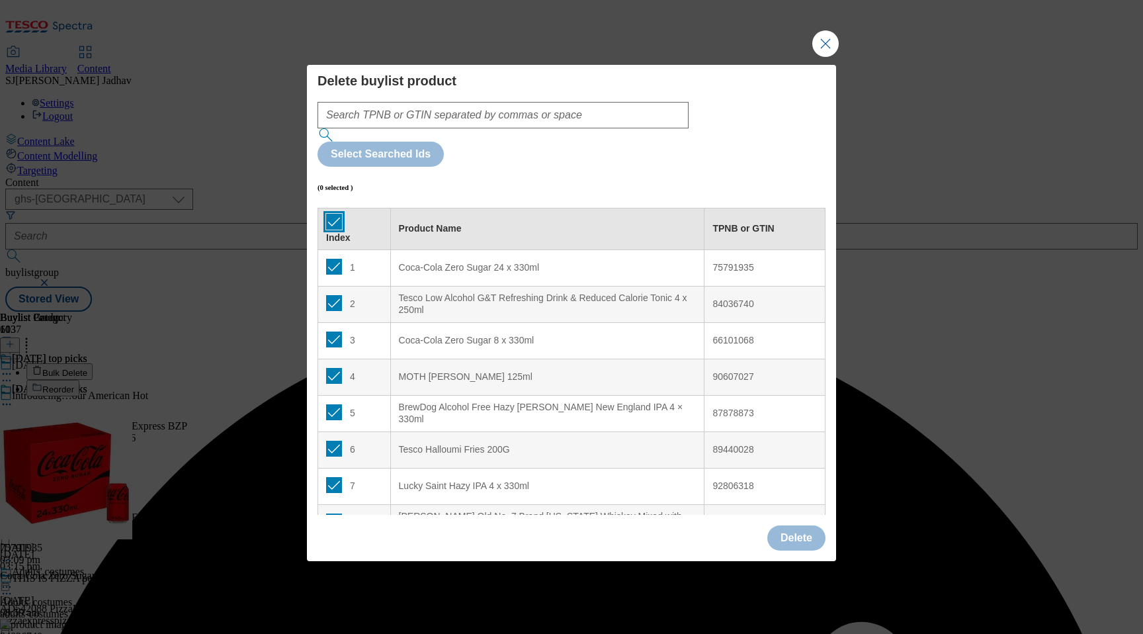
checkbox input "true"
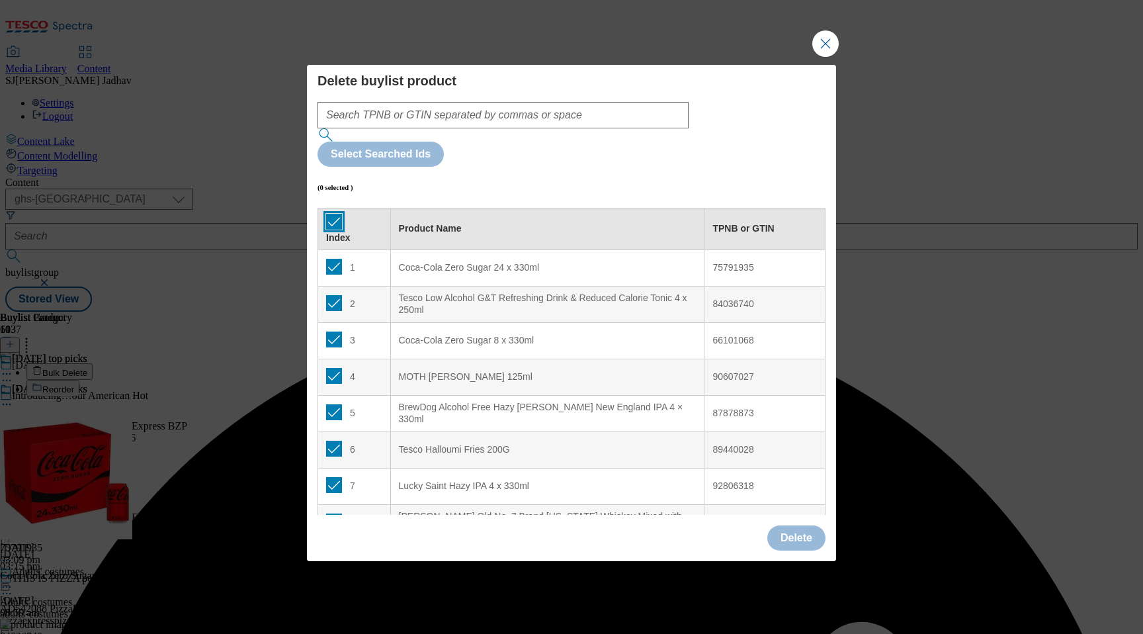
checkbox input "true"
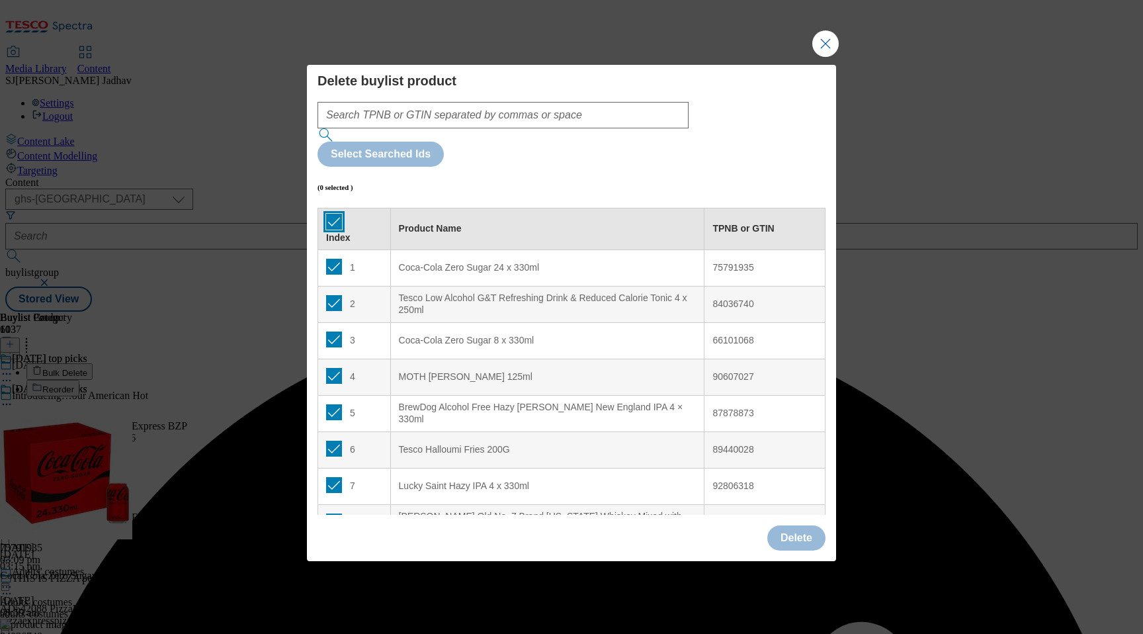
checkbox input "true"
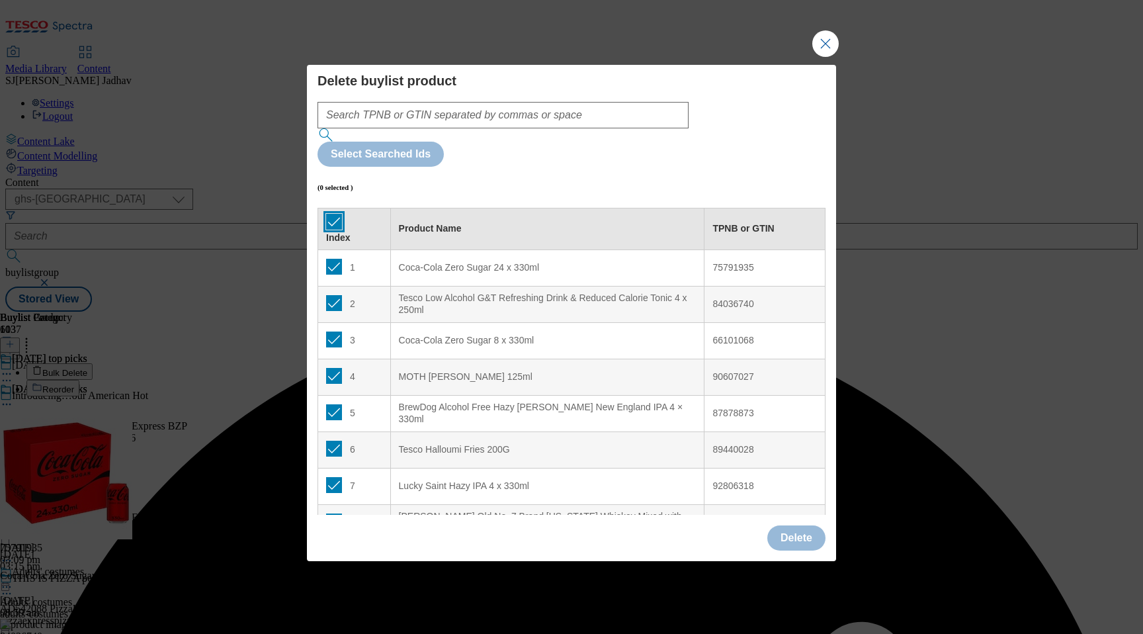
checkbox input "true"
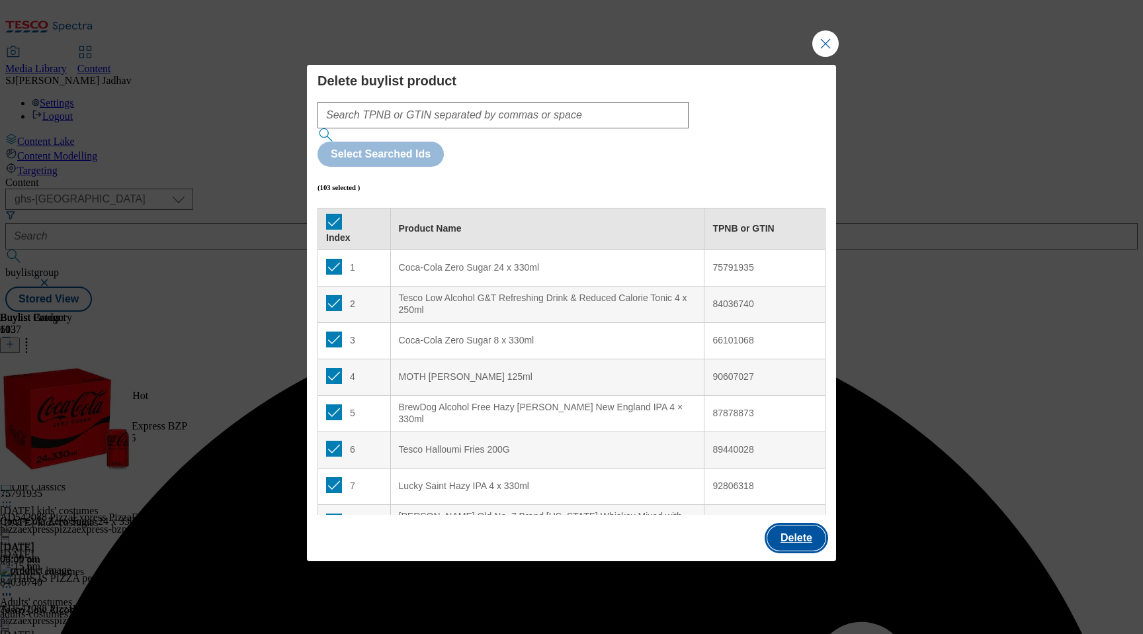
click at [794, 525] on button "Delete" at bounding box center [796, 537] width 58 height 25
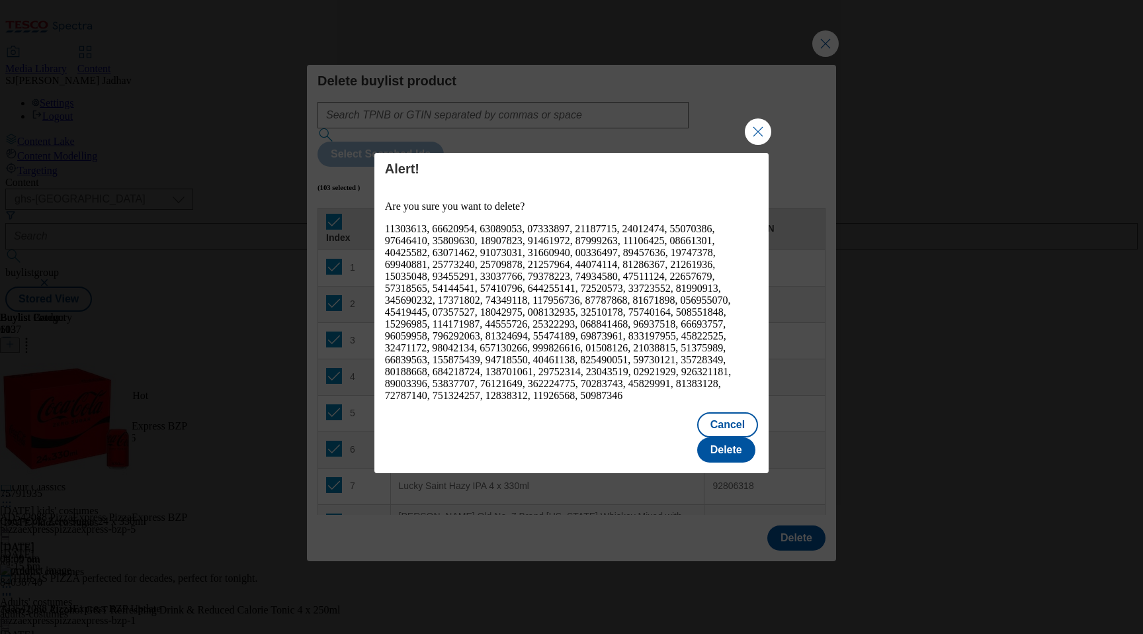
click at [699, 408] on div "Cancel Delete" at bounding box center [571, 438] width 394 height 69
click at [722, 437] on button "Delete" at bounding box center [726, 449] width 58 height 25
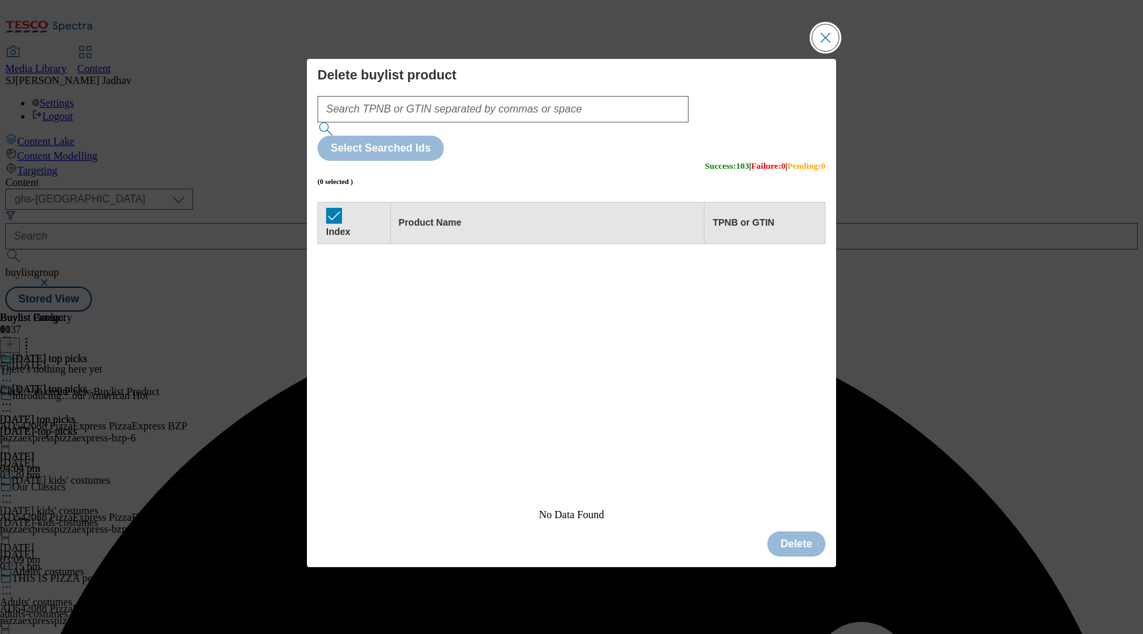
scroll to position [0, 0]
click at [822, 51] on button "Close Modal" at bounding box center [825, 37] width 26 height 26
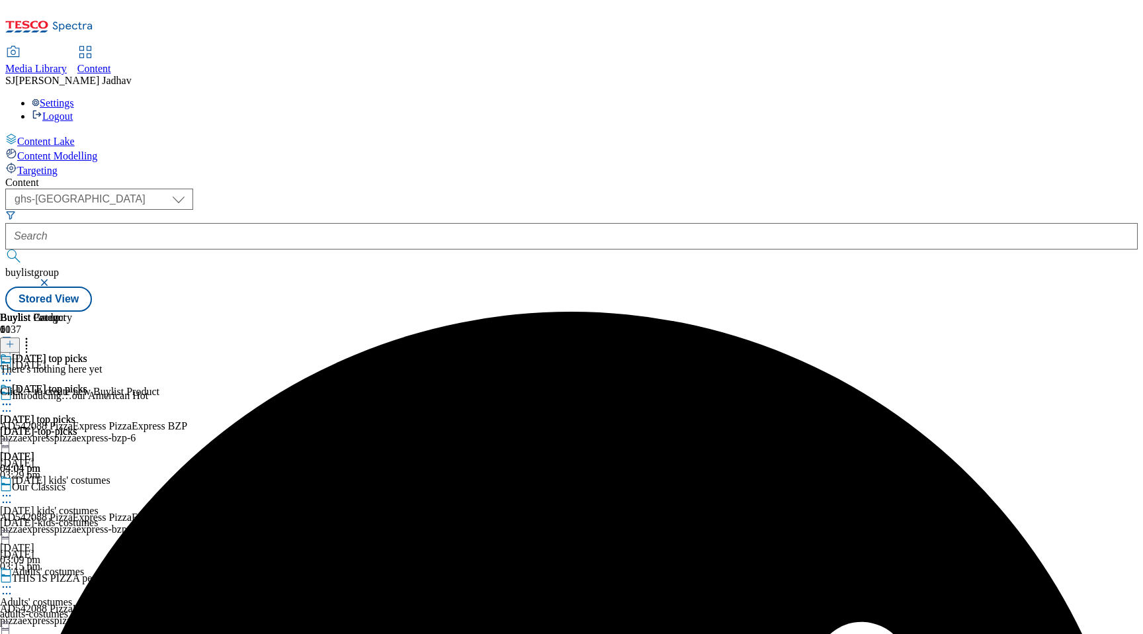
scroll to position [0, 31]
click at [20, 337] on button at bounding box center [10, 344] width 20 height 15
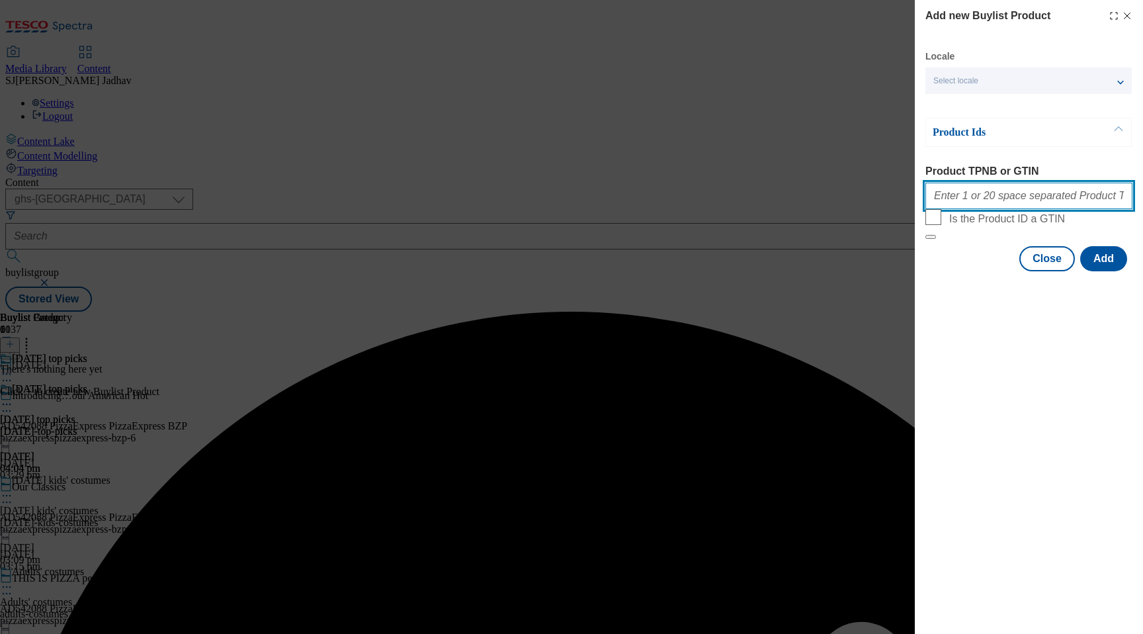
click at [988, 206] on input "Product TPNB or GTIN" at bounding box center [1028, 196] width 207 height 26
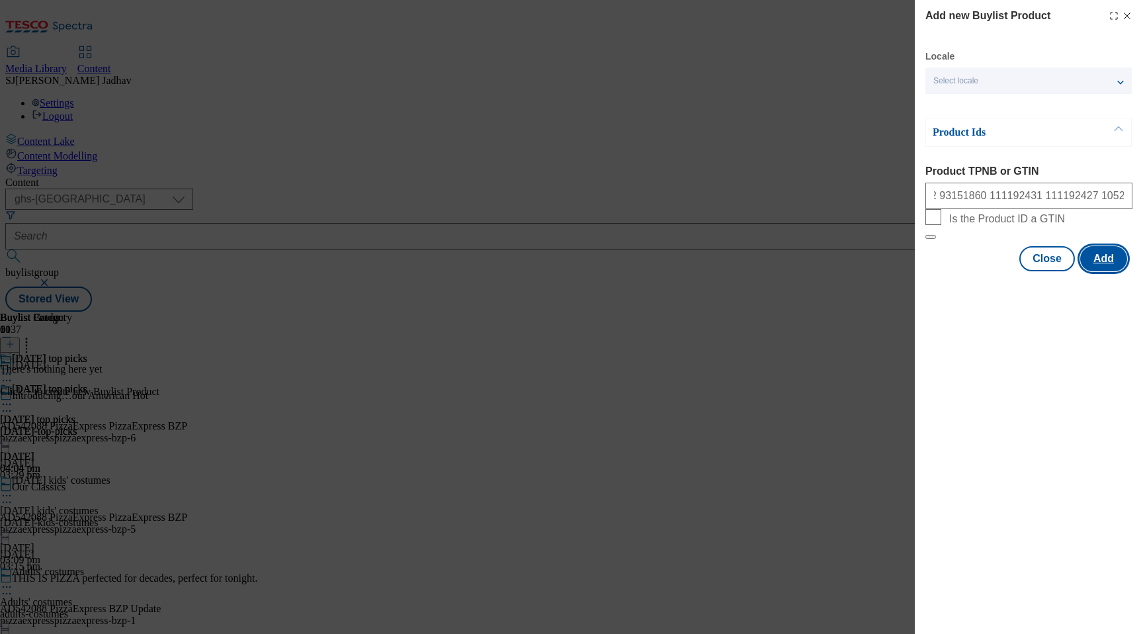
click at [1111, 271] on button "Add" at bounding box center [1103, 258] width 47 height 25
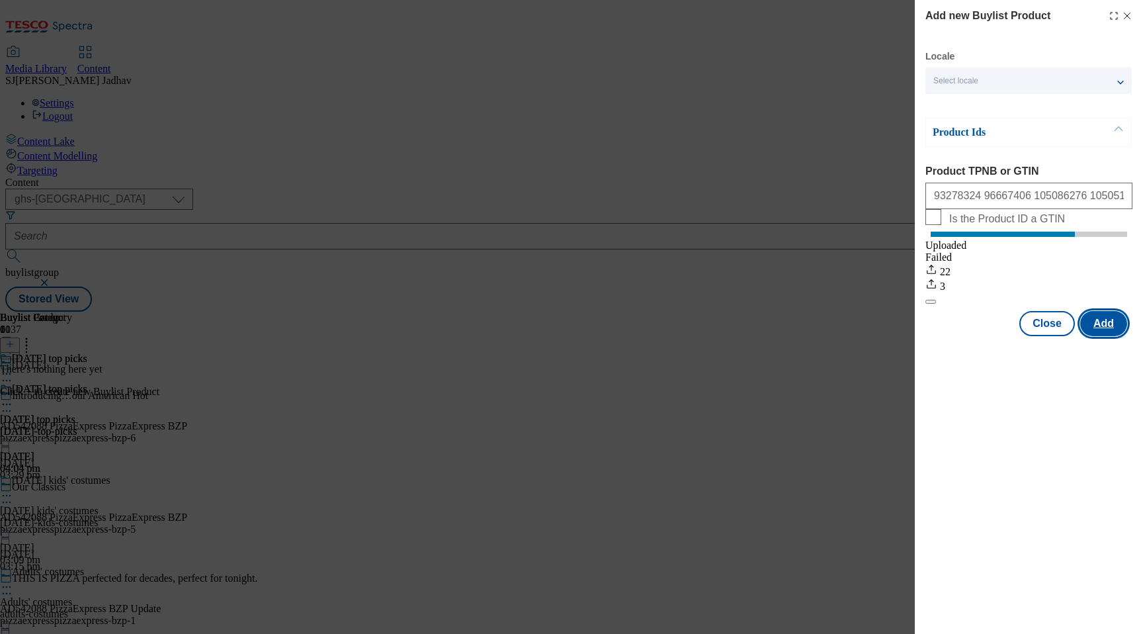
scroll to position [0, 0]
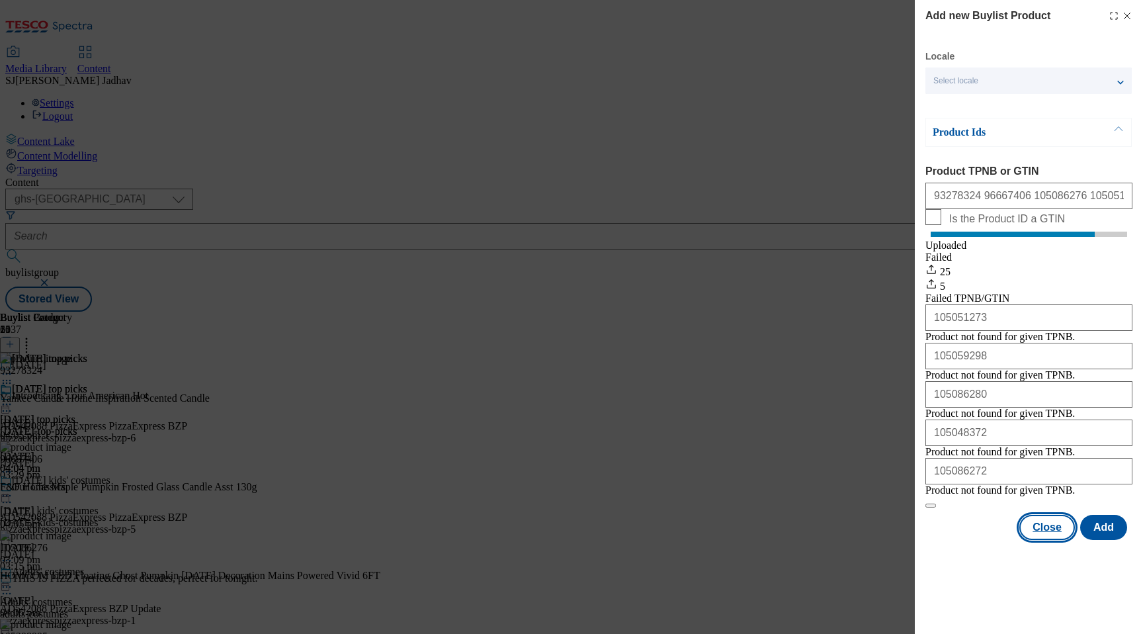
click at [1045, 540] on button "Close" at bounding box center [1047, 527] width 56 height 25
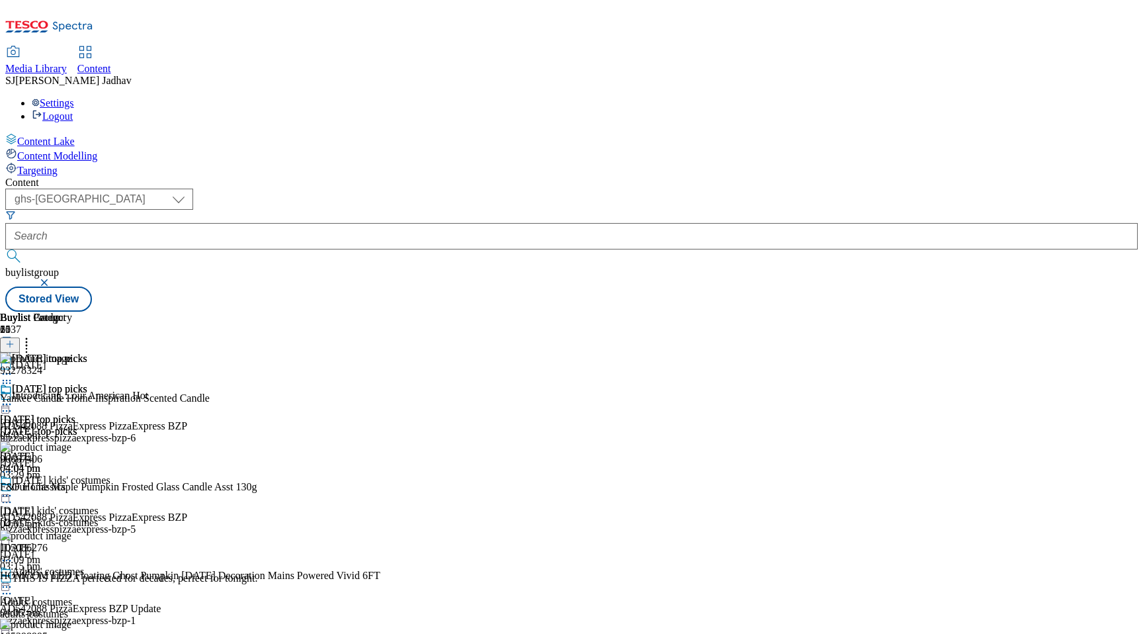
click at [110, 517] on div "[DATE]-kids-costumes" at bounding box center [55, 523] width 110 height 12
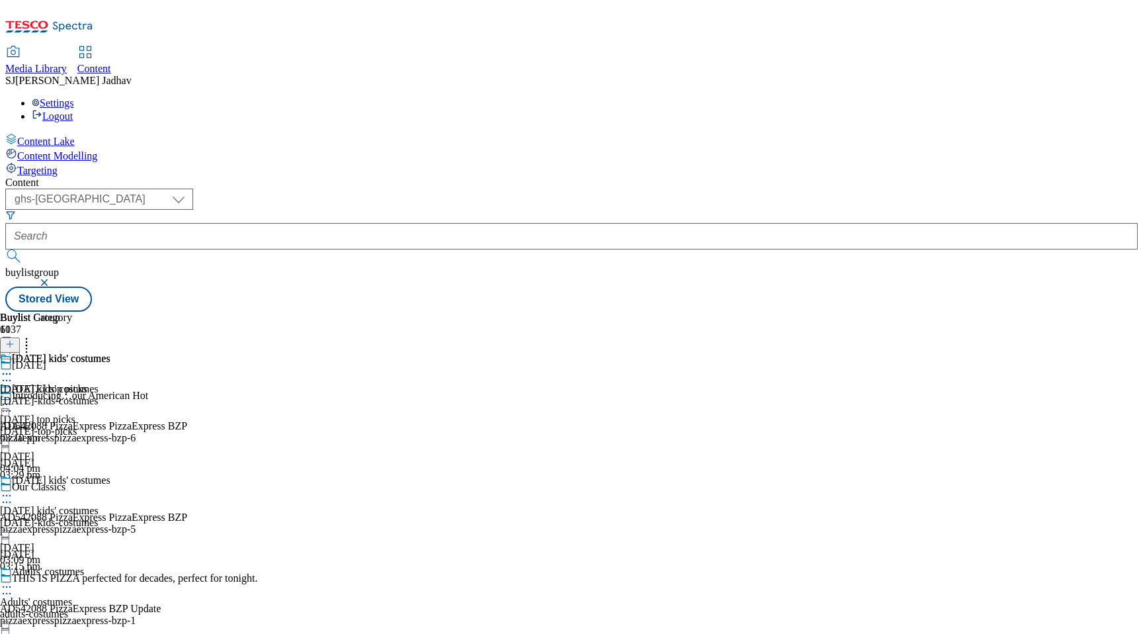
click at [110, 395] on div "[DATE]-kids-costumes" at bounding box center [55, 401] width 110 height 12
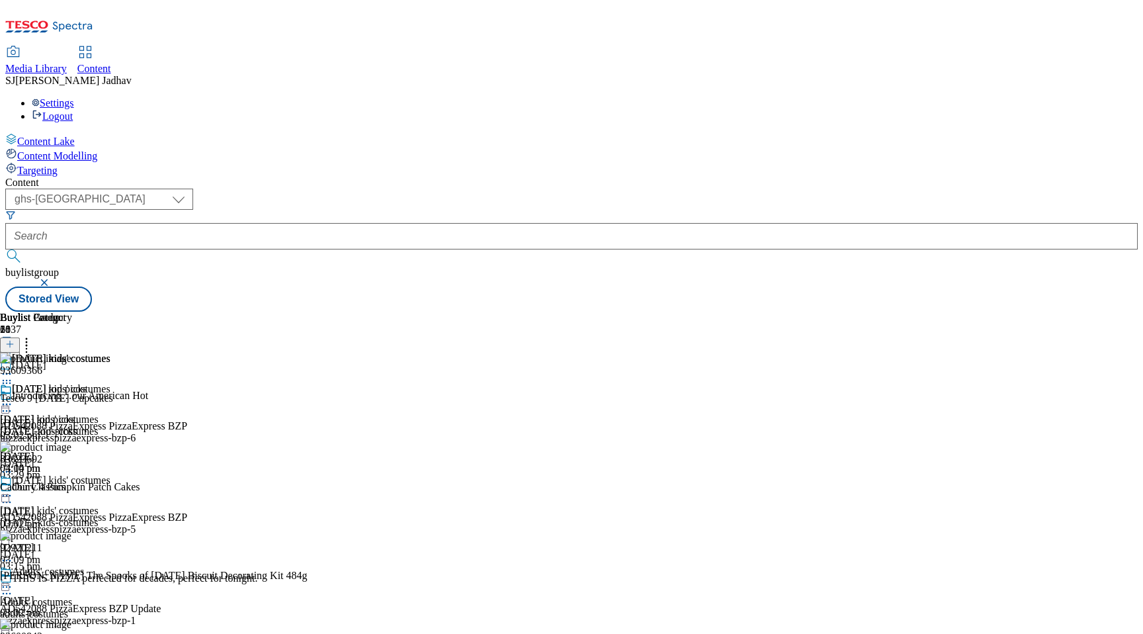
click at [13, 376] on icon at bounding box center [6, 382] width 13 height 13
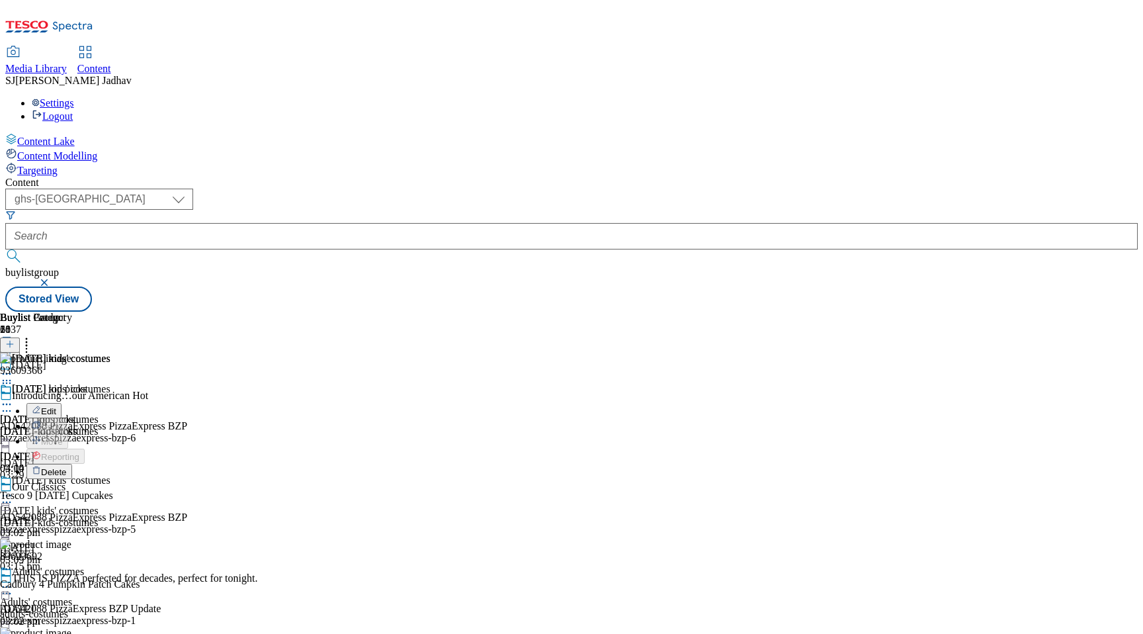
click at [67, 467] on span "Delete" at bounding box center [54, 472] width 26 height 10
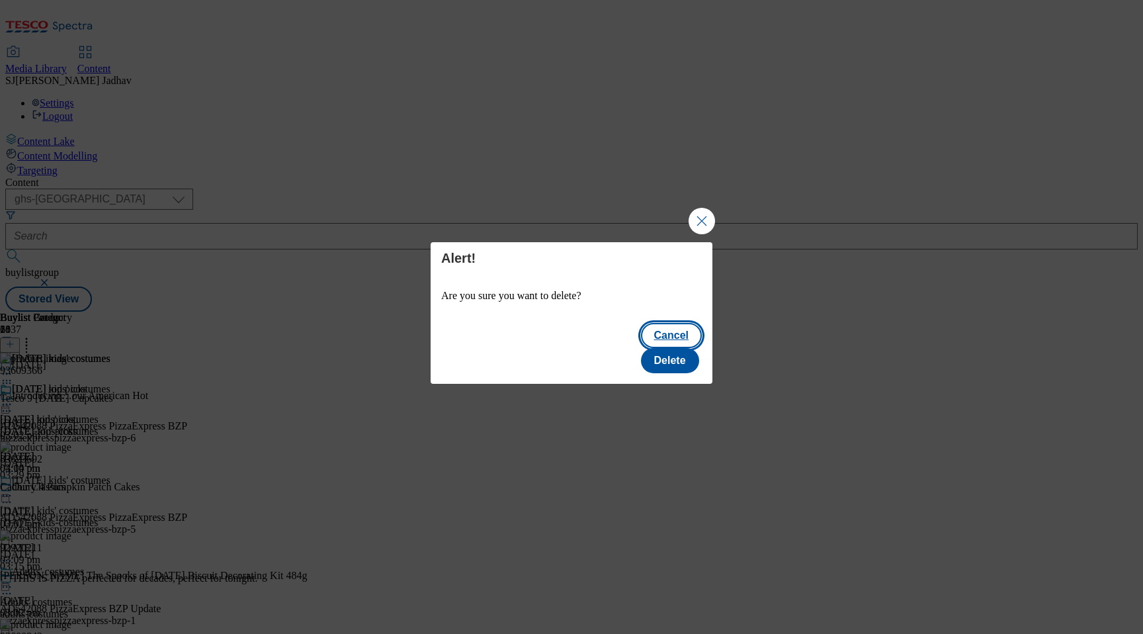
click at [641, 348] on button "Cancel" at bounding box center [671, 335] width 61 height 25
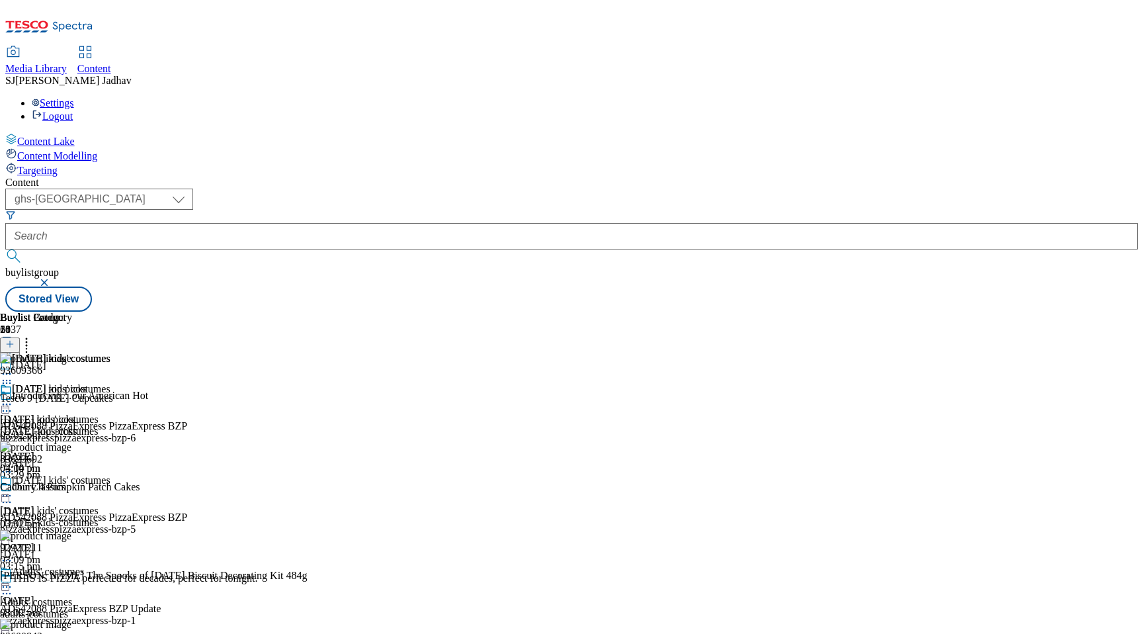
click at [13, 376] on icon at bounding box center [6, 382] width 13 height 13
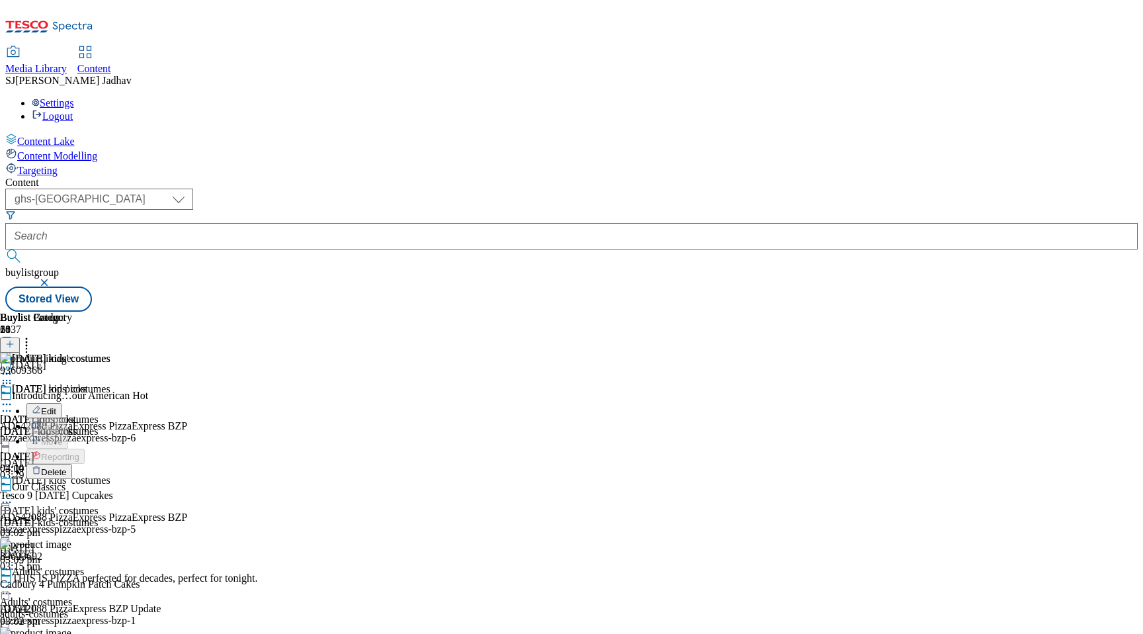
click at [72, 464] on button "Delete" at bounding box center [49, 471] width 46 height 15
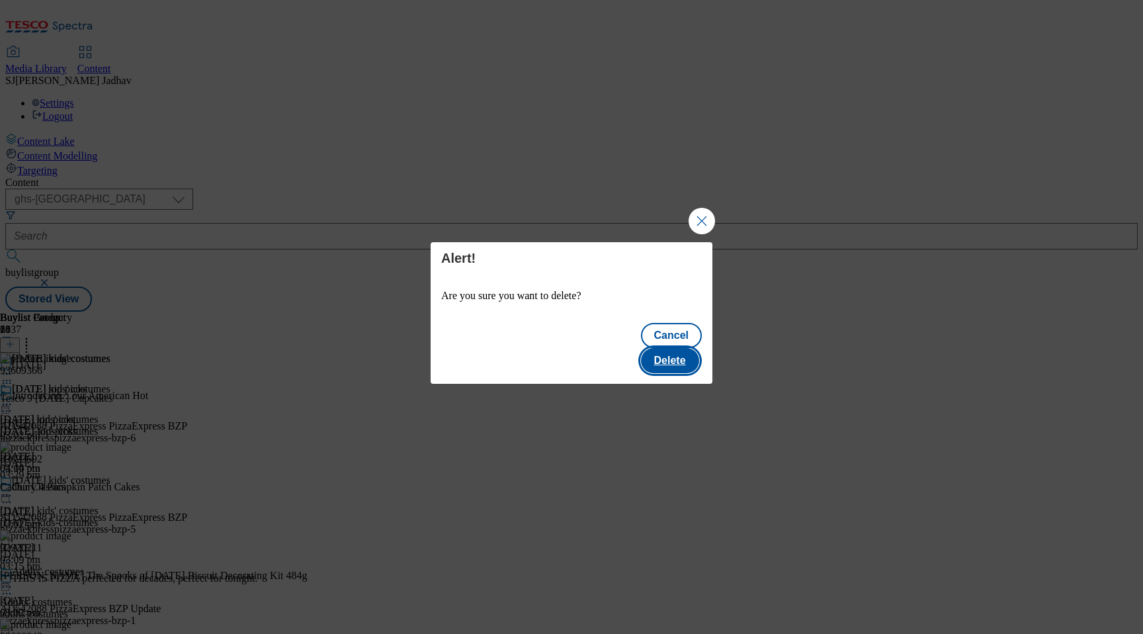
click at [675, 353] on button "Delete" at bounding box center [670, 360] width 58 height 25
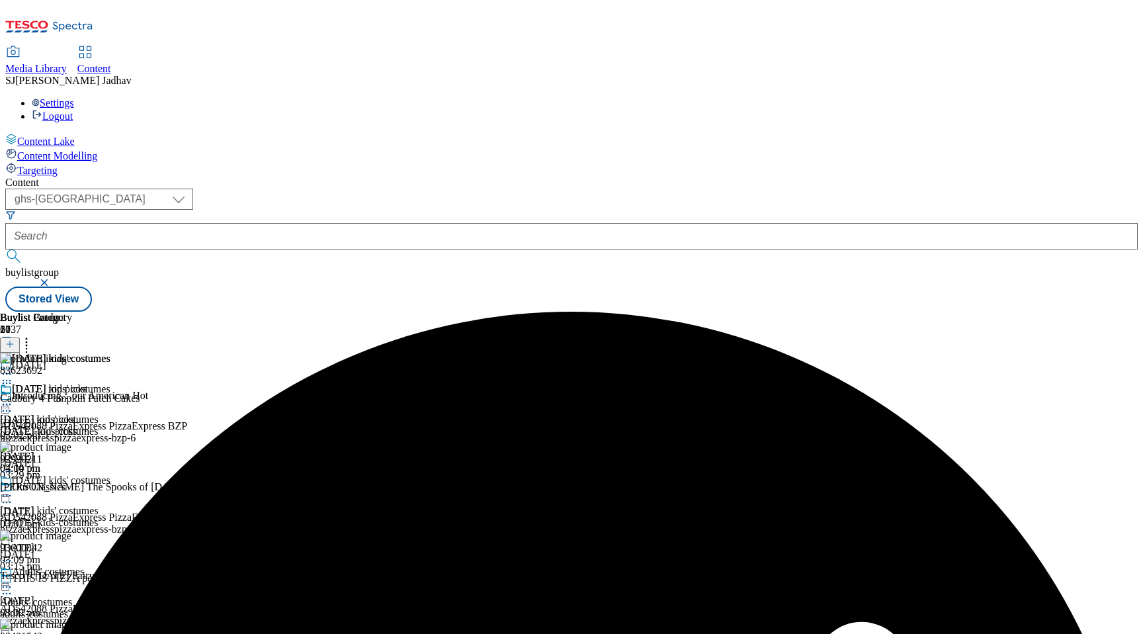
scroll to position [0, 31]
click at [33, 335] on icon at bounding box center [26, 341] width 13 height 13
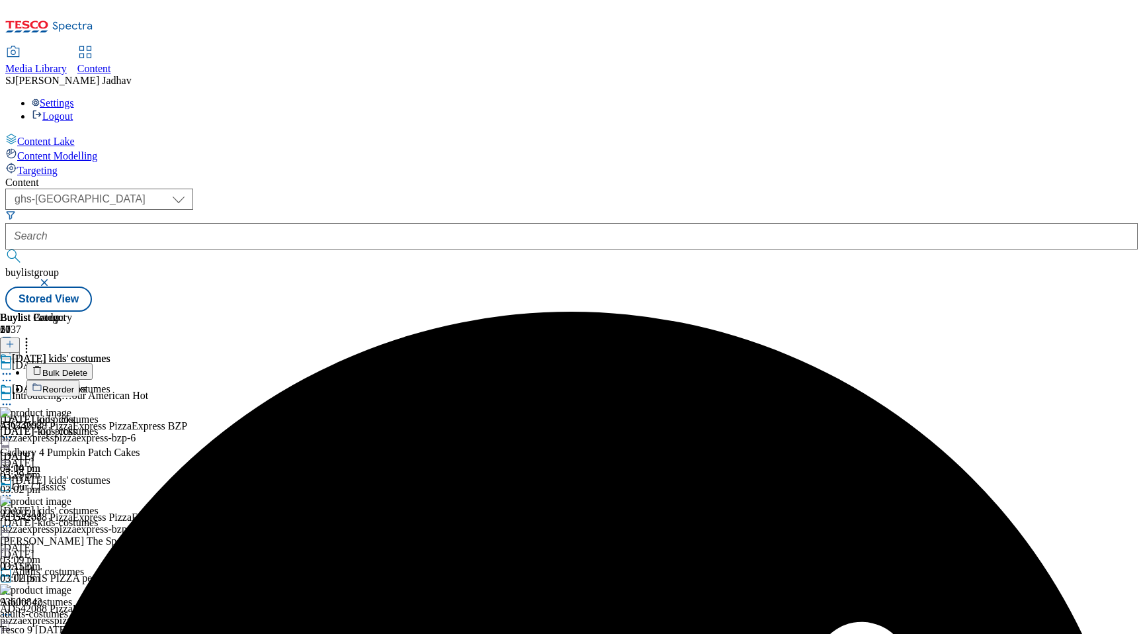
click at [308, 363] on li "Bulk Delete" at bounding box center [166, 371] width 281 height 17
click at [93, 363] on button "Bulk Delete" at bounding box center [59, 371] width 66 height 17
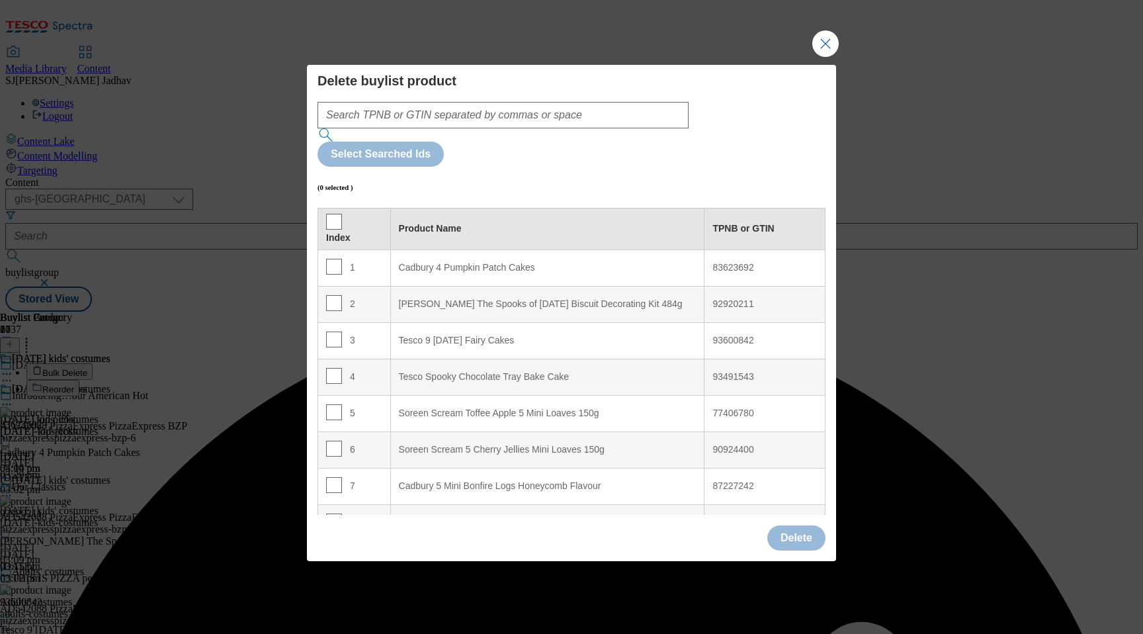
click at [324, 208] on th "Index" at bounding box center [354, 229] width 73 height 42
click at [329, 214] on input "Modal" at bounding box center [334, 222] width 16 height 16
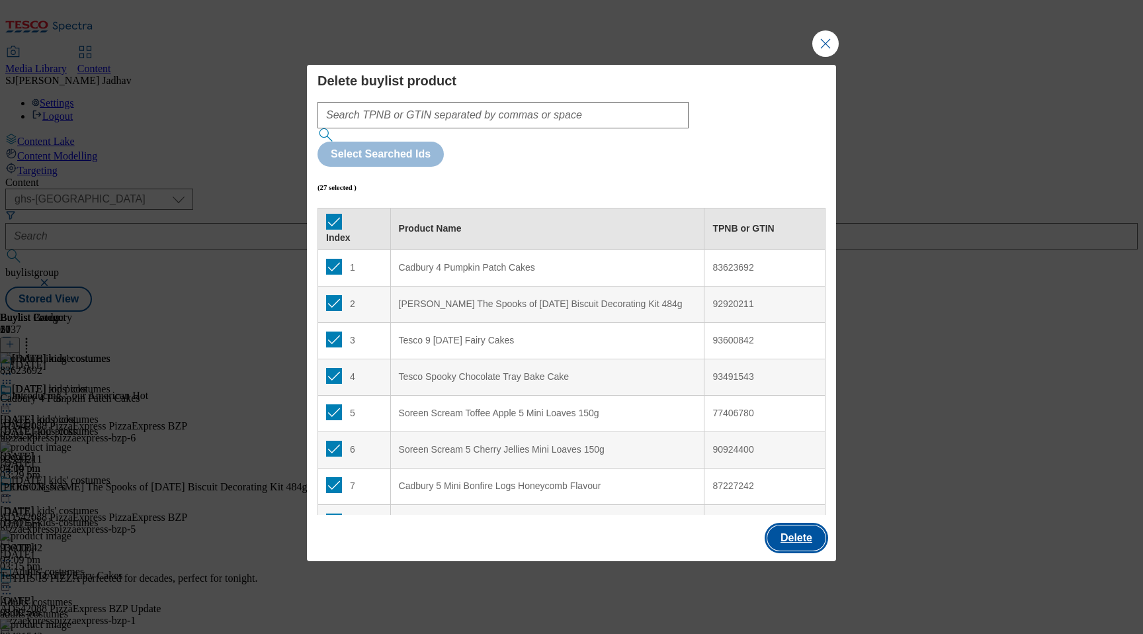
click at [795, 525] on button "Delete" at bounding box center [796, 537] width 58 height 25
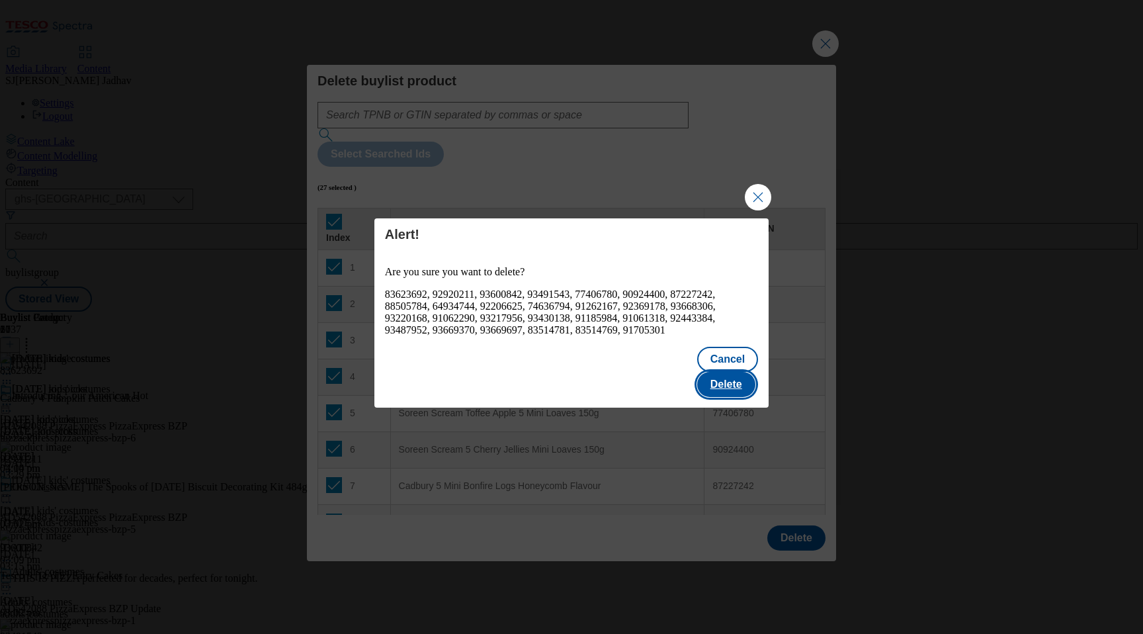
click at [736, 372] on button "Delete" at bounding box center [726, 384] width 58 height 25
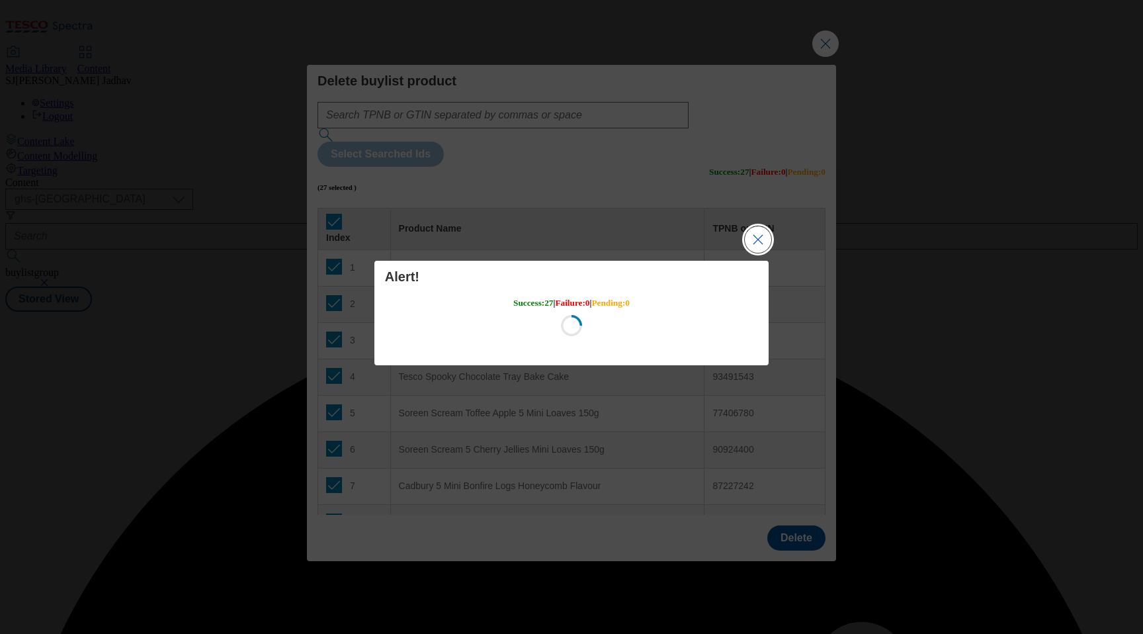
scroll to position [0, 0]
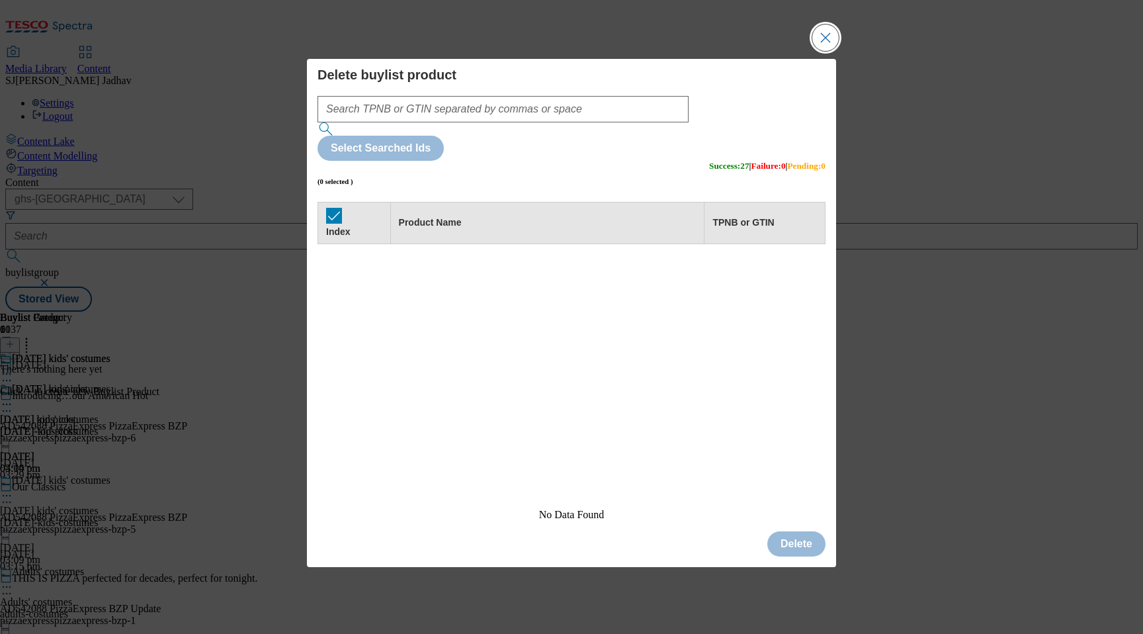
click at [832, 51] on button "Close Modal" at bounding box center [825, 37] width 26 height 26
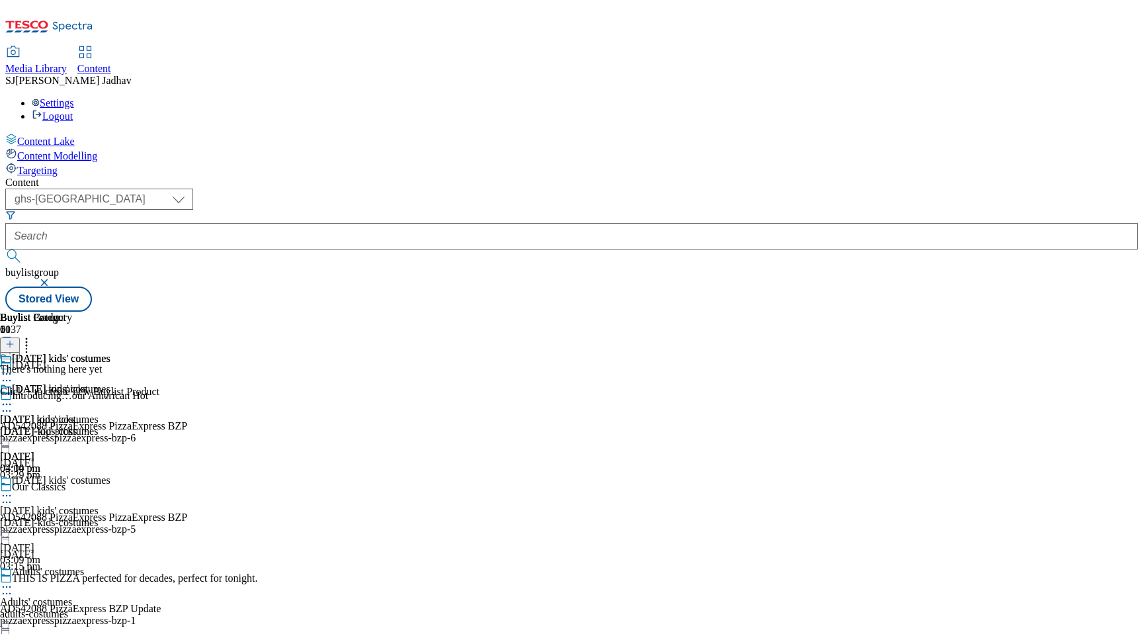
click at [110, 425] on div "[DATE]-kids-costumes" at bounding box center [55, 431] width 110 height 12
click at [15, 339] on icon at bounding box center [9, 343] width 9 height 9
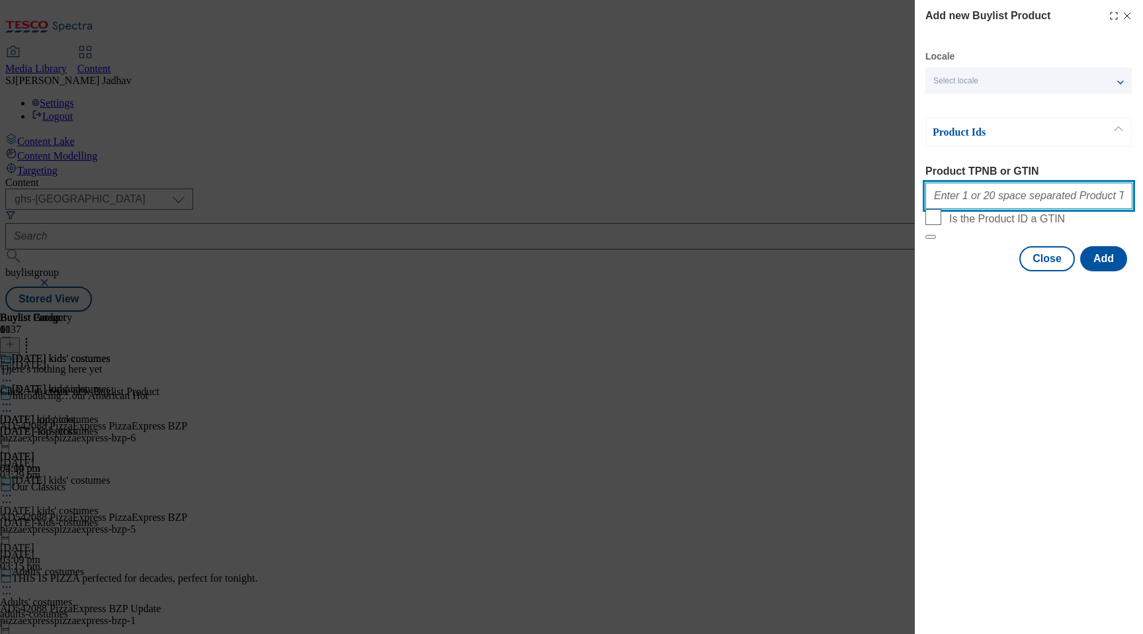
click at [1014, 202] on input "Product TPNB or GTIN" at bounding box center [1028, 196] width 207 height 26
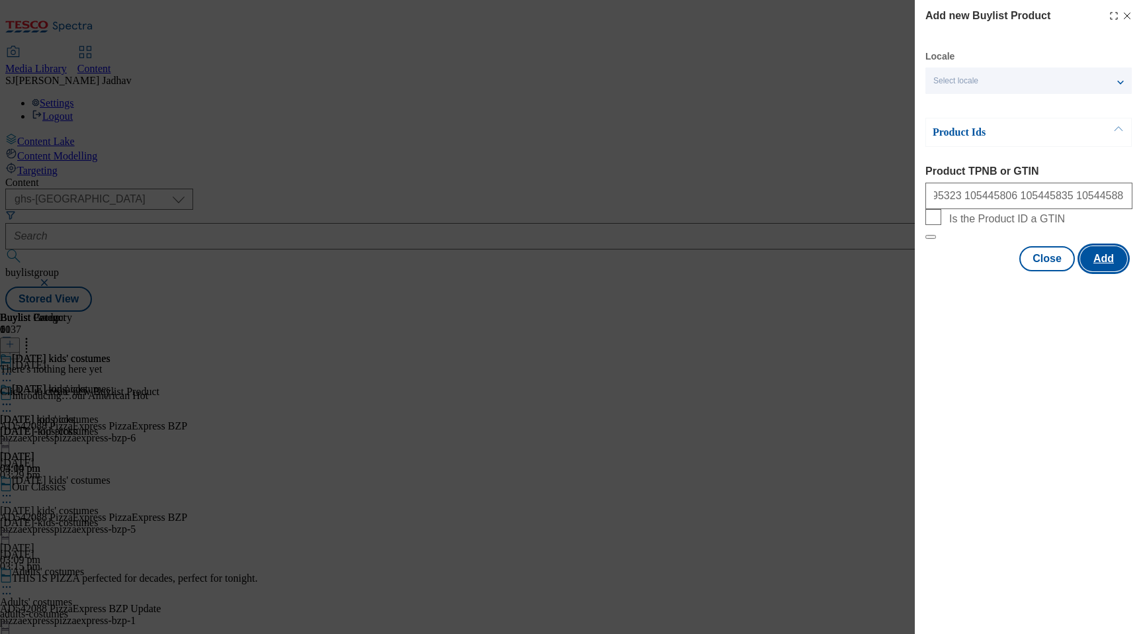
click at [1105, 271] on button "Add" at bounding box center [1103, 258] width 47 height 25
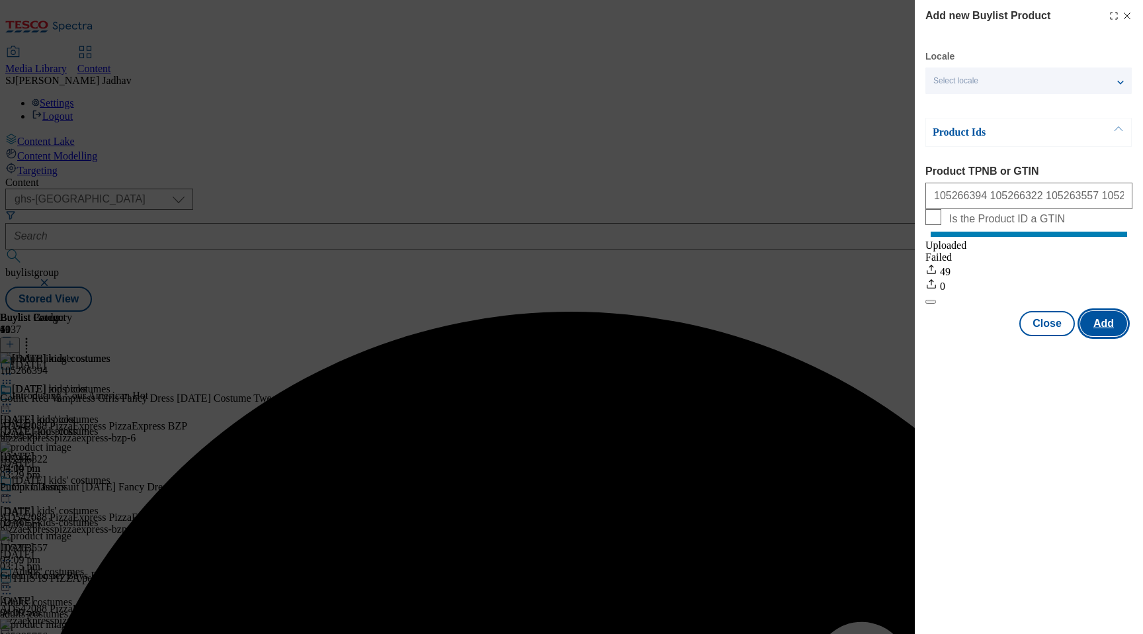
scroll to position [0, 0]
click at [1041, 336] on button "Close" at bounding box center [1047, 323] width 56 height 25
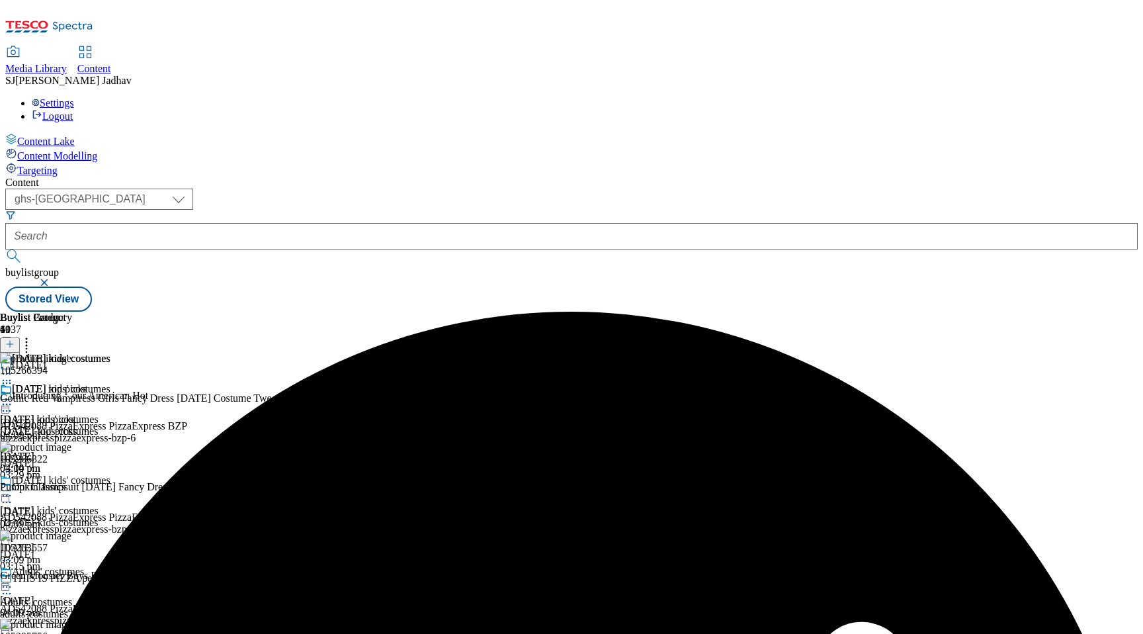
click at [110, 566] on div "Adults' costumes Adults' costumes adults-costumes [DATE] 03:11 pm" at bounding box center [55, 611] width 110 height 91
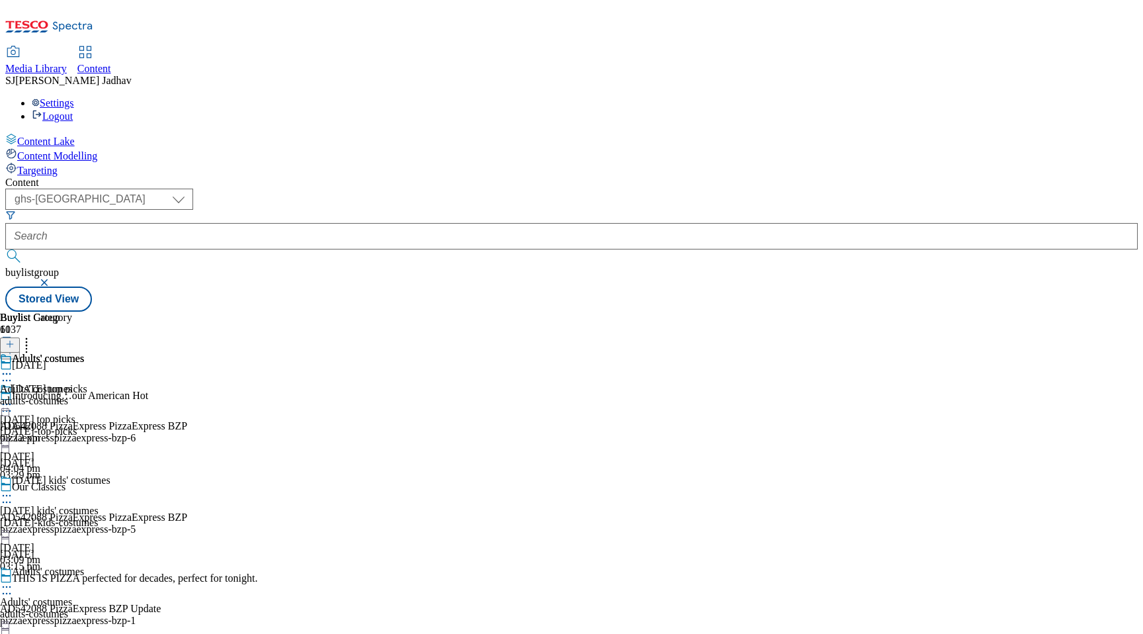
click at [84, 395] on div "adults-costumes" at bounding box center [42, 401] width 84 height 12
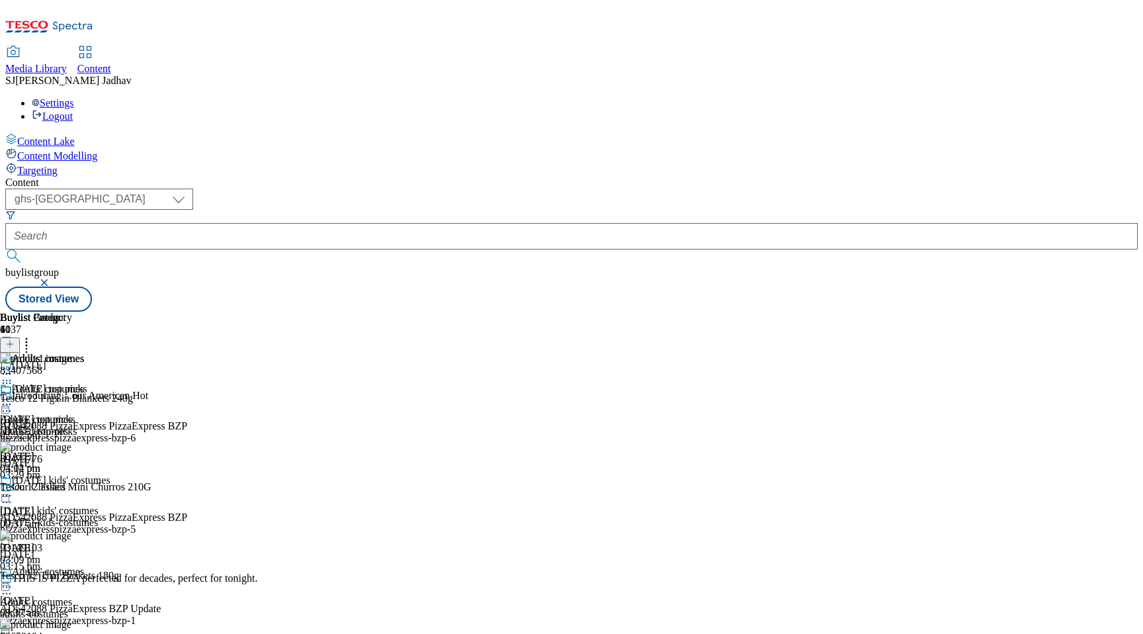
scroll to position [0, 31]
click at [183, 353] on div "83407568 Tesco 12 Pigs in Blankets 240g [DATE] 02:52 pm" at bounding box center [91, 397] width 183 height 89
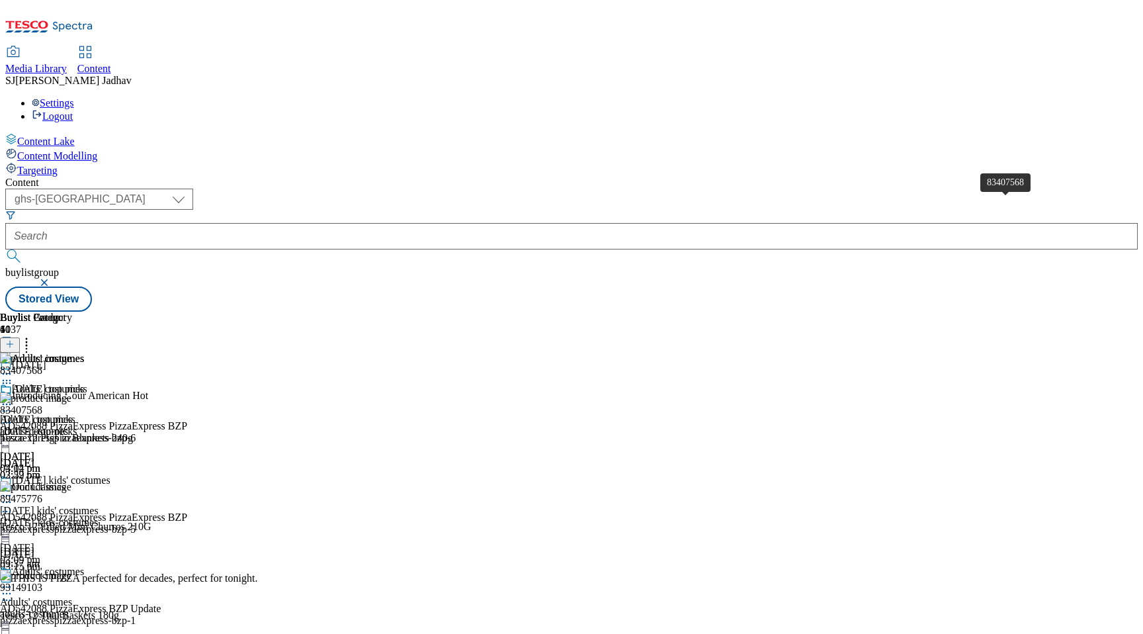
click at [13, 416] on icon at bounding box center [6, 422] width 13 height 13
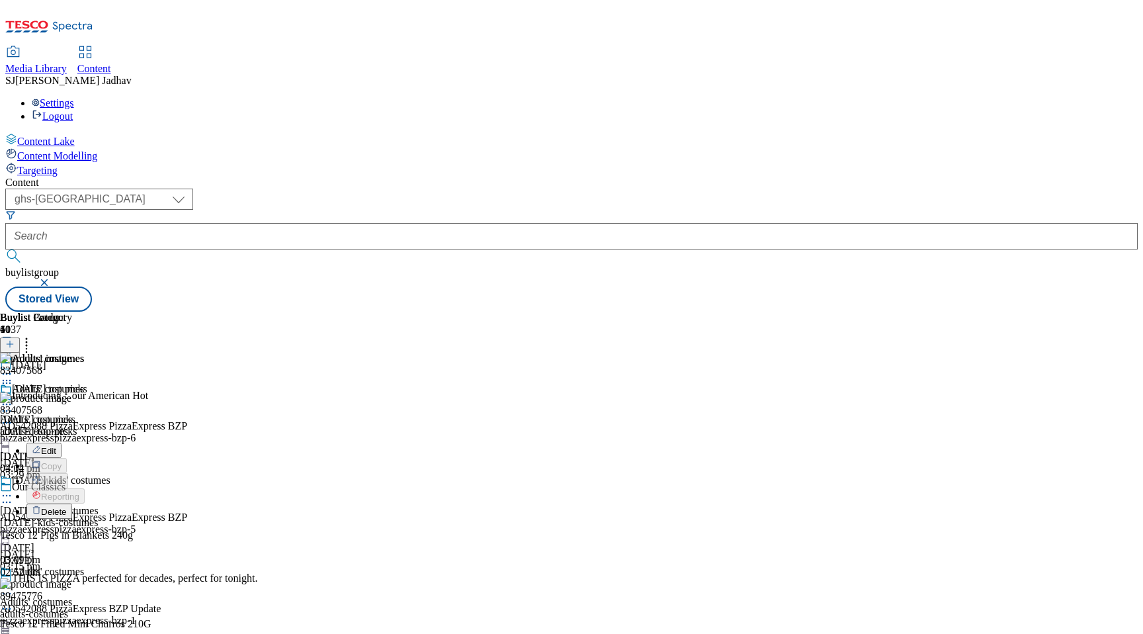
click at [72, 503] on button "Delete" at bounding box center [49, 510] width 46 height 15
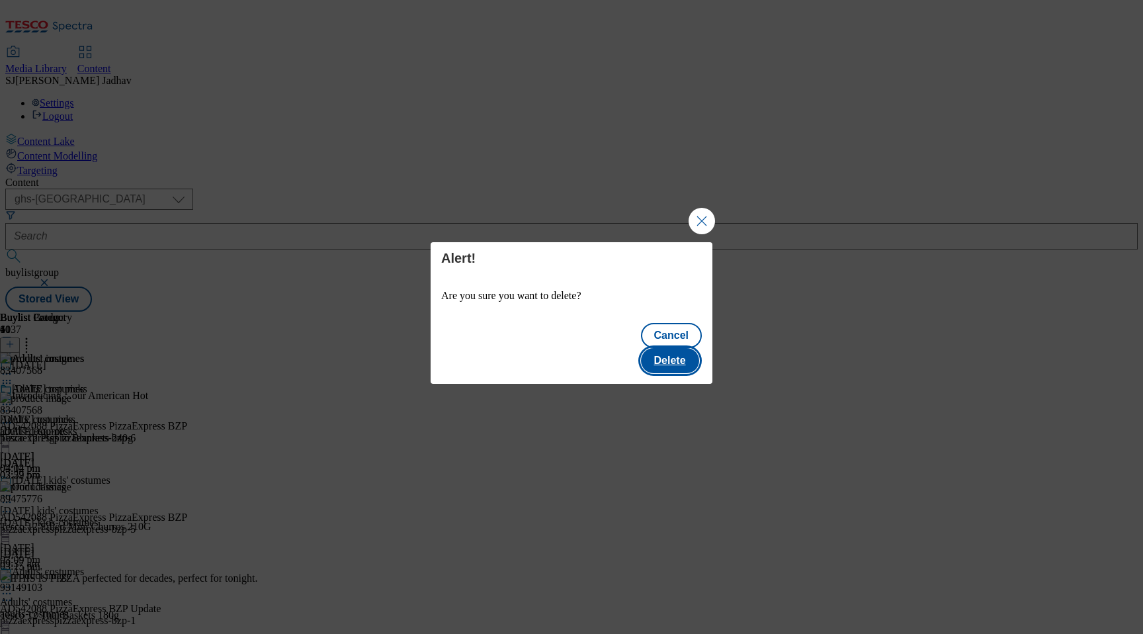
click at [679, 348] on button "Delete" at bounding box center [670, 360] width 58 height 25
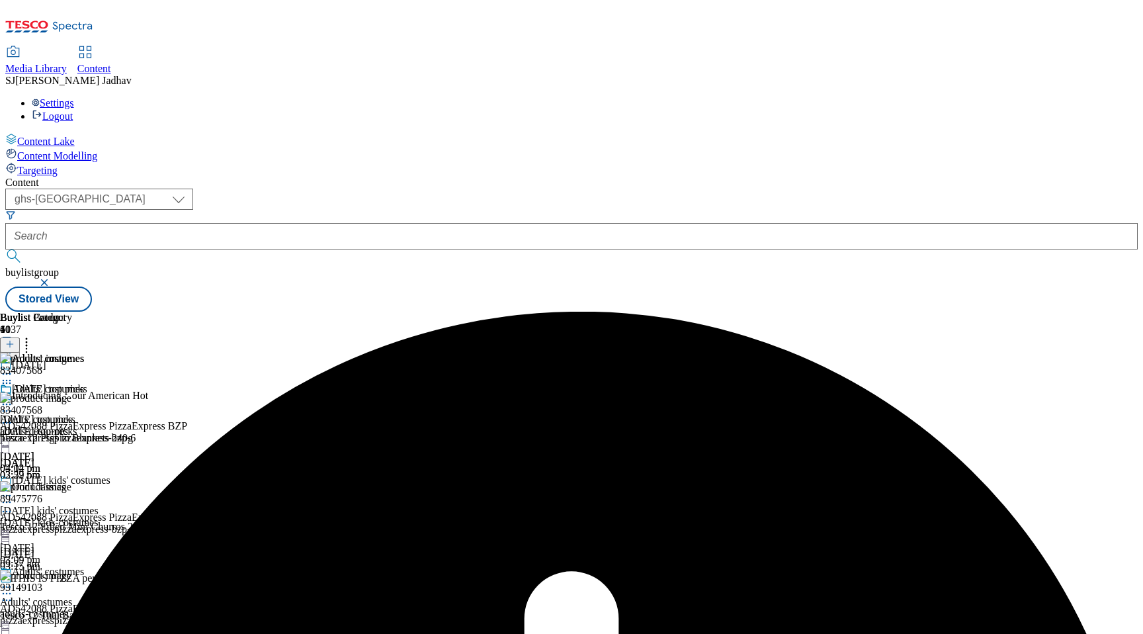
click at [13, 398] on icon at bounding box center [6, 404] width 13 height 13
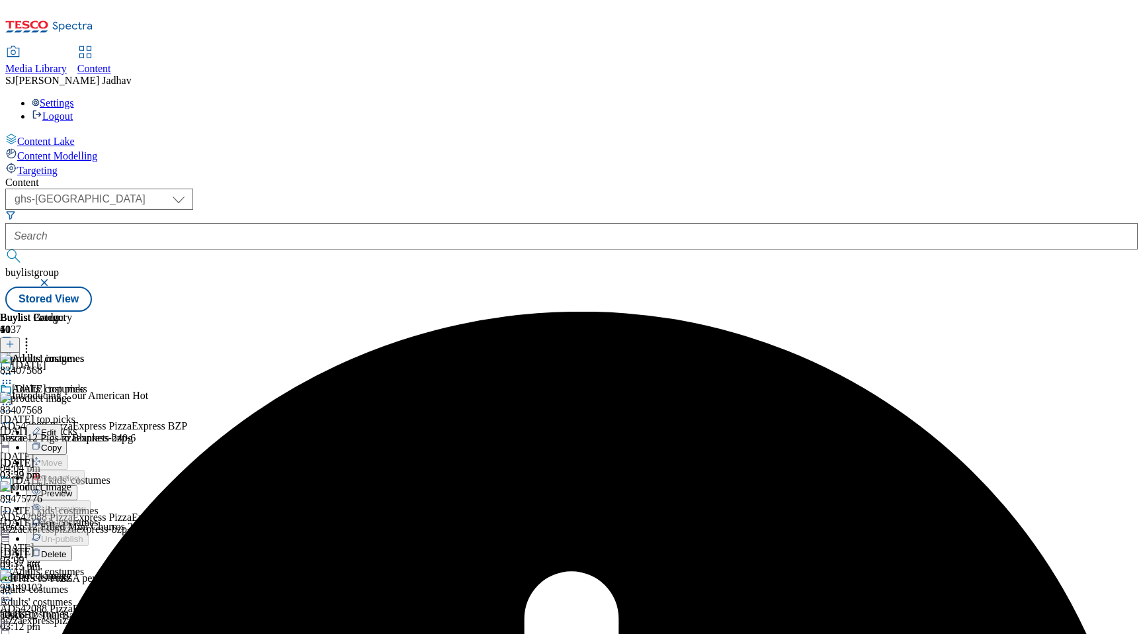
click at [72, 488] on span "Preview" at bounding box center [56, 493] width 31 height 10
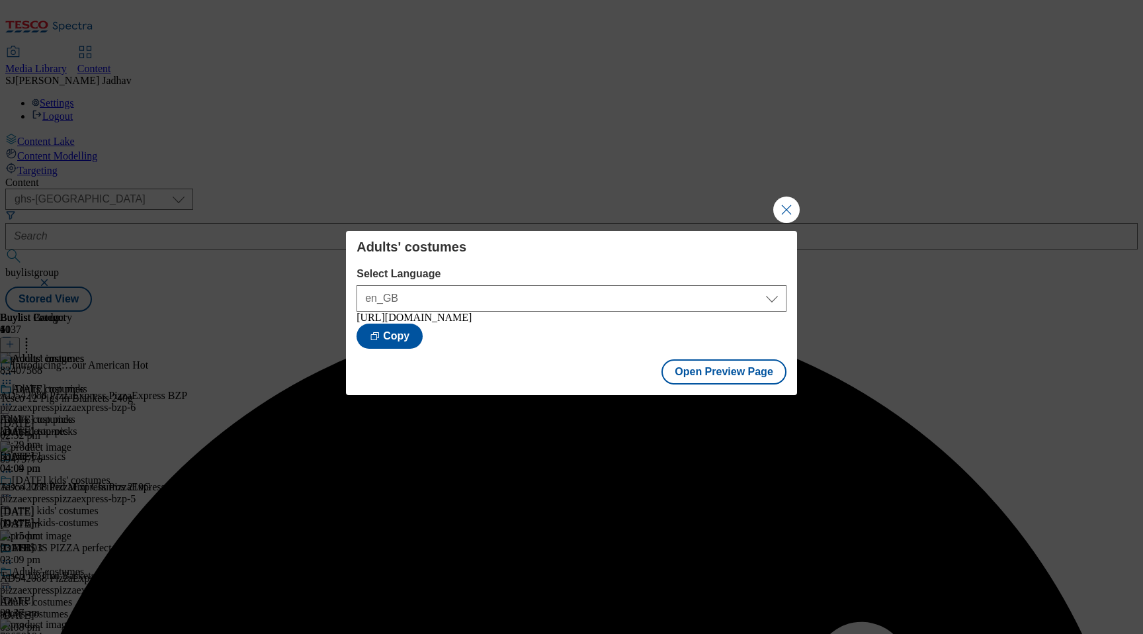
click at [796, 222] on div "Adults' costumes Select Language en_GB en_GB [URL][DOMAIN_NAME] Copy Open Previ…" at bounding box center [571, 317] width 1143 height 634
click at [791, 212] on button "Close Modal" at bounding box center [786, 209] width 26 height 26
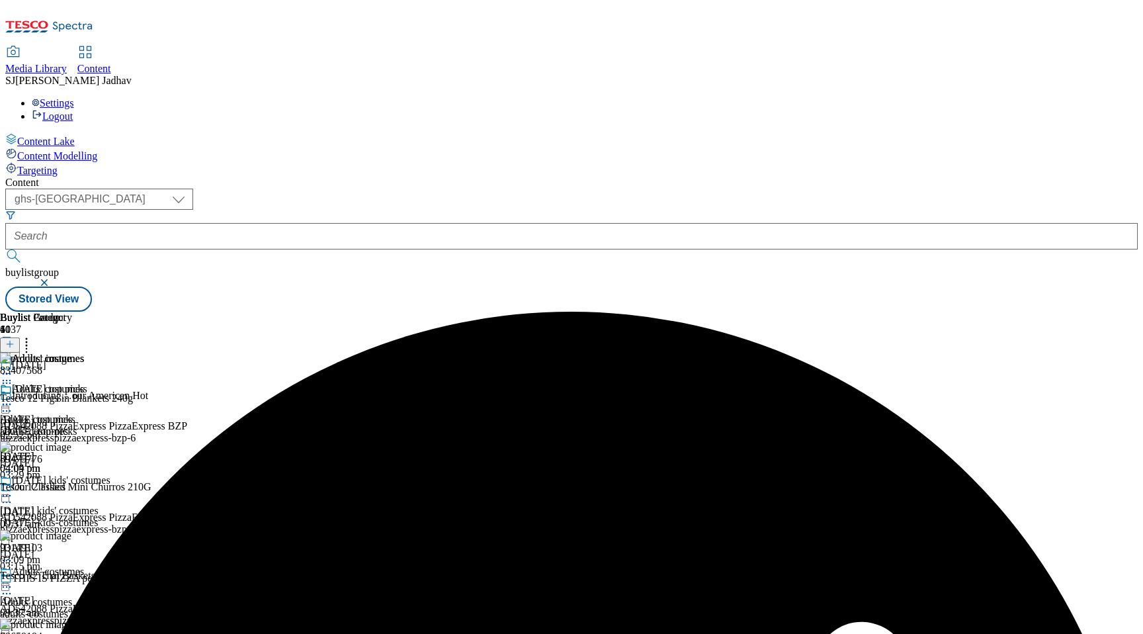
click at [13, 398] on icon at bounding box center [6, 404] width 13 height 13
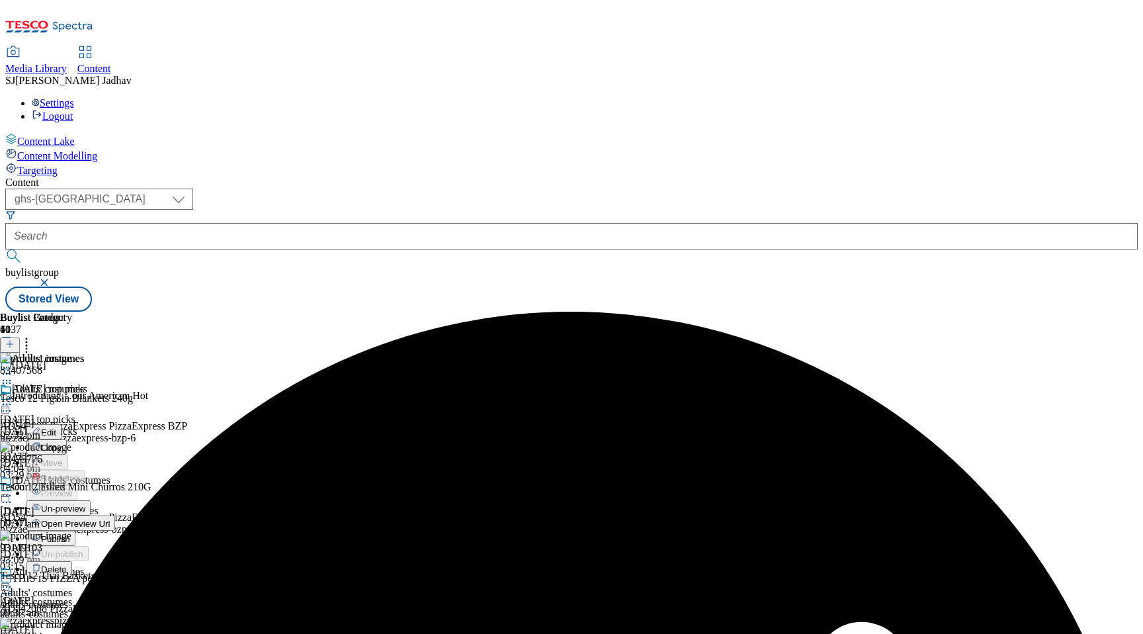
click at [85, 503] on span "Un-preview" at bounding box center [63, 508] width 44 height 10
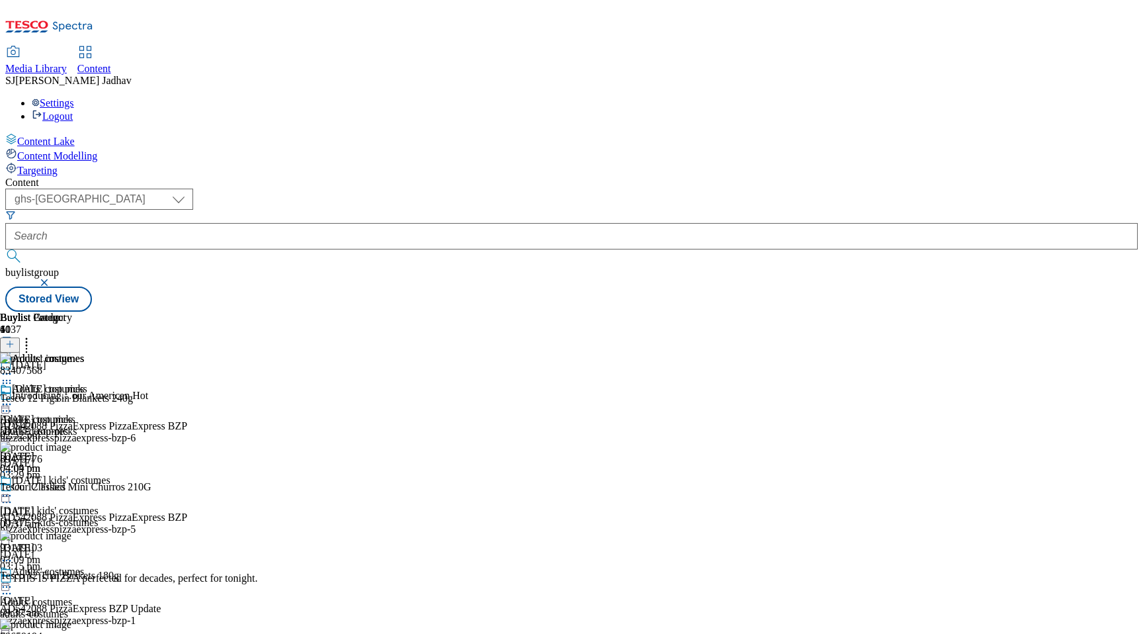
click at [13, 376] on icon at bounding box center [6, 382] width 13 height 13
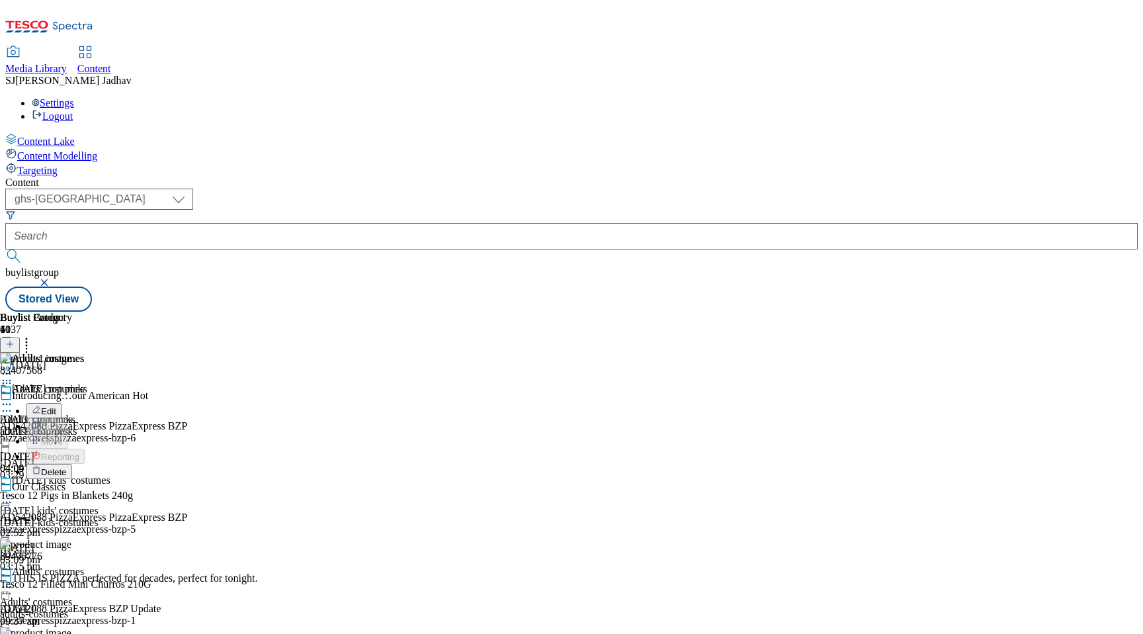
click at [67, 467] on span "Delete" at bounding box center [54, 472] width 26 height 10
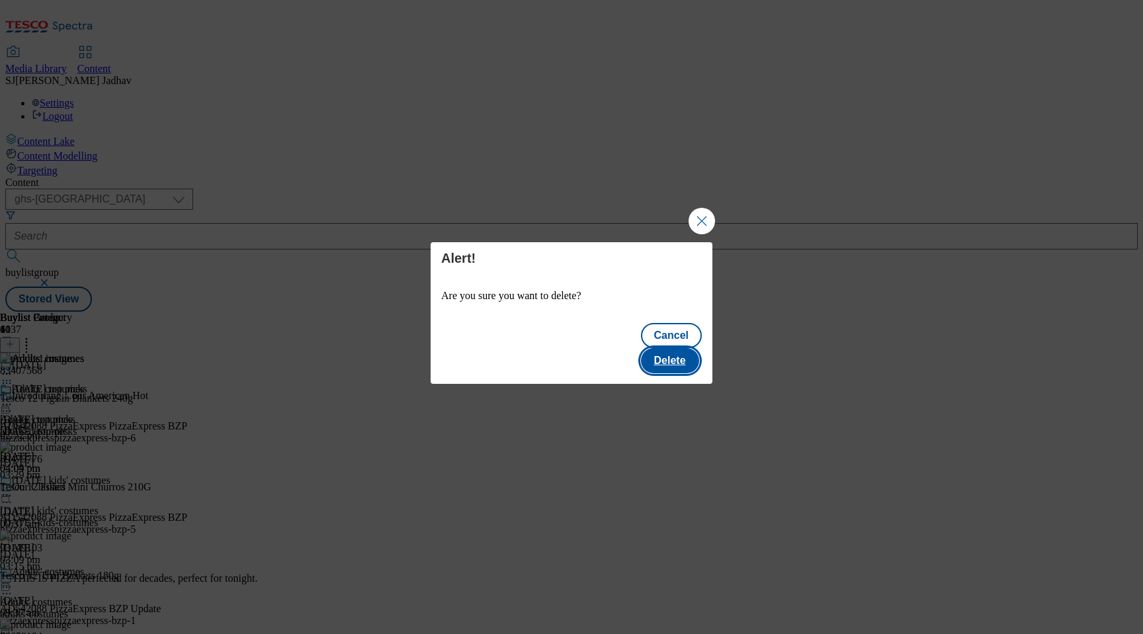
click at [690, 348] on button "Delete" at bounding box center [670, 360] width 58 height 25
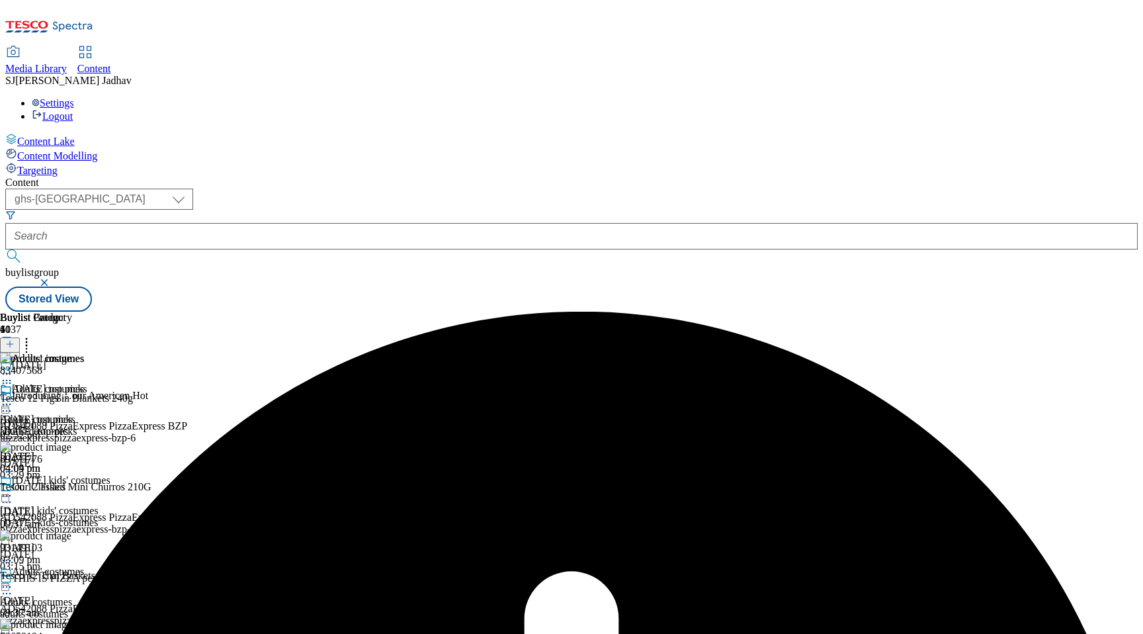
click at [84, 383] on div "Adults' costumes Adults' costumes adults-costumes [DATE] 04:09 pm" at bounding box center [42, 428] width 84 height 91
click at [13, 398] on icon at bounding box center [6, 404] width 13 height 13
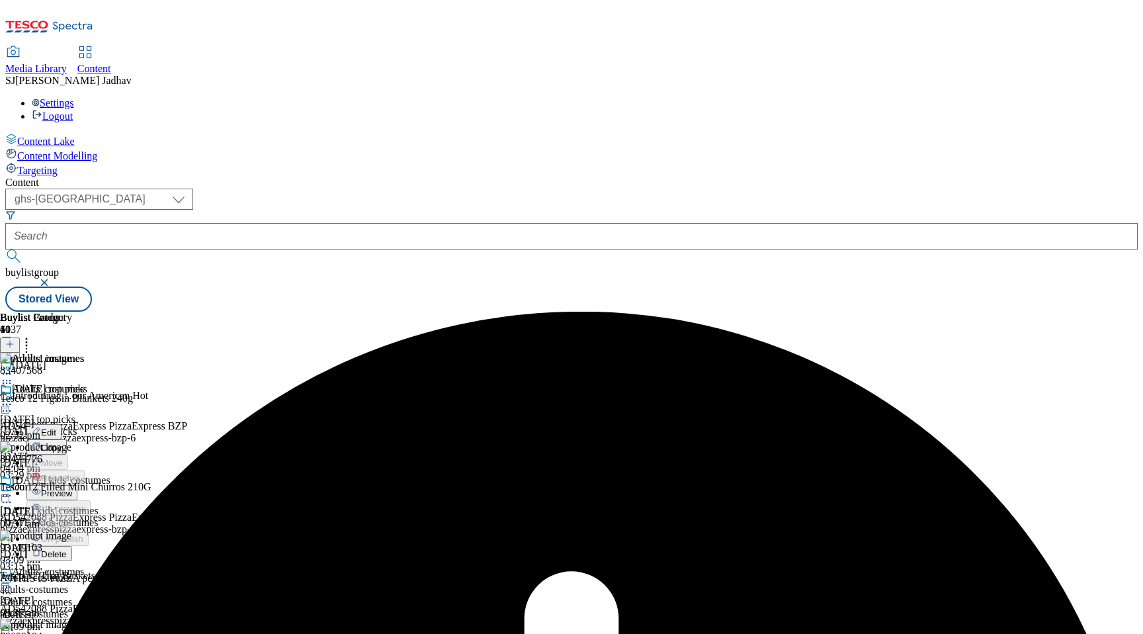
click at [72, 488] on span "Preview" at bounding box center [56, 493] width 31 height 10
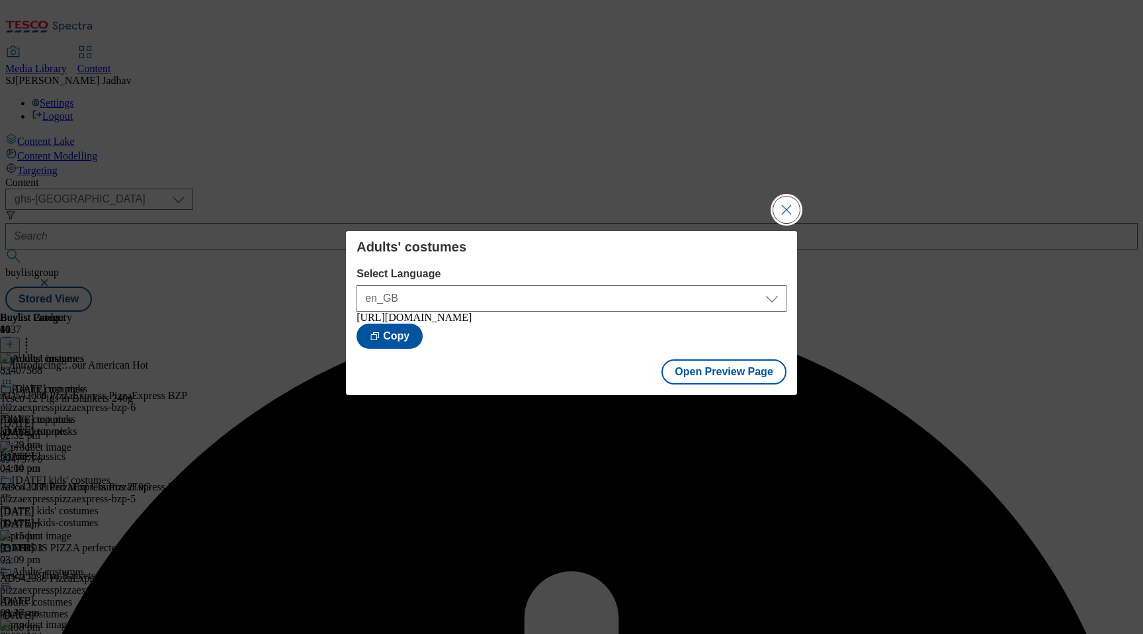
click at [794, 210] on button "Close Modal" at bounding box center [786, 209] width 26 height 26
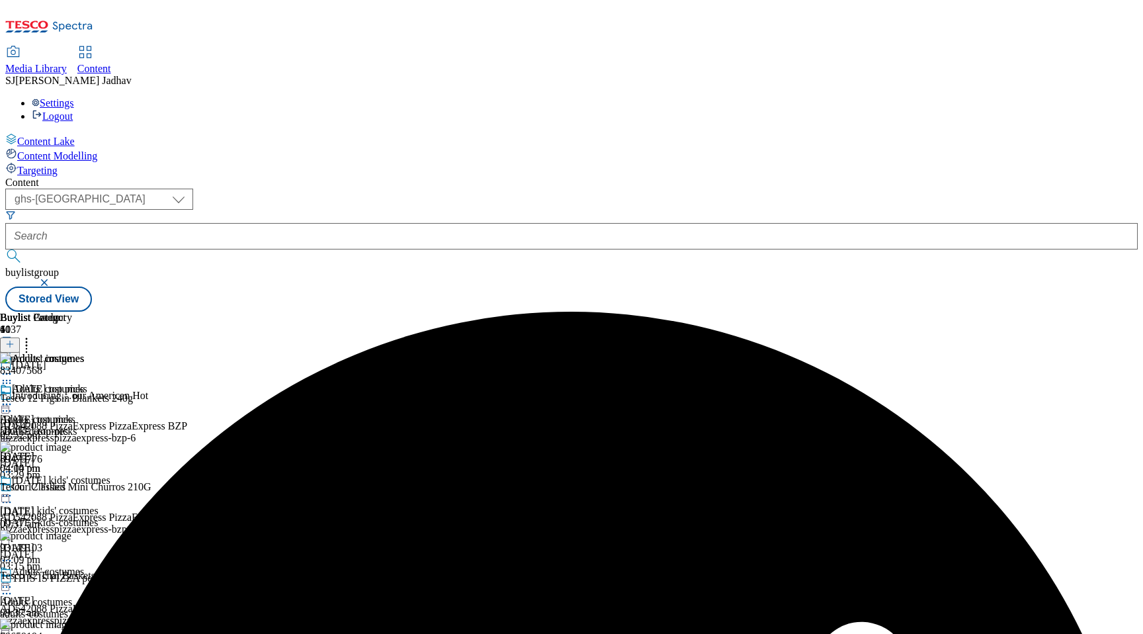
click at [13, 398] on icon at bounding box center [6, 404] width 13 height 13
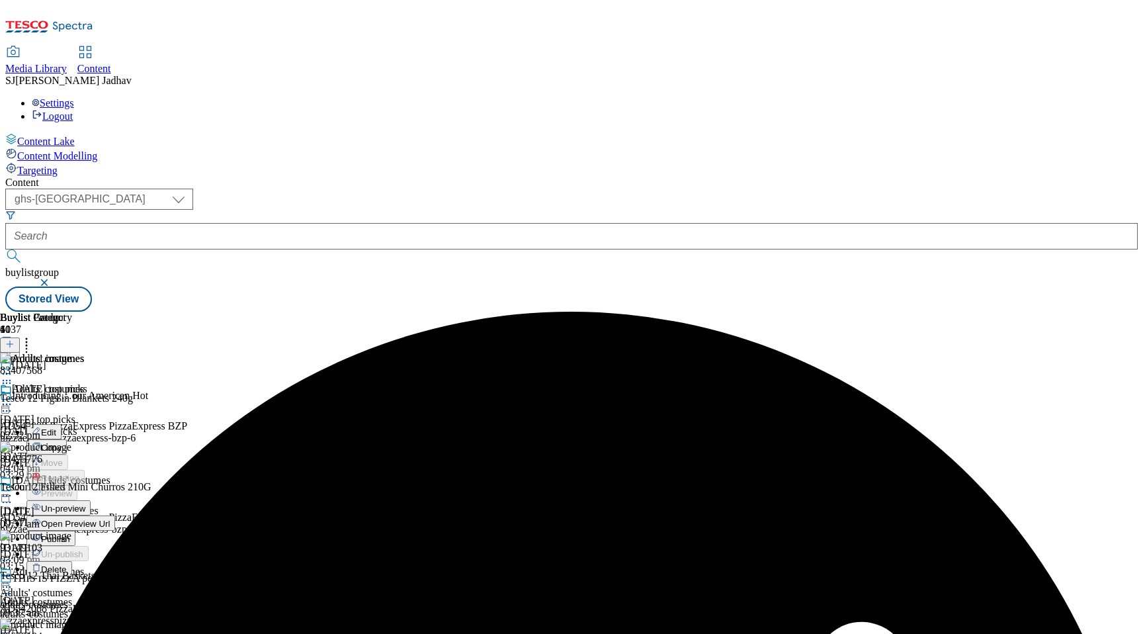
click at [70, 534] on span "Publish" at bounding box center [55, 539] width 29 height 10
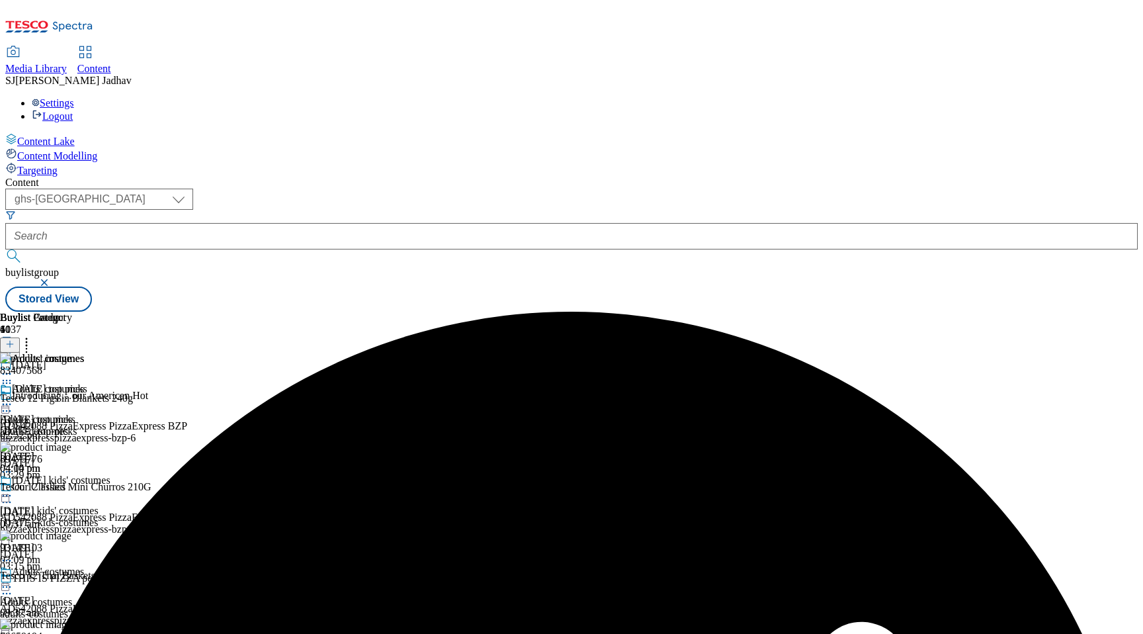
click at [13, 398] on icon at bounding box center [6, 404] width 13 height 13
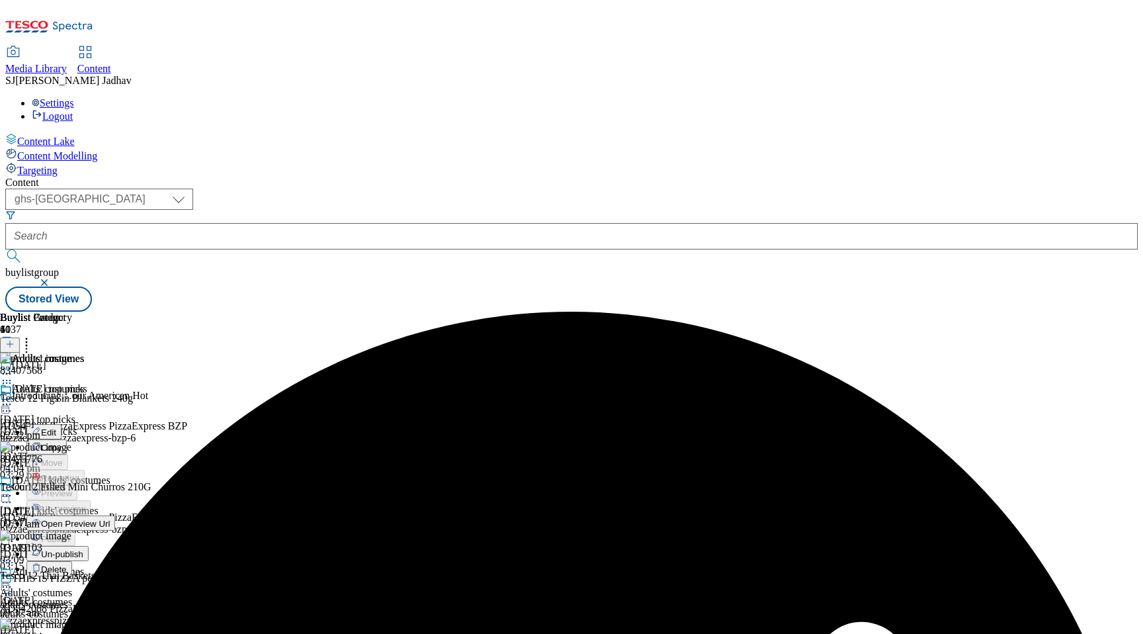
click at [83, 549] on span "Un-publish" at bounding box center [62, 554] width 42 height 10
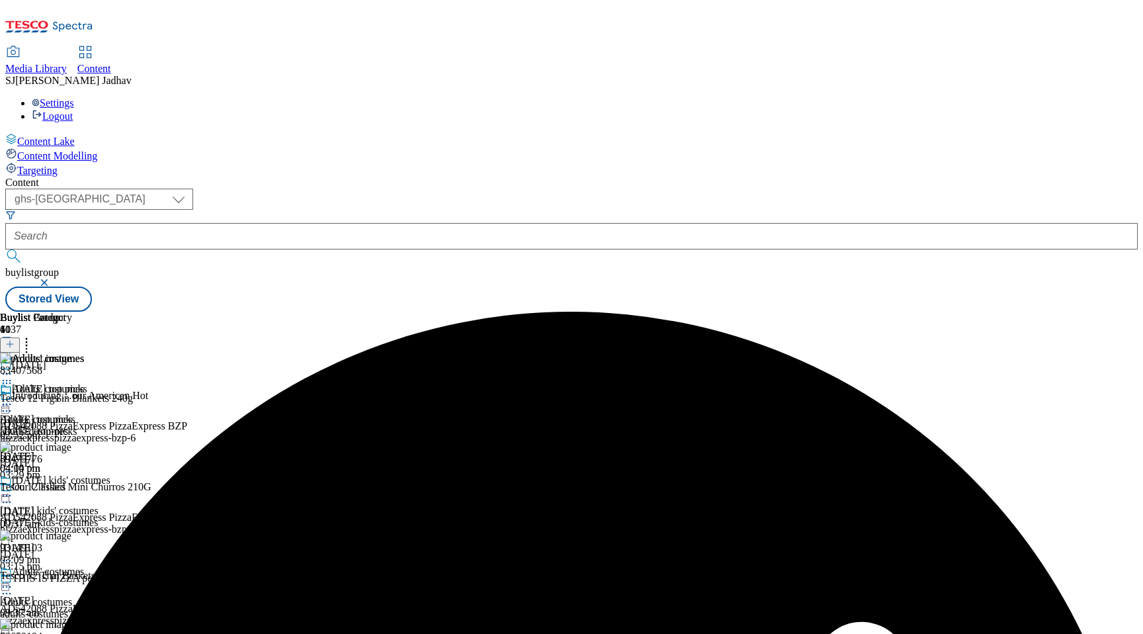
click at [13, 398] on icon at bounding box center [6, 404] width 13 height 13
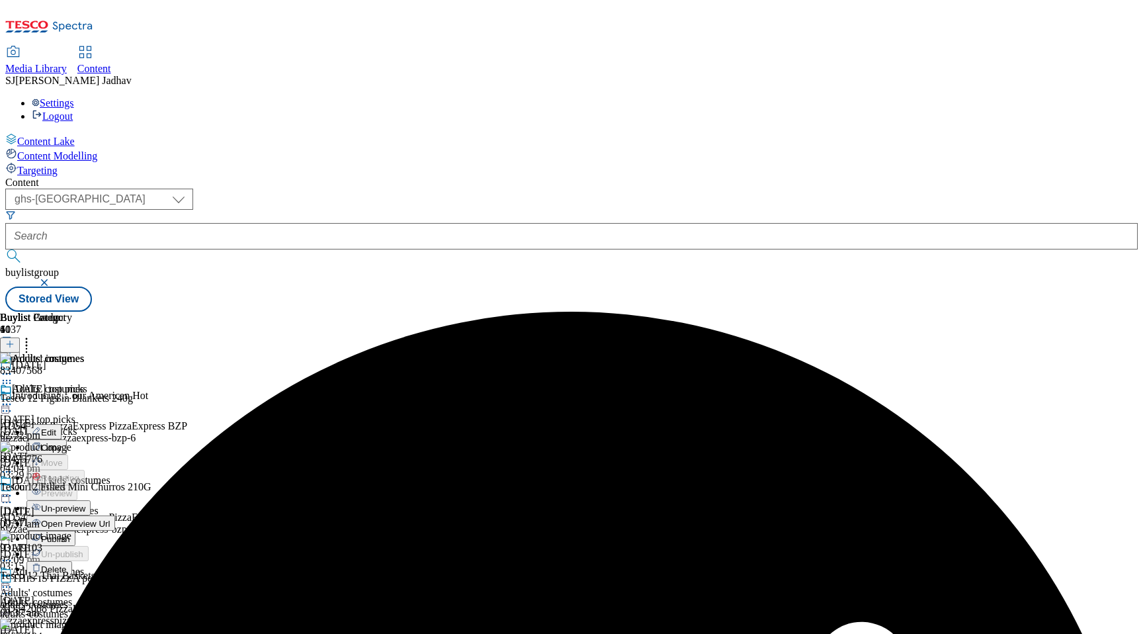
click at [85, 503] on span "Un-preview" at bounding box center [63, 508] width 44 height 10
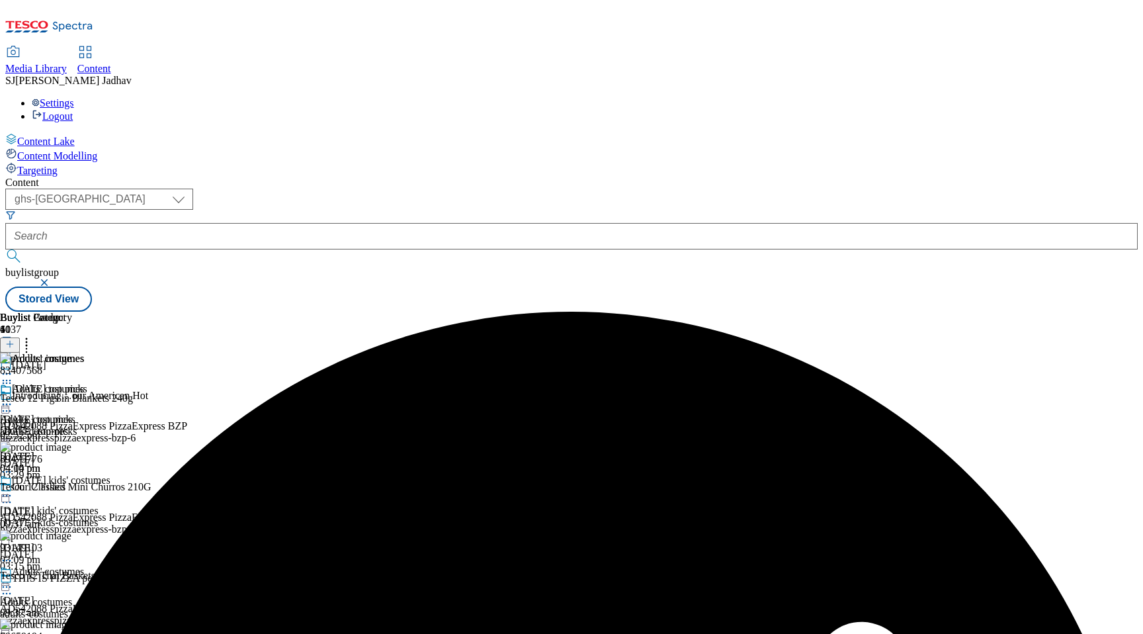
scroll to position [0, 31]
click at [33, 335] on icon at bounding box center [26, 341] width 13 height 13
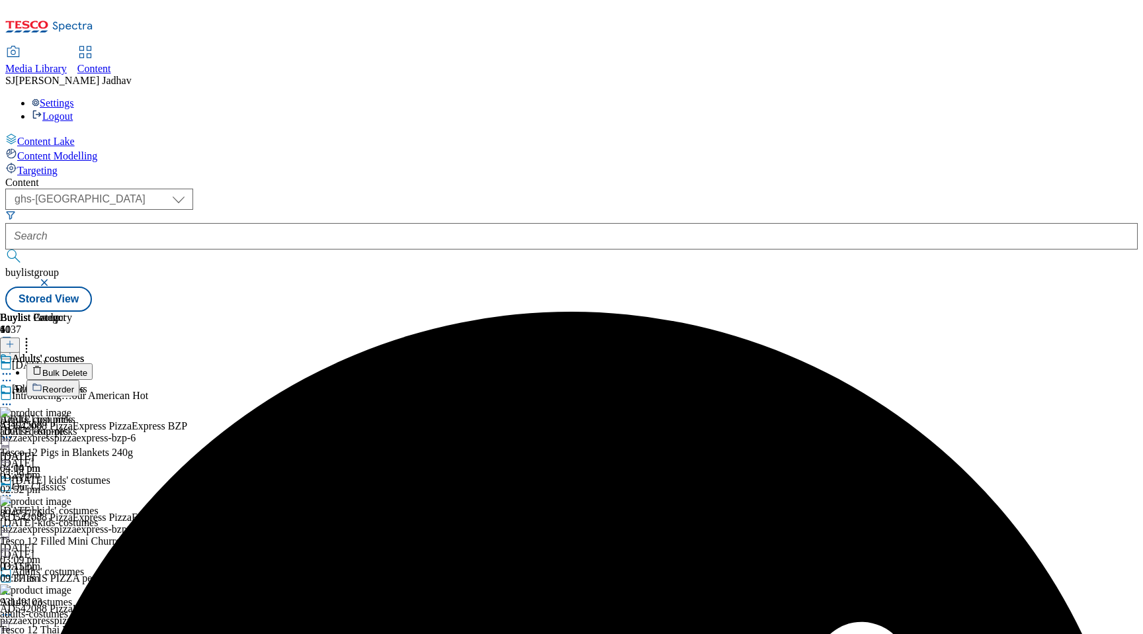
click at [183, 363] on li "Bulk Delete" at bounding box center [104, 371] width 156 height 17
click at [87, 368] on span "Bulk Delete" at bounding box center [64, 373] width 45 height 10
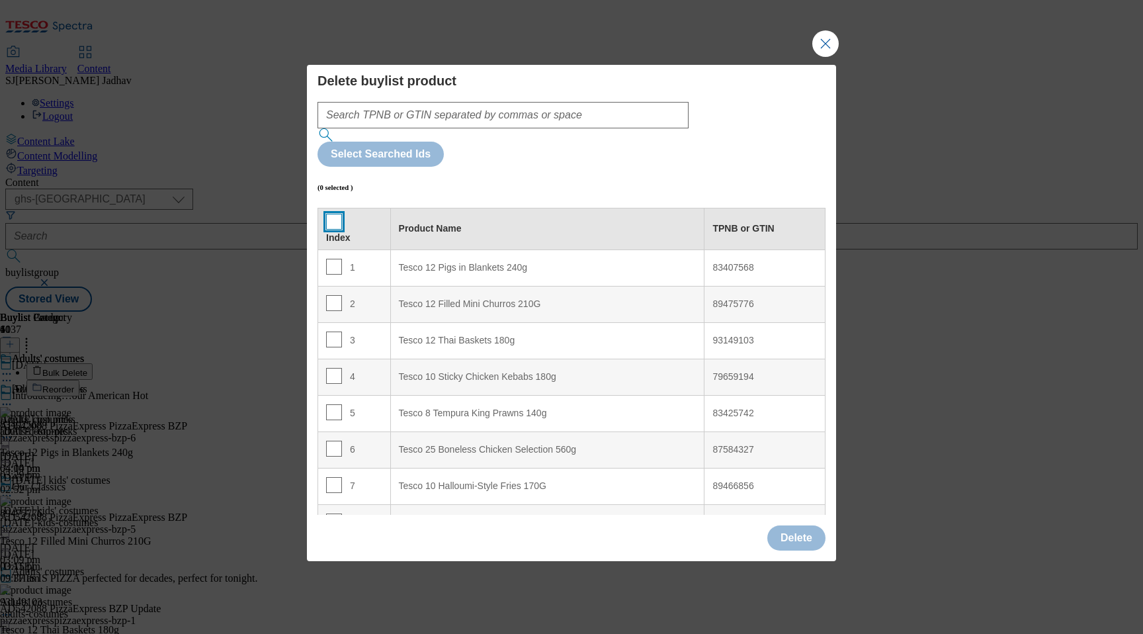
click at [329, 214] on input "Modal" at bounding box center [334, 222] width 16 height 16
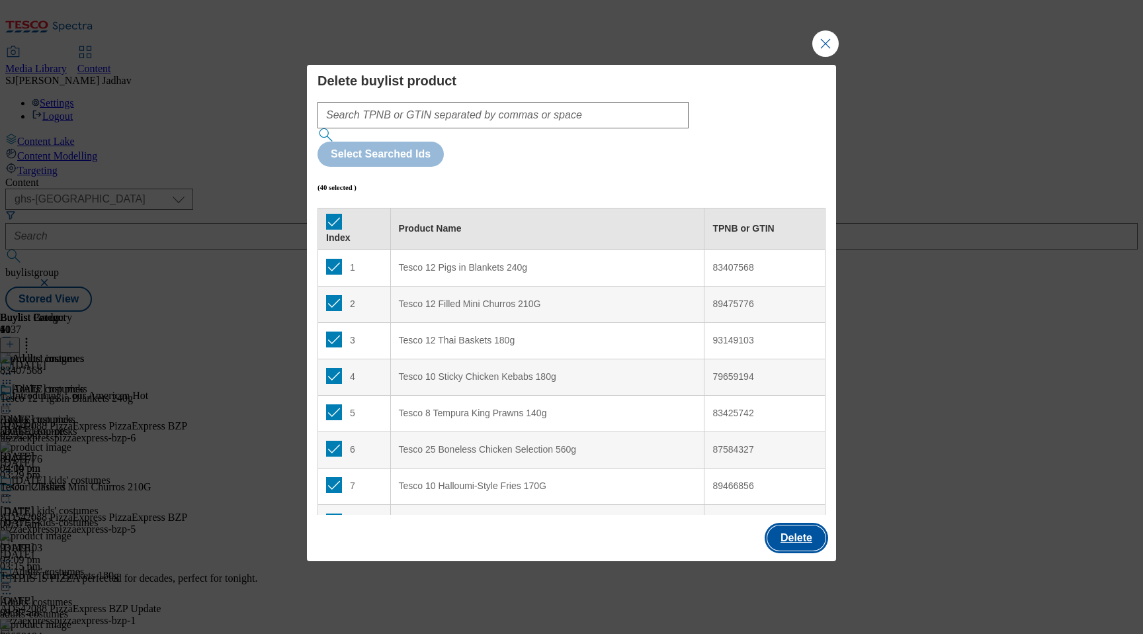
click at [799, 525] on button "Delete" at bounding box center [796, 537] width 58 height 25
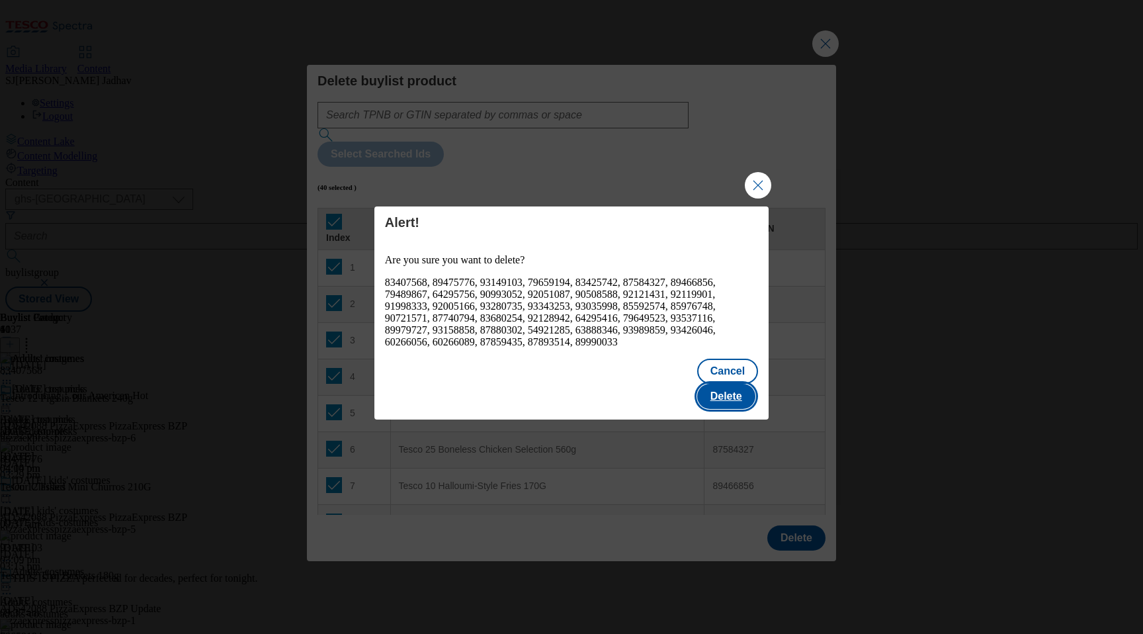
click at [720, 389] on button "Delete" at bounding box center [726, 396] width 58 height 25
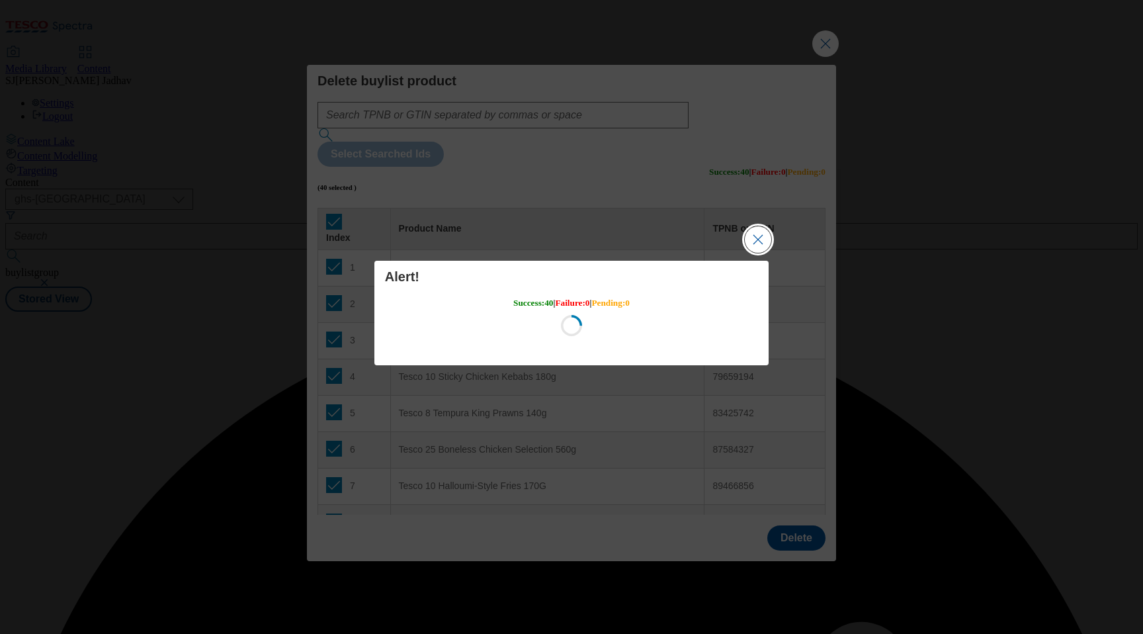
scroll to position [0, 0]
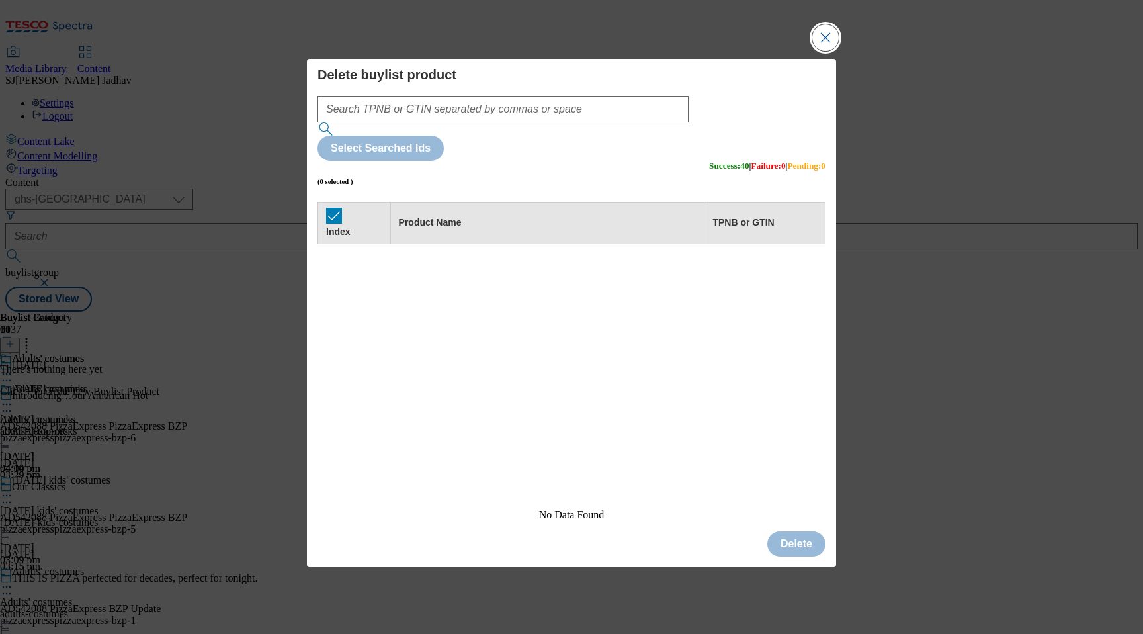
click at [828, 51] on button "Close Modal" at bounding box center [825, 37] width 26 height 26
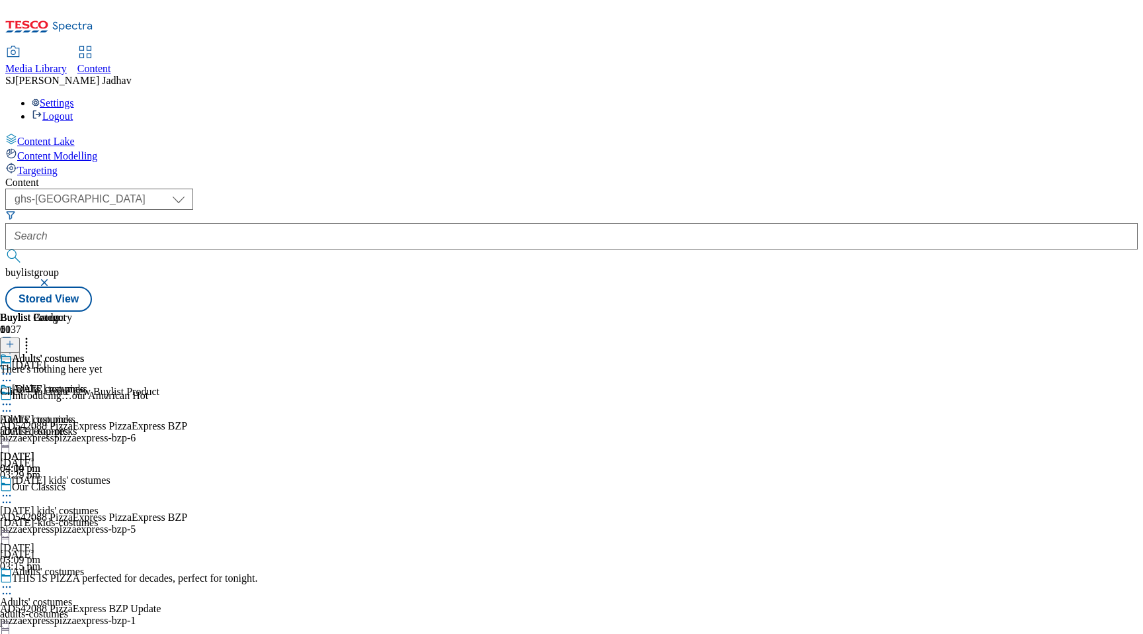
scroll to position [0, 31]
click at [15, 339] on icon at bounding box center [9, 343] width 9 height 9
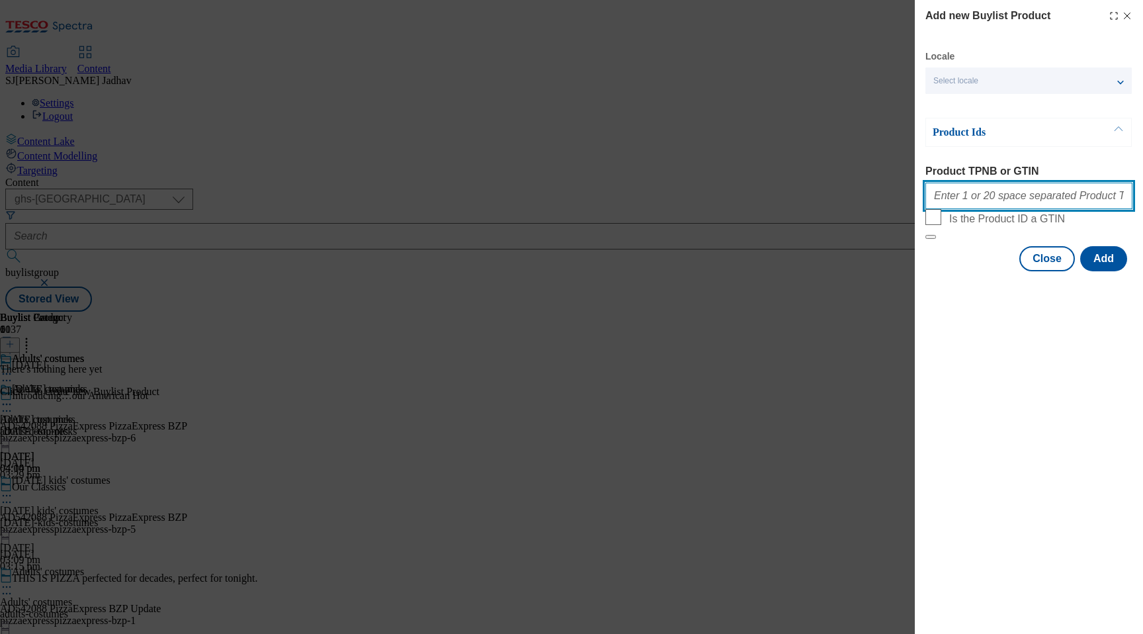
click at [1012, 197] on input "Product TPNB or GTIN" at bounding box center [1028, 196] width 207 height 26
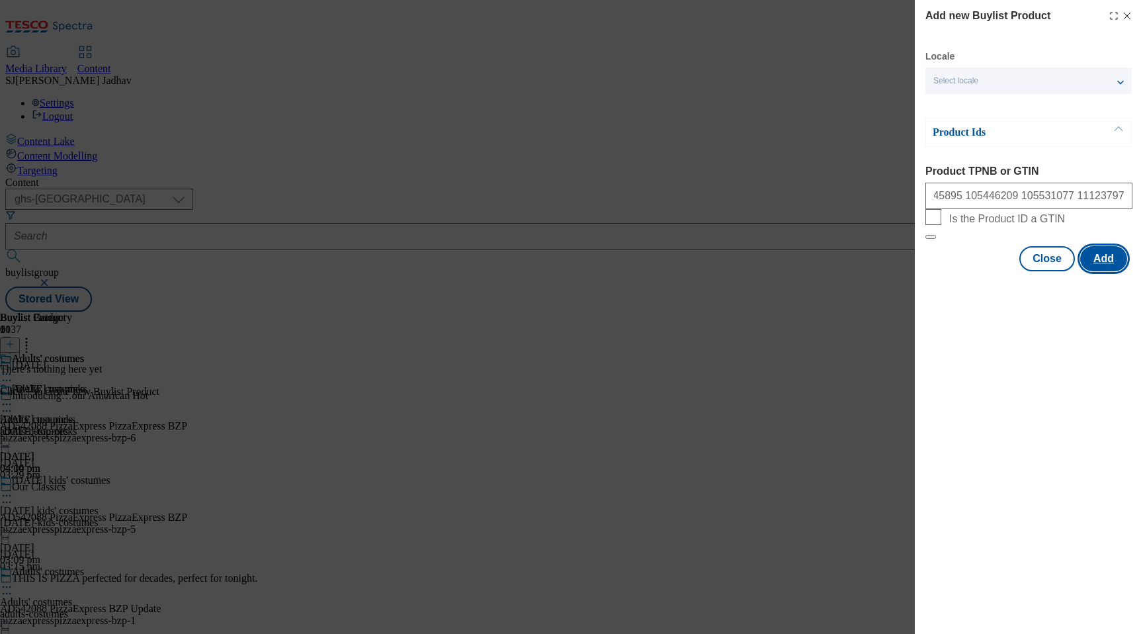
click at [1103, 271] on button "Add" at bounding box center [1103, 258] width 47 height 25
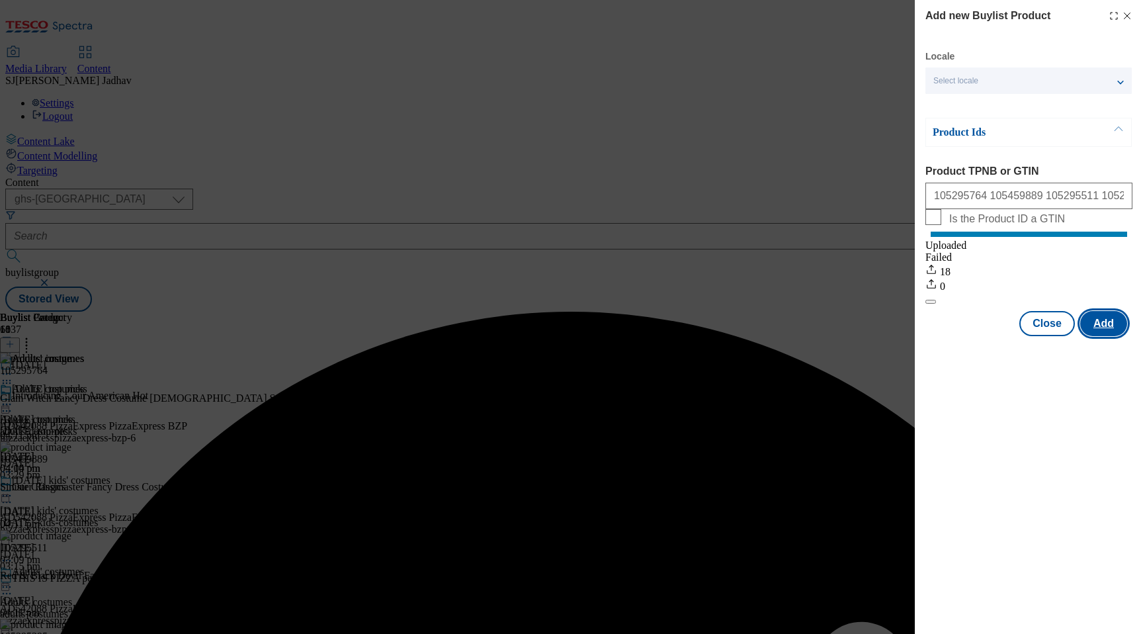
scroll to position [0, 0]
click at [1040, 332] on button "Close" at bounding box center [1047, 323] width 56 height 25
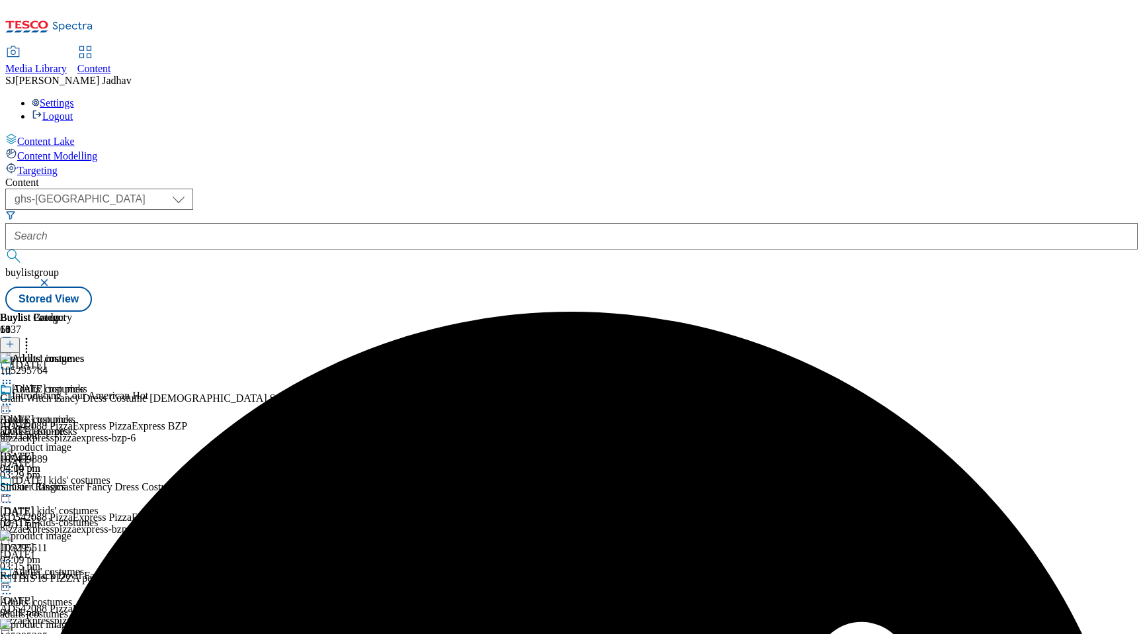
scroll to position [180, 0]
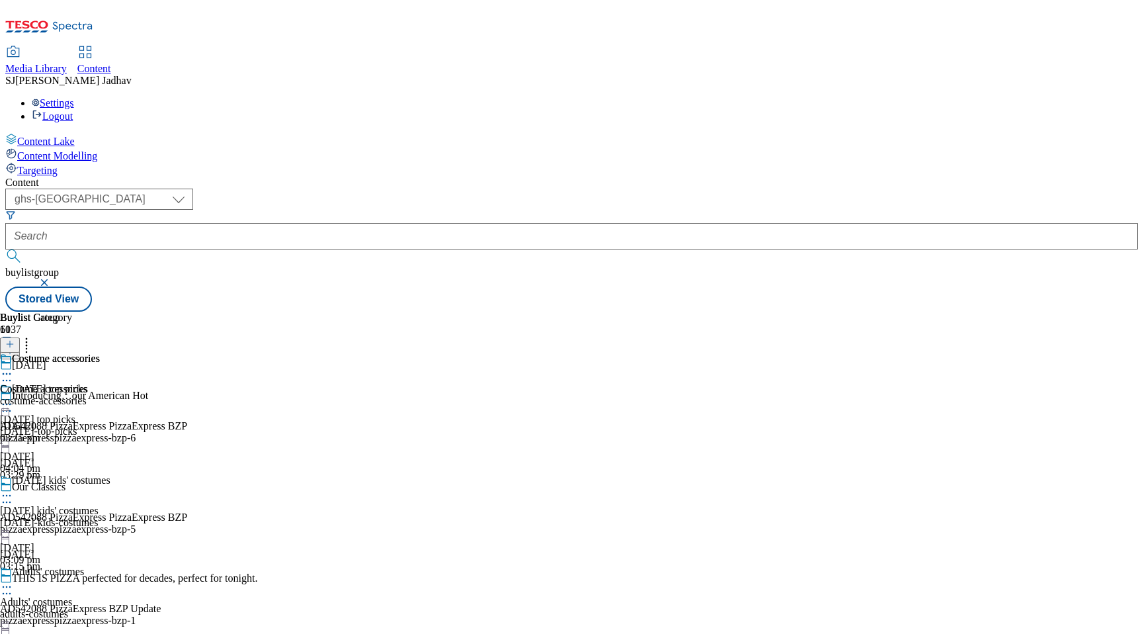
click at [100, 395] on div "costume-accessories" at bounding box center [50, 401] width 100 height 12
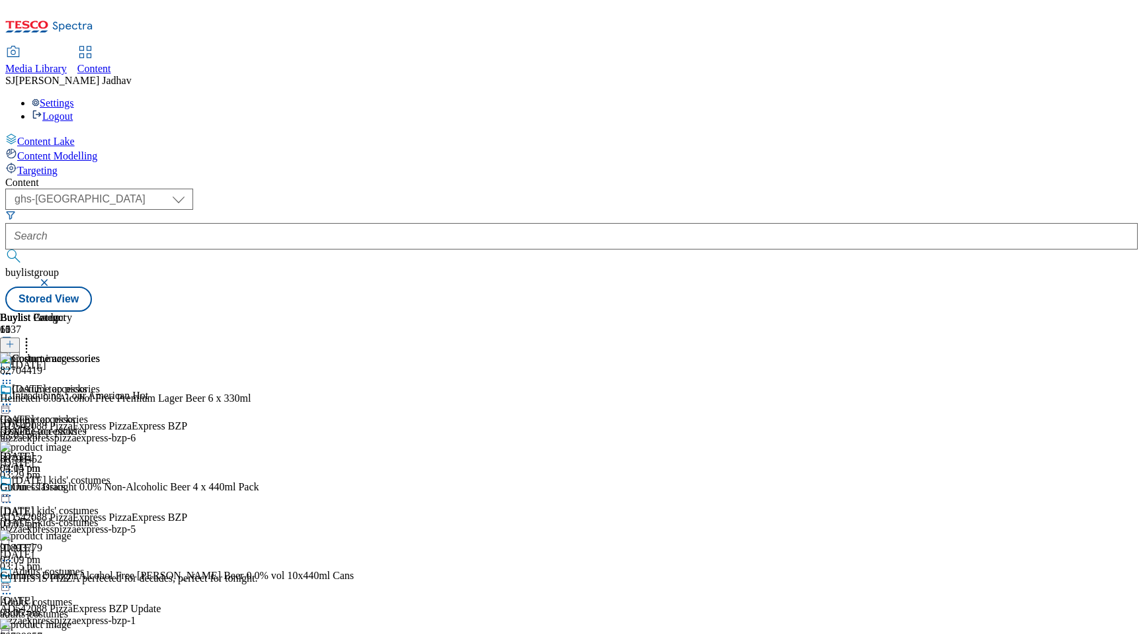
click at [13, 376] on icon at bounding box center [6, 382] width 13 height 13
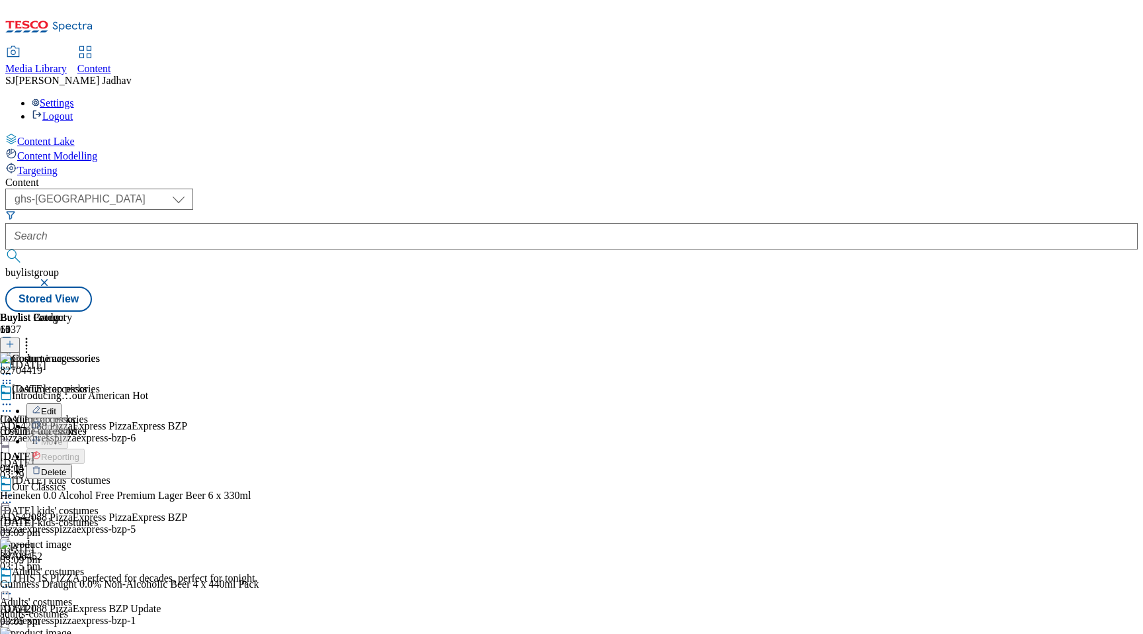
click at [67, 467] on span "Delete" at bounding box center [54, 472] width 26 height 10
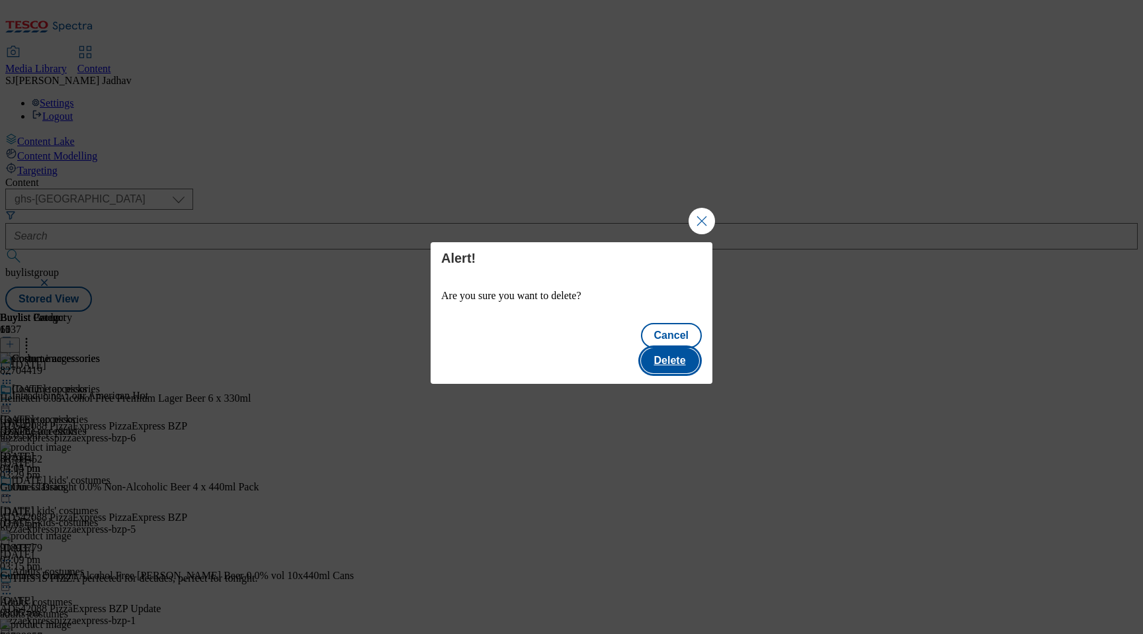
click at [691, 348] on button "Delete" at bounding box center [670, 360] width 58 height 25
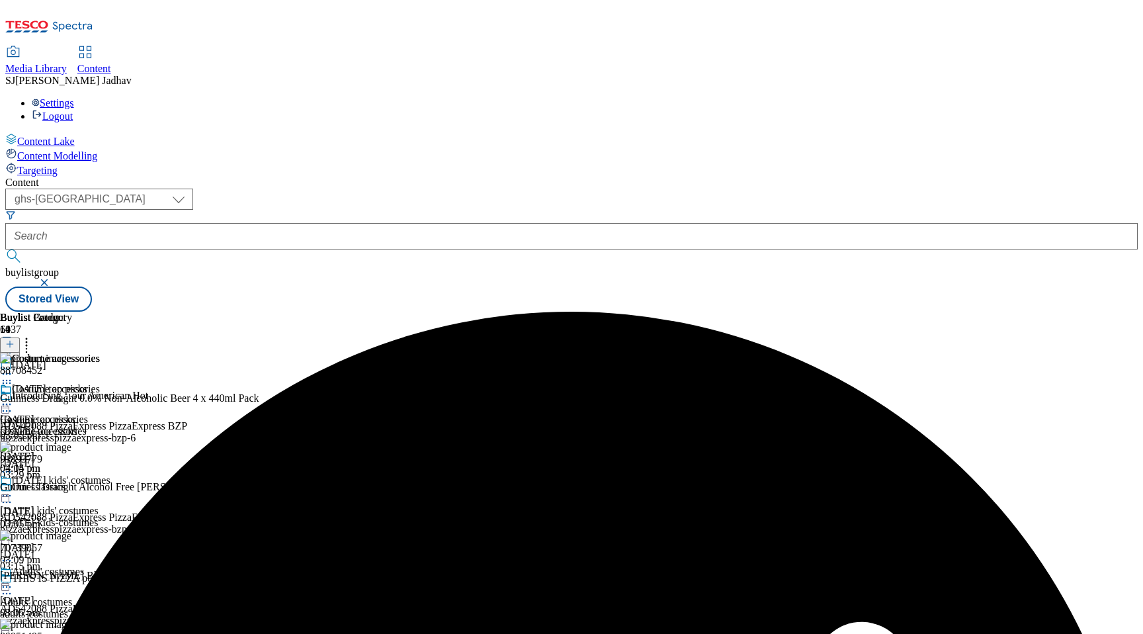
scroll to position [0, 31]
click at [33, 335] on icon at bounding box center [26, 341] width 13 height 13
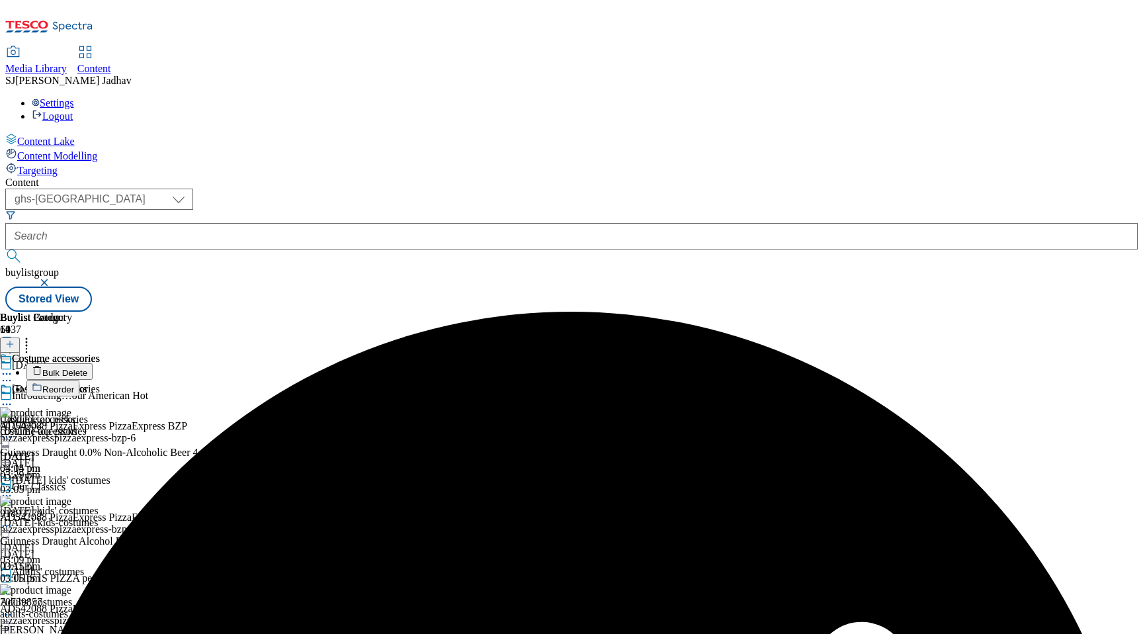
click at [87, 368] on span "Bulk Delete" at bounding box center [64, 373] width 45 height 10
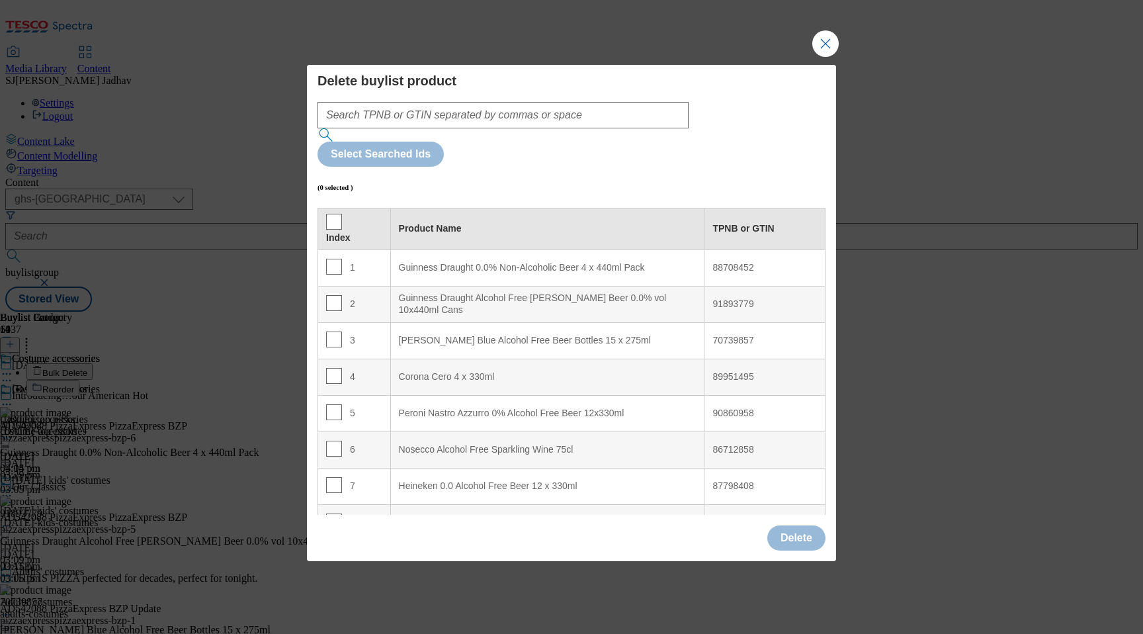
click at [337, 208] on th "Index" at bounding box center [354, 229] width 73 height 42
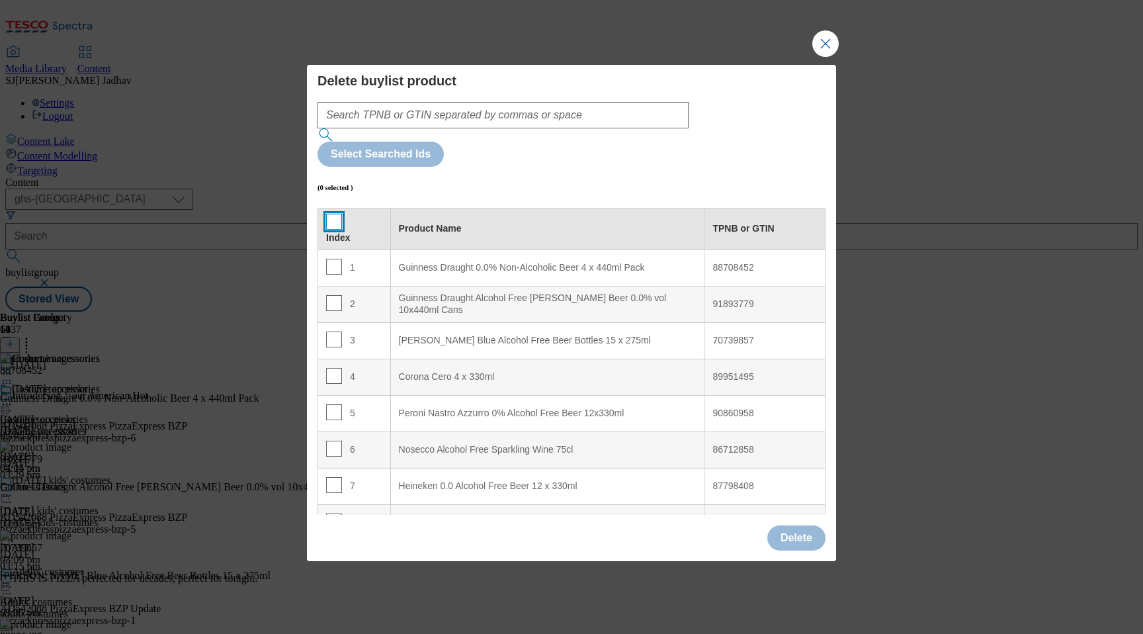
click at [337, 214] on input "Modal" at bounding box center [334, 222] width 16 height 16
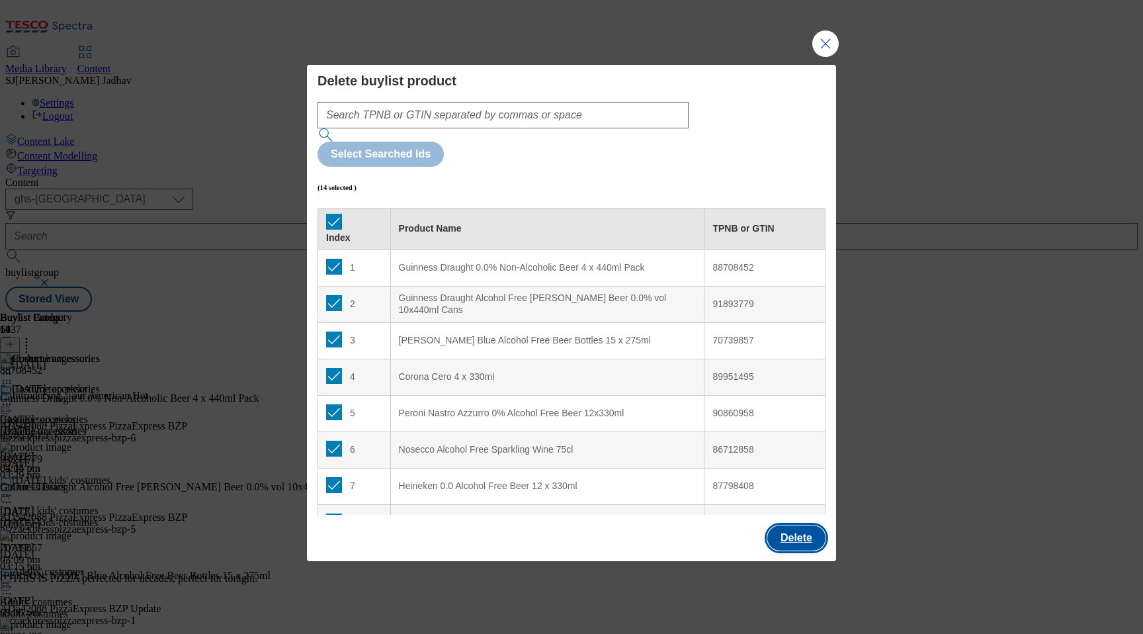
click at [795, 525] on button "Delete" at bounding box center [796, 537] width 58 height 25
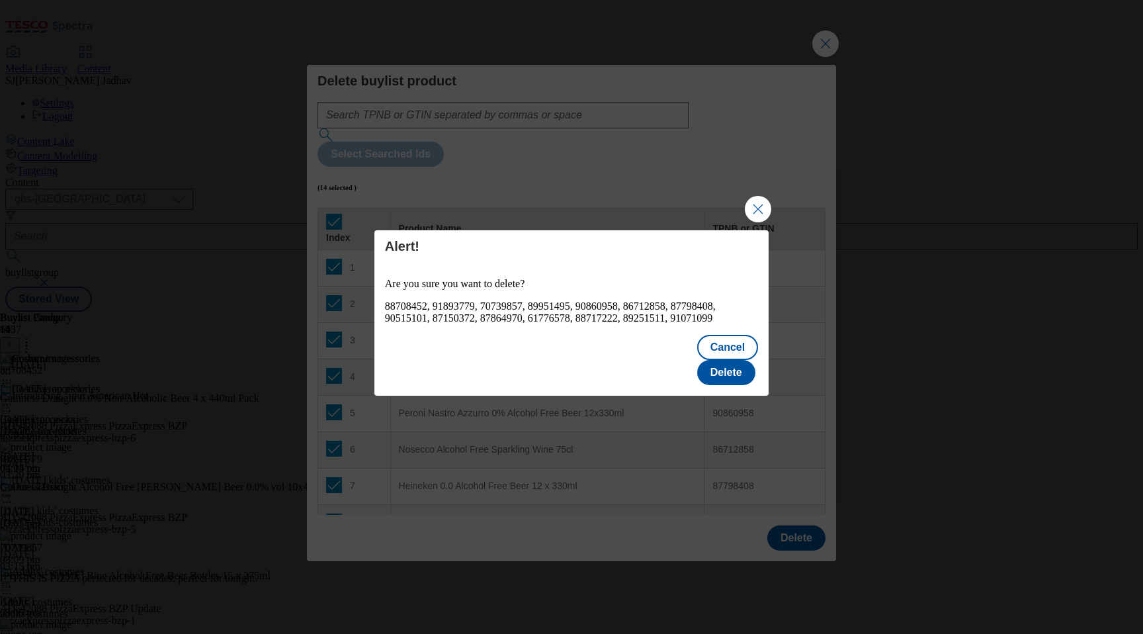
click at [720, 345] on div "Cancel Delete" at bounding box center [571, 361] width 394 height 69
click at [725, 360] on button "Delete" at bounding box center [726, 372] width 58 height 25
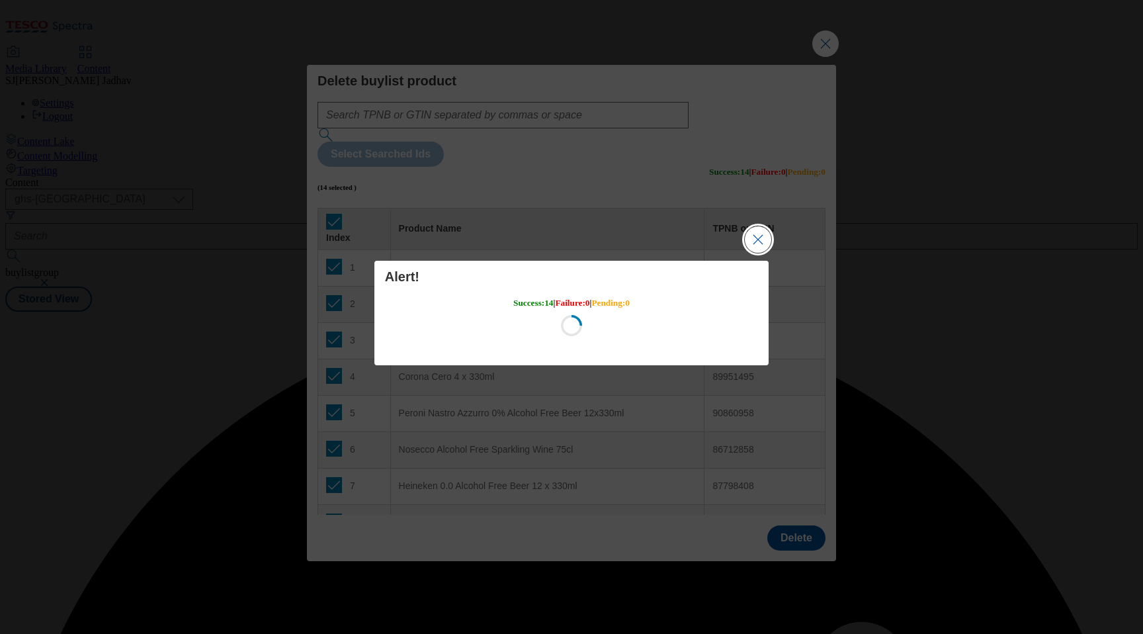
scroll to position [0, 0]
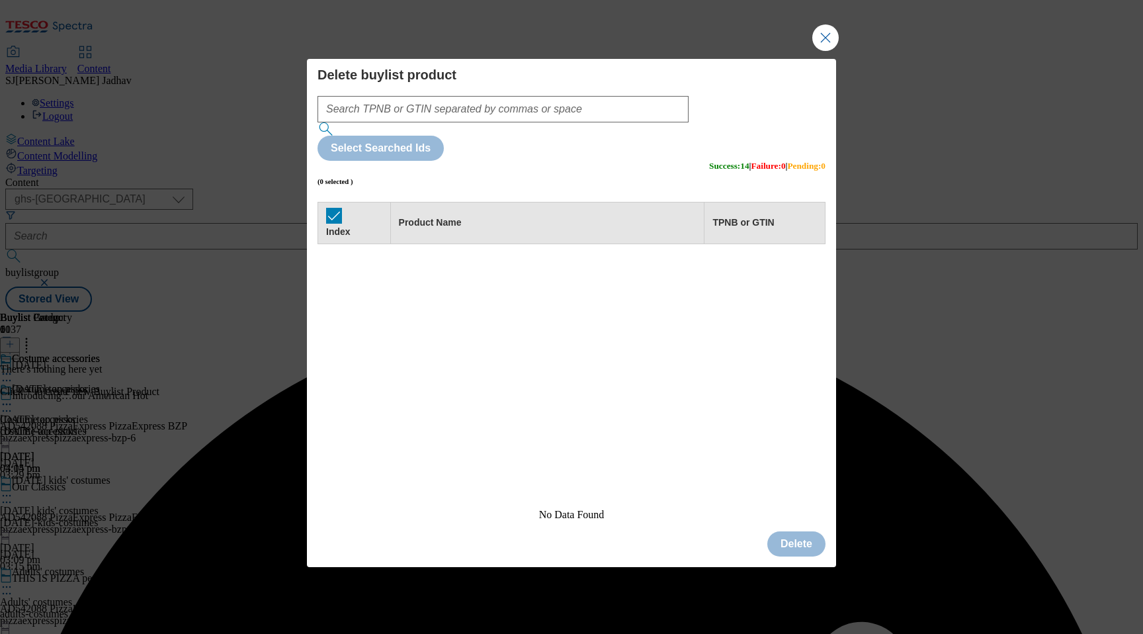
click at [826, 312] on div "Success - Content Deleted" at bounding box center [571, 312] width 1133 height 0
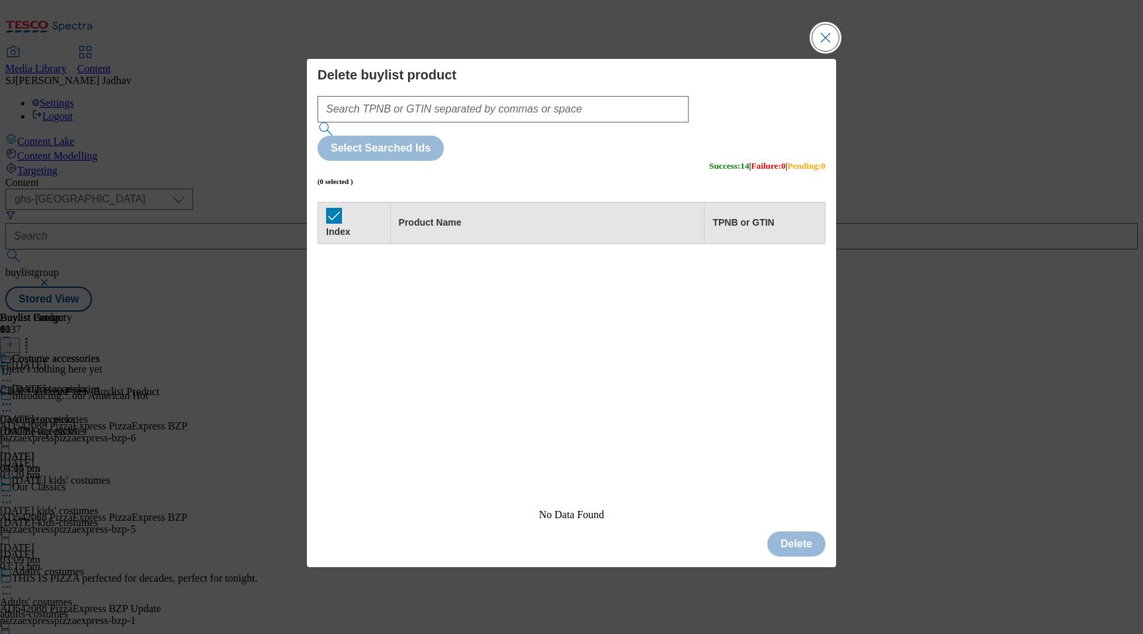
click at [833, 51] on button "Close Modal" at bounding box center [825, 37] width 26 height 26
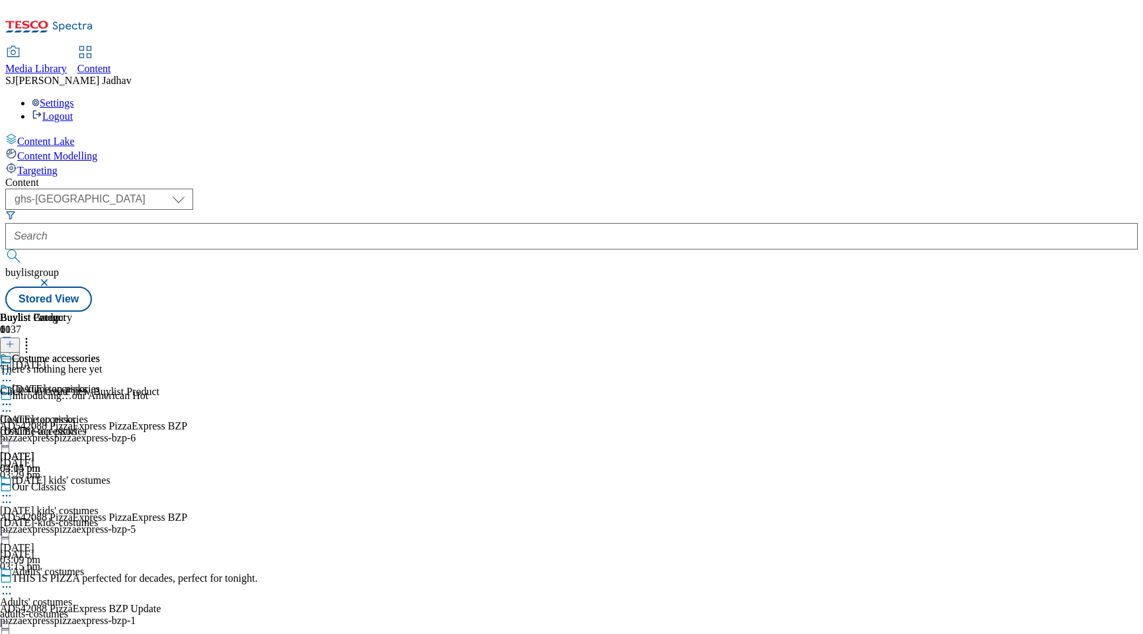
click at [15, 339] on icon at bounding box center [9, 343] width 9 height 9
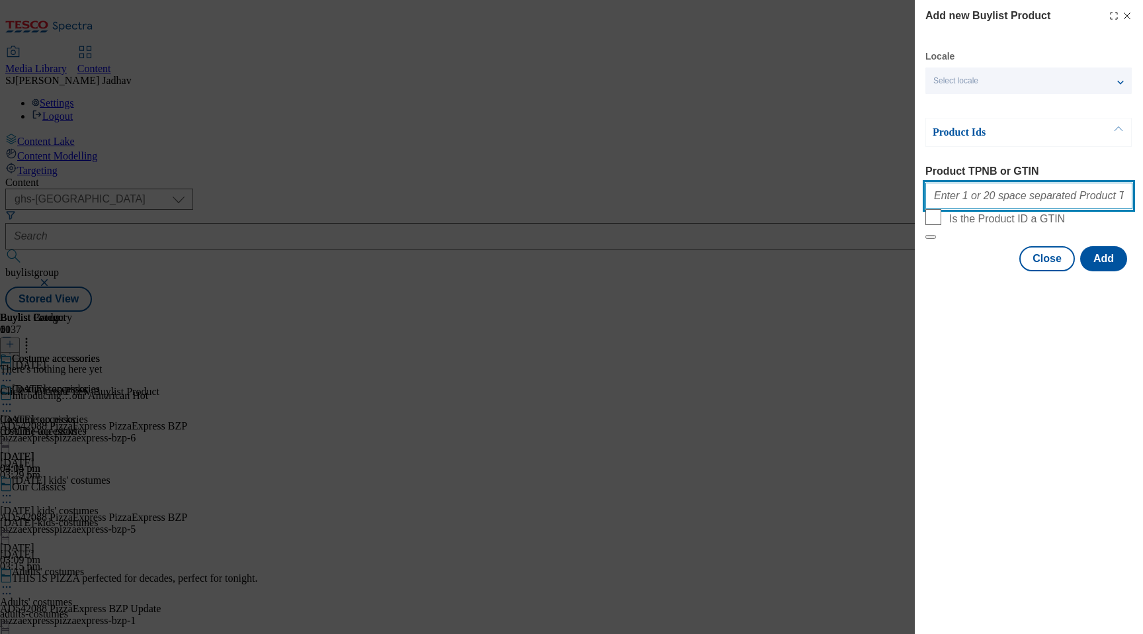
click at [1008, 209] on input "Product TPNB or GTIN" at bounding box center [1028, 196] width 207 height 26
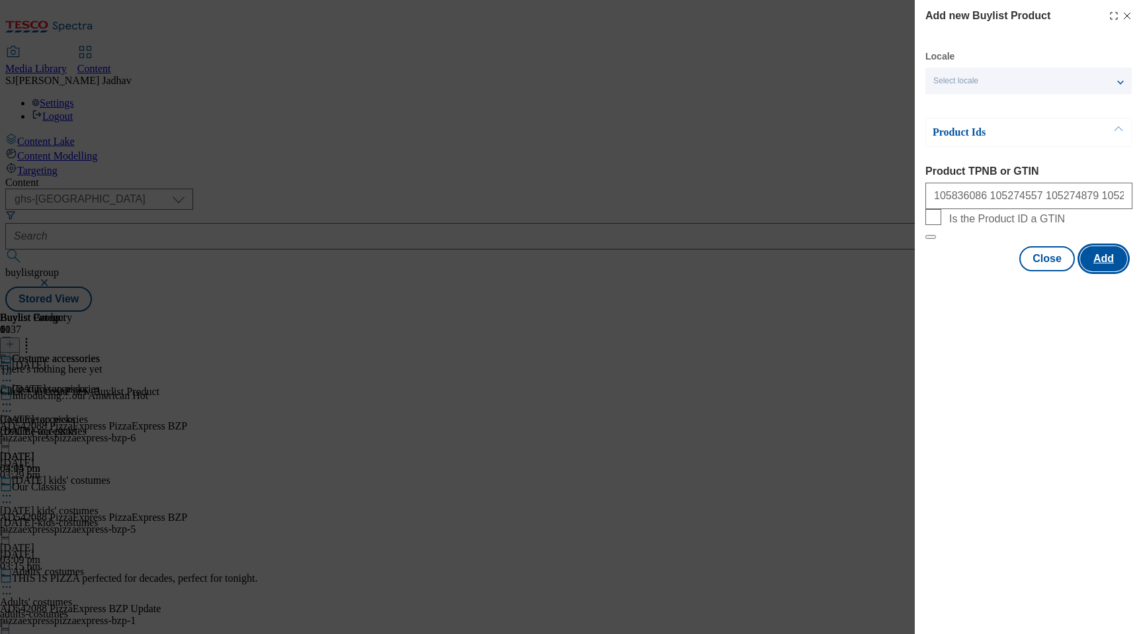
click at [1109, 271] on button "Add" at bounding box center [1103, 258] width 47 height 25
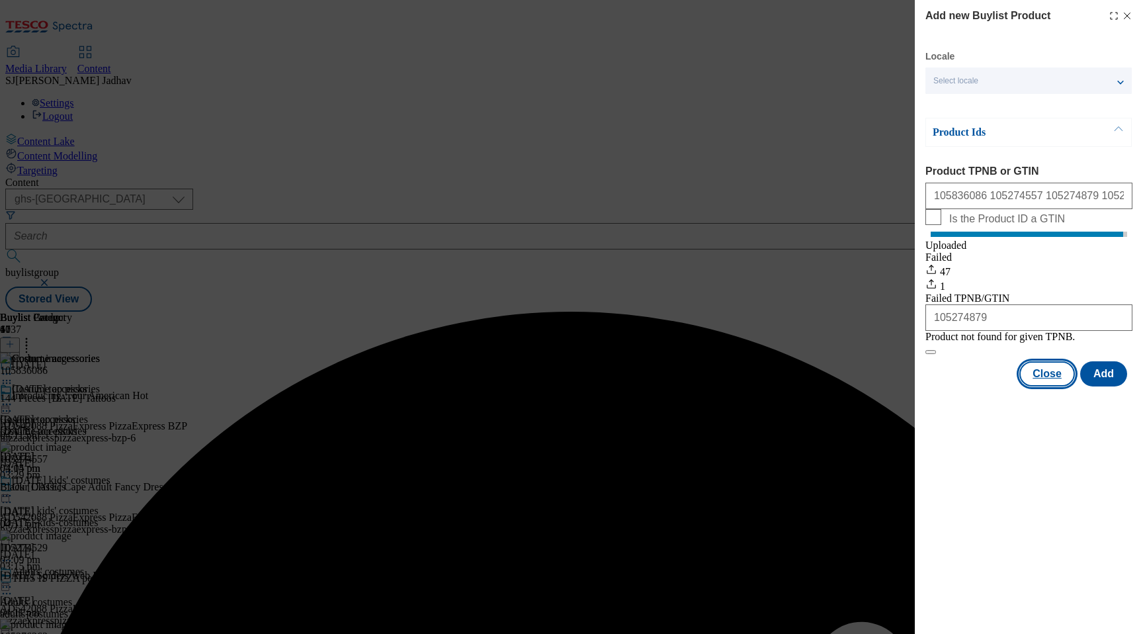
click at [1062, 386] on button "Close" at bounding box center [1047, 373] width 56 height 25
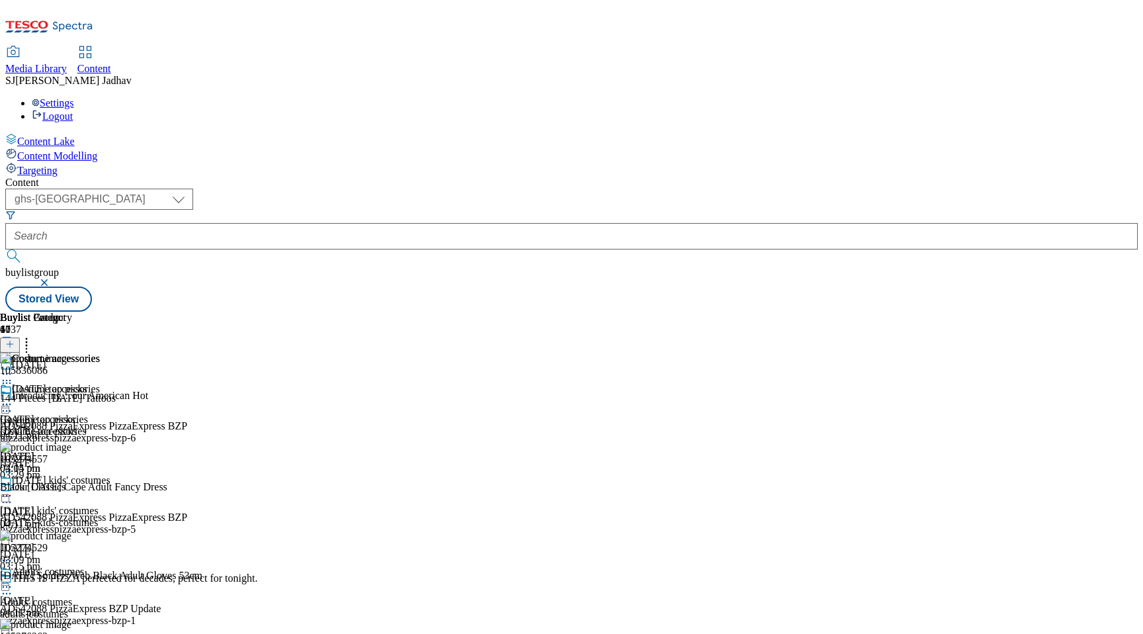
scroll to position [244, 0]
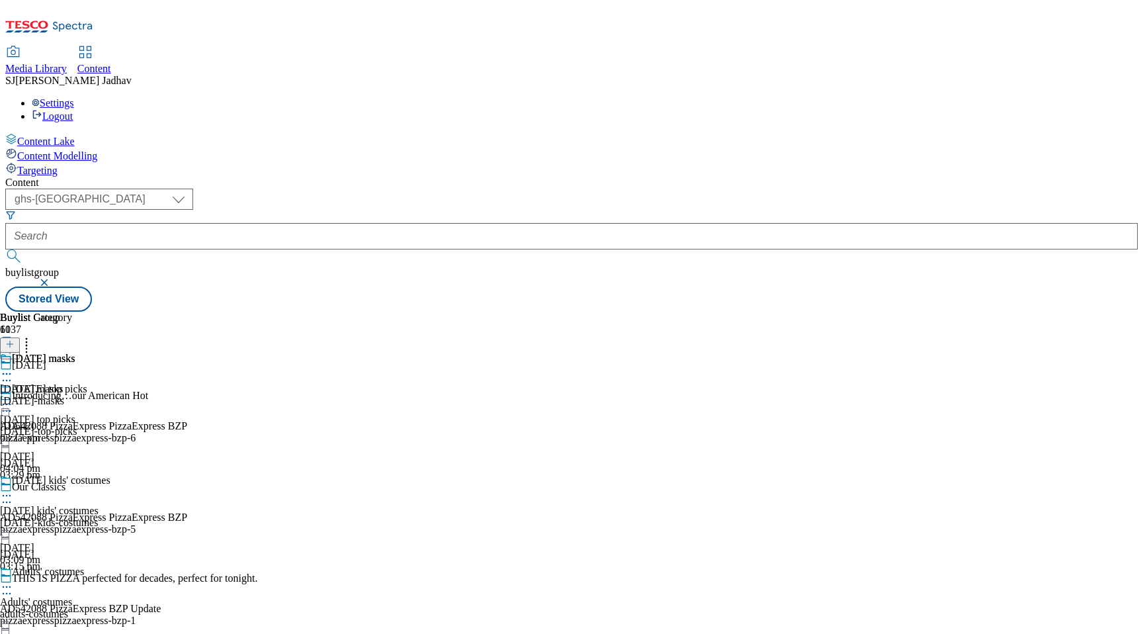
click at [75, 395] on div "[DATE]-masks" at bounding box center [37, 401] width 75 height 12
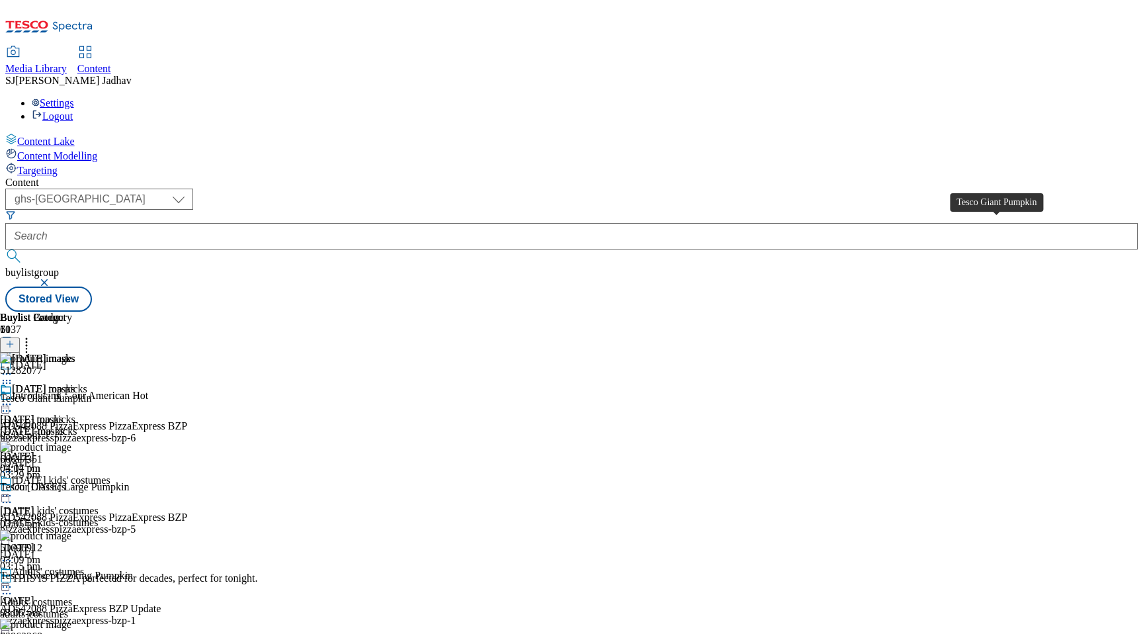
scroll to position [0, 31]
click at [13, 376] on icon at bounding box center [6, 382] width 13 height 13
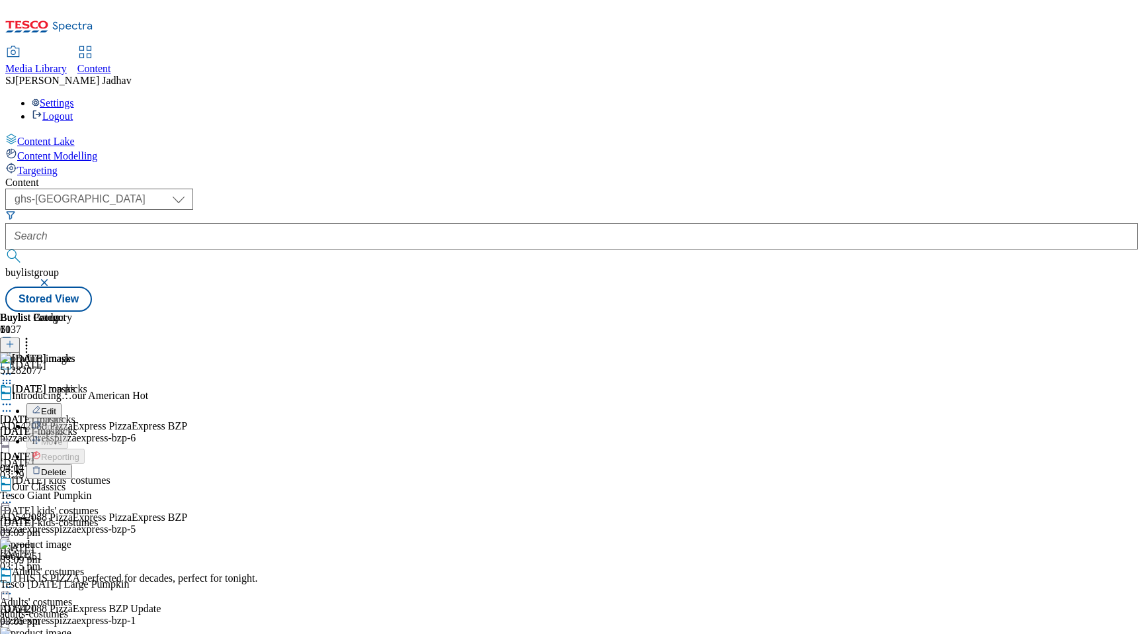
click at [72, 464] on button "Delete" at bounding box center [49, 471] width 46 height 15
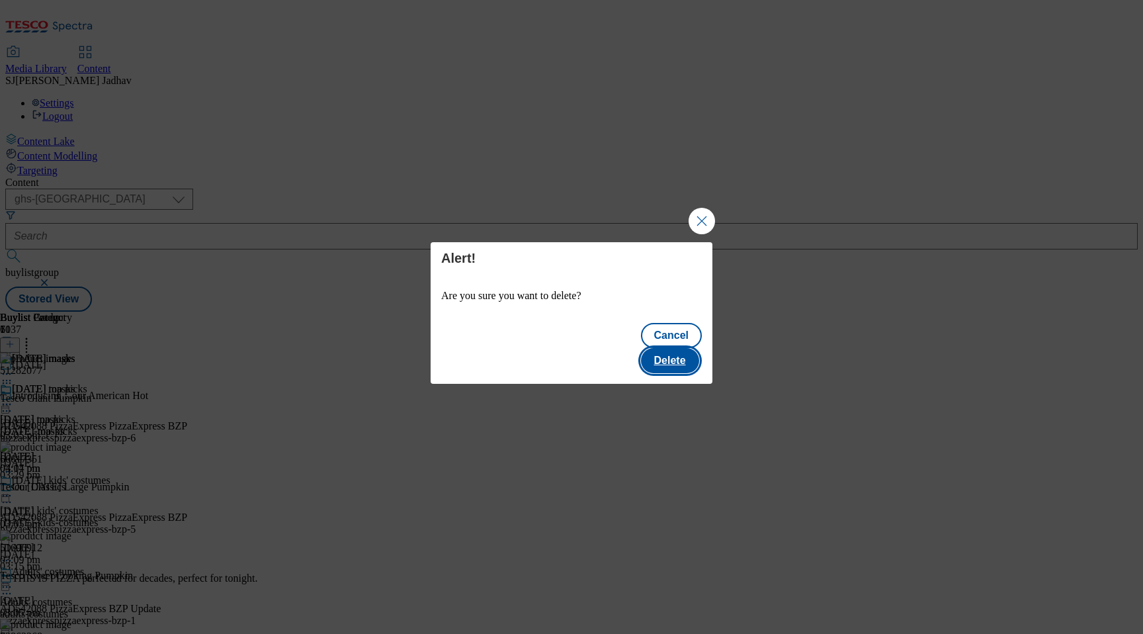
click at [669, 348] on button "Delete" at bounding box center [670, 360] width 58 height 25
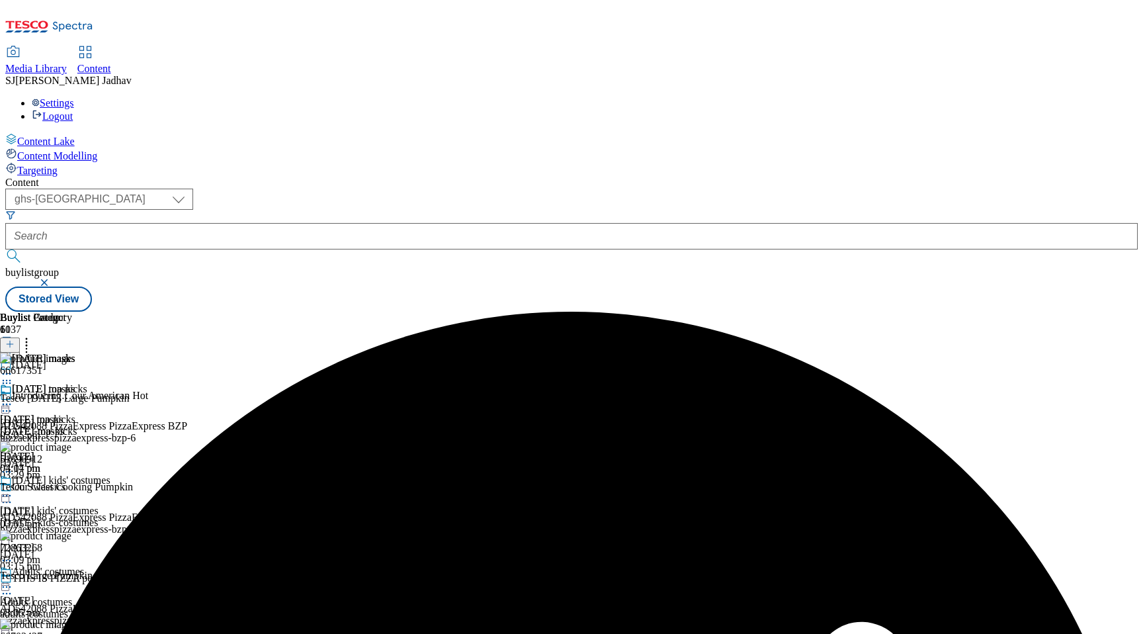
click at [33, 335] on icon at bounding box center [26, 341] width 13 height 13
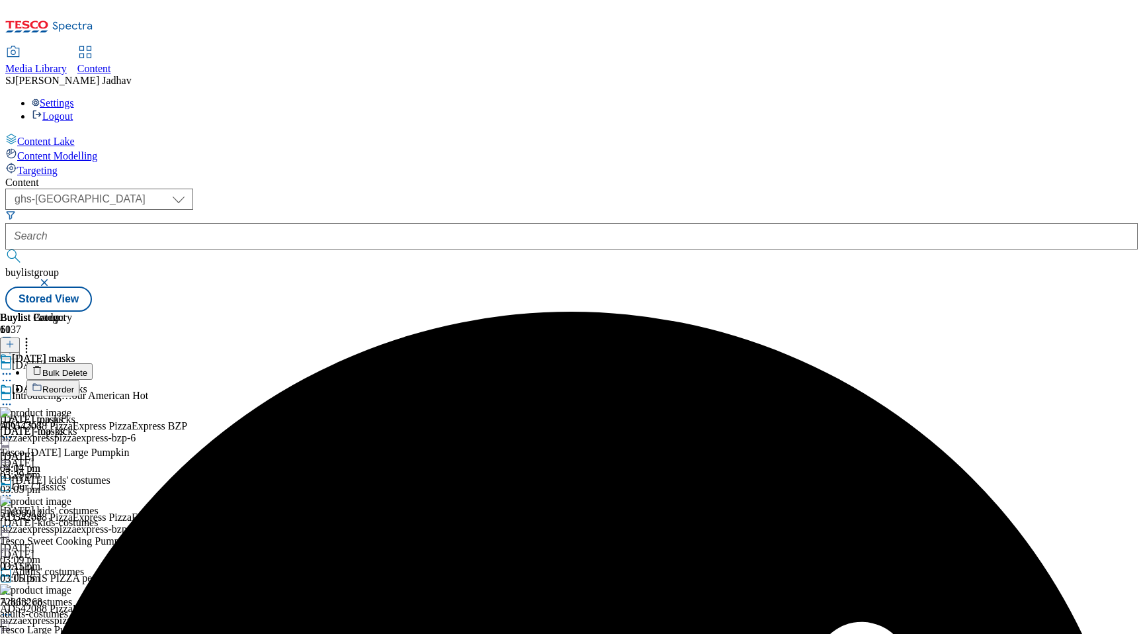
click at [133, 363] on li "Bulk Delete" at bounding box center [79, 371] width 107 height 17
click at [87, 368] on span "Bulk Delete" at bounding box center [64, 373] width 45 height 10
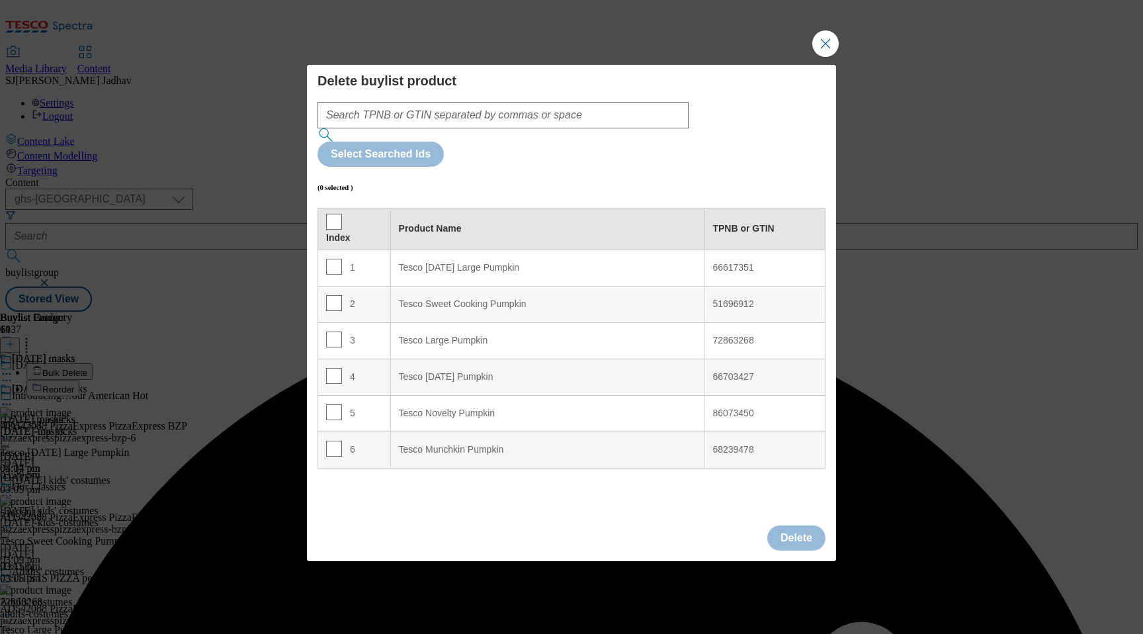
click at [329, 214] on span "Modal" at bounding box center [334, 222] width 16 height 16
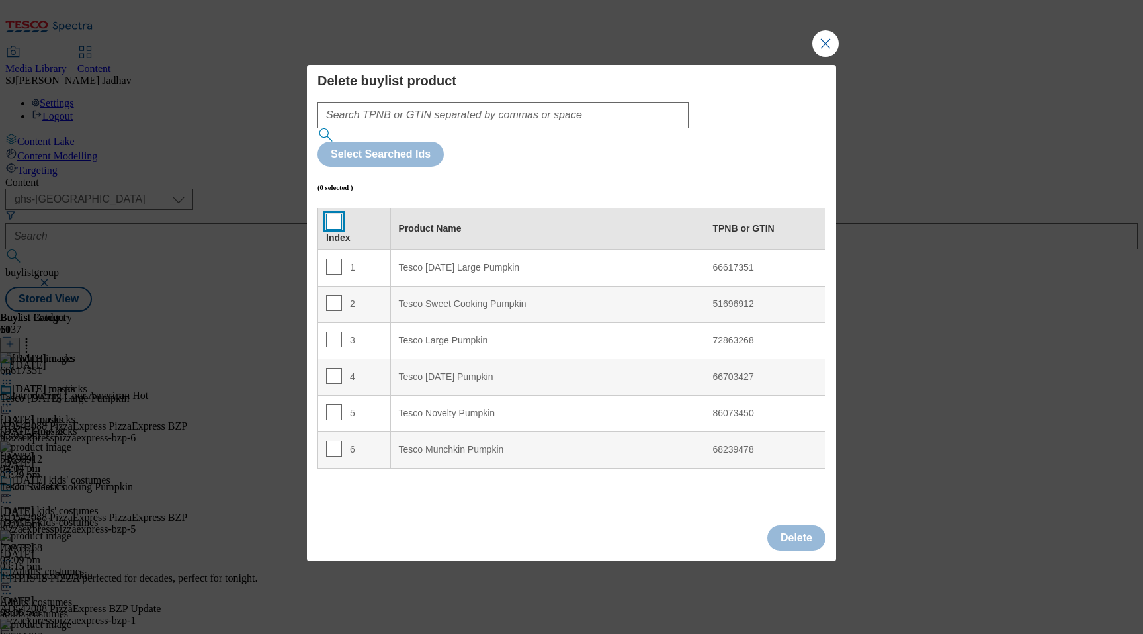
click at [329, 214] on input "Modal" at bounding box center [334, 222] width 16 height 16
click at [805, 525] on button "Delete" at bounding box center [796, 537] width 58 height 25
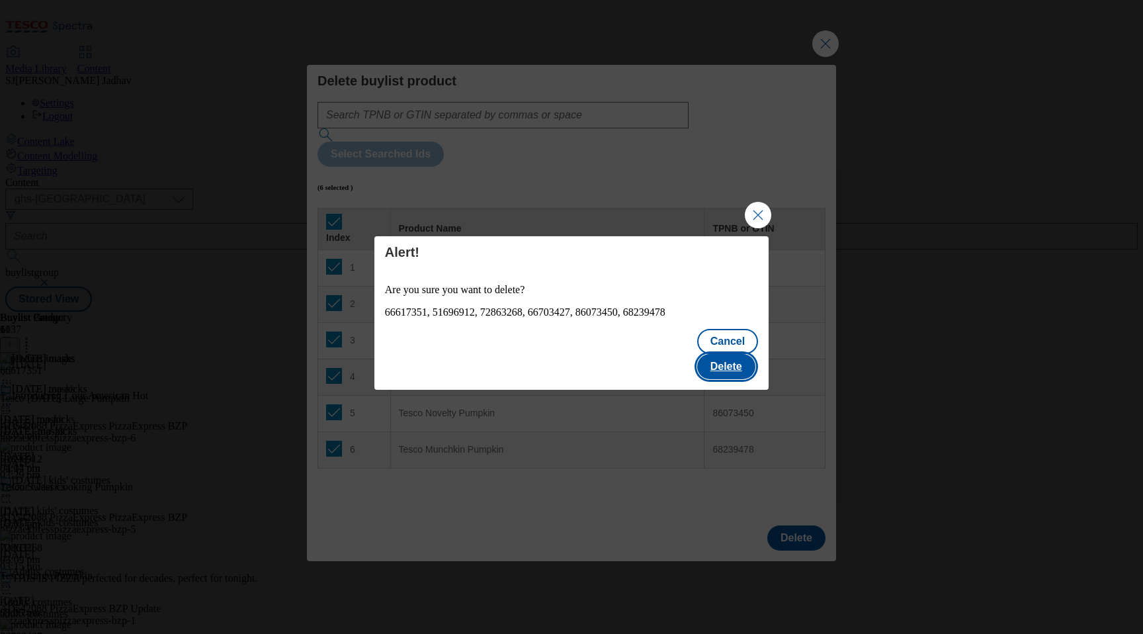
click at [730, 361] on button "Delete" at bounding box center [726, 366] width 58 height 25
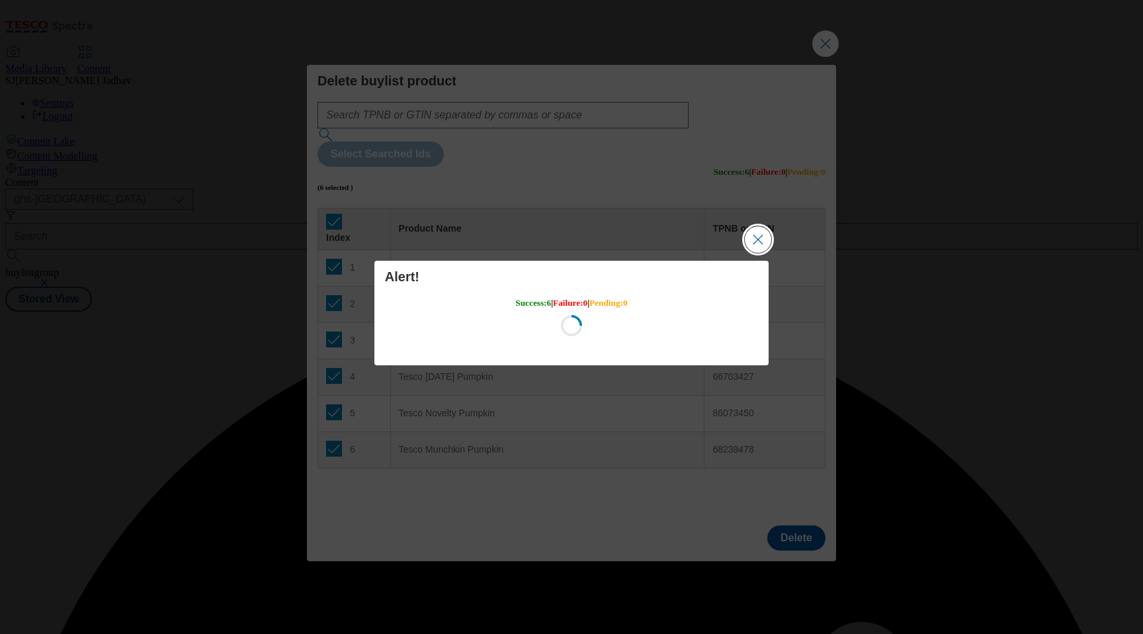
scroll to position [0, 0]
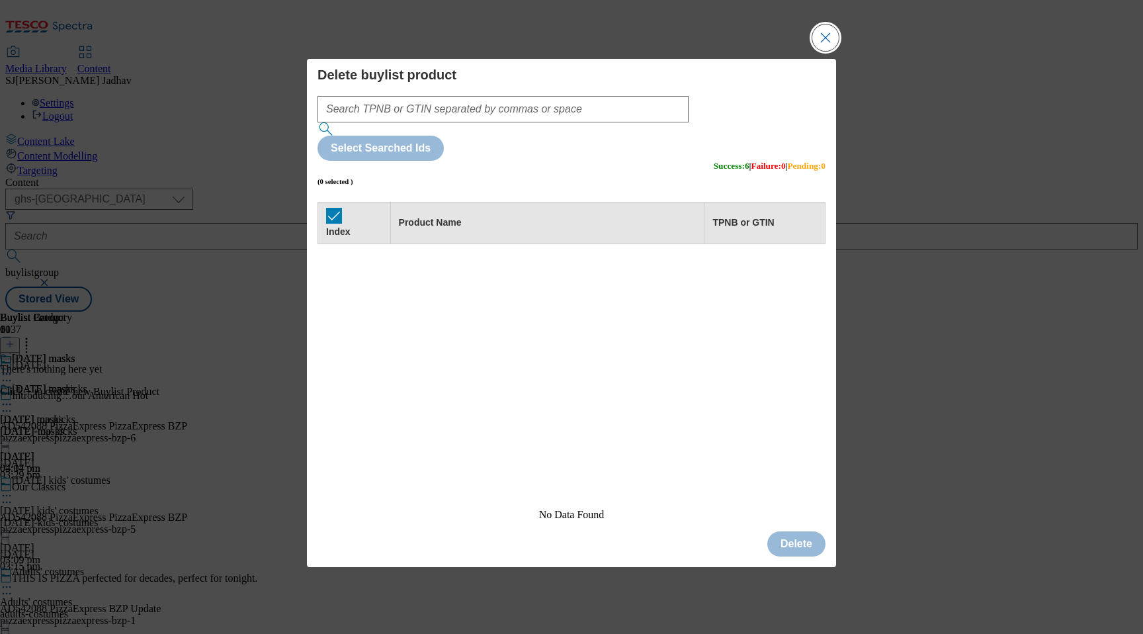
click at [826, 51] on button "Close Modal" at bounding box center [825, 37] width 26 height 26
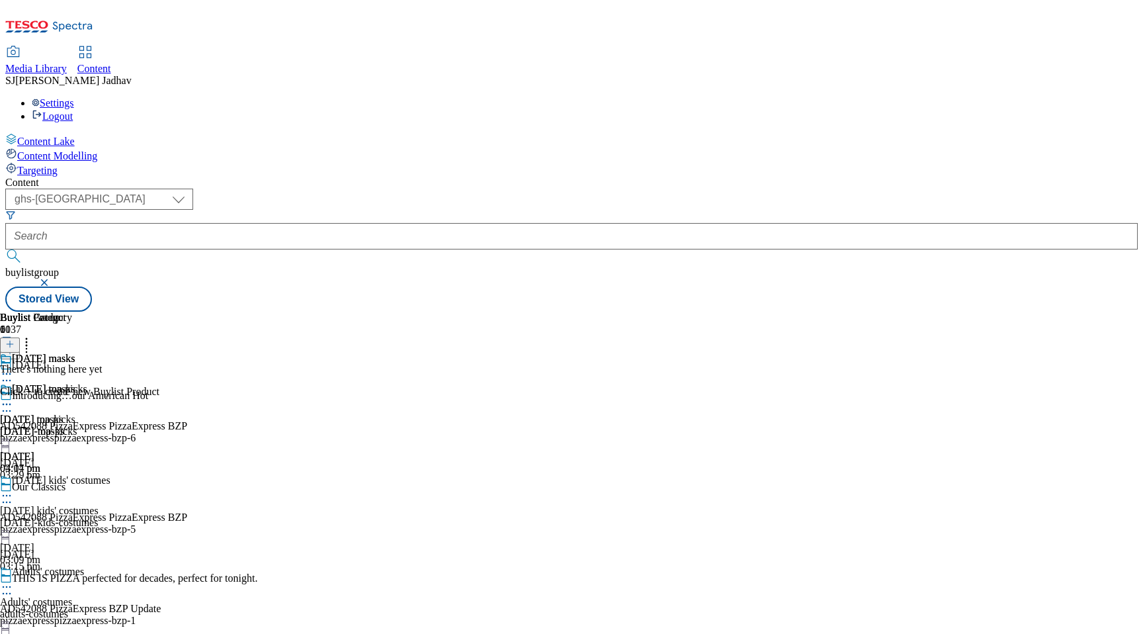
click at [15, 339] on icon at bounding box center [9, 343] width 9 height 9
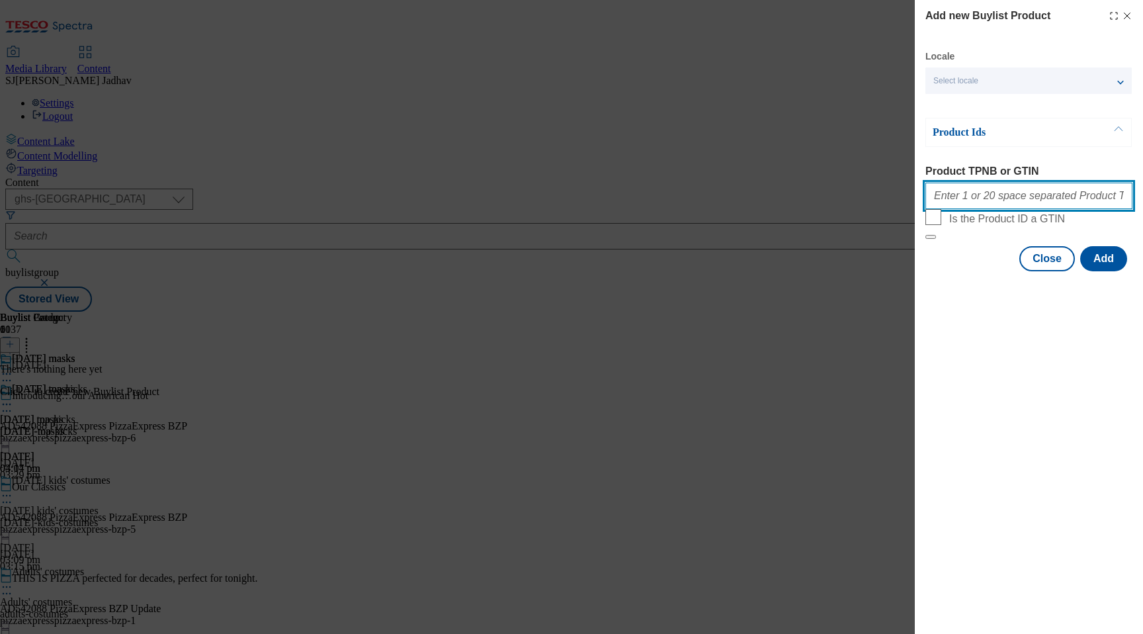
click at [974, 198] on input "Product TPNB or GTIN" at bounding box center [1028, 196] width 207 height 26
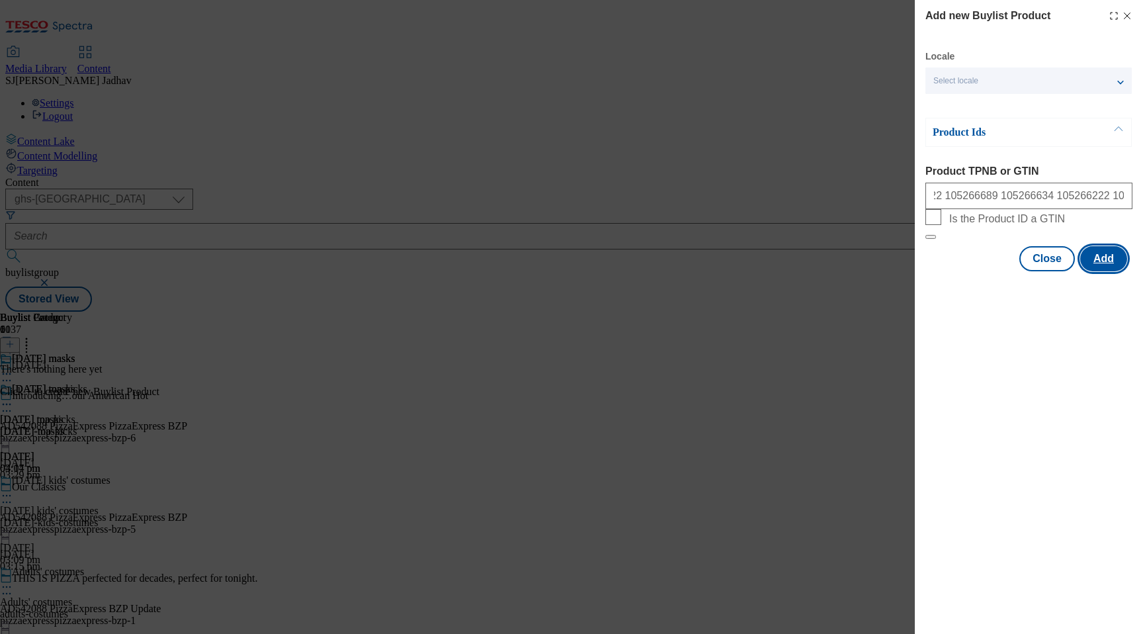
click at [1110, 271] on button "Add" at bounding box center [1103, 258] width 47 height 25
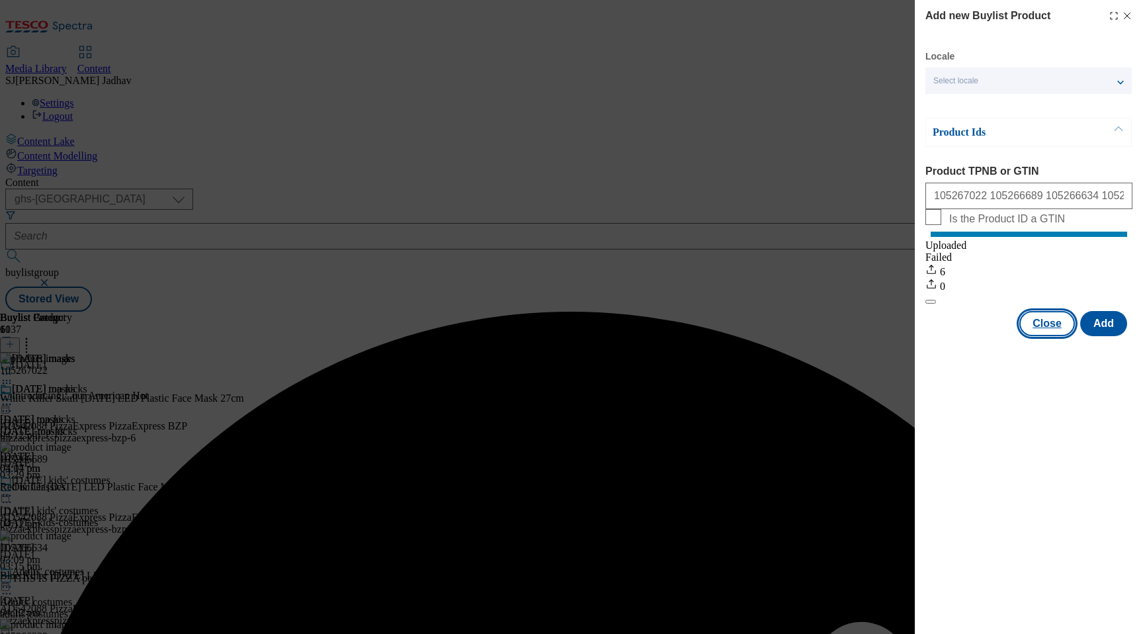
click at [1049, 336] on button "Close" at bounding box center [1047, 323] width 56 height 25
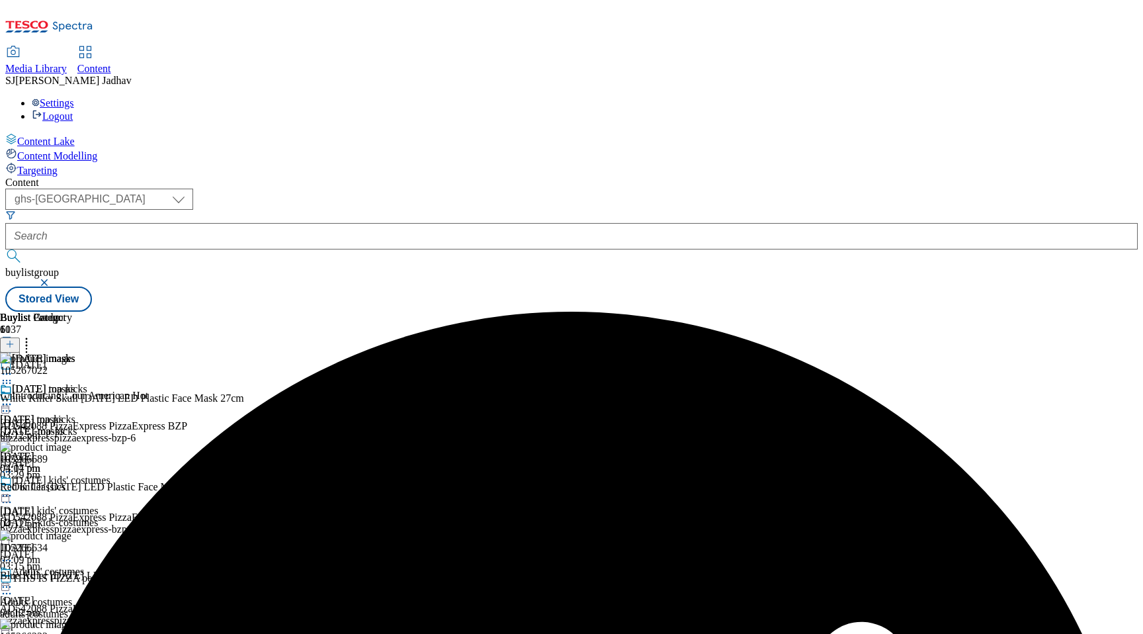
scroll to position [390, 0]
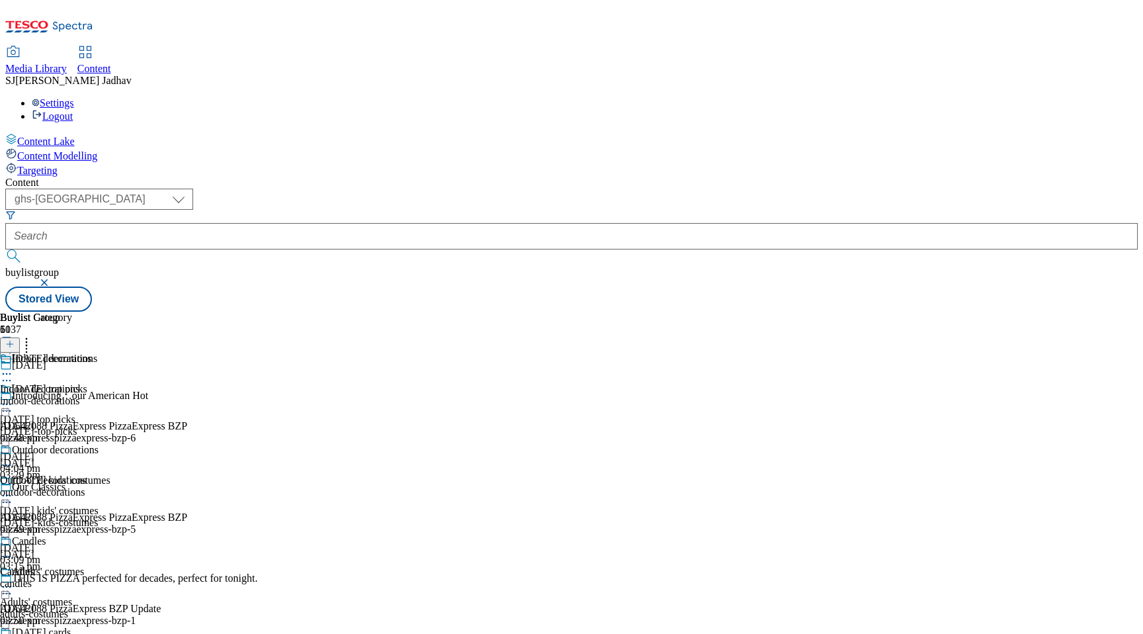
click at [99, 395] on div "indoor-decorations" at bounding box center [49, 401] width 99 height 12
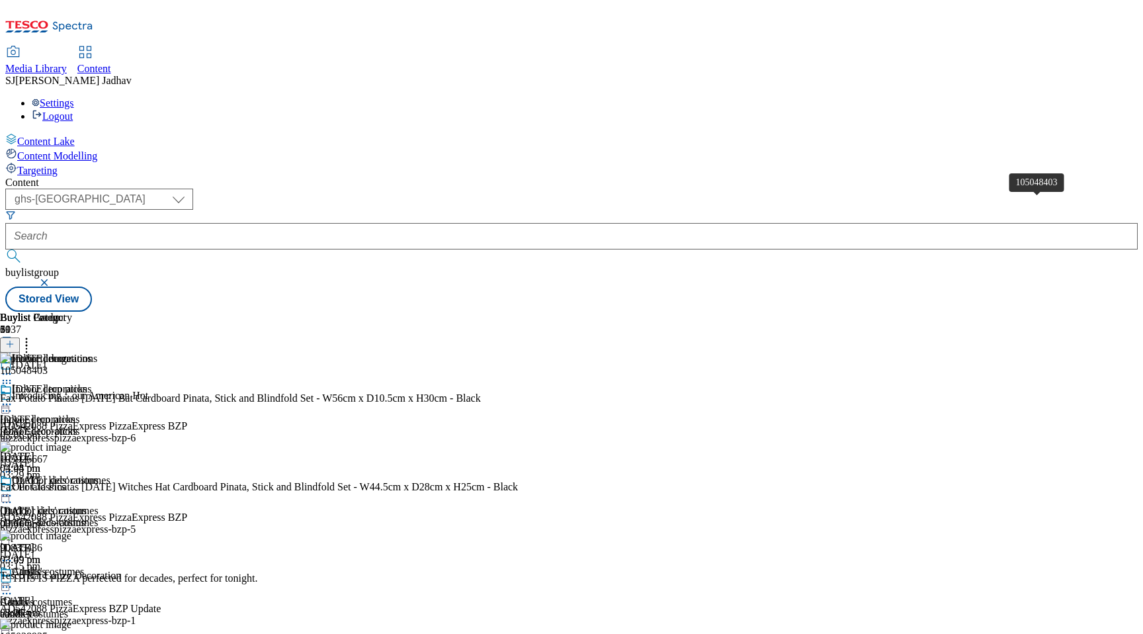
scroll to position [0, 31]
click at [13, 376] on icon at bounding box center [6, 382] width 13 height 13
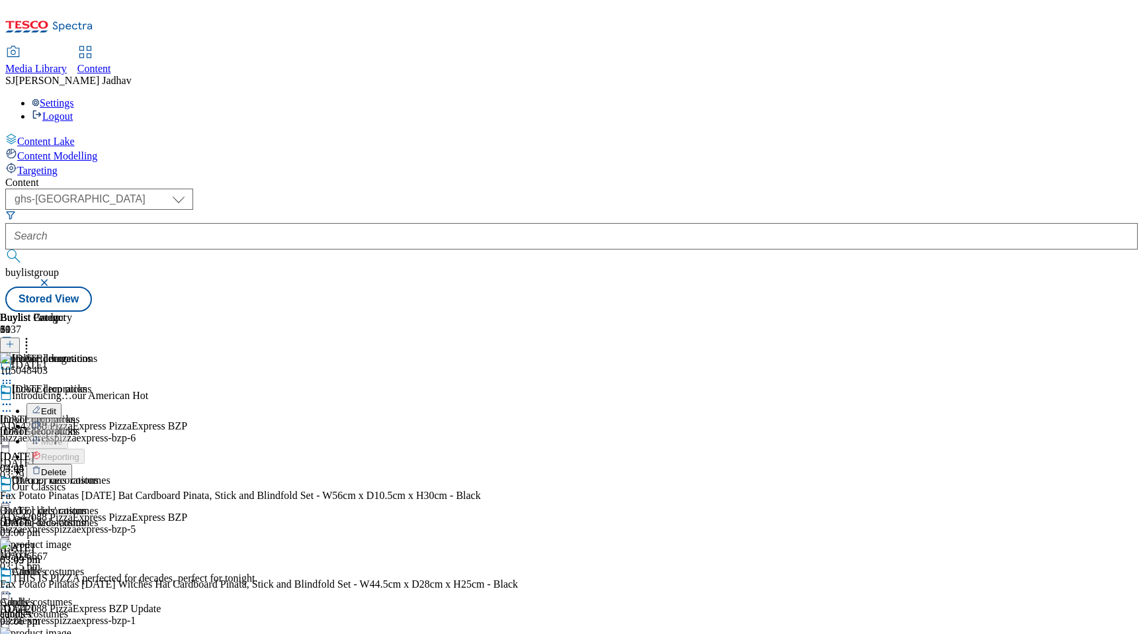
click at [67, 467] on span "Delete" at bounding box center [54, 472] width 26 height 10
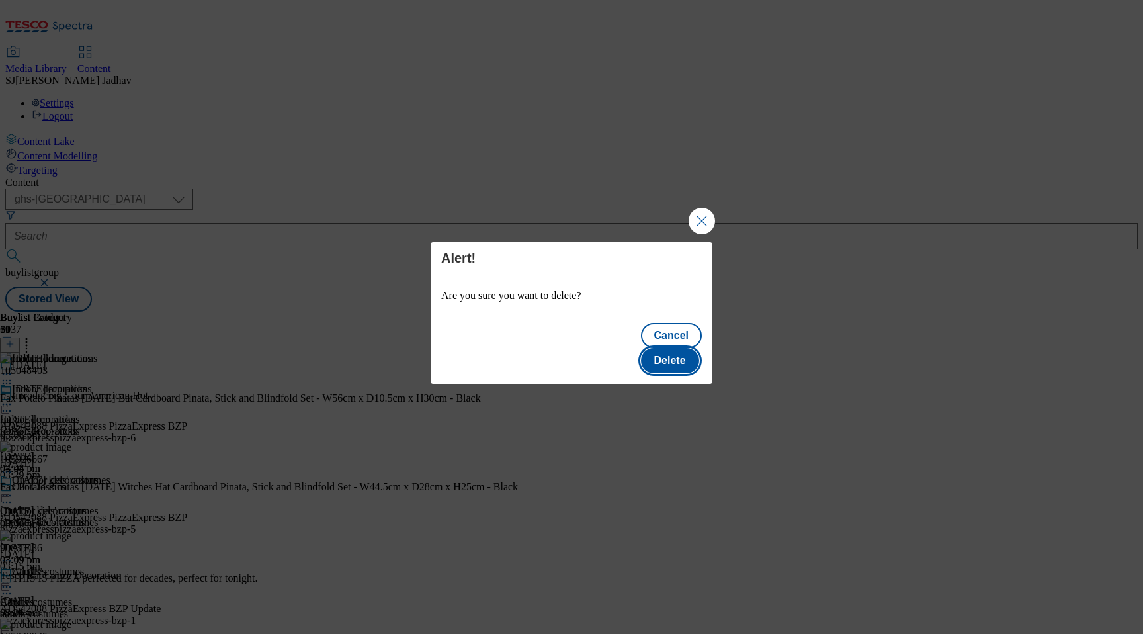
click at [679, 353] on button "Delete" at bounding box center [670, 360] width 58 height 25
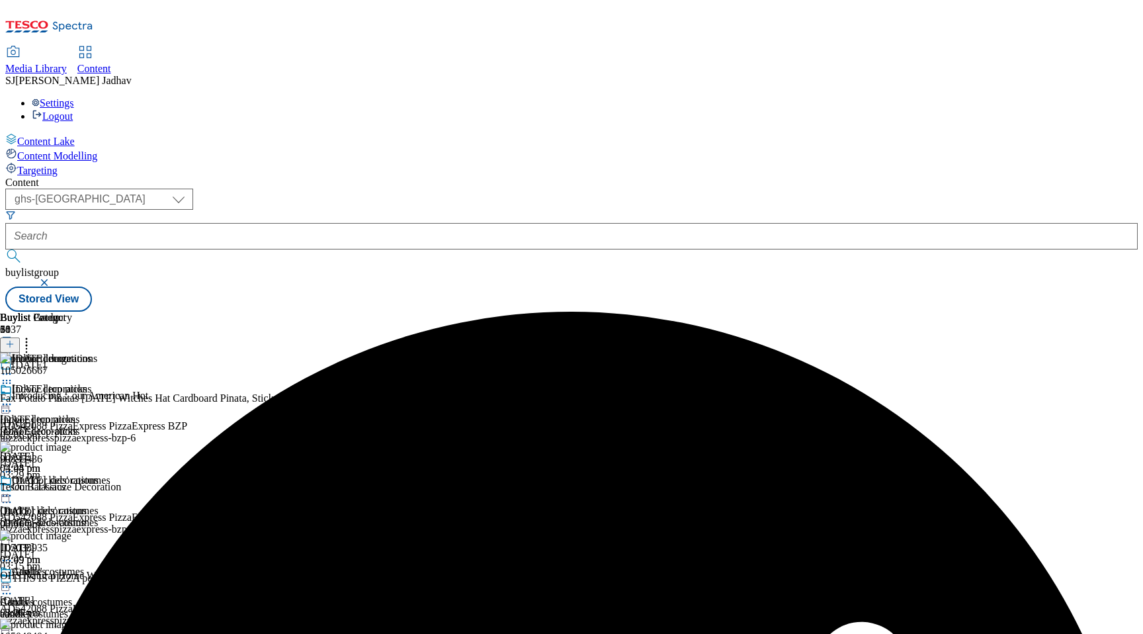
click at [33, 335] on icon at bounding box center [26, 341] width 13 height 13
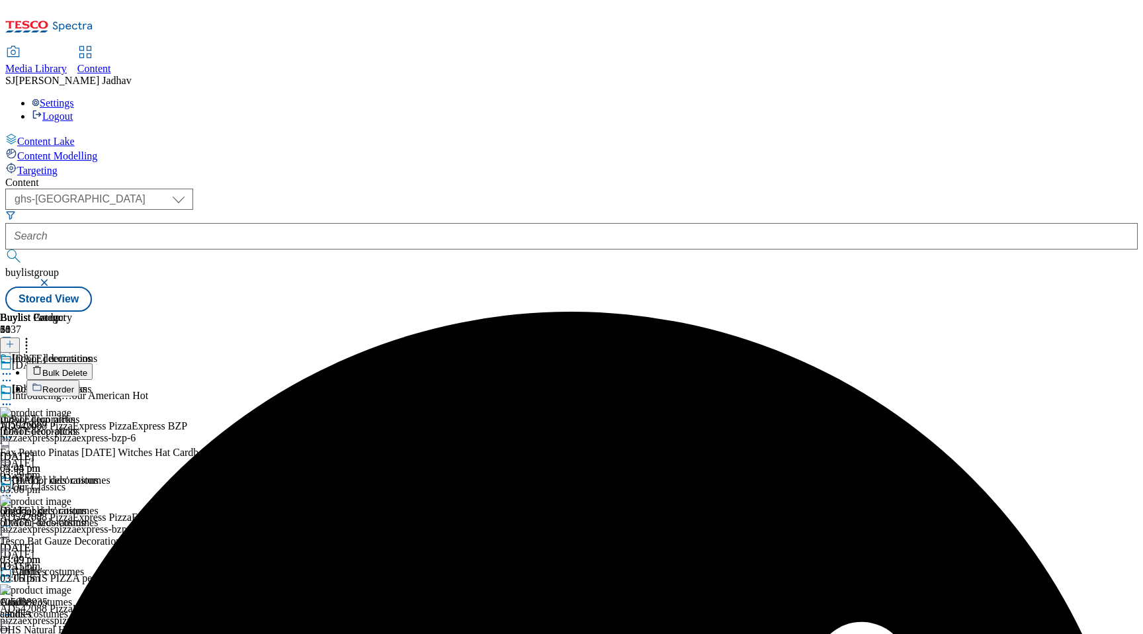
click at [87, 368] on span "Bulk Delete" at bounding box center [64, 373] width 45 height 10
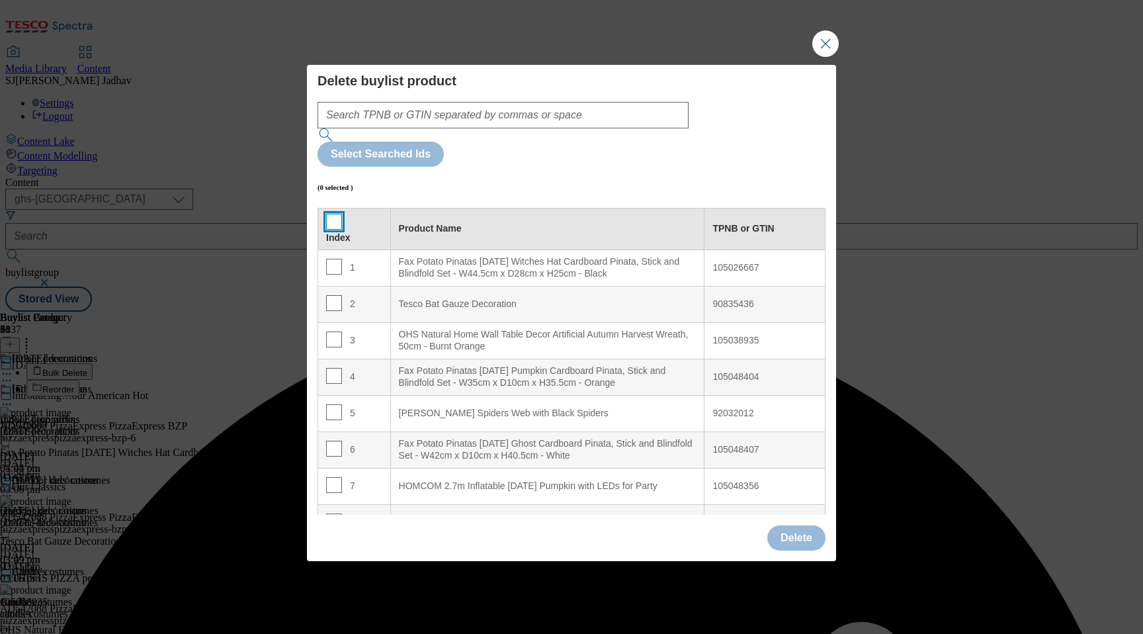
click at [328, 214] on input "Modal" at bounding box center [334, 222] width 16 height 16
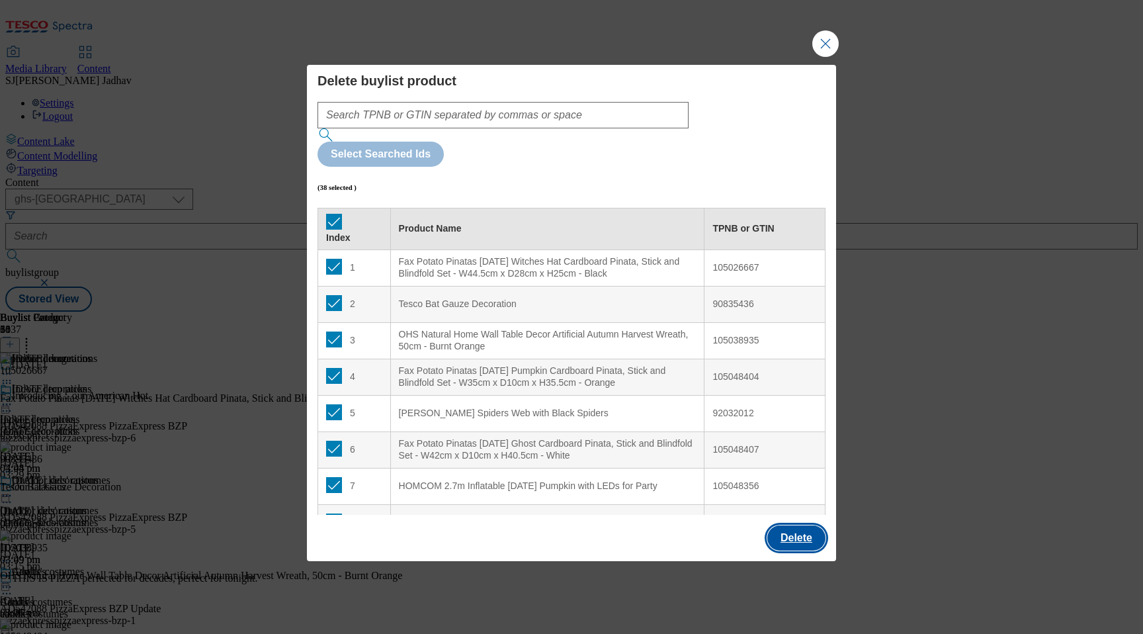
click at [783, 525] on button "Delete" at bounding box center [796, 537] width 58 height 25
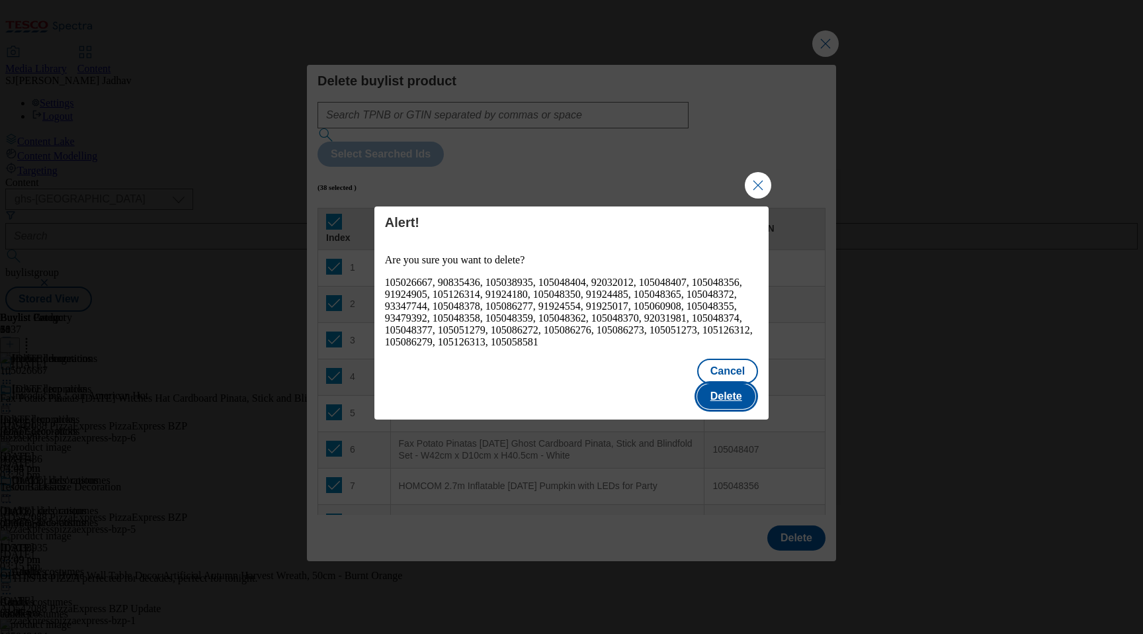
click at [720, 386] on button "Delete" at bounding box center [726, 396] width 58 height 25
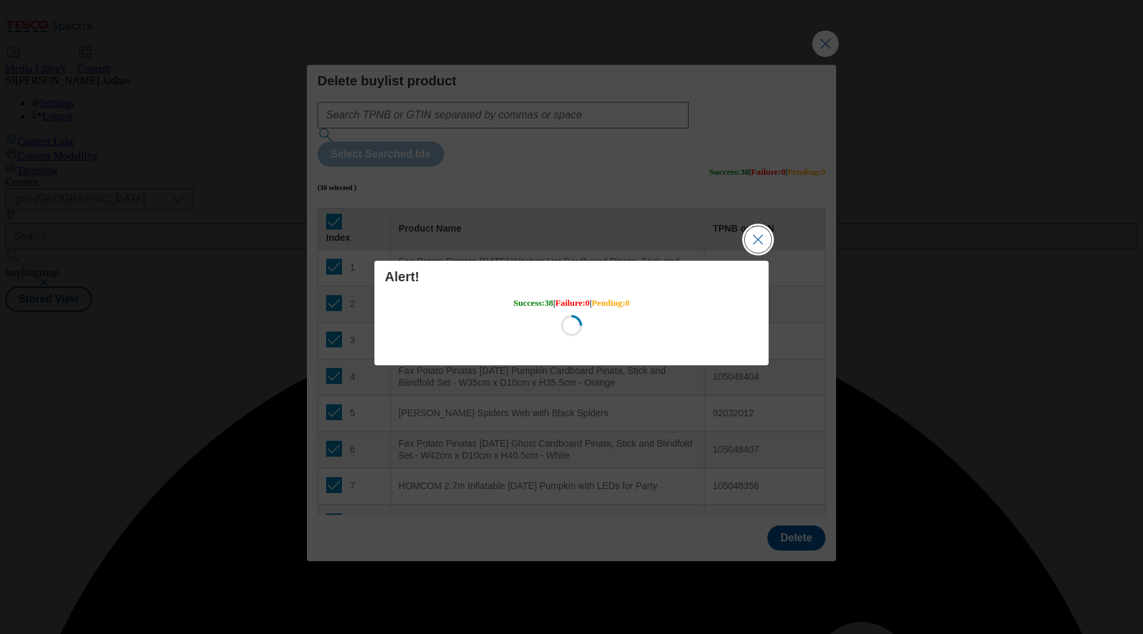
scroll to position [0, 0]
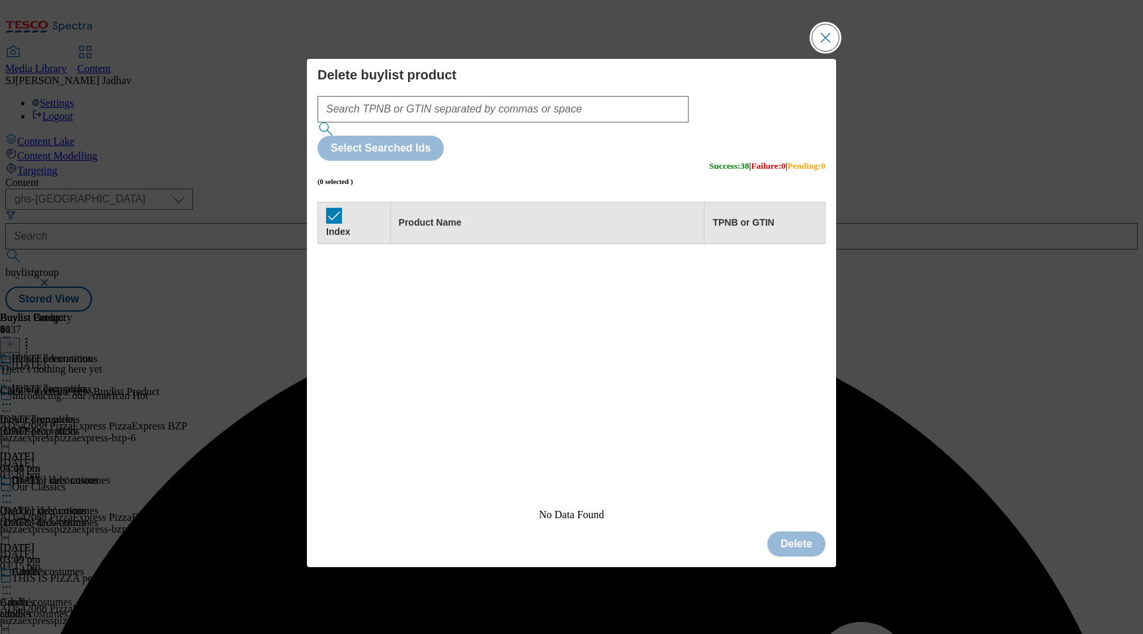
click at [818, 51] on button "Close Modal" at bounding box center [825, 37] width 26 height 26
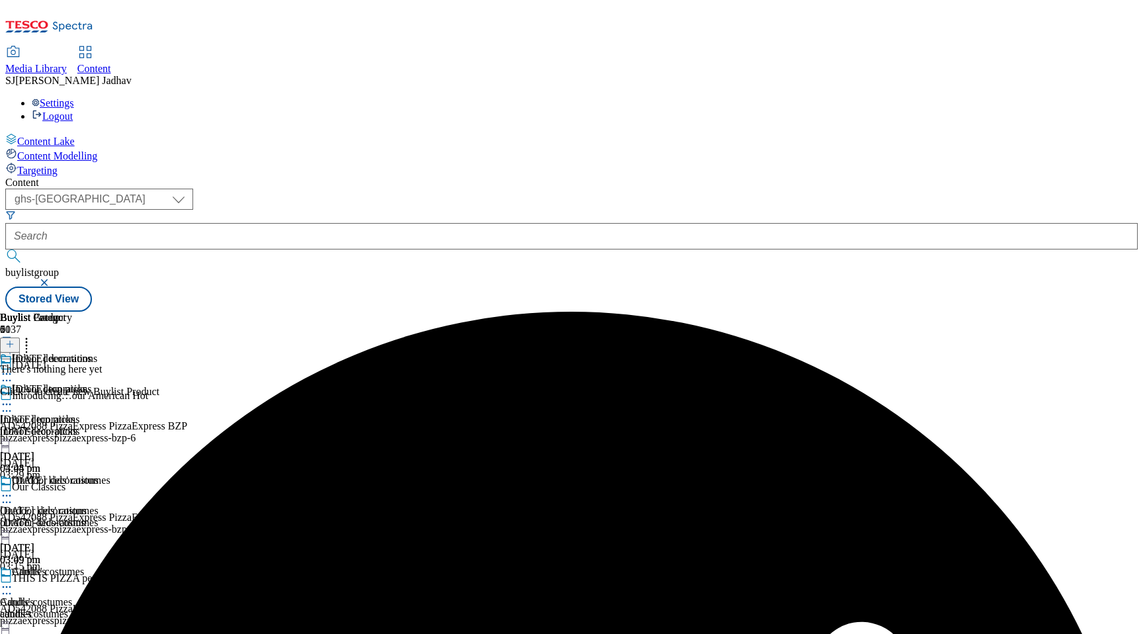
click at [15, 339] on icon at bounding box center [9, 343] width 9 height 9
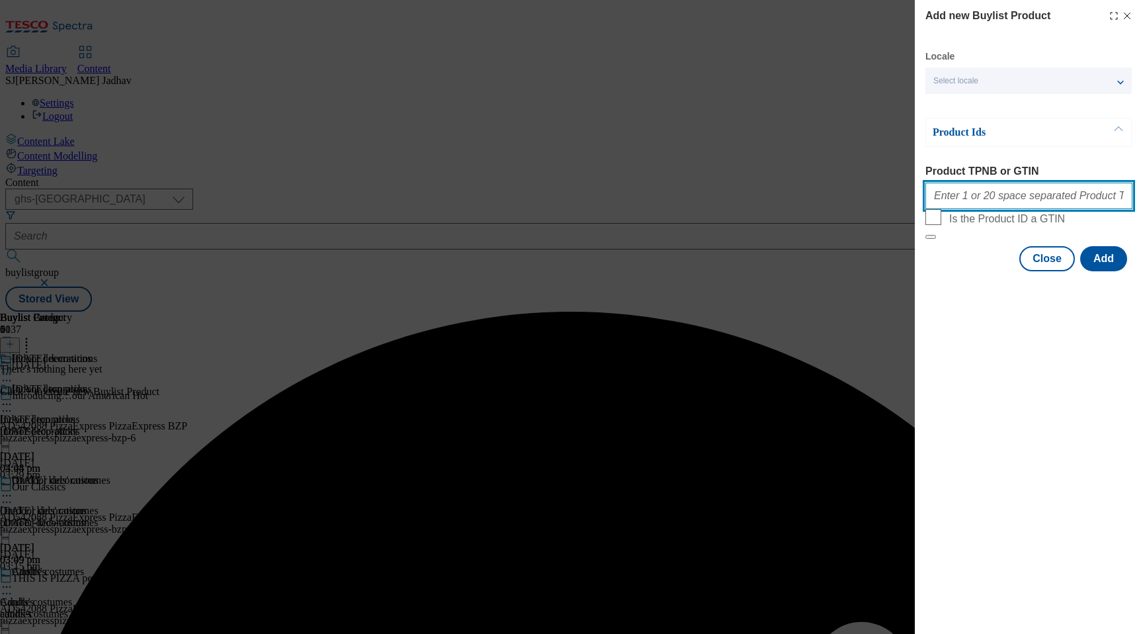
click at [995, 205] on input "Product TPNB or GTIN" at bounding box center [1028, 196] width 207 height 26
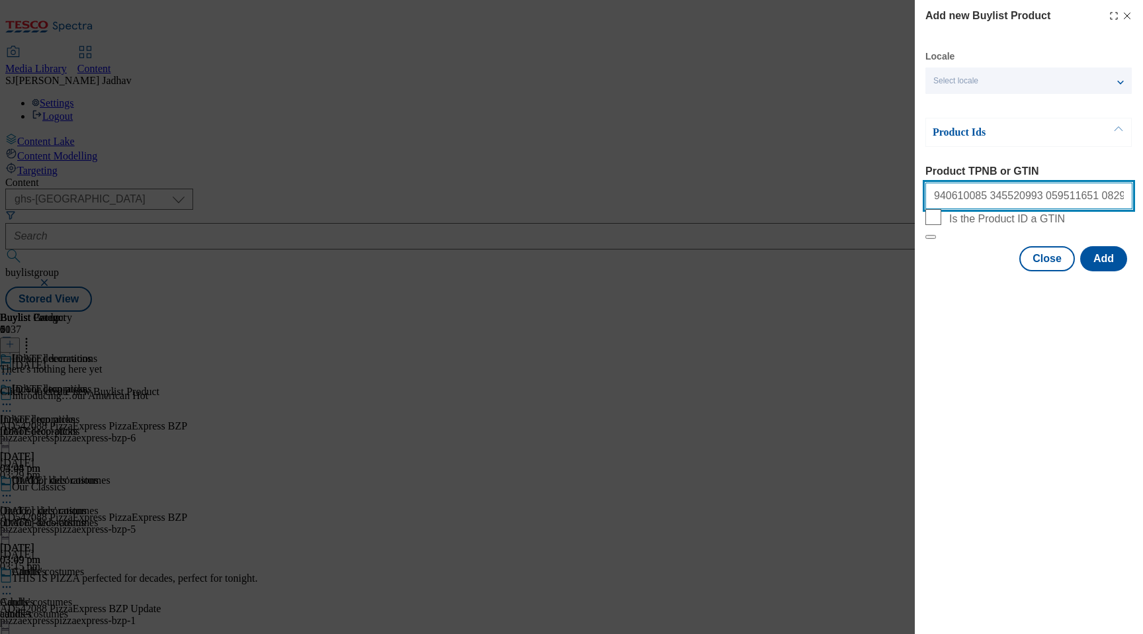
scroll to position [0, 5558]
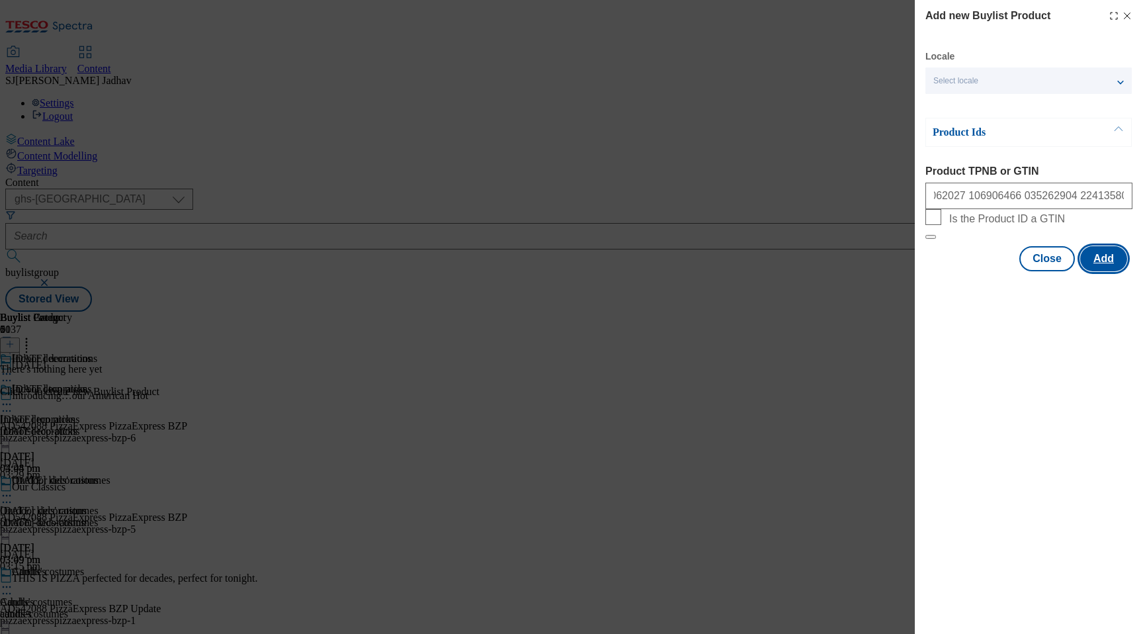
click at [1106, 271] on button "Add" at bounding box center [1103, 258] width 47 height 25
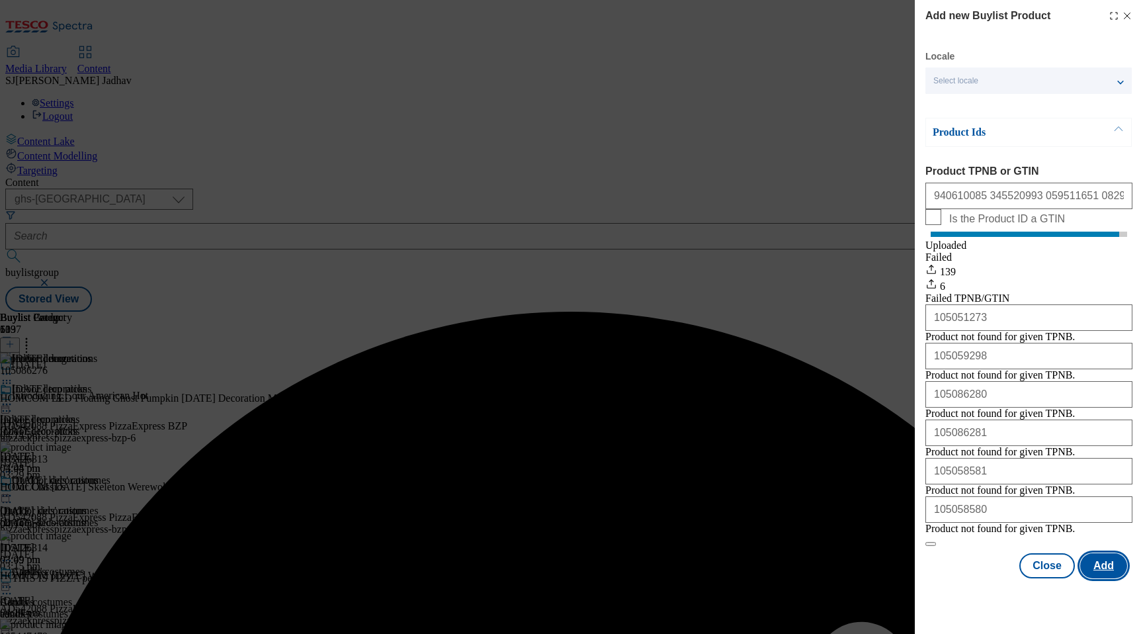
scroll to position [62, 0]
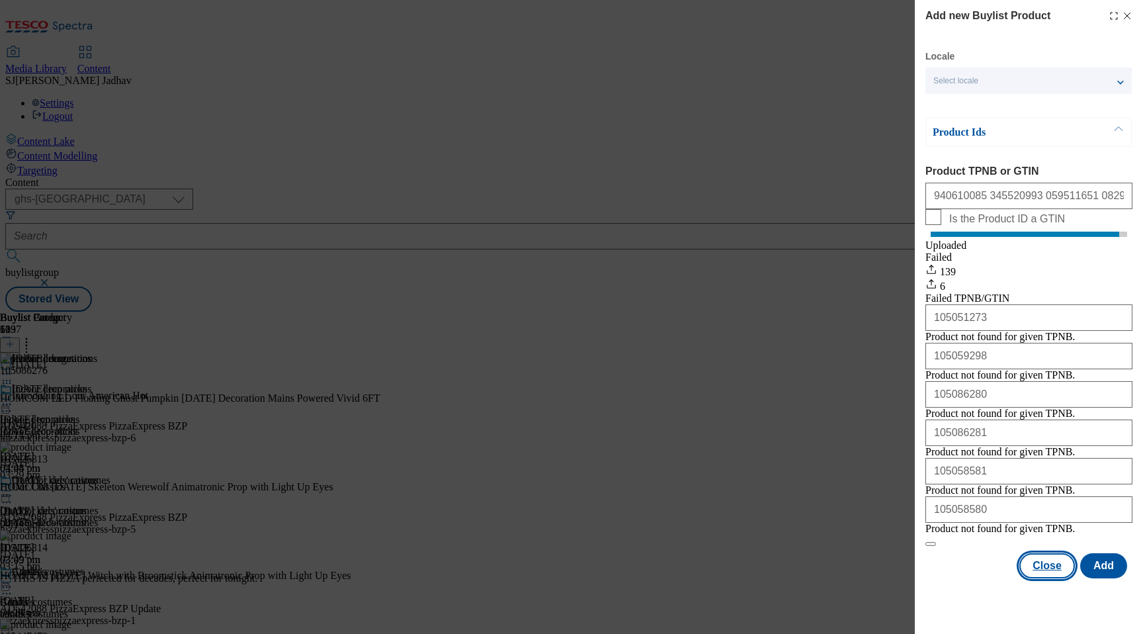
click at [1053, 578] on button "Close" at bounding box center [1047, 565] width 56 height 25
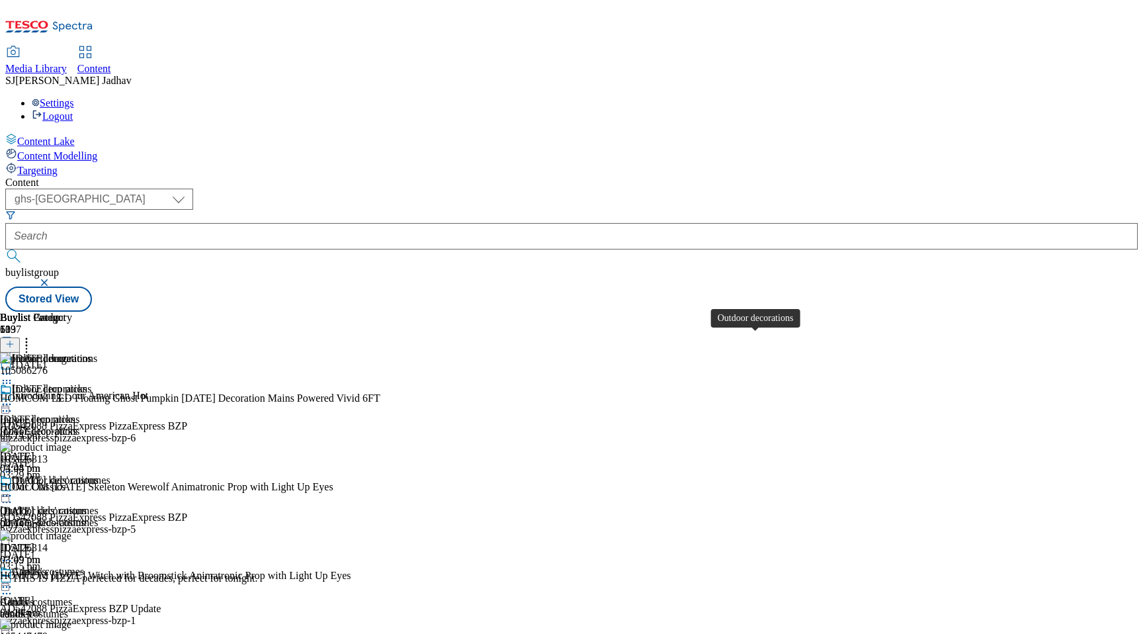
click at [99, 474] on div "Outdoor decorations Outdoor decorations outdoor-decorations [DATE] 03:49 pm" at bounding box center [49, 519] width 99 height 91
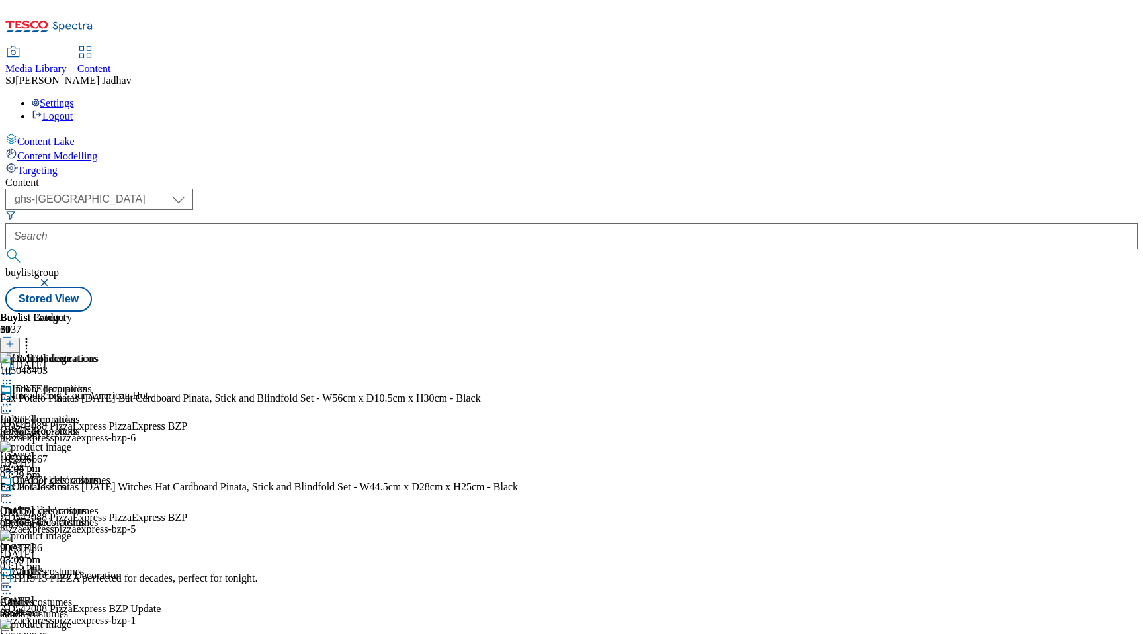
scroll to position [0, 31]
click at [33, 335] on icon at bounding box center [26, 341] width 13 height 13
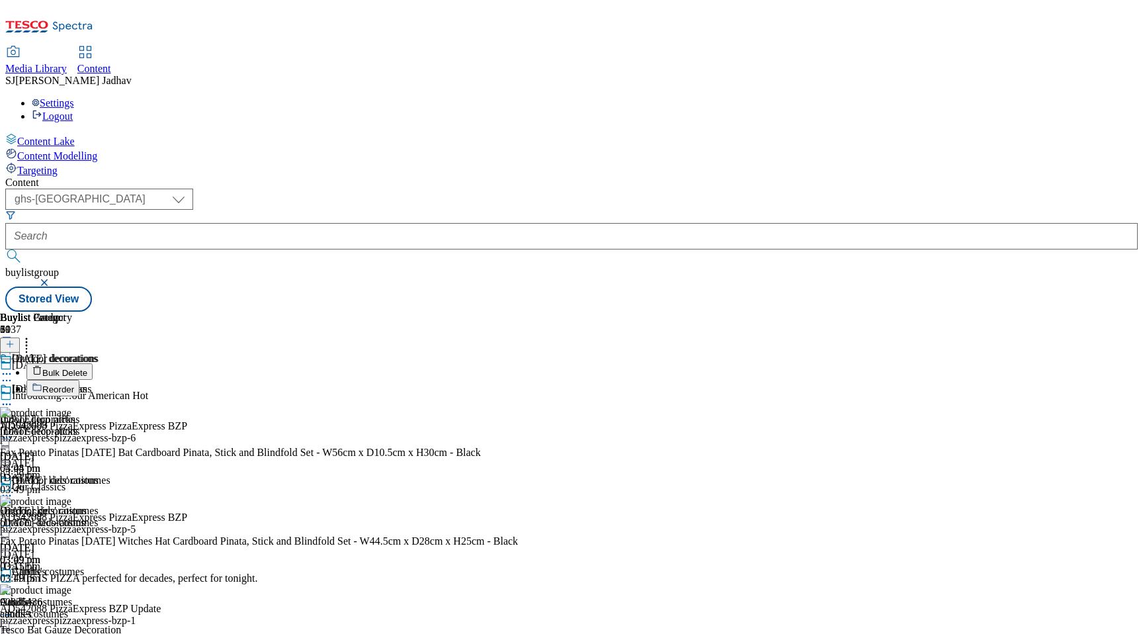
click at [87, 368] on span "Bulk Delete" at bounding box center [64, 373] width 45 height 10
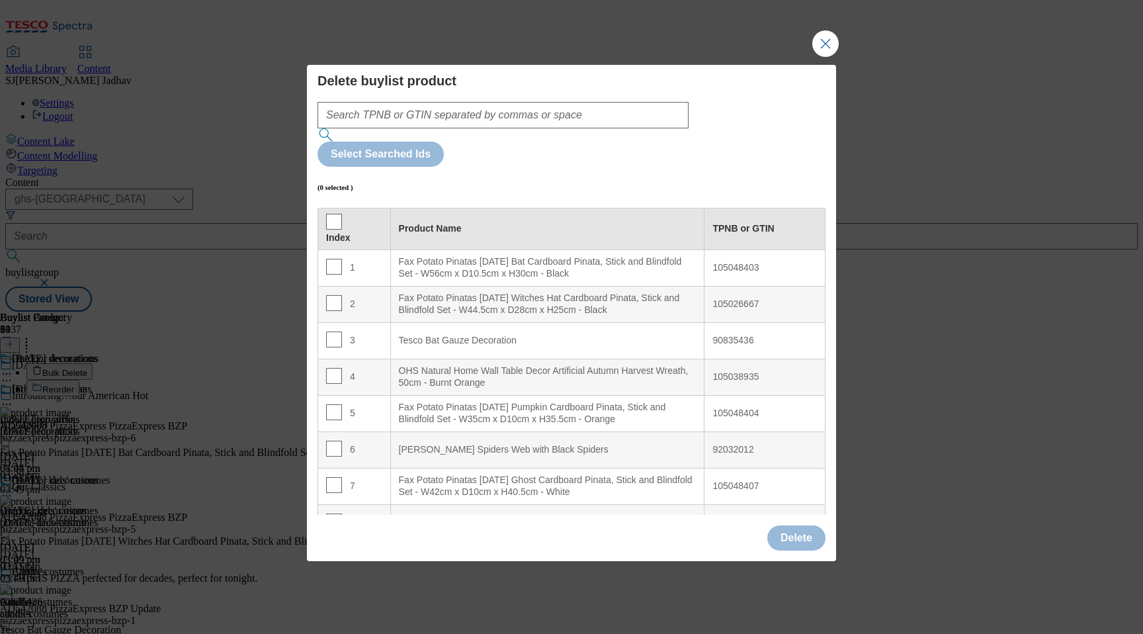
click at [341, 214] on div "Index" at bounding box center [354, 229] width 56 height 30
click at [322, 208] on th "Index" at bounding box center [354, 229] width 73 height 42
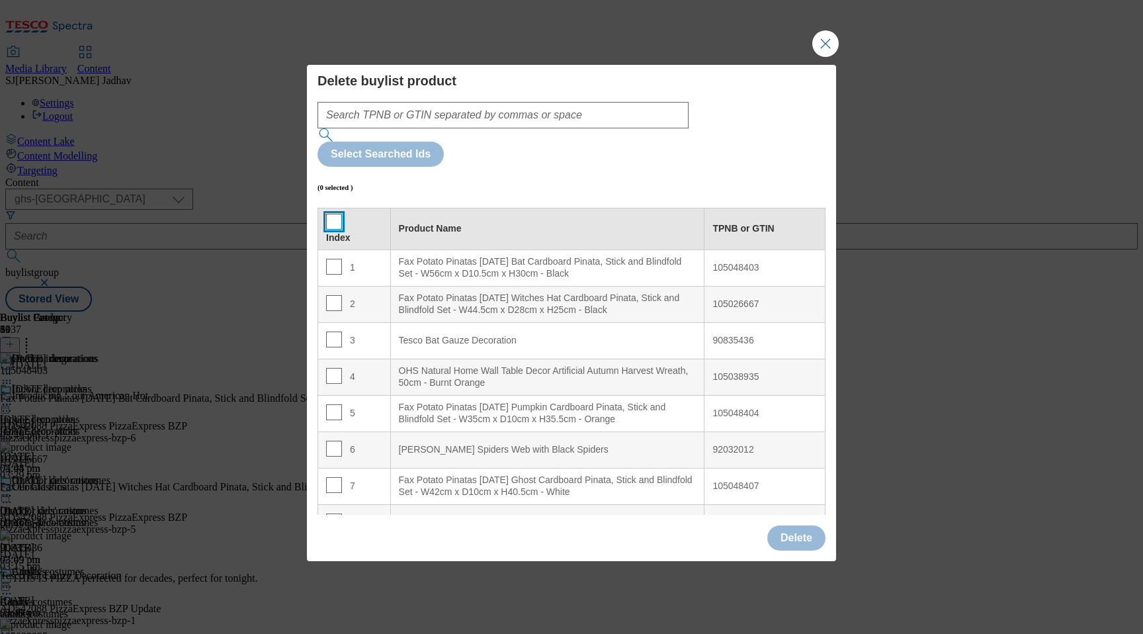
click at [335, 214] on input "Modal" at bounding box center [334, 222] width 16 height 16
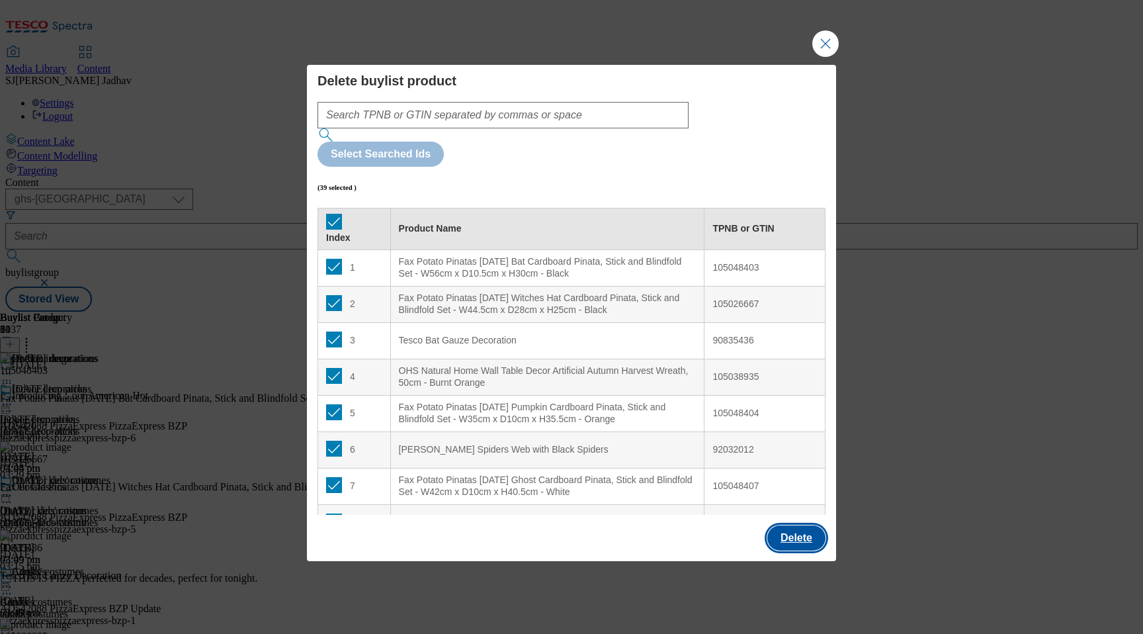
click at [801, 525] on button "Delete" at bounding box center [796, 537] width 58 height 25
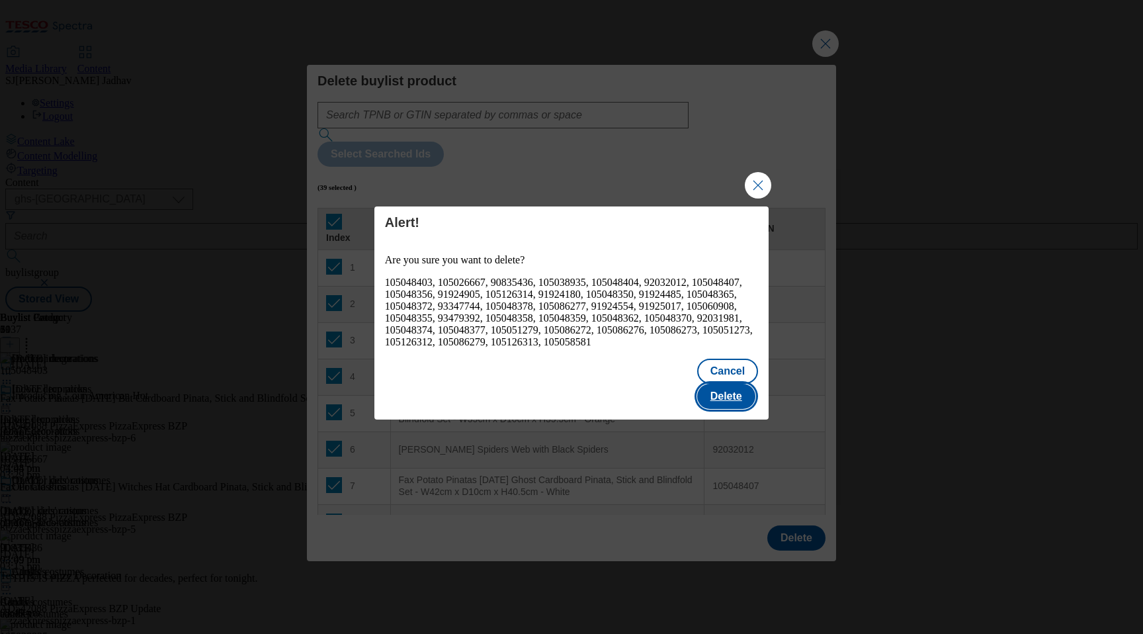
click at [736, 392] on button "Delete" at bounding box center [726, 396] width 58 height 25
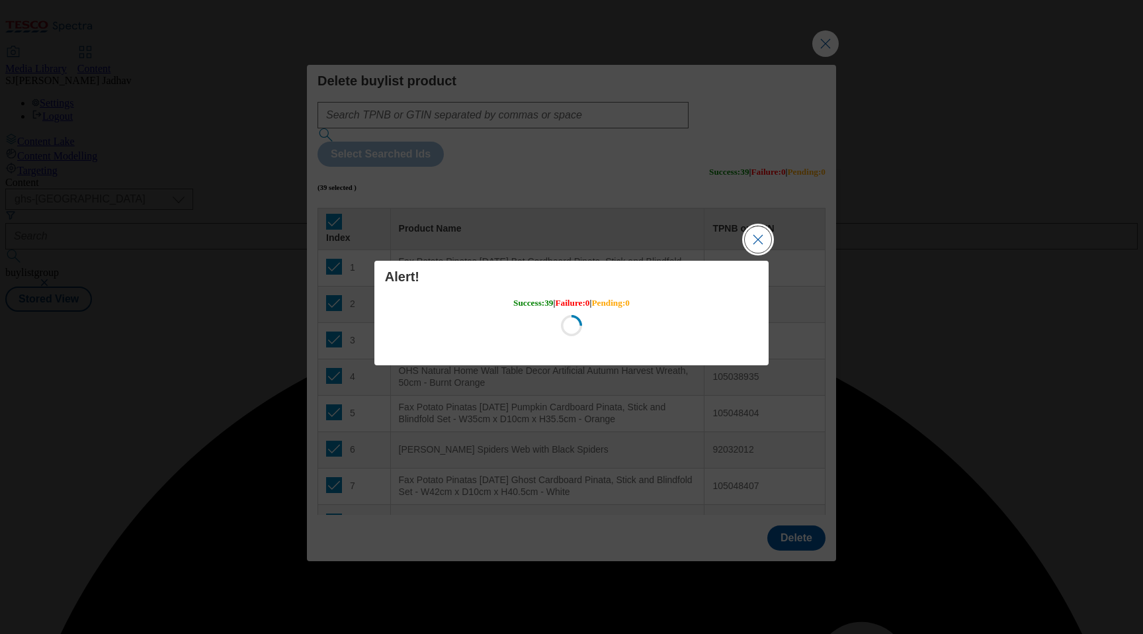
scroll to position [0, 0]
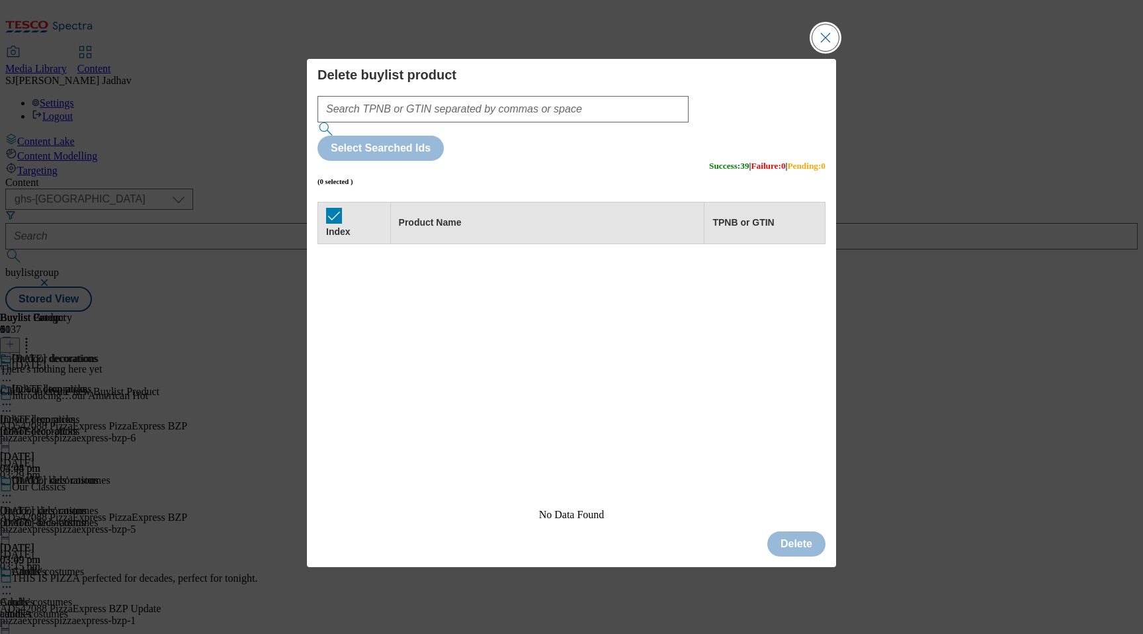
click at [830, 51] on button "Close Modal" at bounding box center [825, 37] width 26 height 26
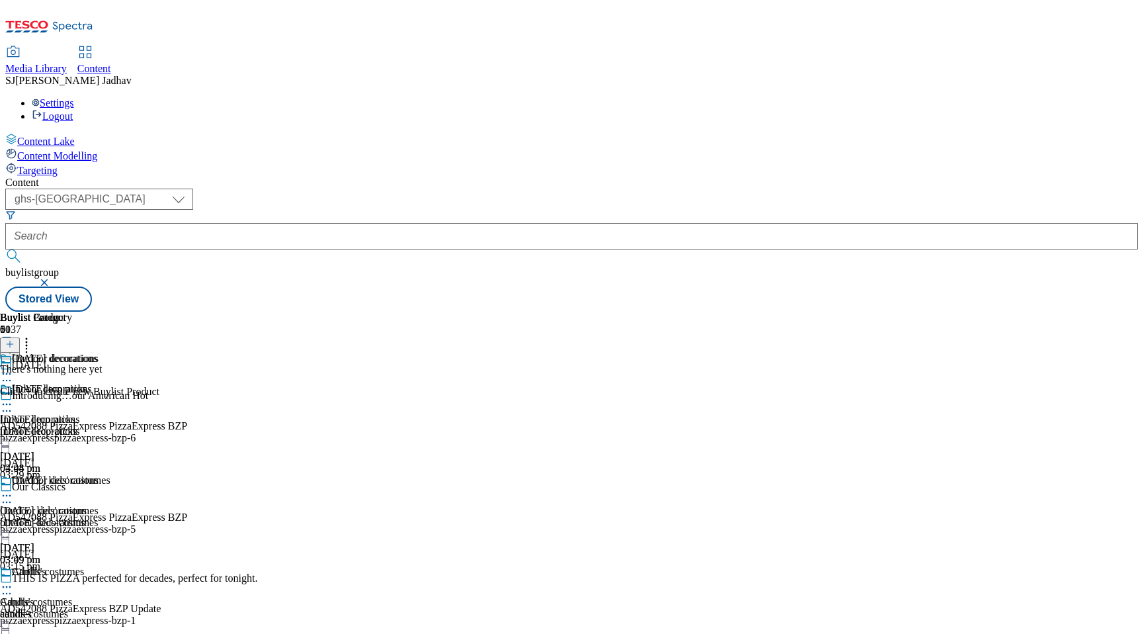
scroll to position [0, 31]
click at [15, 339] on icon at bounding box center [9, 343] width 9 height 9
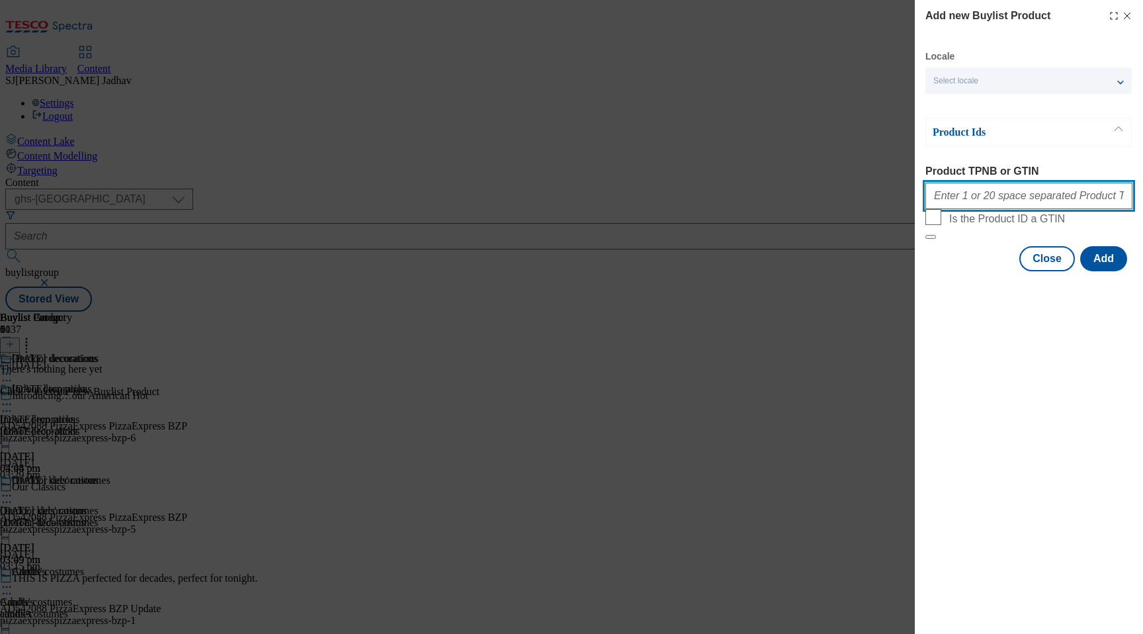
click at [998, 193] on input "Product TPNB or GTIN" at bounding box center [1028, 196] width 207 height 26
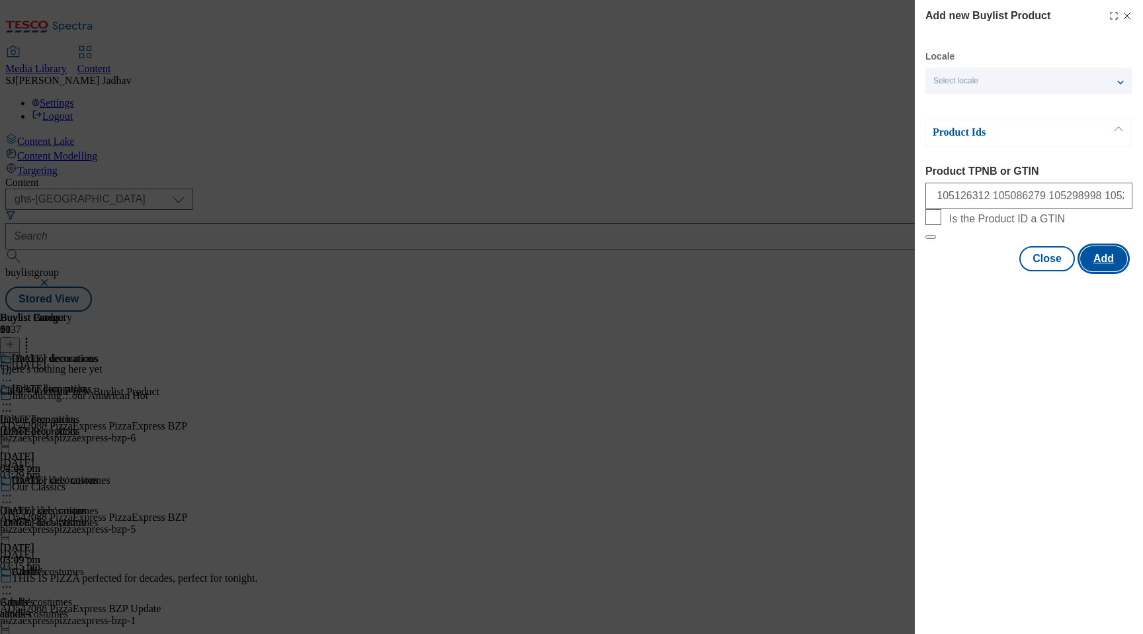
click at [1102, 271] on button "Add" at bounding box center [1103, 258] width 47 height 25
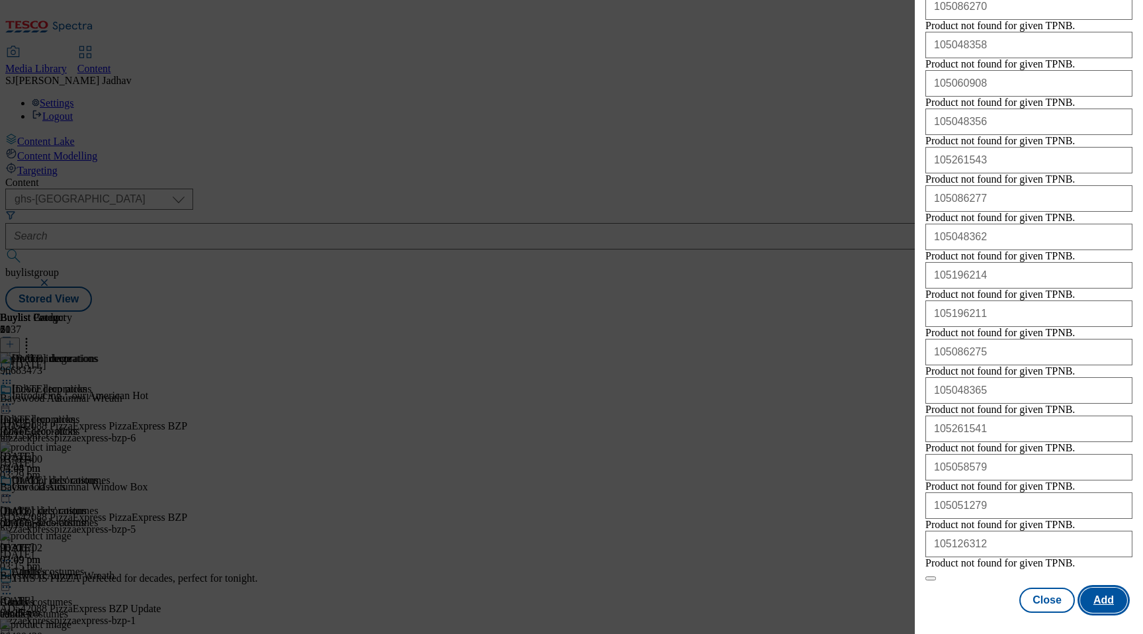
scroll to position [951, 0]
click at [1056, 597] on button "Close" at bounding box center [1047, 599] width 56 height 25
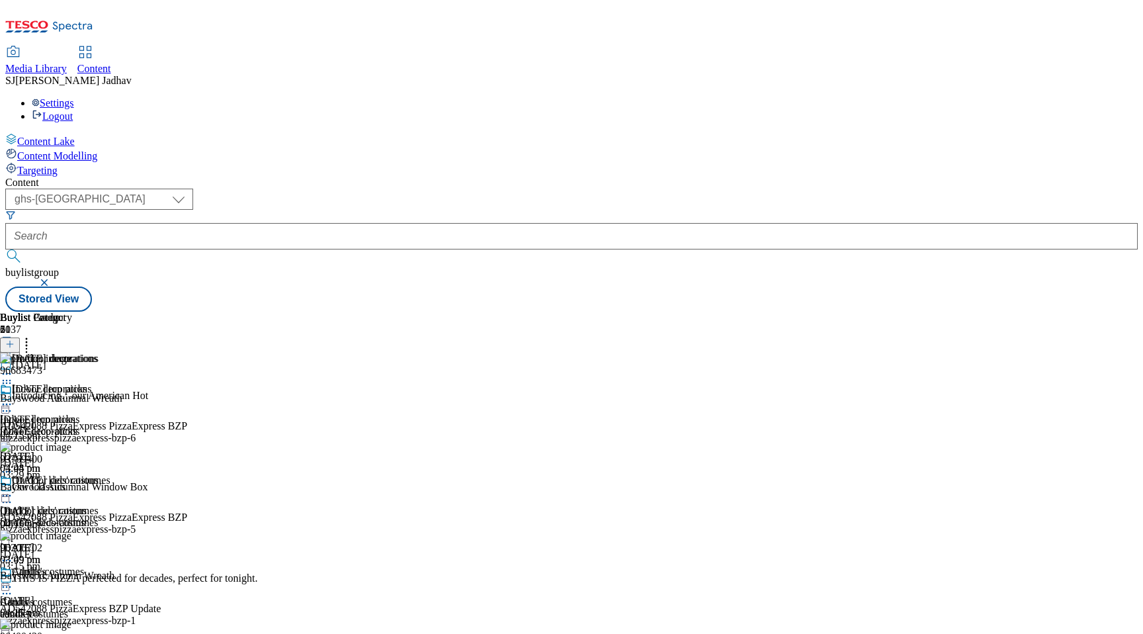
scroll to position [0, 0]
click at [46, 566] on span "Candles" at bounding box center [29, 573] width 34 height 15
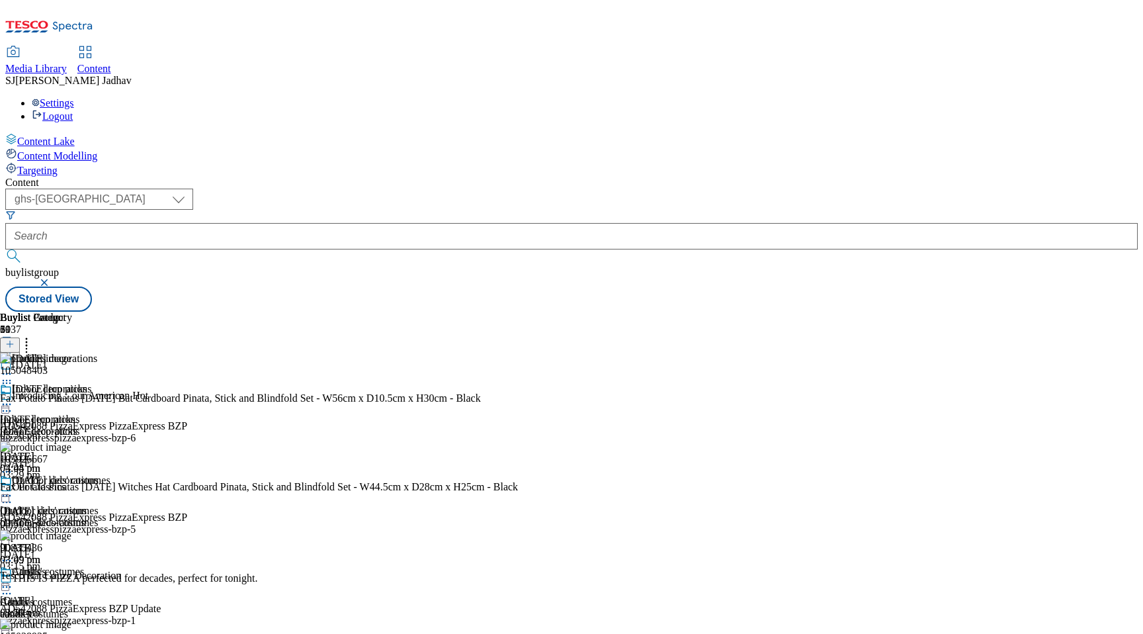
scroll to position [0, 31]
click at [33, 335] on icon at bounding box center [26, 341] width 13 height 13
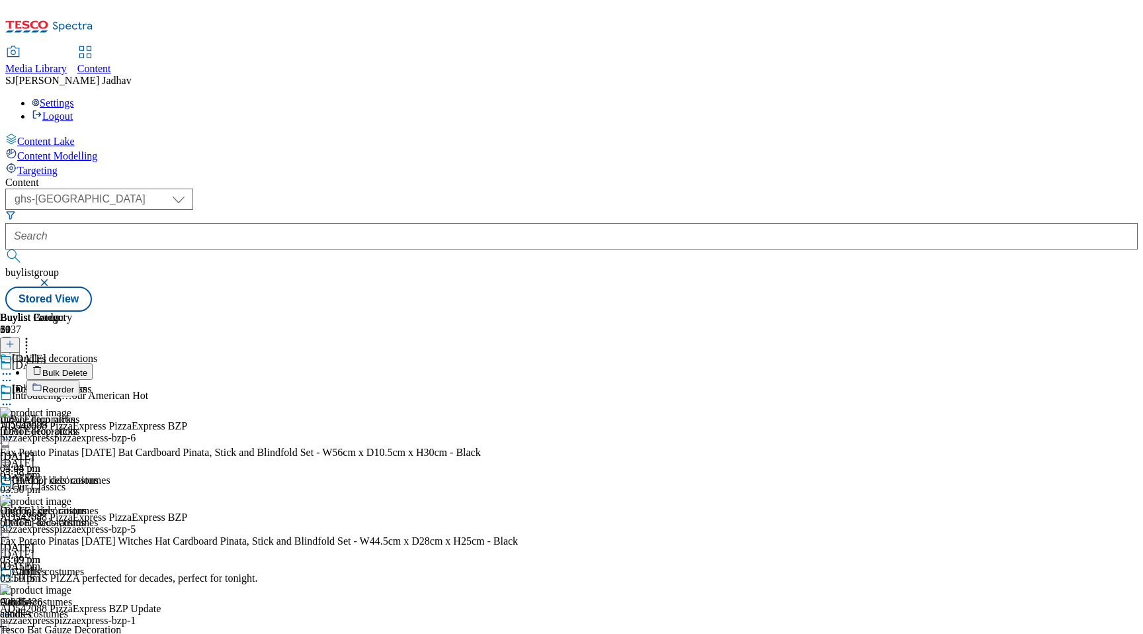
click at [87, 368] on span "Bulk Delete" at bounding box center [64, 373] width 45 height 10
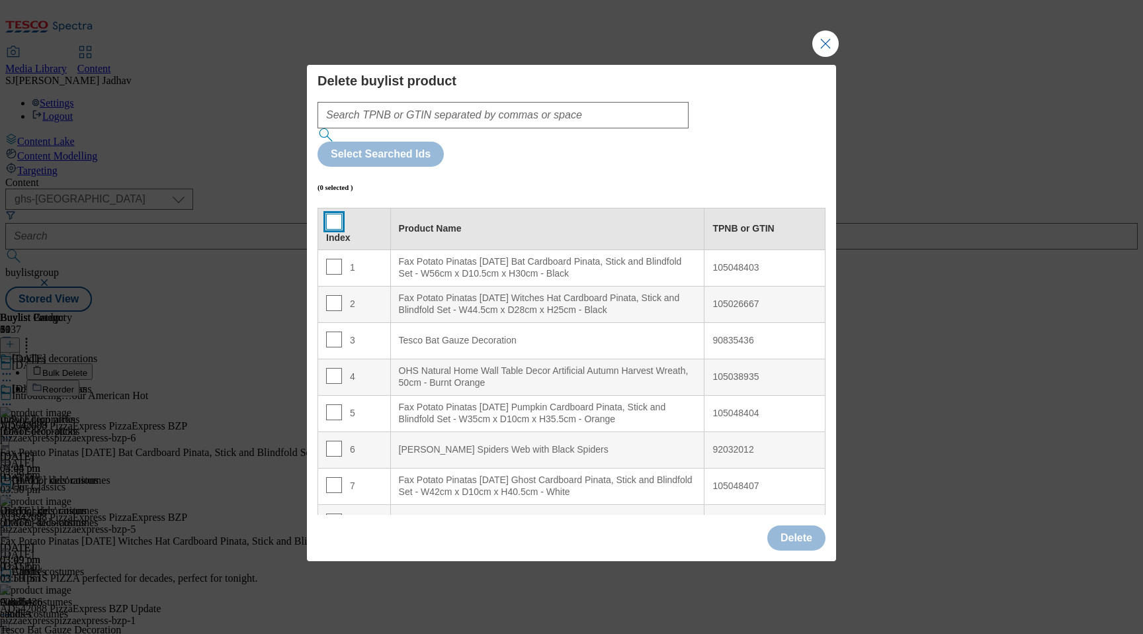
click at [336, 214] on input "Modal" at bounding box center [334, 222] width 16 height 16
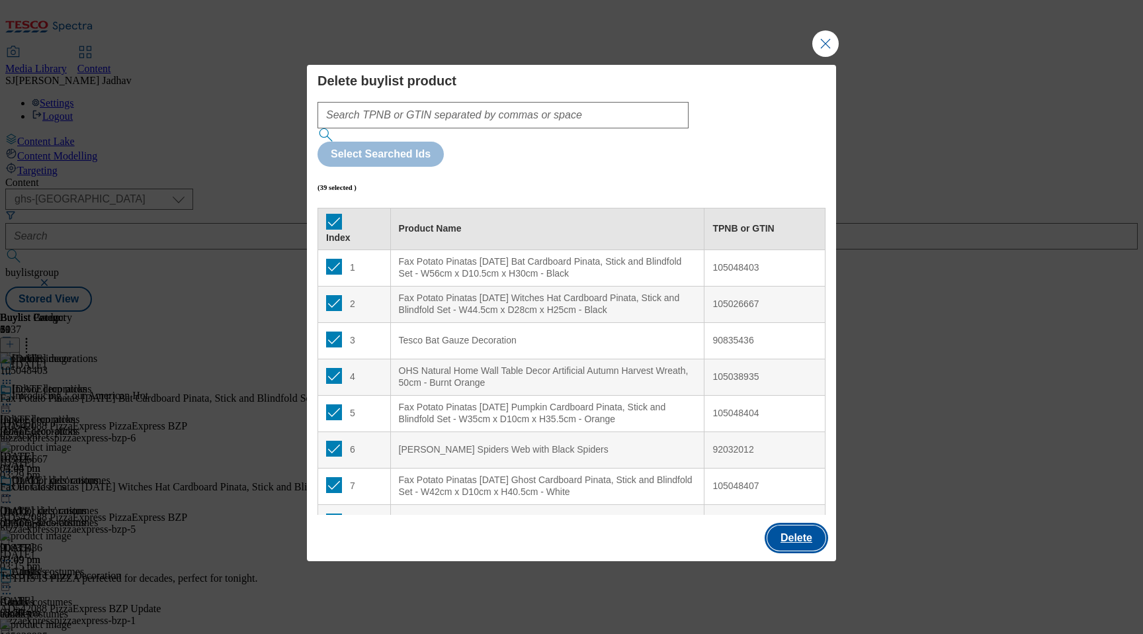
click at [796, 525] on button "Delete" at bounding box center [796, 537] width 58 height 25
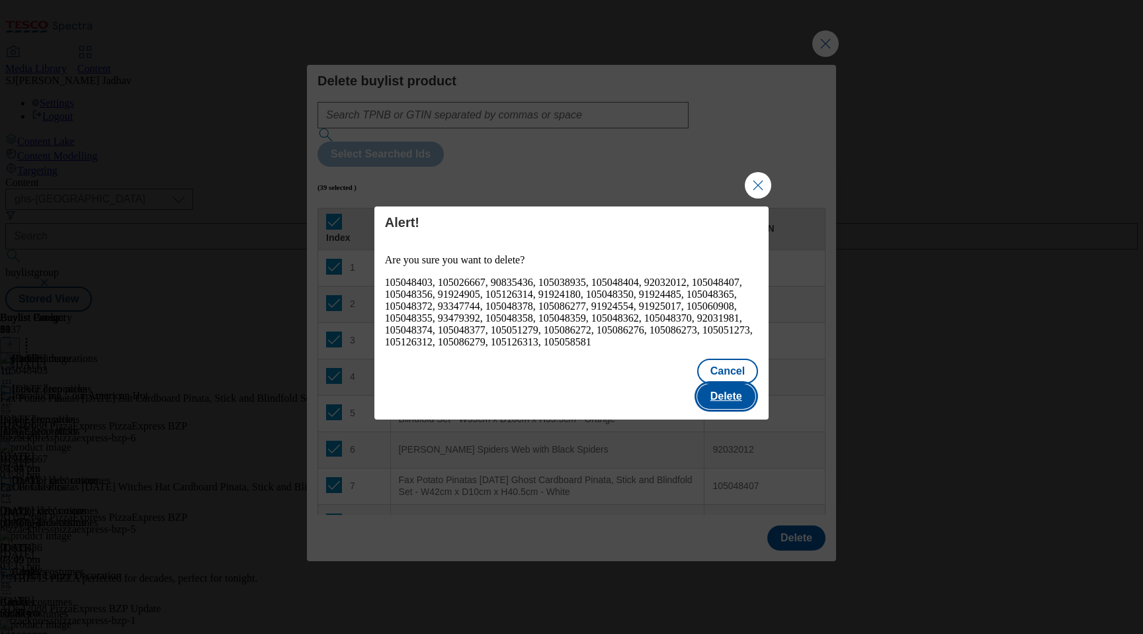
click at [714, 384] on button "Delete" at bounding box center [726, 396] width 58 height 25
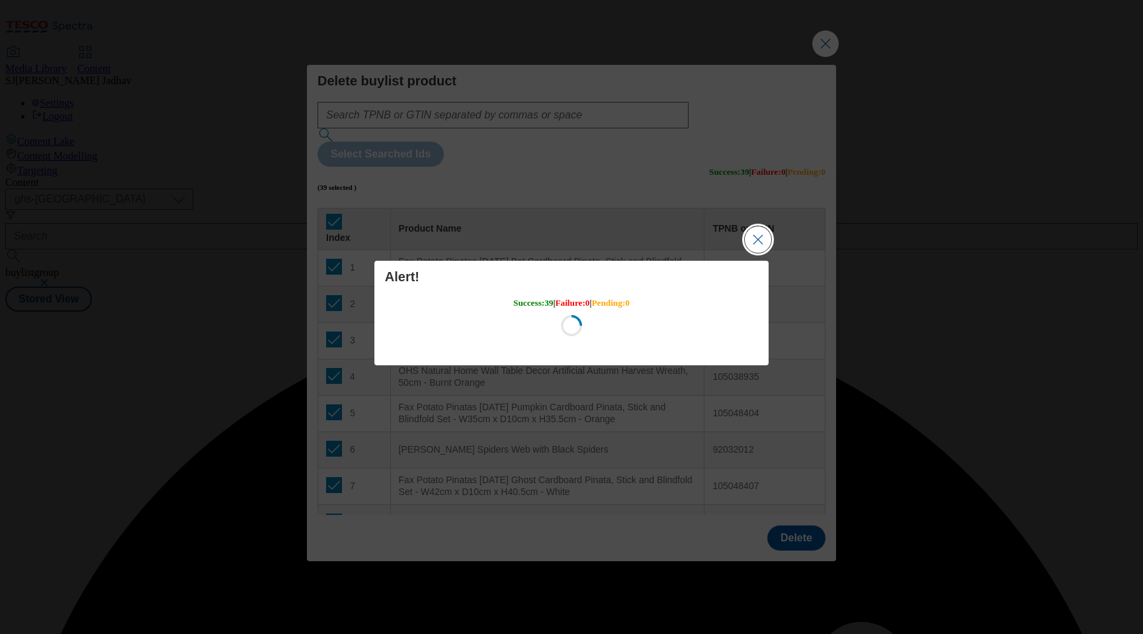
scroll to position [0, 0]
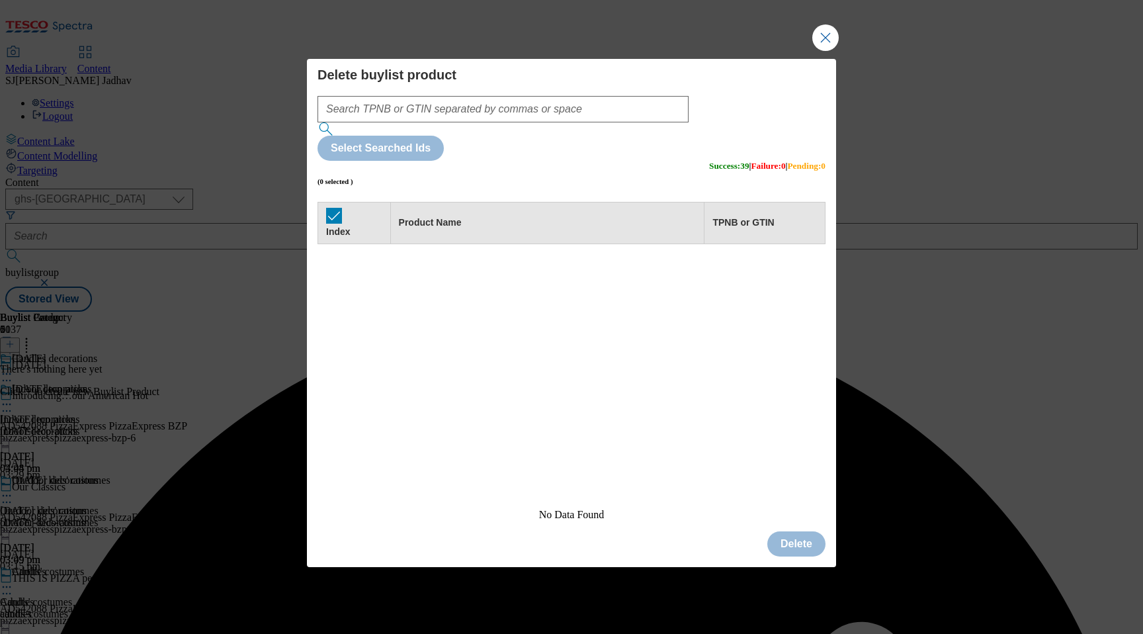
click at [826, 312] on div "Success - Content Deleted" at bounding box center [571, 333] width 1133 height 42
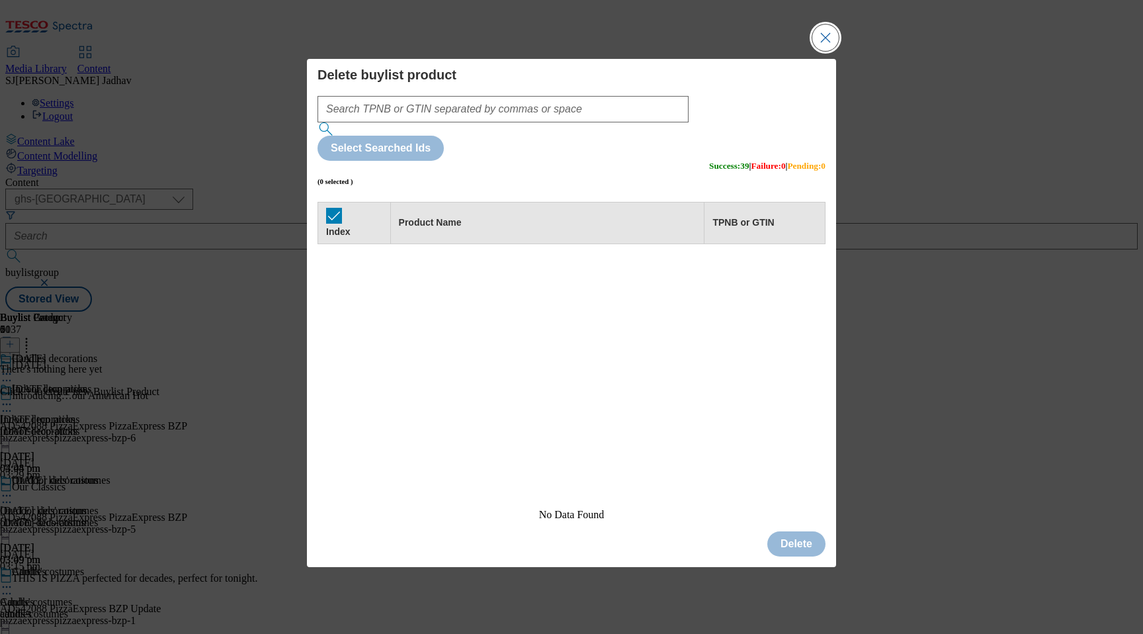
click at [831, 51] on button "Close Modal" at bounding box center [825, 37] width 26 height 26
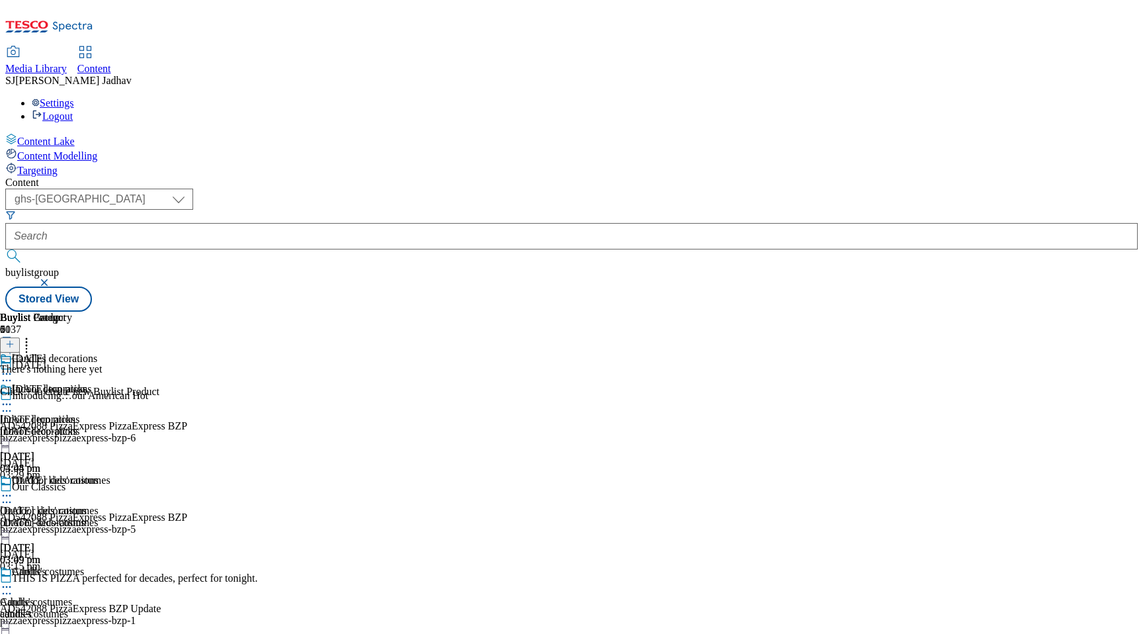
scroll to position [0, 31]
click at [20, 337] on button at bounding box center [10, 344] width 20 height 15
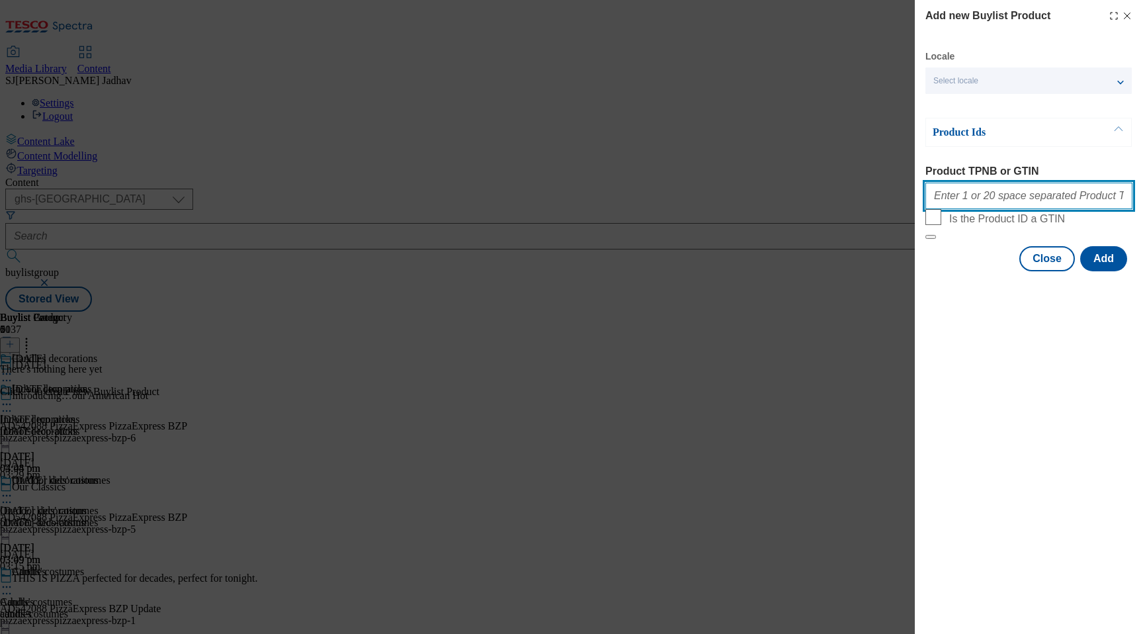
click at [1006, 208] on input "Product TPNB or GTIN" at bounding box center [1028, 196] width 207 height 26
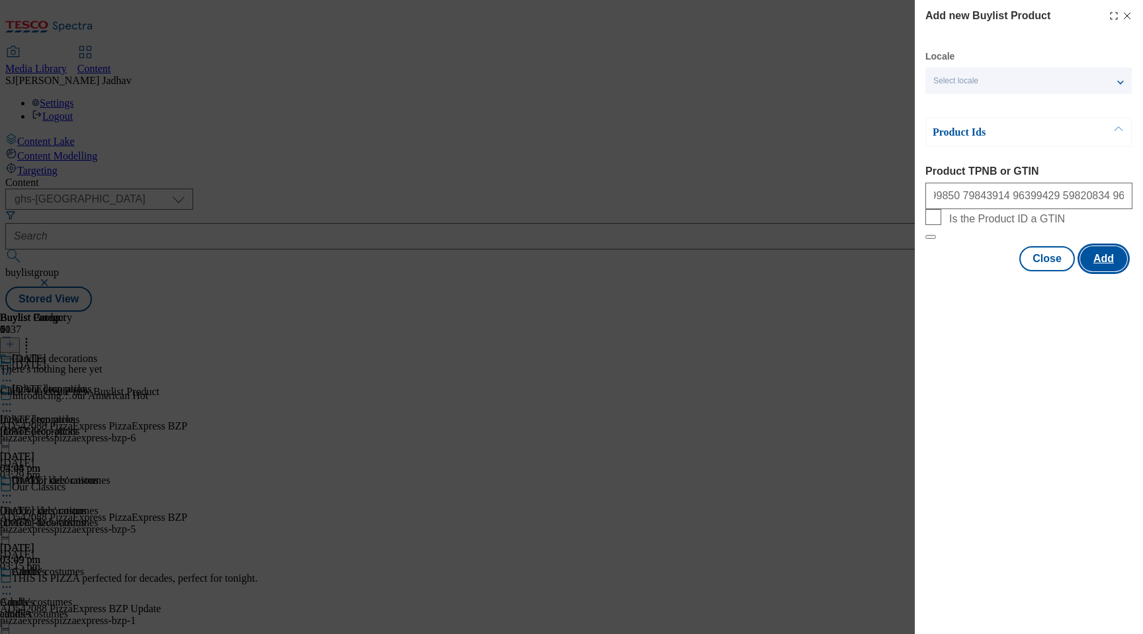
scroll to position [0, 0]
click at [1114, 271] on button "Add" at bounding box center [1103, 258] width 47 height 25
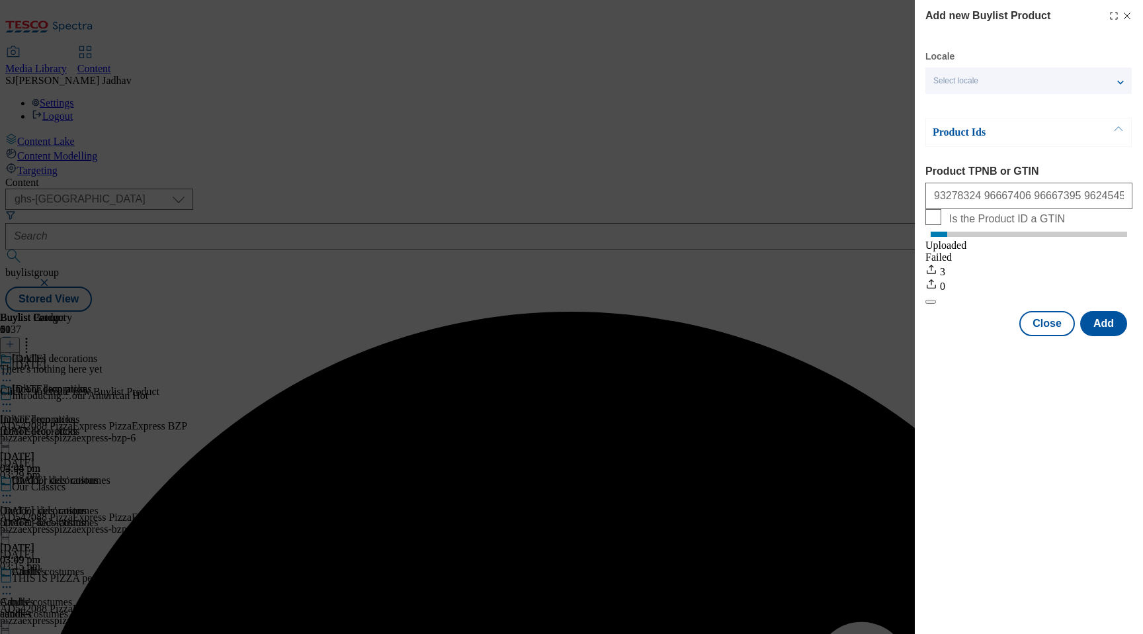
select select "ghs-[GEOGRAPHIC_DATA]"
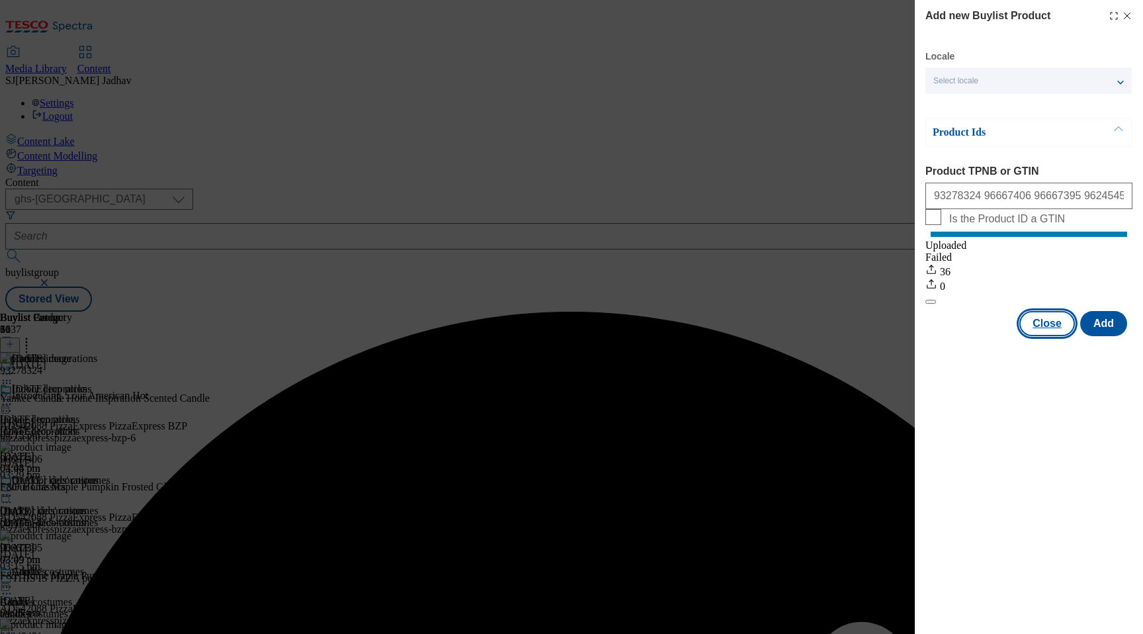
click at [1051, 336] on button "Close" at bounding box center [1047, 323] width 56 height 25
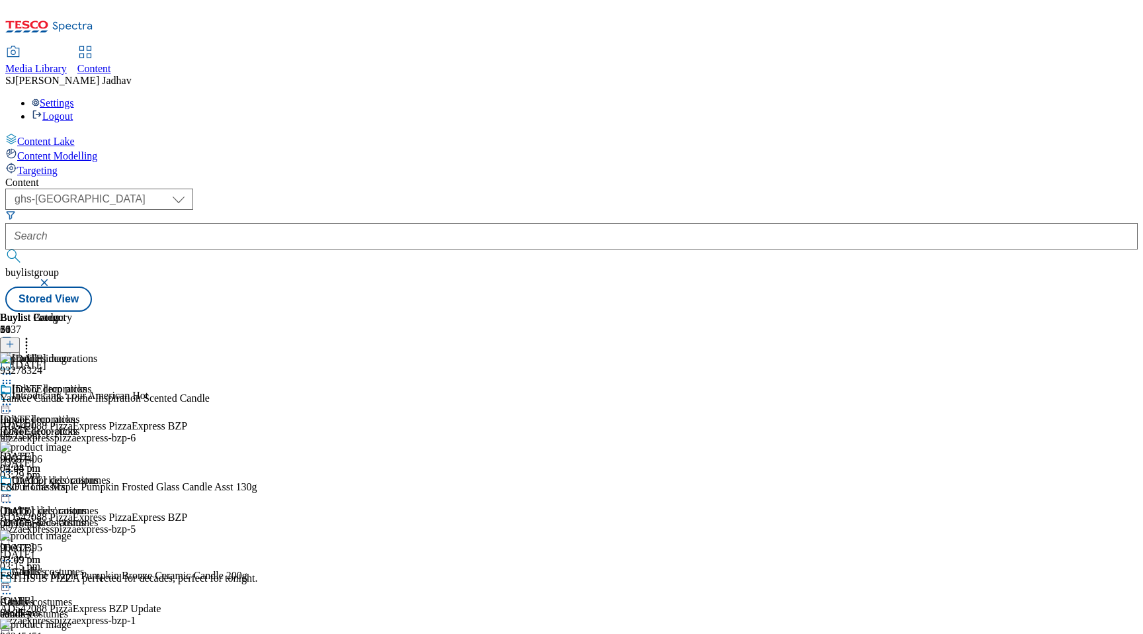
scroll to position [496, 0]
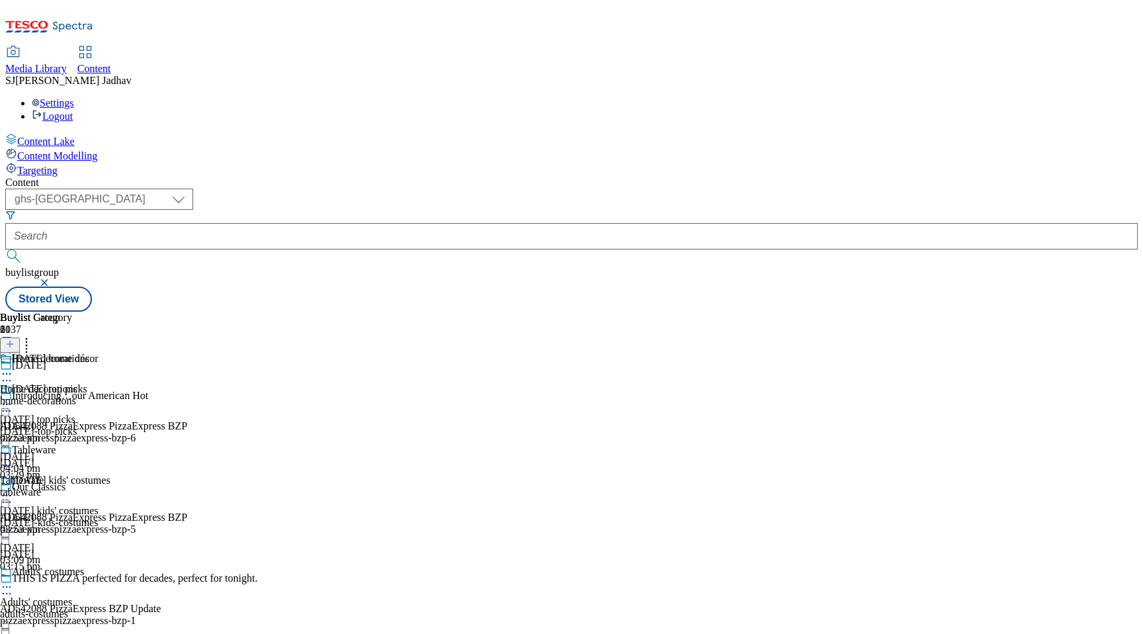
scroll to position [757, 0]
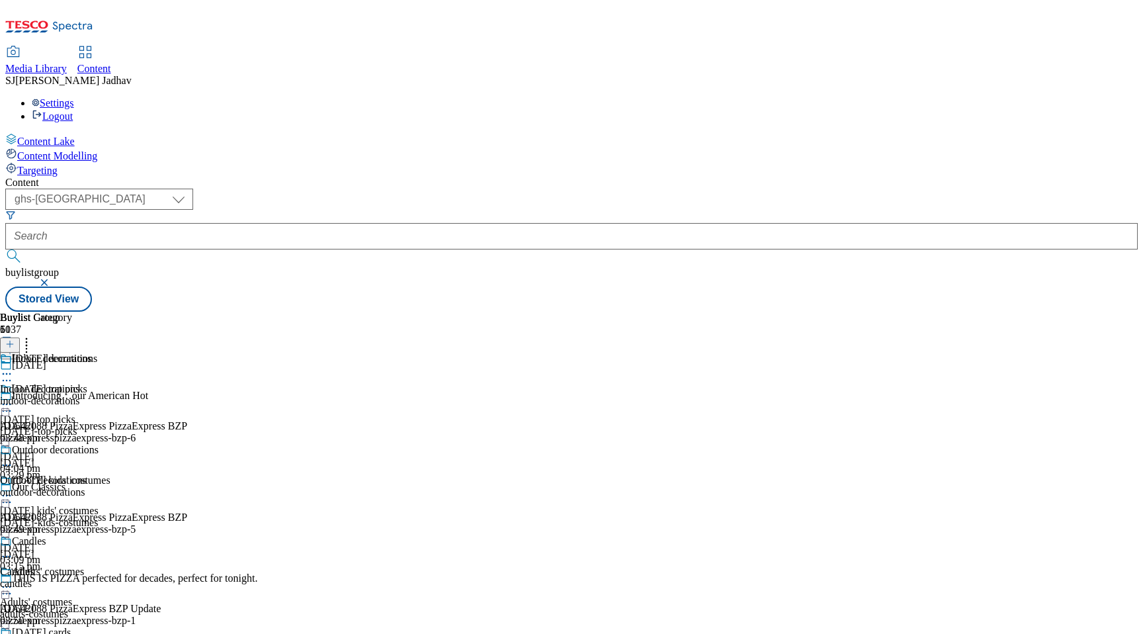
scroll to position [191, 0]
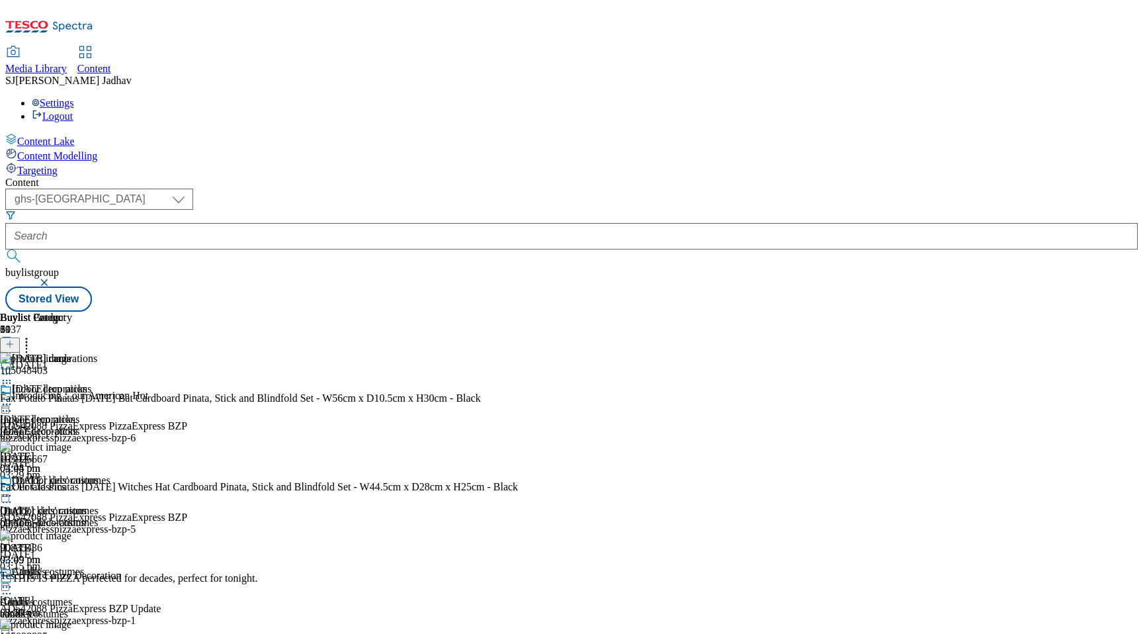
scroll to position [0, 31]
click at [28, 345] on circle at bounding box center [27, 346] width 2 height 2
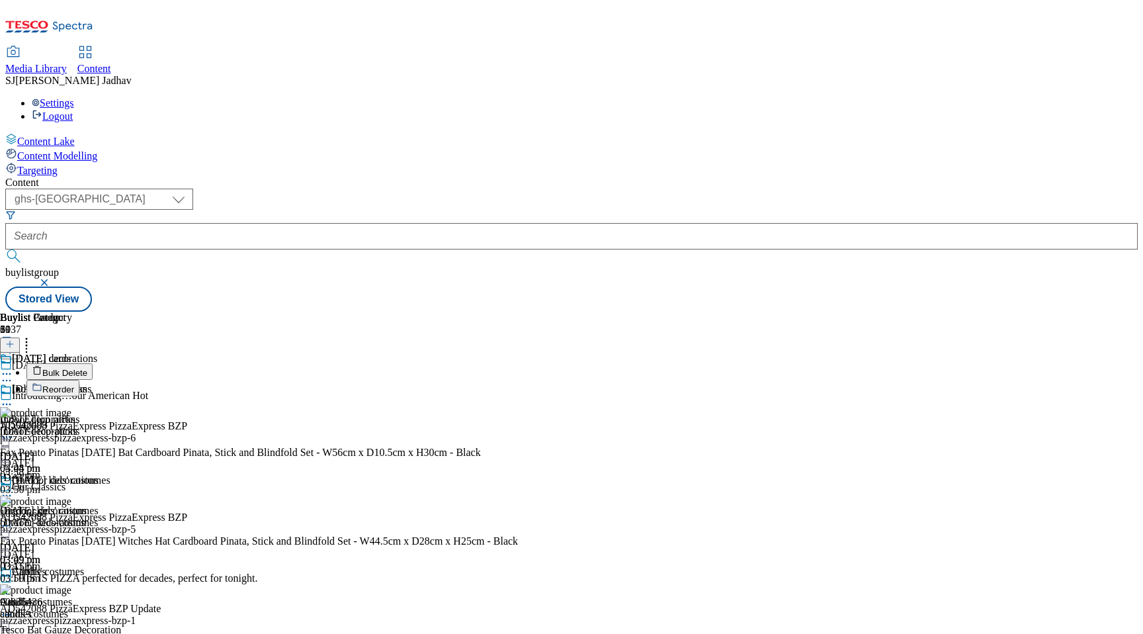
click at [87, 368] on span "Bulk Delete" at bounding box center [64, 373] width 45 height 10
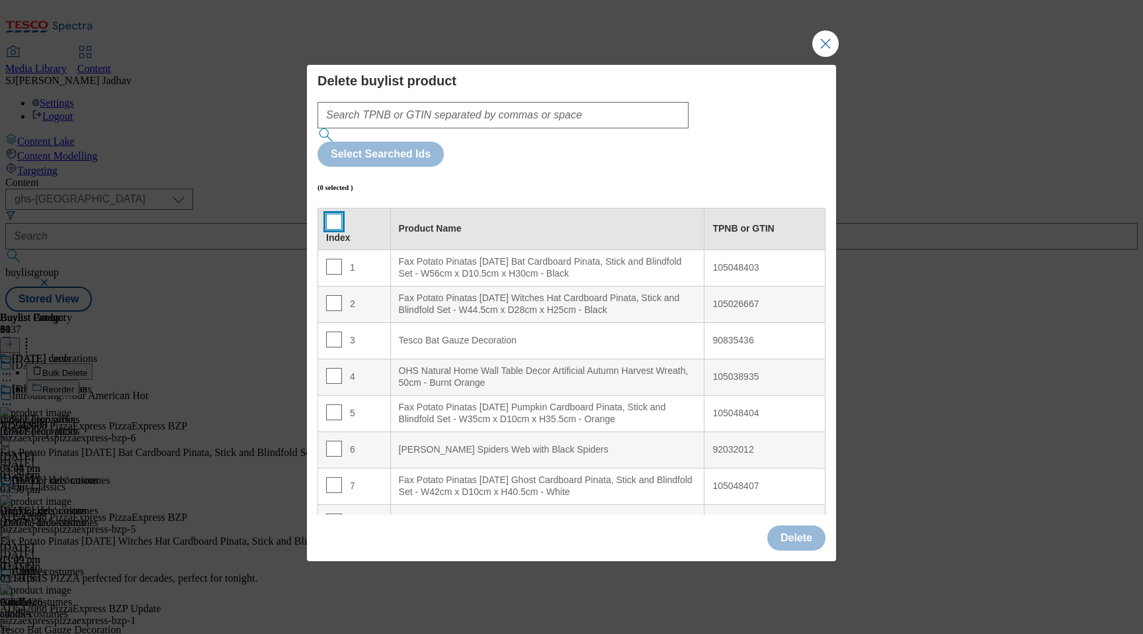
click at [333, 214] on input "Modal" at bounding box center [334, 222] width 16 height 16
checkbox input "true"
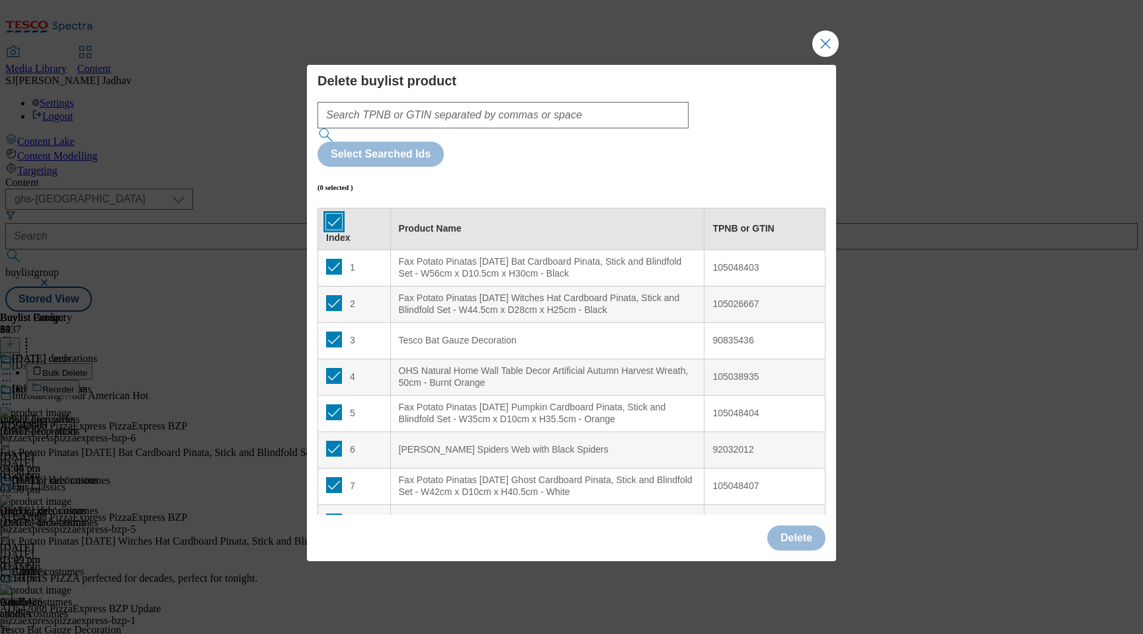
checkbox input "true"
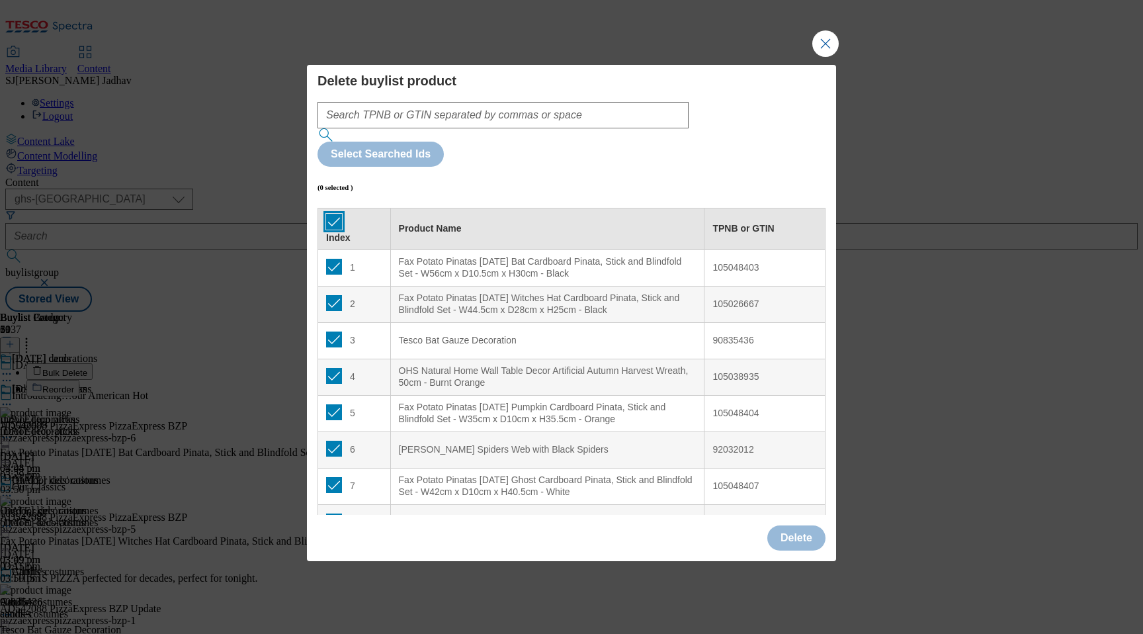
checkbox input "true"
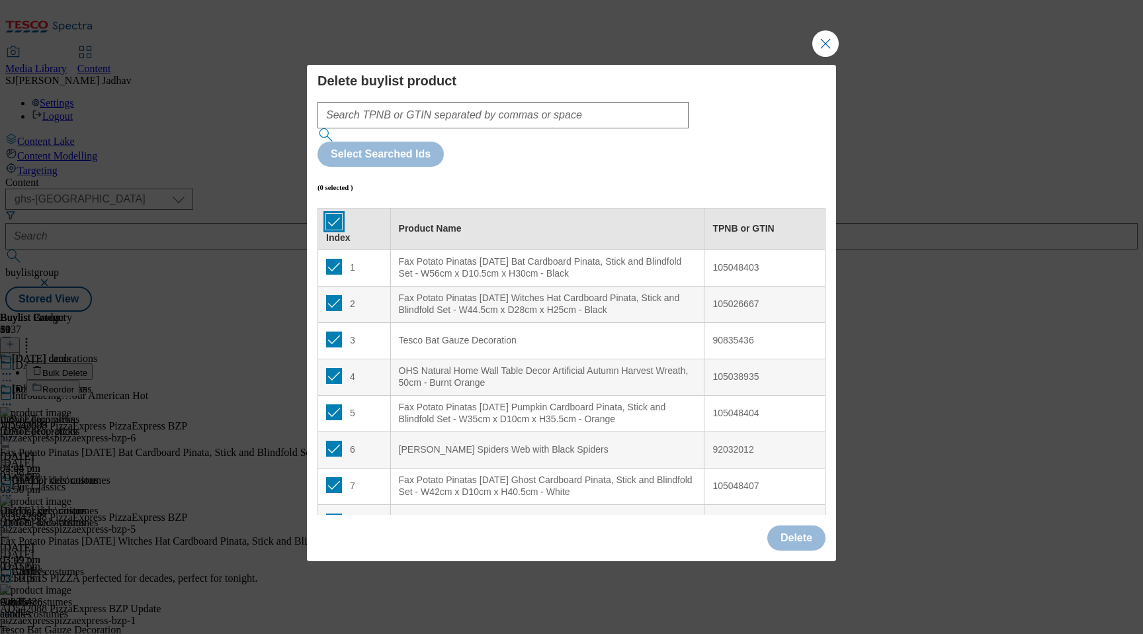
checkbox input "true"
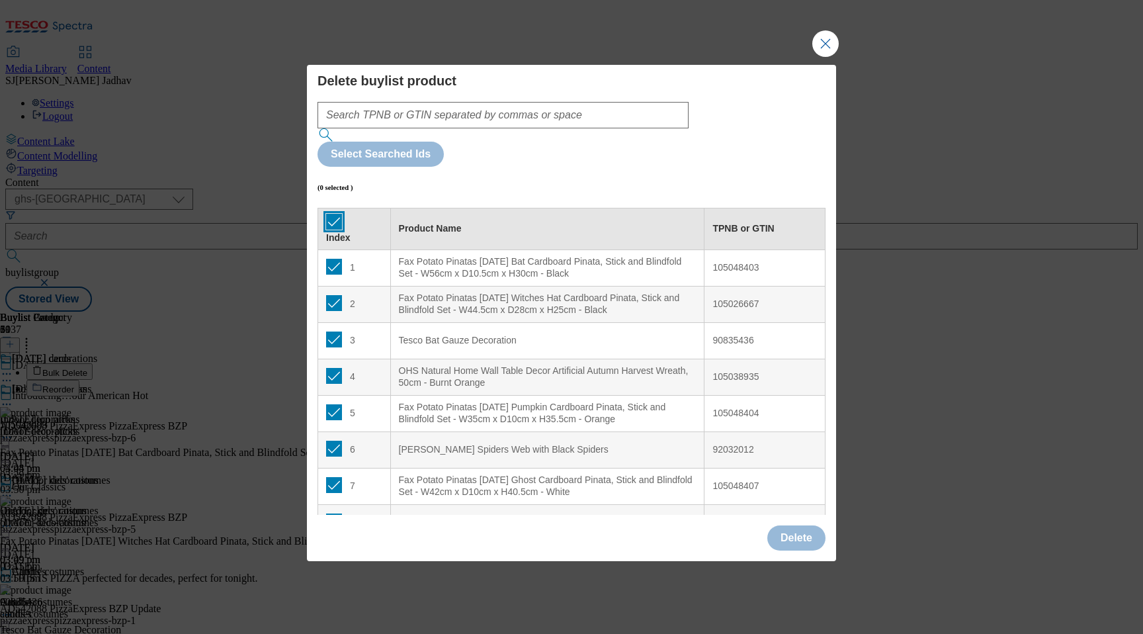
checkbox input "true"
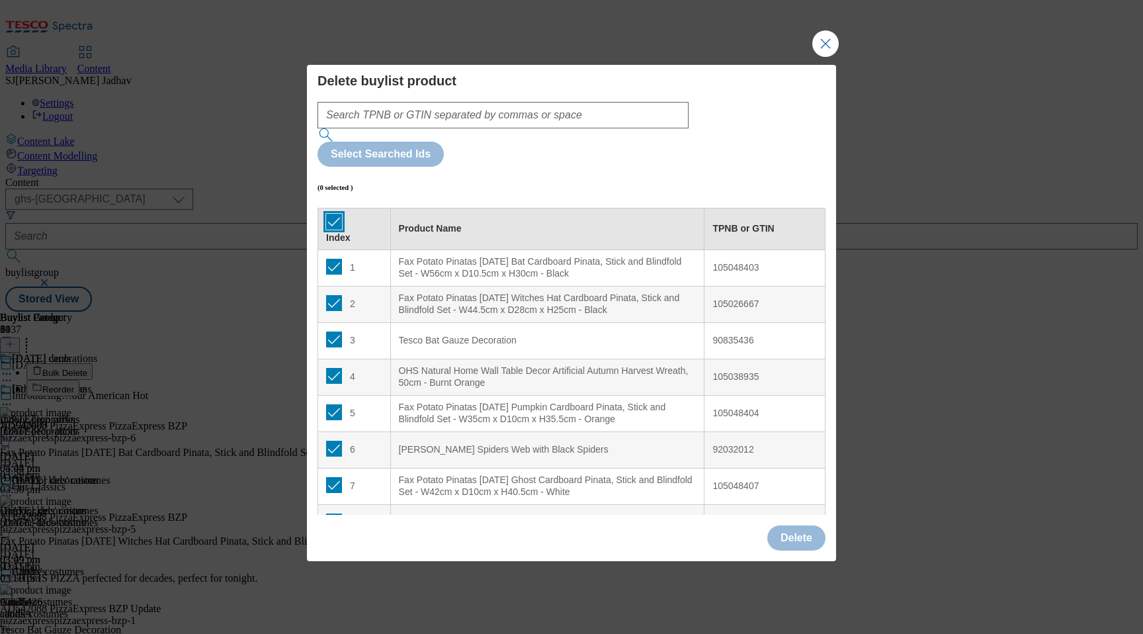
checkbox input "true"
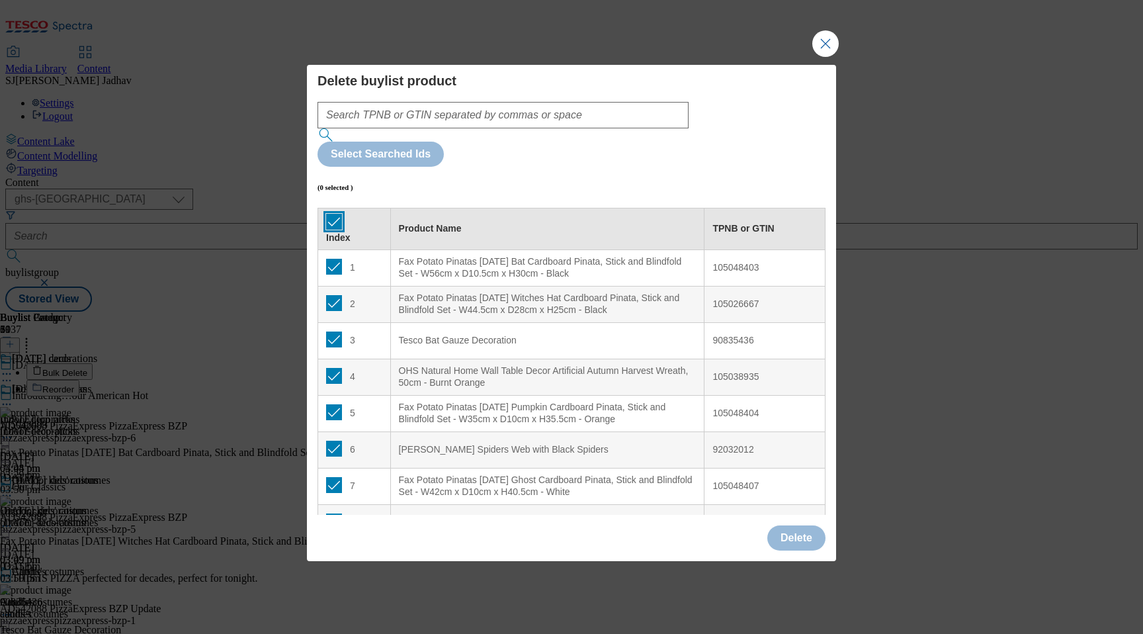
checkbox input "true"
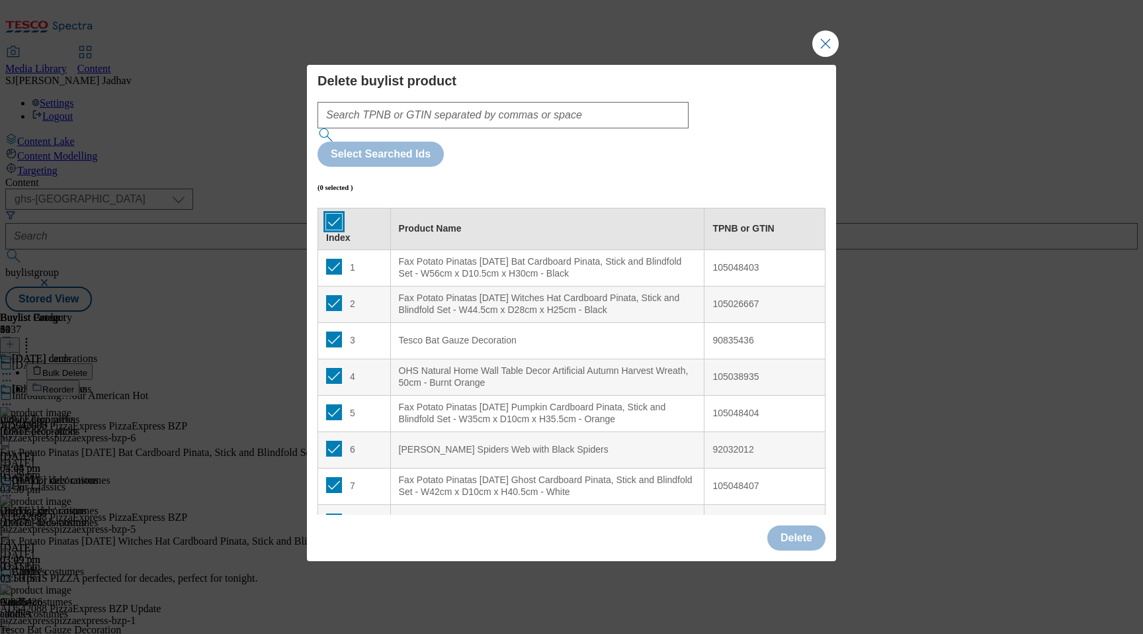
checkbox input "true"
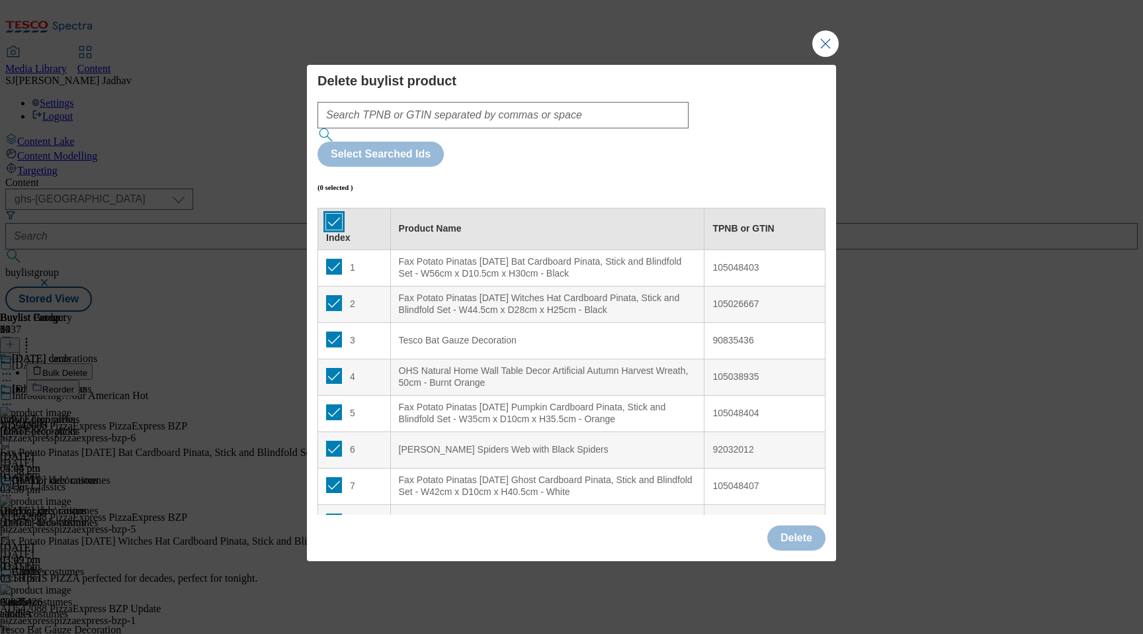
checkbox input "true"
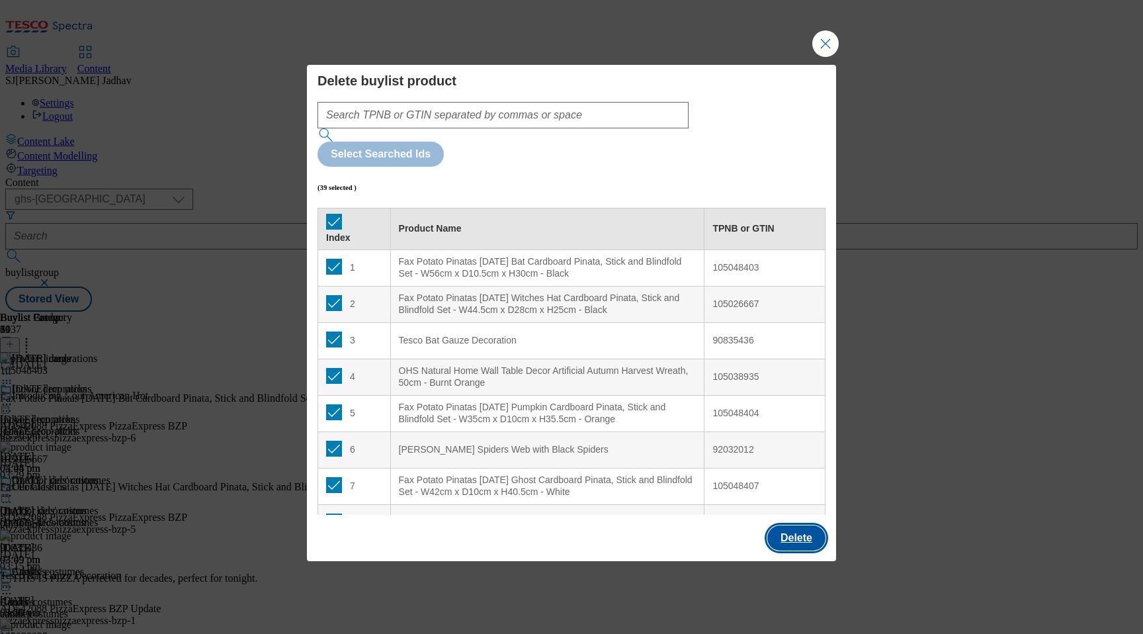
click at [776, 525] on button "Delete" at bounding box center [796, 537] width 58 height 25
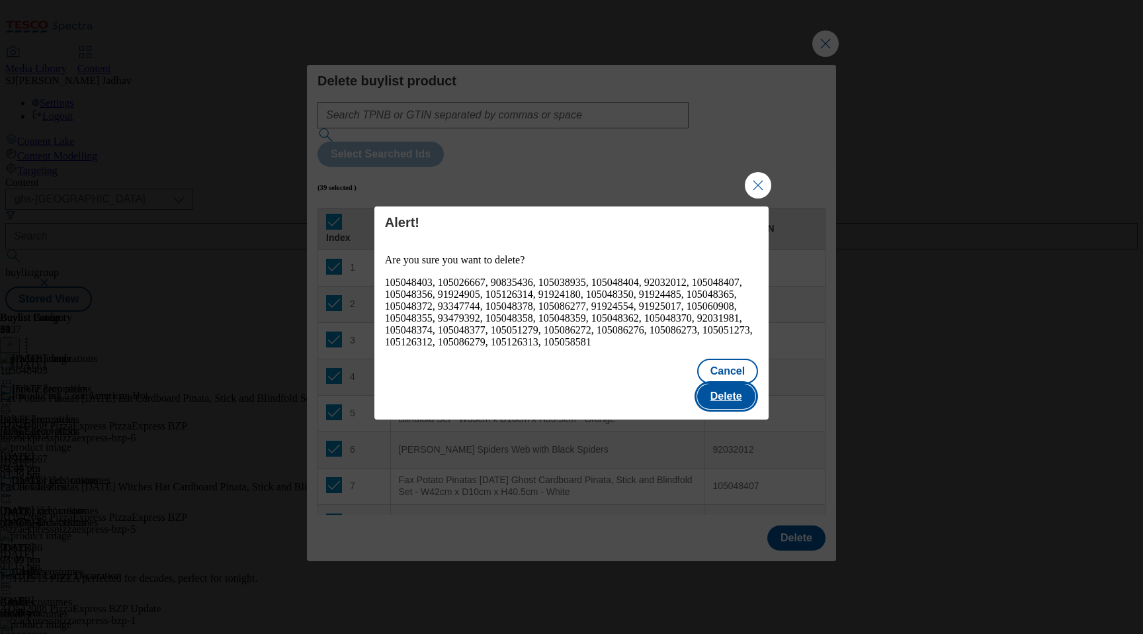
click at [734, 388] on button "Delete" at bounding box center [726, 396] width 58 height 25
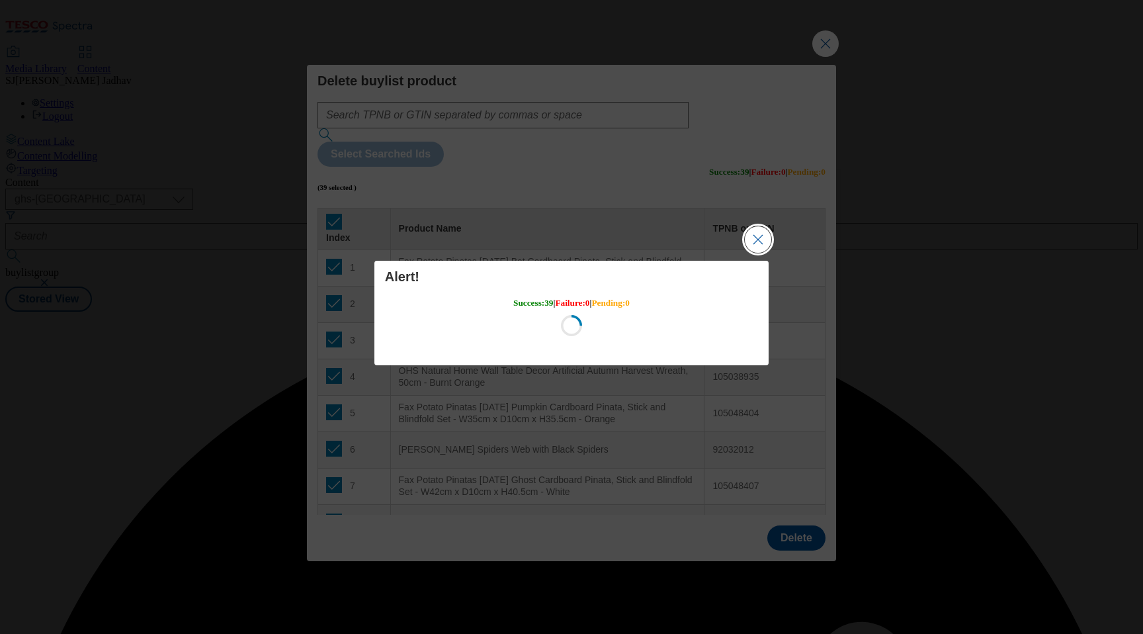
scroll to position [0, 0]
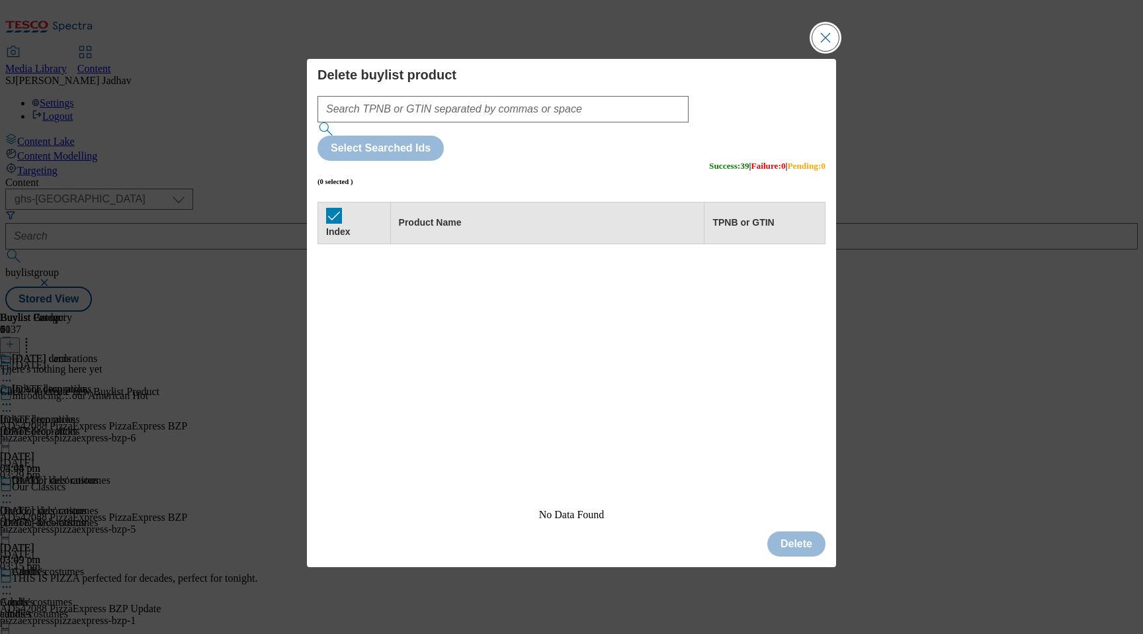
click at [825, 51] on button "Close Modal" at bounding box center [825, 37] width 26 height 26
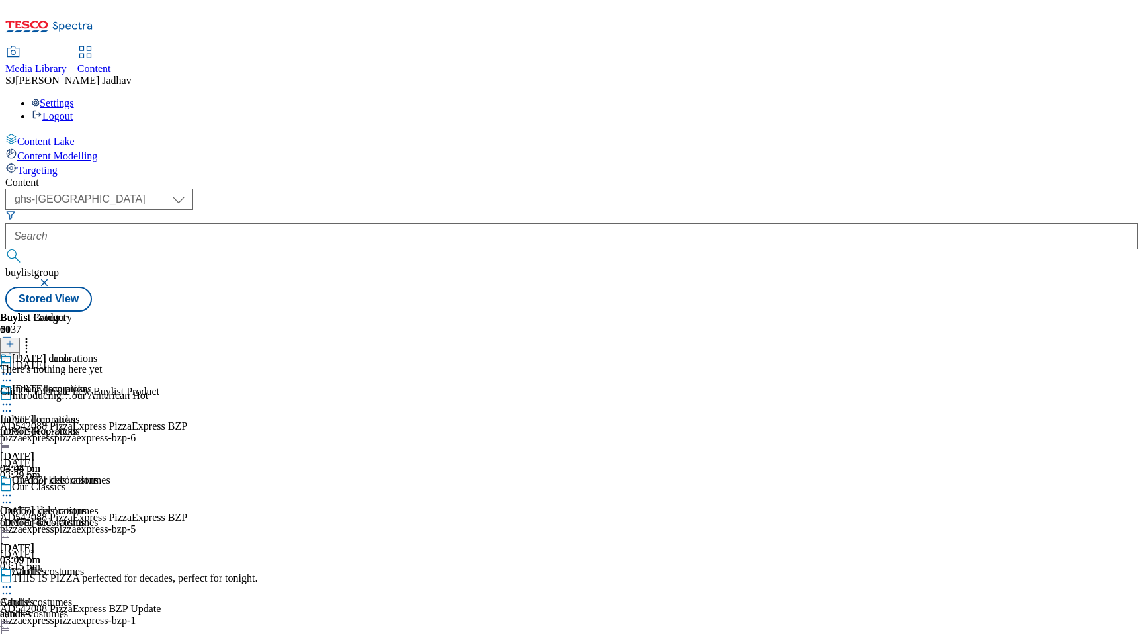
scroll to position [0, 31]
click at [15, 339] on icon at bounding box center [9, 343] width 9 height 9
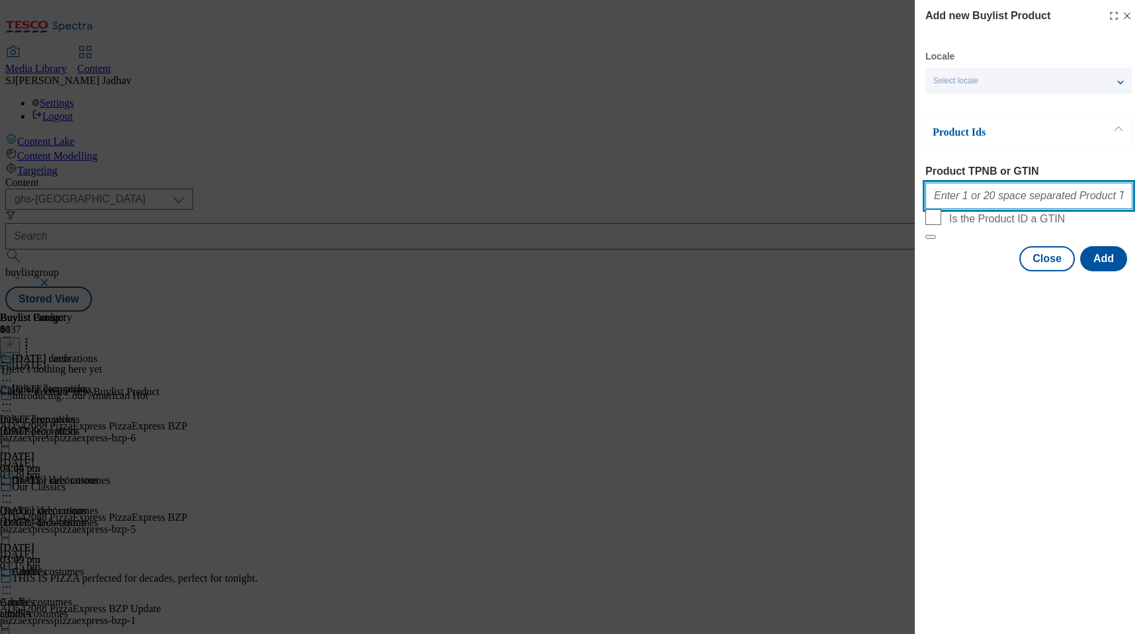
click at [1005, 199] on input "Product TPNB or GTIN" at bounding box center [1028, 196] width 207 height 26
paste input "105409042 105279330 105183723 105183728 105183729 105183730 105183732 105183733…"
type input "105409042 105279330 105183723 105183728 105183729 105183730 105183732 105183733…"
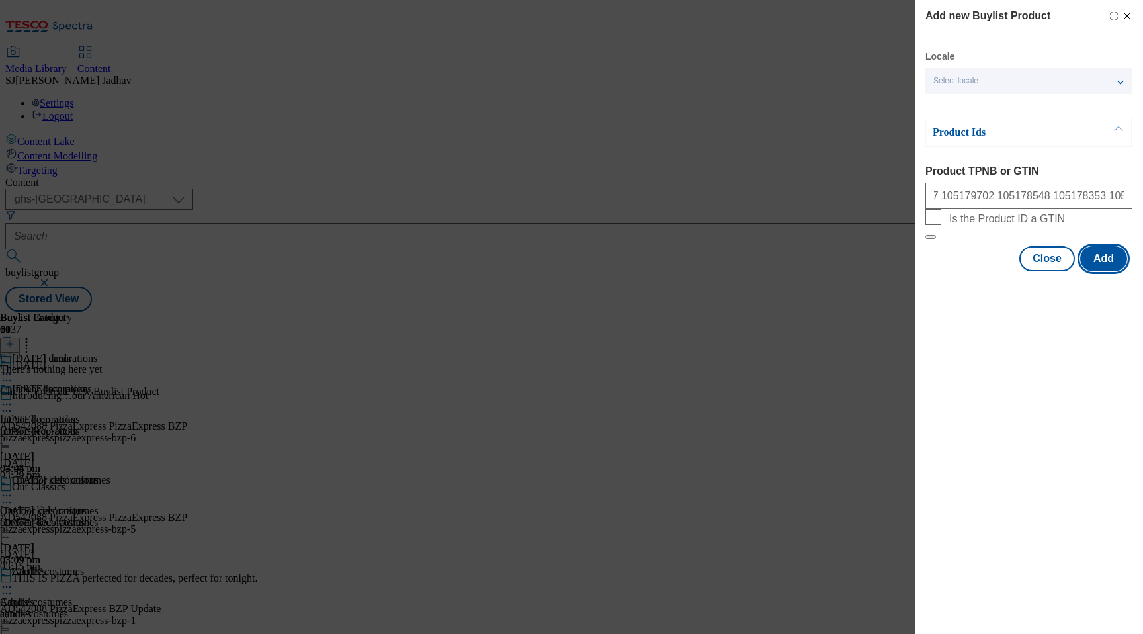
click at [1103, 271] on button "Add" at bounding box center [1103, 258] width 47 height 25
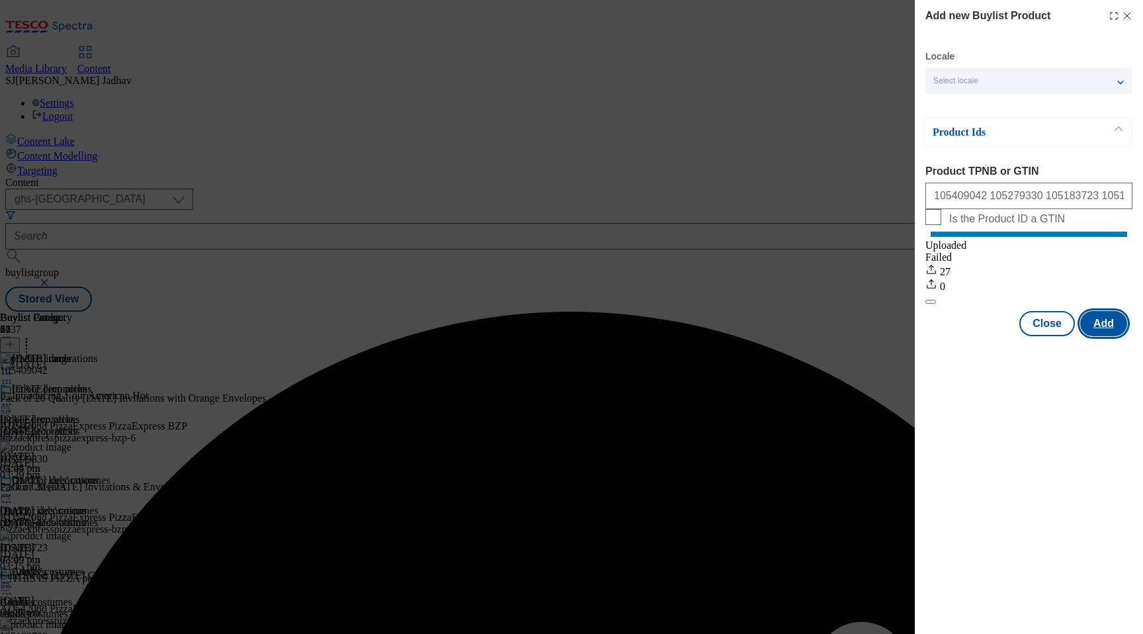
scroll to position [0, 0]
click at [1056, 336] on button "Close" at bounding box center [1047, 323] width 56 height 25
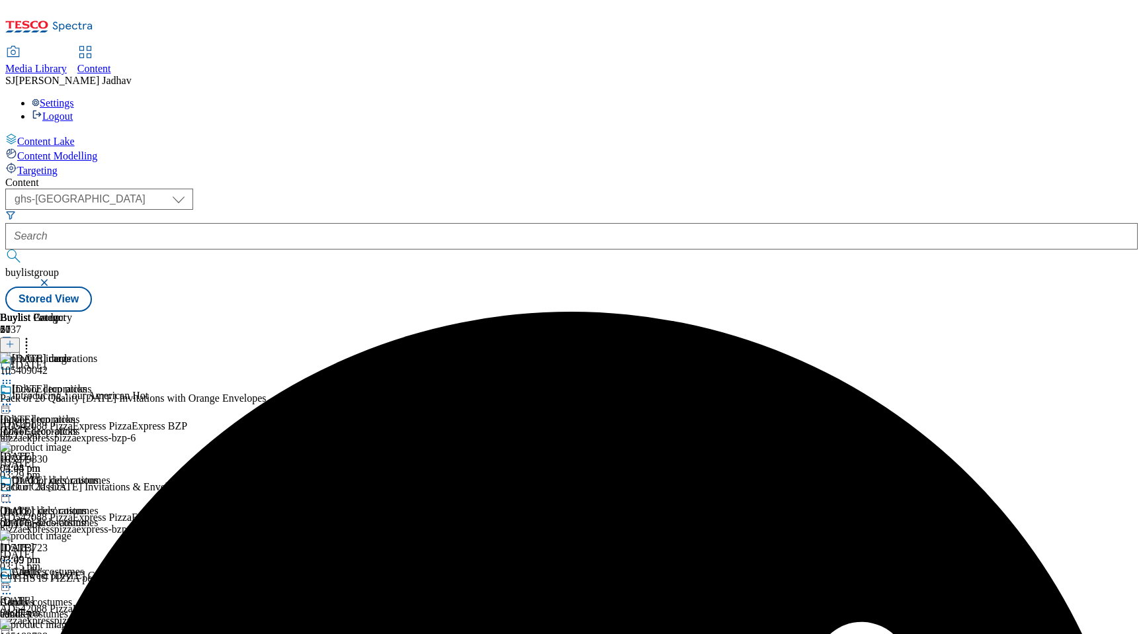
scroll to position [260, 0]
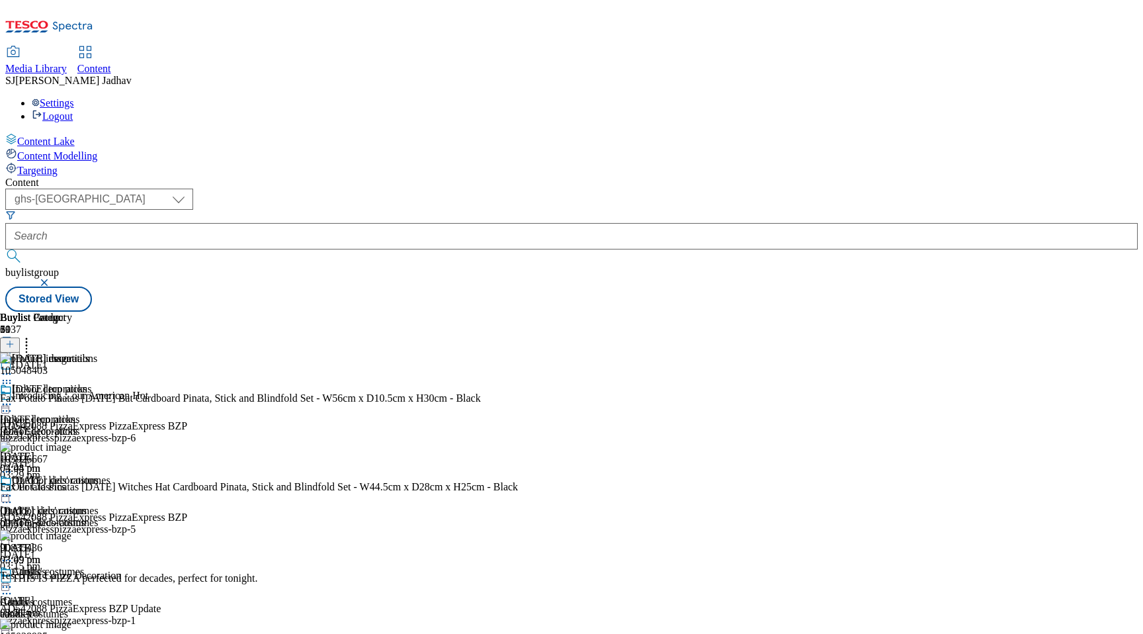
scroll to position [0, 31]
click at [33, 335] on icon at bounding box center [26, 341] width 13 height 13
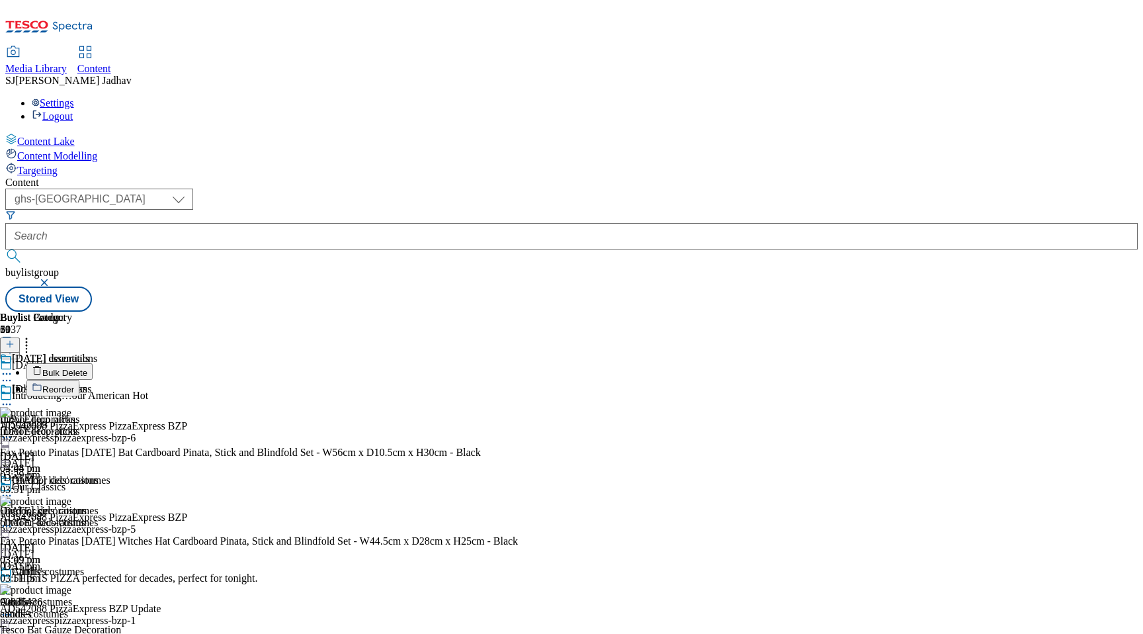
click at [87, 368] on span "Bulk Delete" at bounding box center [64, 373] width 45 height 10
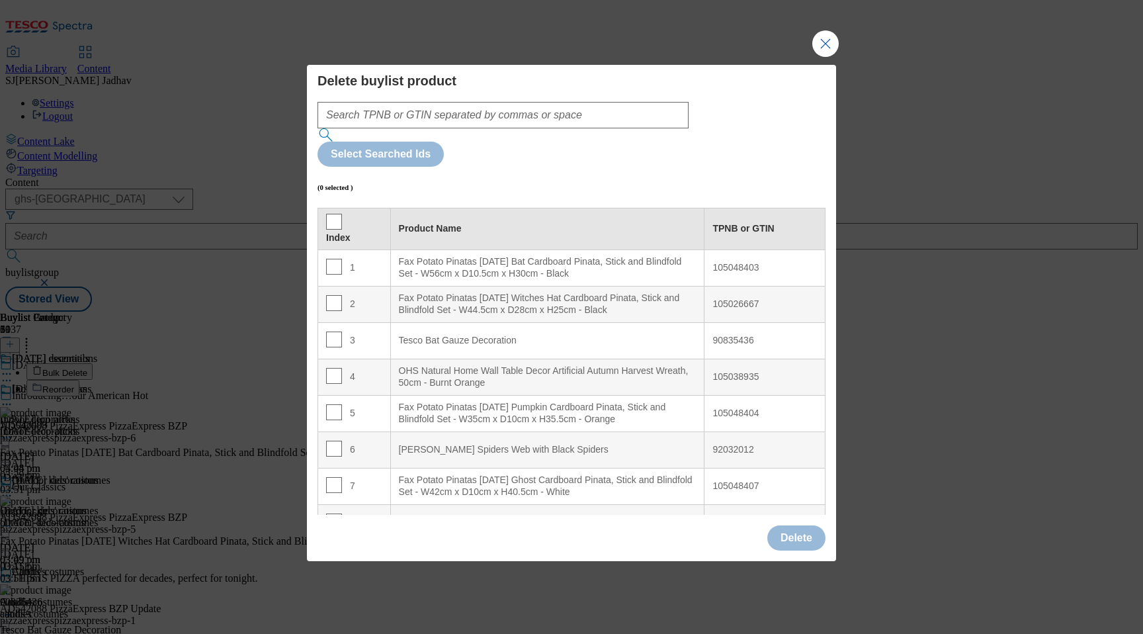
click at [324, 208] on th "Index" at bounding box center [354, 229] width 73 height 42
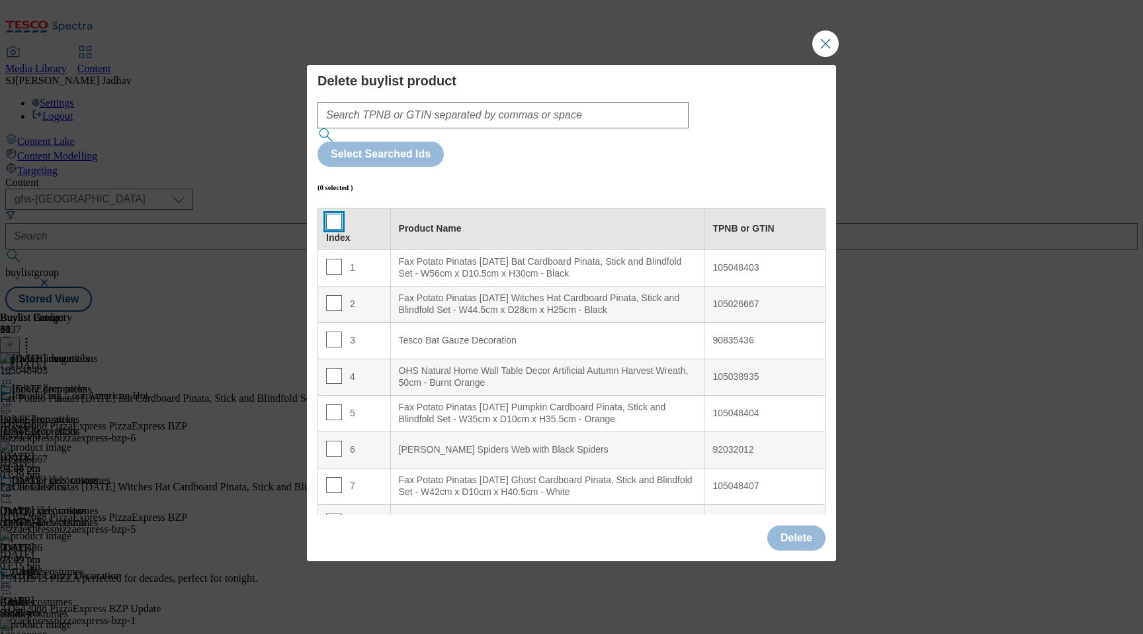
click at [332, 214] on input "Modal" at bounding box center [334, 222] width 16 height 16
checkbox input "true"
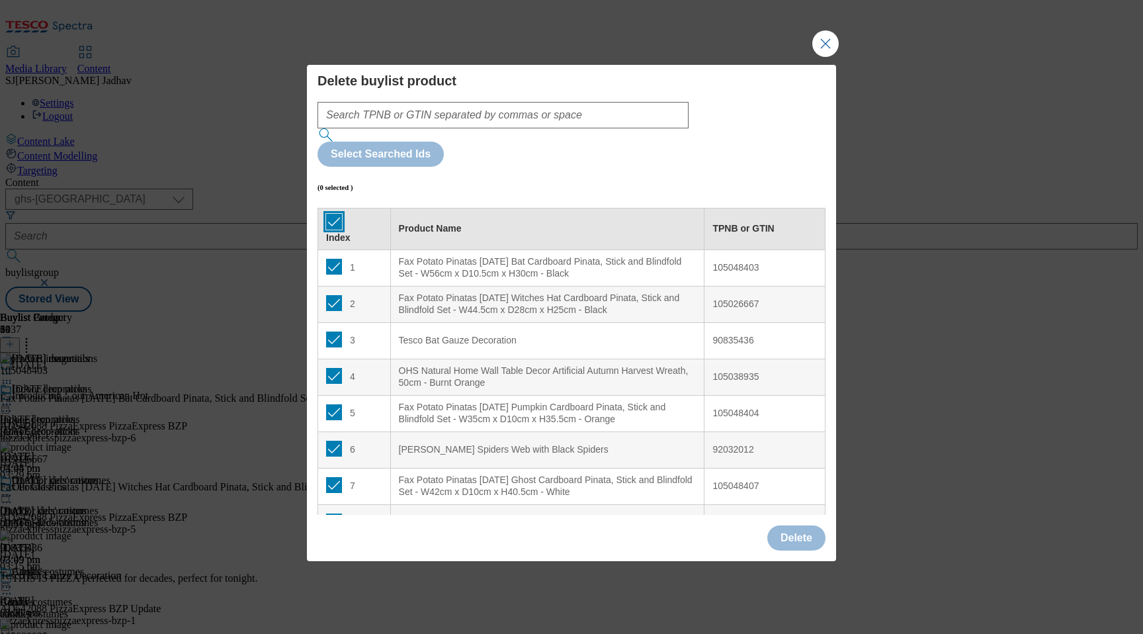
checkbox input "true"
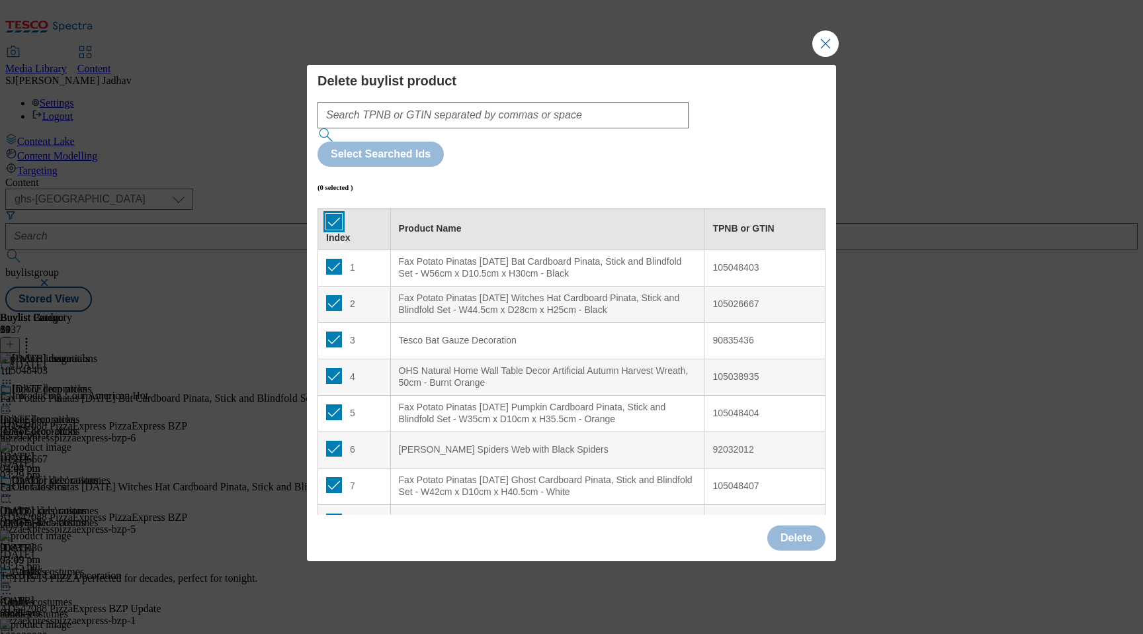
checkbox input "true"
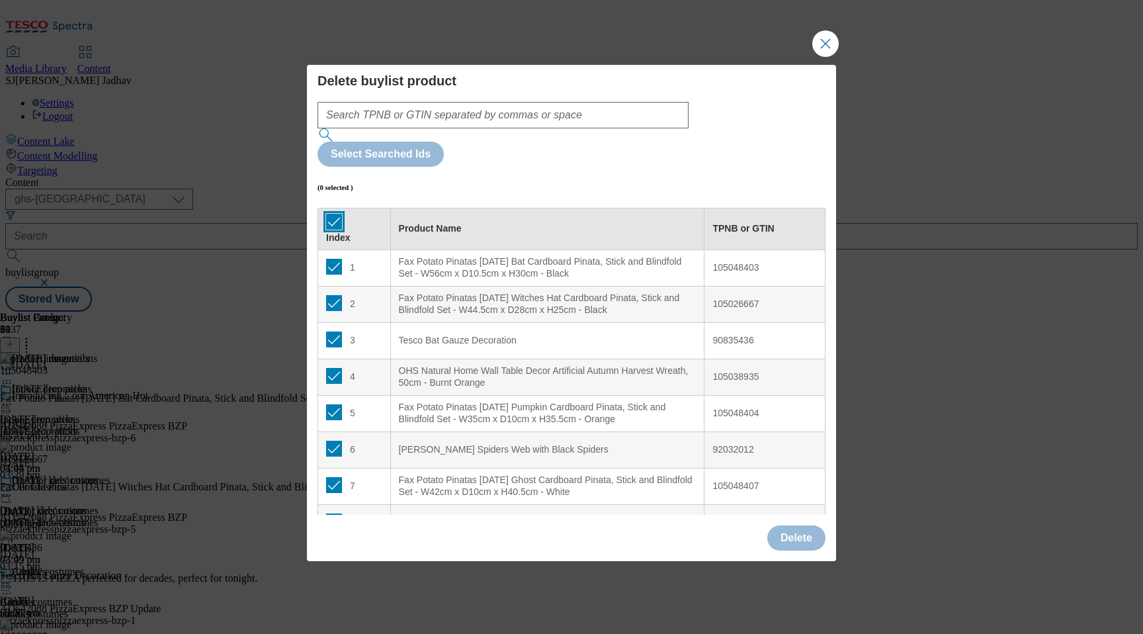
checkbox input "true"
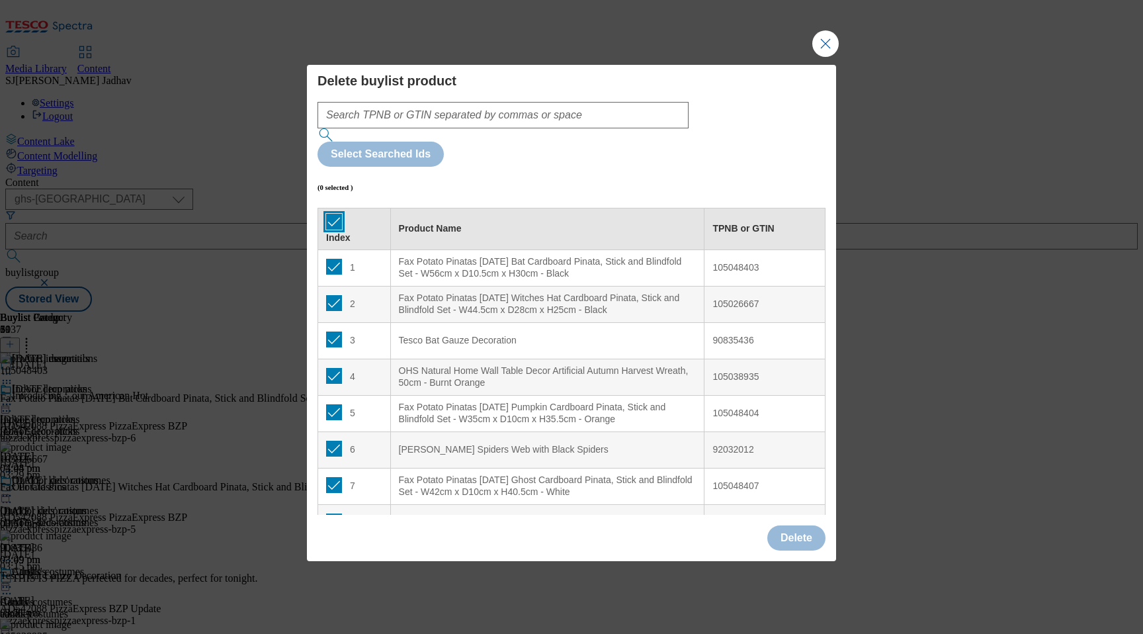
checkbox input "true"
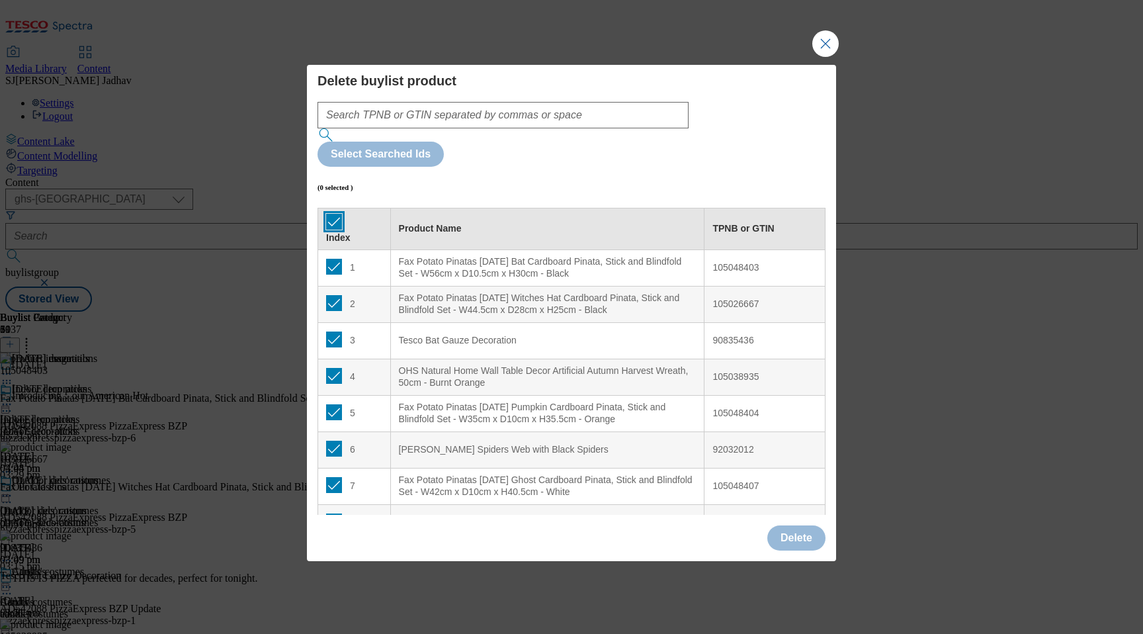
checkbox input "true"
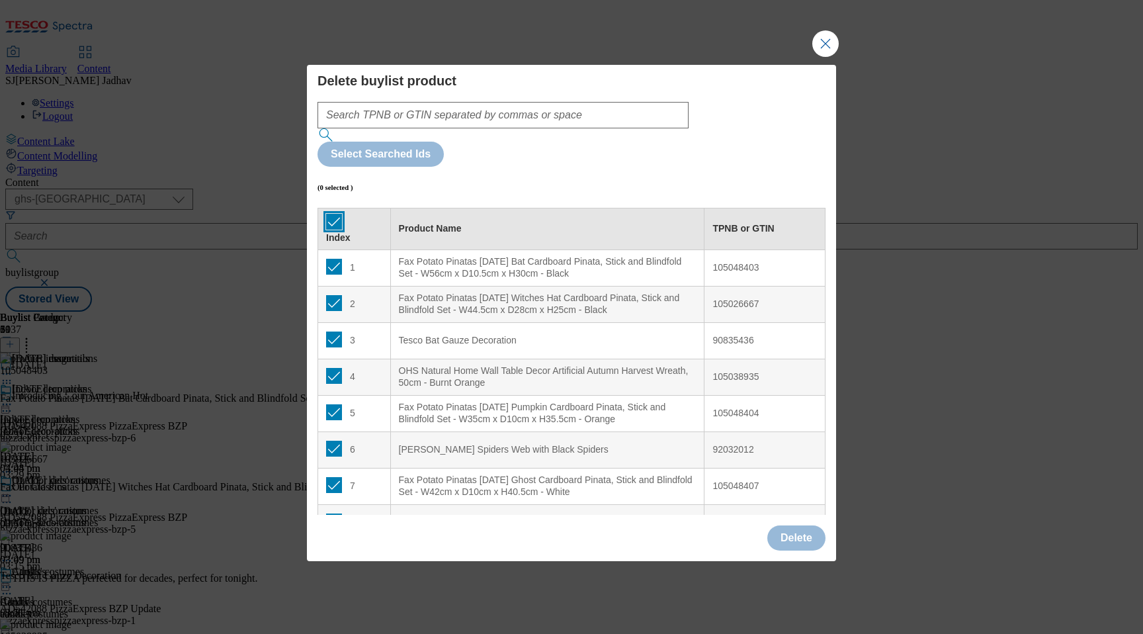
checkbox input "true"
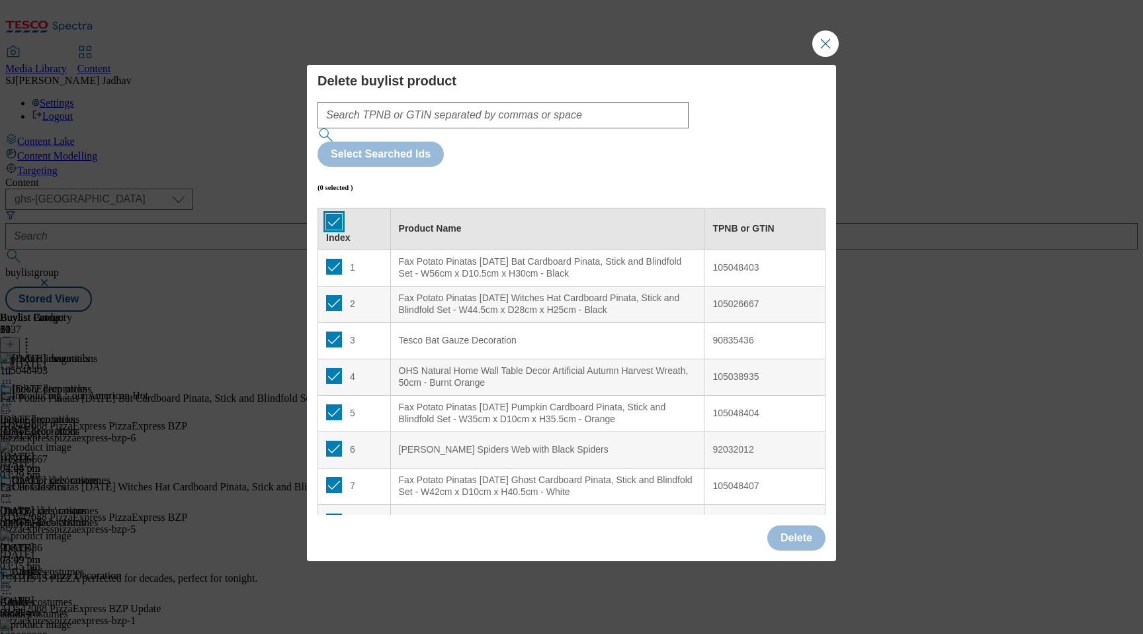
checkbox input "true"
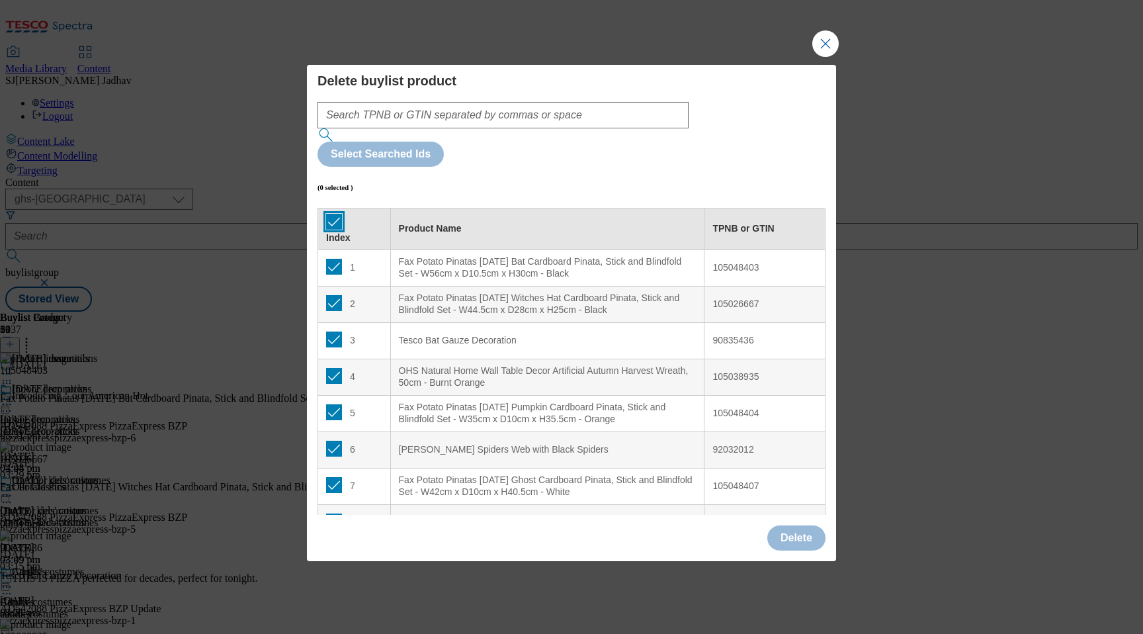
checkbox input "true"
click at [796, 525] on button "Delete" at bounding box center [796, 537] width 58 height 25
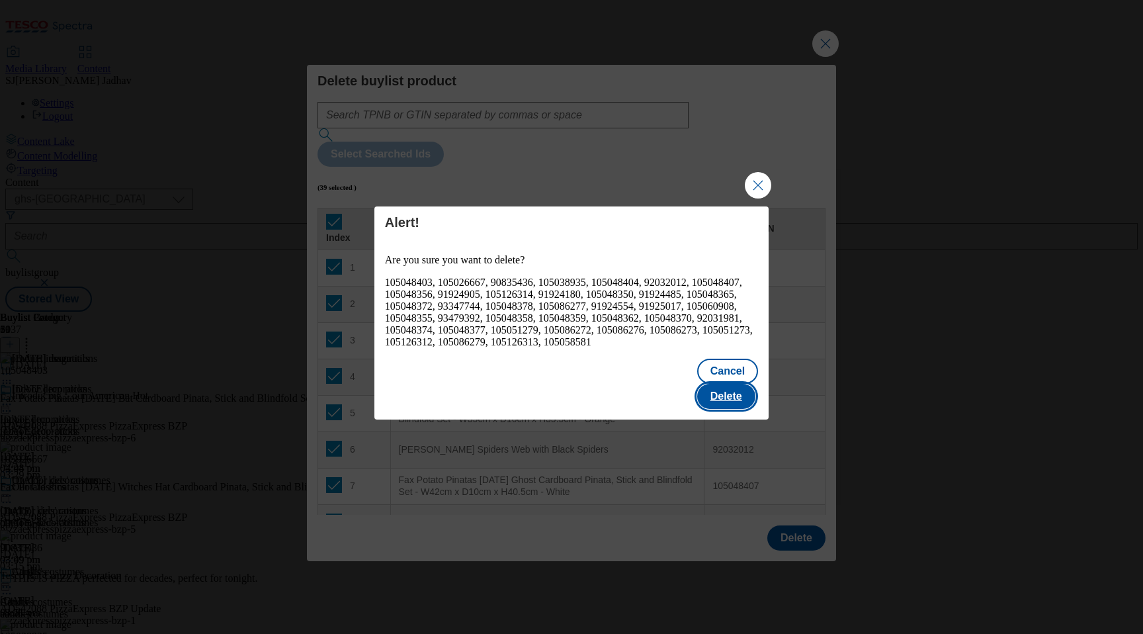
click at [736, 393] on button "Delete" at bounding box center [726, 396] width 58 height 25
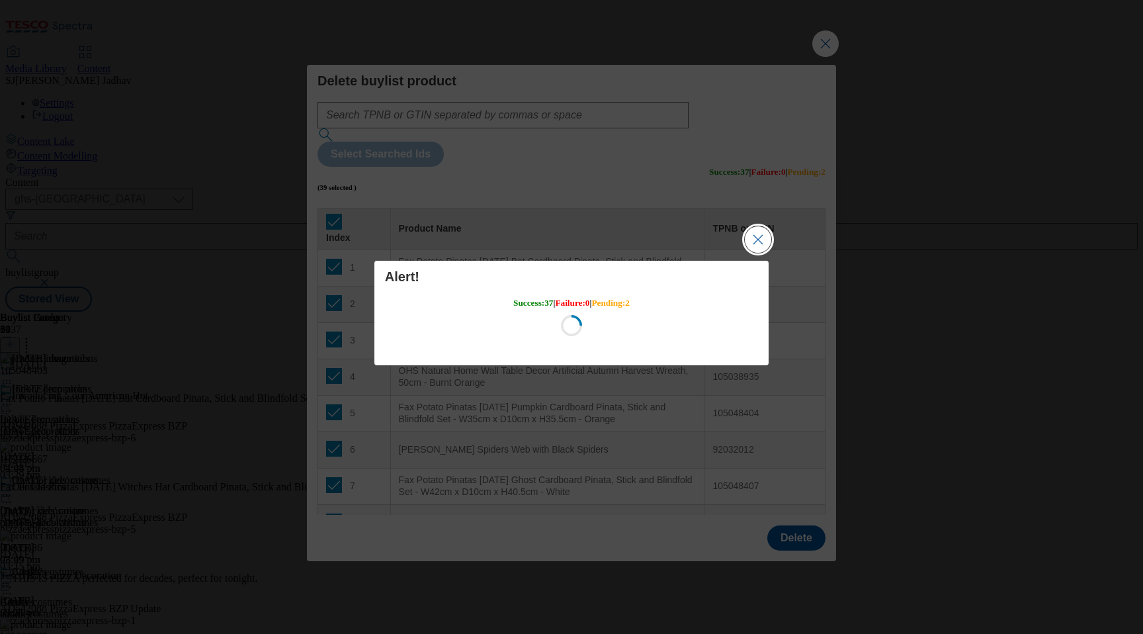
scroll to position [0, 0]
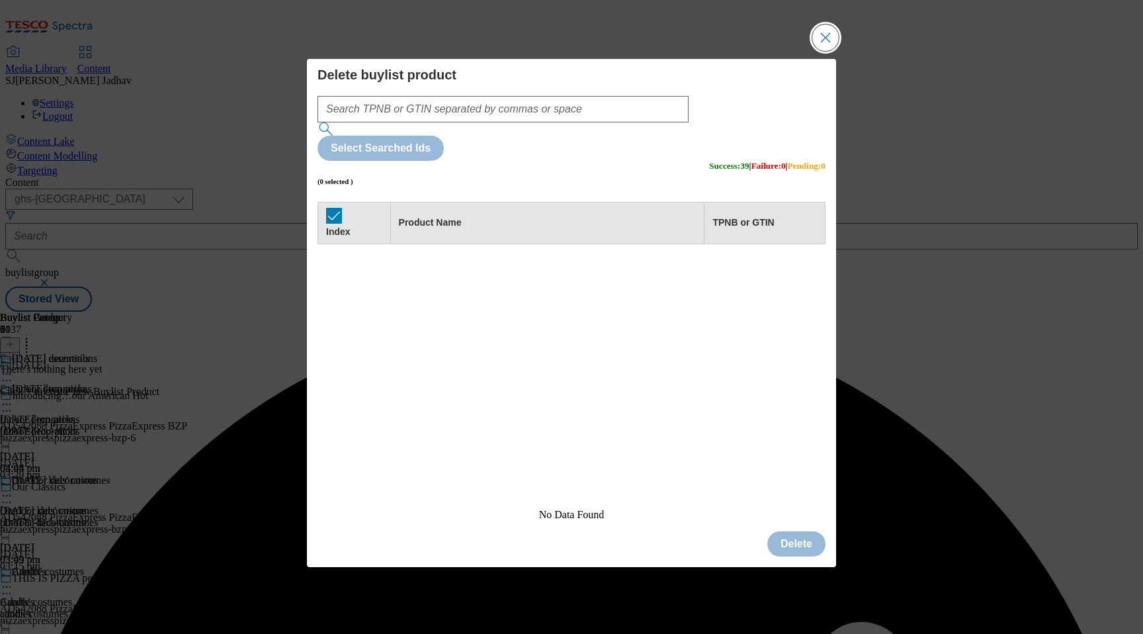
click at [816, 51] on button "Close Modal" at bounding box center [825, 37] width 26 height 26
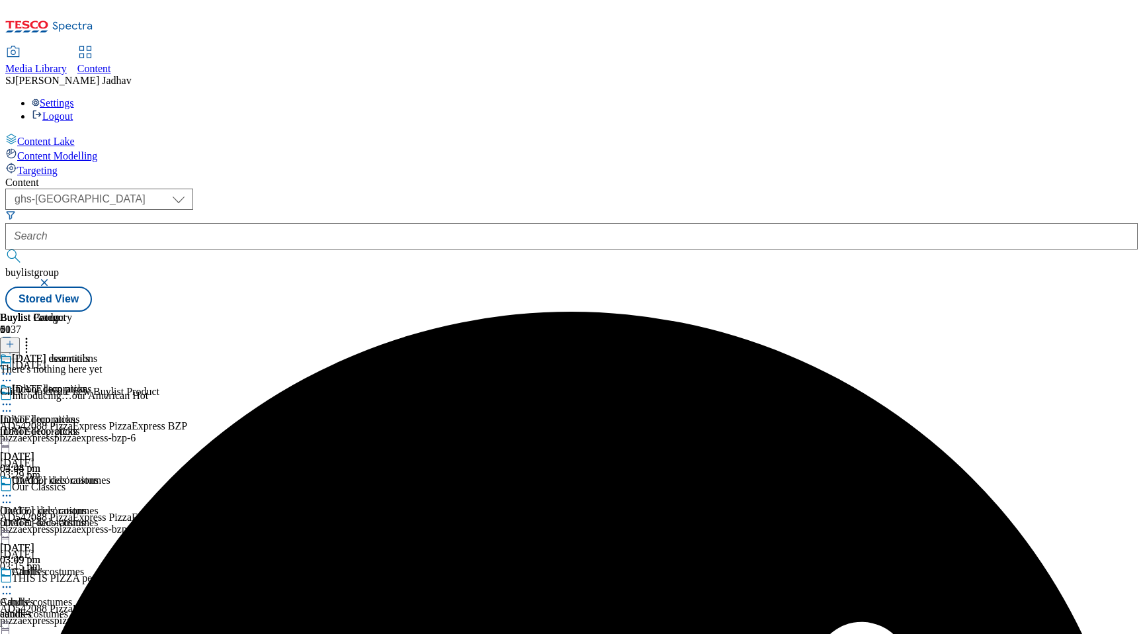
scroll to position [0, 31]
click at [15, 339] on icon at bounding box center [9, 343] width 9 height 9
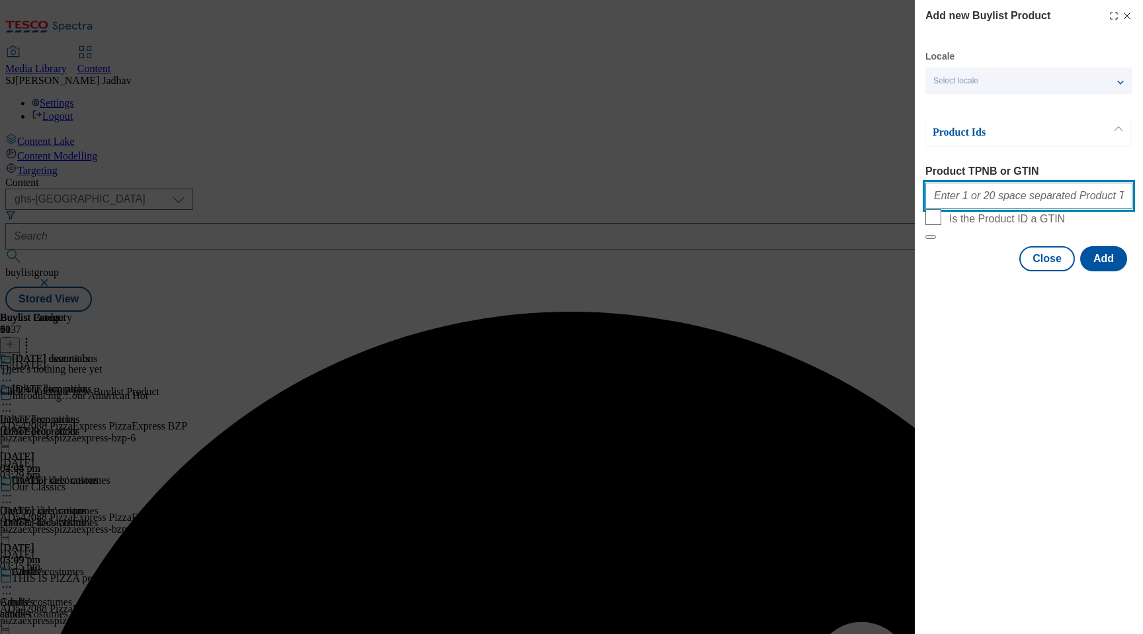
click at [994, 202] on input "Product TPNB or GTIN" at bounding box center [1028, 196] width 207 height 26
paste input "105835900 105835849 105274967 105280582 105280493 105266989 105267116 105266893…"
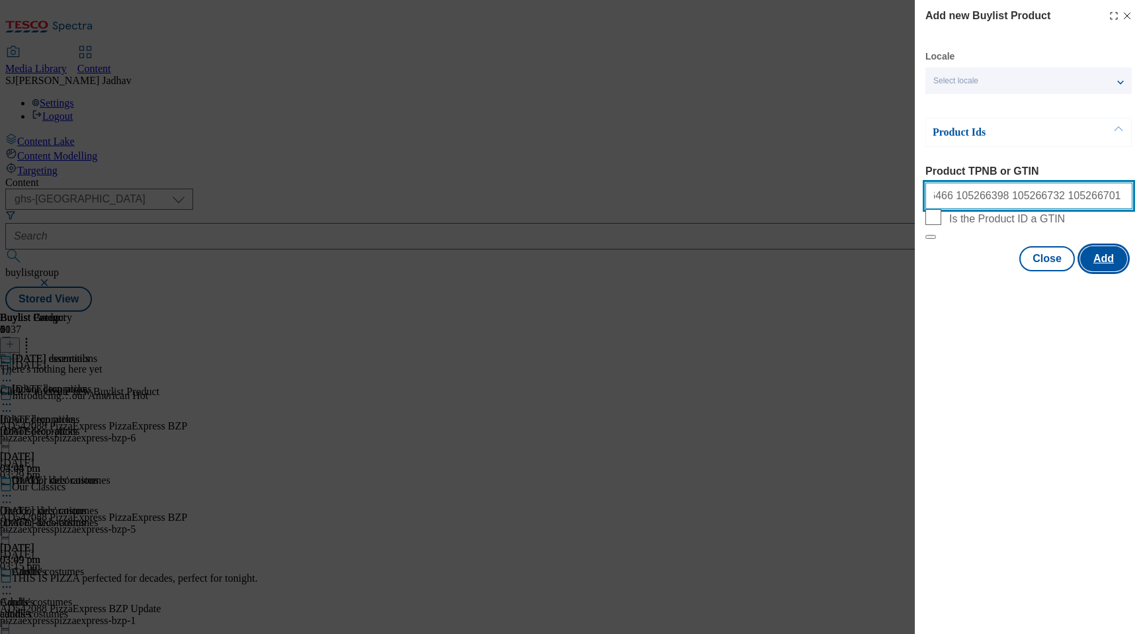
type input "105835900 105835849 105274967 105280582 105280493 105266989 105267116 105266893…"
click at [1111, 271] on button "Add" at bounding box center [1103, 258] width 47 height 25
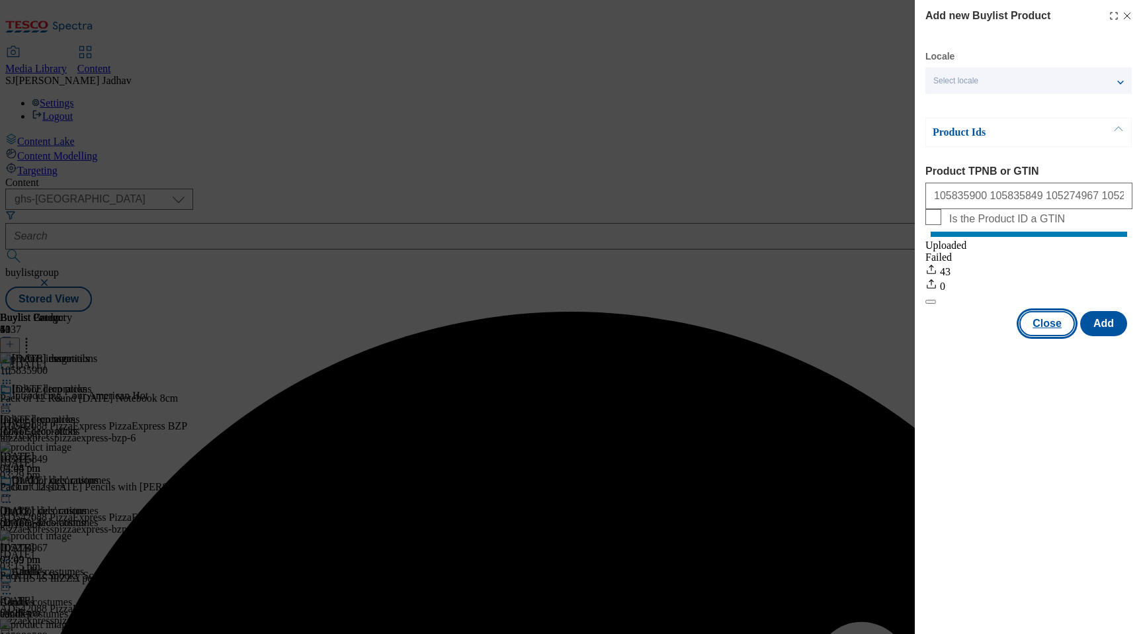
click at [1043, 336] on button "Close" at bounding box center [1047, 323] width 56 height 25
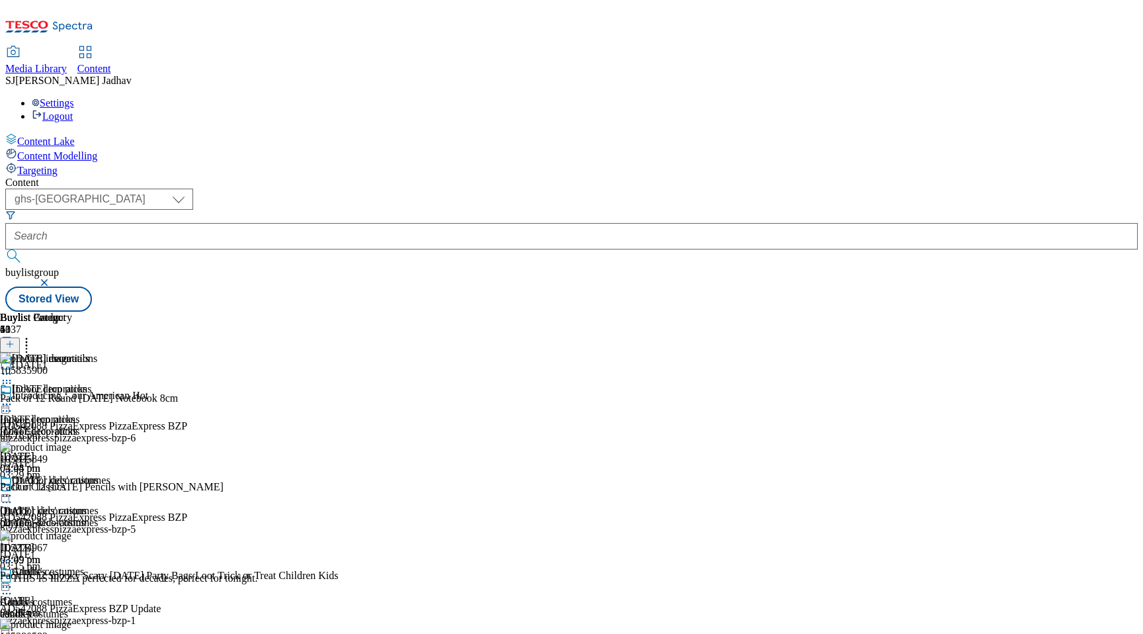
scroll to position [454, 0]
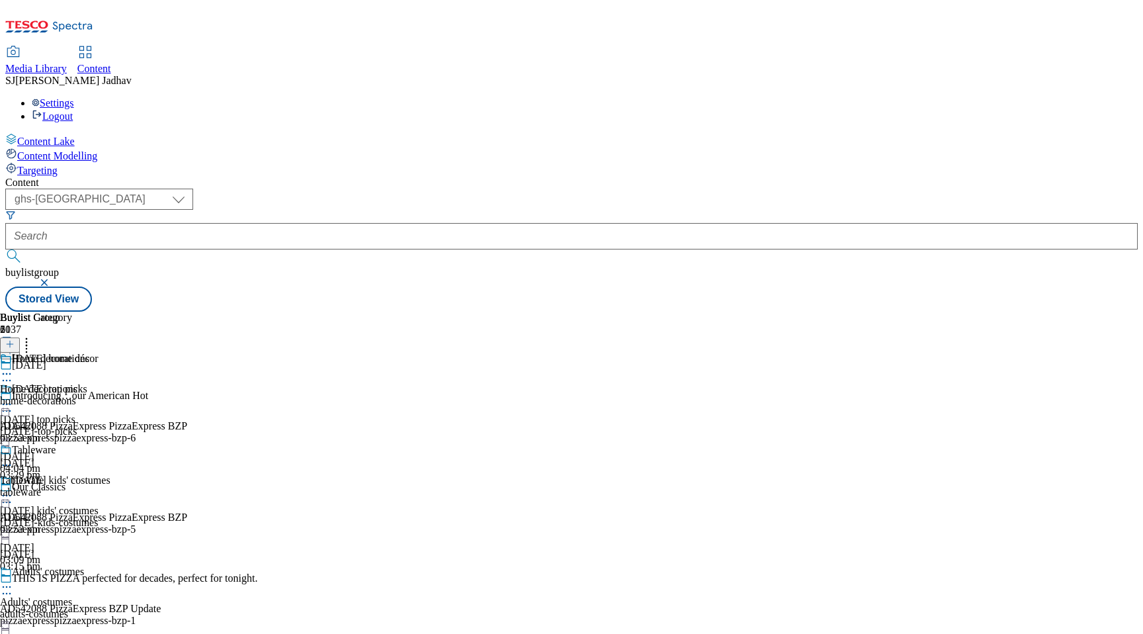
click at [89, 395] on div "home-decorations" at bounding box center [44, 401] width 89 height 12
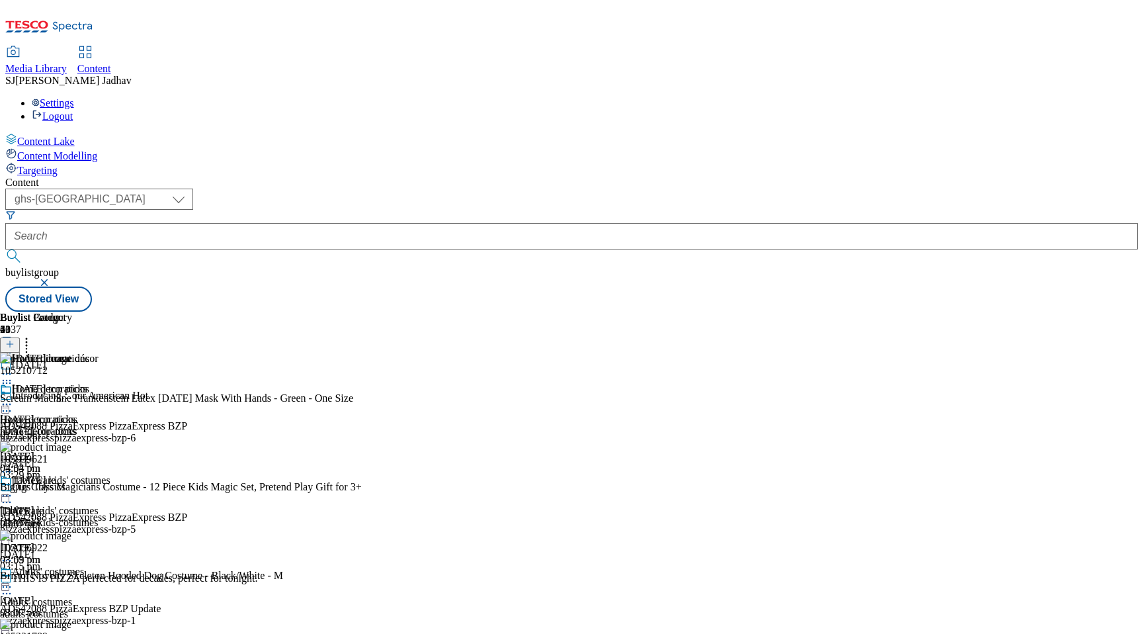
scroll to position [0, 31]
click at [33, 335] on icon at bounding box center [26, 341] width 13 height 13
click at [13, 376] on icon at bounding box center [6, 382] width 13 height 13
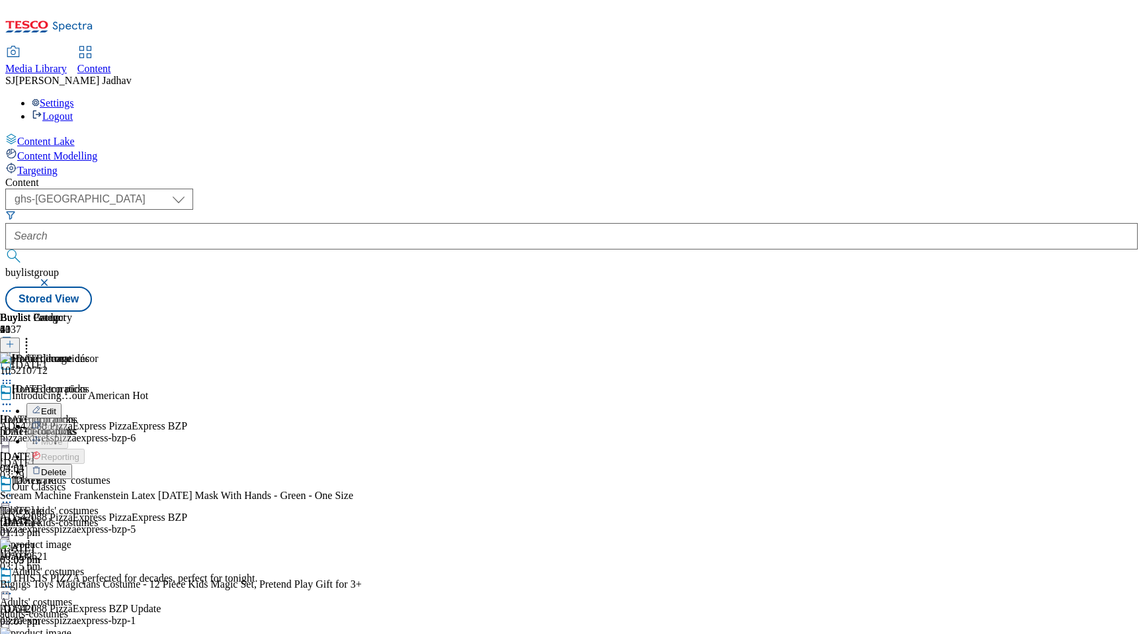
click at [67, 467] on span "Delete" at bounding box center [54, 472] width 26 height 10
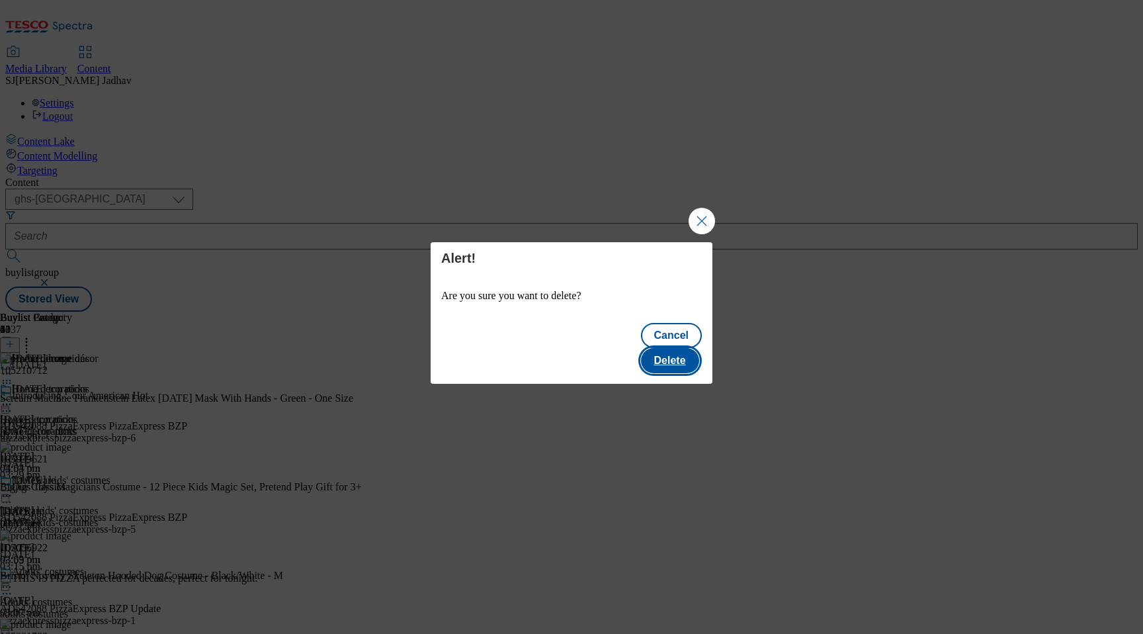
click at [670, 354] on button "Delete" at bounding box center [670, 360] width 58 height 25
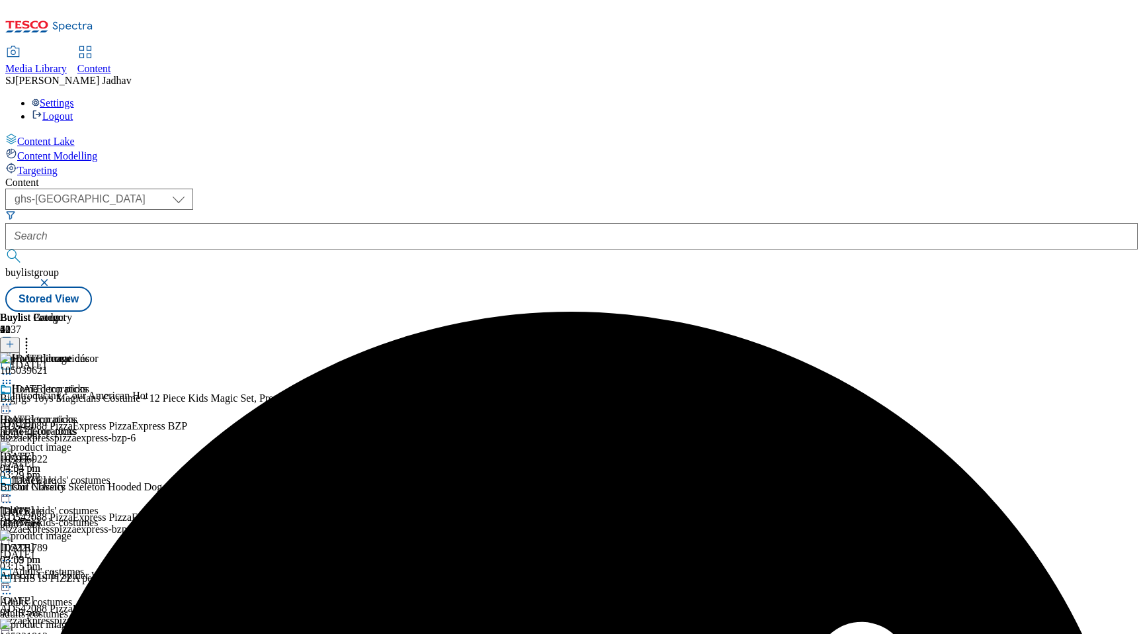
click at [33, 335] on icon at bounding box center [26, 341] width 13 height 13
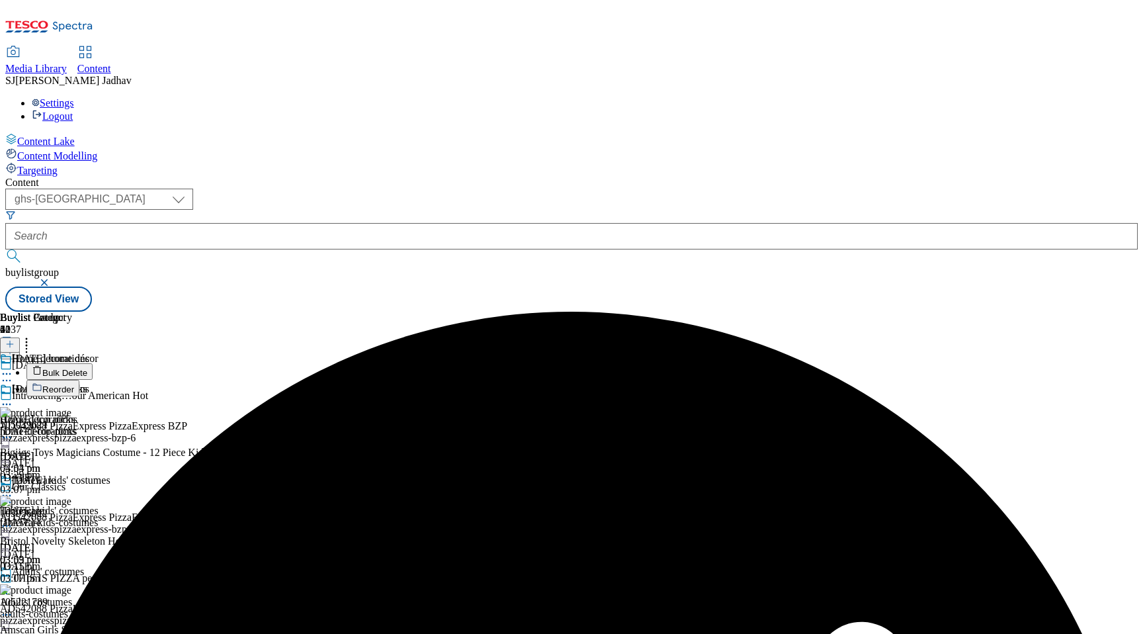
click at [93, 363] on button "Bulk Delete" at bounding box center [59, 371] width 66 height 17
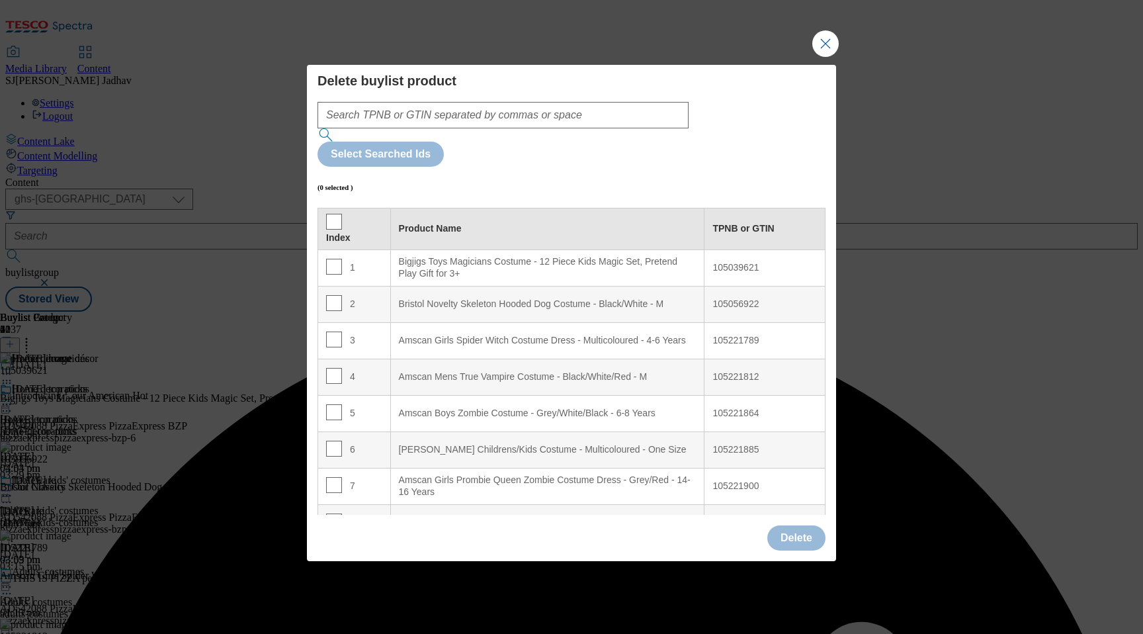
click at [342, 214] on div "Index" at bounding box center [354, 229] width 56 height 30
click at [333, 214] on input "Modal" at bounding box center [334, 222] width 16 height 16
checkbox input "true"
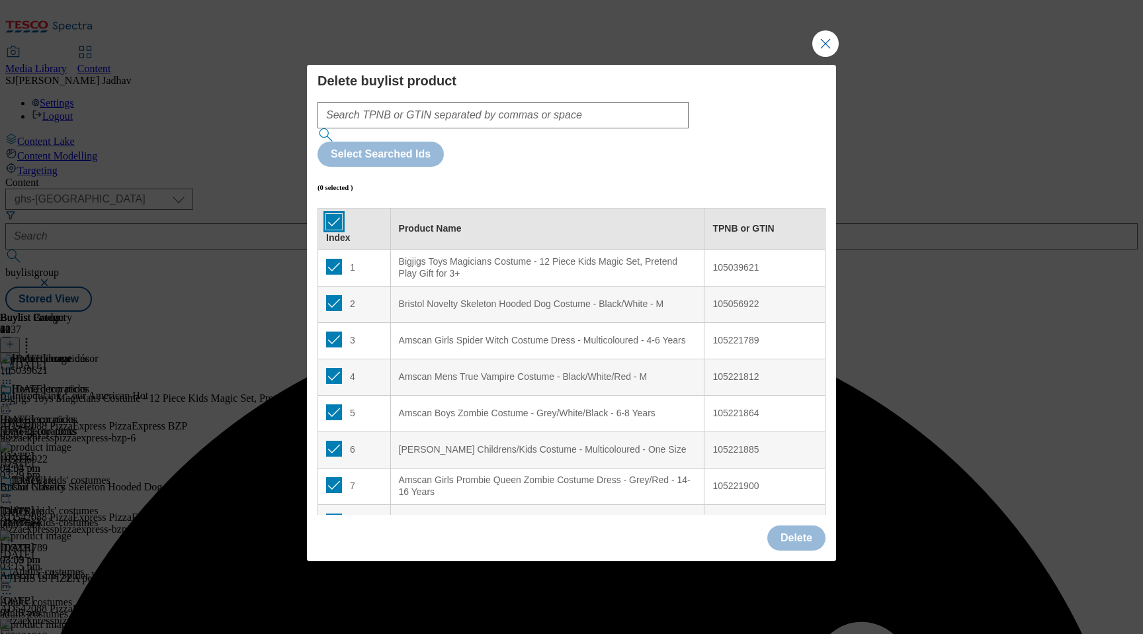
checkbox input "true"
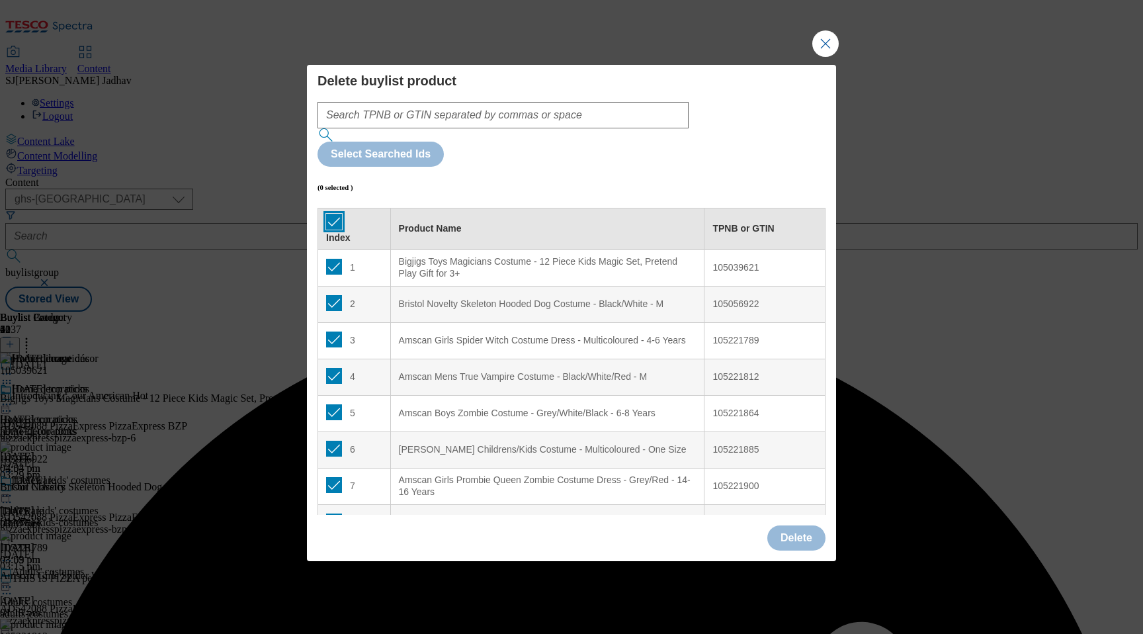
checkbox input "true"
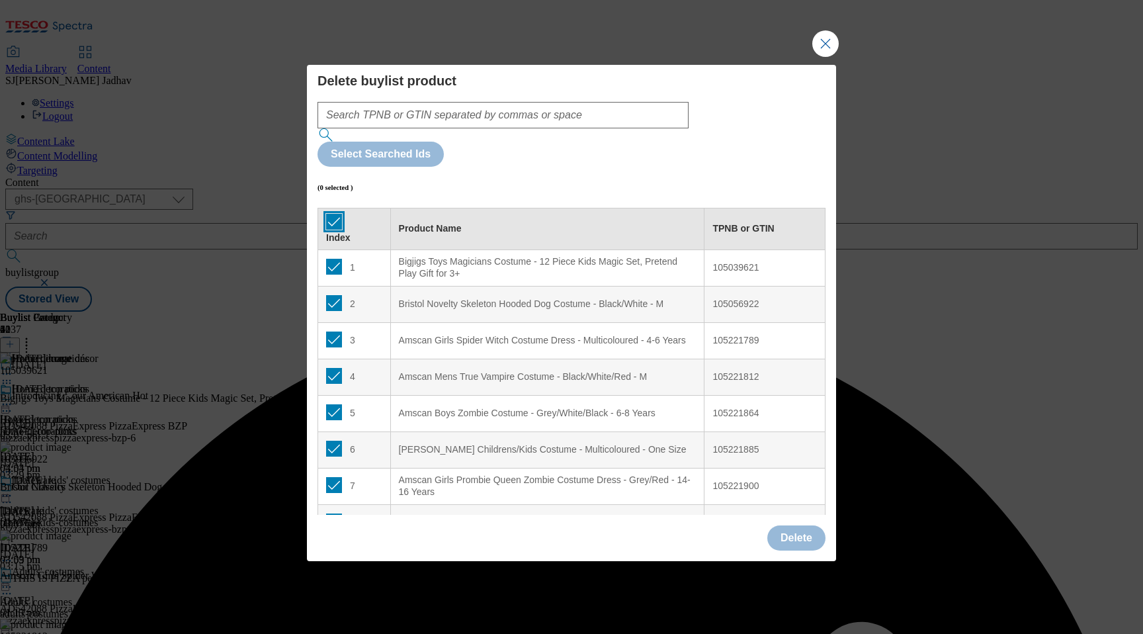
checkbox input "true"
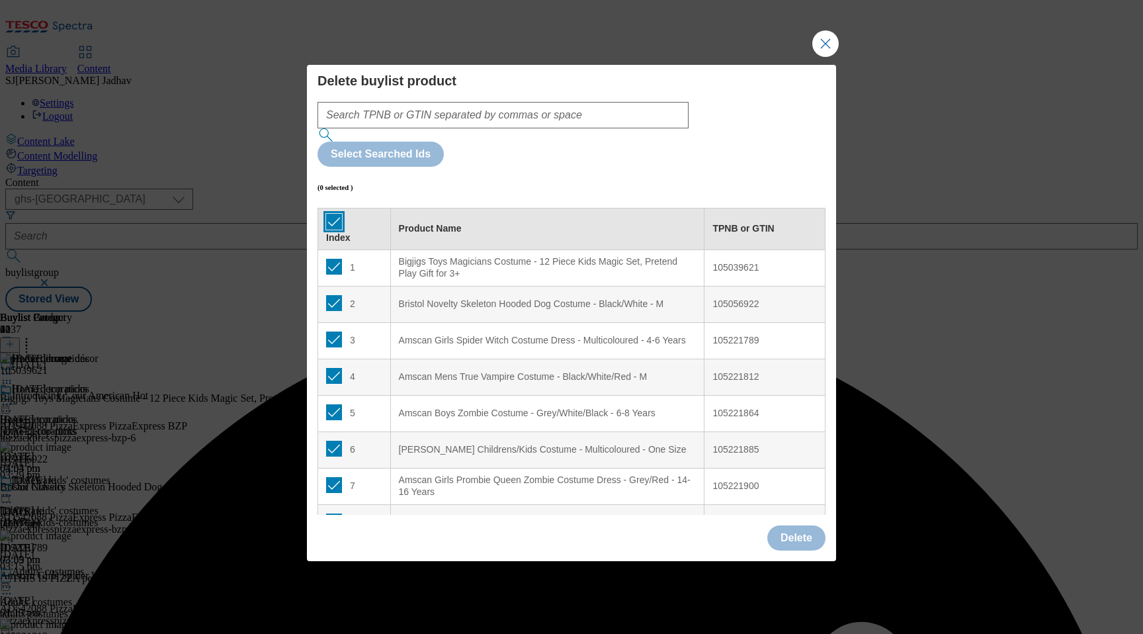
checkbox input "true"
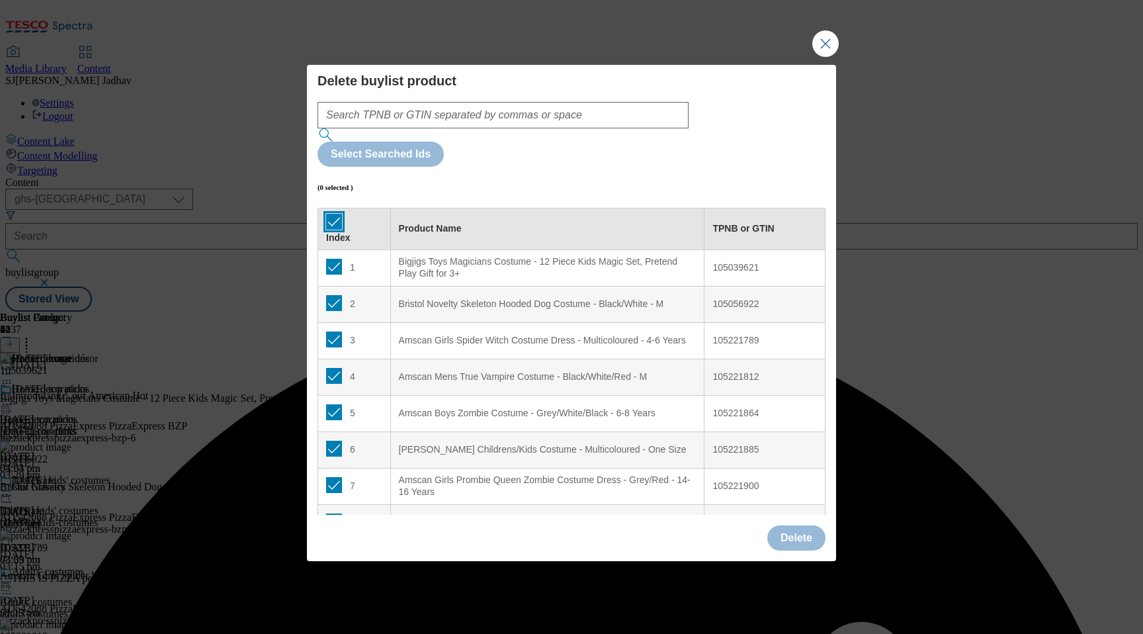
checkbox input "true"
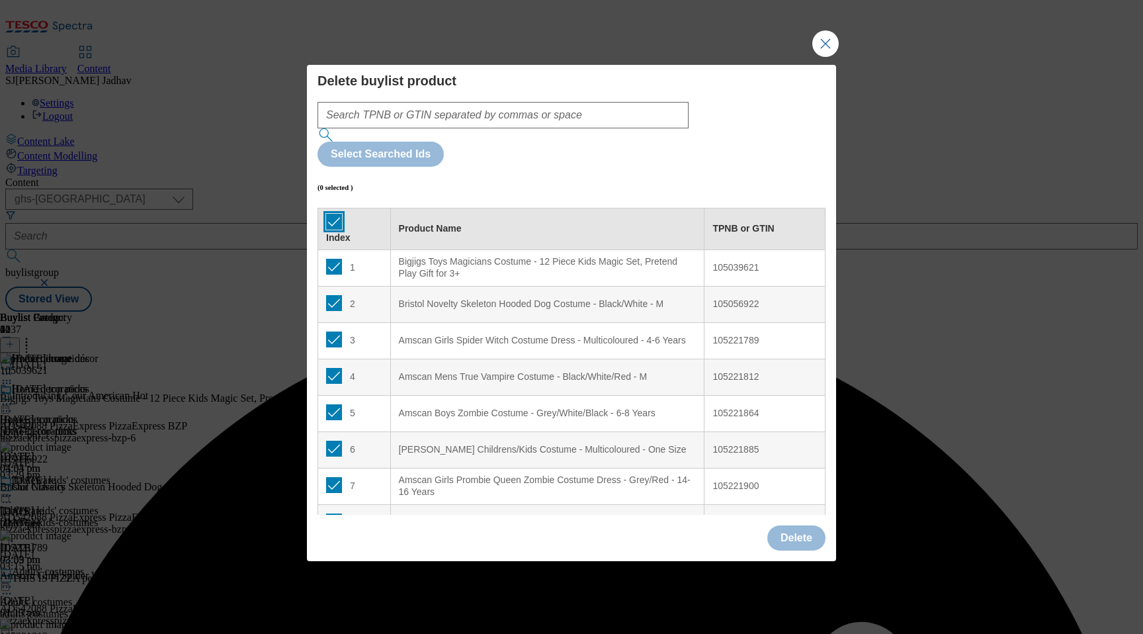
checkbox input "true"
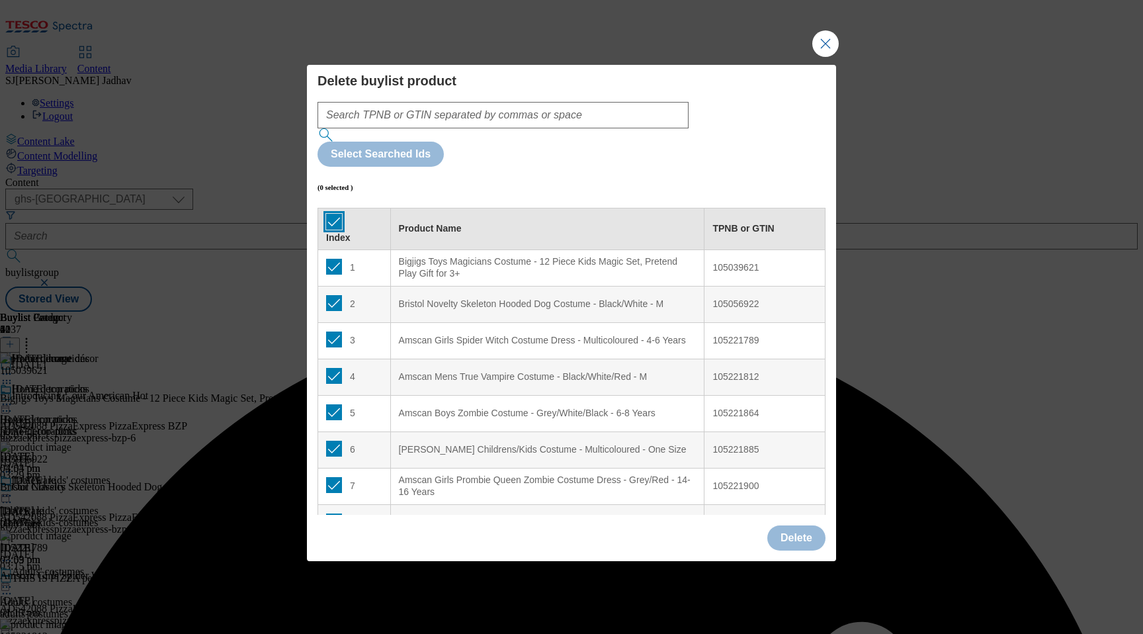
checkbox input "true"
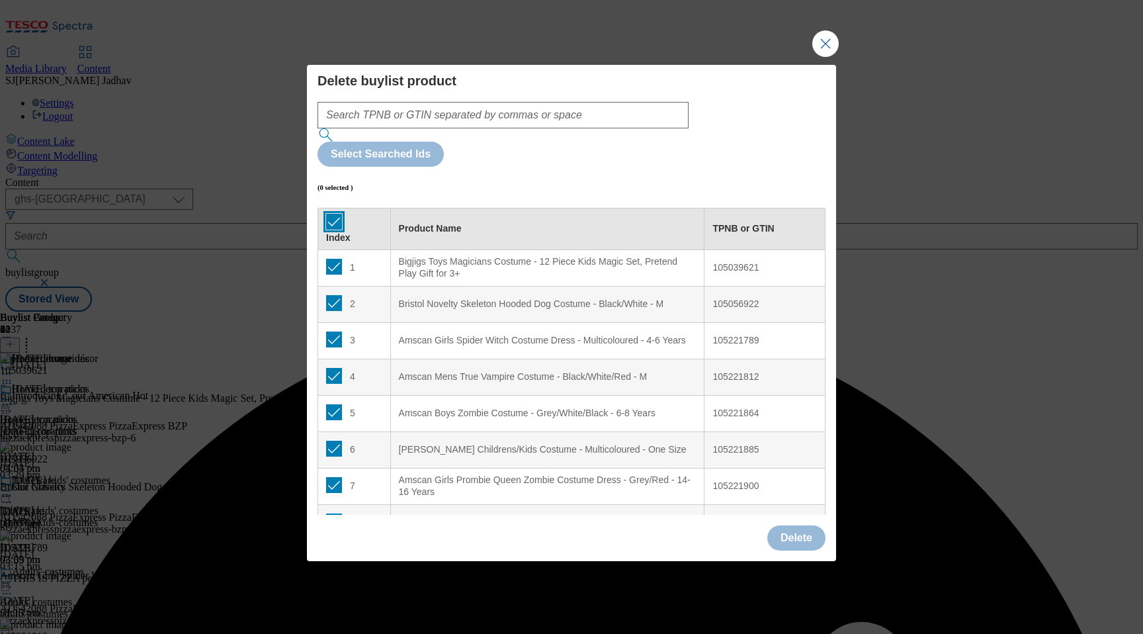
checkbox input "true"
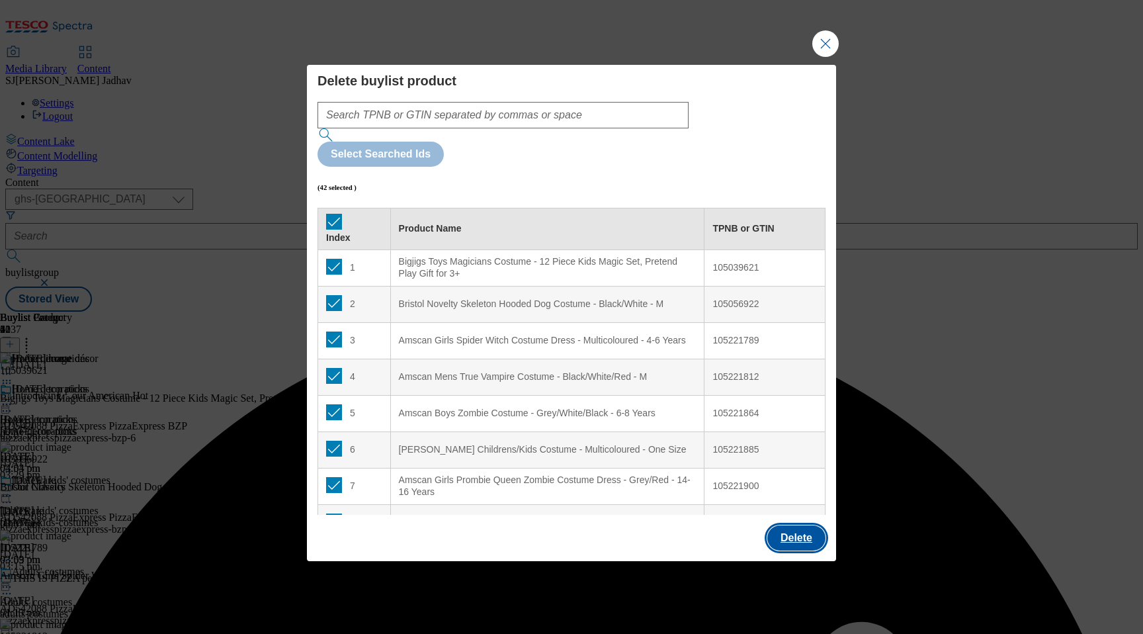
click at [810, 525] on button "Delete" at bounding box center [796, 537] width 58 height 25
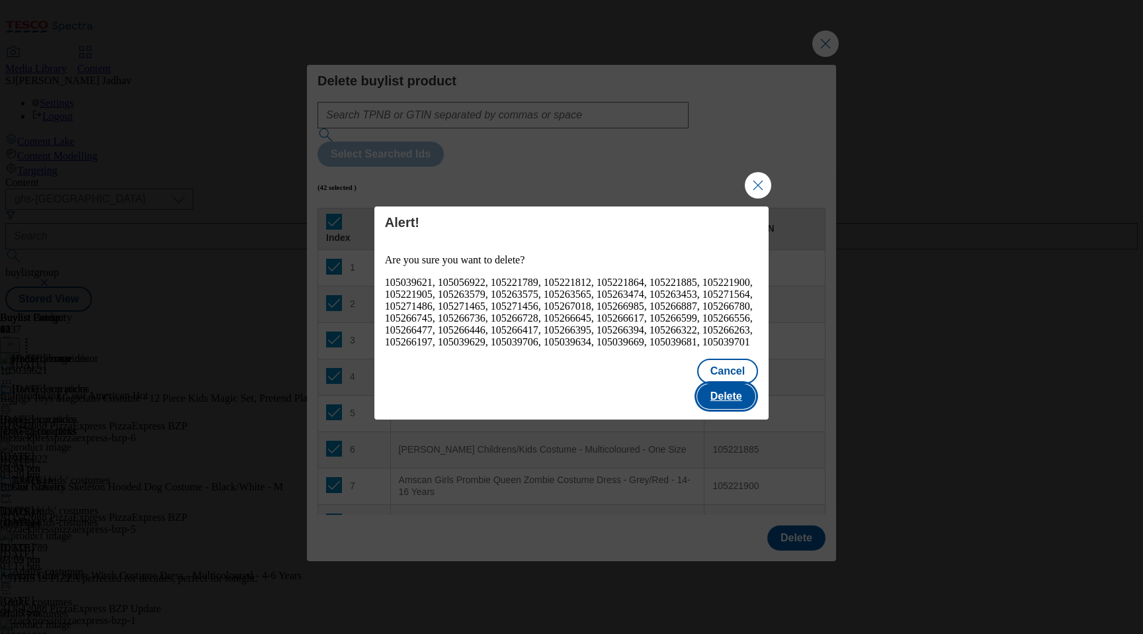
click at [733, 396] on button "Delete" at bounding box center [726, 396] width 58 height 25
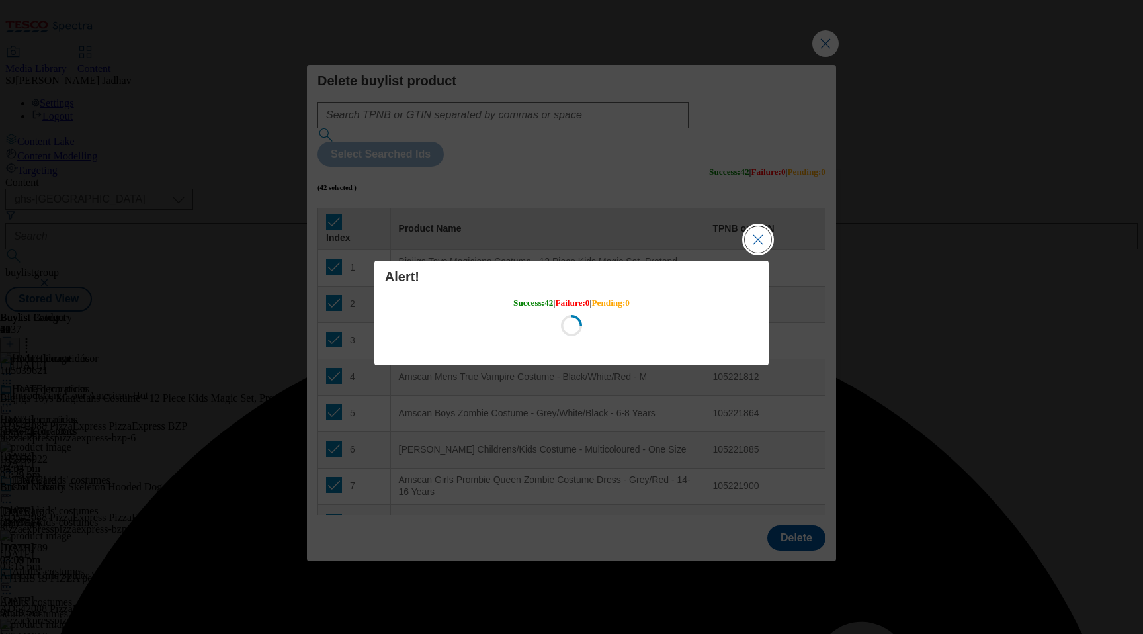
scroll to position [0, 0]
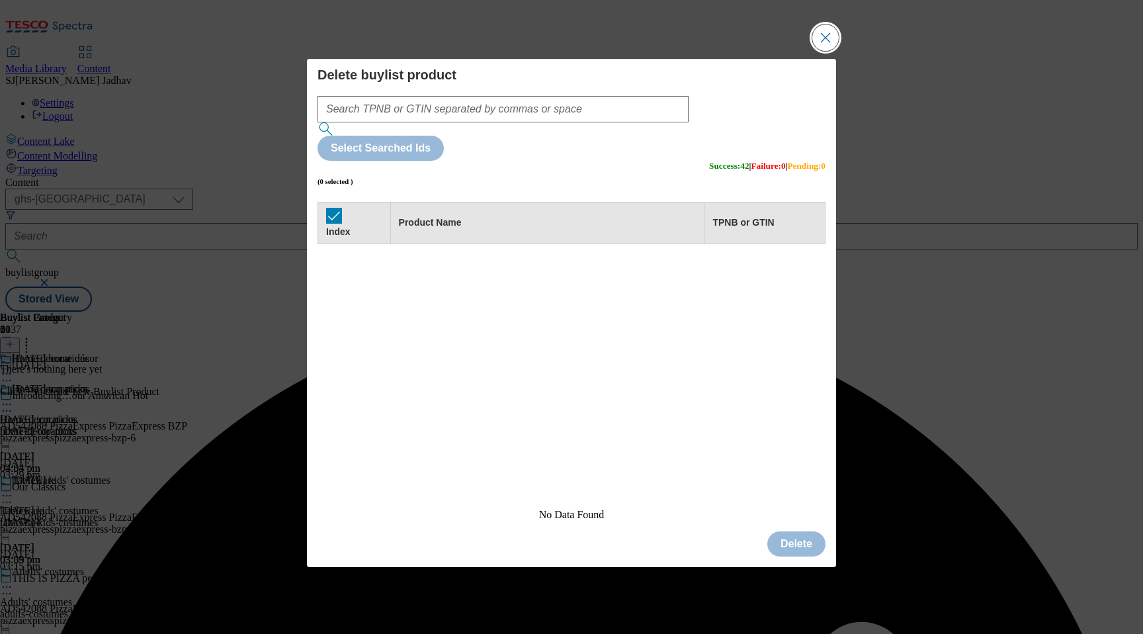
click at [822, 51] on button "Close Modal" at bounding box center [825, 37] width 26 height 26
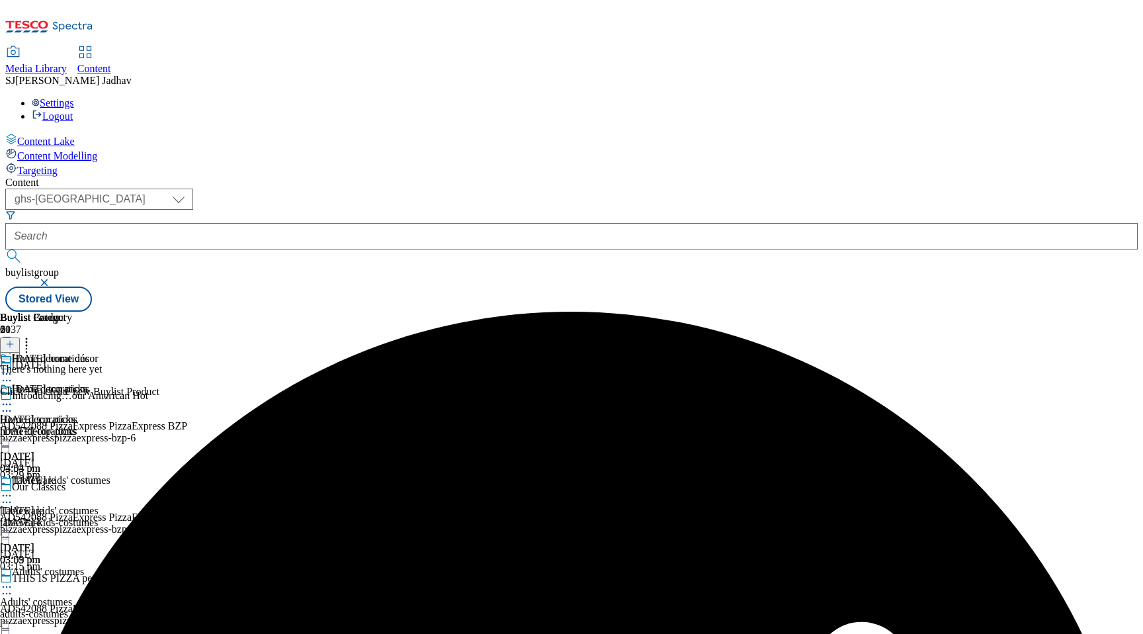
click at [10, 341] on line at bounding box center [10, 344] width 0 height 7
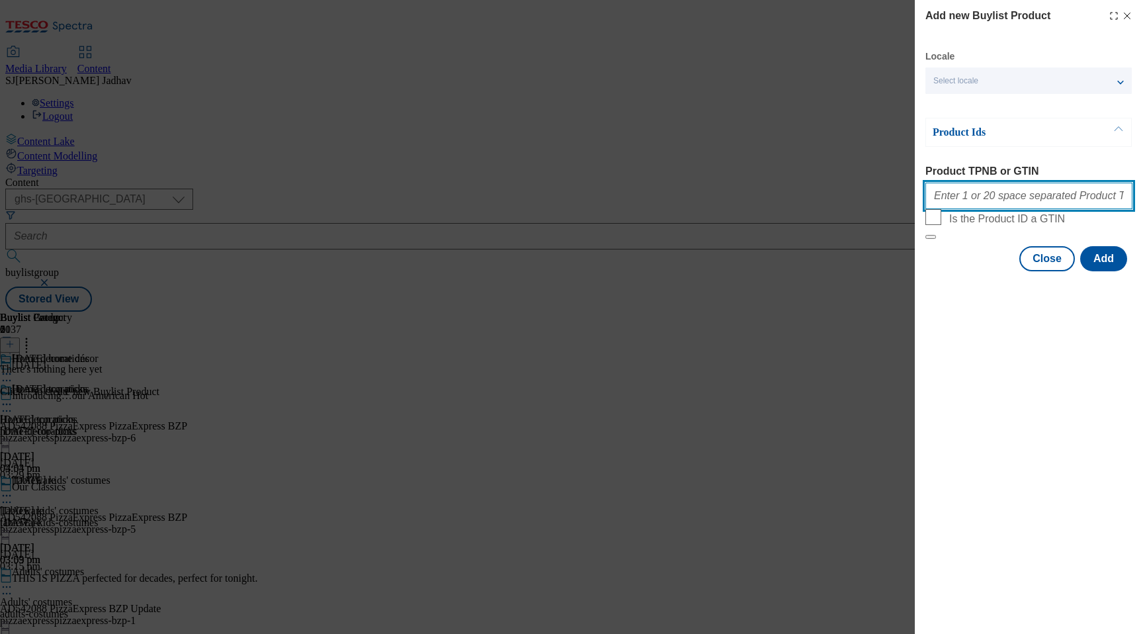
click at [978, 205] on input "Product TPNB or GTIN" at bounding box center [1028, 196] width 207 height 26
paste input "96614540 96614556 90908184 96404799 96578523 96683496 96436536 93488882 9643649…"
type input "96614540 96614556 90908184 96404799 96578523 96683496 96436536 93488882 9643649…"
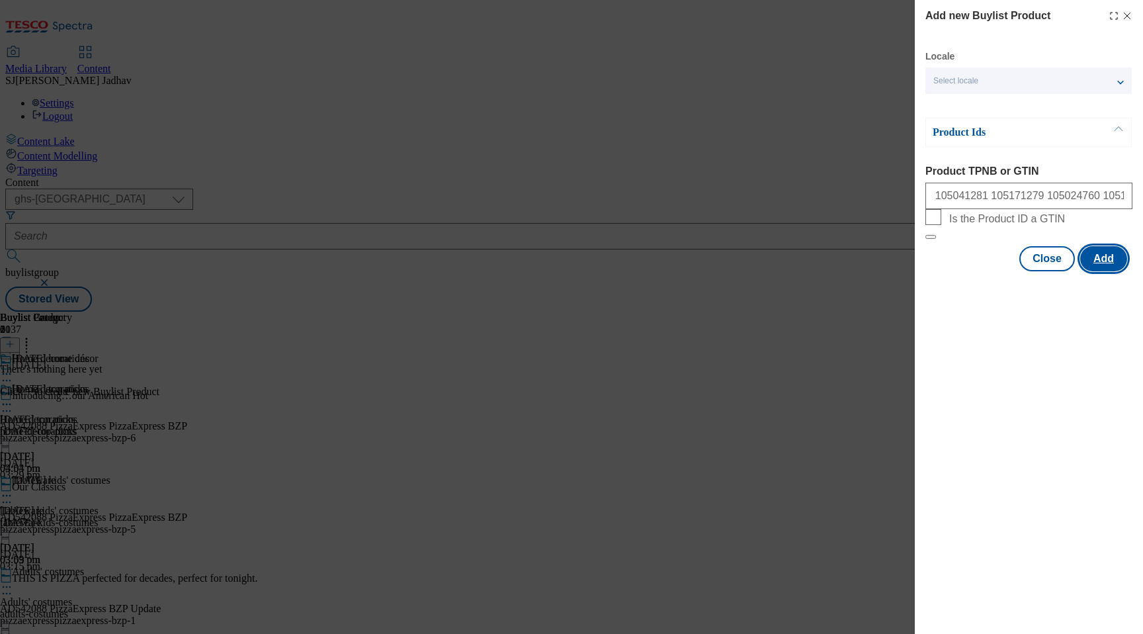
click at [1103, 271] on button "Add" at bounding box center [1103, 258] width 47 height 25
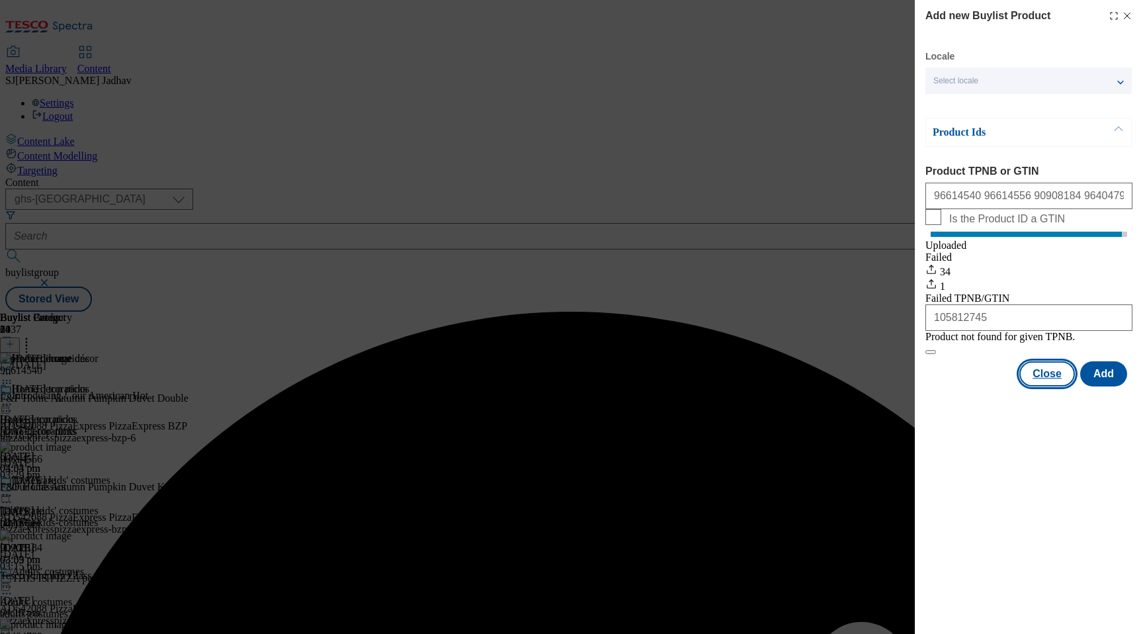
click at [1033, 386] on button "Close" at bounding box center [1047, 373] width 56 height 25
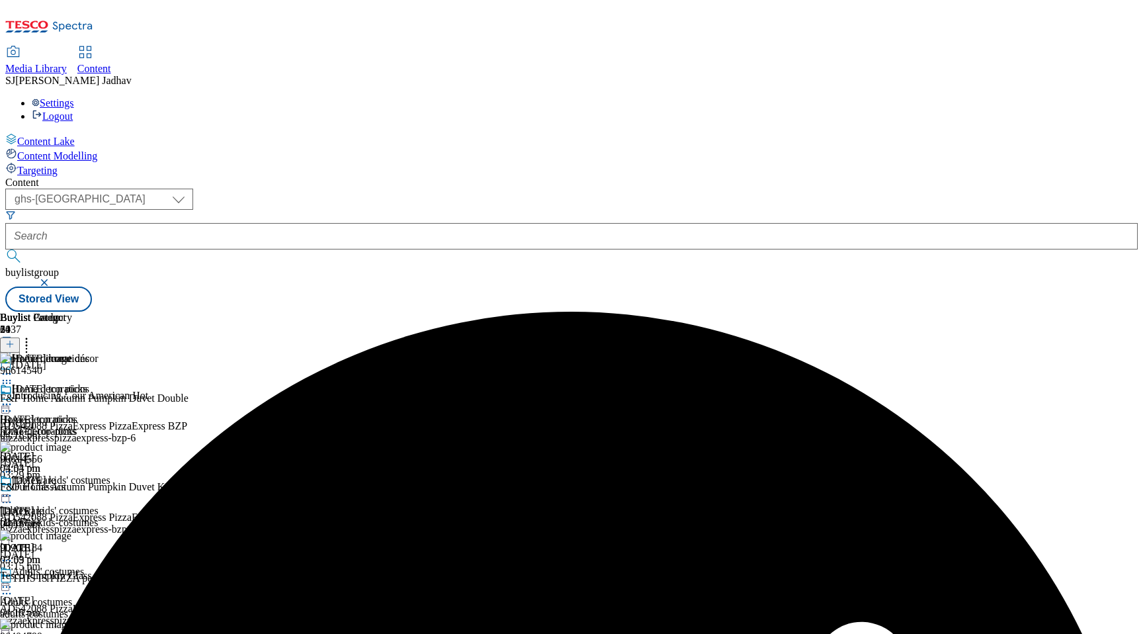
click at [89, 517] on div "tableware" at bounding box center [44, 523] width 89 height 12
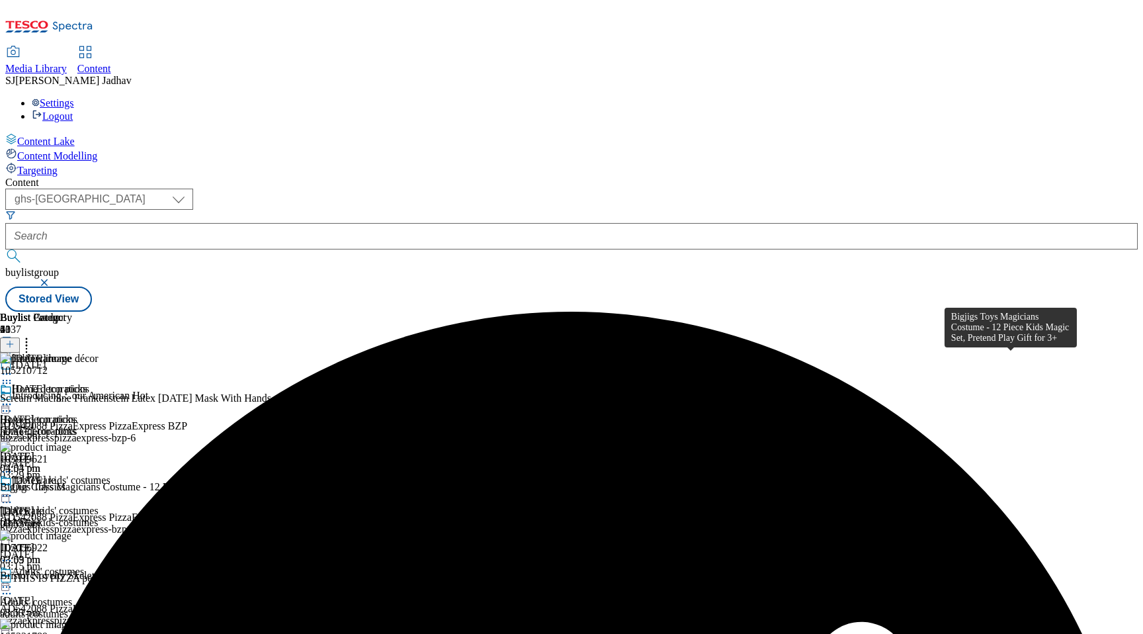
scroll to position [0, 31]
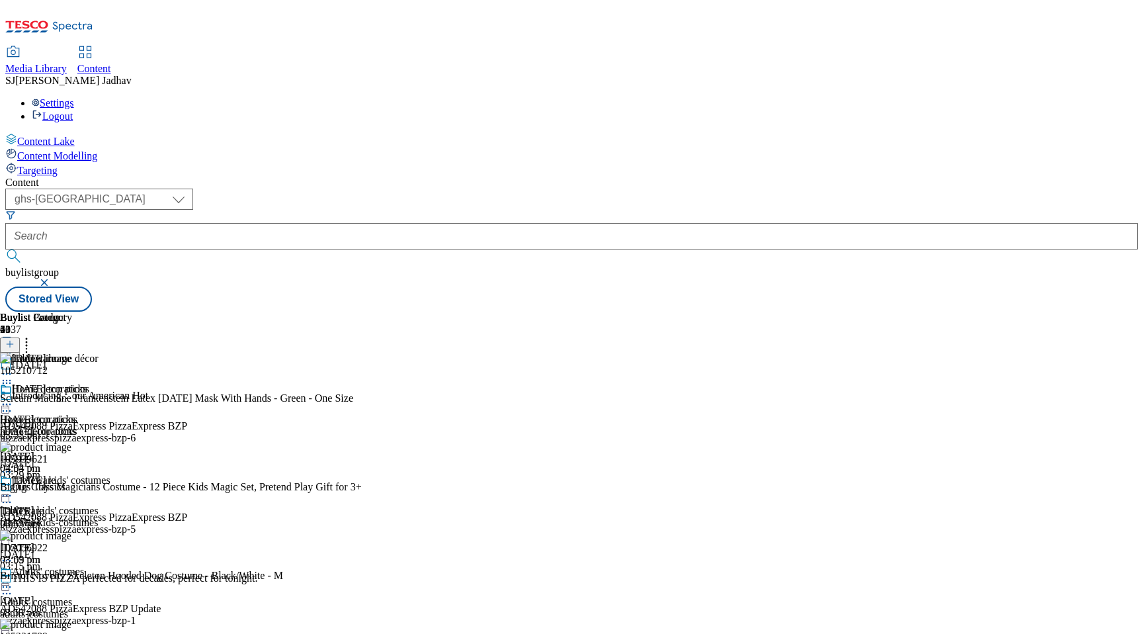
click at [33, 335] on icon at bounding box center [26, 341] width 13 height 13
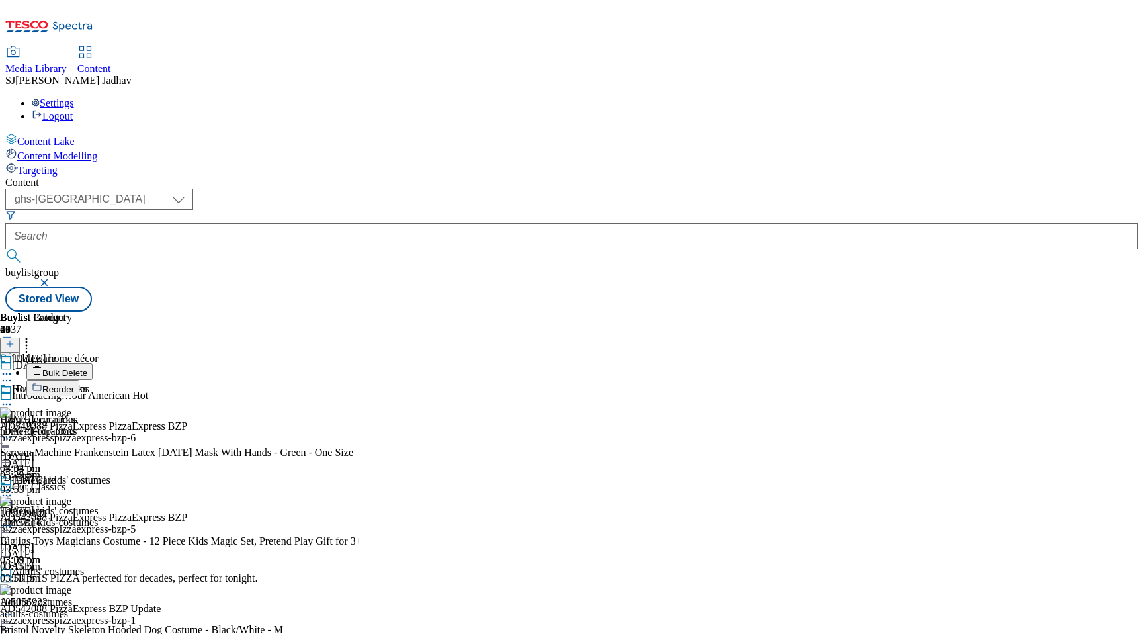
click at [87, 368] on span "Bulk Delete" at bounding box center [64, 373] width 45 height 10
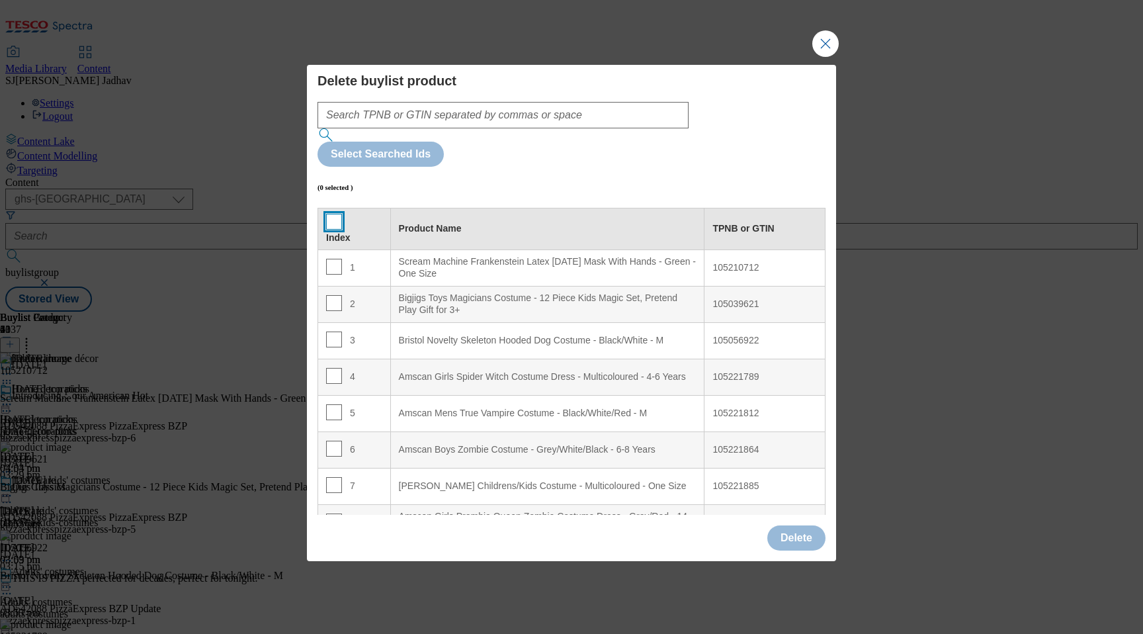
click at [329, 214] on input "Modal" at bounding box center [334, 222] width 16 height 16
checkbox input "true"
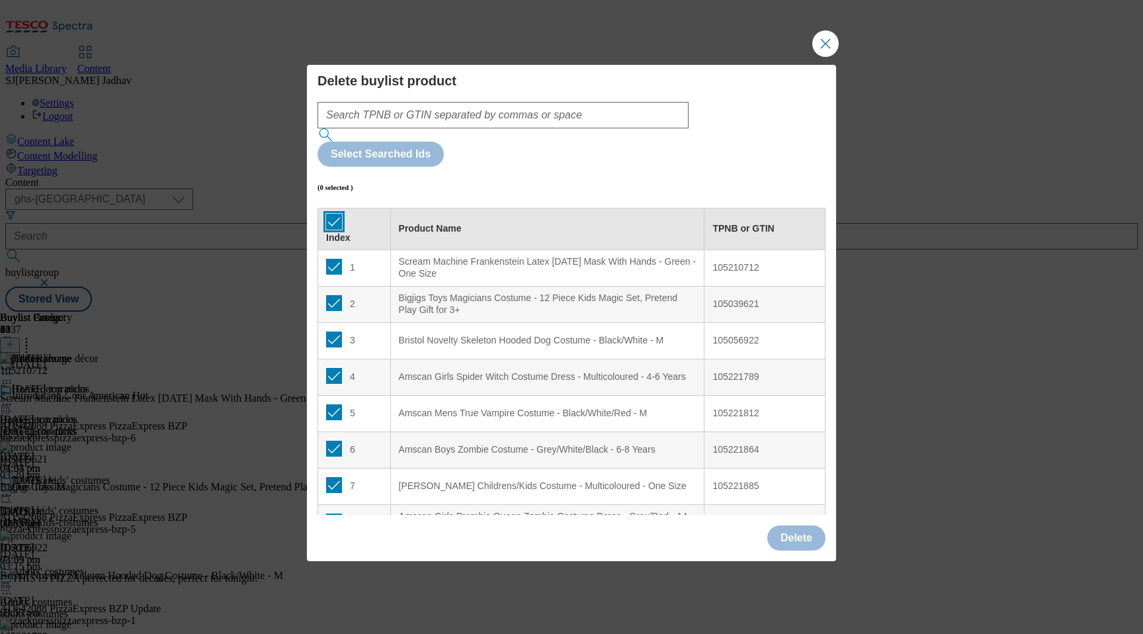
checkbox input "true"
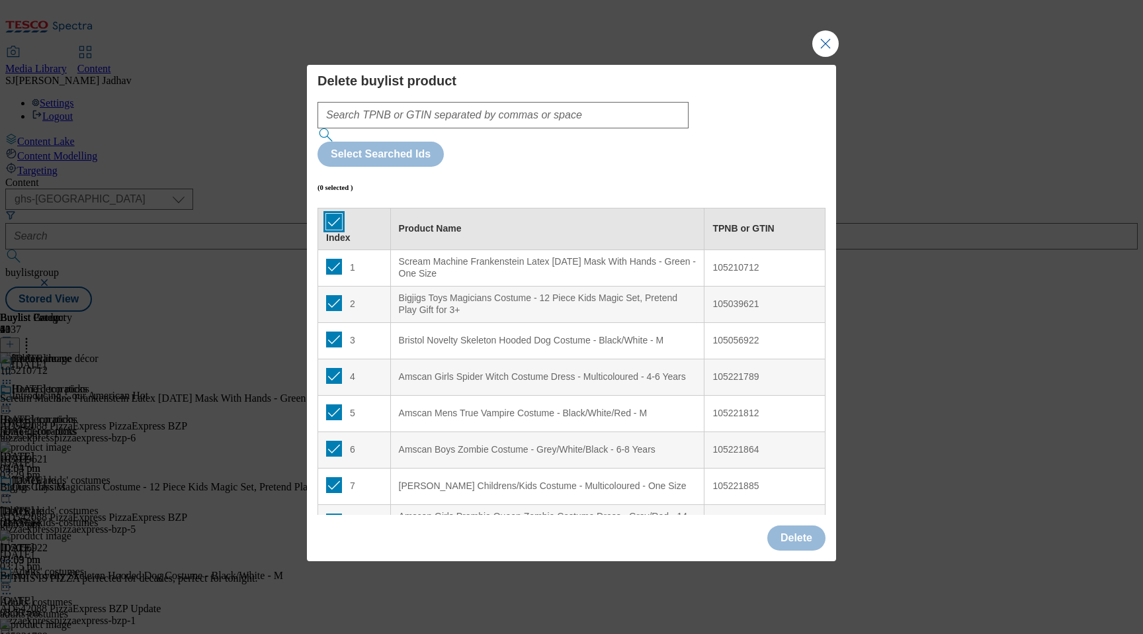
checkbox input "true"
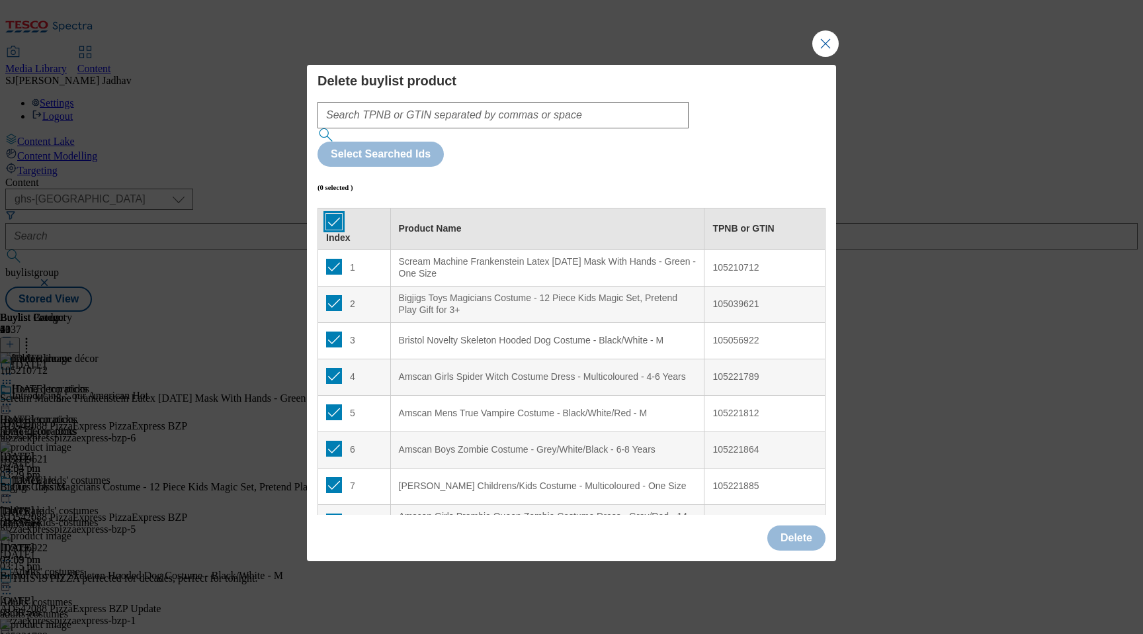
checkbox input "true"
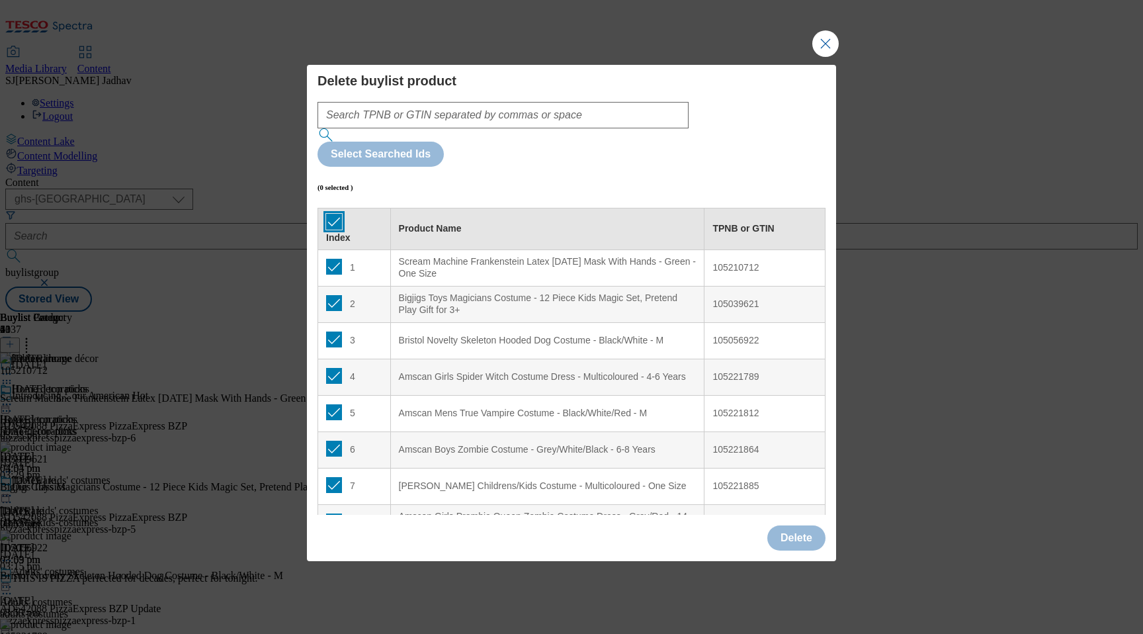
checkbox input "true"
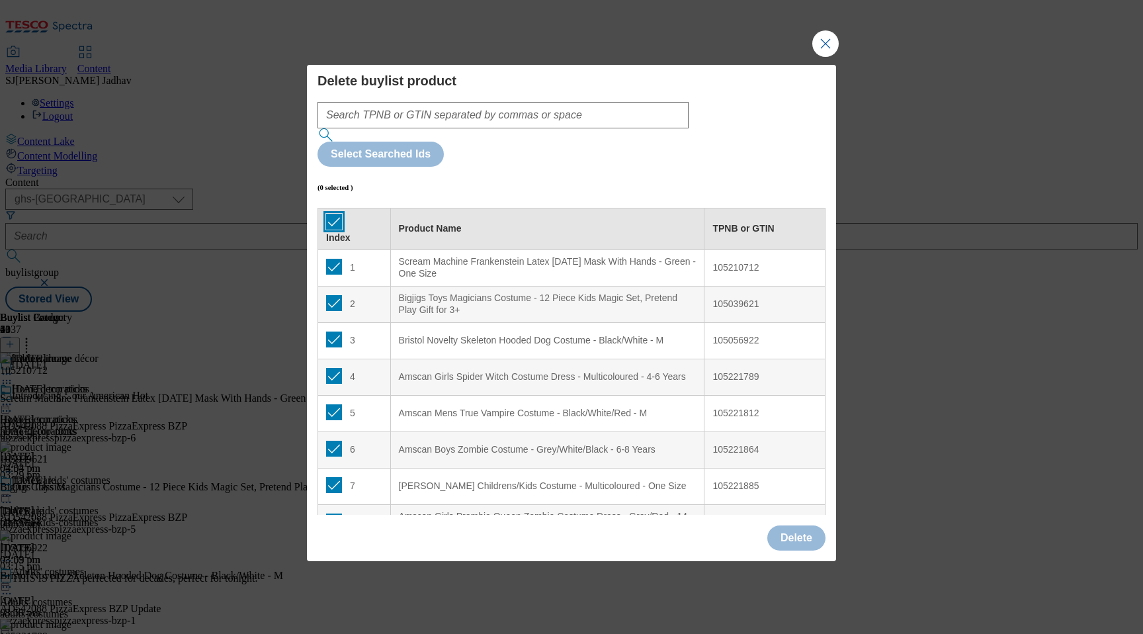
checkbox input "true"
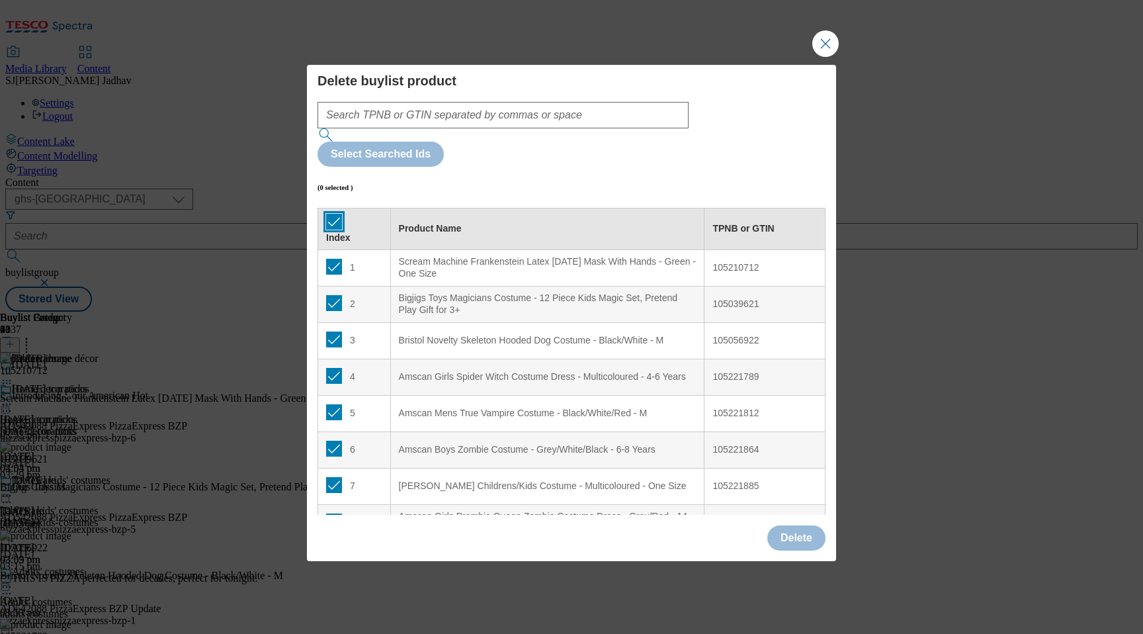
checkbox input "true"
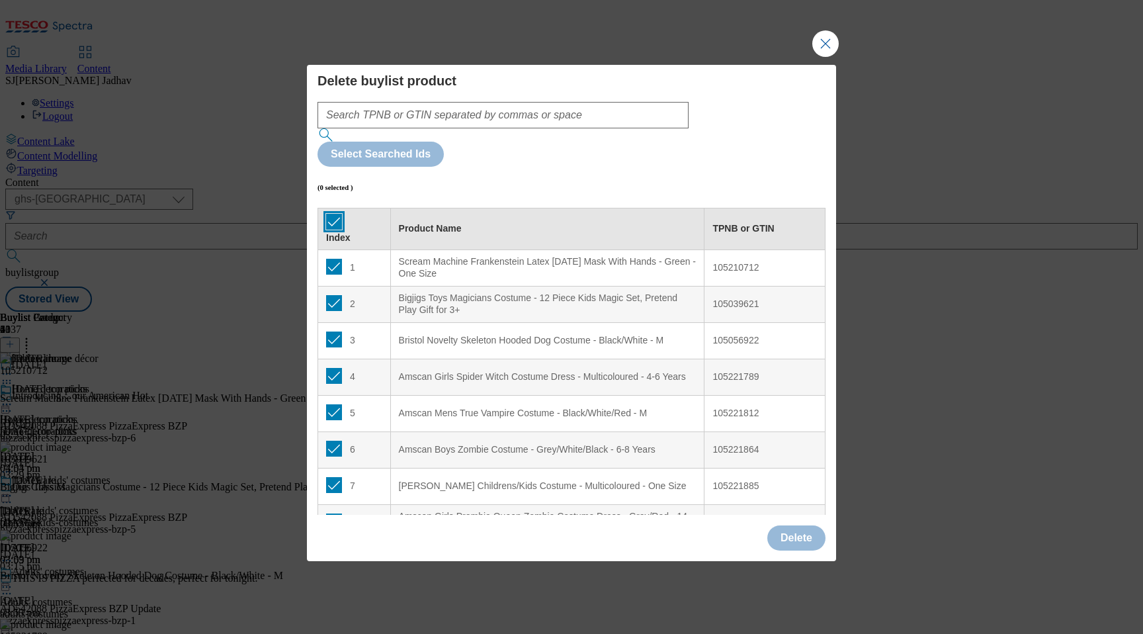
checkbox input "true"
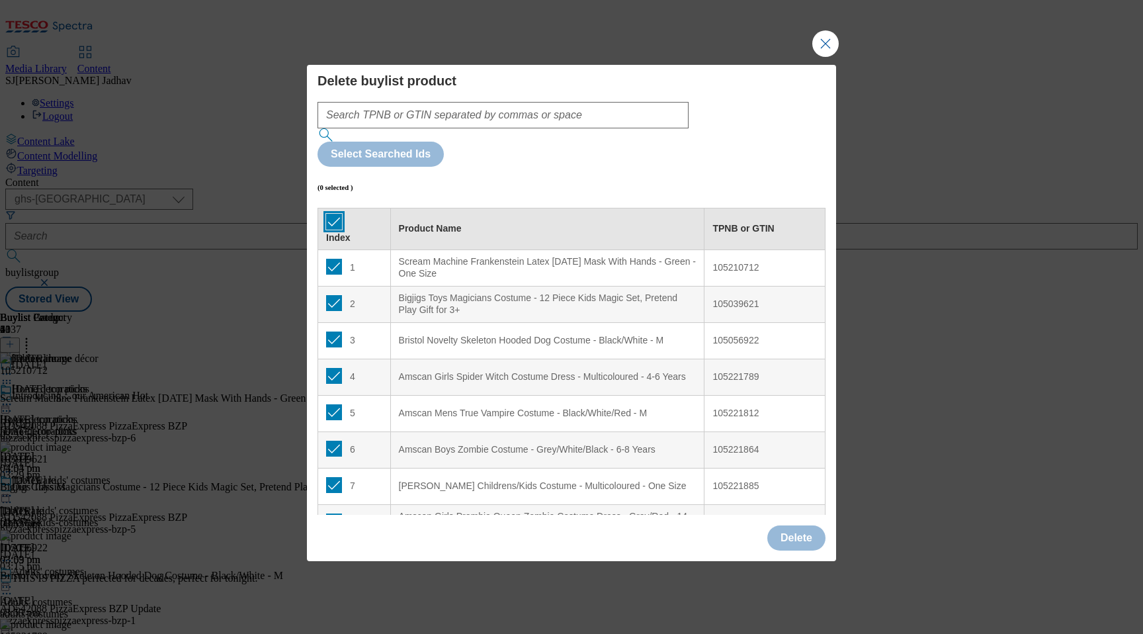
checkbox input "true"
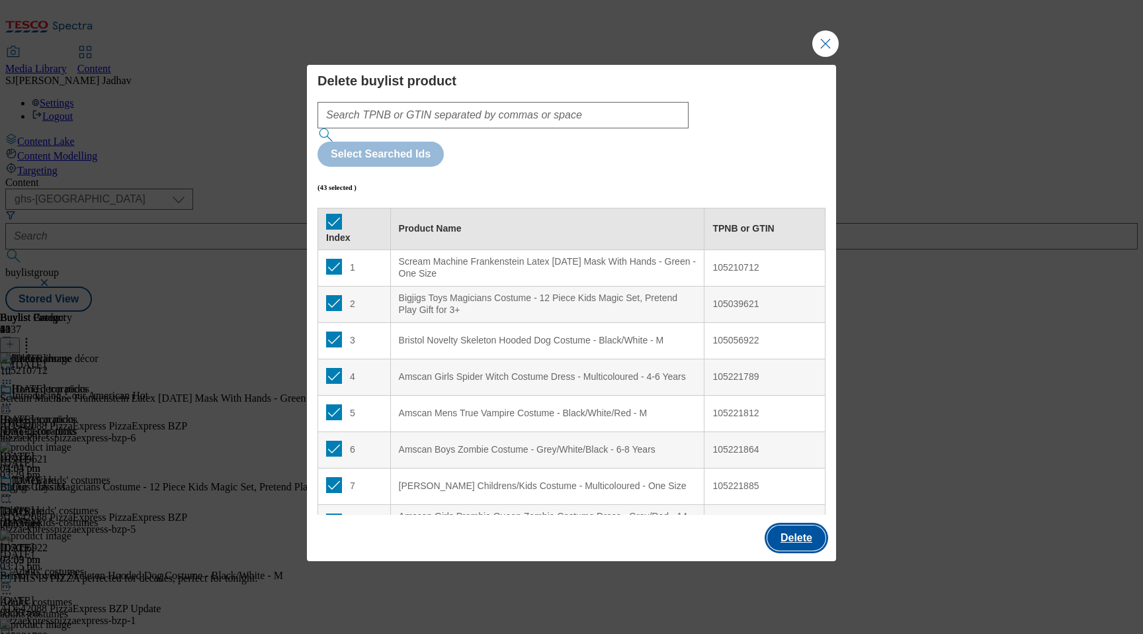
click at [793, 525] on button "Delete" at bounding box center [796, 537] width 58 height 25
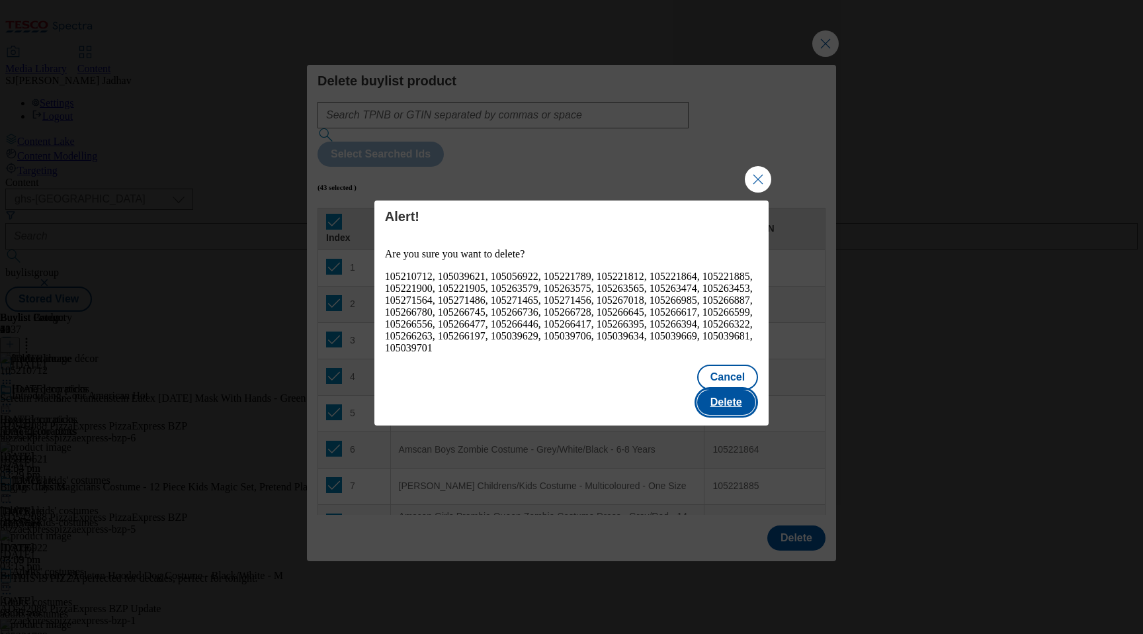
click at [732, 400] on button "Delete" at bounding box center [726, 402] width 58 height 25
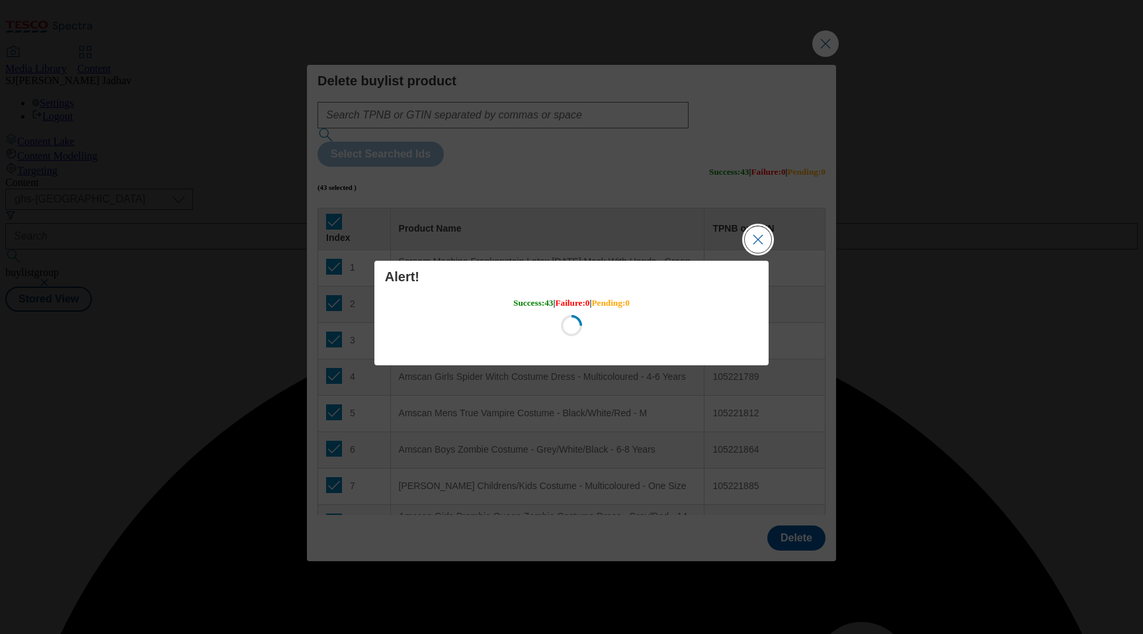
scroll to position [0, 0]
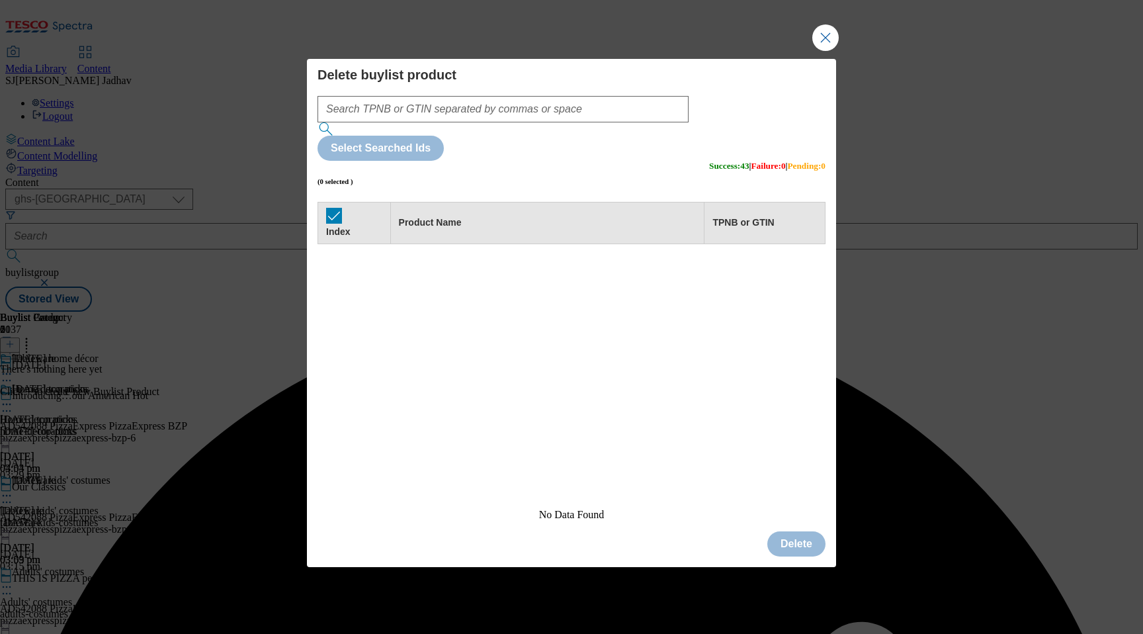
click at [820, 51] on button "Close Modal" at bounding box center [825, 37] width 26 height 26
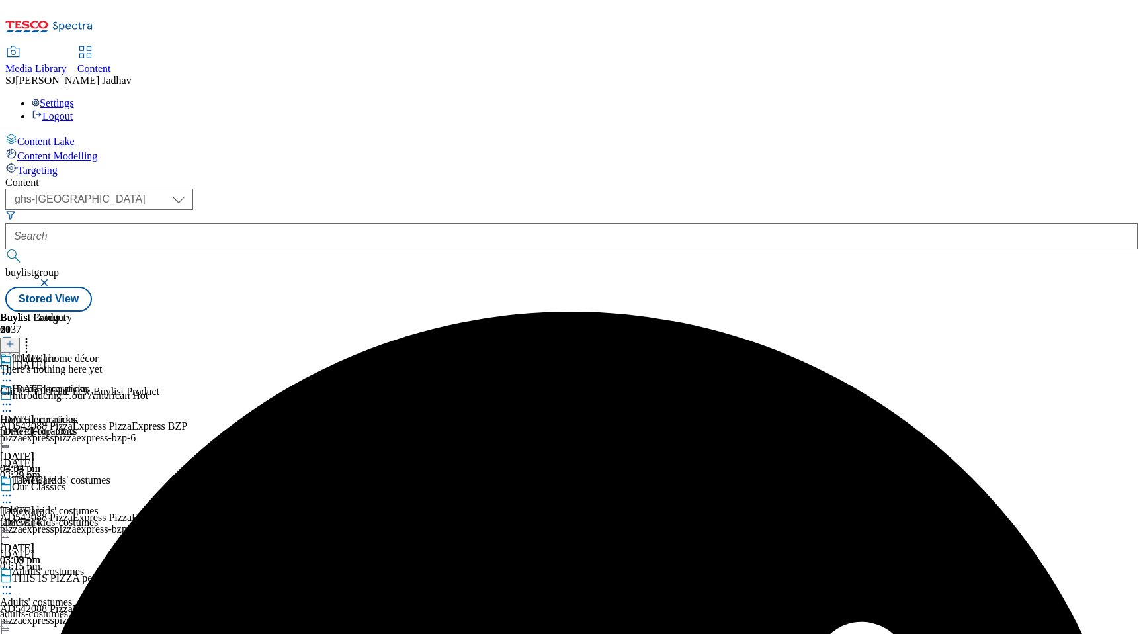
scroll to position [0, 31]
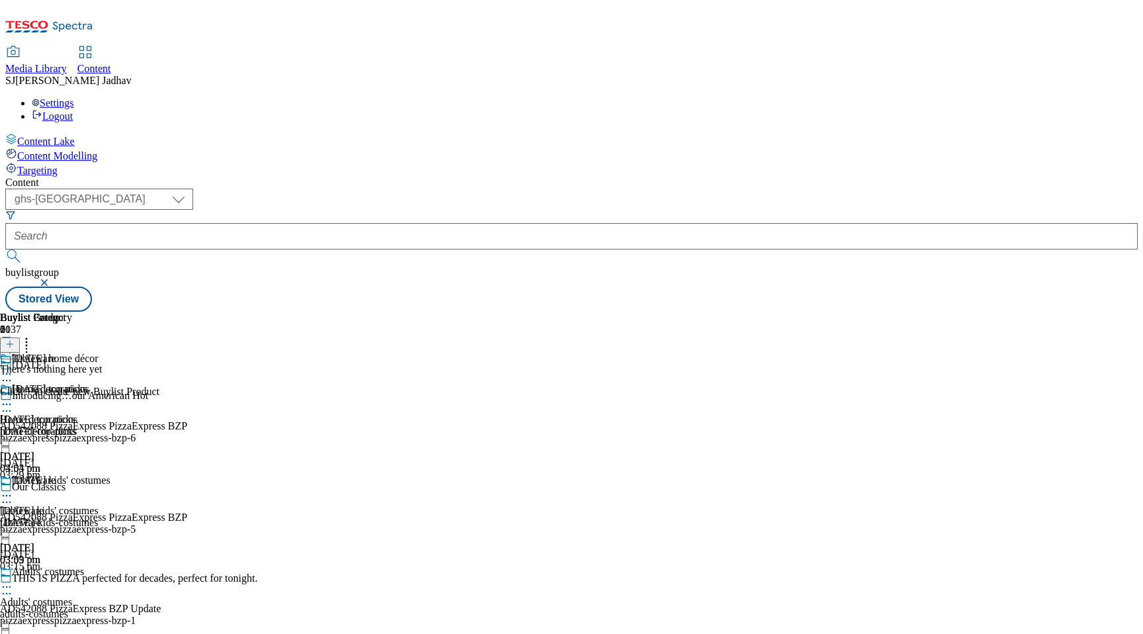
click at [15, 339] on icon at bounding box center [9, 343] width 9 height 9
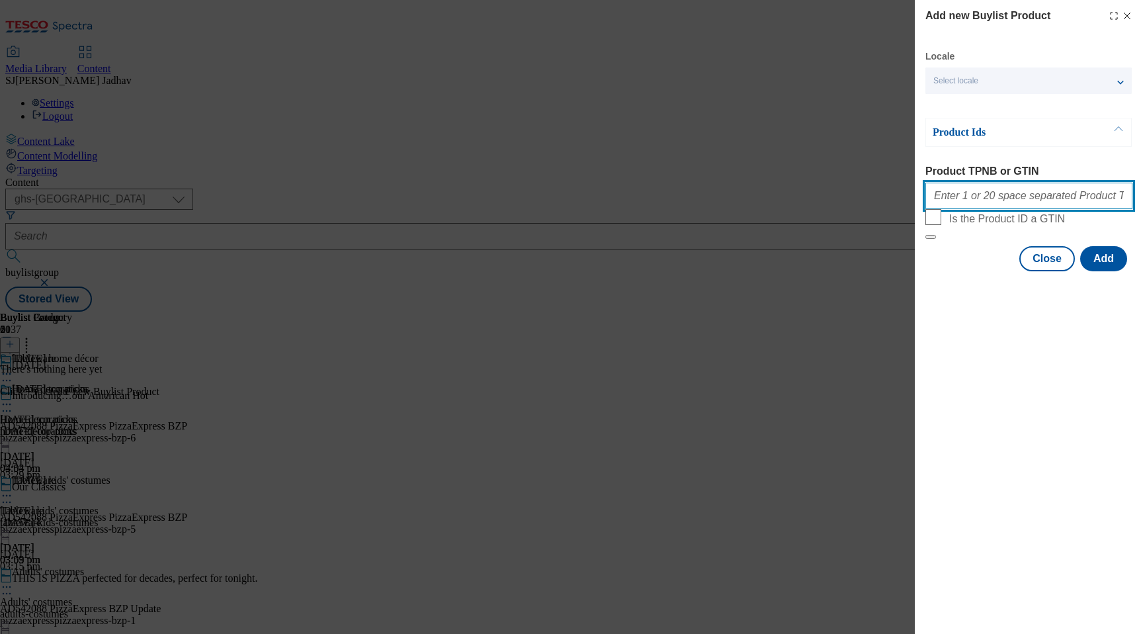
click at [1027, 195] on input "Product TPNB or GTIN" at bounding box center [1028, 196] width 207 height 26
paste input "96705495 93947218 93151860 96621893 96185008 96435400 92982459 96621829 9654776…"
type input "96705495 93947218 93151860 96621893 96185008 96435400 92982459 96621829 9654776…"
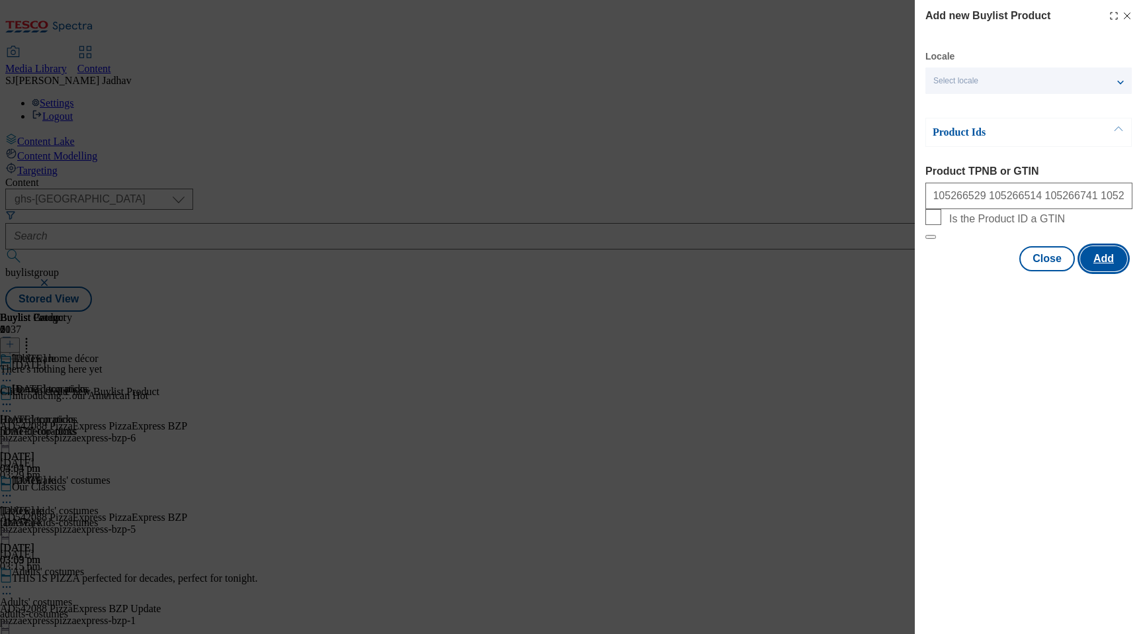
click at [1101, 271] on button "Add" at bounding box center [1103, 258] width 47 height 25
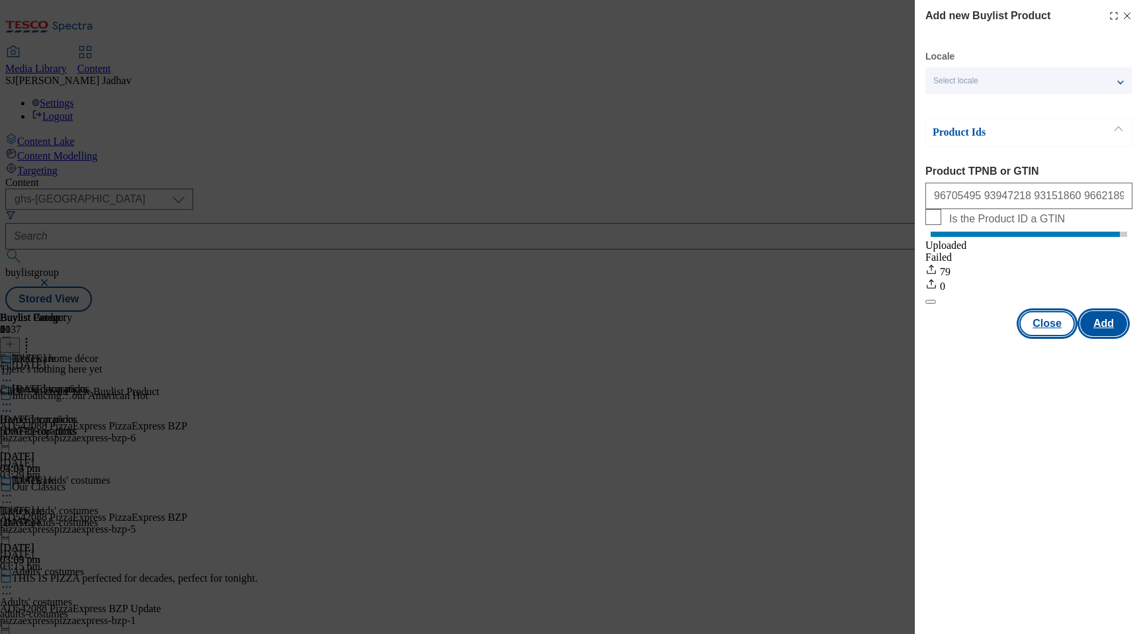
scroll to position [0, 0]
click at [1044, 336] on button "Close" at bounding box center [1047, 323] width 56 height 25
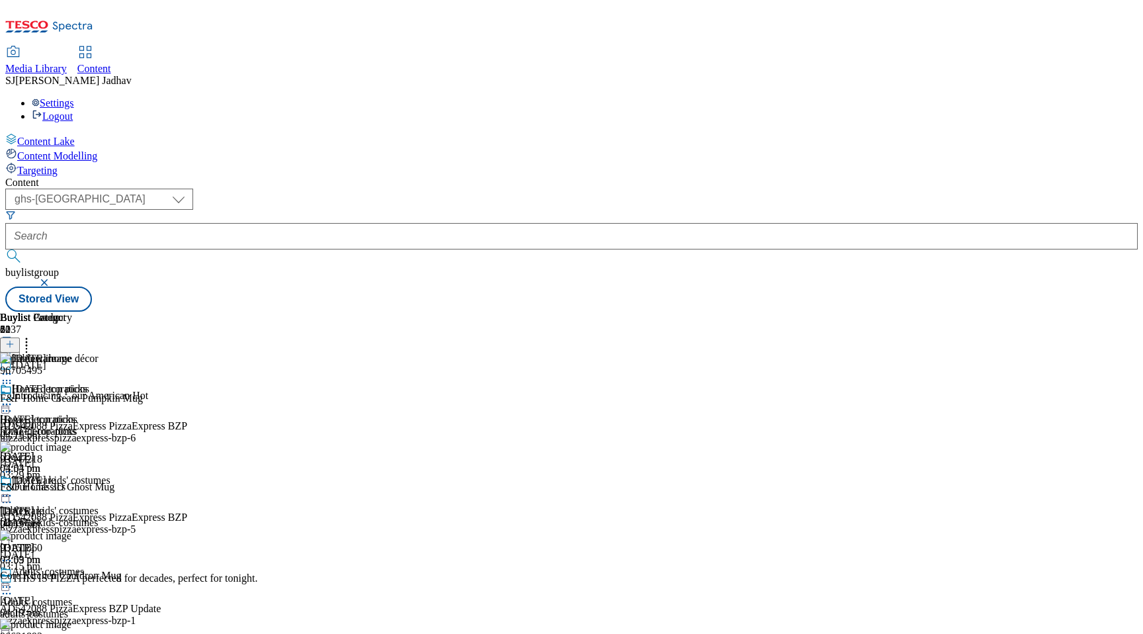
scroll to position [691, 0]
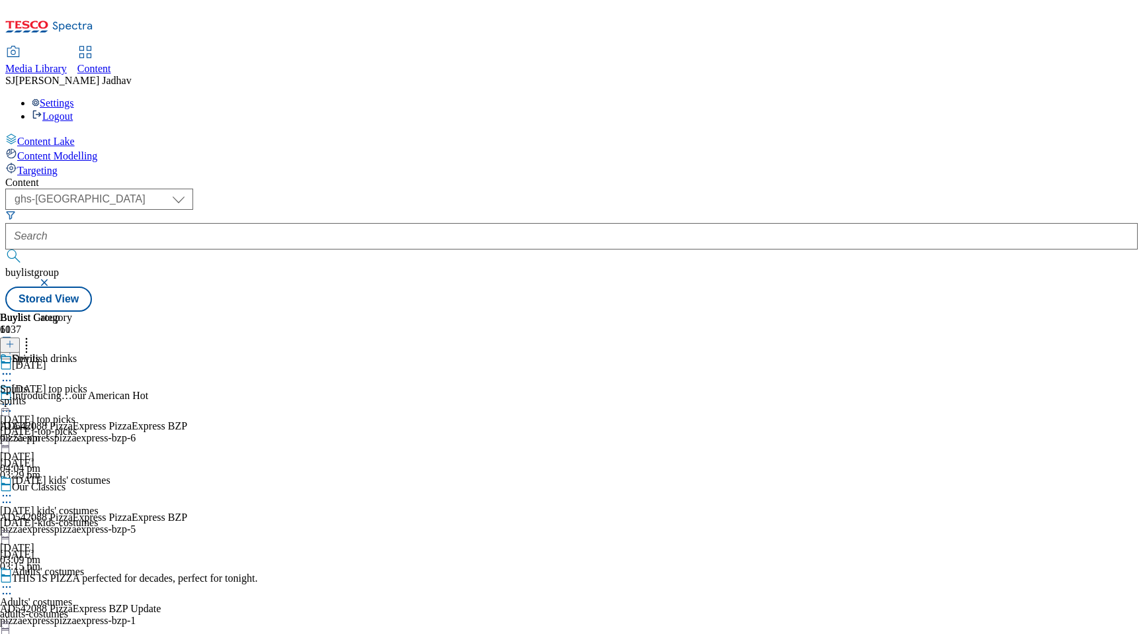
click at [72, 395] on div "spirits" at bounding box center [36, 401] width 72 height 12
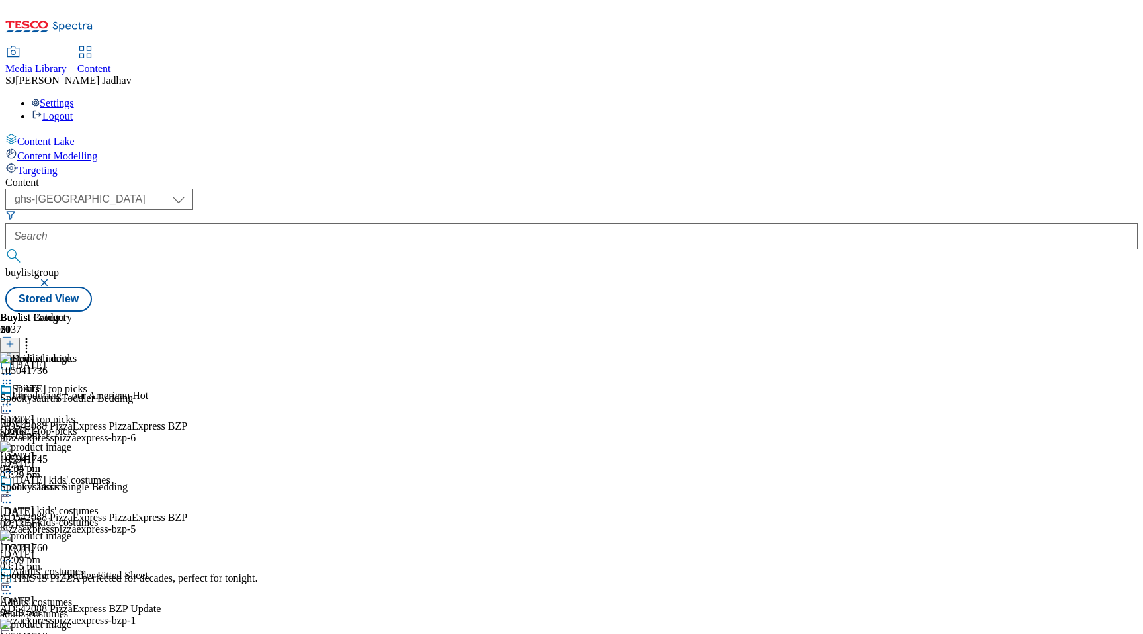
scroll to position [0, 31]
click at [28, 341] on circle at bounding box center [27, 342] width 2 height 2
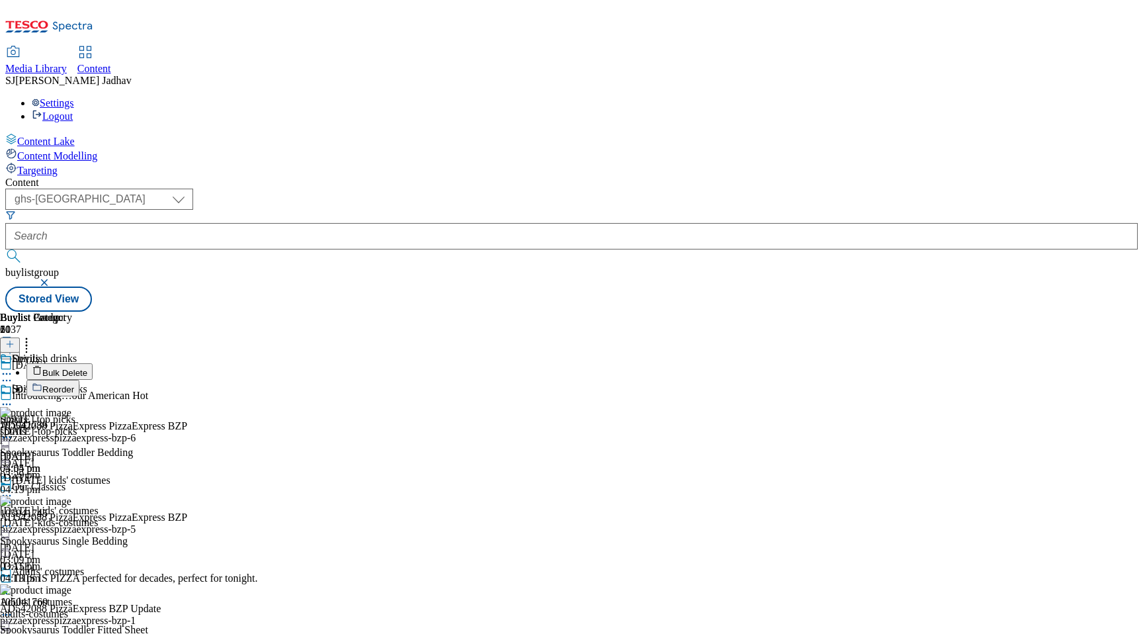
click at [87, 368] on span "Bulk Delete" at bounding box center [64, 373] width 45 height 10
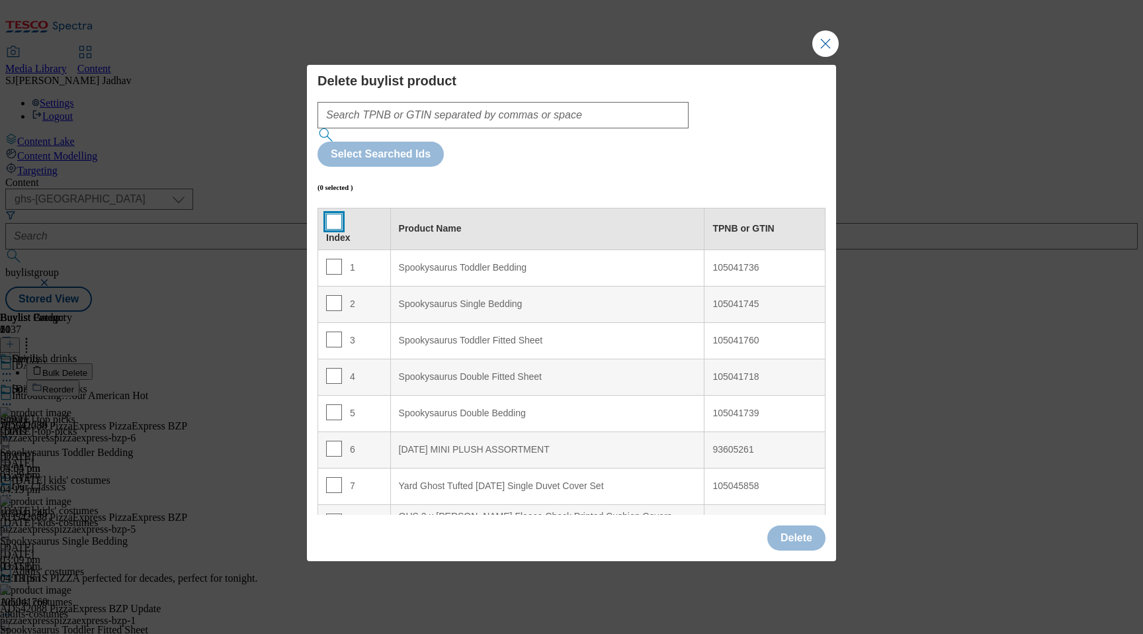
click at [337, 214] on input "Modal" at bounding box center [334, 222] width 16 height 16
checkbox input "true"
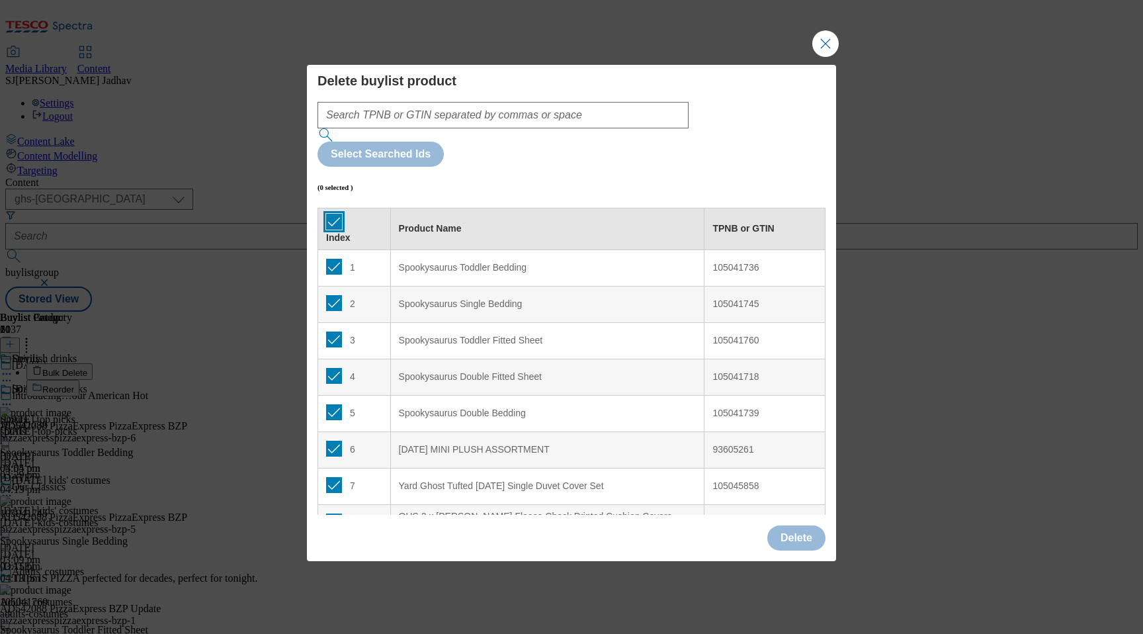
checkbox input "true"
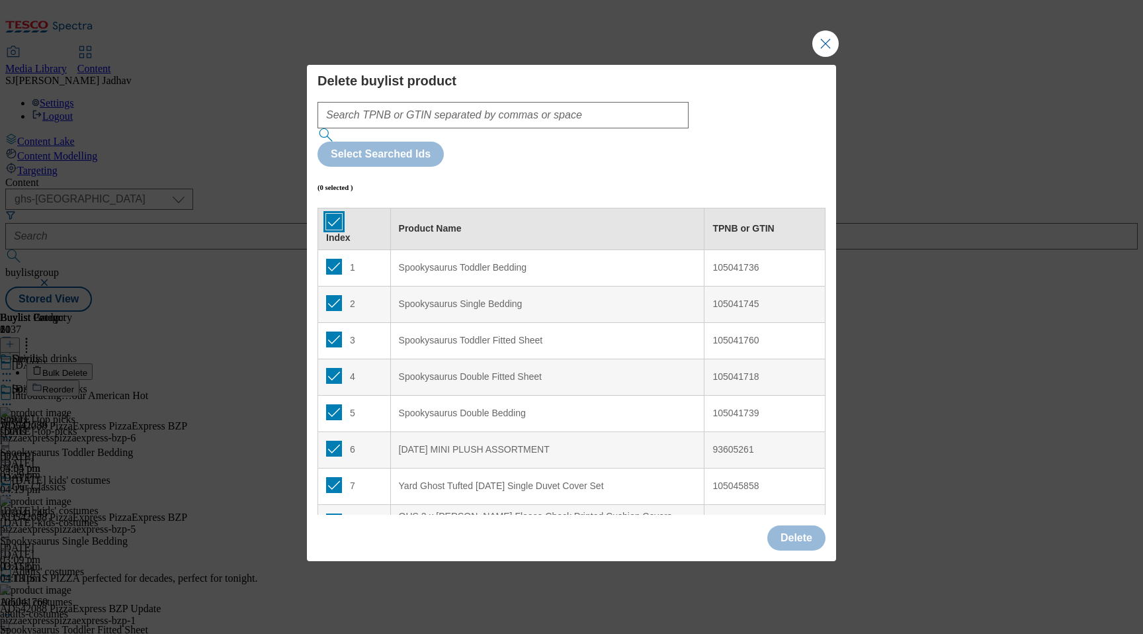
checkbox input "true"
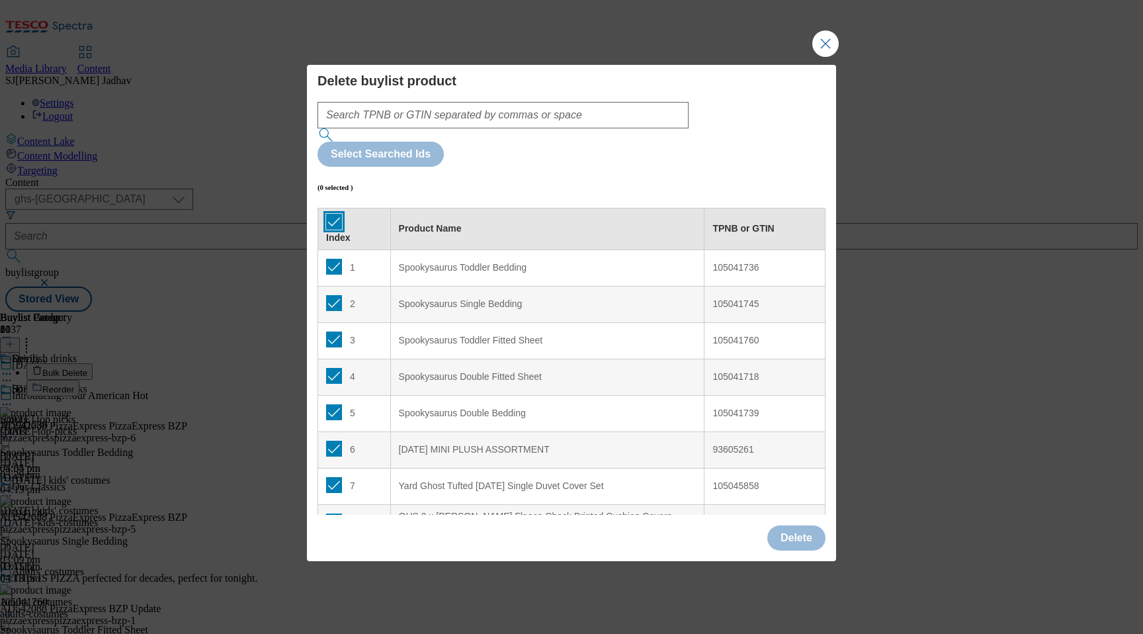
checkbox input "true"
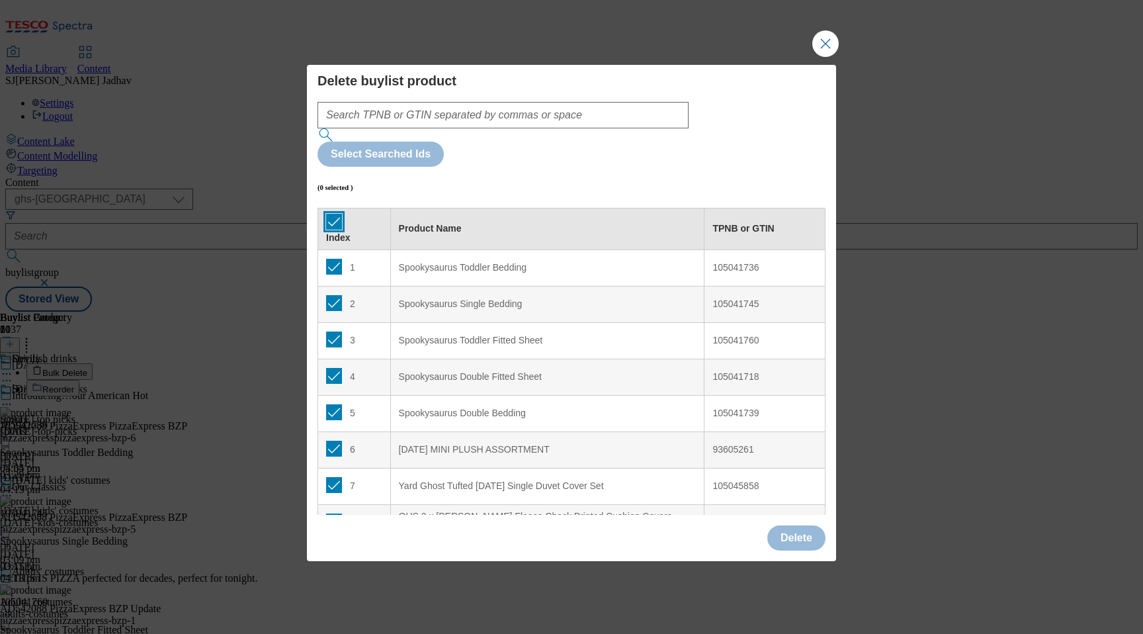
checkbox input "true"
click at [814, 525] on button "Delete" at bounding box center [796, 537] width 58 height 25
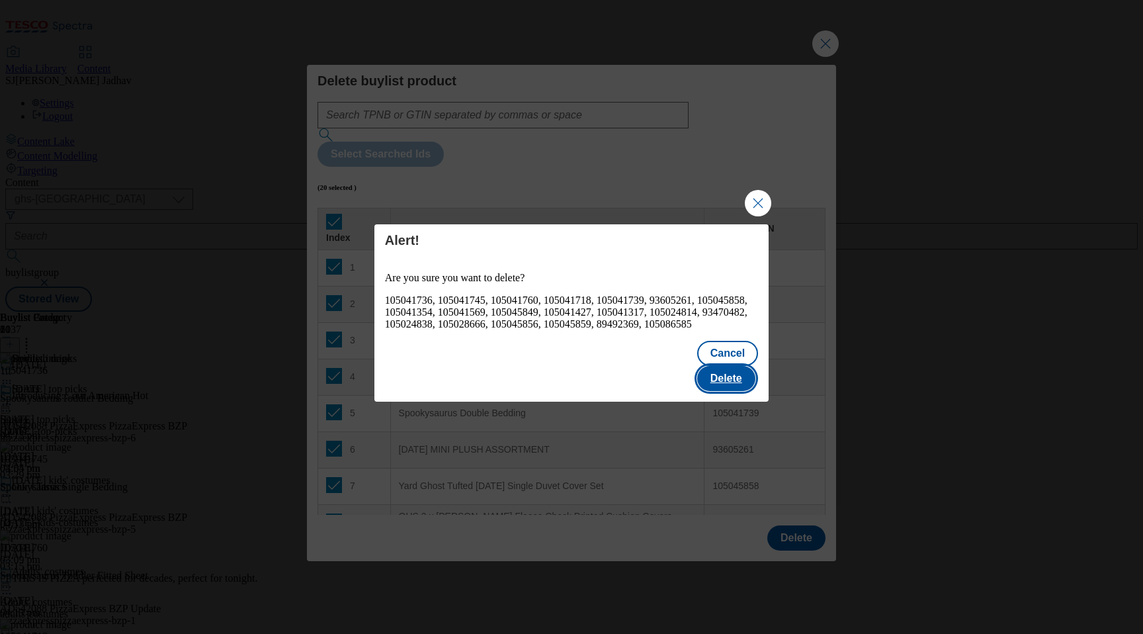
click at [734, 370] on button "Delete" at bounding box center [726, 378] width 58 height 25
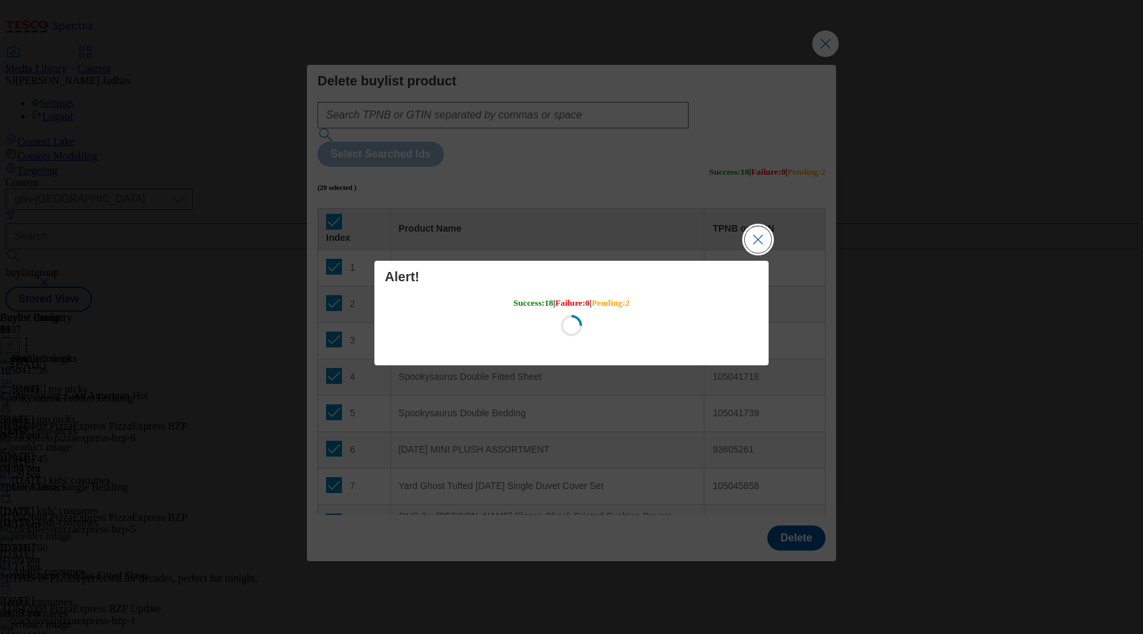
scroll to position [0, 0]
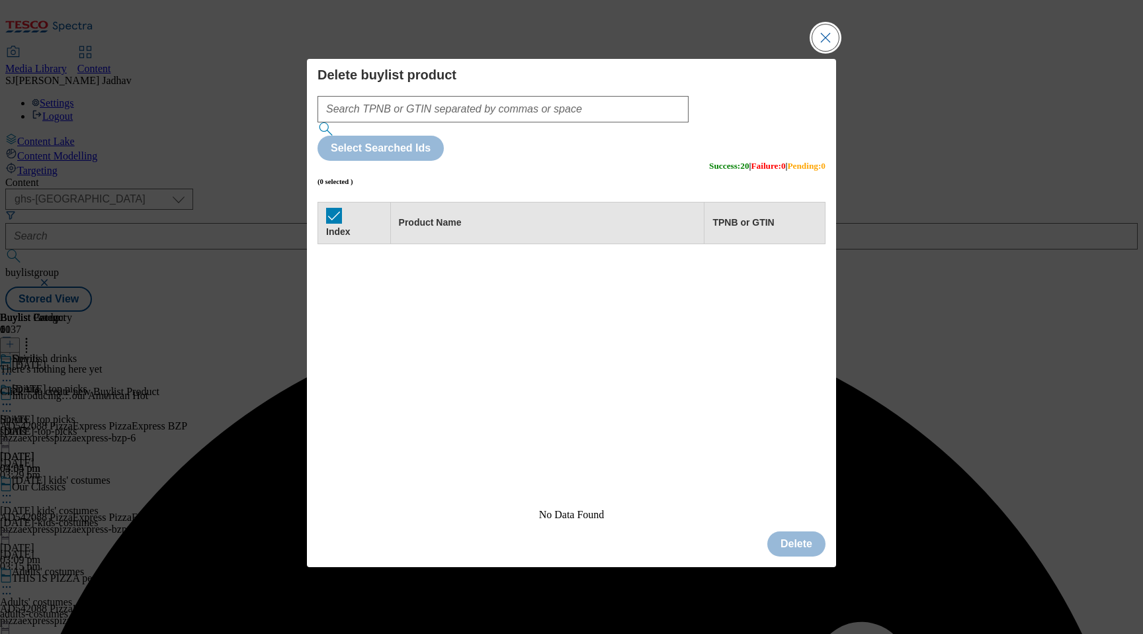
click at [823, 51] on button "Close Modal" at bounding box center [825, 37] width 26 height 26
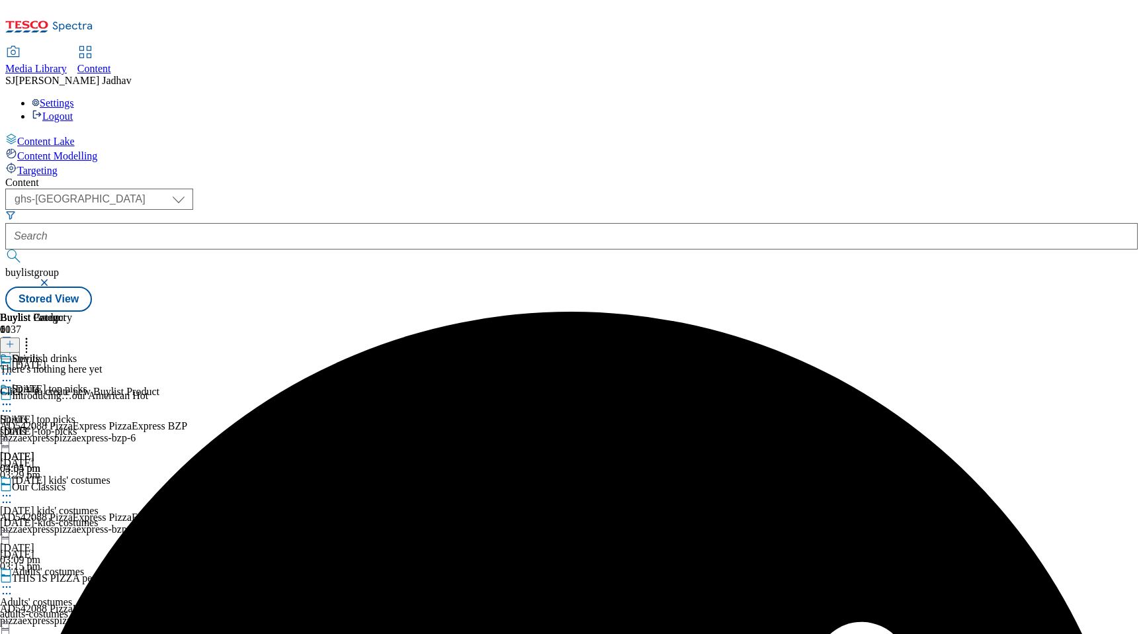
scroll to position [0, 31]
click at [15, 339] on icon at bounding box center [9, 343] width 9 height 9
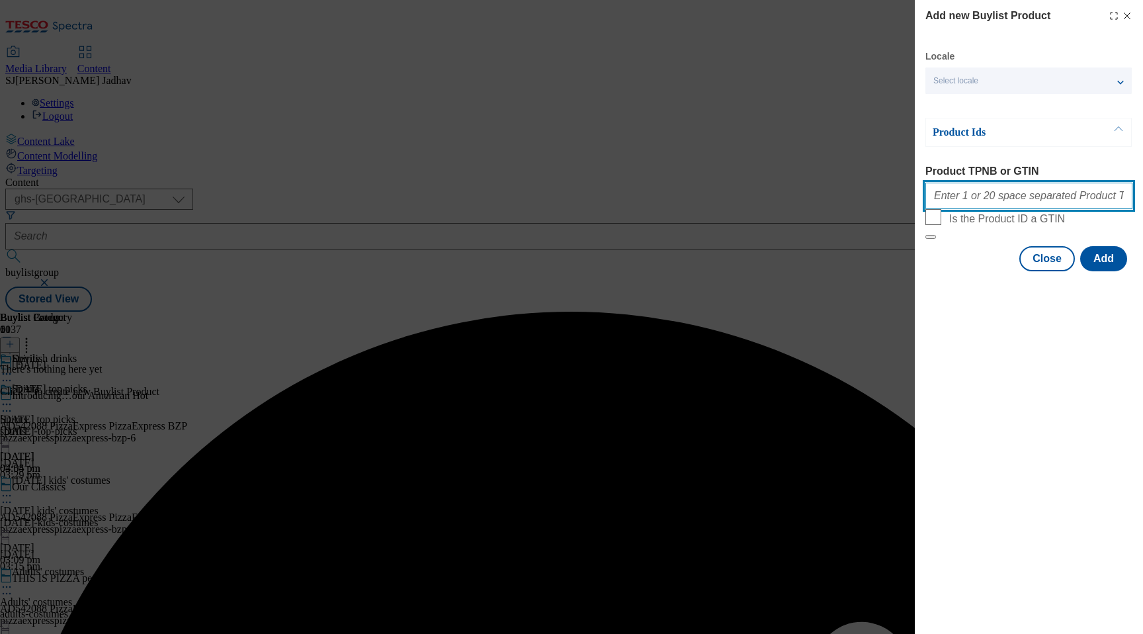
click at [1011, 200] on input "Product TPNB or GTIN" at bounding box center [1028, 196] width 207 height 26
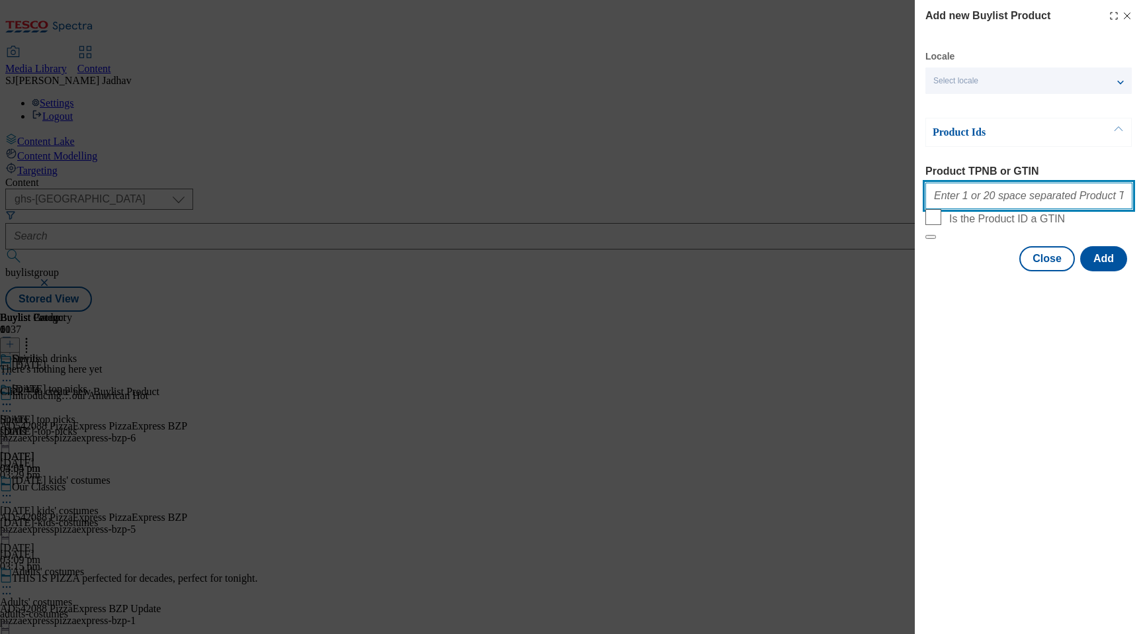
paste input "106039887 106039903 106039907 106039909 106039921 106039927 106039930 106039935…"
type input "106039887 106039903 106039907 106039909 106039921 106039927 106039930 106039935…"
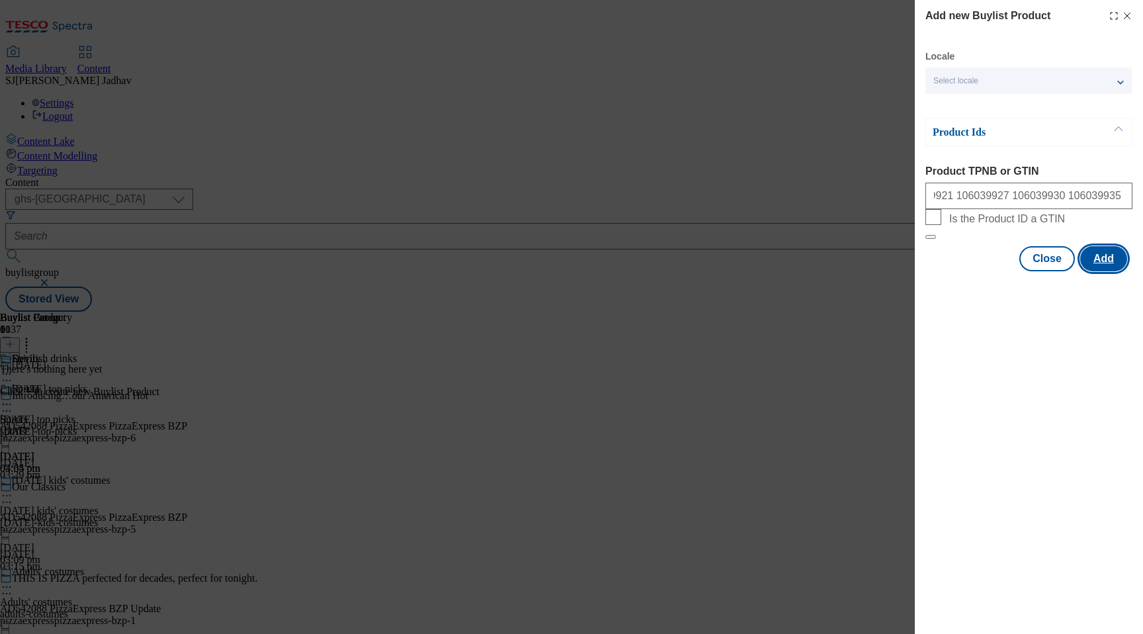
click at [1102, 271] on button "Add" at bounding box center [1103, 258] width 47 height 25
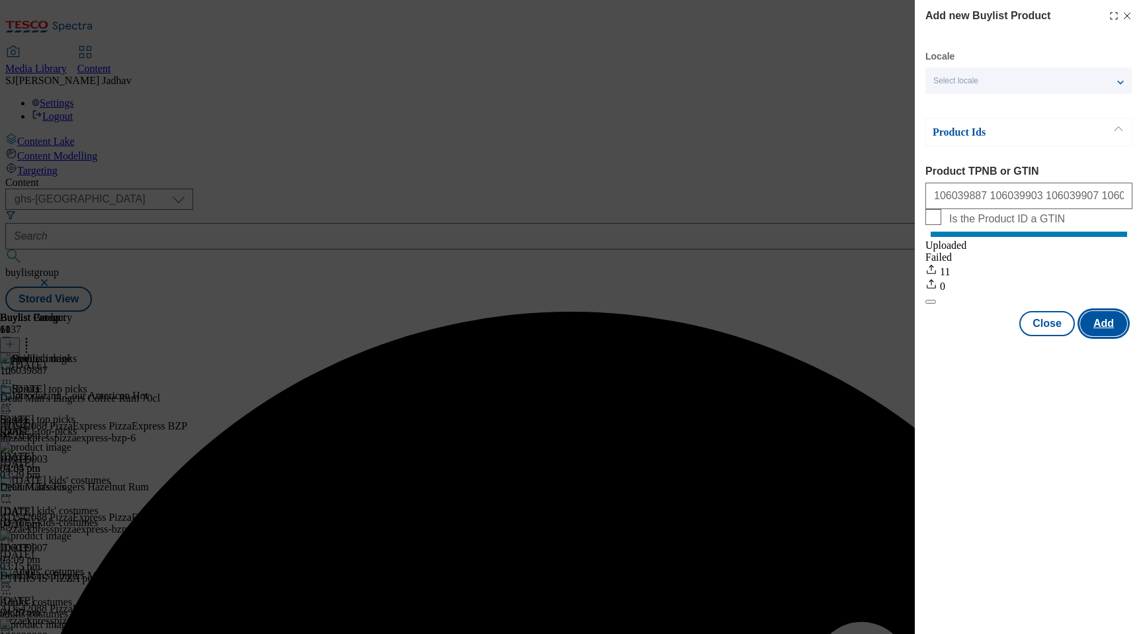
scroll to position [0, 0]
click at [1054, 335] on button "Close" at bounding box center [1047, 323] width 56 height 25
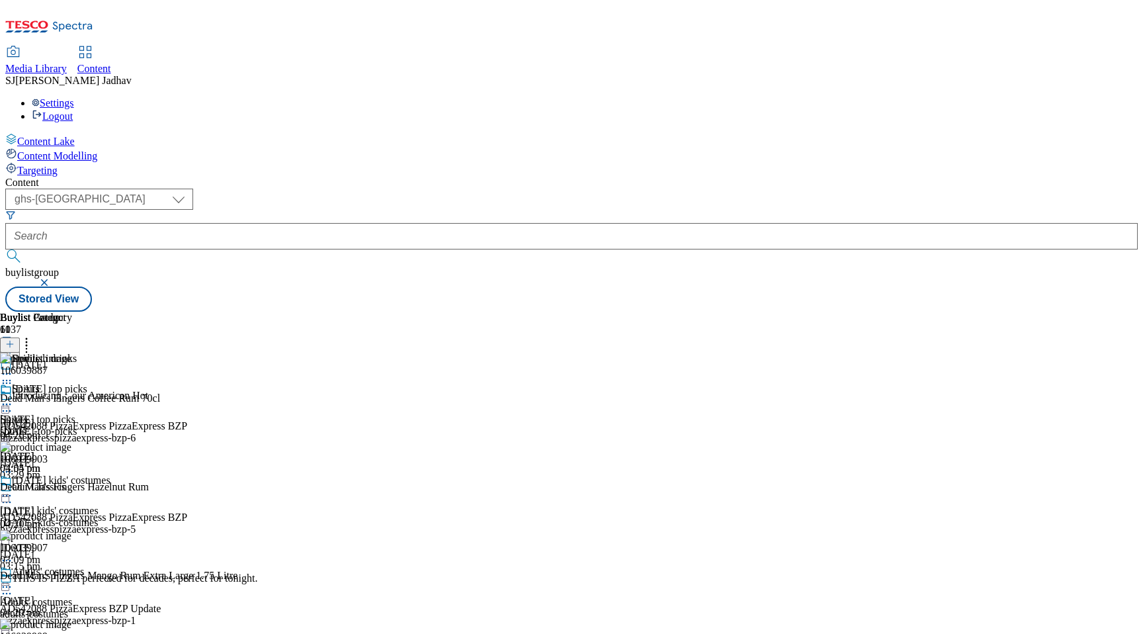
scroll to position [755, 0]
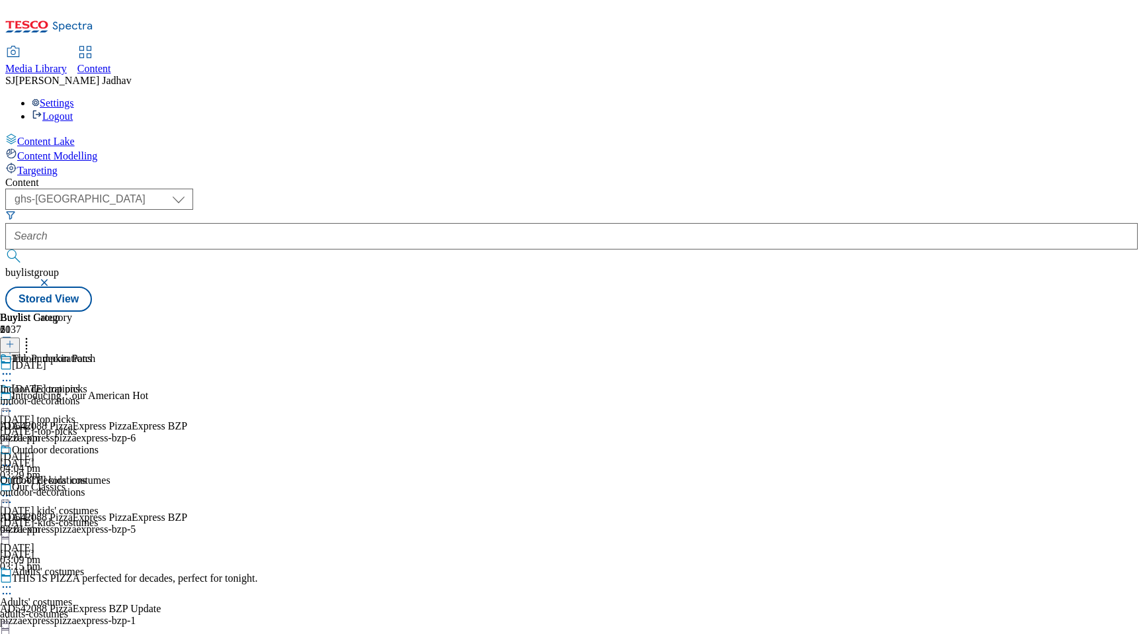
click at [99, 353] on div "Indoor decorations Indoor decorations indoor-decorations 3 Sept 2025 04:01 pm" at bounding box center [49, 398] width 99 height 91
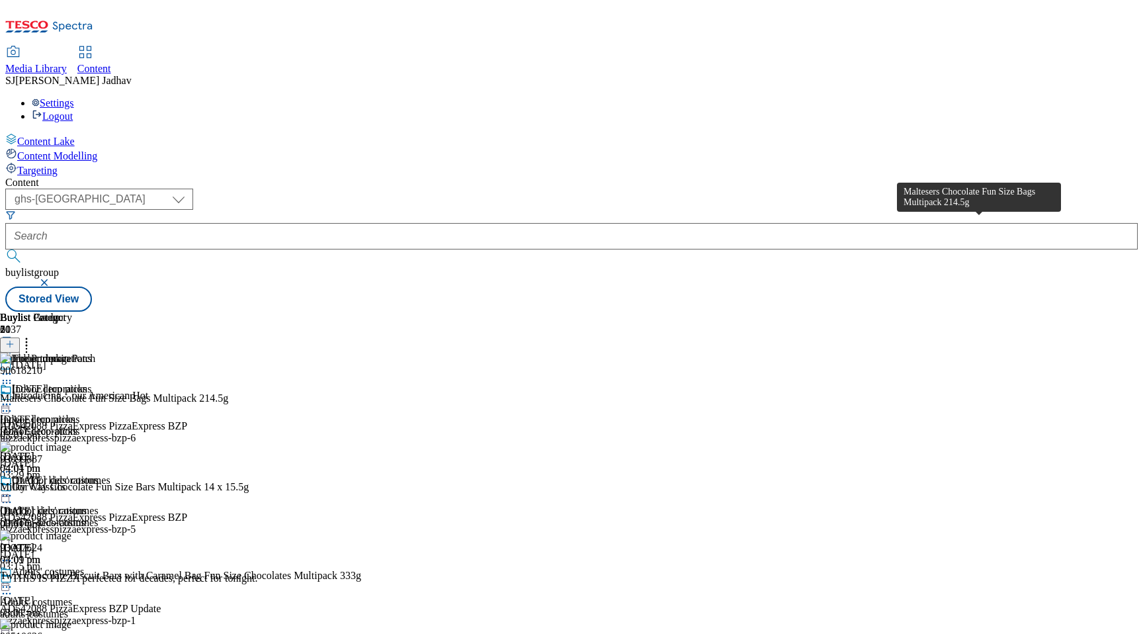
scroll to position [0, 31]
click at [33, 335] on icon at bounding box center [26, 341] width 13 height 13
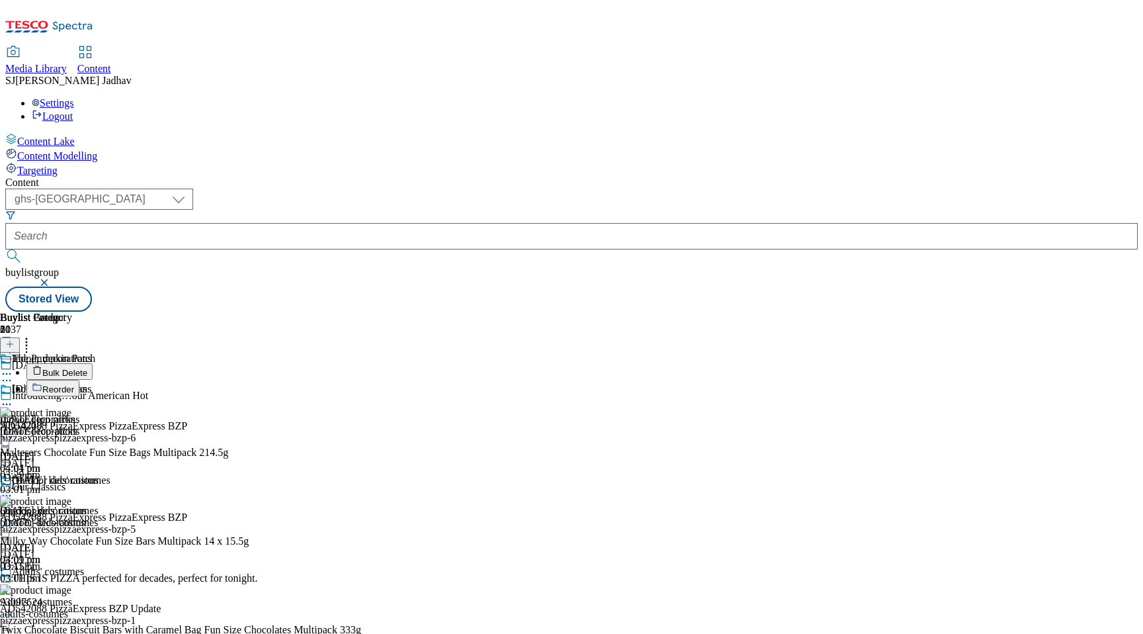
click at [87, 368] on span "Bulk Delete" at bounding box center [64, 373] width 45 height 10
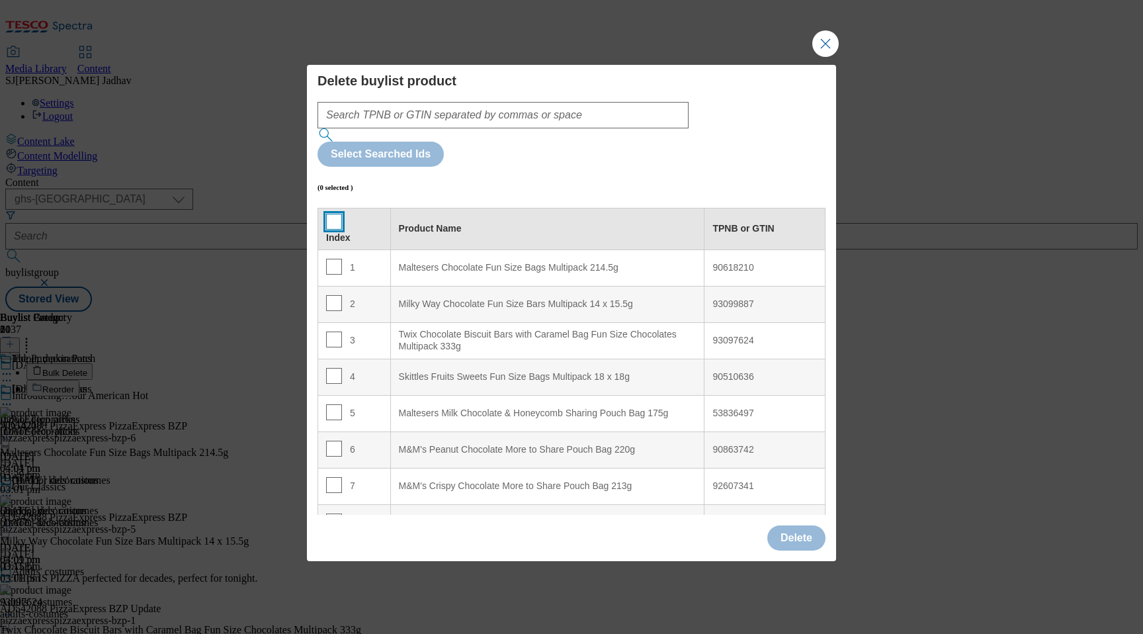
click at [333, 214] on input "Modal" at bounding box center [334, 222] width 16 height 16
checkbox input "true"
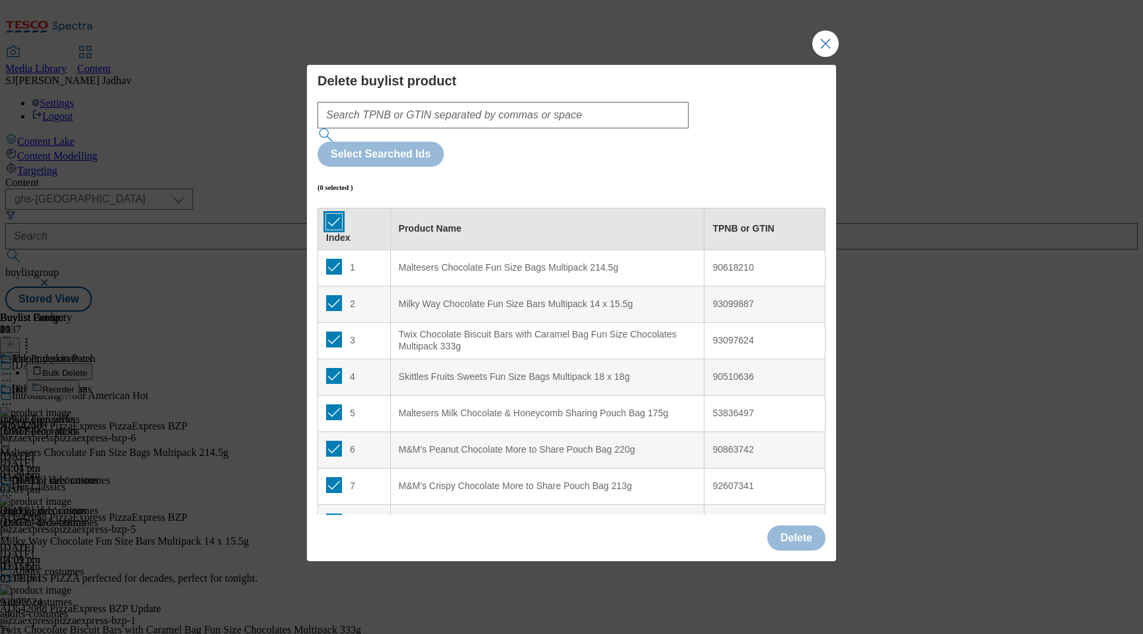
checkbox input "true"
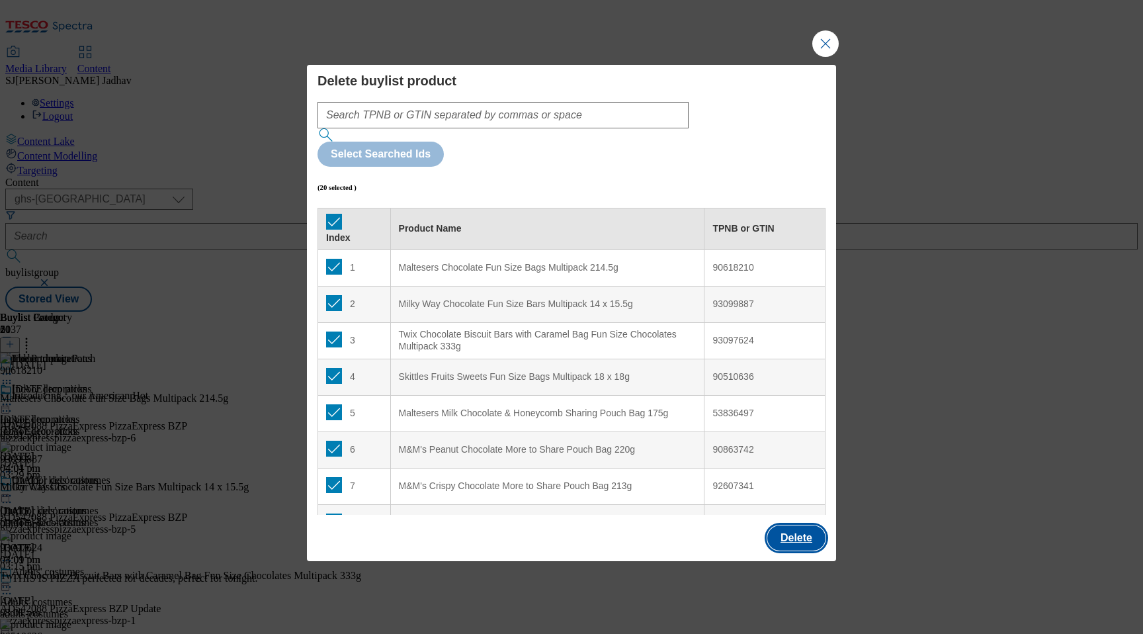
click at [788, 525] on button "Delete" at bounding box center [796, 537] width 58 height 25
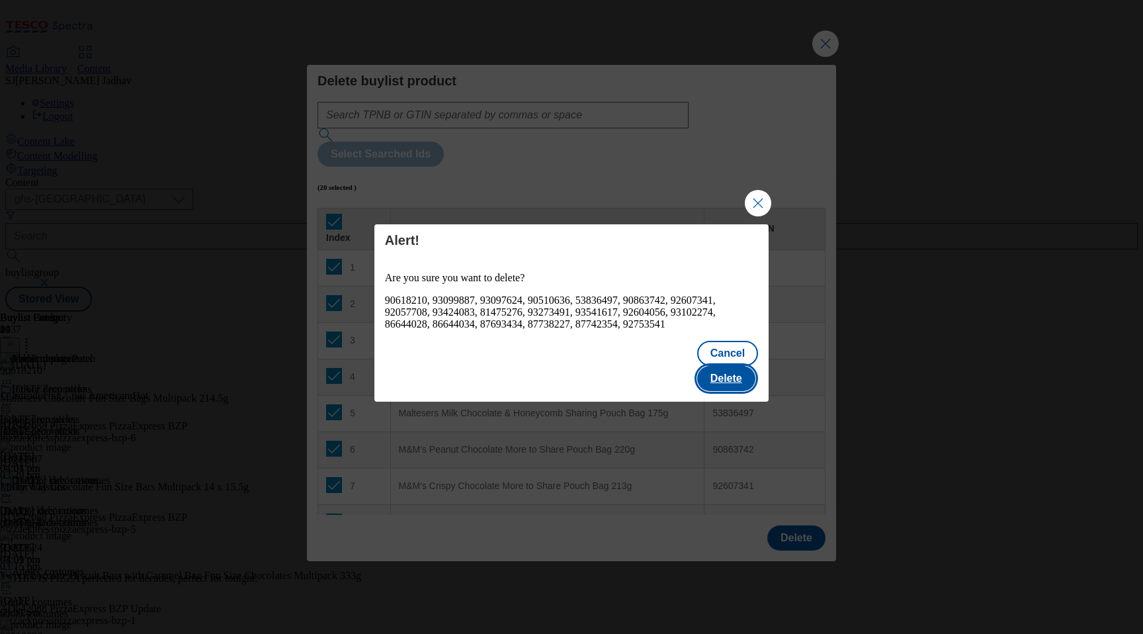
click at [730, 366] on button "Delete" at bounding box center [726, 378] width 58 height 25
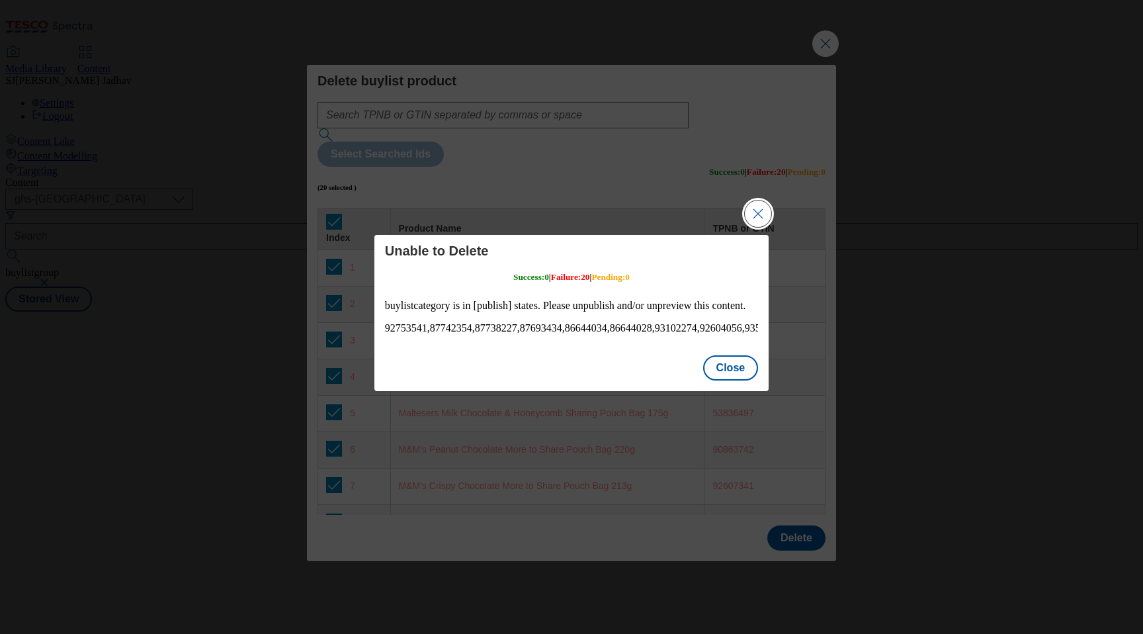
scroll to position [0, 0]
click at [735, 376] on button "Close" at bounding box center [731, 367] width 56 height 25
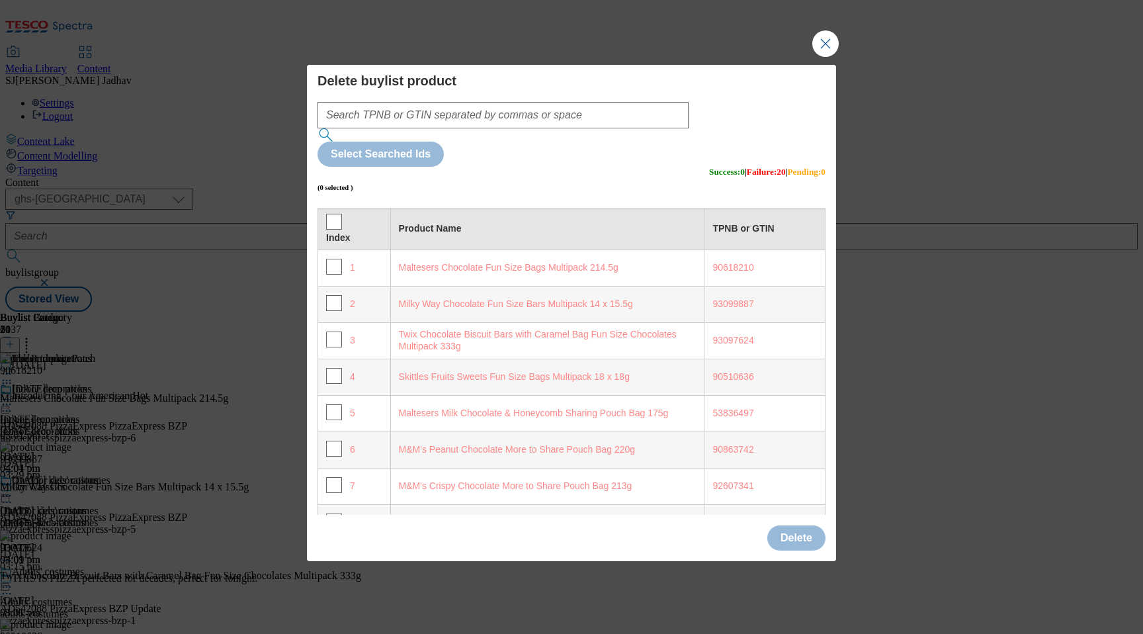
click at [820, 87] on div "Delete buylist product Select Searched Ids (0 selected ) Success : 0 | Failure …" at bounding box center [571, 317] width 1143 height 634
click at [832, 57] on button "Close Modal" at bounding box center [825, 43] width 26 height 26
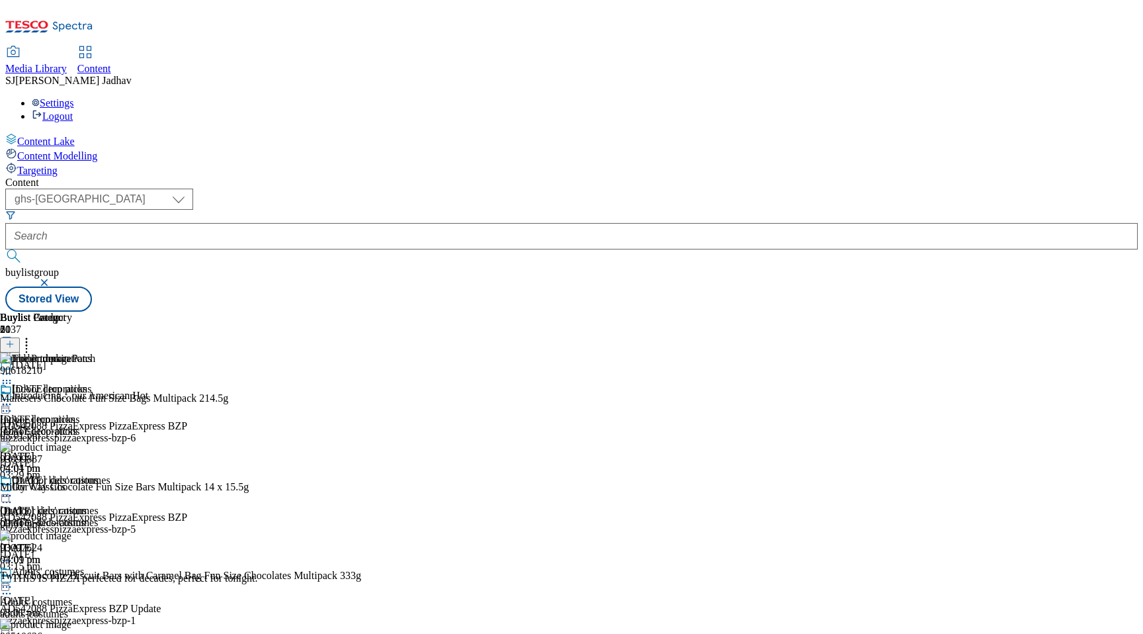
click at [361, 353] on div "90618210 Maltesers Chocolate Fun Size Bags Multipack 214.5g 23 Sept 2024 03:01 …" at bounding box center [180, 397] width 361 height 89
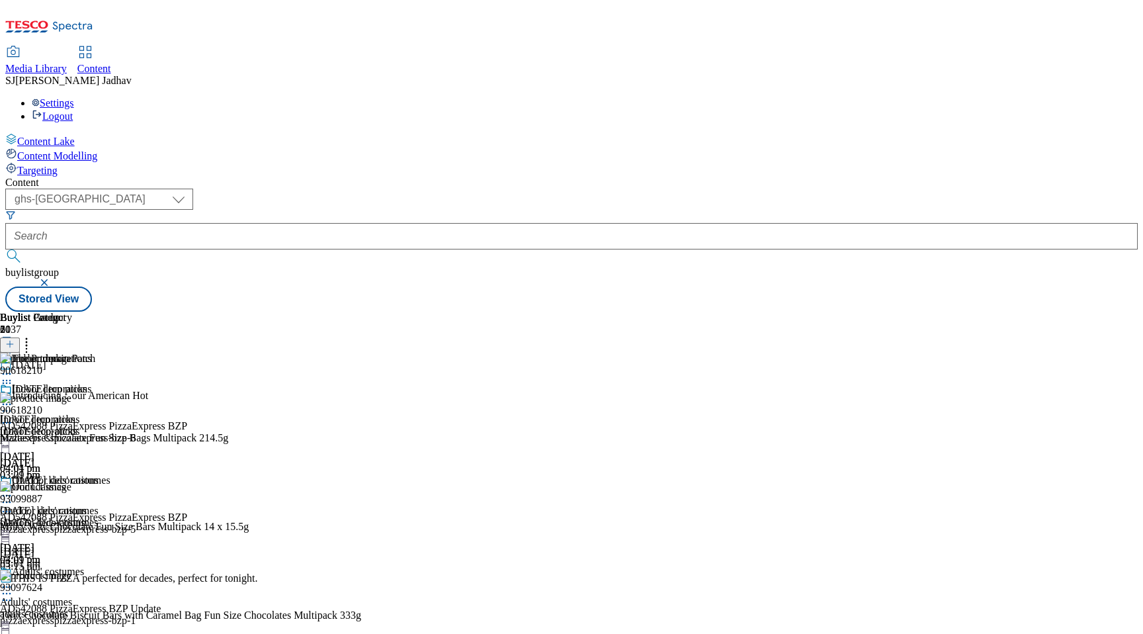
click at [13, 416] on icon at bounding box center [6, 422] width 13 height 13
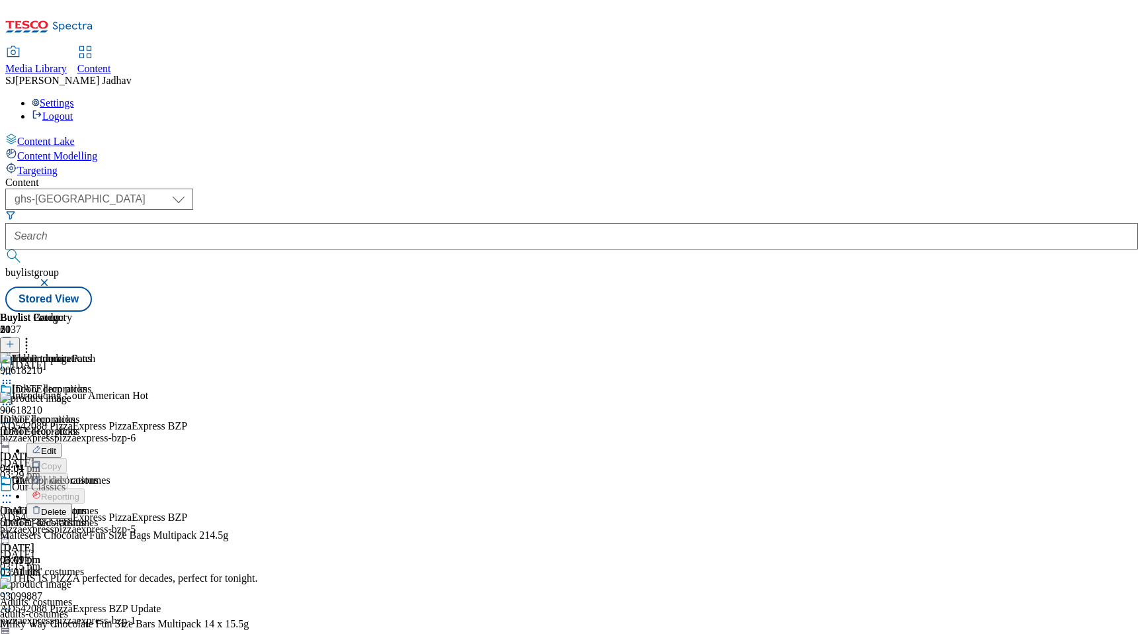
click at [67, 507] on span "Delete" at bounding box center [54, 512] width 26 height 10
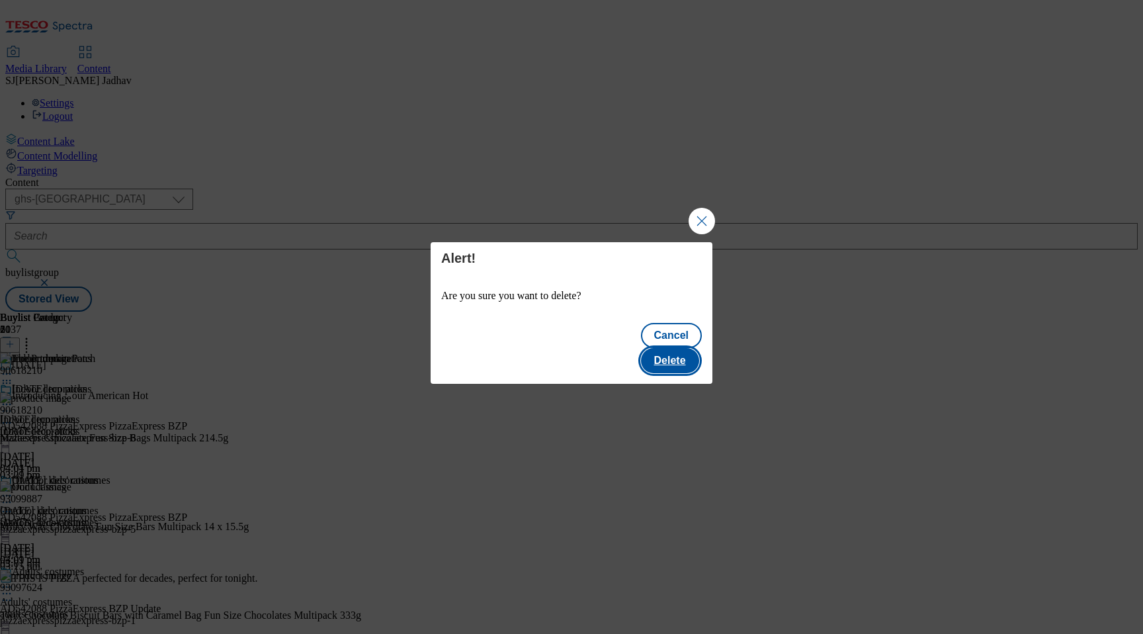
click at [691, 360] on button "Delete" at bounding box center [670, 360] width 58 height 25
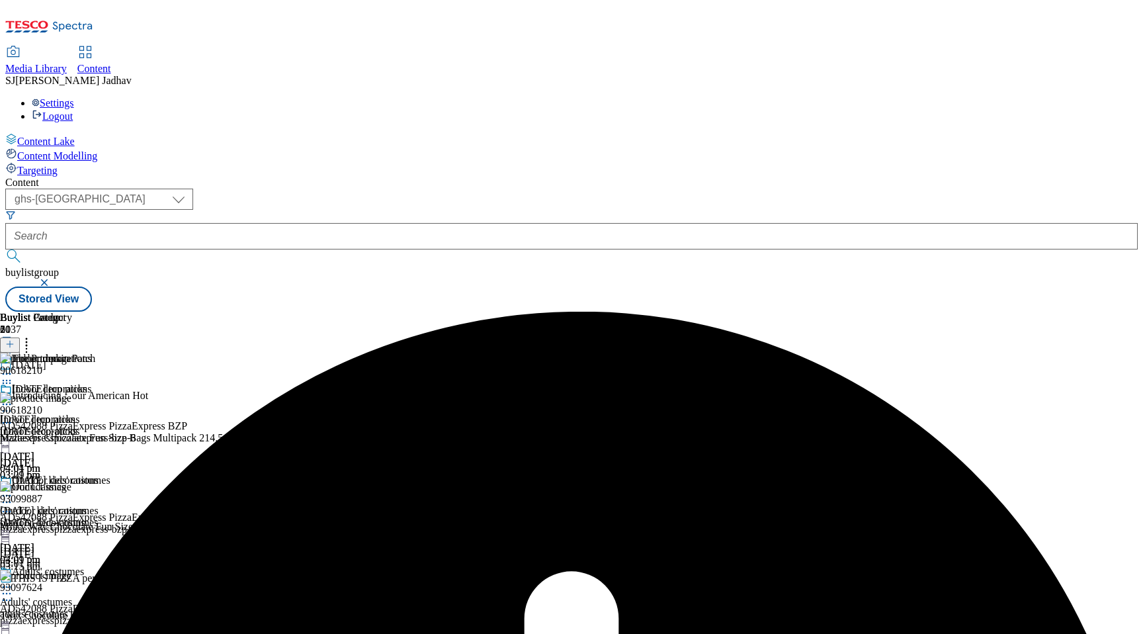
click at [13, 398] on icon at bounding box center [6, 404] width 13 height 13
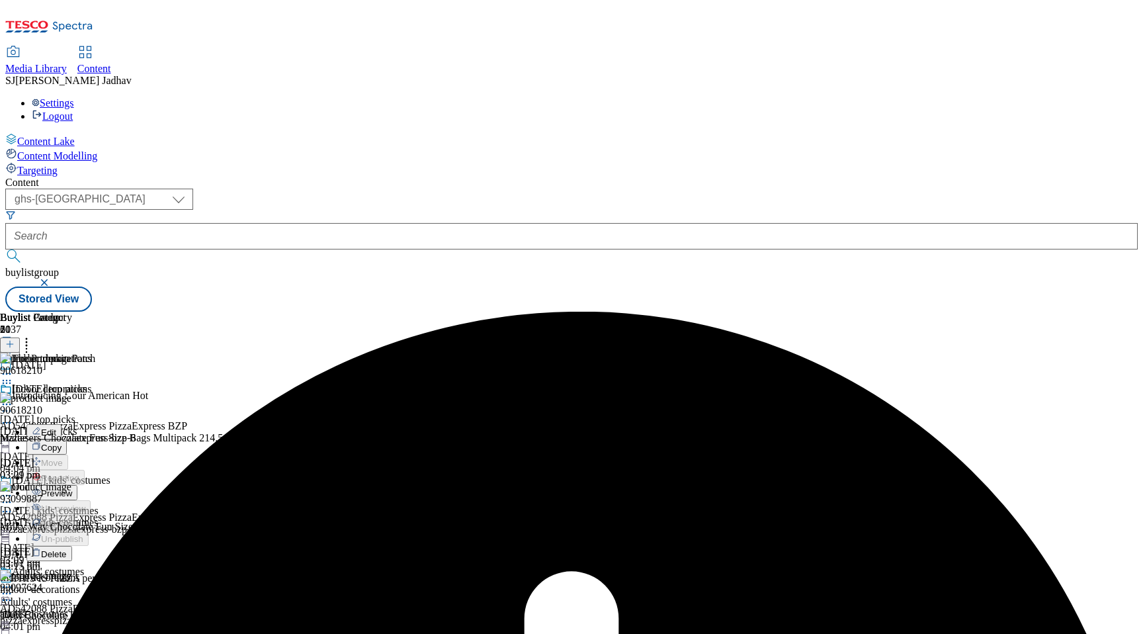
click at [72, 488] on span "Preview" at bounding box center [56, 493] width 31 height 10
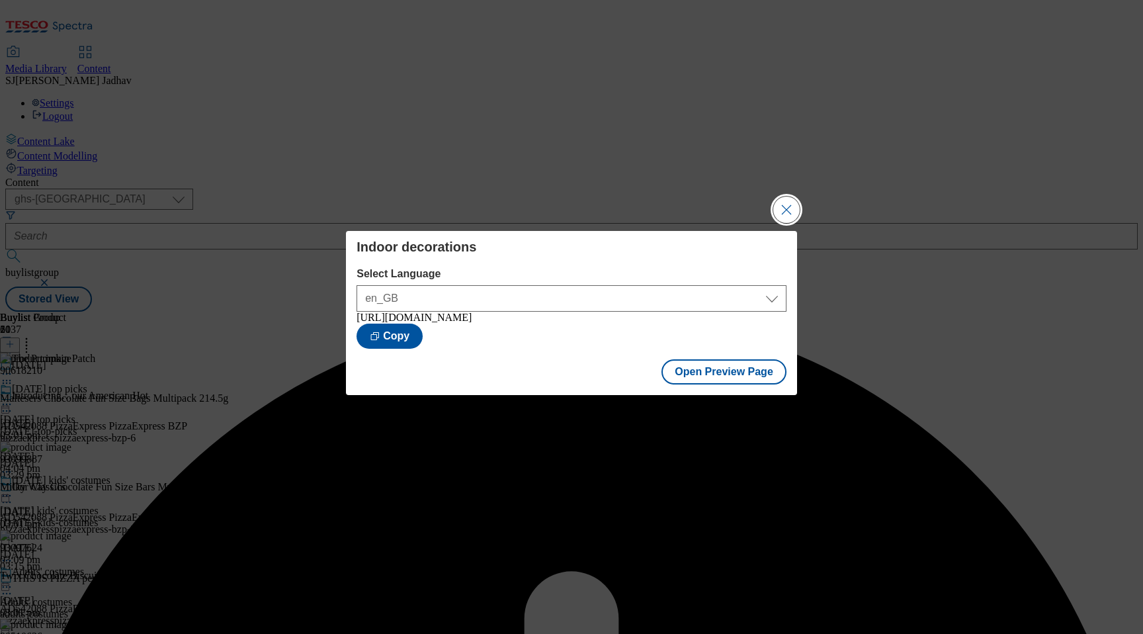
click at [790, 210] on button "Close Modal" at bounding box center [786, 209] width 26 height 26
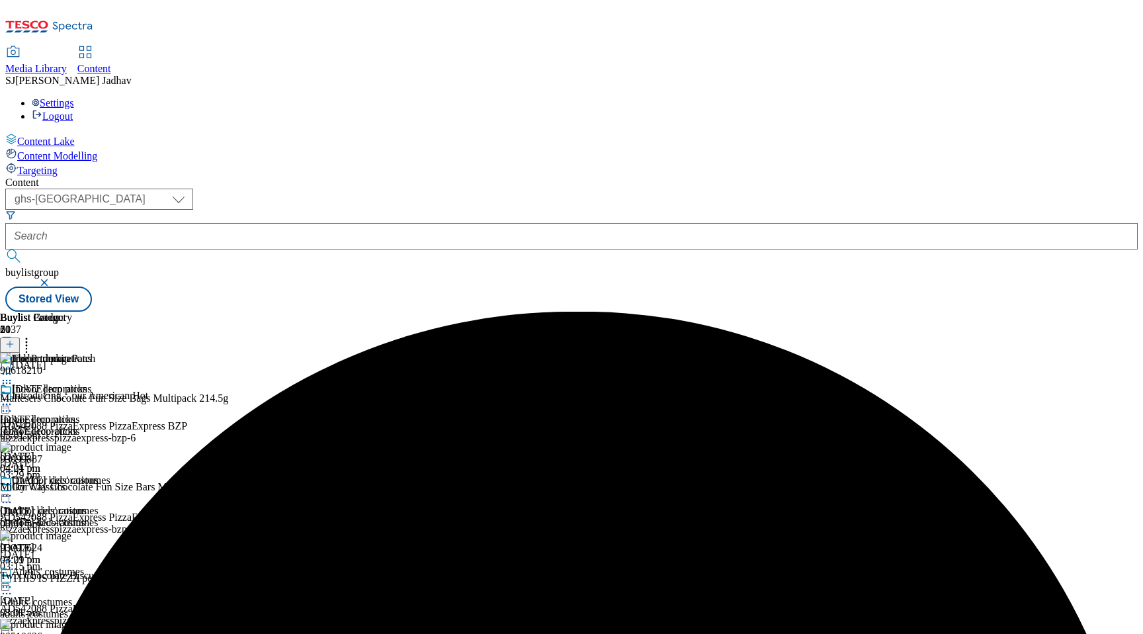
click at [13, 398] on icon at bounding box center [6, 404] width 13 height 13
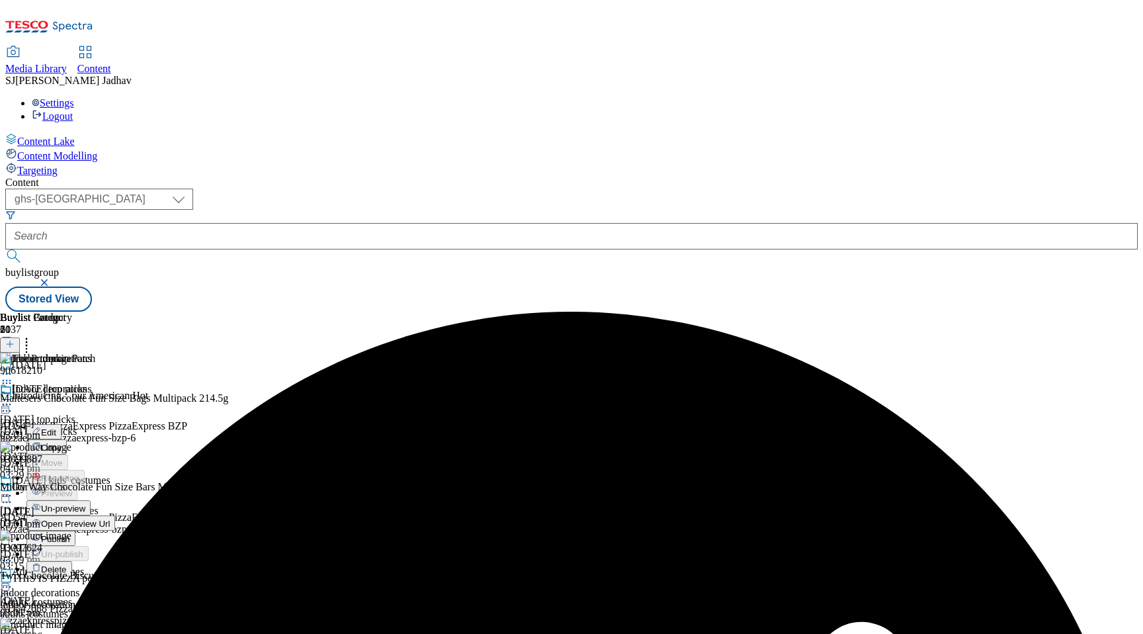
click at [70, 534] on span "Publish" at bounding box center [55, 539] width 29 height 10
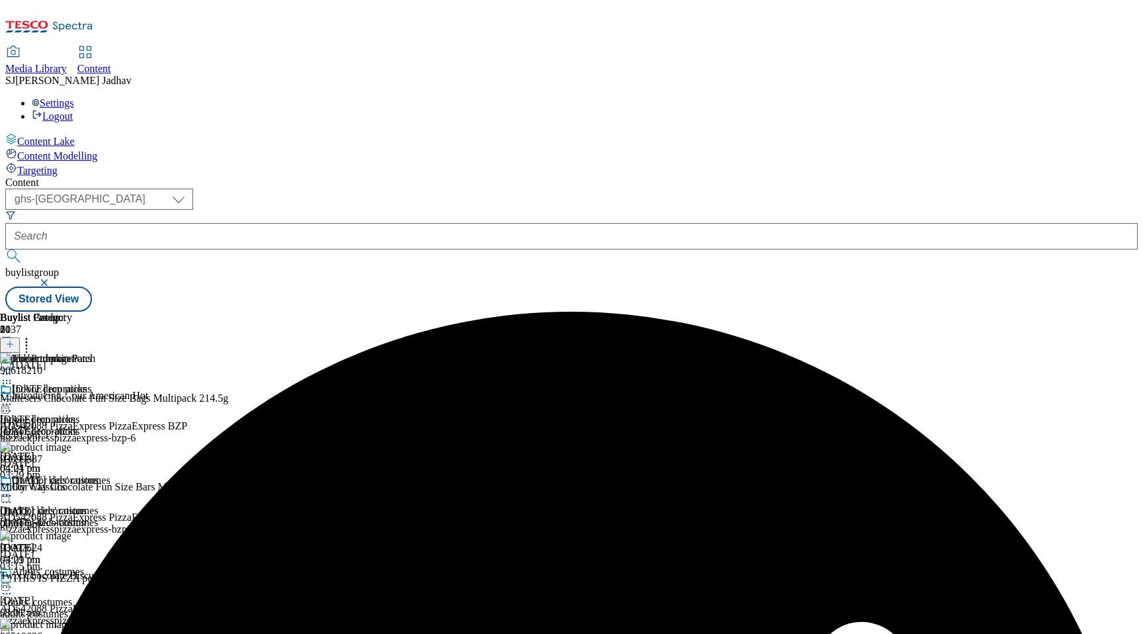
click at [13, 398] on icon at bounding box center [6, 404] width 13 height 13
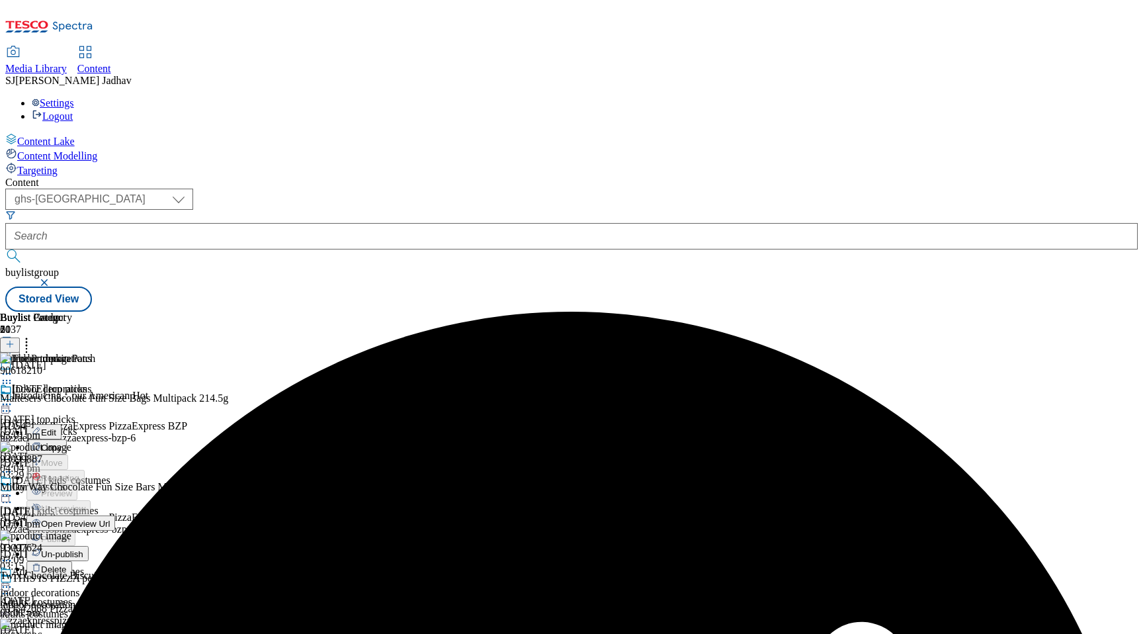
click at [83, 549] on span "Un-publish" at bounding box center [62, 554] width 42 height 10
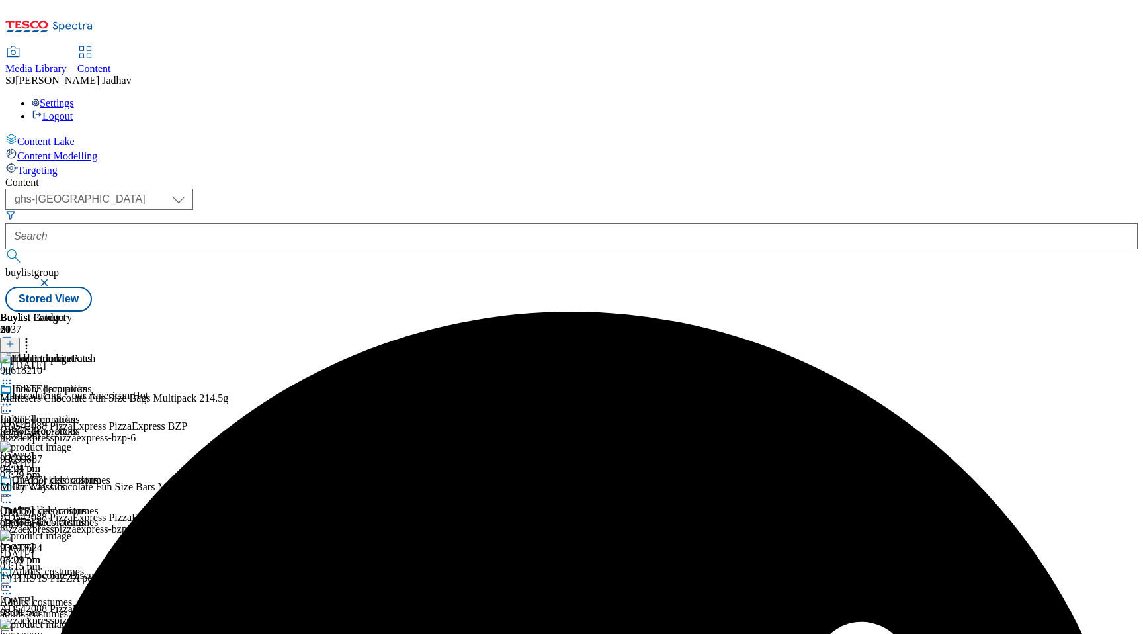
click at [99, 383] on div "Indoor decorations Indoor decorations indoor-decorations 3 Sept 2025 04:21 pm" at bounding box center [49, 428] width 99 height 91
click at [13, 398] on icon at bounding box center [6, 404] width 13 height 13
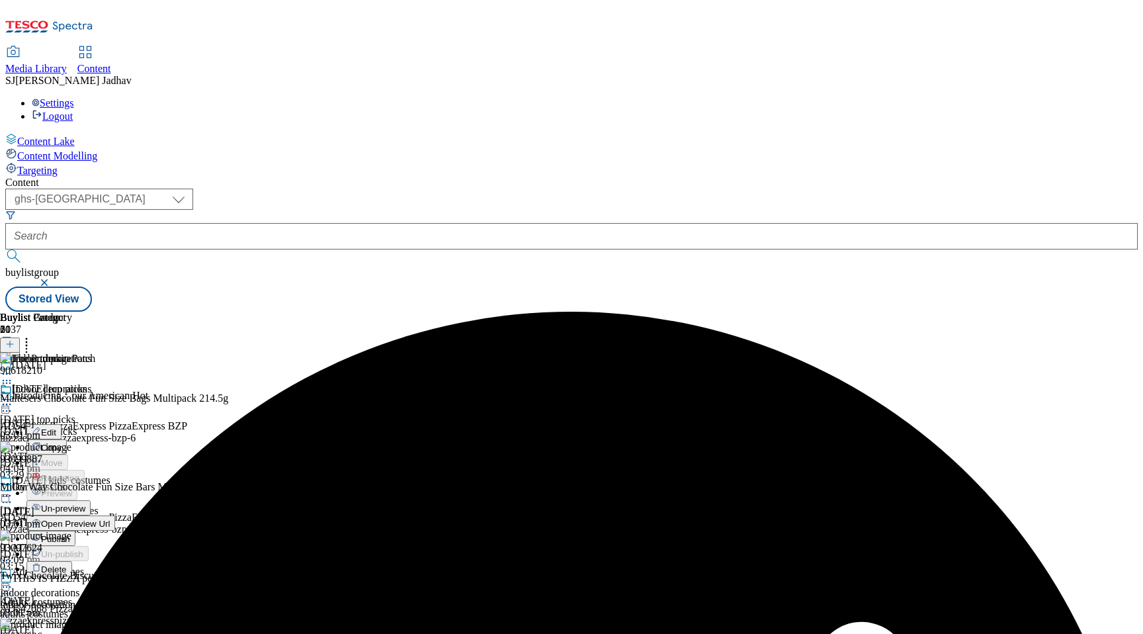
click at [85, 503] on span "Un-preview" at bounding box center [63, 508] width 44 height 10
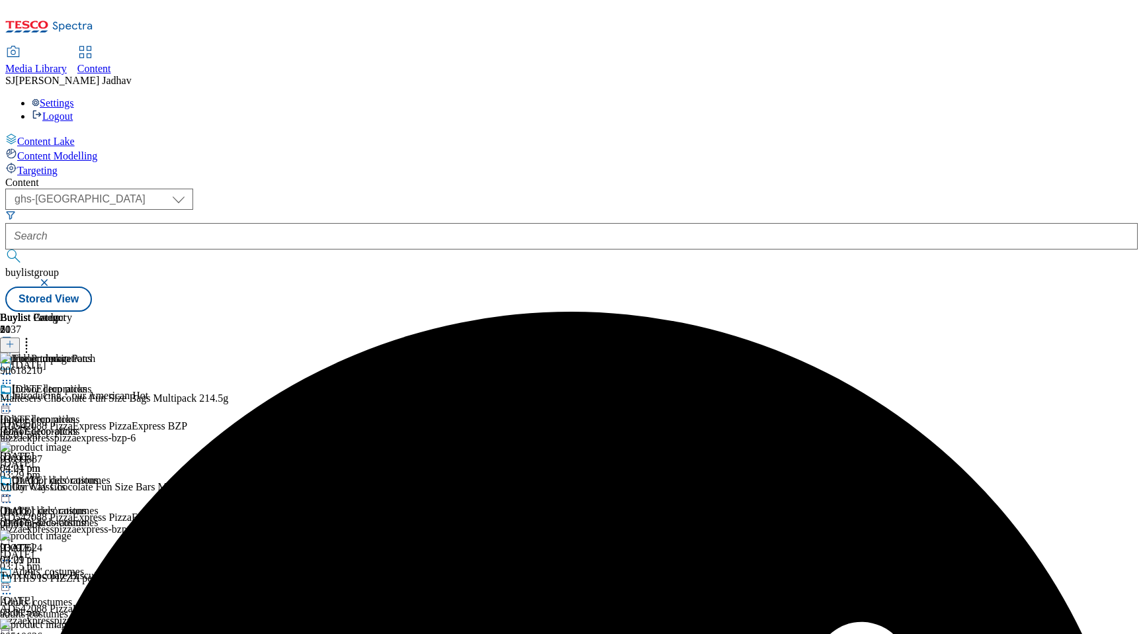
scroll to position [0, 31]
click at [33, 335] on icon at bounding box center [26, 341] width 13 height 13
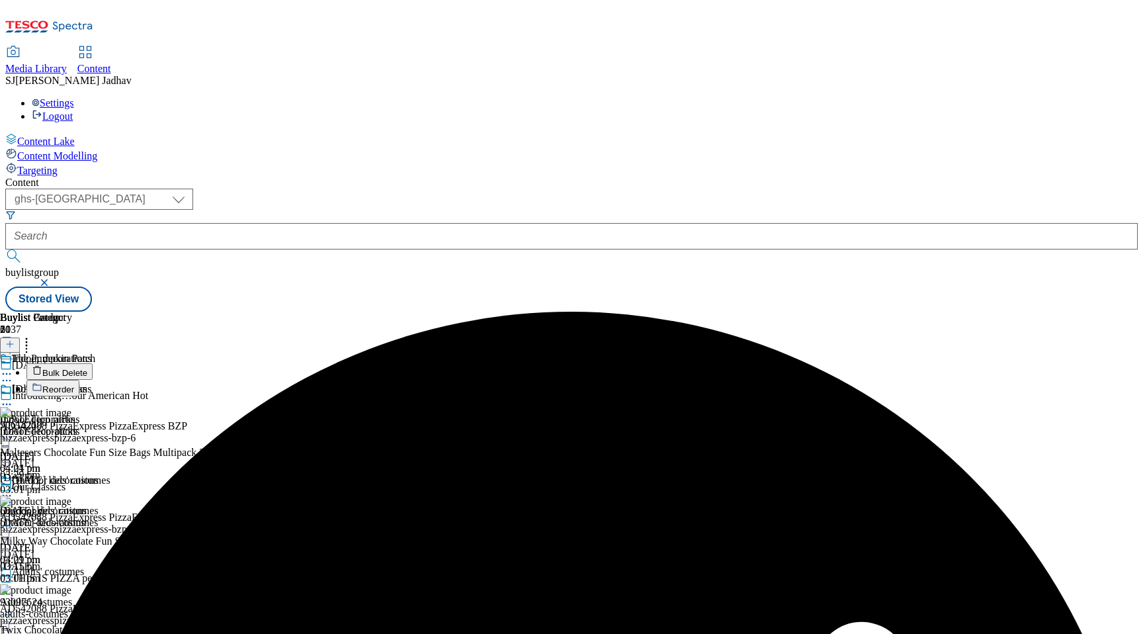
click at [87, 368] on span "Bulk Delete" at bounding box center [64, 373] width 45 height 10
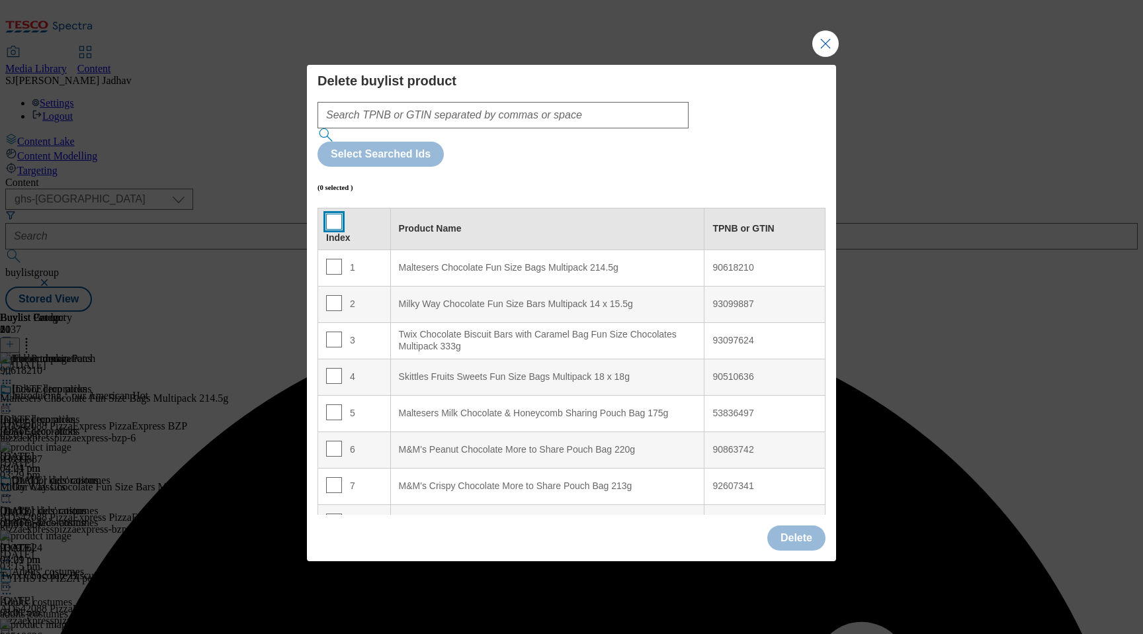
click at [327, 214] on input "Modal" at bounding box center [334, 222] width 16 height 16
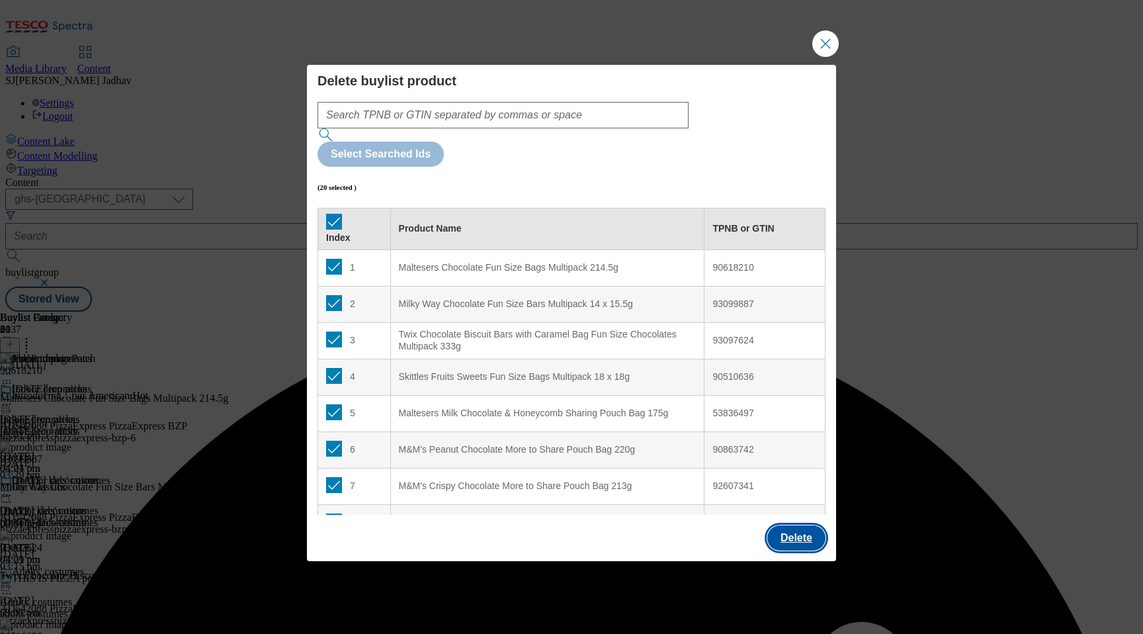
click at [780, 525] on button "Delete" at bounding box center [796, 537] width 58 height 25
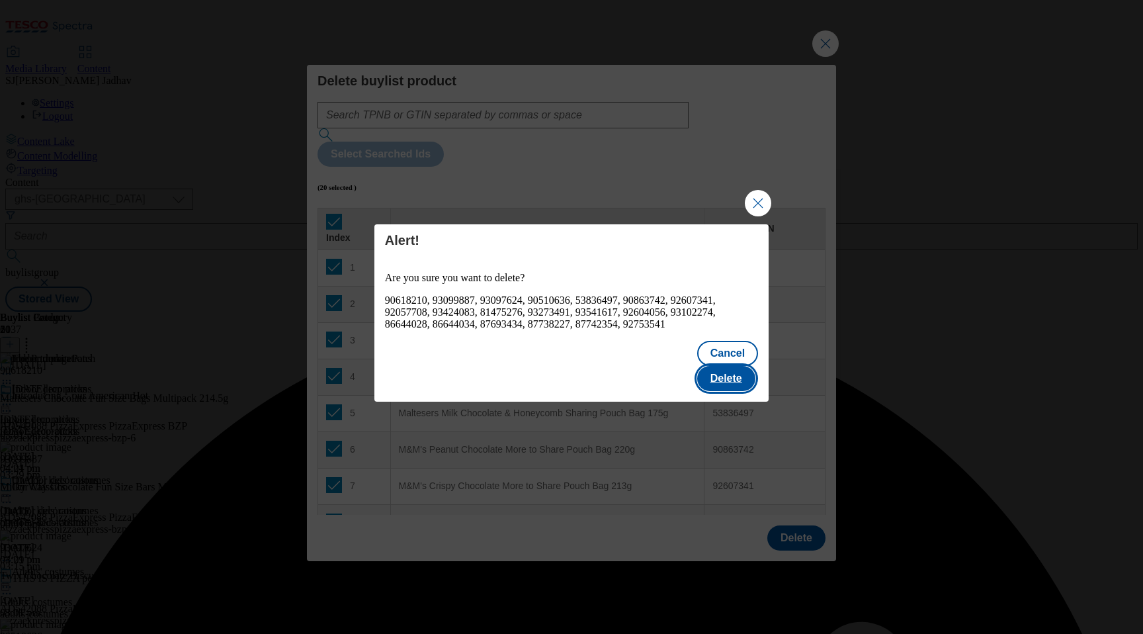
click at [734, 379] on button "Delete" at bounding box center [726, 378] width 58 height 25
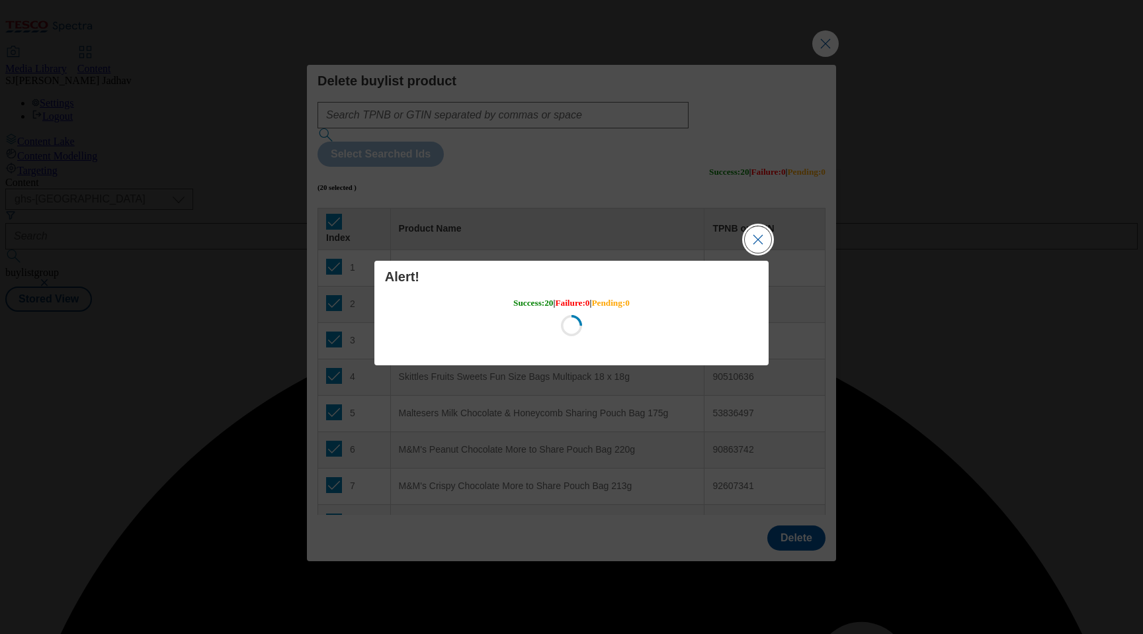
scroll to position [0, 0]
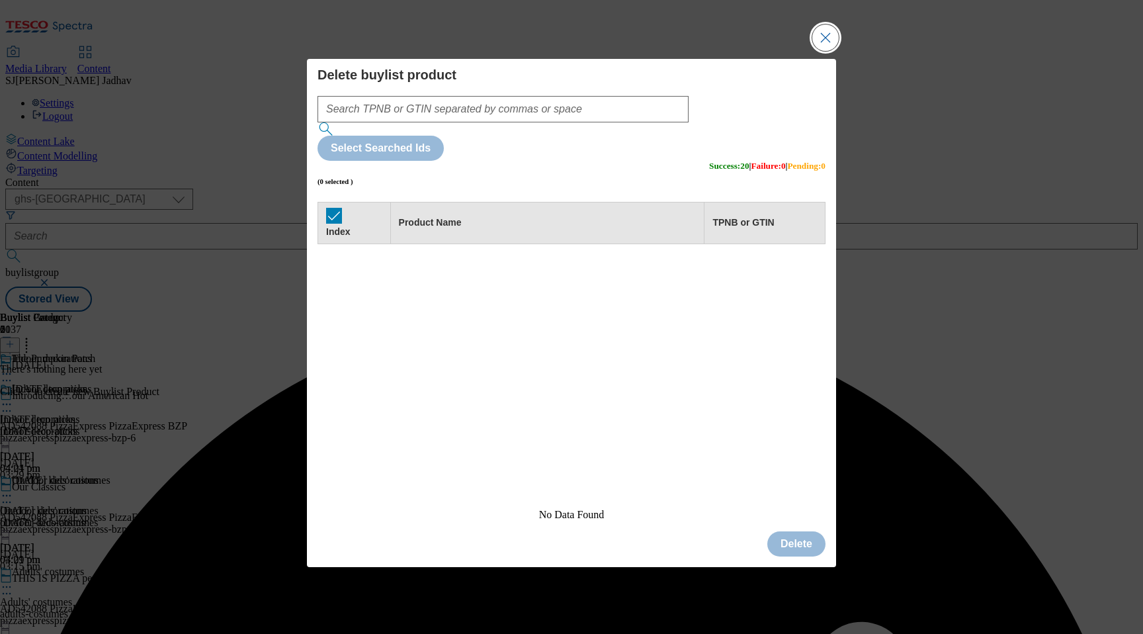
click at [818, 51] on button "Close Modal" at bounding box center [825, 37] width 26 height 26
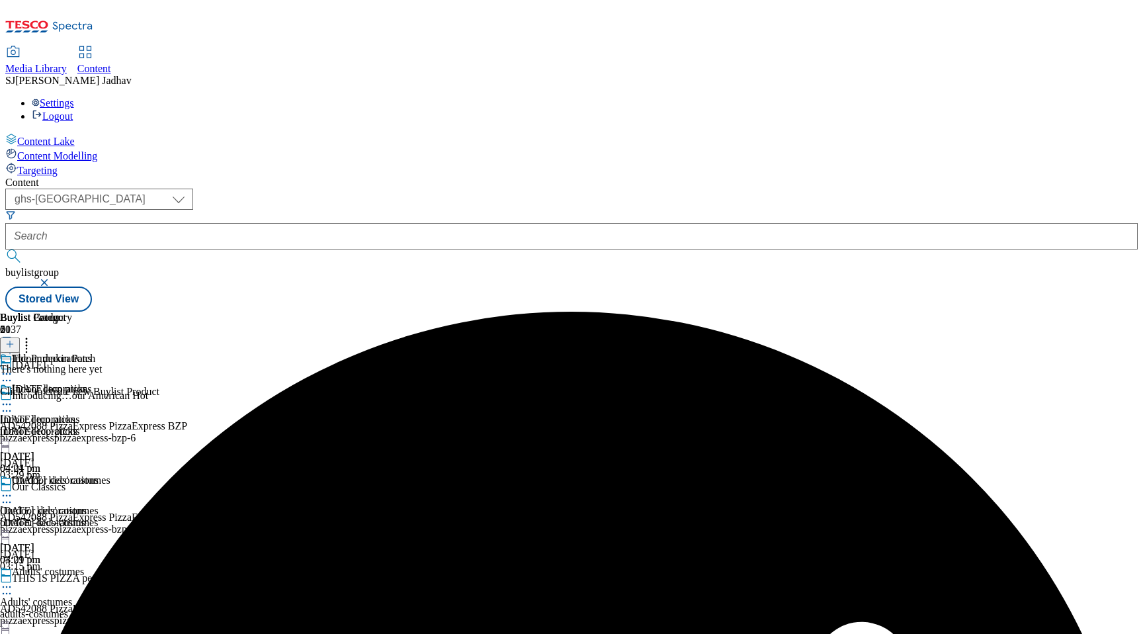
click at [20, 337] on button at bounding box center [10, 344] width 20 height 15
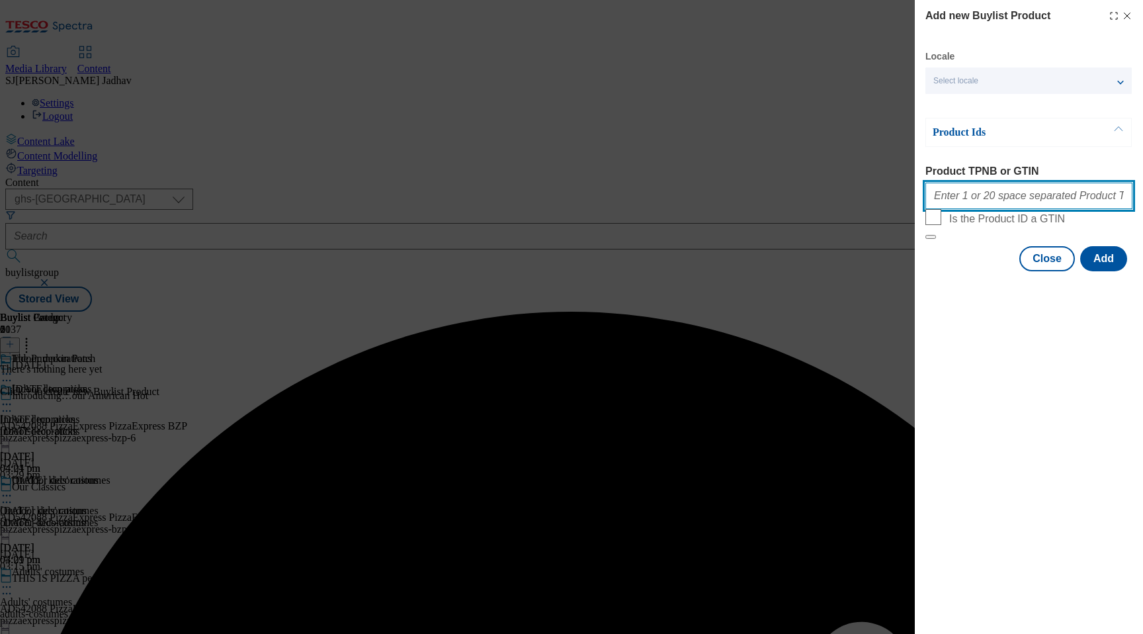
click at [1033, 195] on input "Product TPNB or GTIN" at bounding box center [1028, 196] width 207 height 26
paste input "96614540 96614556 90908184 96705495 96667395 96578523 96683496 96404908 8998674…"
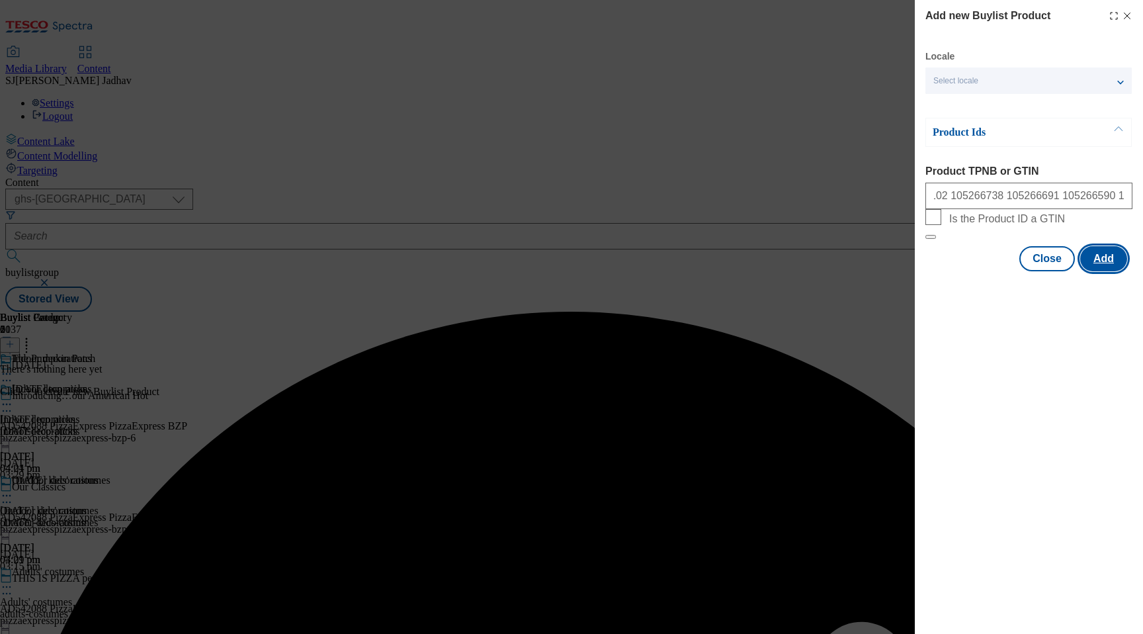
click at [1121, 271] on button "Add" at bounding box center [1103, 258] width 47 height 25
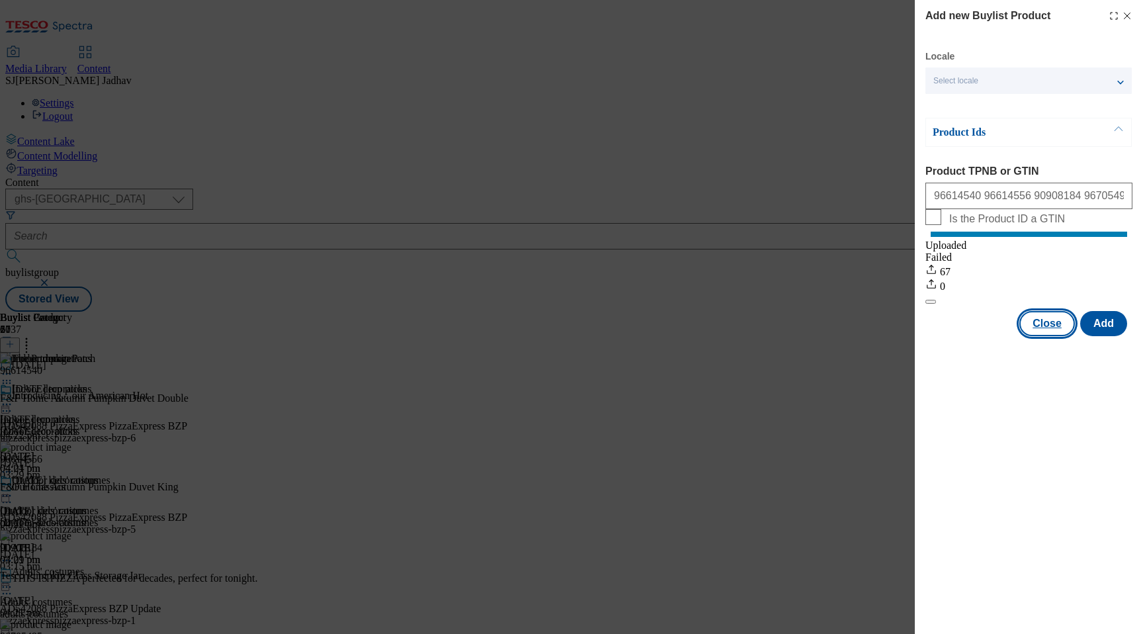
click at [1063, 334] on button "Close" at bounding box center [1047, 323] width 56 height 25
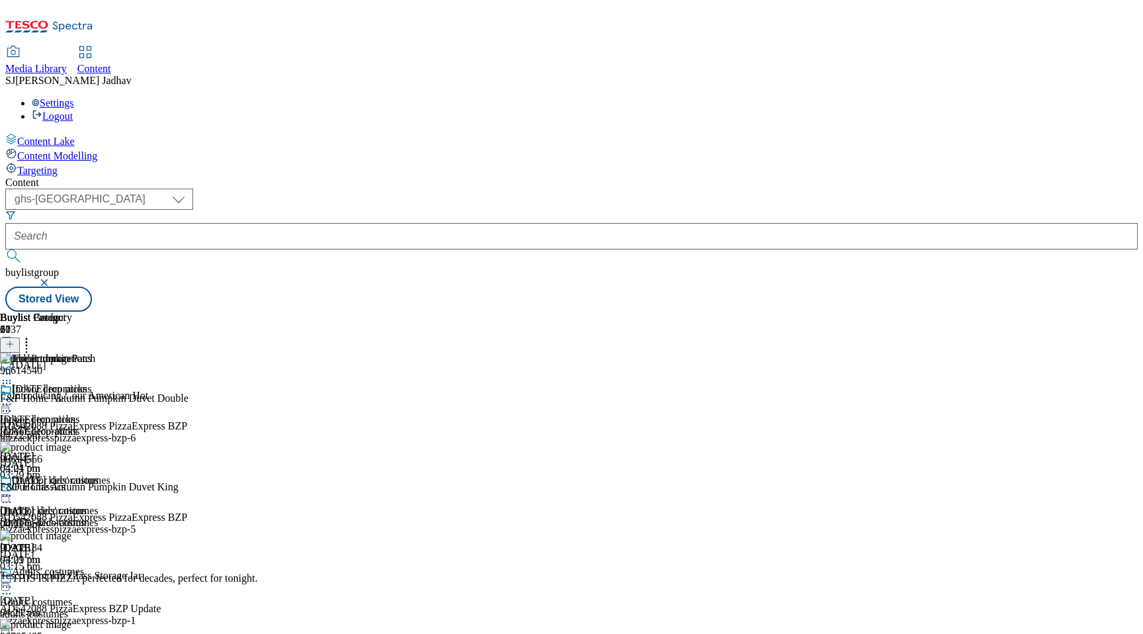
click at [99, 517] on div "outdoor-decorations" at bounding box center [49, 523] width 99 height 12
click at [33, 335] on icon at bounding box center [26, 341] width 13 height 13
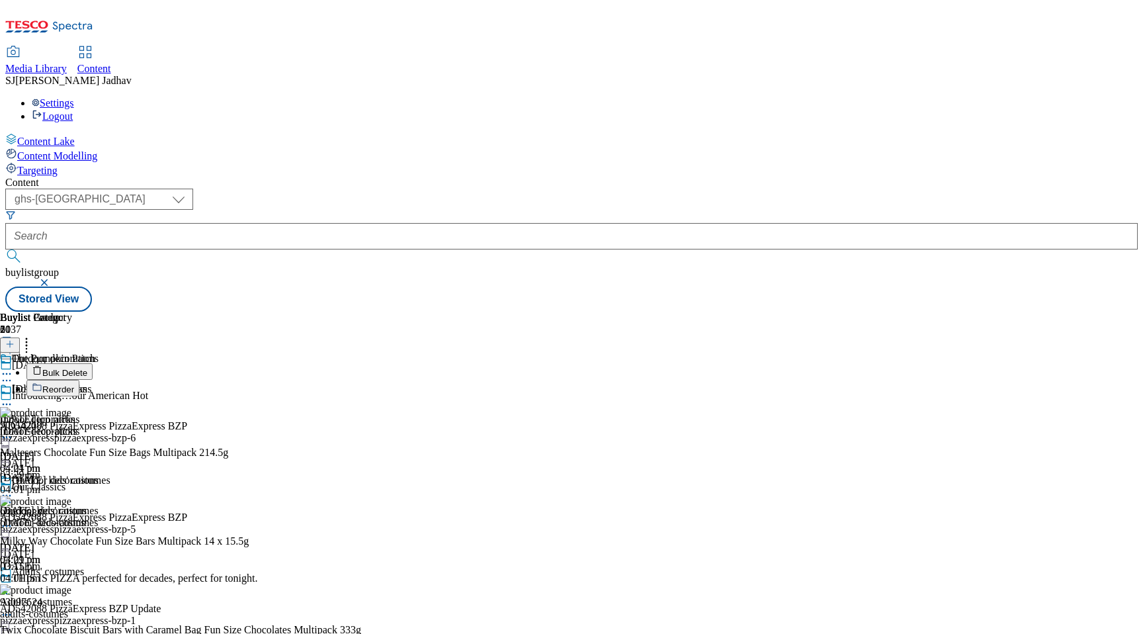
click at [87, 368] on span "Bulk Delete" at bounding box center [64, 373] width 45 height 10
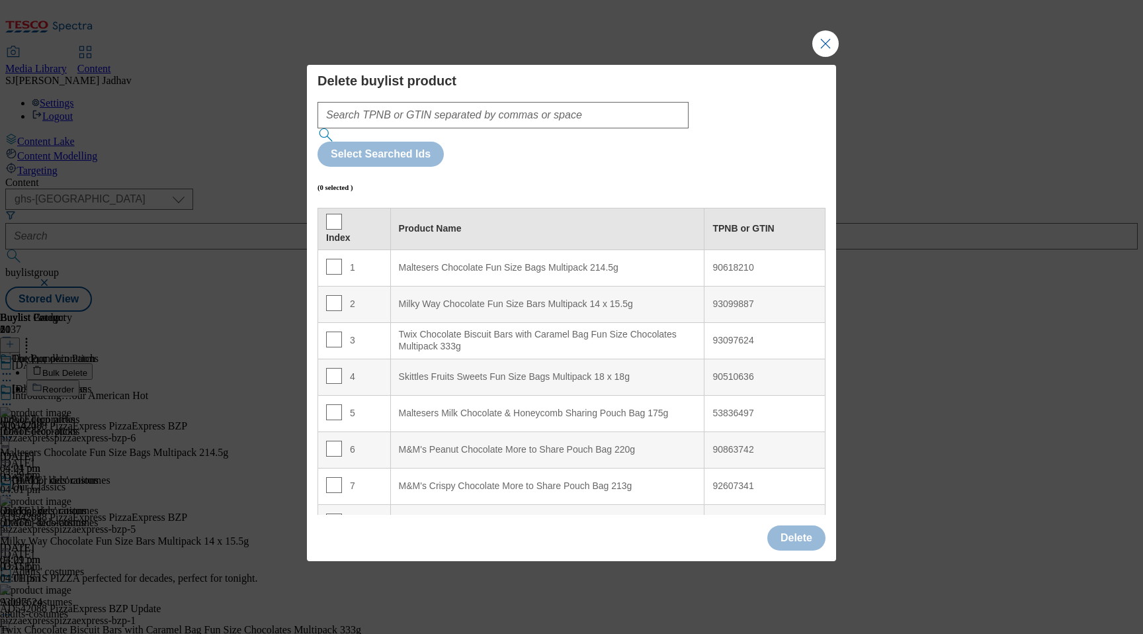
click at [323, 208] on th "Index" at bounding box center [354, 229] width 73 height 42
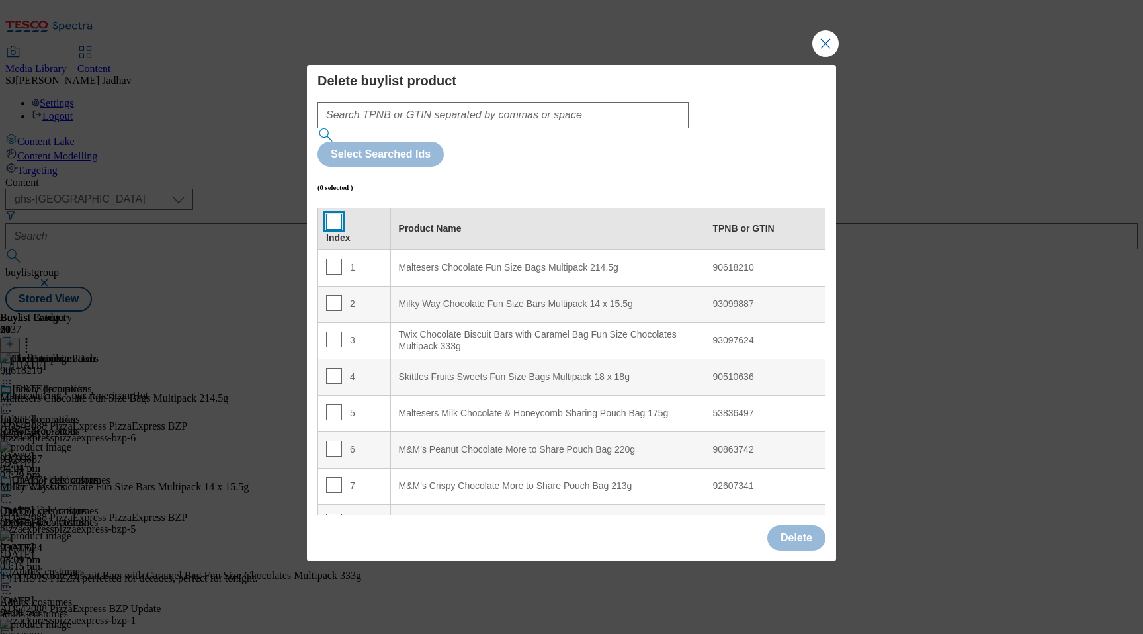
click at [333, 214] on input "Modal" at bounding box center [334, 222] width 16 height 16
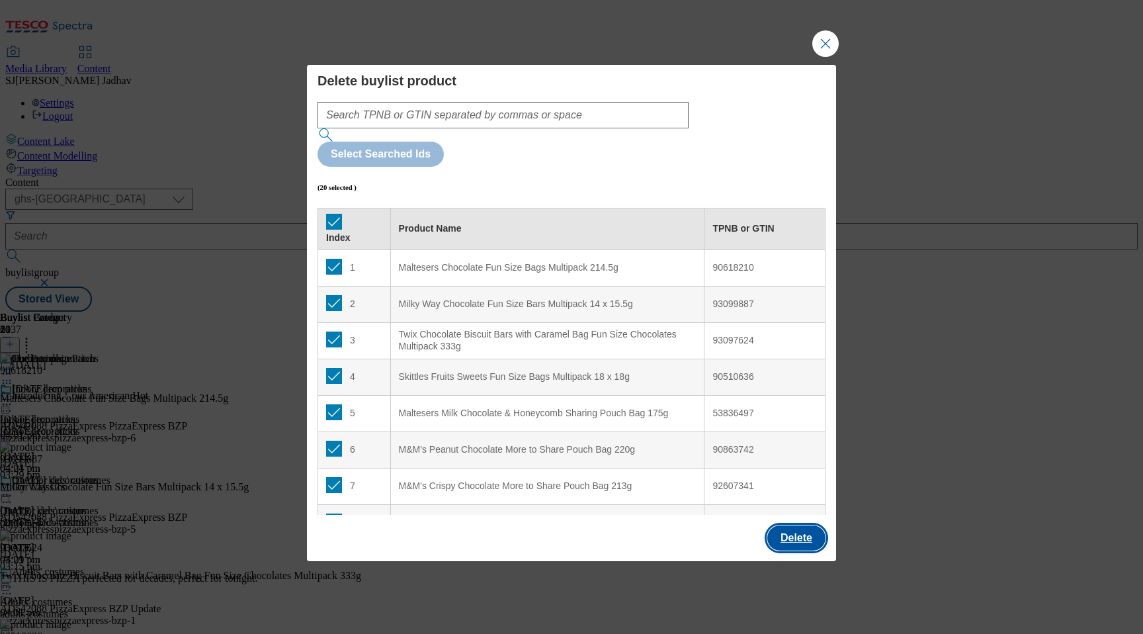
click at [814, 525] on button "Delete" at bounding box center [796, 537] width 58 height 25
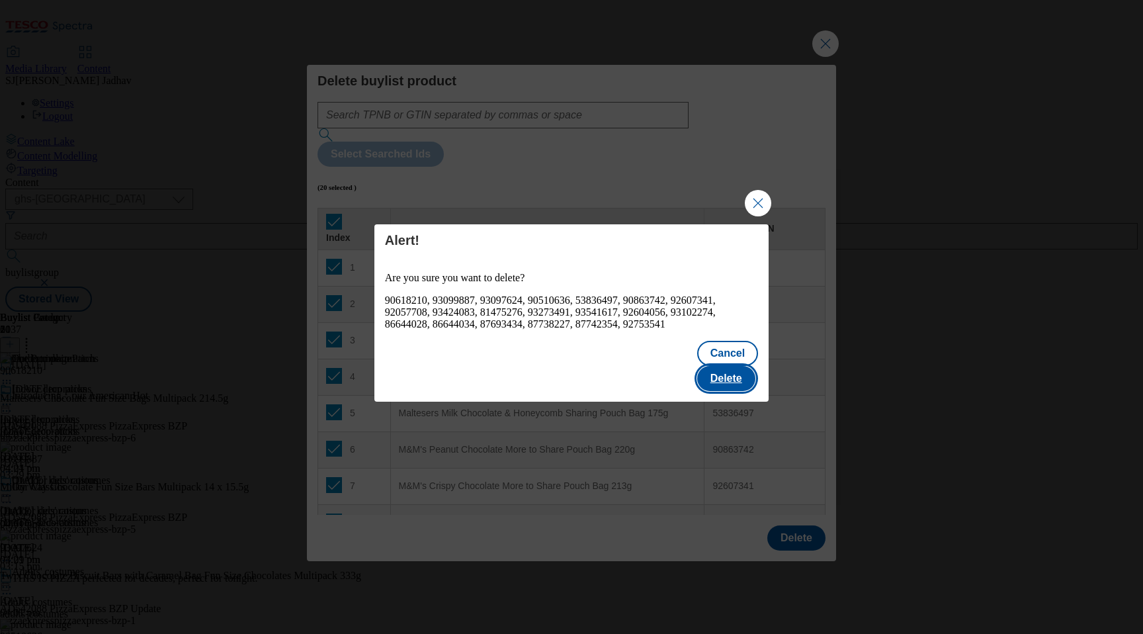
click at [714, 366] on button "Delete" at bounding box center [726, 378] width 58 height 25
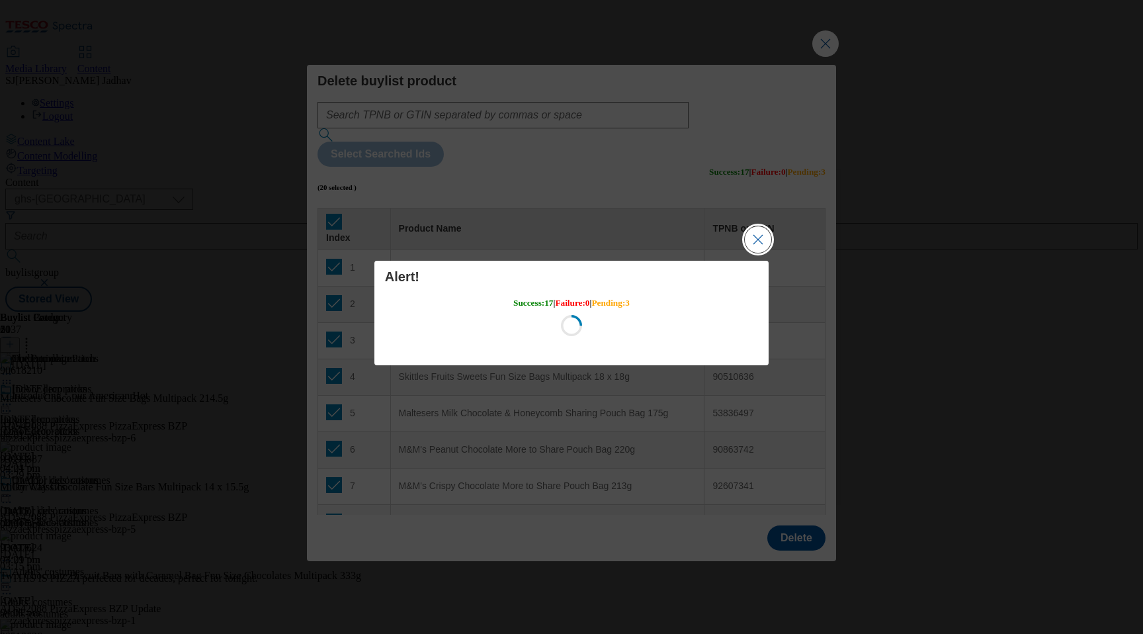
scroll to position [0, 0]
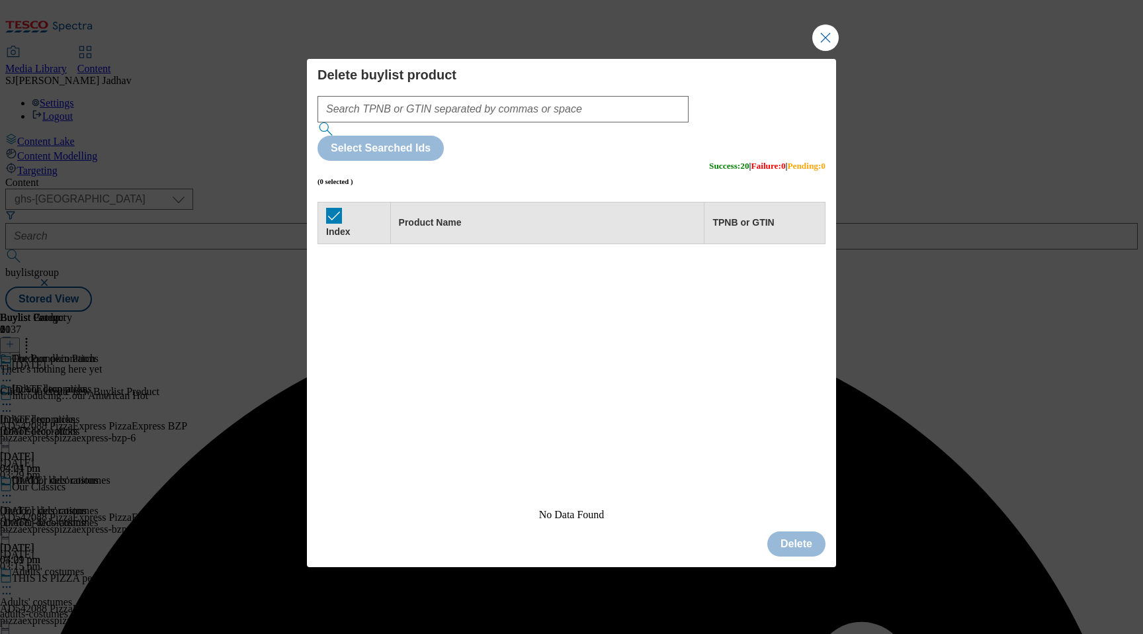
click at [822, 51] on button "Close Modal" at bounding box center [825, 37] width 26 height 26
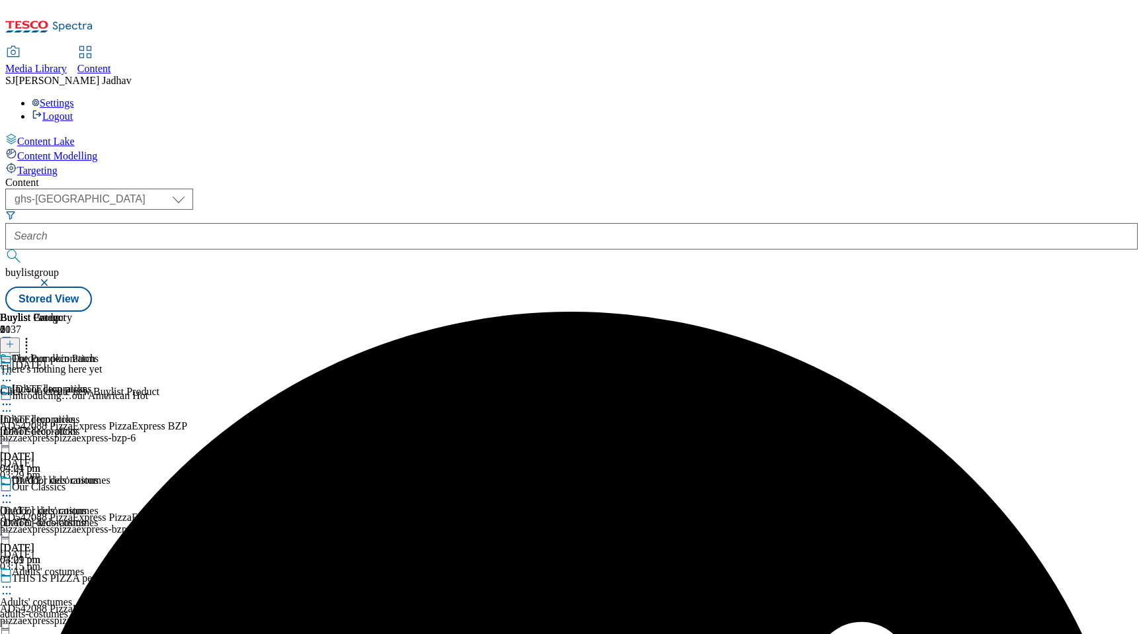
click at [15, 339] on icon at bounding box center [9, 343] width 9 height 9
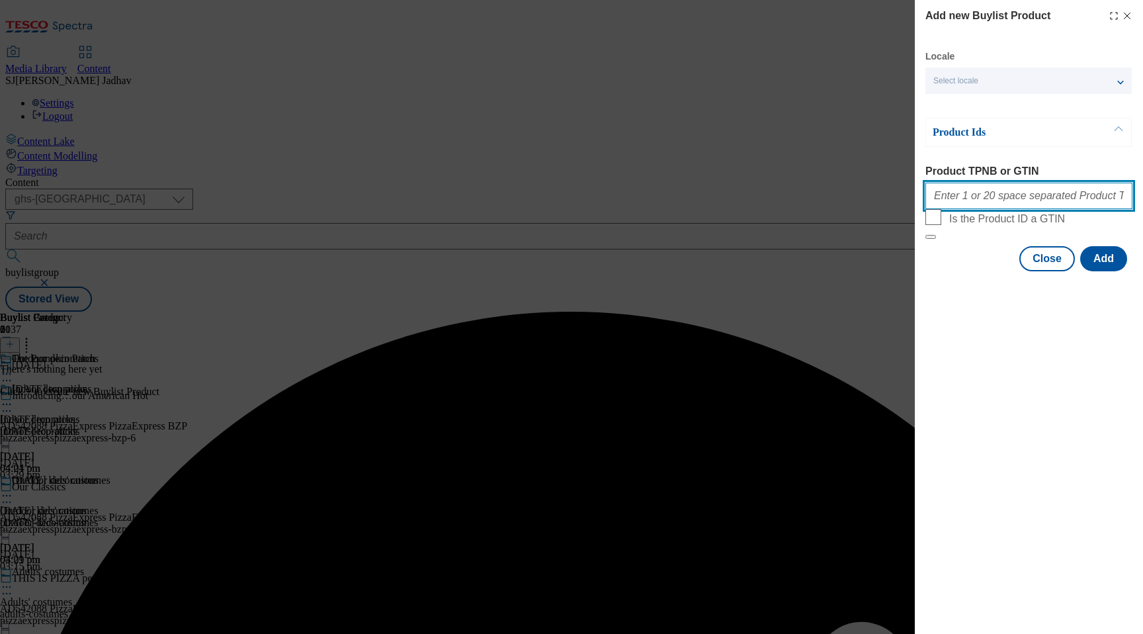
click at [988, 193] on input "Product TPNB or GTIN" at bounding box center [1028, 196] width 207 height 26
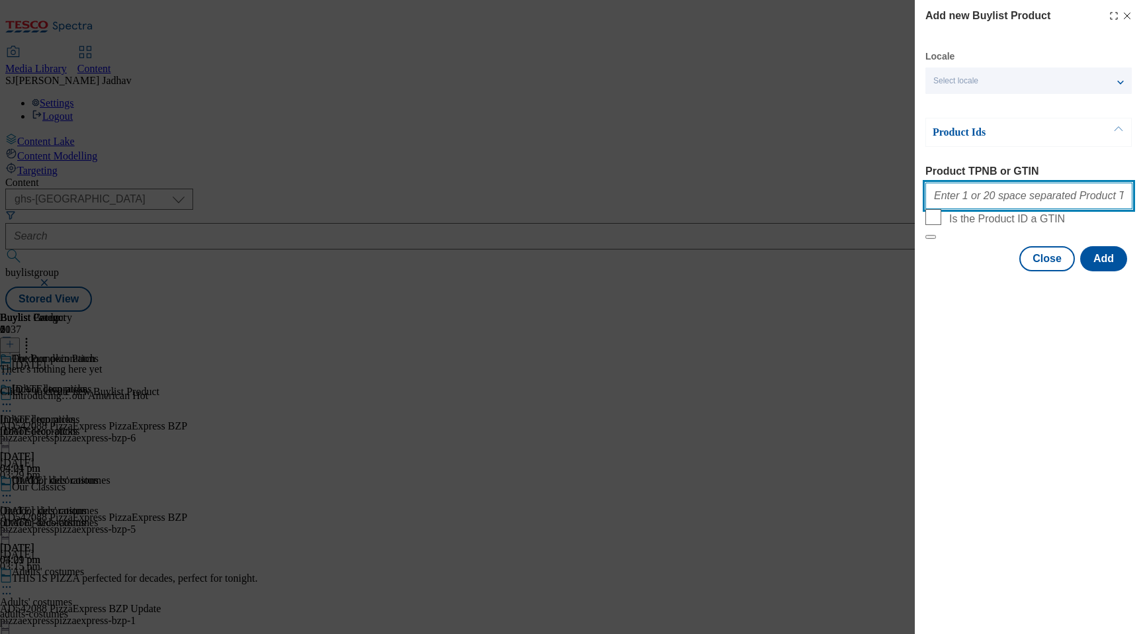
paste input "105086272 105196210 105048374 105048377 105086270 105048358 105060908 105048356…"
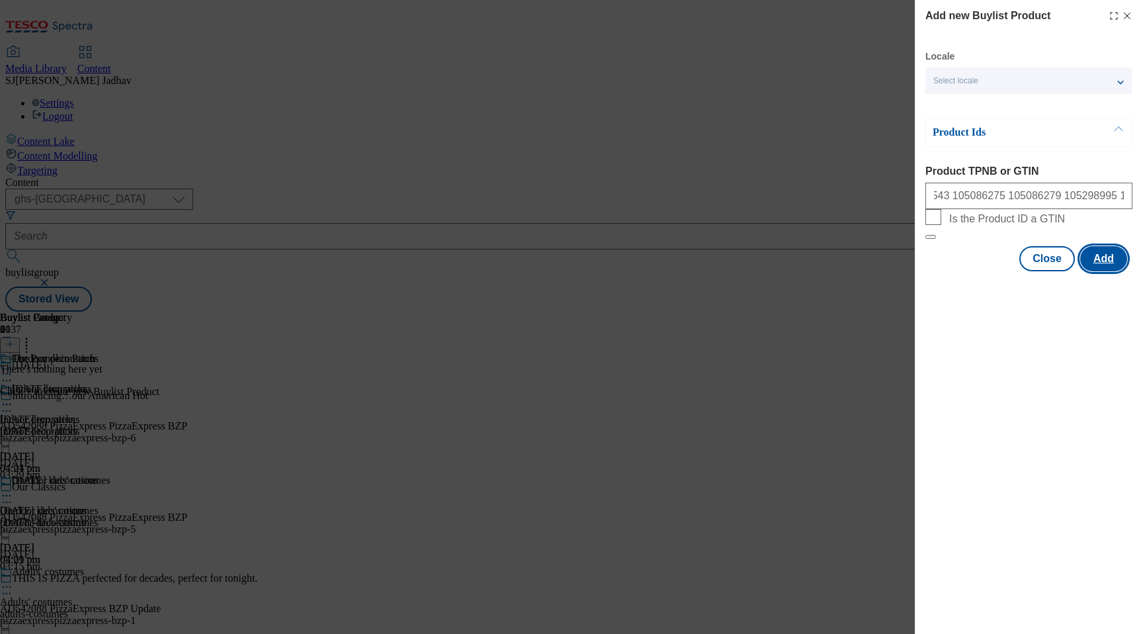
click at [1109, 271] on button "Add" at bounding box center [1103, 258] width 47 height 25
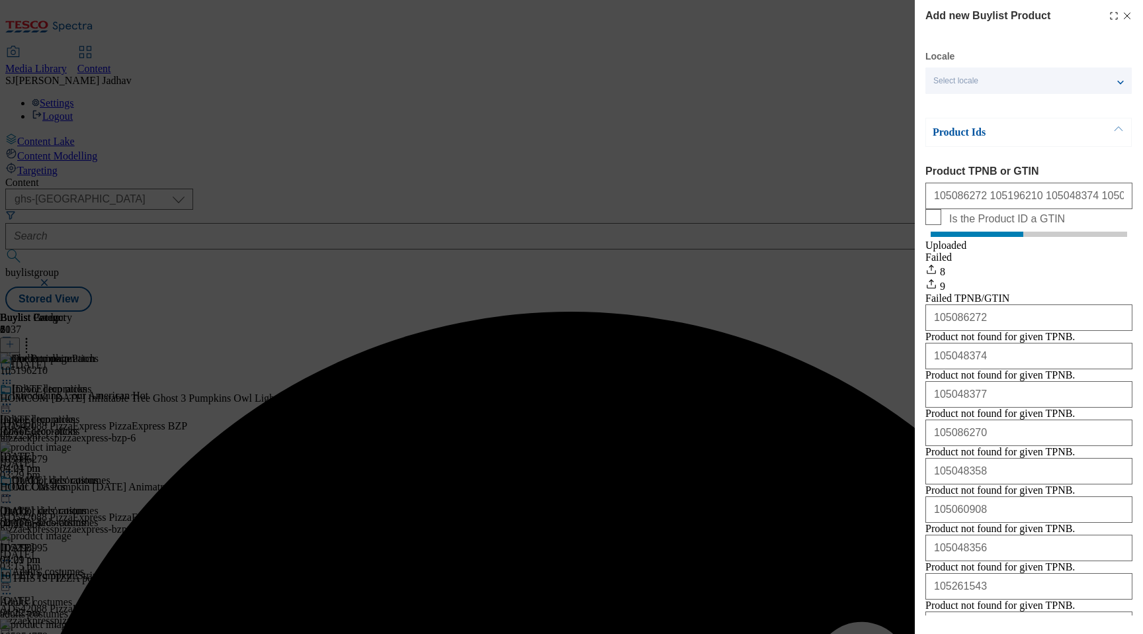
scroll to position [219, 0]
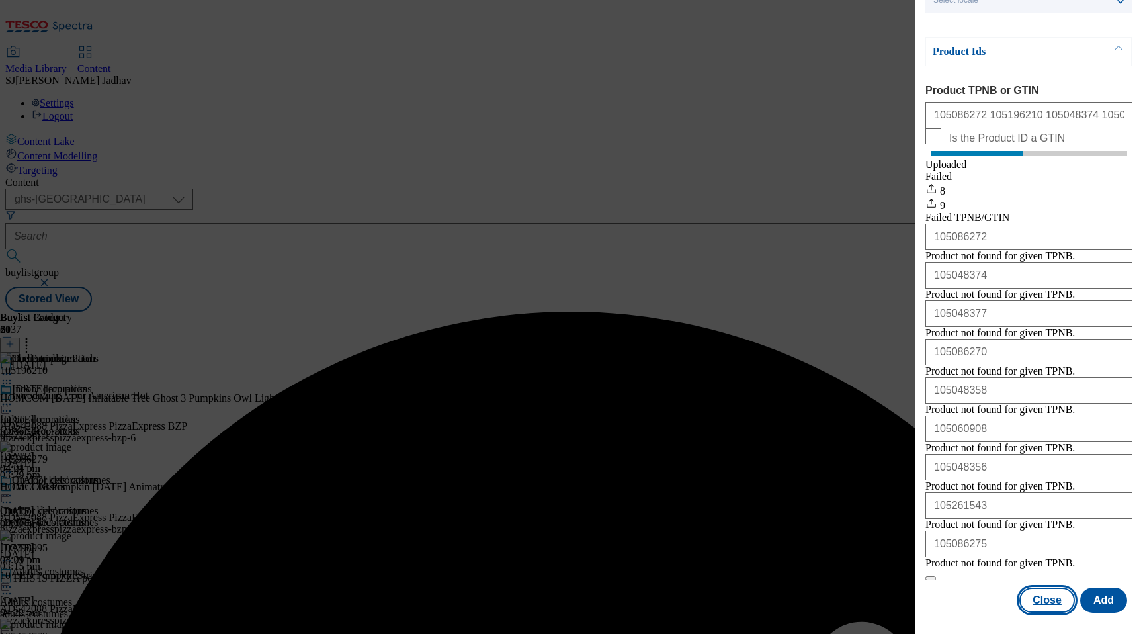
click at [1058, 595] on button "Close" at bounding box center [1047, 599] width 56 height 25
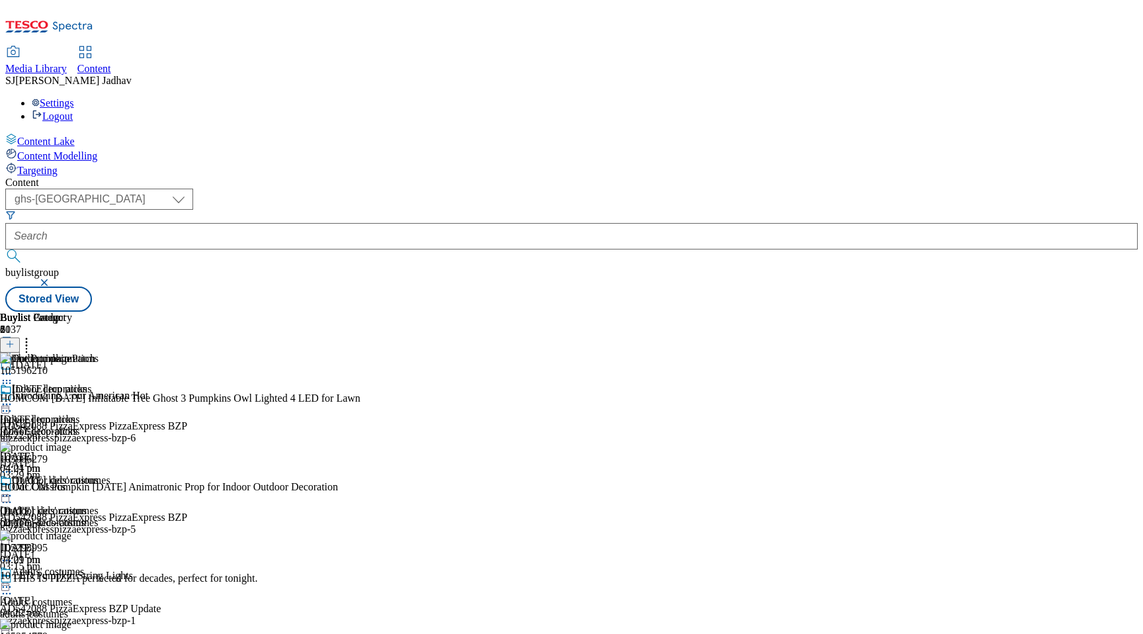
scroll to position [939, 0]
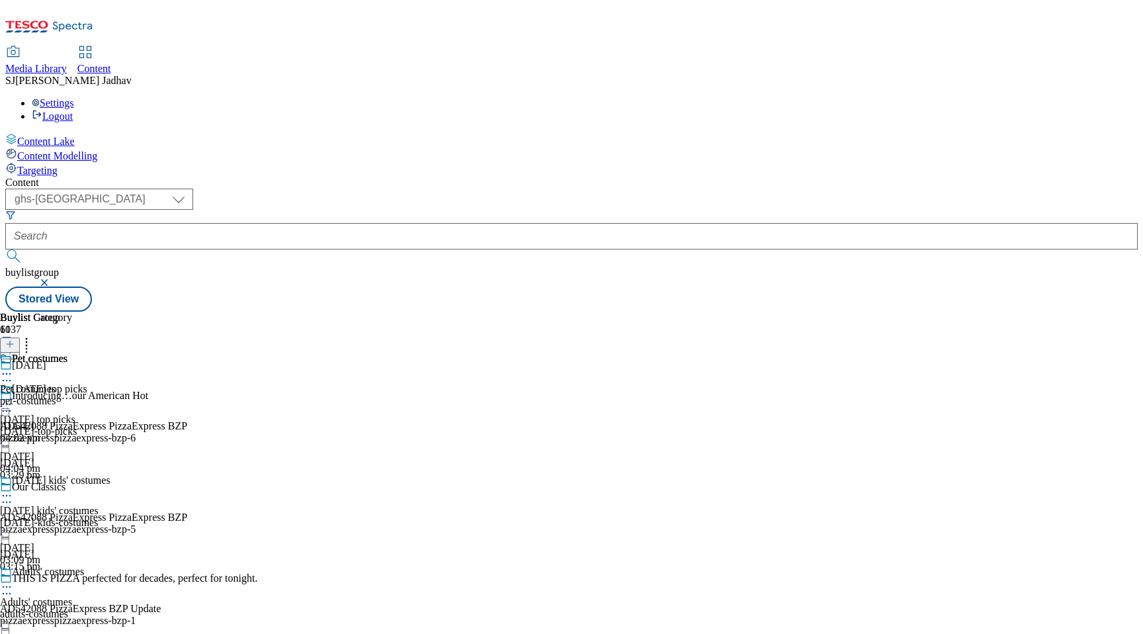
click at [72, 353] on div "Pet costumes Pet costumes pet-costumes 3 Sept 2025 04:02 pm" at bounding box center [36, 398] width 72 height 91
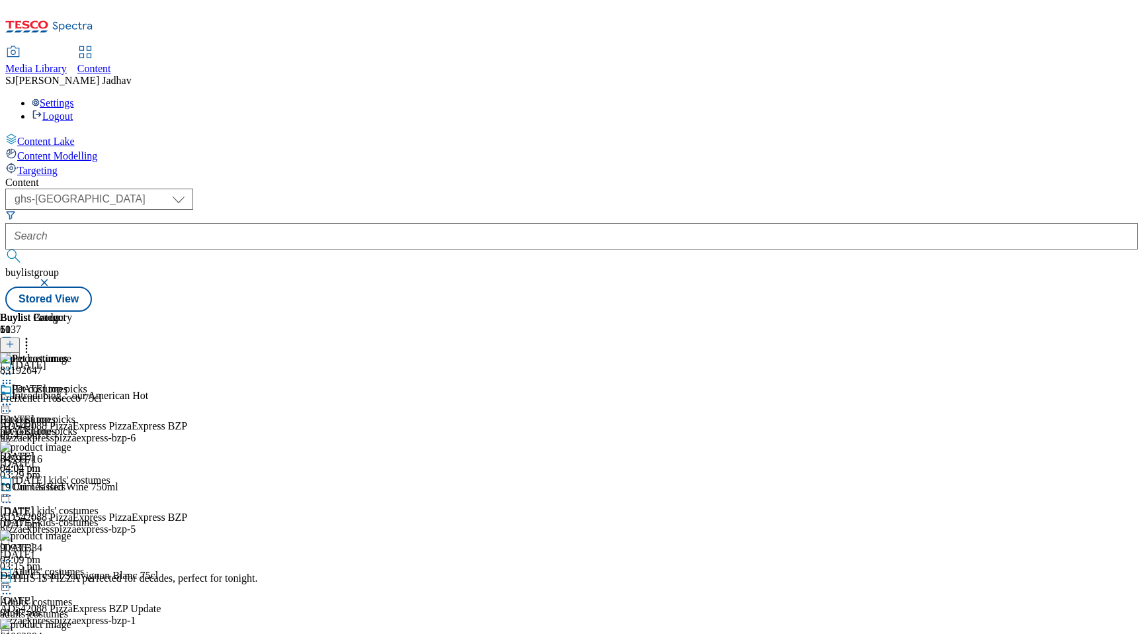
click at [214, 353] on div "83192647 Freixenet Prosecco 75cl 10 Oct 2024 01:47 pm" at bounding box center [107, 397] width 214 height 89
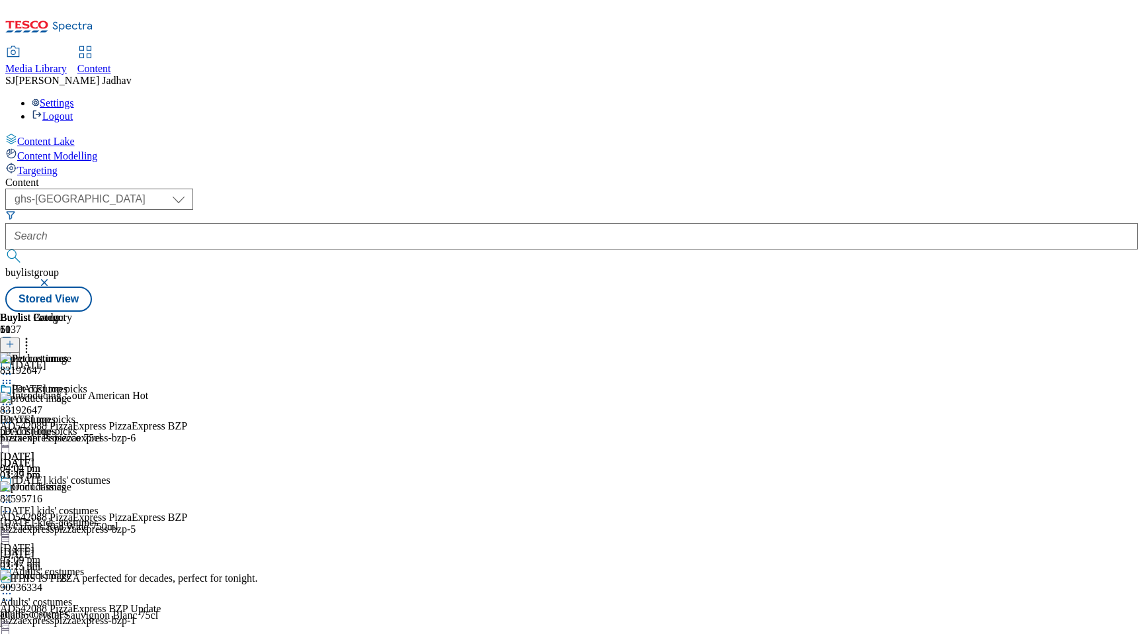
click at [5, 422] on circle at bounding box center [4, 423] width 2 height 2
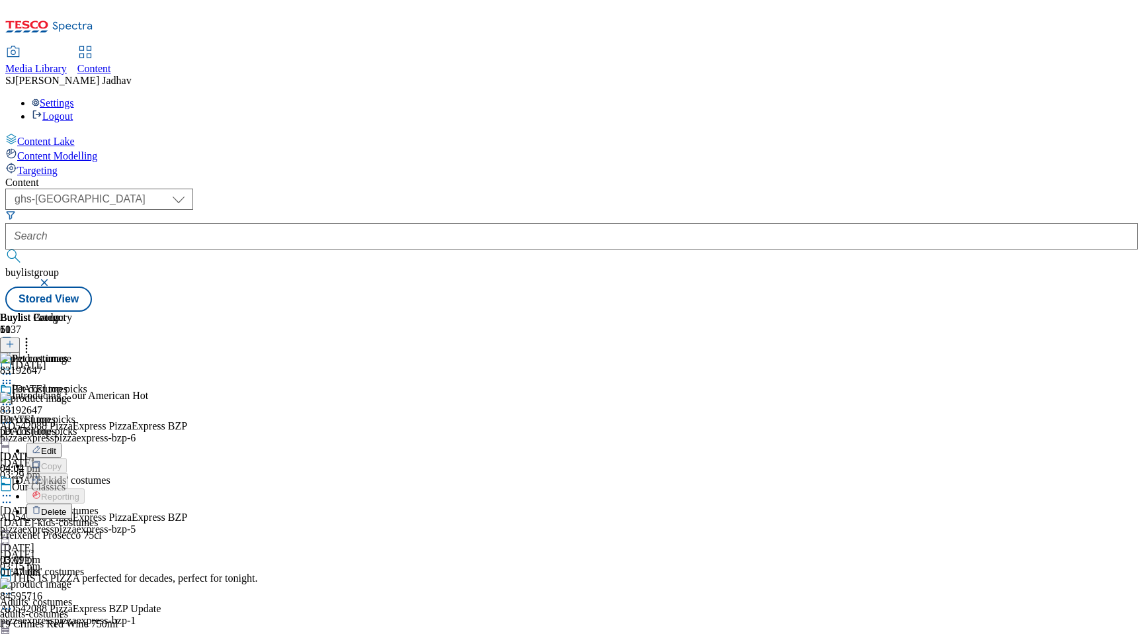
click at [214, 503] on li "Delete" at bounding box center [119, 510] width 187 height 15
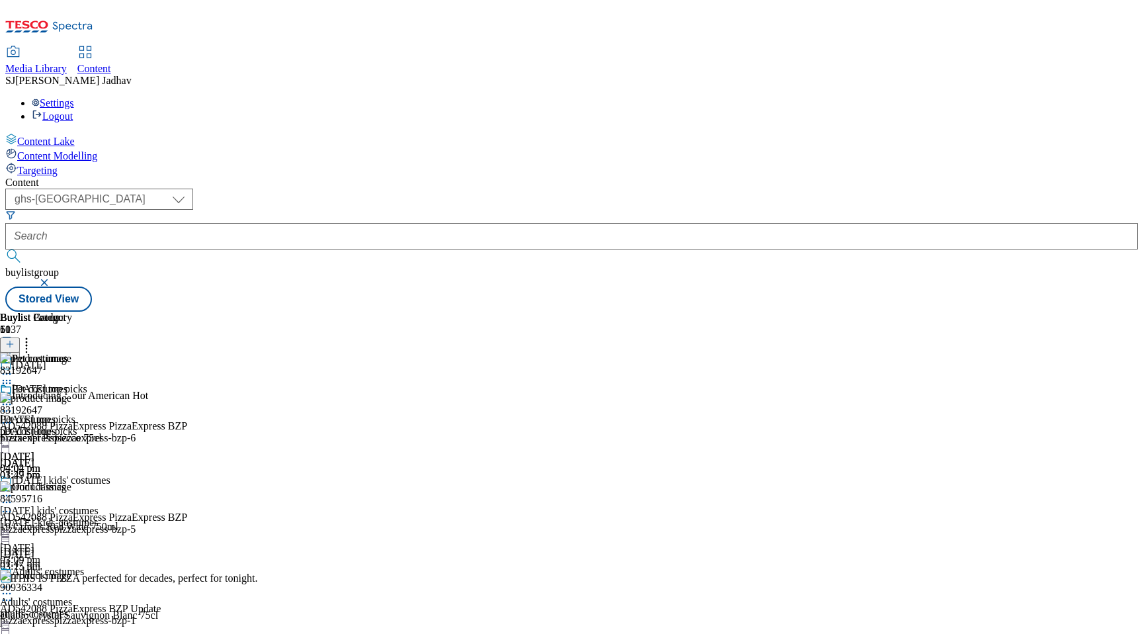
click at [13, 416] on icon at bounding box center [6, 422] width 13 height 13
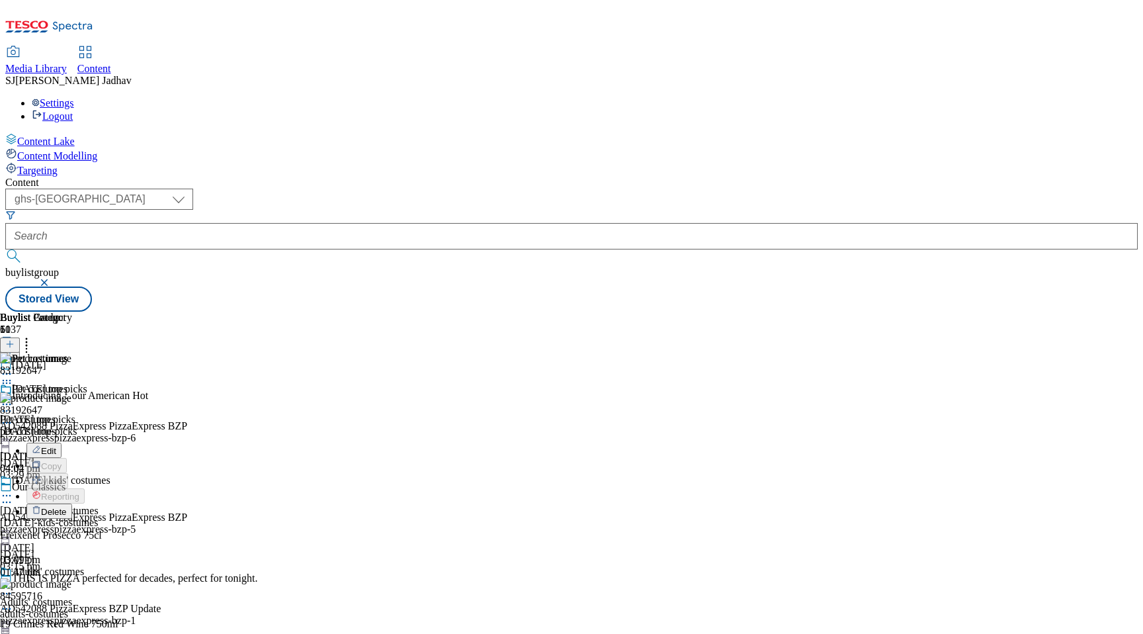
click at [67, 507] on span "Delete" at bounding box center [54, 512] width 26 height 10
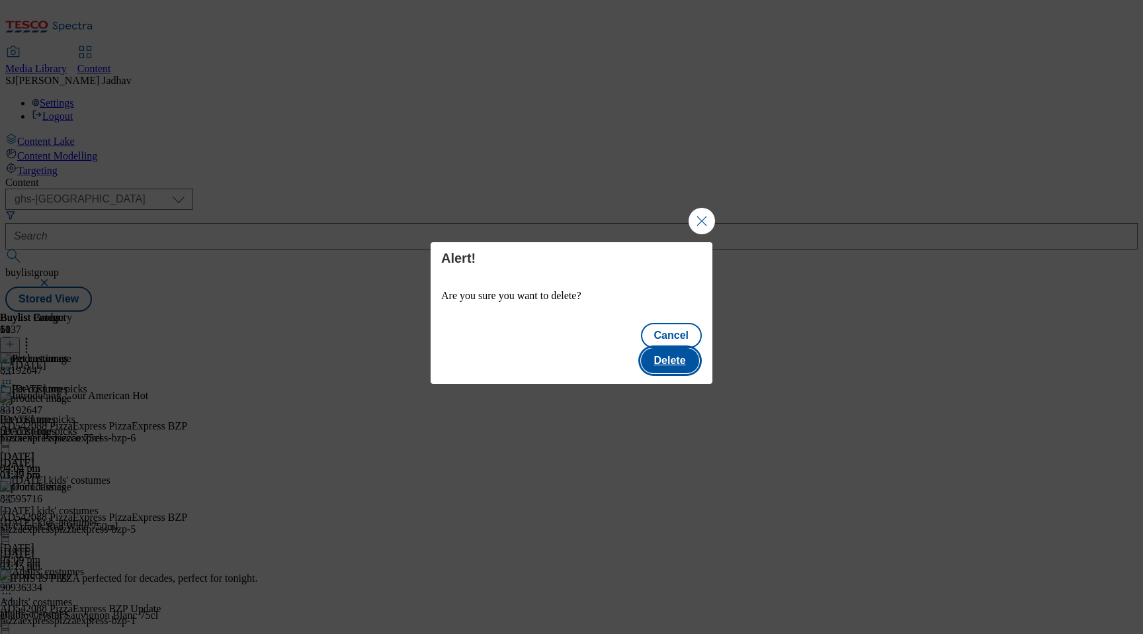
click at [671, 348] on button "Delete" at bounding box center [670, 360] width 58 height 25
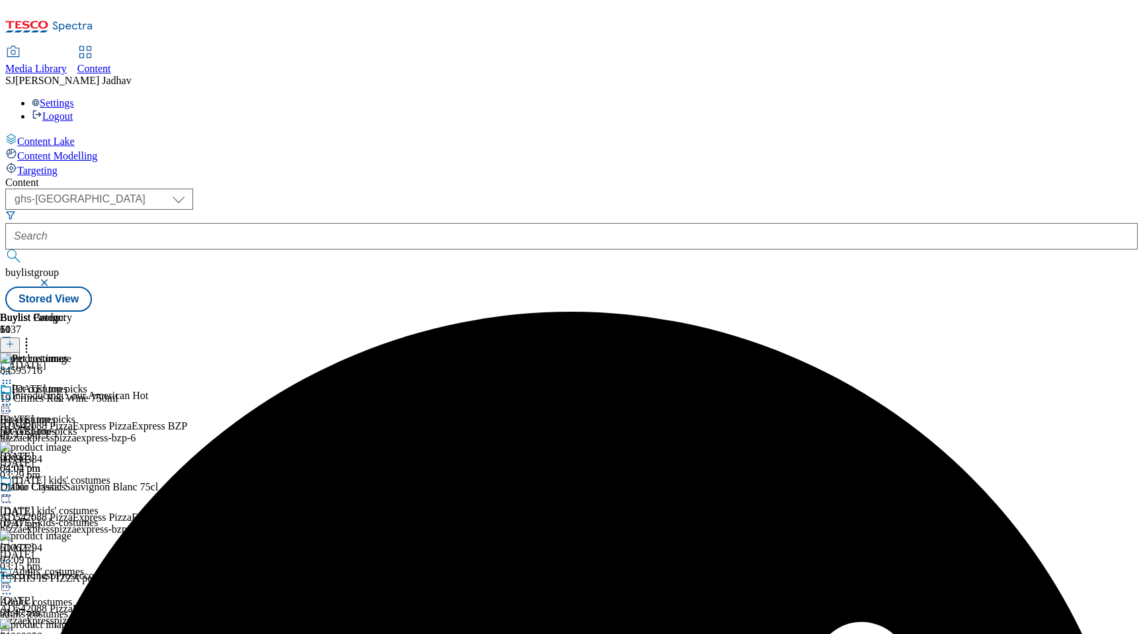
scroll to position [0, 31]
click at [33, 335] on icon at bounding box center [26, 341] width 13 height 13
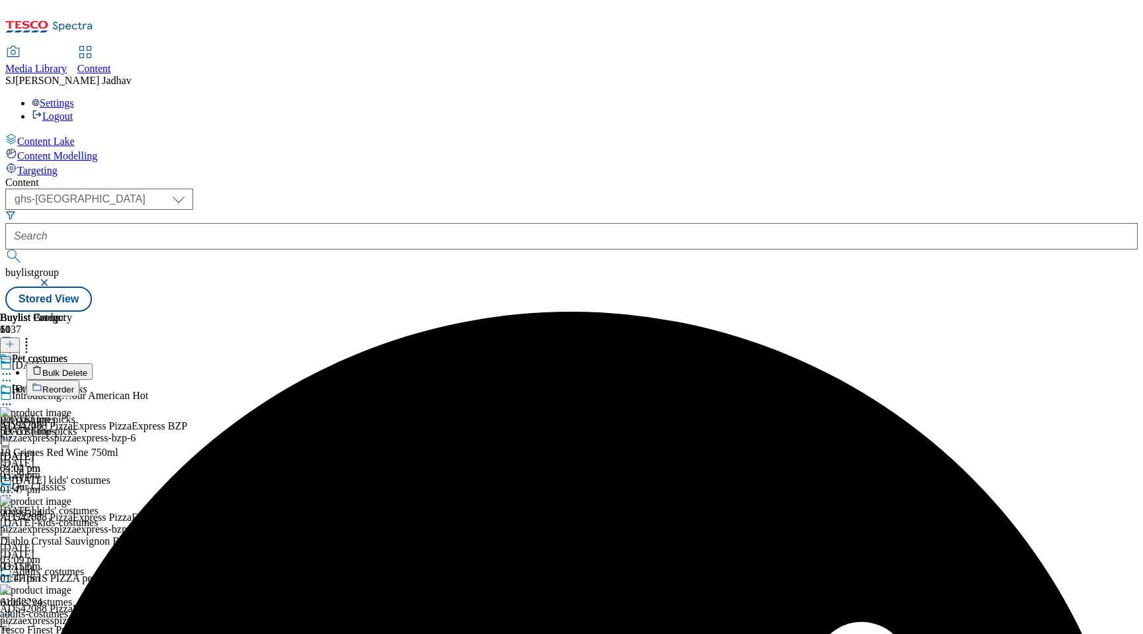
click at [87, 368] on span "Bulk Delete" at bounding box center [64, 373] width 45 height 10
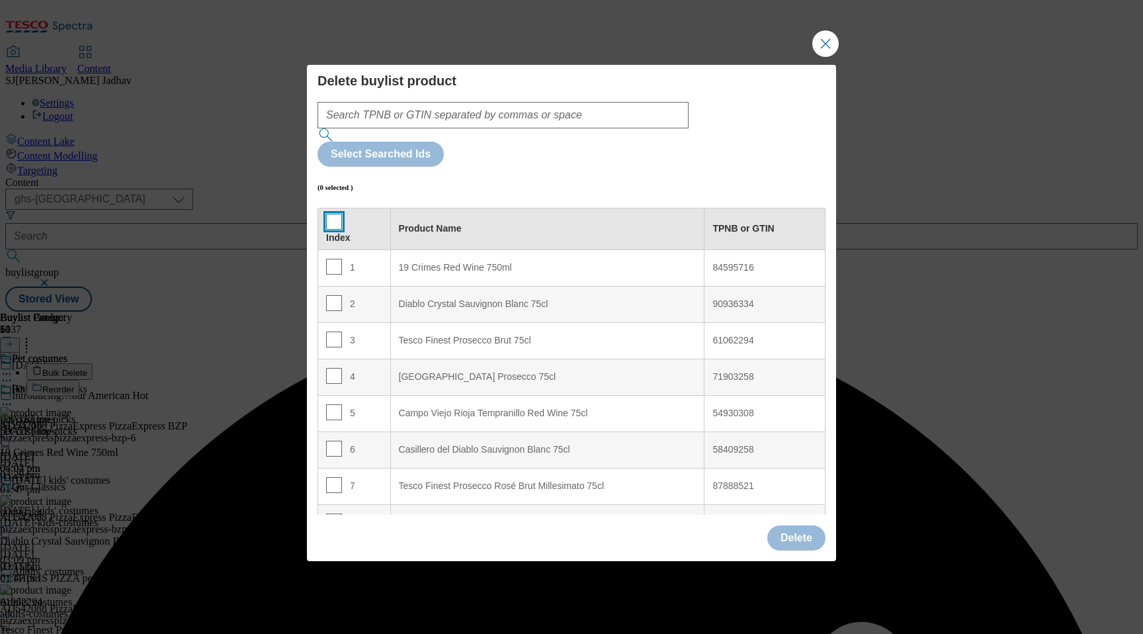
click at [330, 214] on input "Modal" at bounding box center [334, 222] width 16 height 16
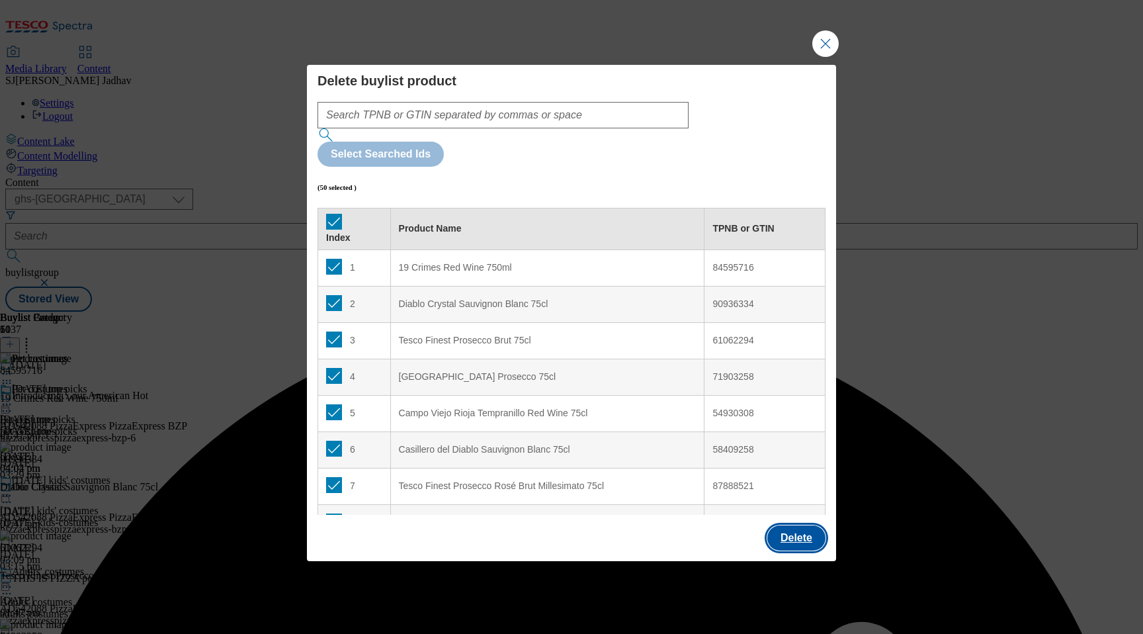
click at [802, 525] on button "Delete" at bounding box center [796, 537] width 58 height 25
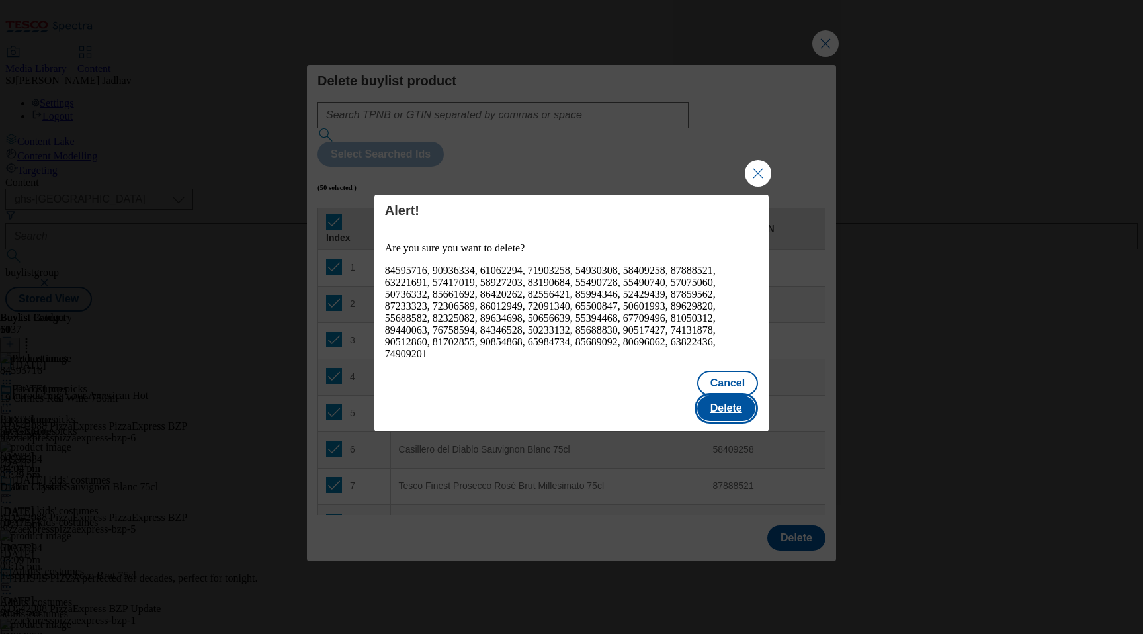
click at [711, 396] on button "Delete" at bounding box center [726, 408] width 58 height 25
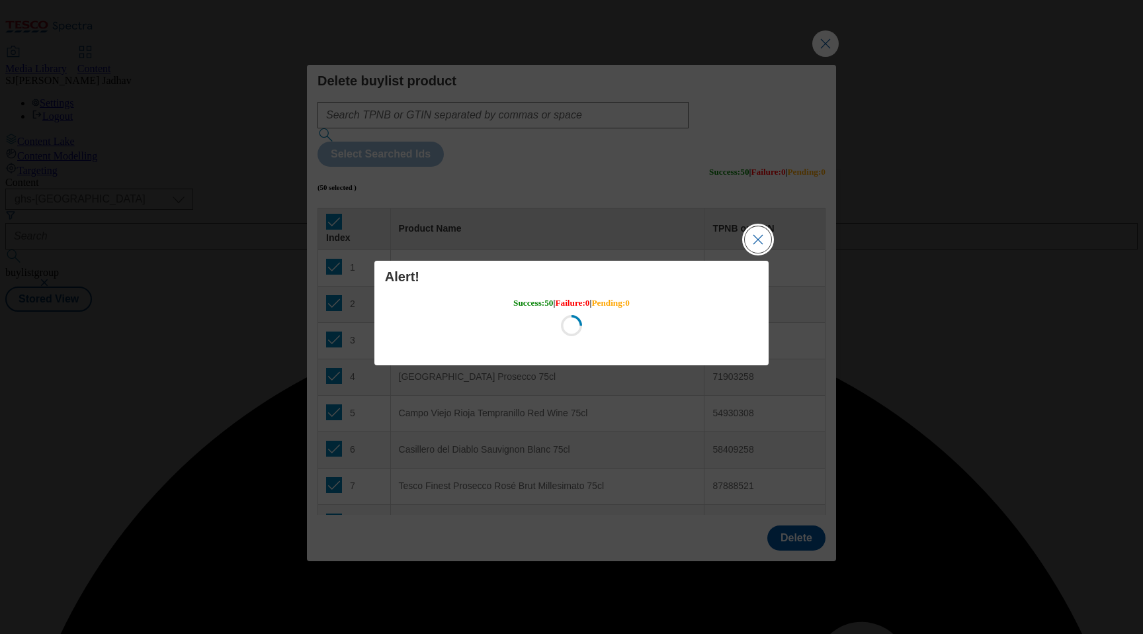
scroll to position [0, 0]
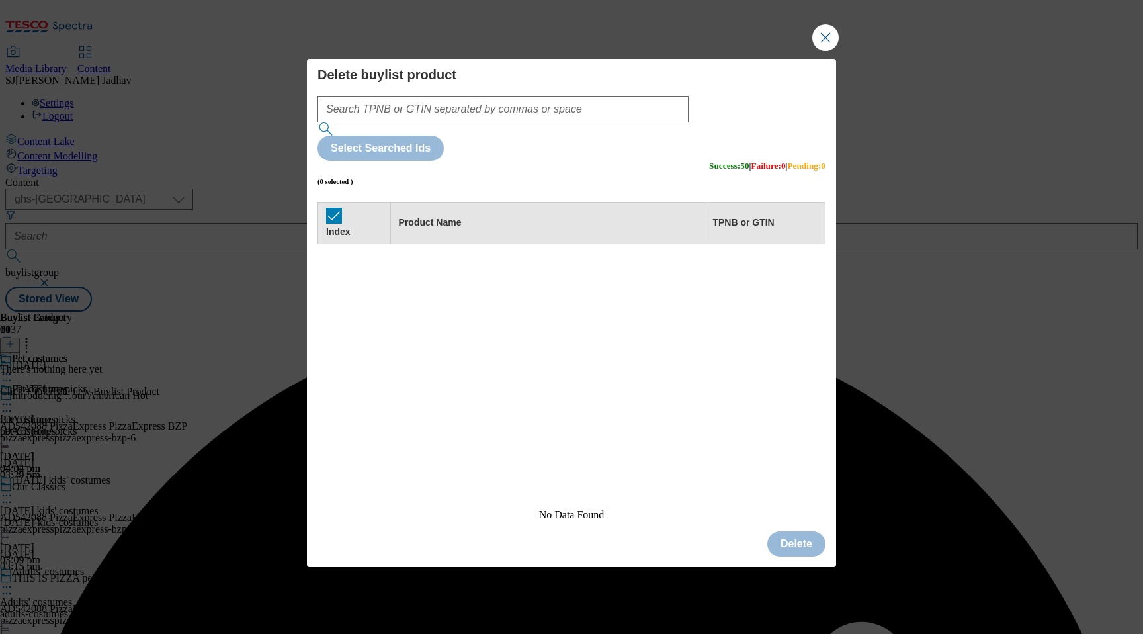
click at [823, 51] on button "Close Modal" at bounding box center [825, 37] width 26 height 26
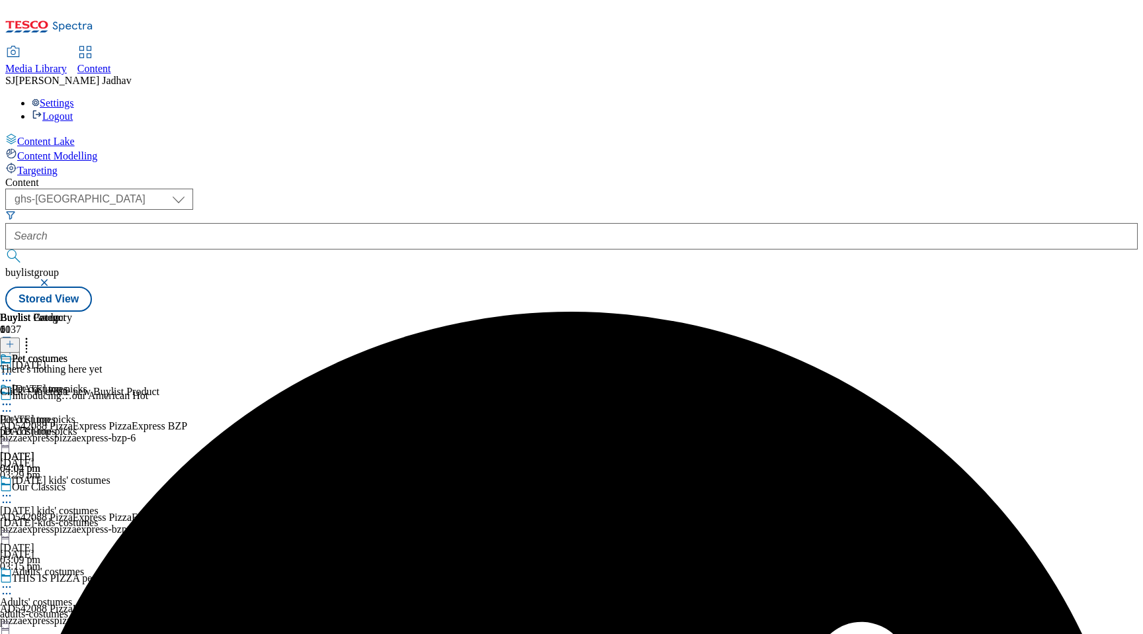
scroll to position [0, 31]
click at [15, 339] on icon at bounding box center [9, 343] width 9 height 9
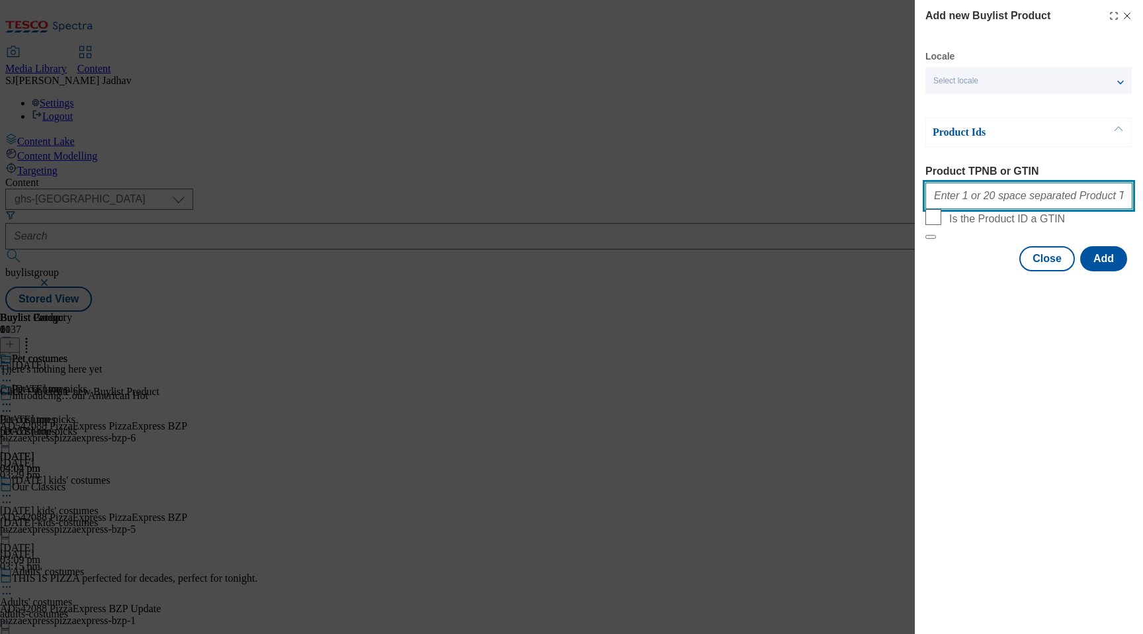
click at [996, 200] on input "Product TPNB or GTIN" at bounding box center [1028, 196] width 207 height 26
paste input "111192431 111192427 105225757 105225856 105225839 105225732 105225758 105613743…"
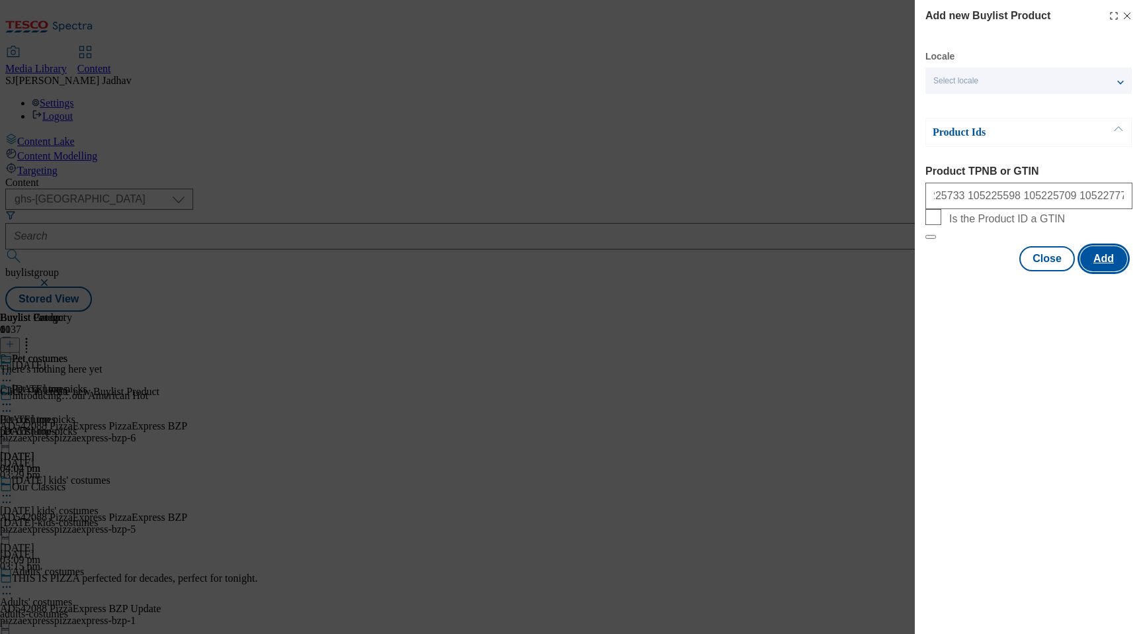
click at [1104, 271] on button "Add" at bounding box center [1103, 258] width 47 height 25
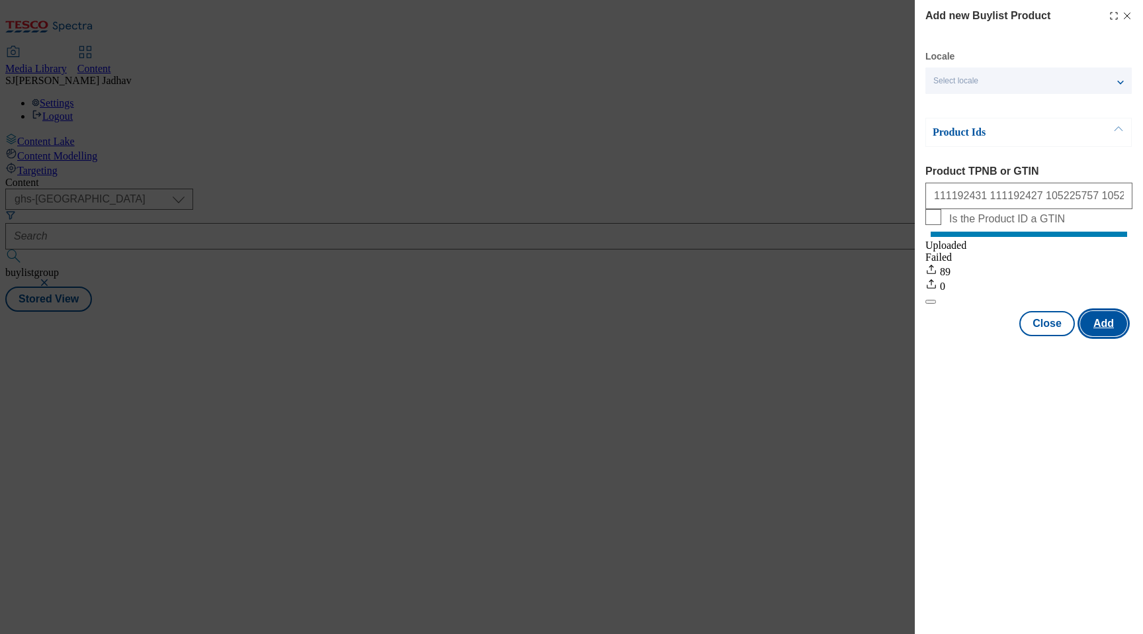
scroll to position [0, 0]
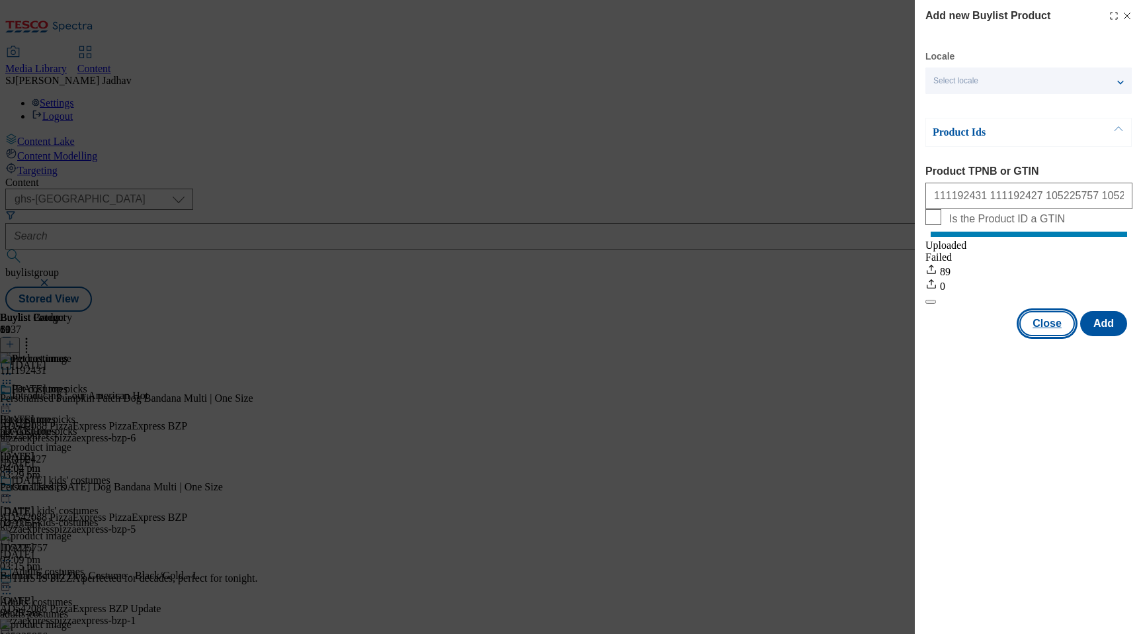
click at [1037, 335] on button "Close" at bounding box center [1047, 323] width 56 height 25
